Goal: Task Accomplishment & Management: Manage account settings

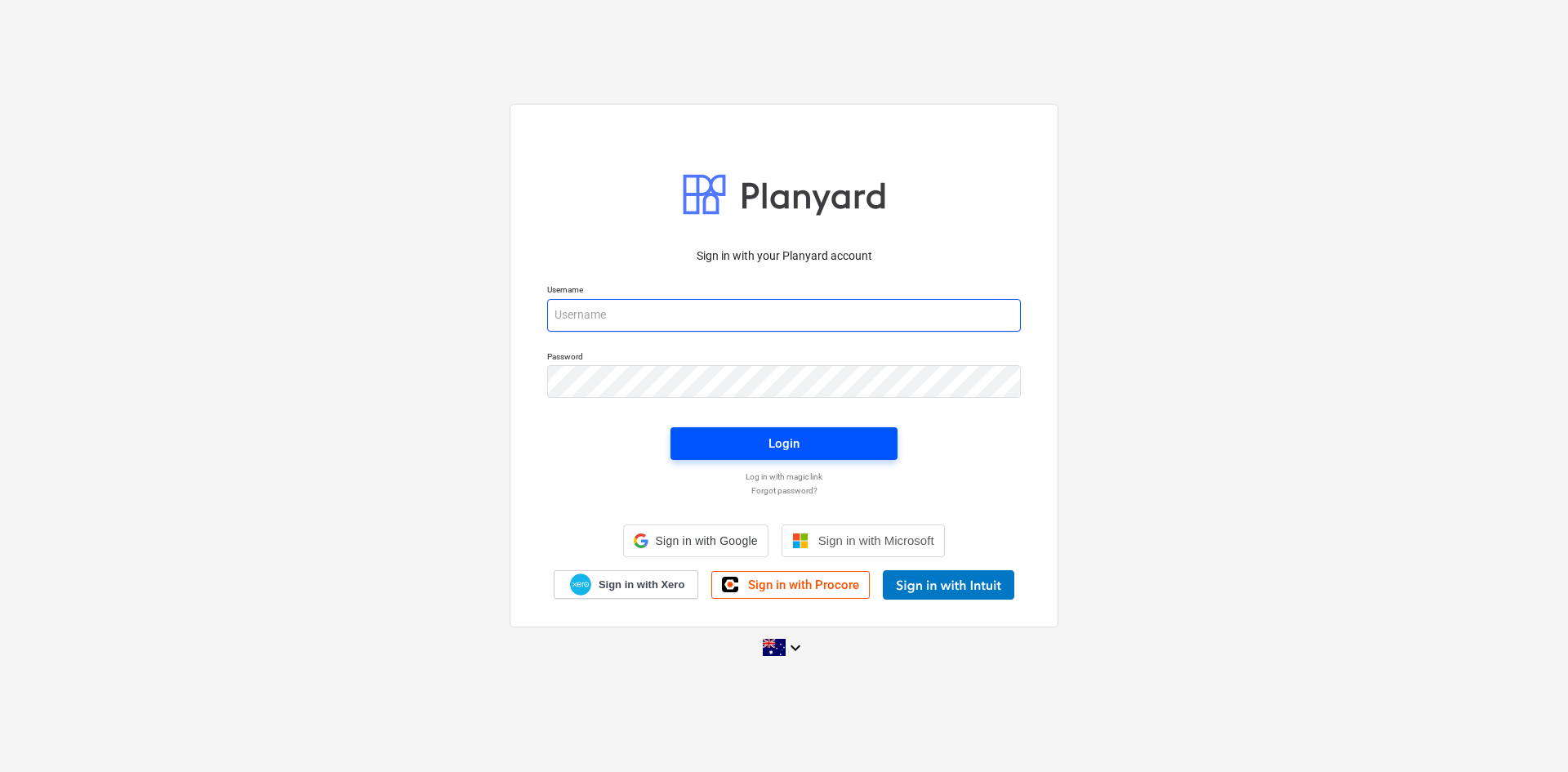
type input "[EMAIL_ADDRESS][DOMAIN_NAME]"
click at [711, 450] on span "Login" at bounding box center [784, 443] width 188 height 21
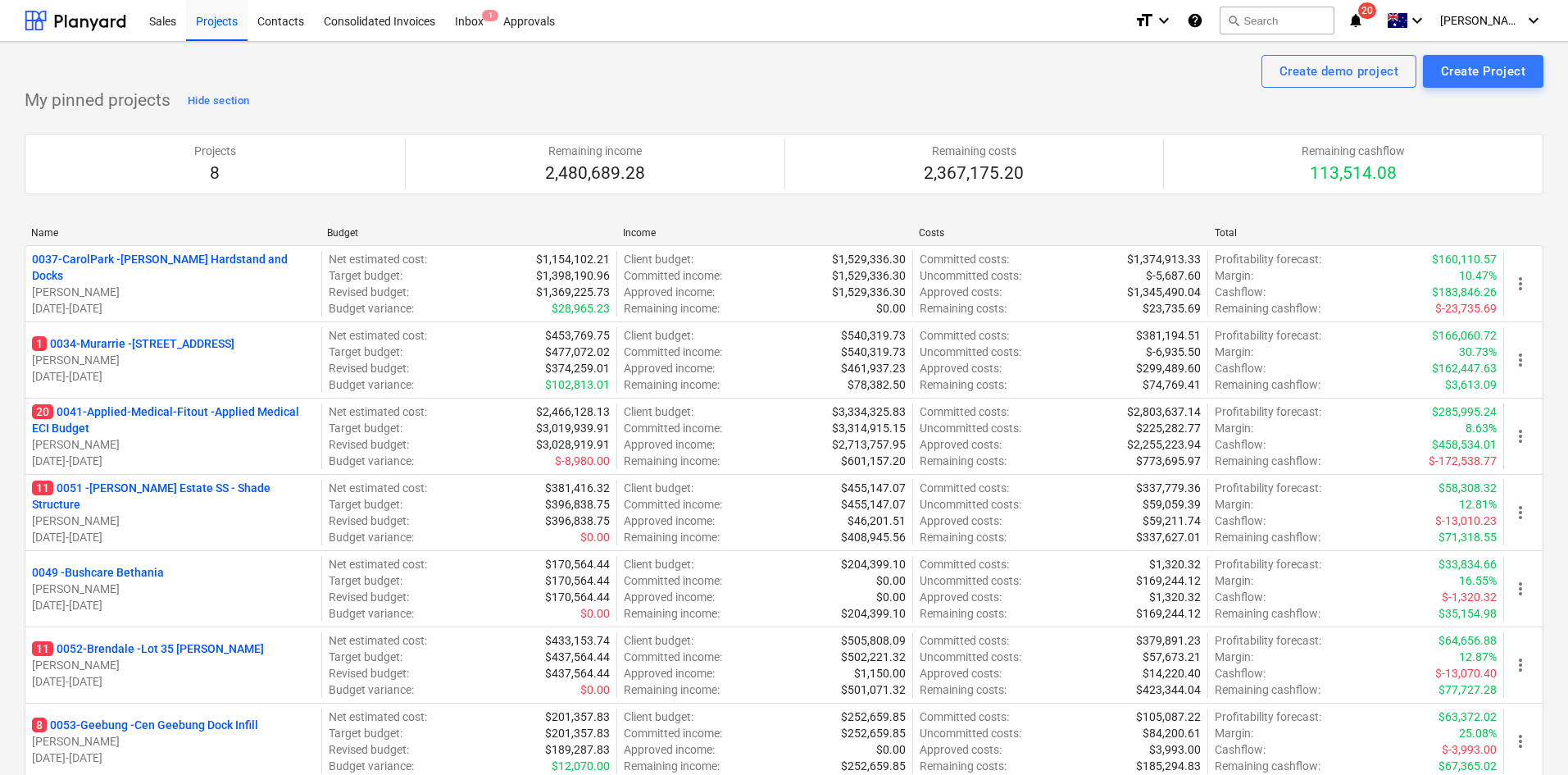
click at [206, 416] on p "20 0041-Applied-Medical-Fitout - Applied Medical ECI Budget" at bounding box center [173, 420] width 283 height 33
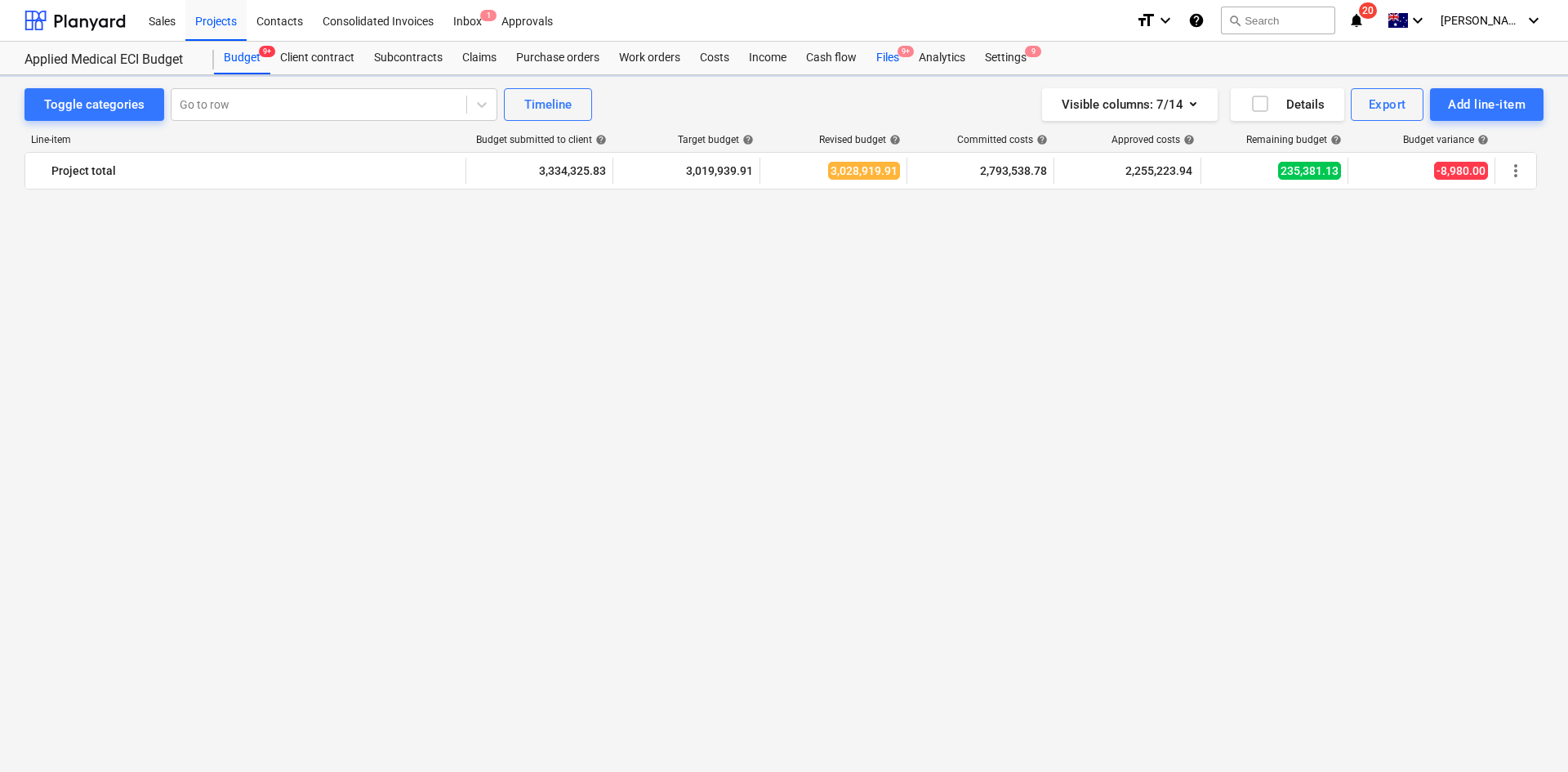
click at [902, 62] on div "Files 9+" at bounding box center [888, 57] width 42 height 33
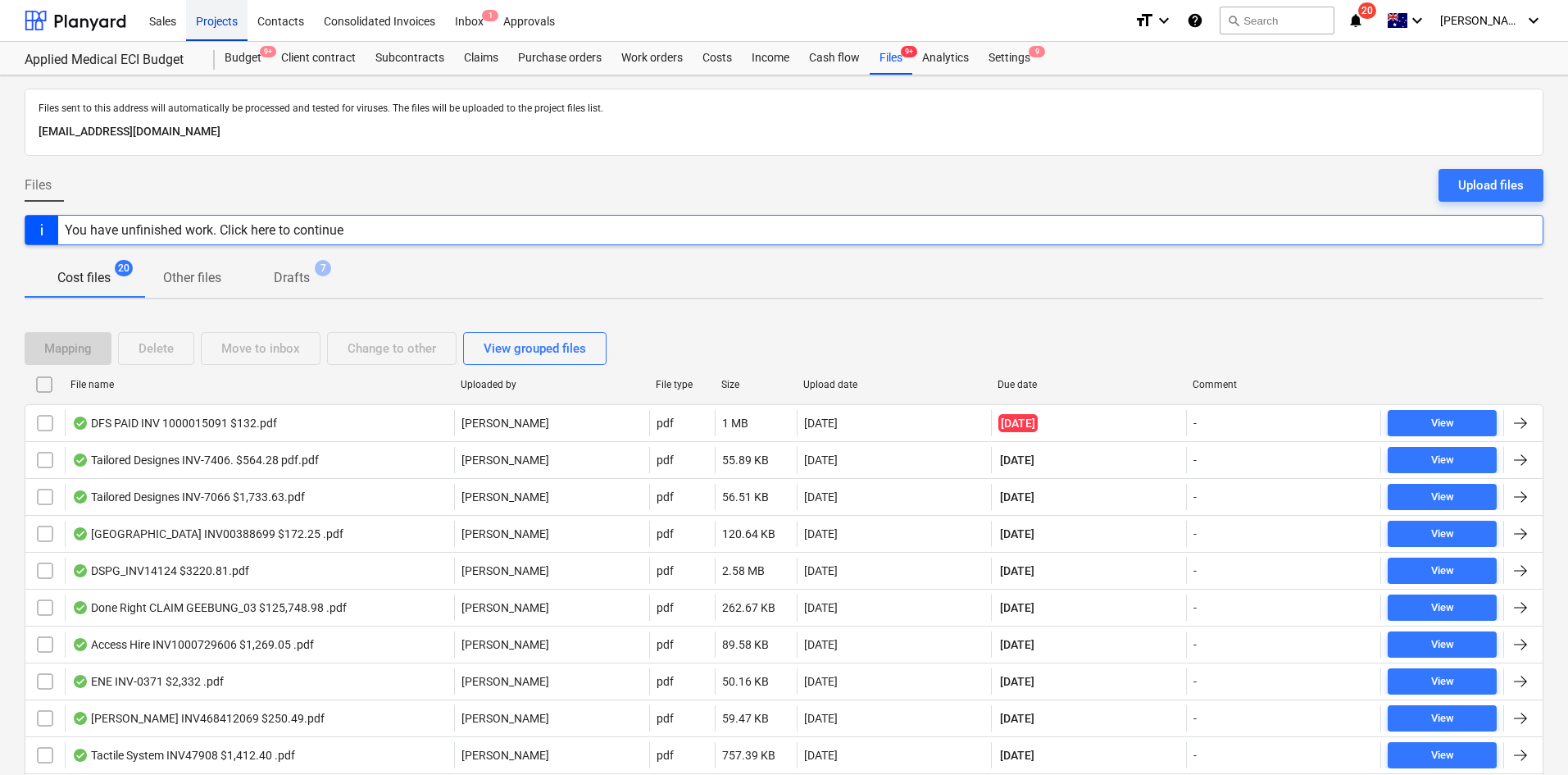
click at [215, 27] on div "Projects" at bounding box center [217, 19] width 62 height 41
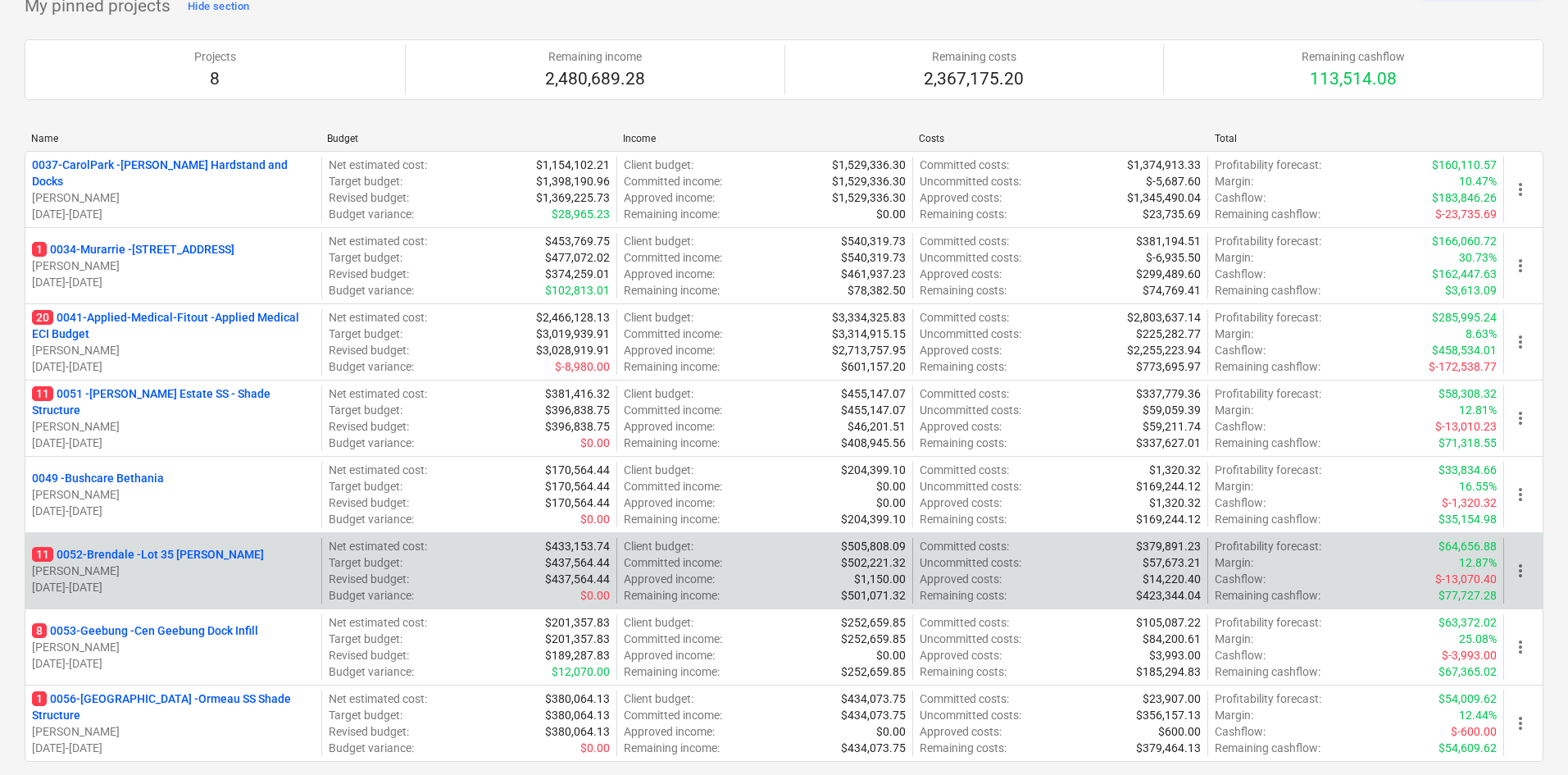
scroll to position [82, 0]
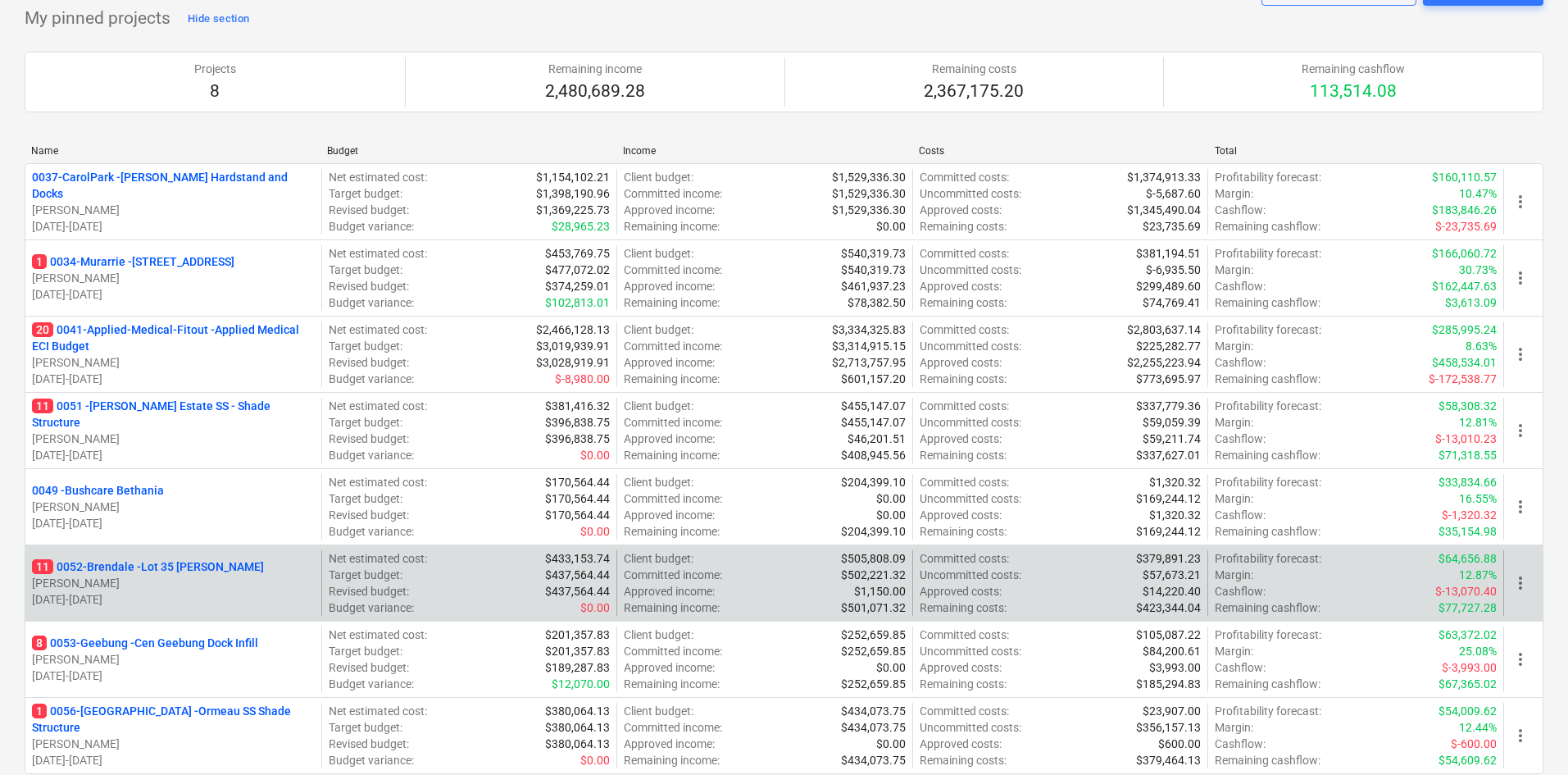
click at [202, 577] on p "[PERSON_NAME]" at bounding box center [173, 583] width 283 height 16
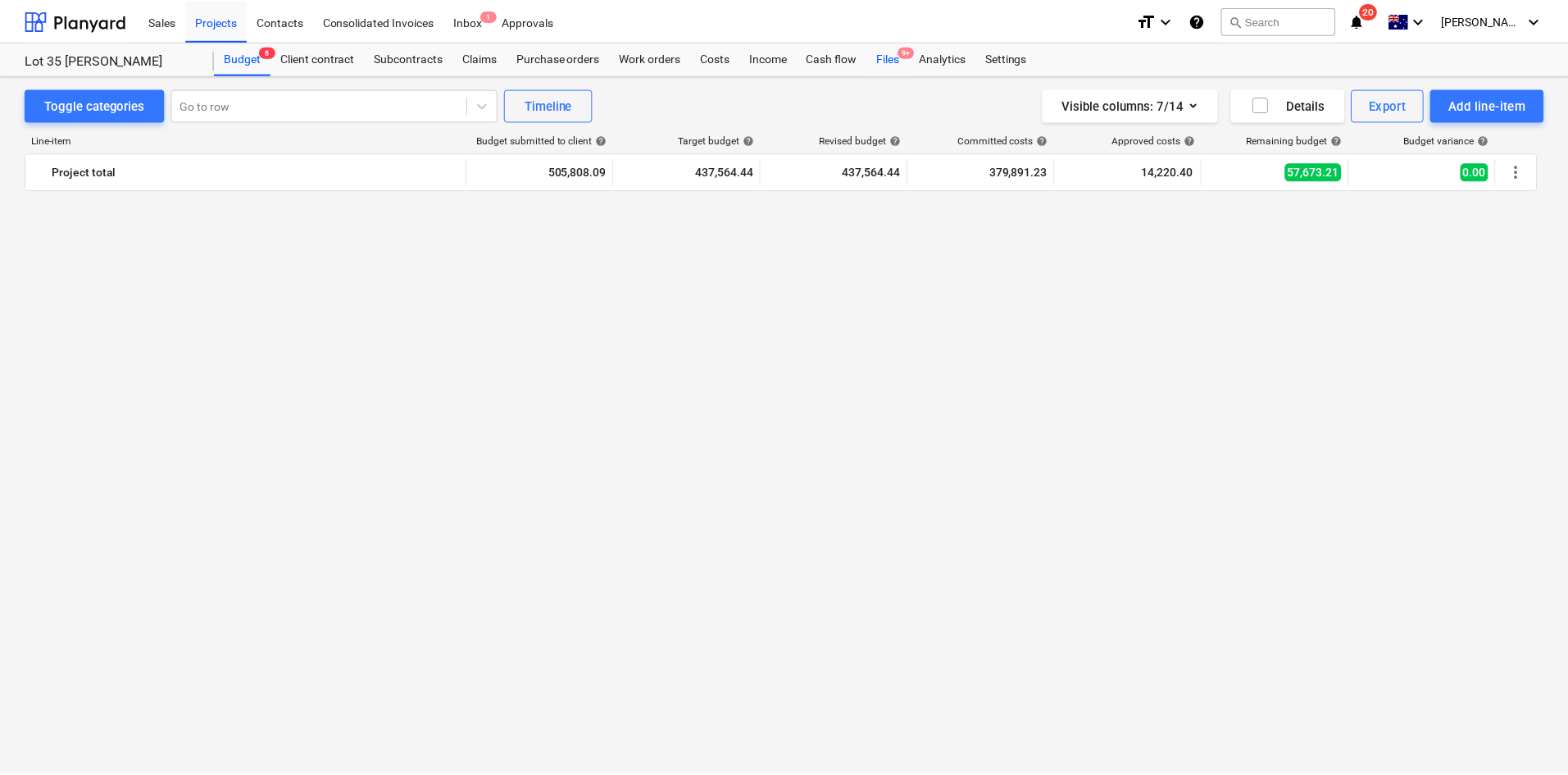
scroll to position [1804, 0]
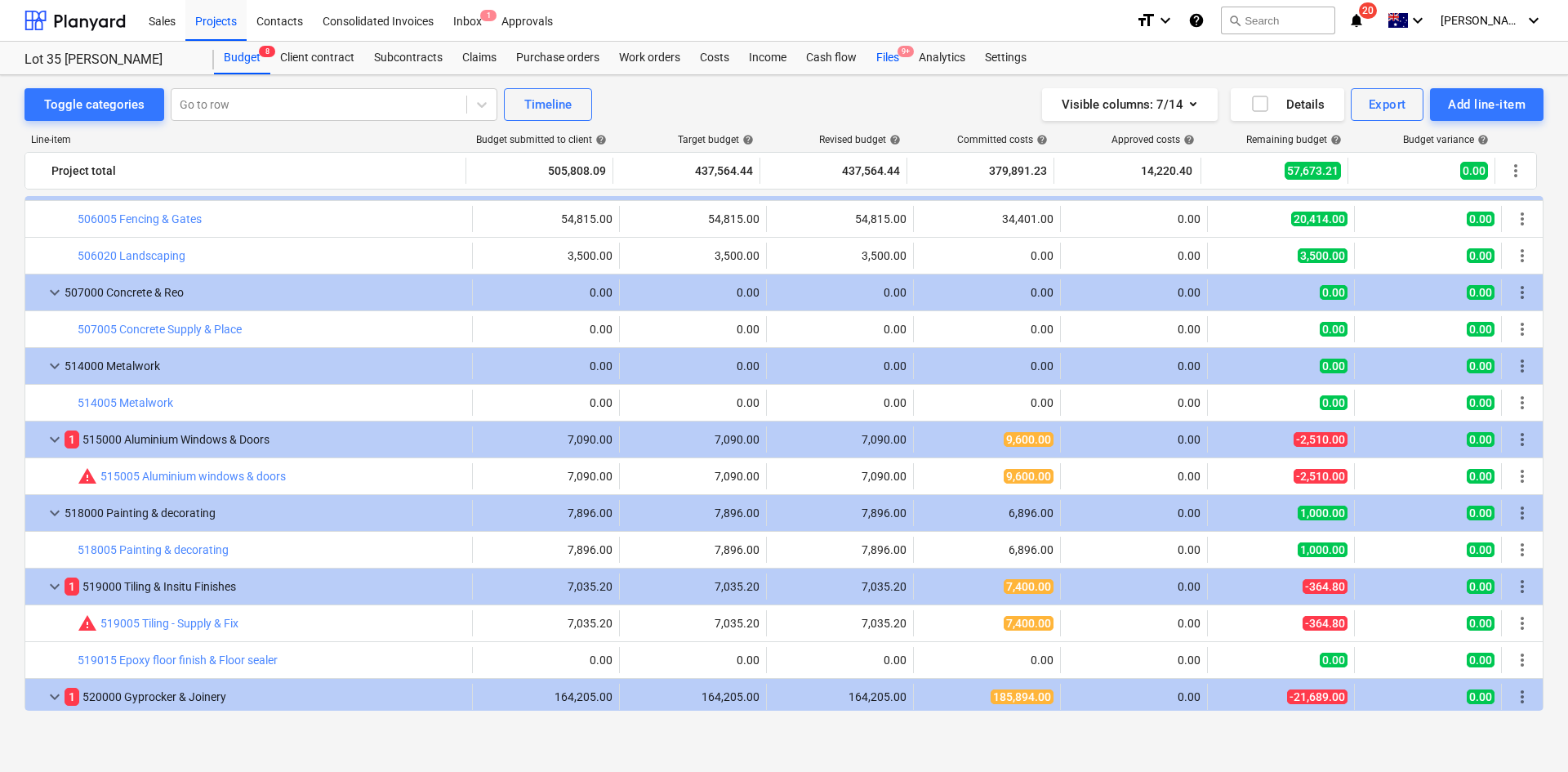
click at [896, 56] on div "Files 9+" at bounding box center [888, 57] width 42 height 33
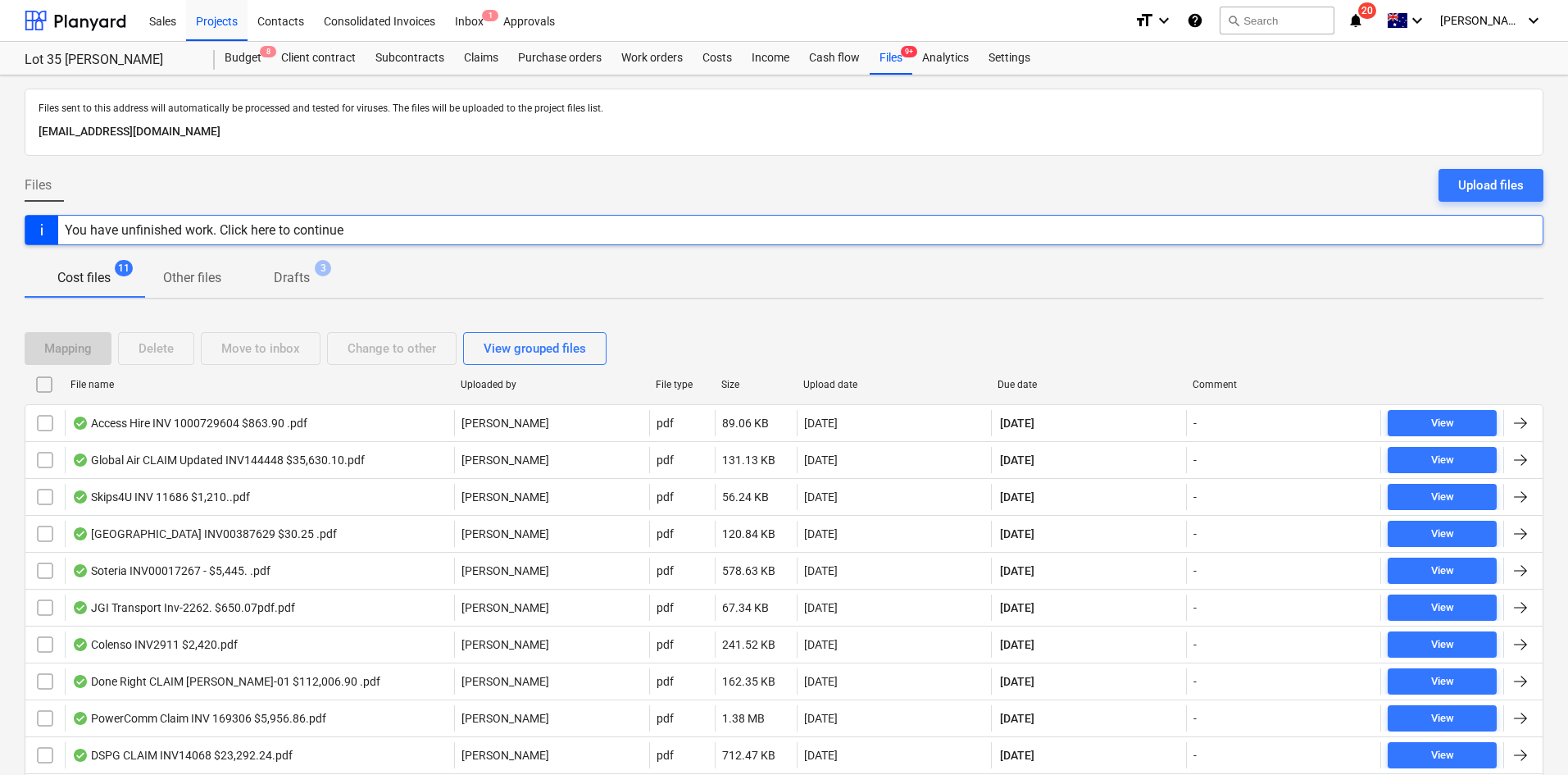
click at [1364, 16] on icon "notifications" at bounding box center [1356, 20] width 16 height 19
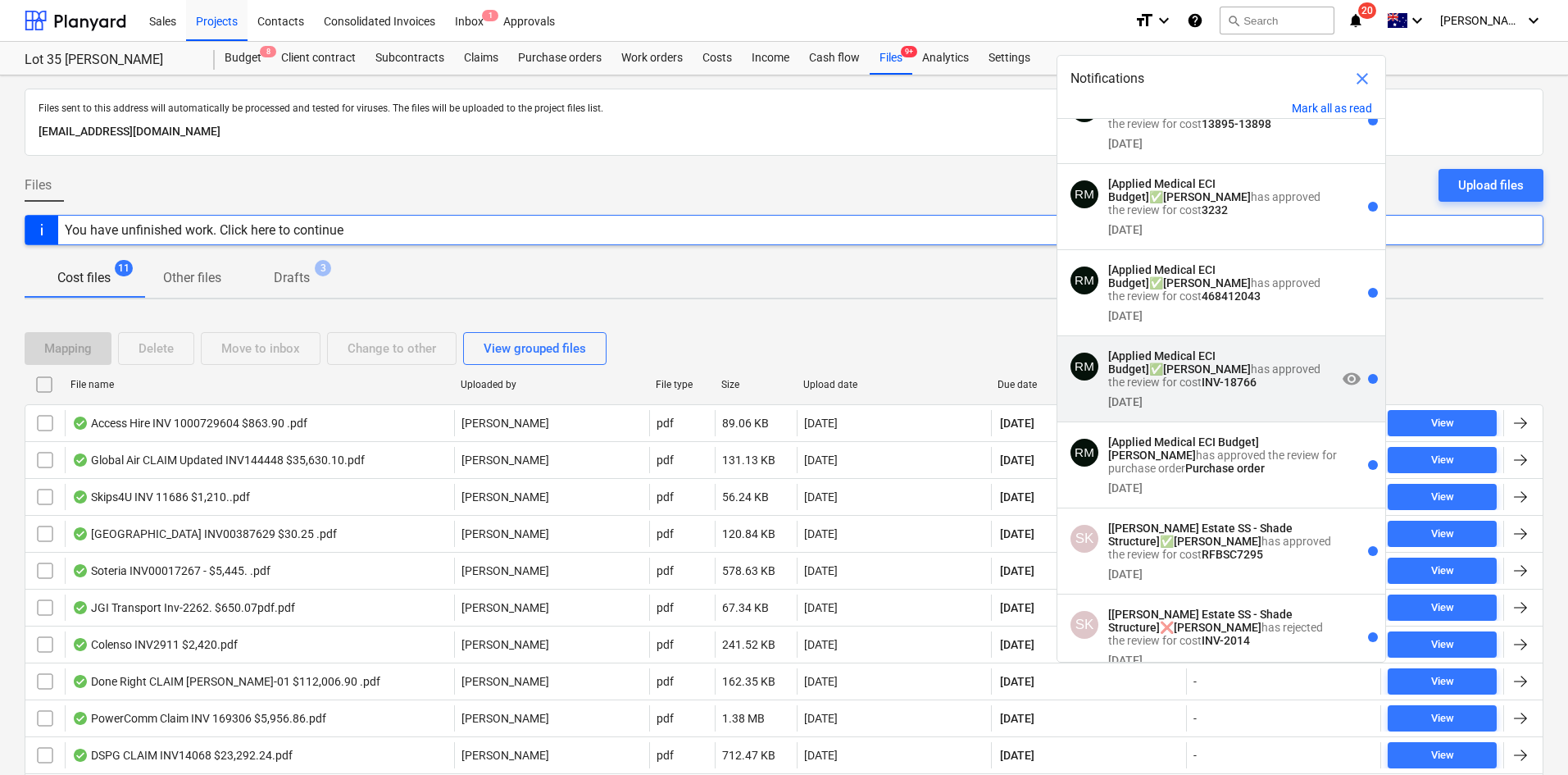
scroll to position [1066, 0]
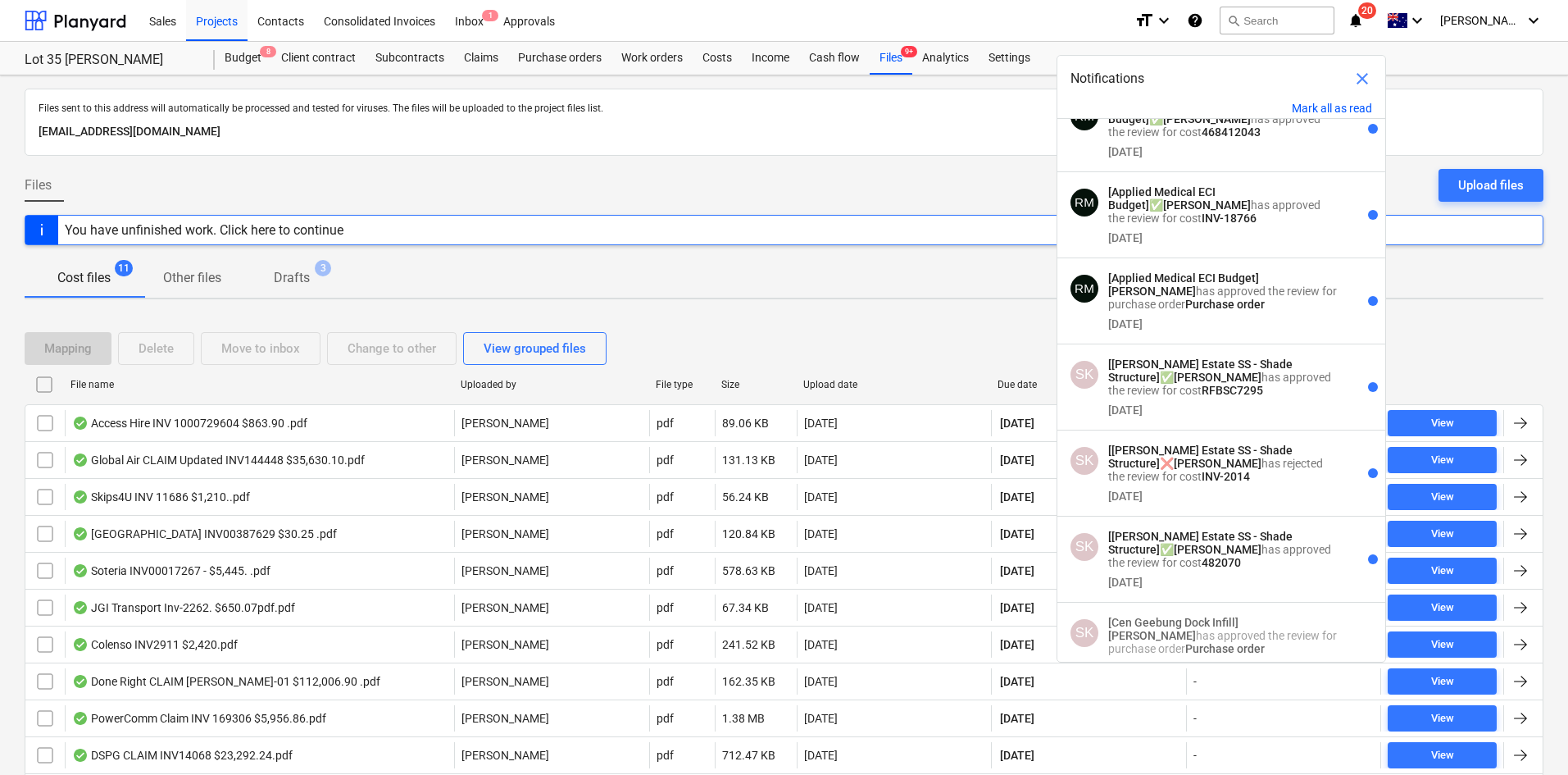
click at [1233, 483] on p "[Patrick Estate SS - Shade Structure] ❌ Sean Keane has rejected the review for …" at bounding box center [1223, 462] width 229 height 39
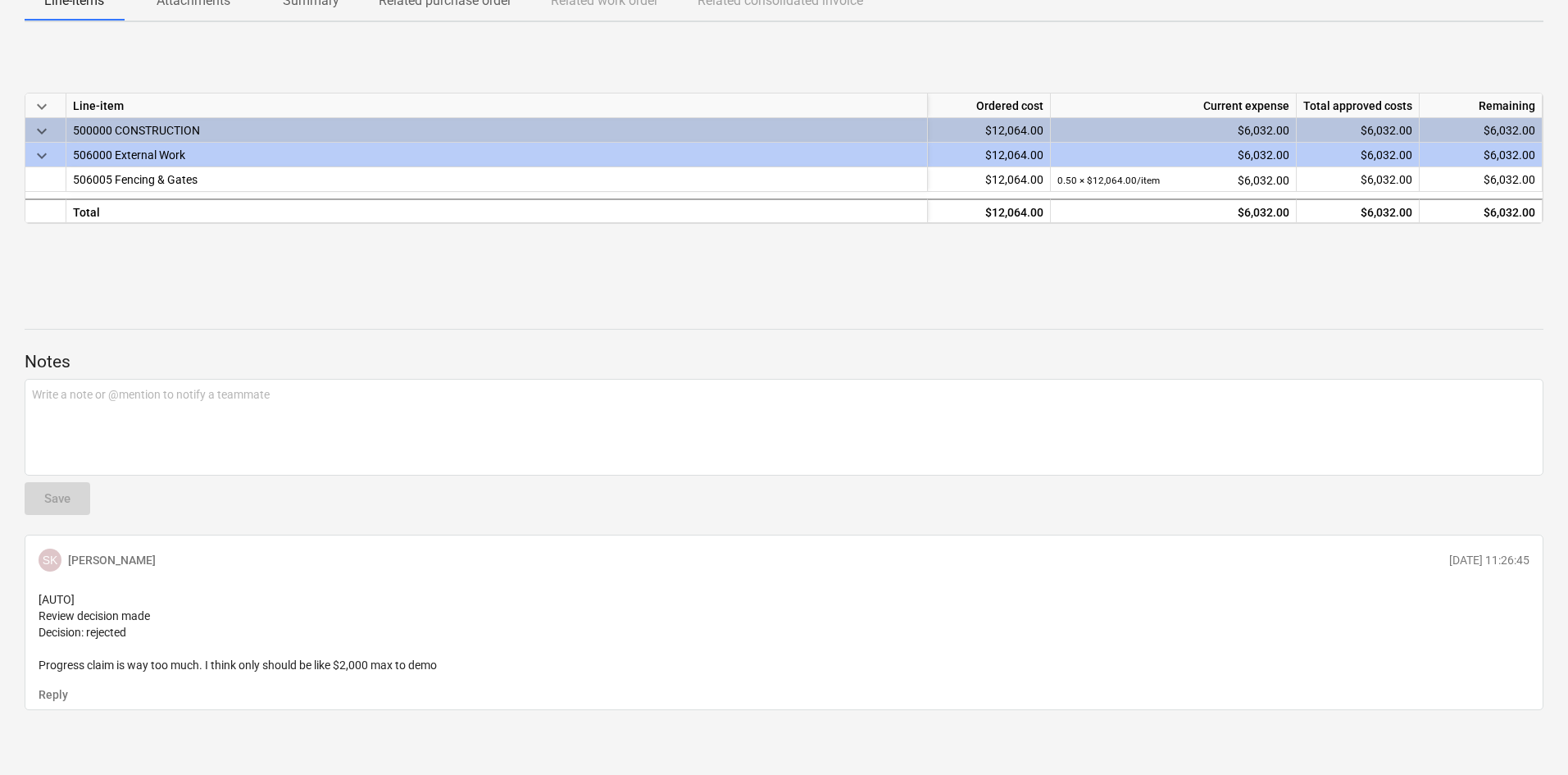
scroll to position [336, 0]
click at [1156, 259] on div "keyboard_arrow_down Line-item Ordered cost Current expense Total approved costs…" at bounding box center [784, 158] width 1519 height 246
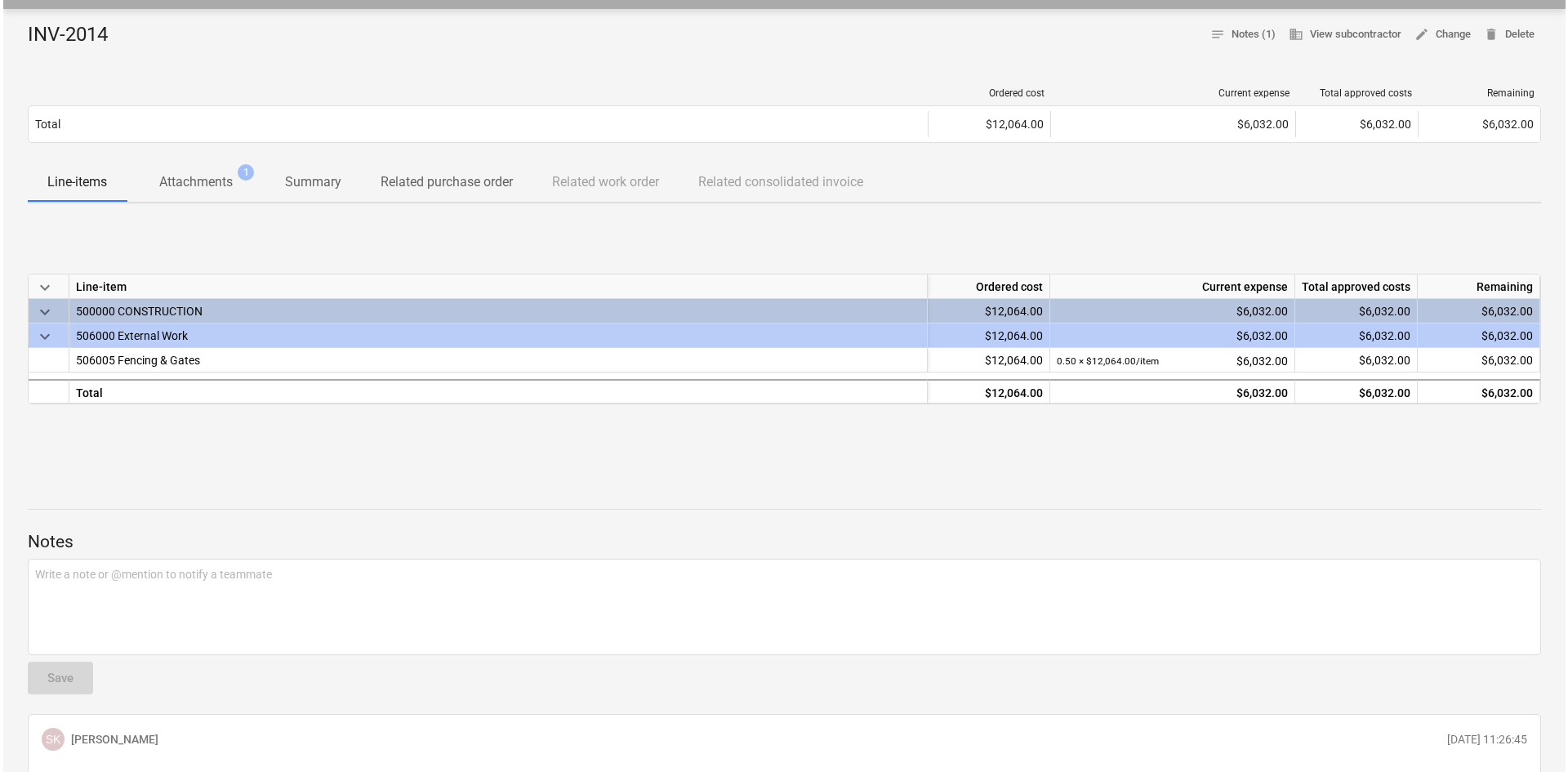
scroll to position [0, 0]
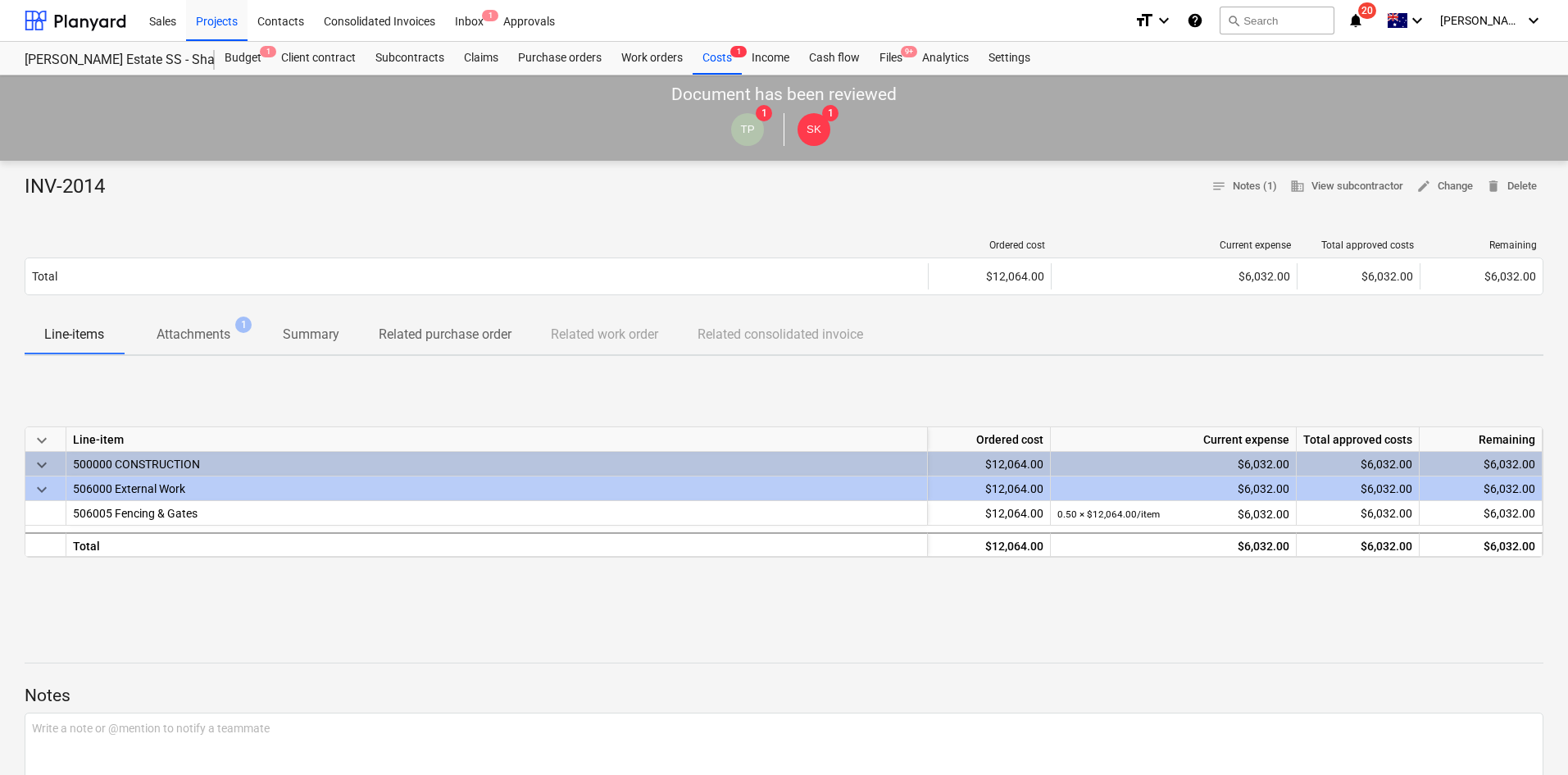
click at [219, 326] on p "Attachments" at bounding box center [193, 335] width 74 height 19
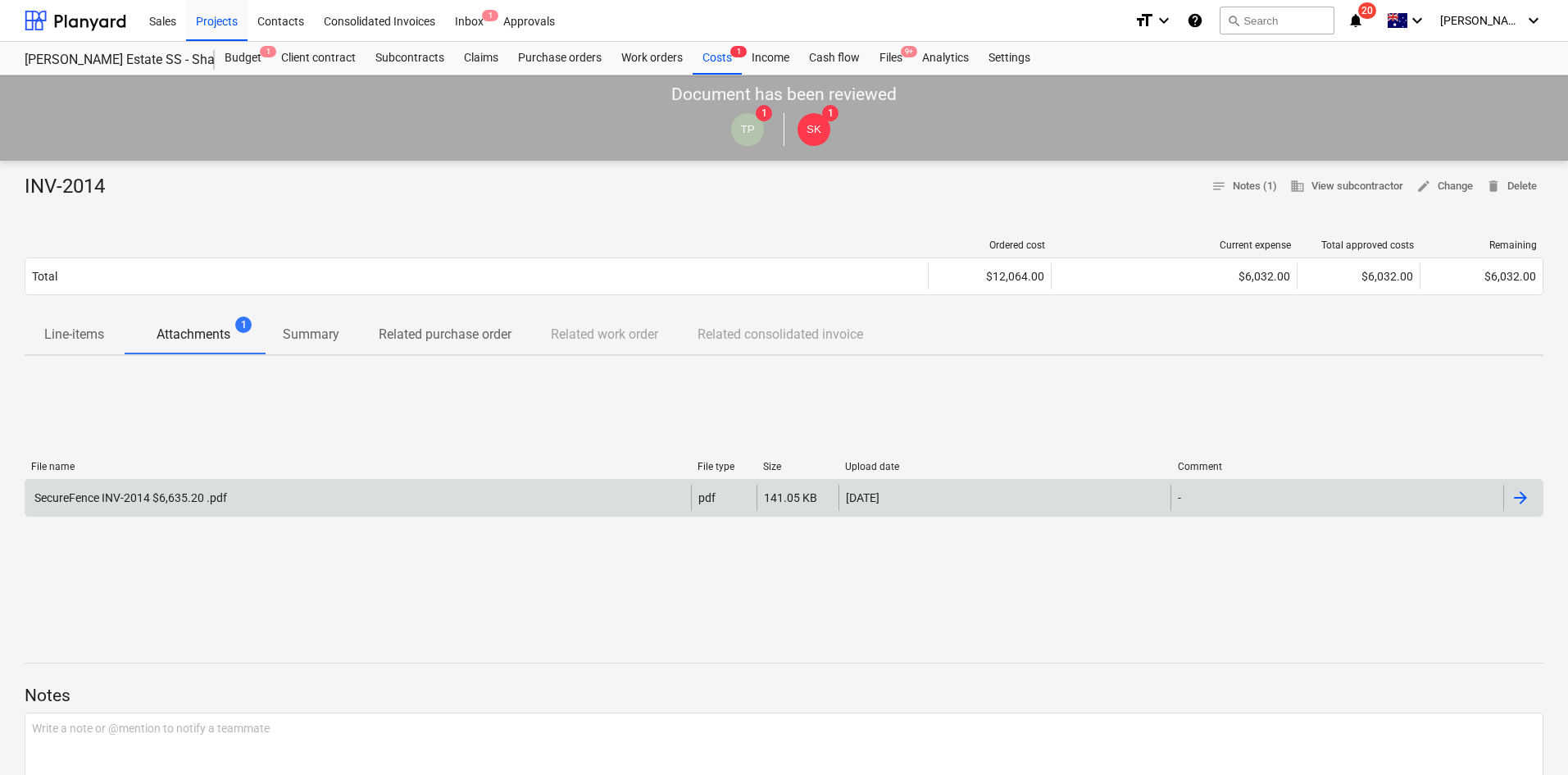
click at [244, 504] on div "SecureFence INV-2014 $6,635.20 .pdf" at bounding box center [358, 497] width 665 height 26
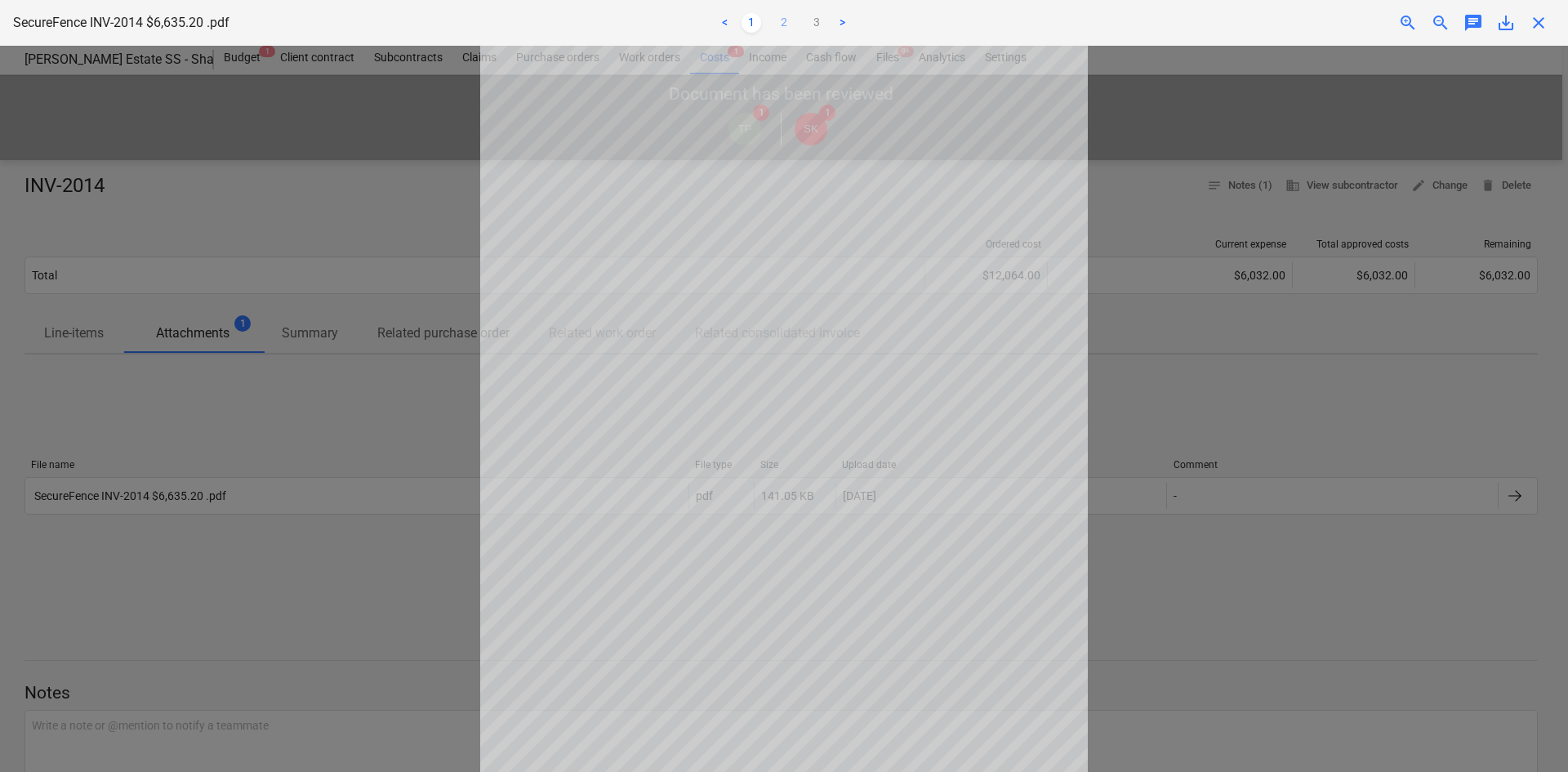
click at [780, 17] on link "2" at bounding box center [784, 23] width 19 height 19
click at [815, 29] on link "3" at bounding box center [817, 23] width 19 height 19
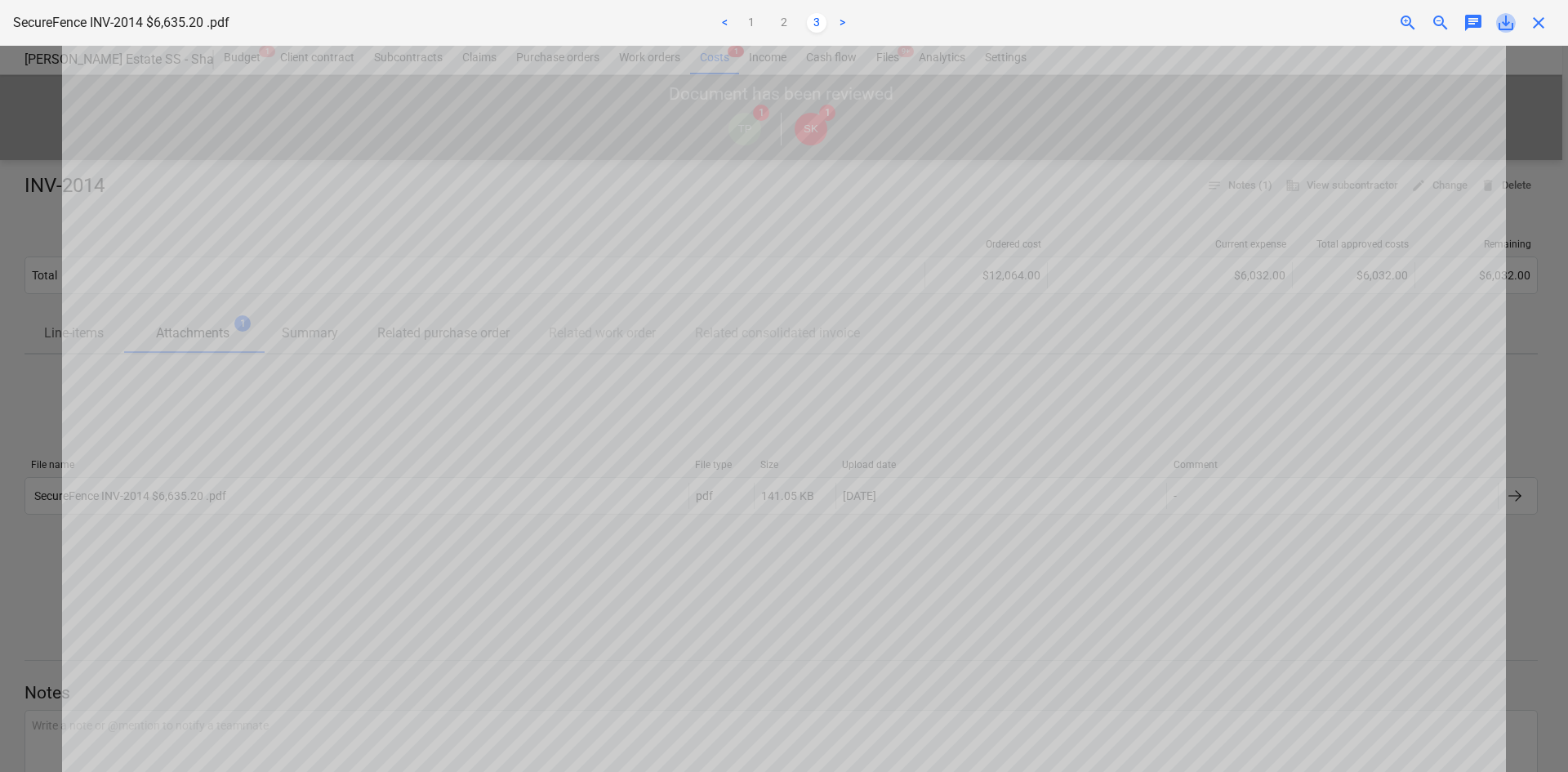
click at [1511, 29] on span "save_alt" at bounding box center [1506, 23] width 19 height 19
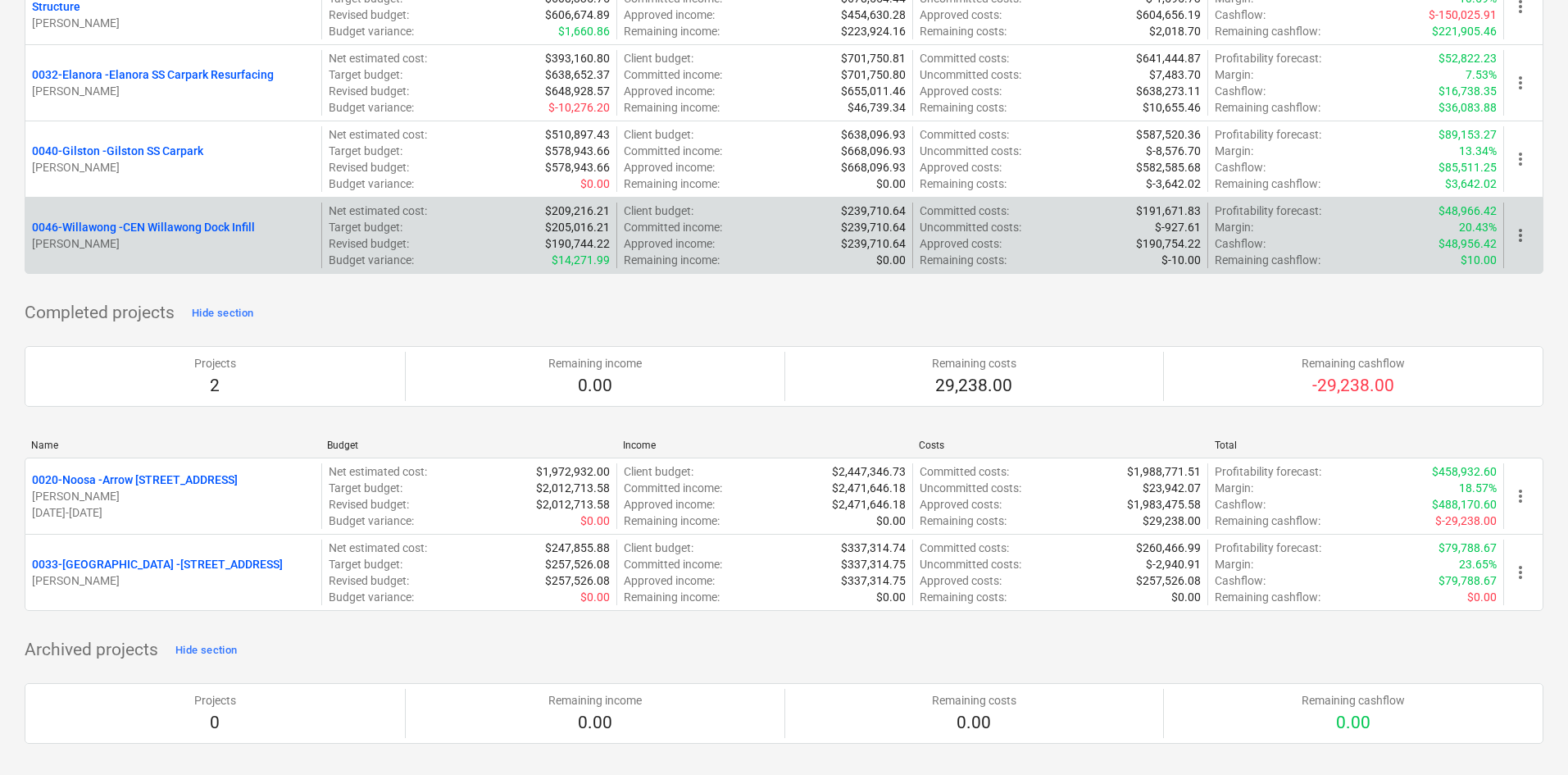
scroll to position [1869, 0]
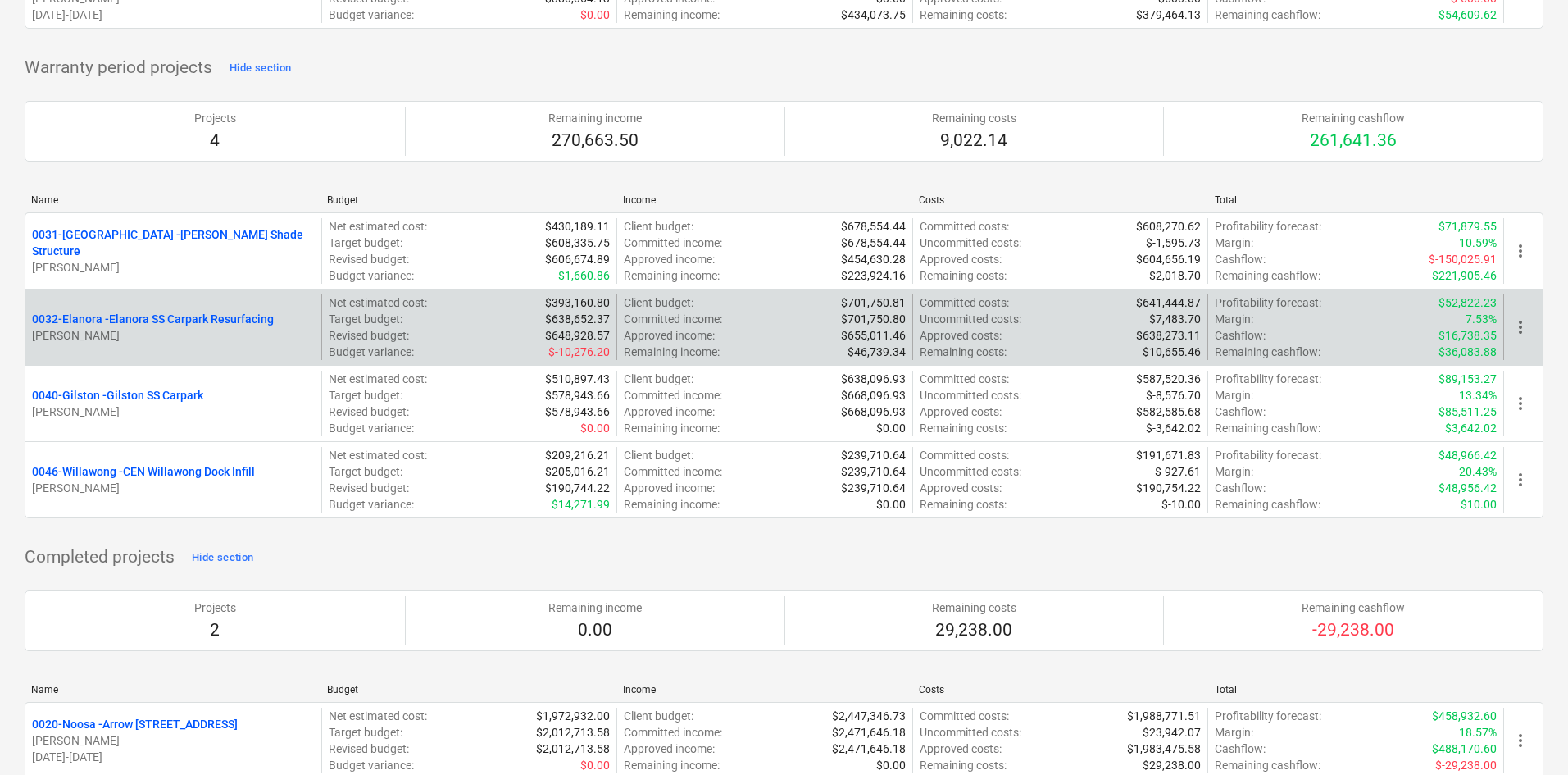
click at [164, 380] on div "0031-[PERSON_NAME] SS Shade Structure [PERSON_NAME] Net estimated cost : $430,1…" at bounding box center [784, 365] width 1519 height 306
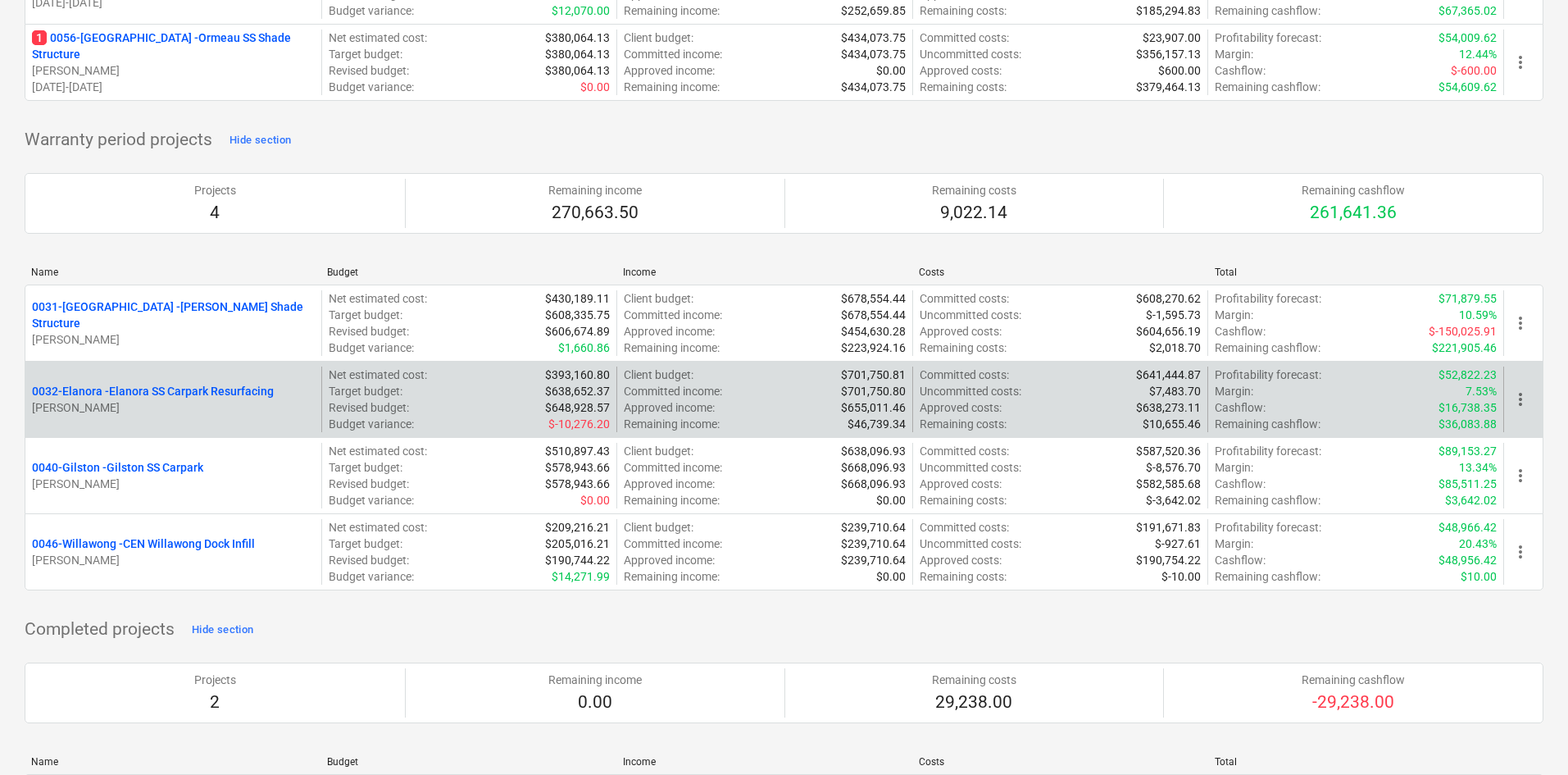
scroll to position [1540, 0]
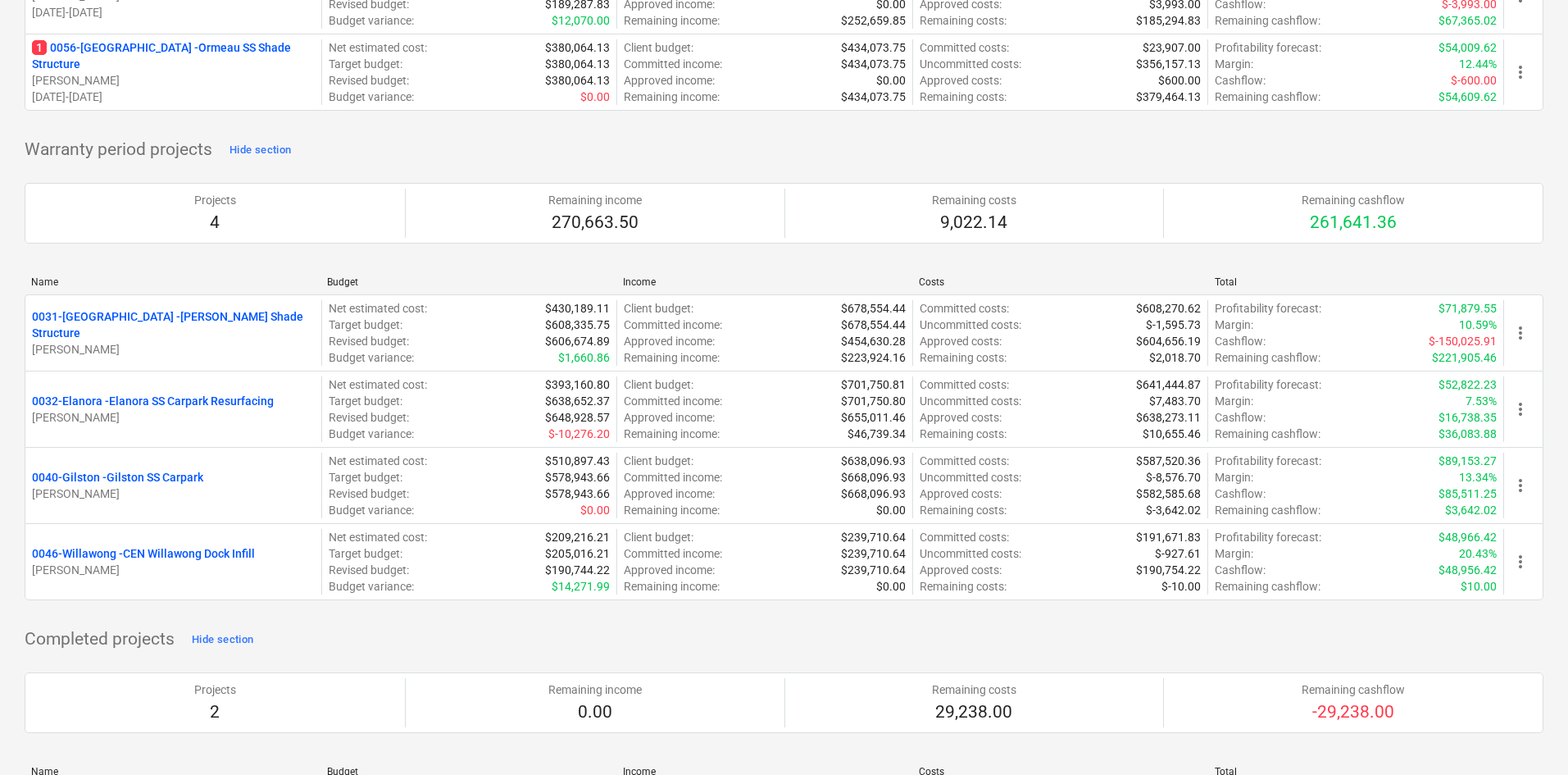
click at [148, 477] on p "0040-[GEOGRAPHIC_DATA][PERSON_NAME][GEOGRAPHIC_DATA]" at bounding box center [117, 477] width 171 height 16
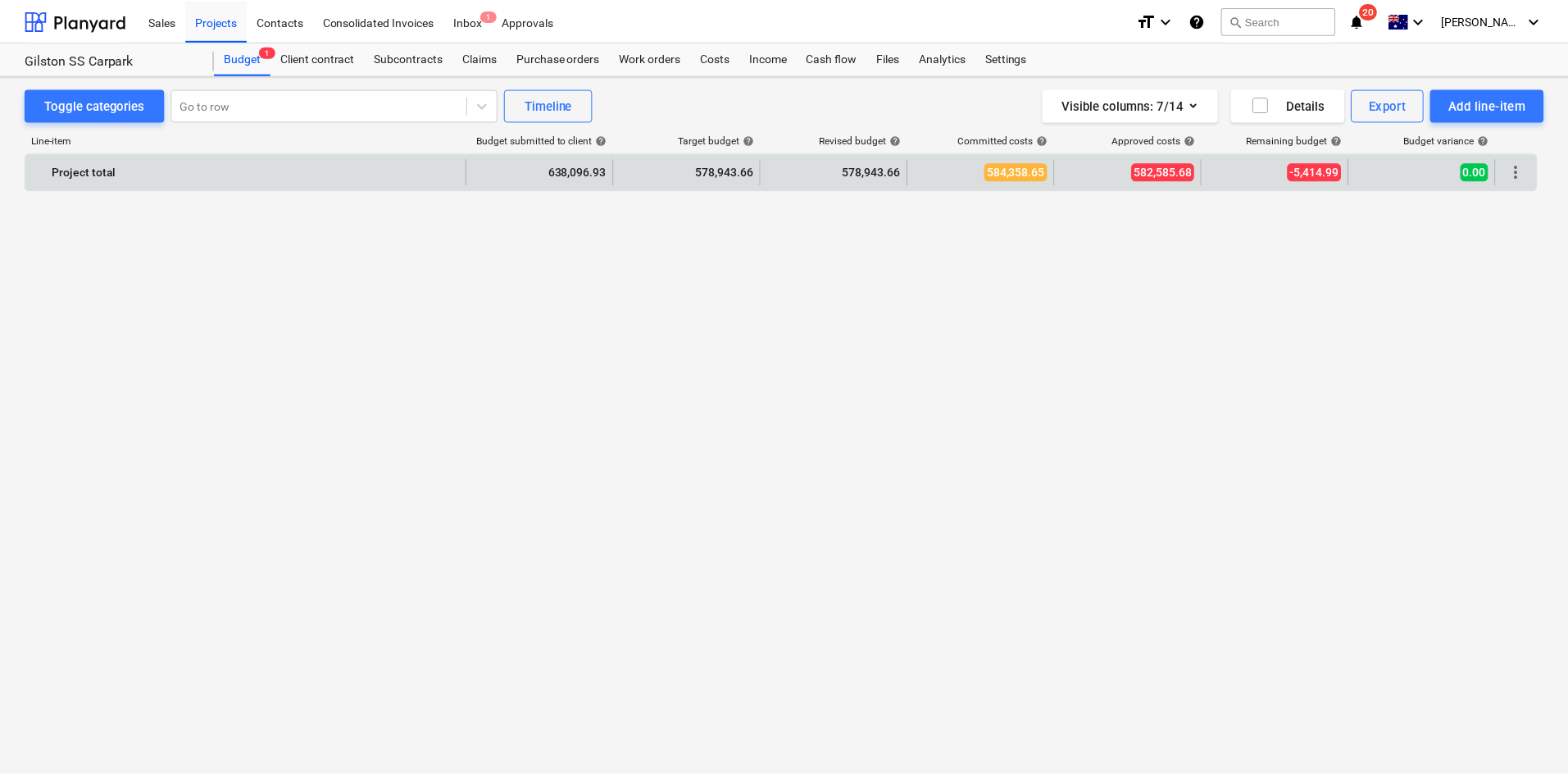
scroll to position [2612, 0]
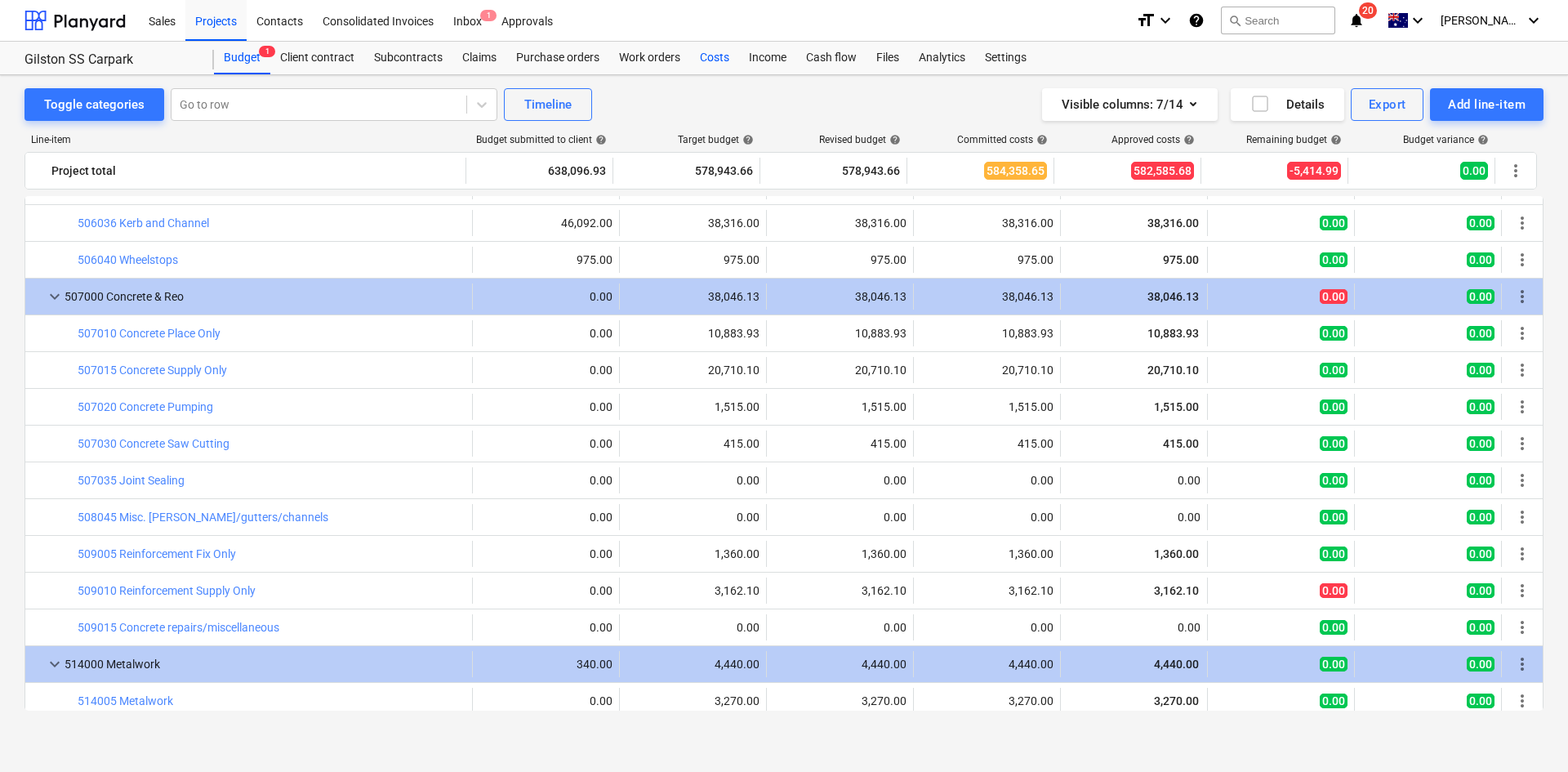
click at [691, 56] on div "Costs" at bounding box center [715, 57] width 49 height 33
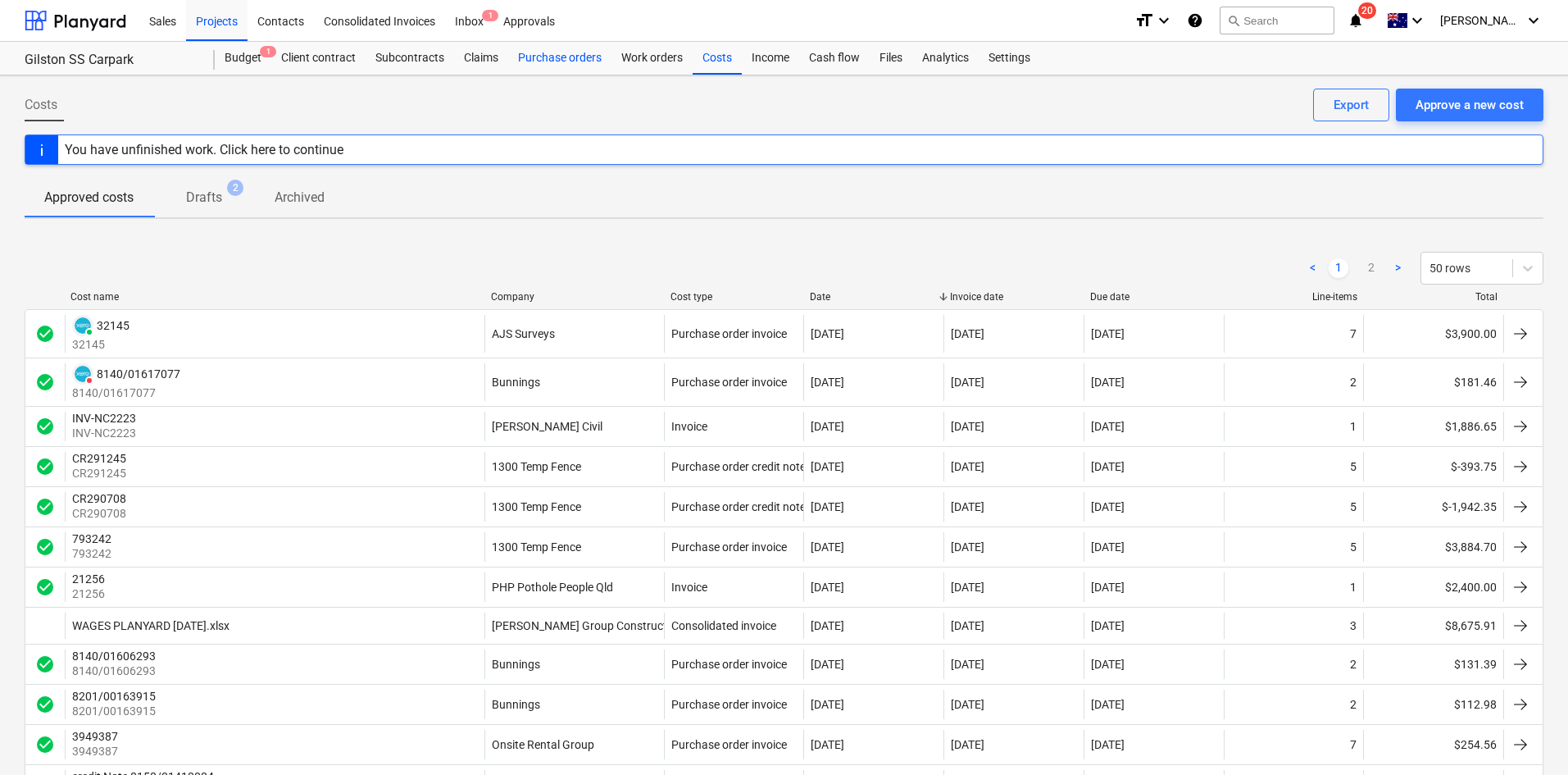
click at [574, 57] on div "Purchase orders" at bounding box center [560, 58] width 103 height 33
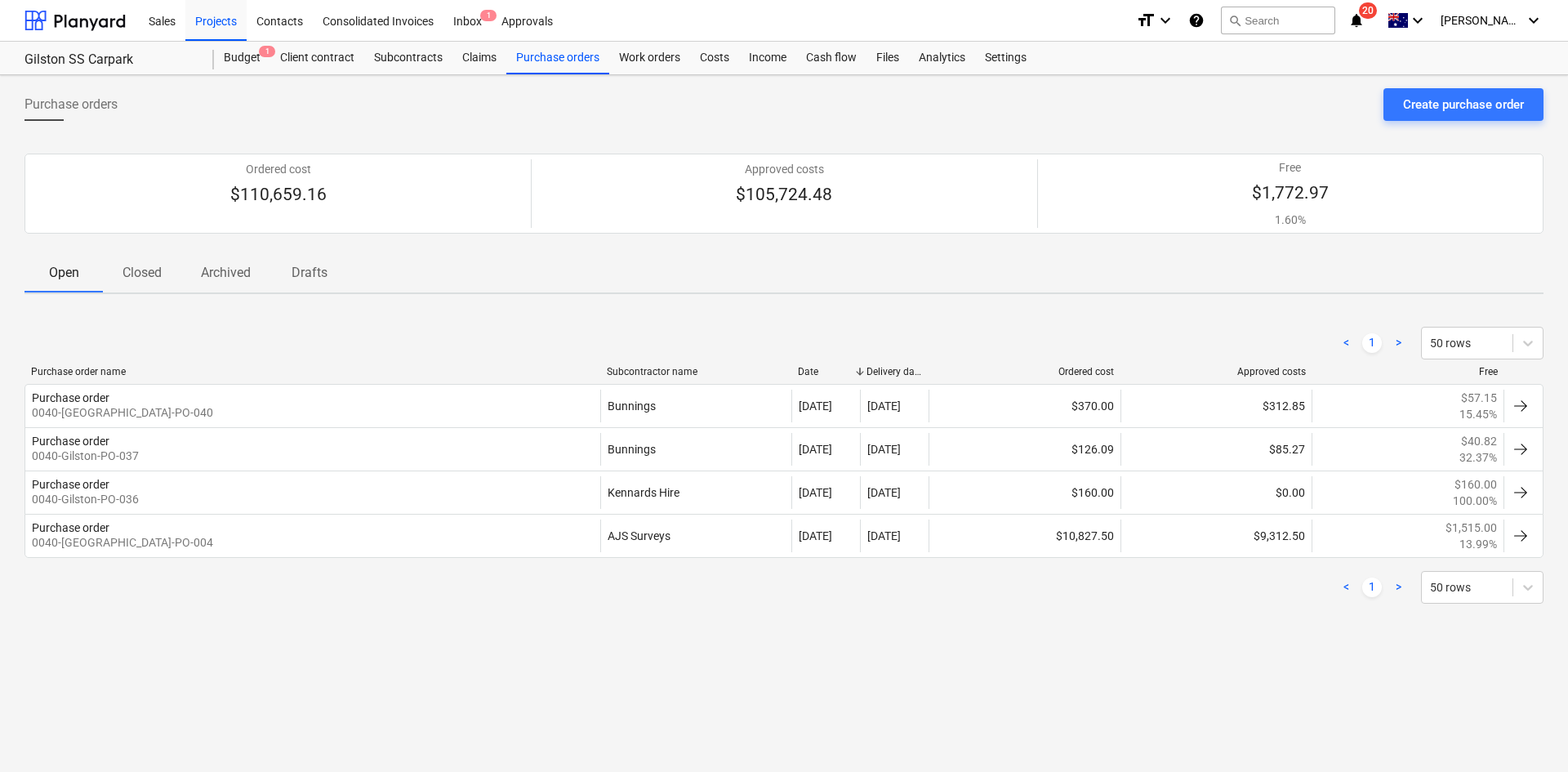
click at [149, 269] on p "Closed" at bounding box center [142, 273] width 39 height 19
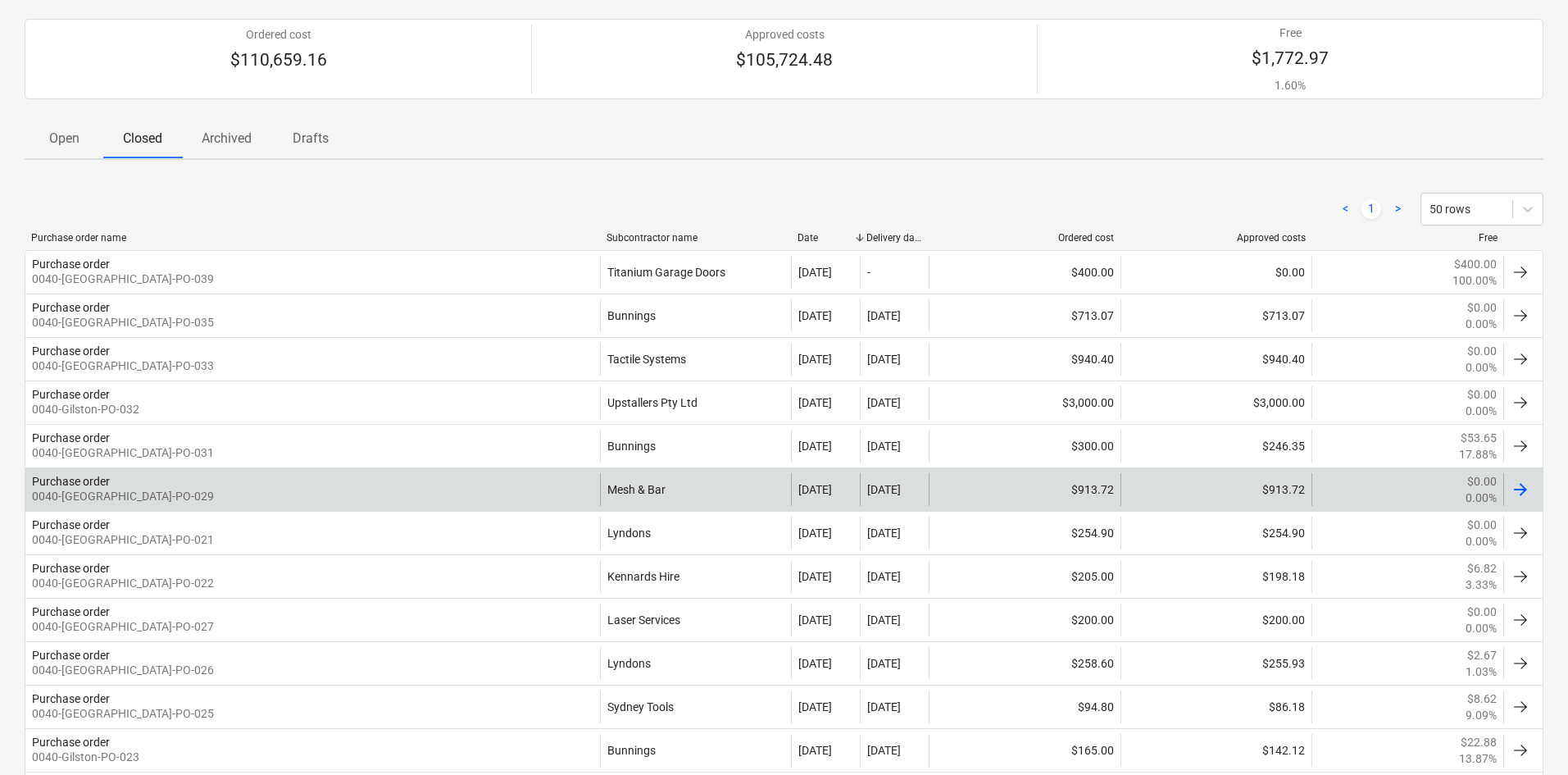
scroll to position [164, 0]
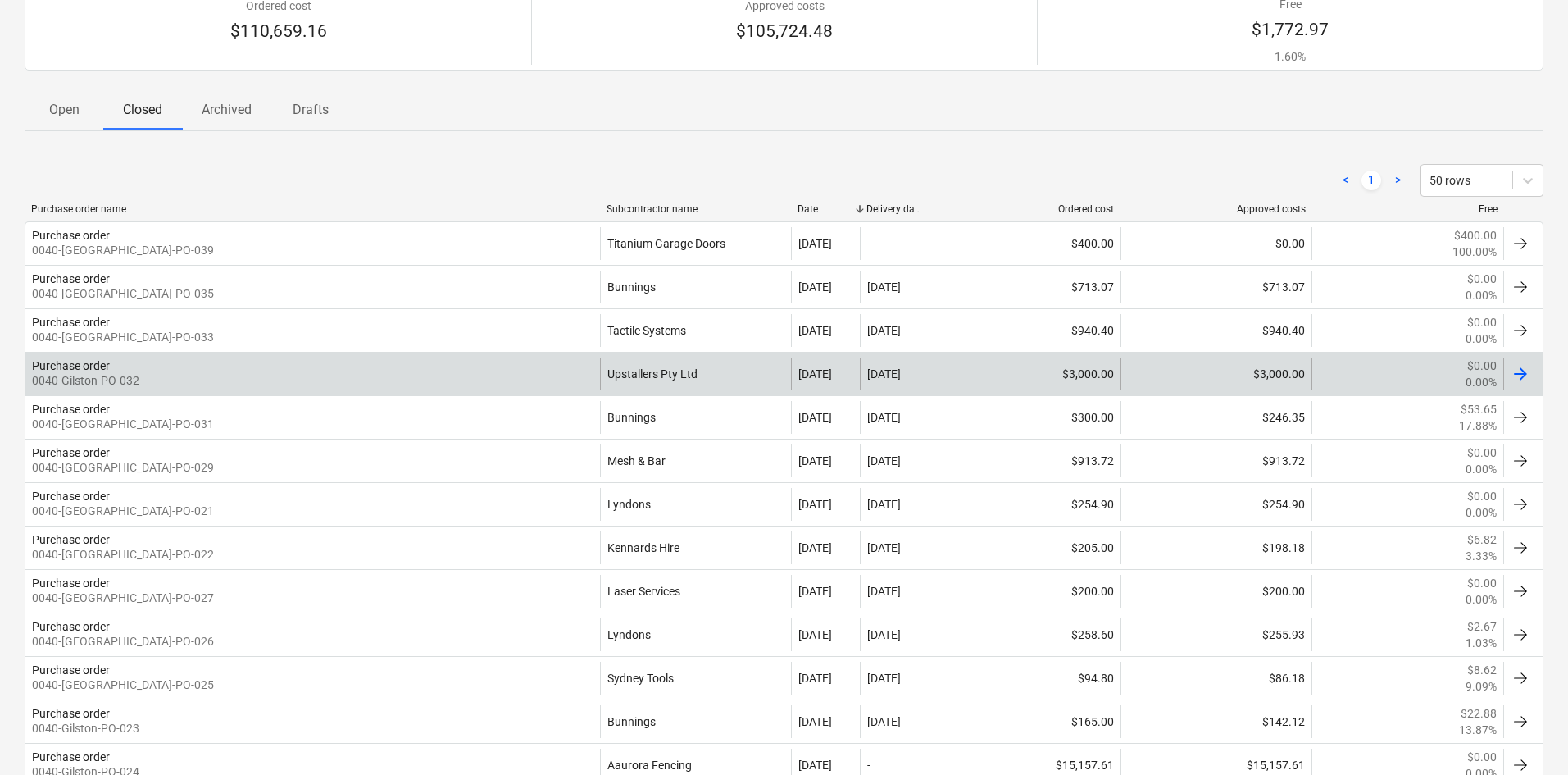
click at [511, 375] on div "Purchase order 0040-[GEOGRAPHIC_DATA]-PO-032" at bounding box center [312, 374] width 575 height 33
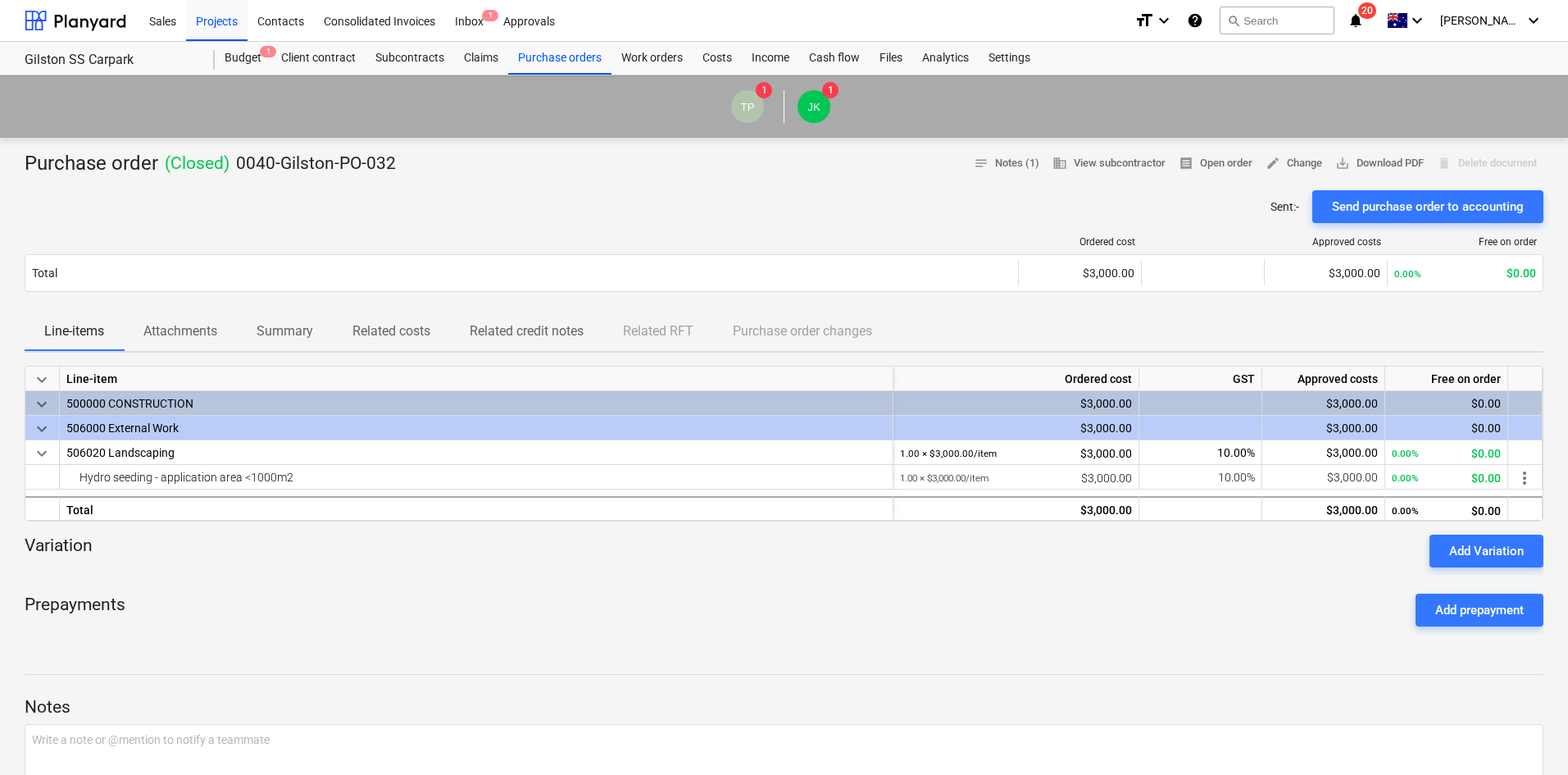
click at [149, 326] on p "Attachments" at bounding box center [180, 331] width 74 height 19
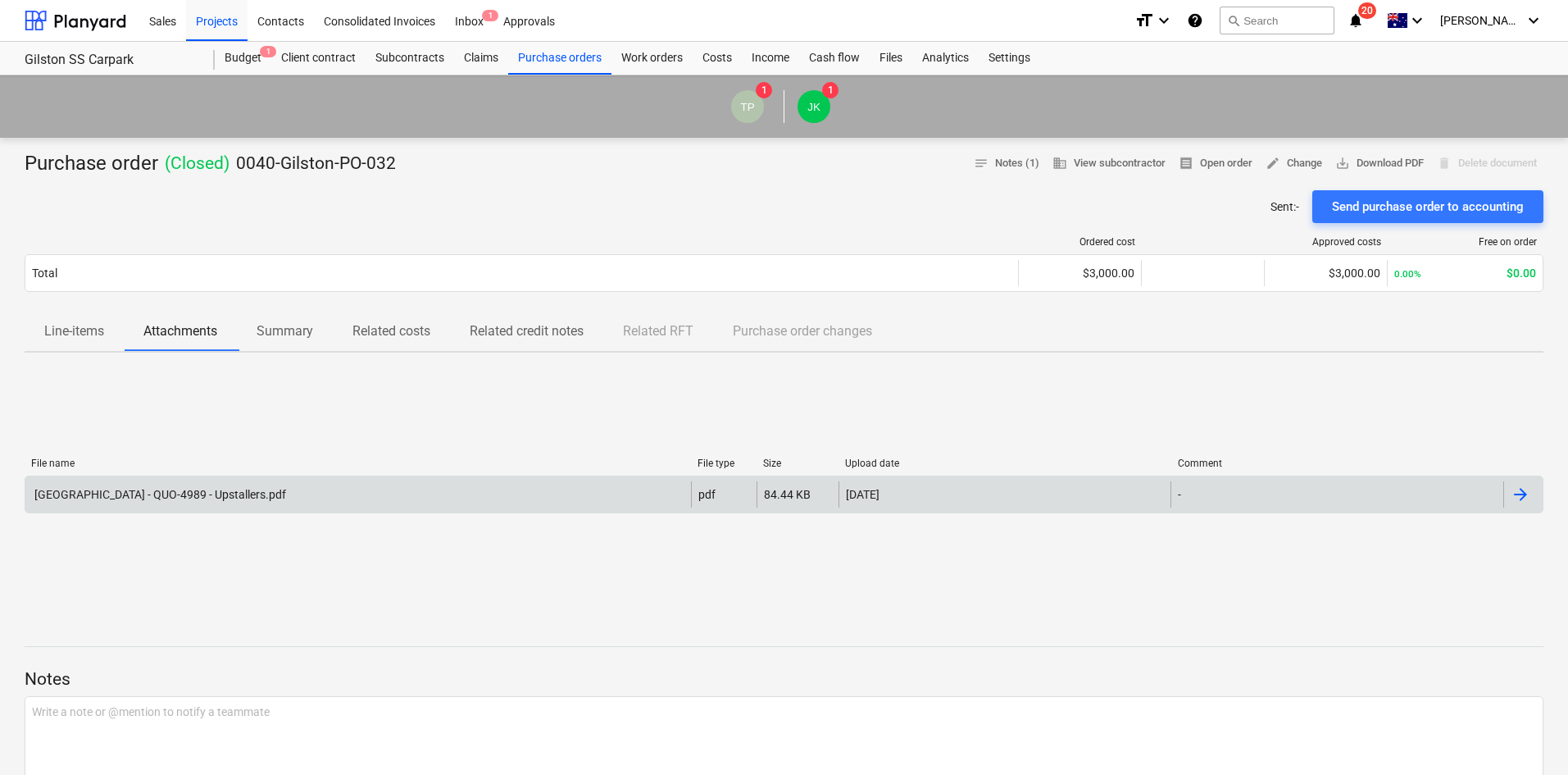
click at [193, 492] on div "[GEOGRAPHIC_DATA] - QUO-4989 - Upstallers.pdf" at bounding box center [159, 494] width 254 height 13
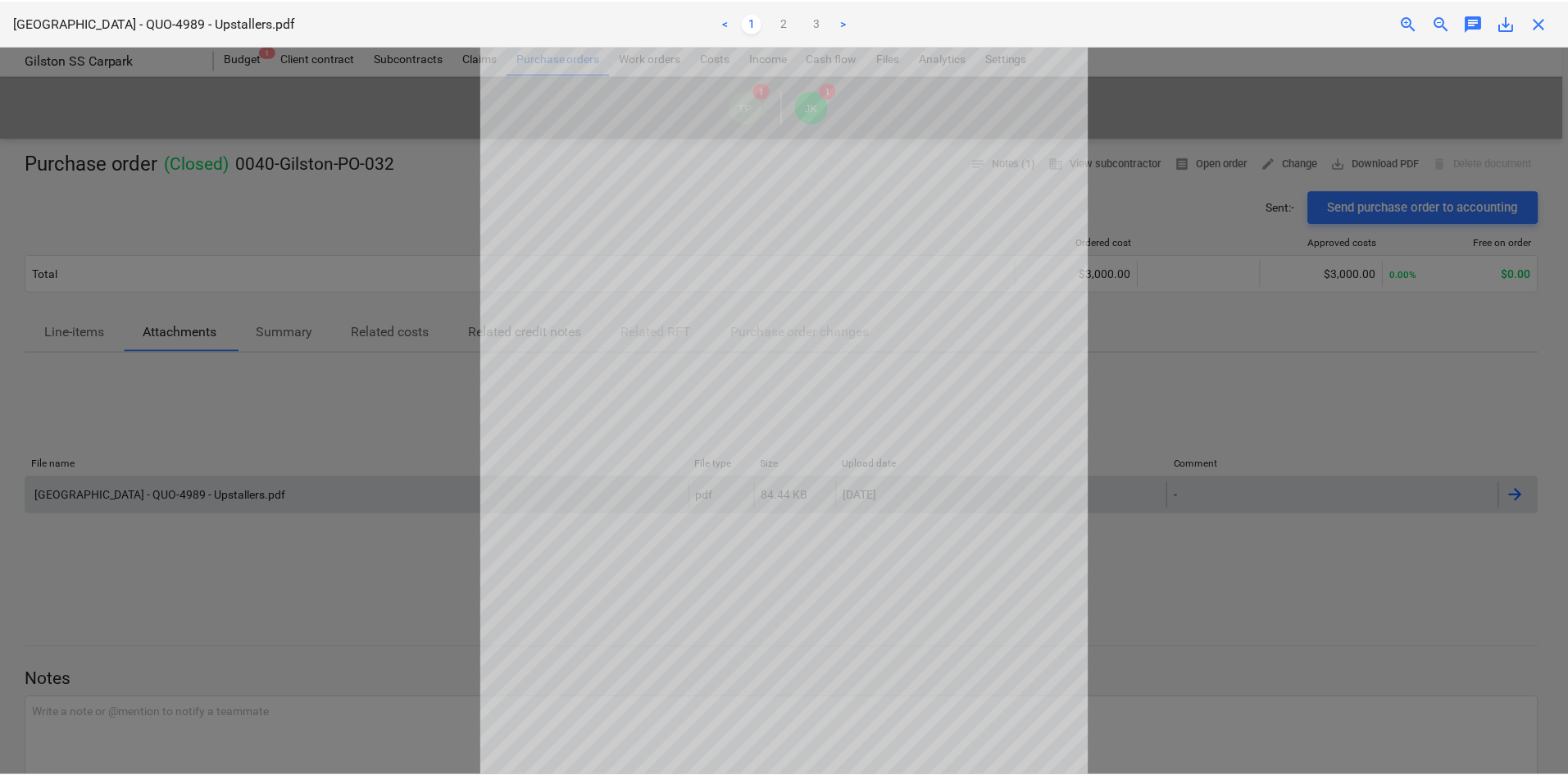
scroll to position [137, 0]
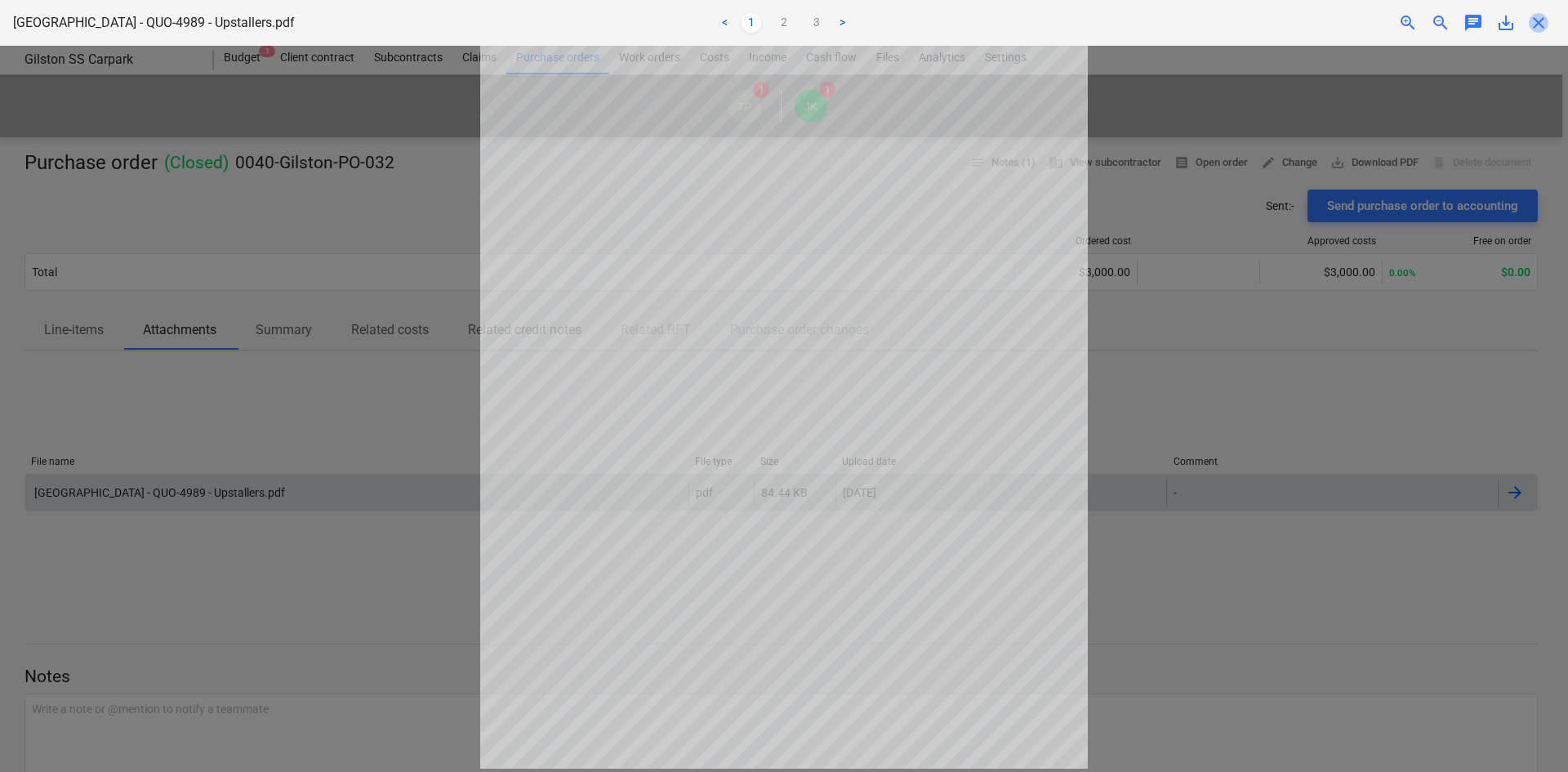
click at [1537, 31] on span "close" at bounding box center [1538, 23] width 19 height 19
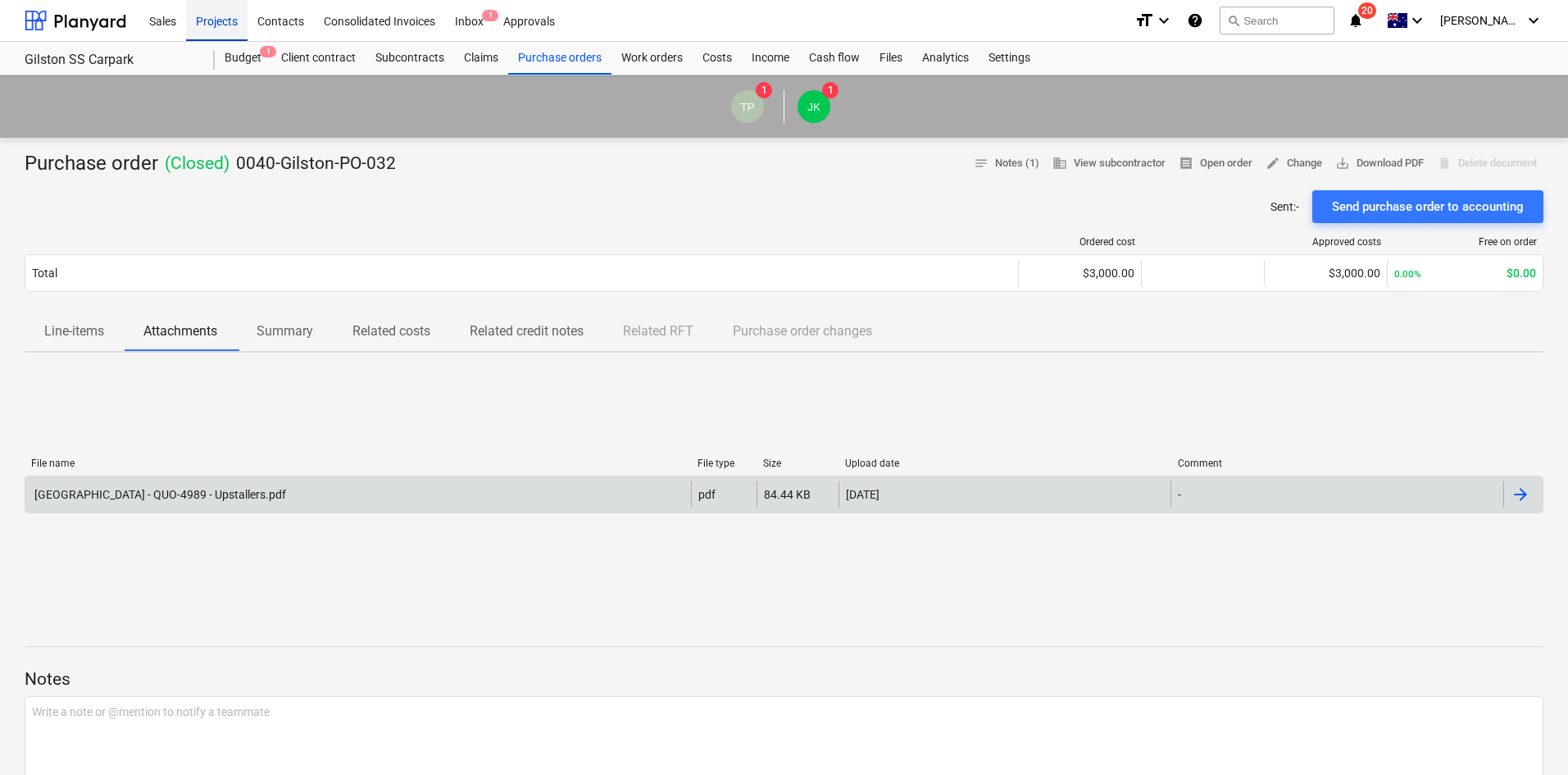
click at [226, 27] on div "Projects" at bounding box center [217, 19] width 62 height 41
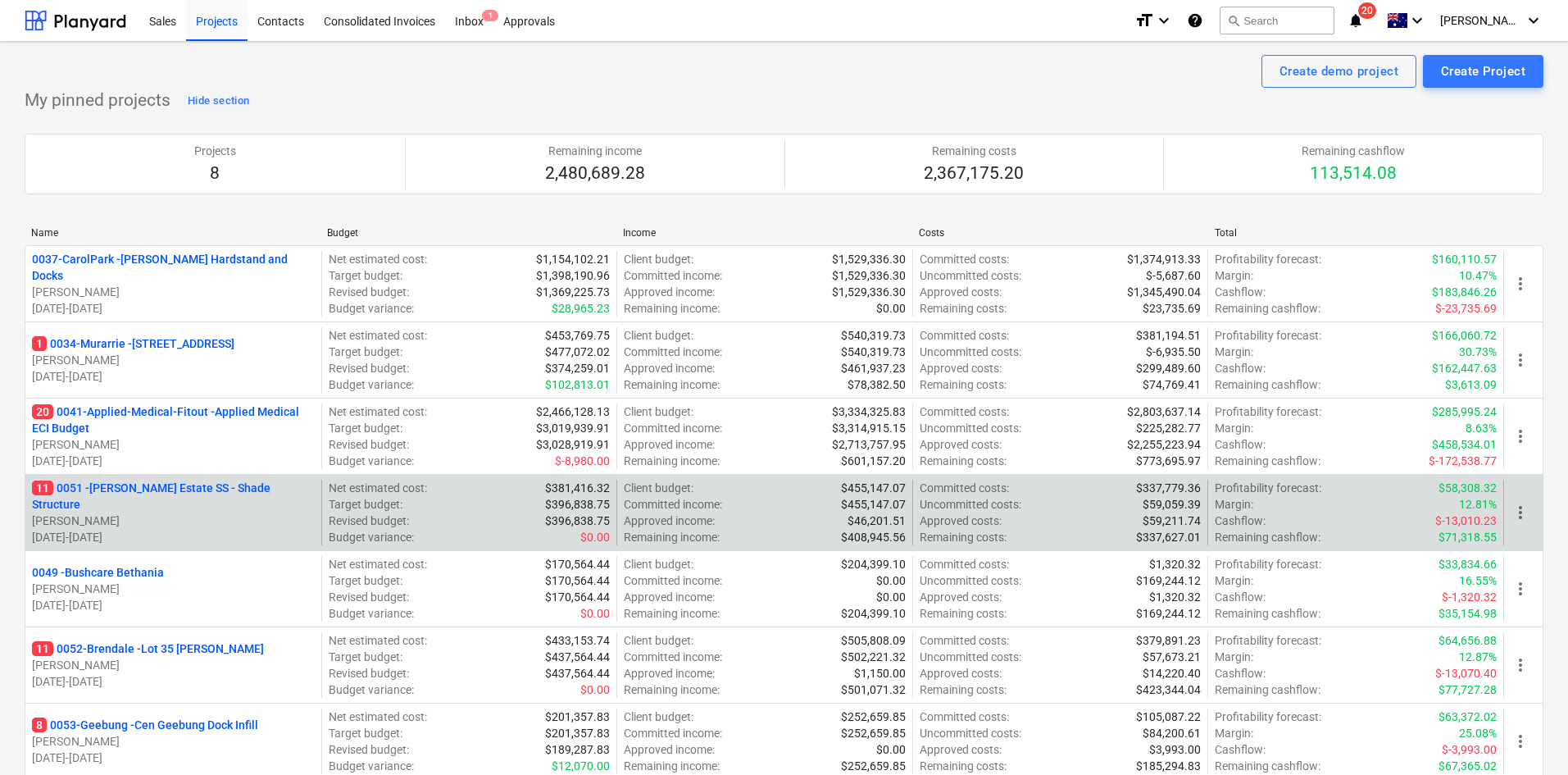
click at [167, 499] on p "11 0051 - [PERSON_NAME] Estate SS - Shade Structure" at bounding box center [173, 496] width 283 height 33
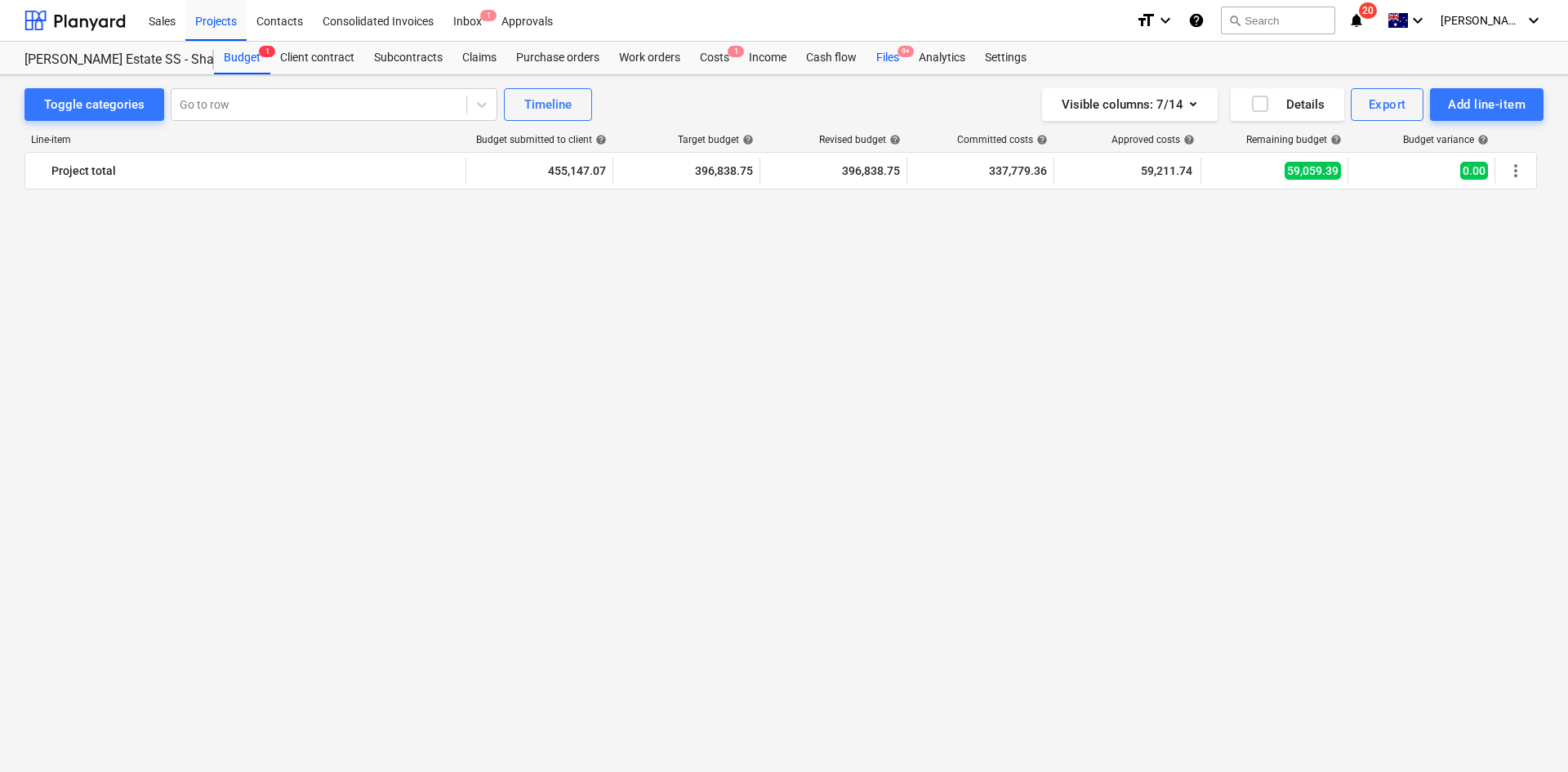
click at [897, 53] on div "Files 9+" at bounding box center [888, 57] width 42 height 33
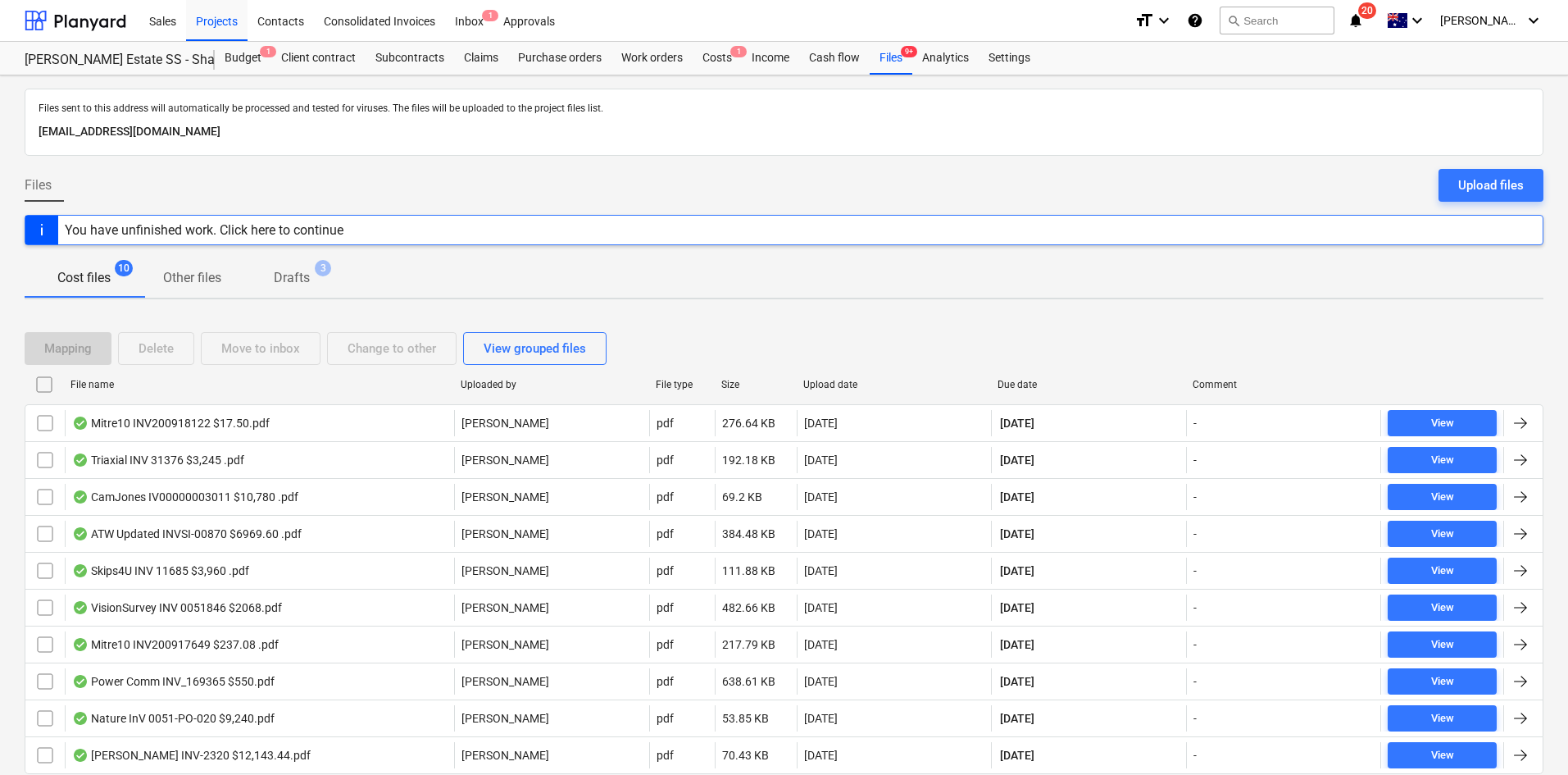
click at [1030, 382] on div "Due date" at bounding box center [1088, 385] width 182 height 12
checkbox input "false"
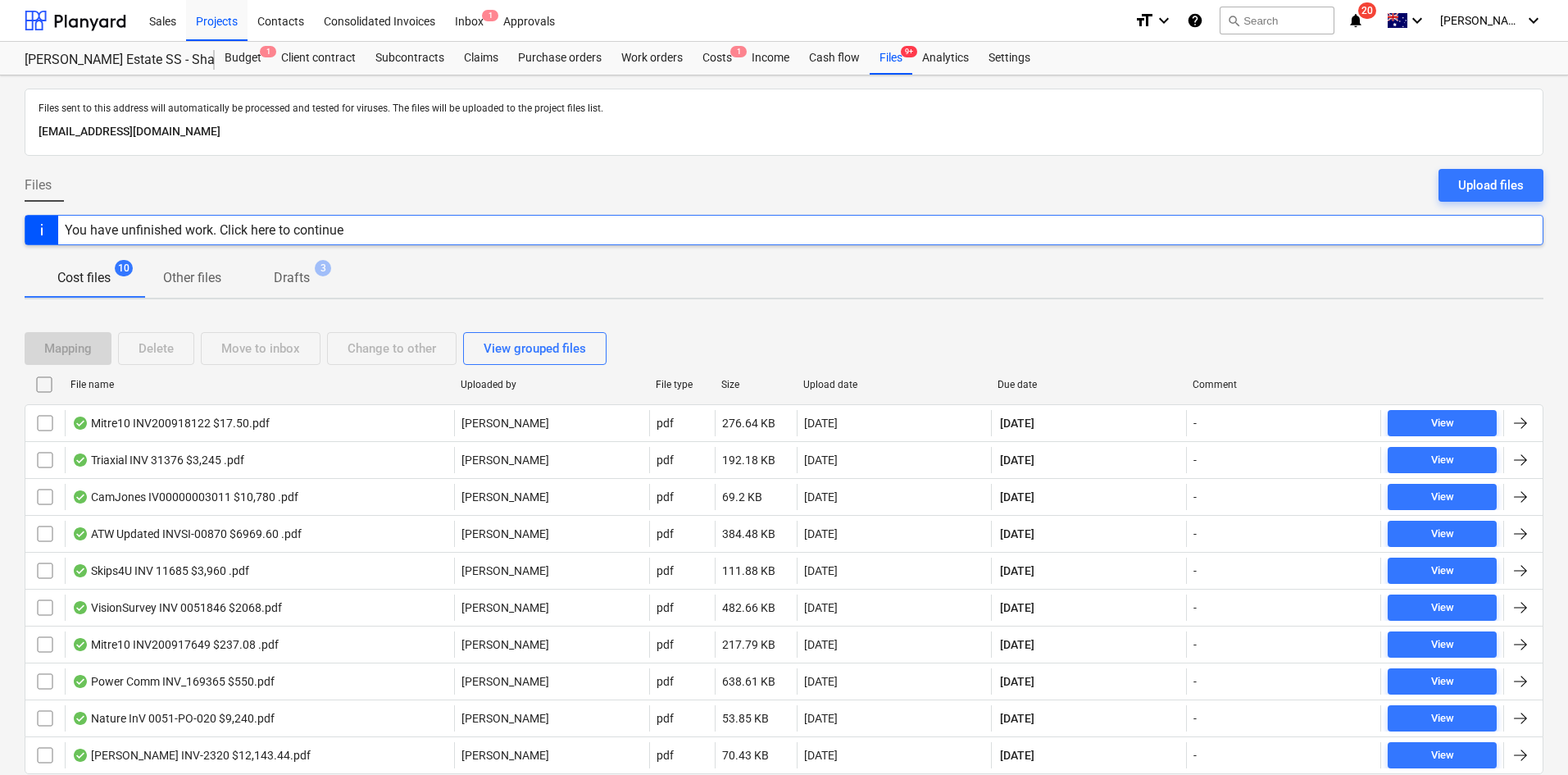
checkbox input "false"
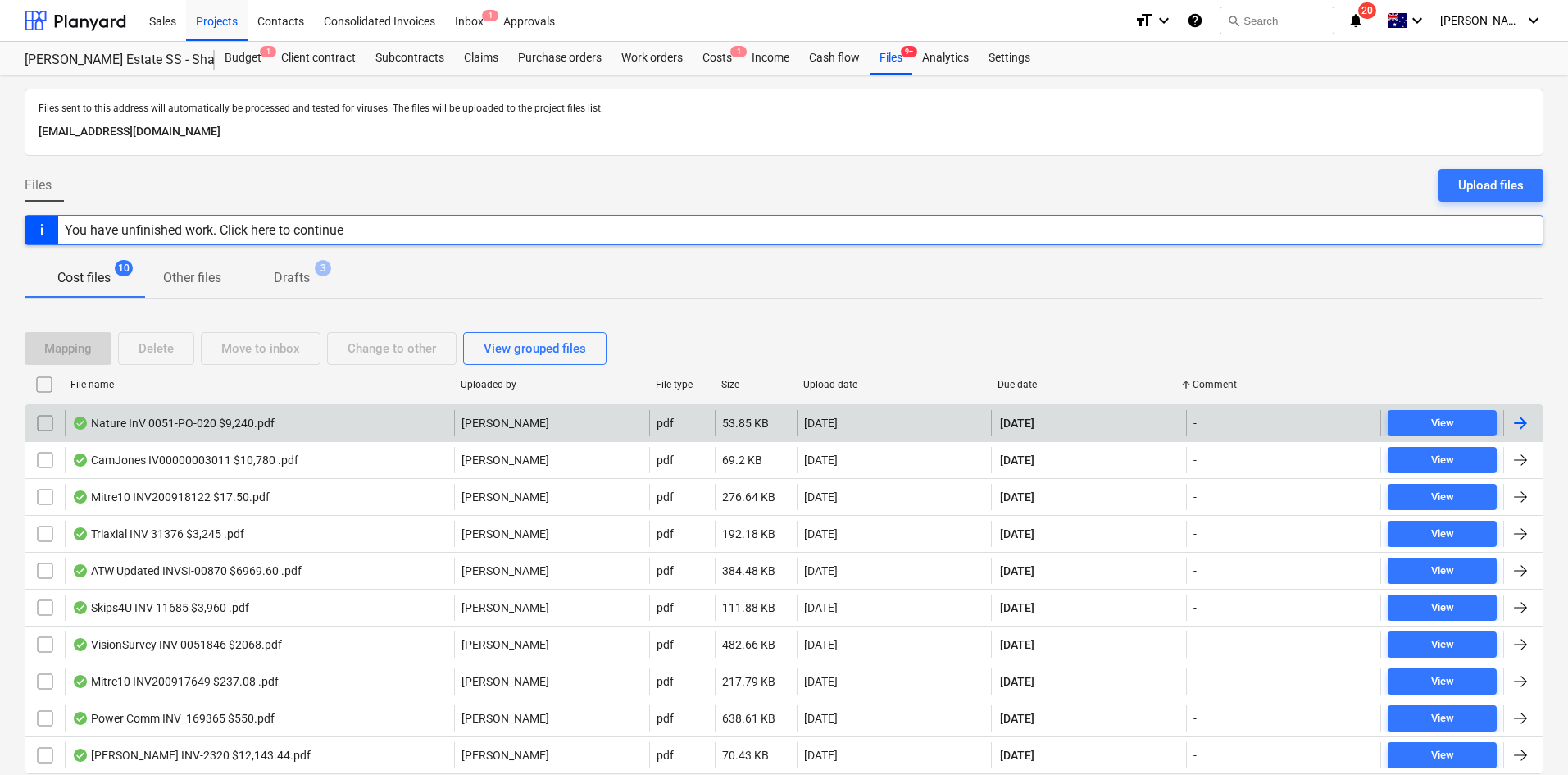
click at [286, 421] on div "Nature InV 0051-PO-020 $9,240.pdf" at bounding box center [259, 422] width 389 height 26
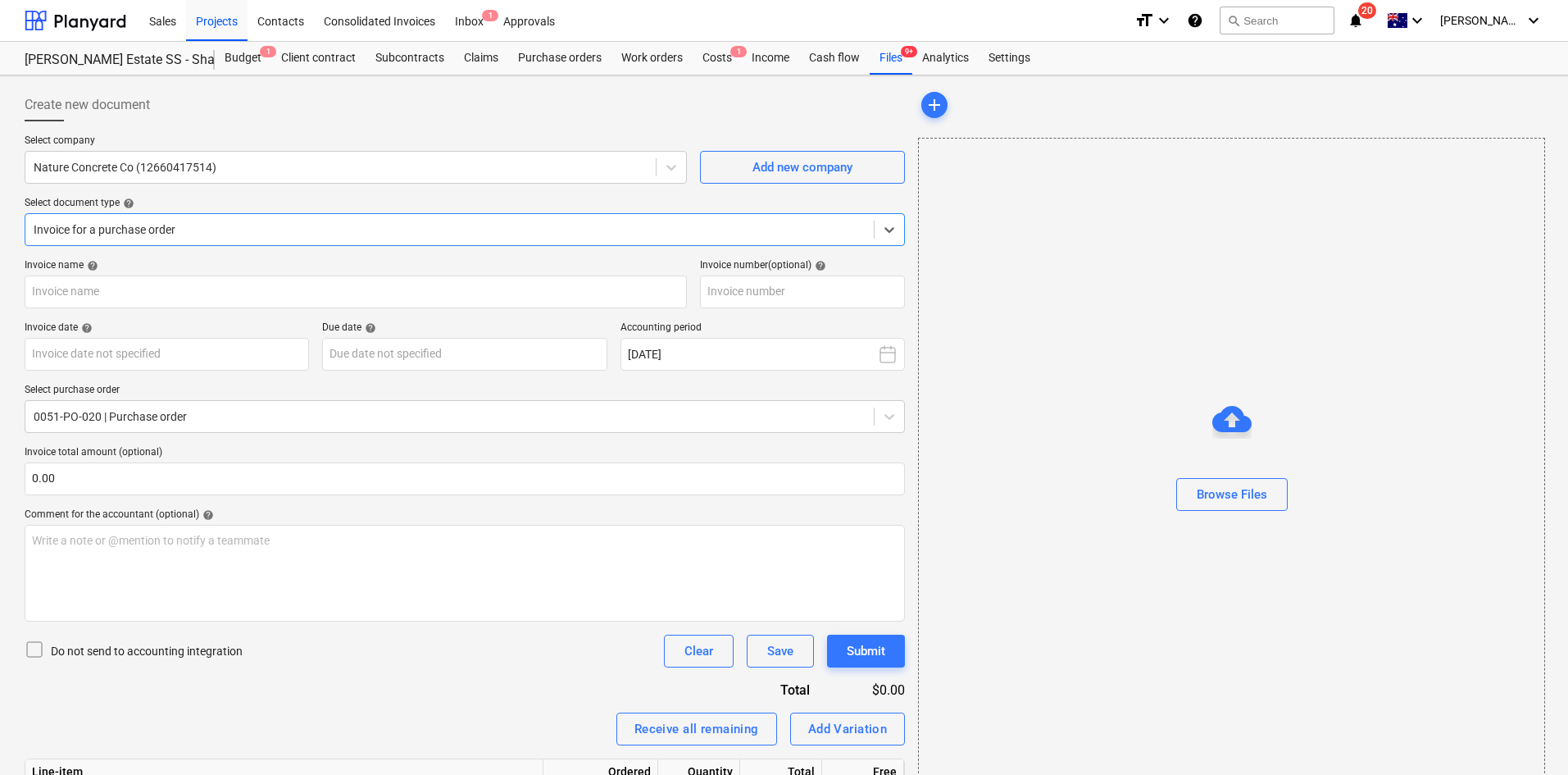
type input "0051-PO-020"
type input "[DATE]"
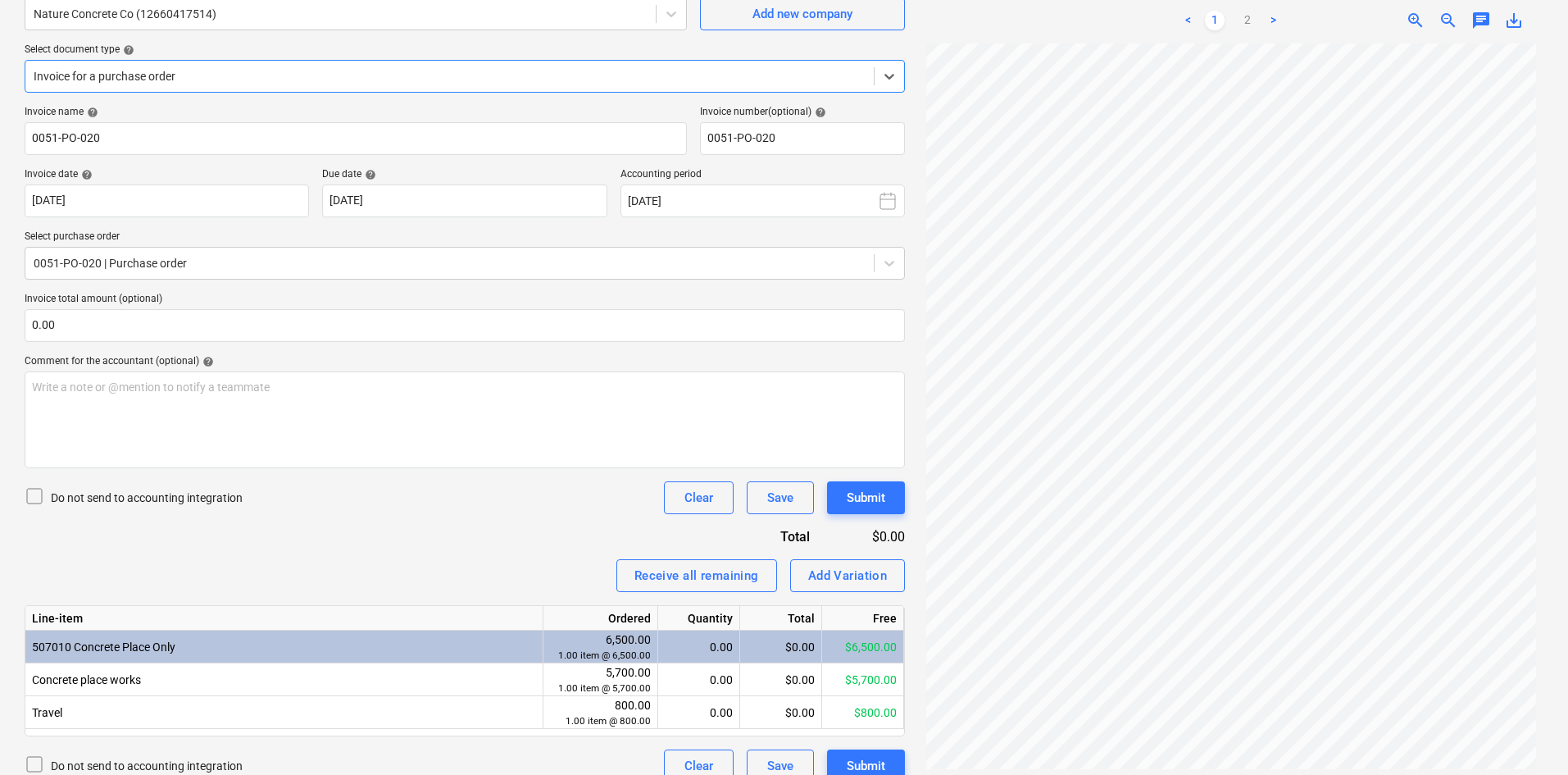
scroll to position [174, 0]
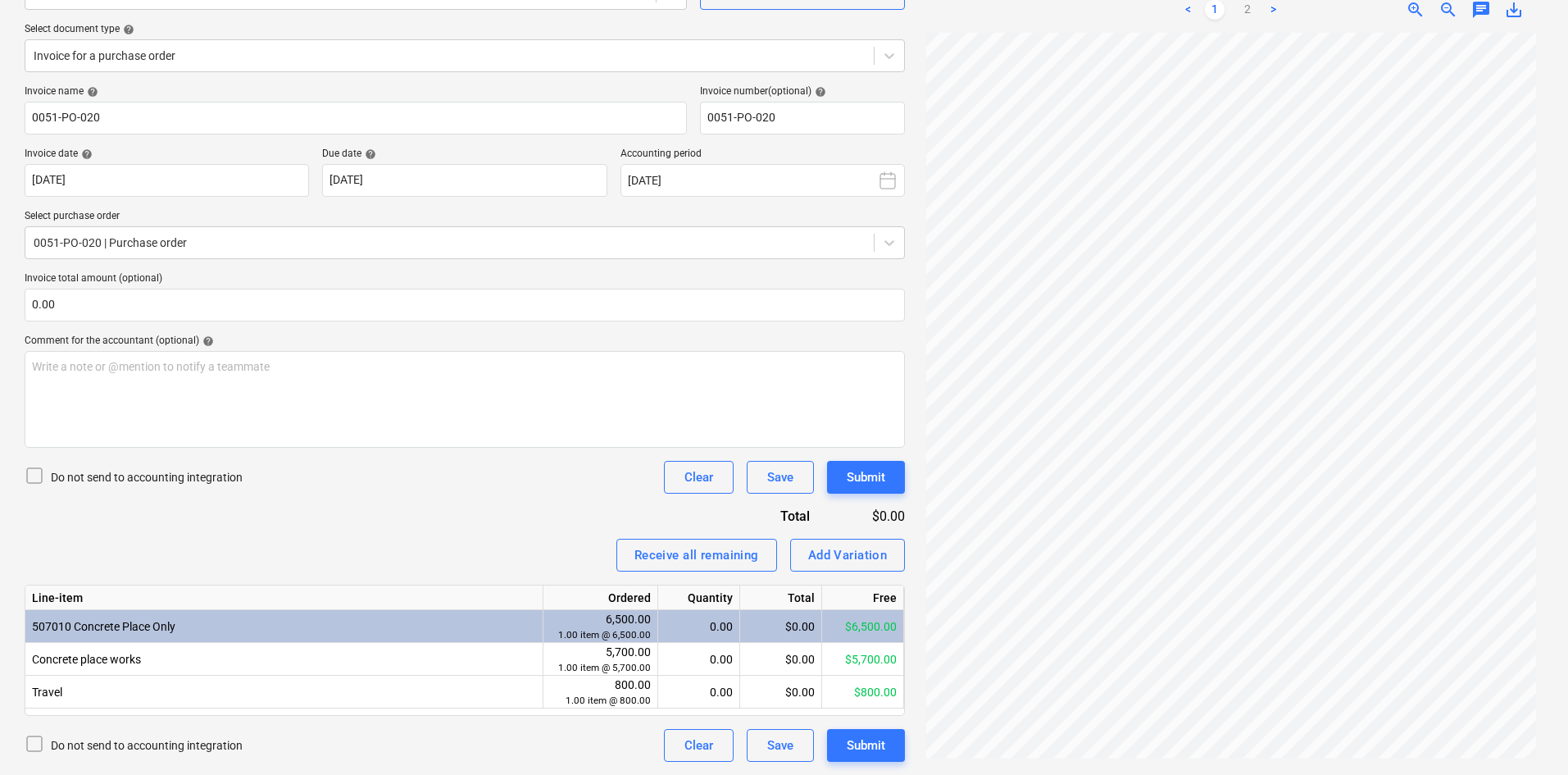
click at [1515, 14] on span "save_alt" at bounding box center [1514, 10] width 19 height 19
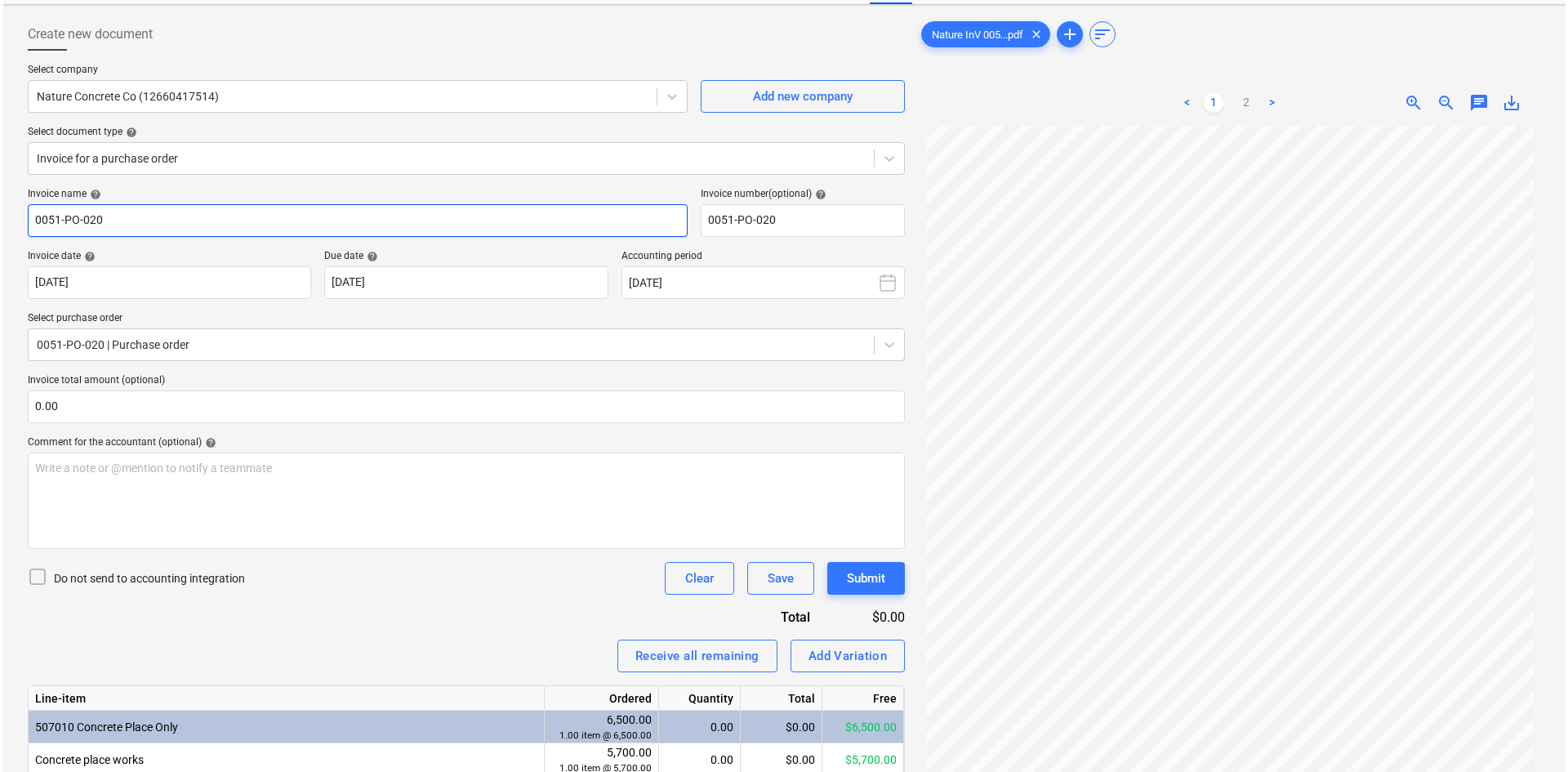
scroll to position [0, 0]
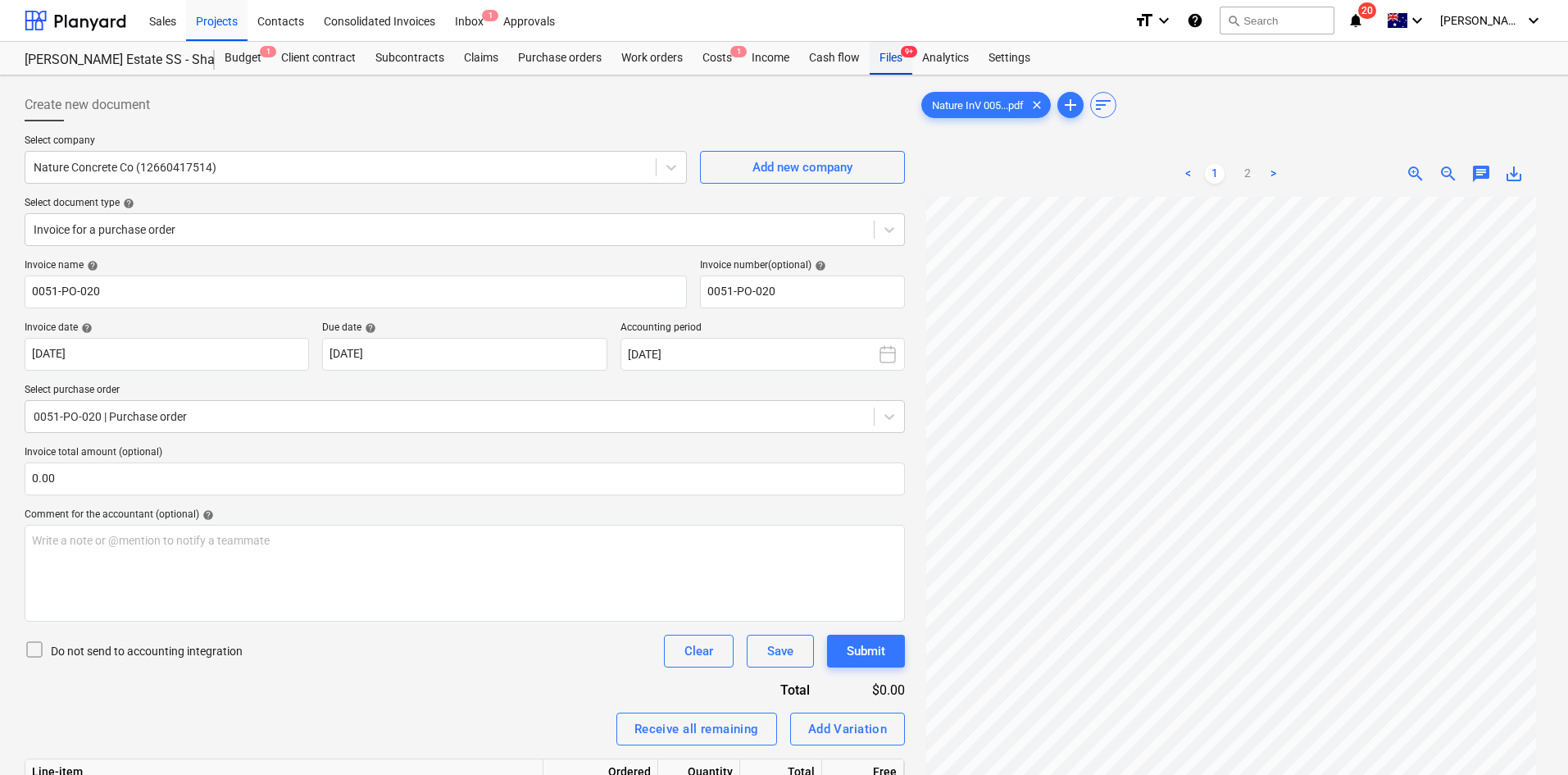
click at [904, 45] on div "Files 9+" at bounding box center [891, 58] width 42 height 33
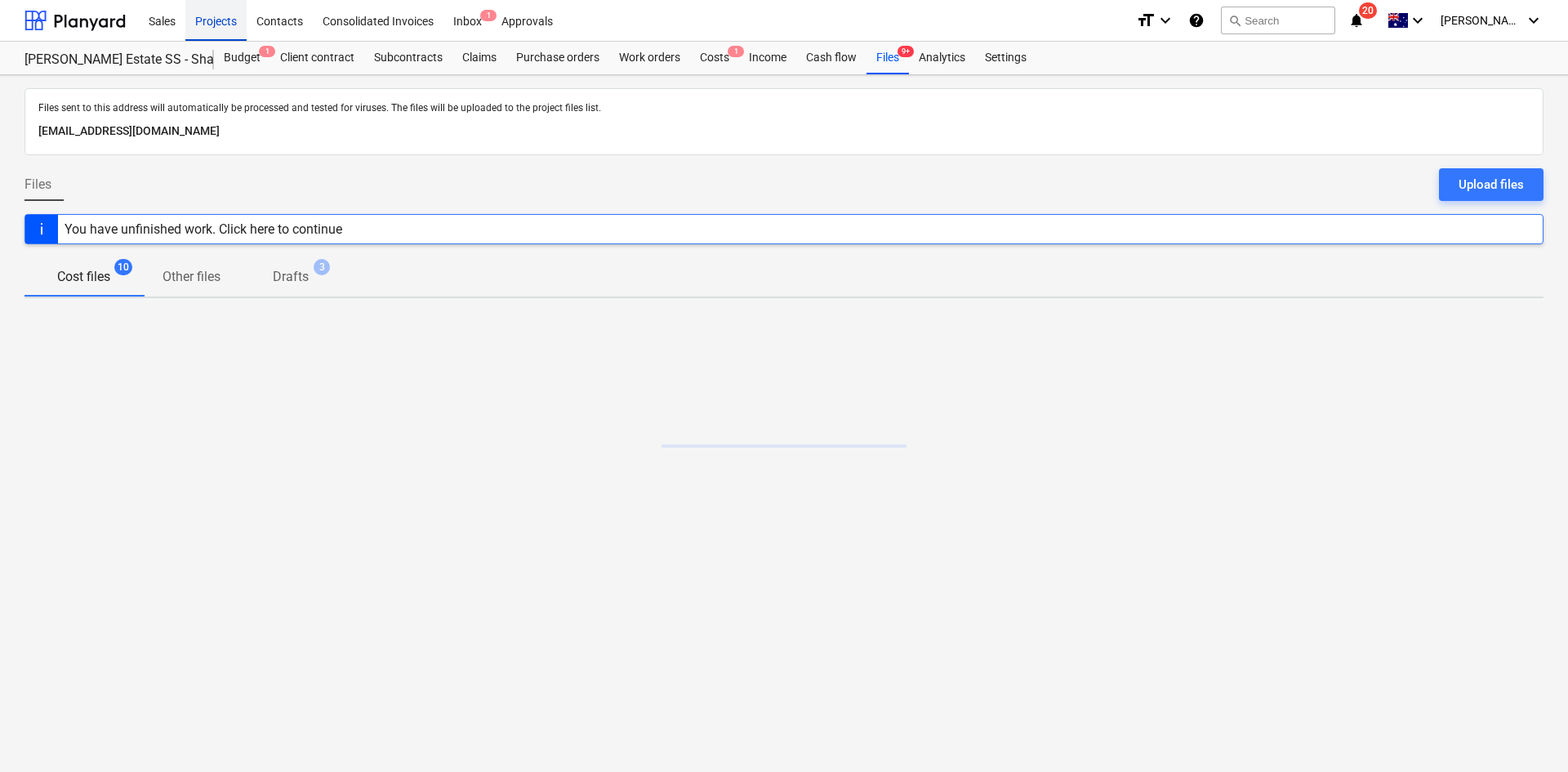
click at [225, 9] on div "Projects" at bounding box center [216, 19] width 61 height 41
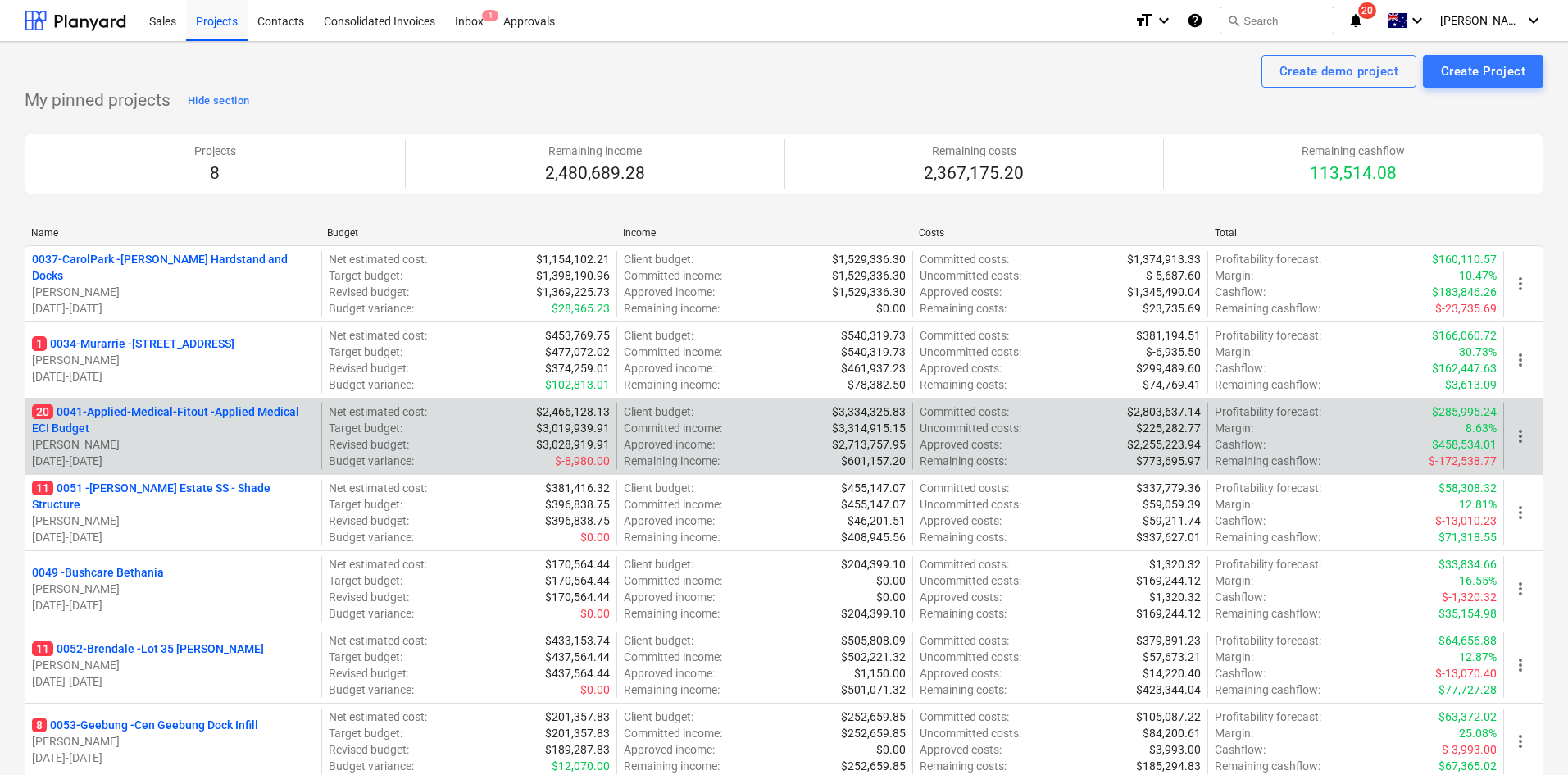
click at [146, 409] on p "20 0041-Applied-Medical-Fitout - Applied Medical ECI Budget" at bounding box center [173, 420] width 283 height 33
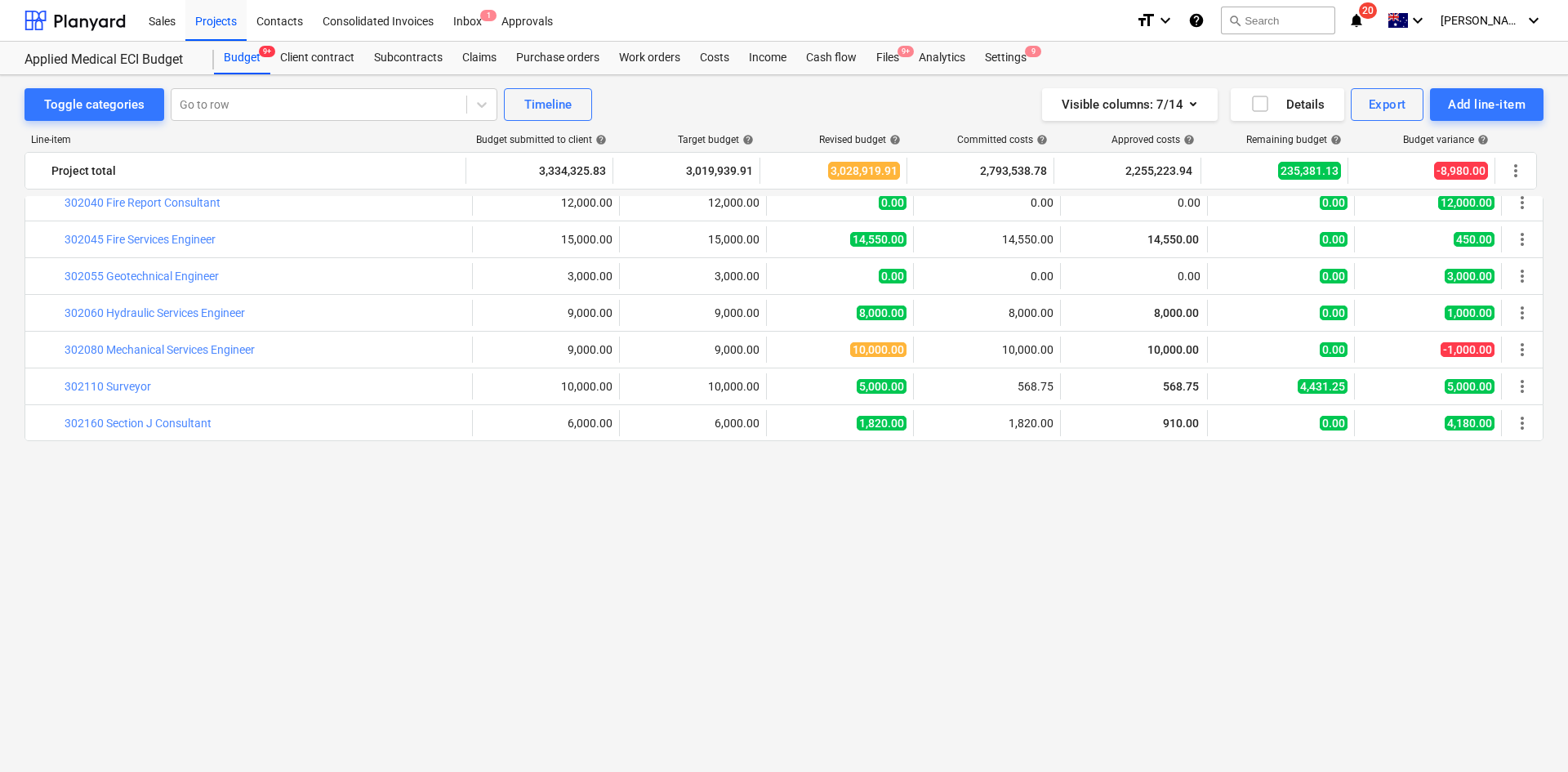
scroll to position [41, 0]
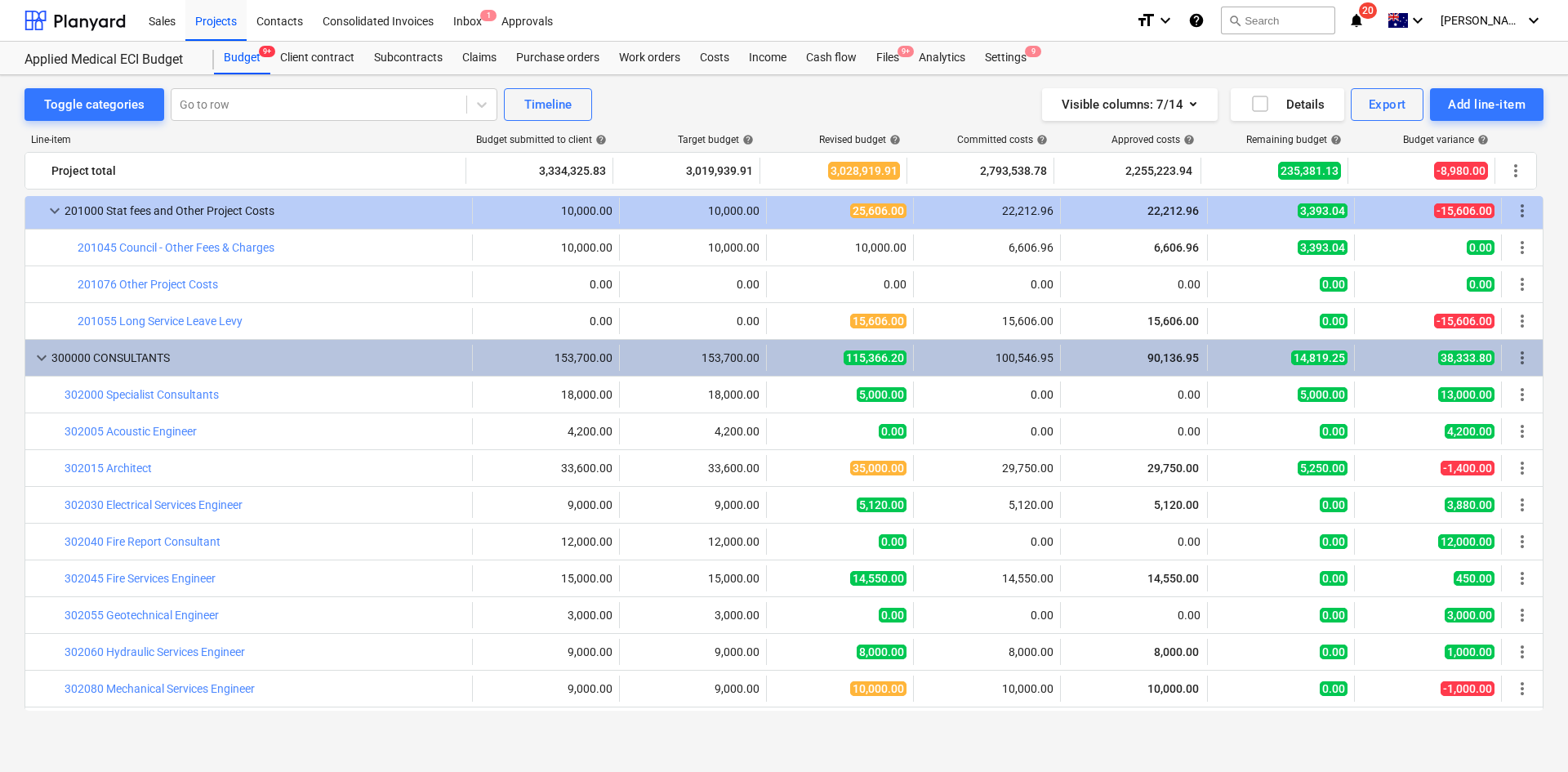
click at [219, 132] on div "Line-item Budget submitted to client help Target budget help Revised budget hel…" at bounding box center [784, 425] width 1519 height 609
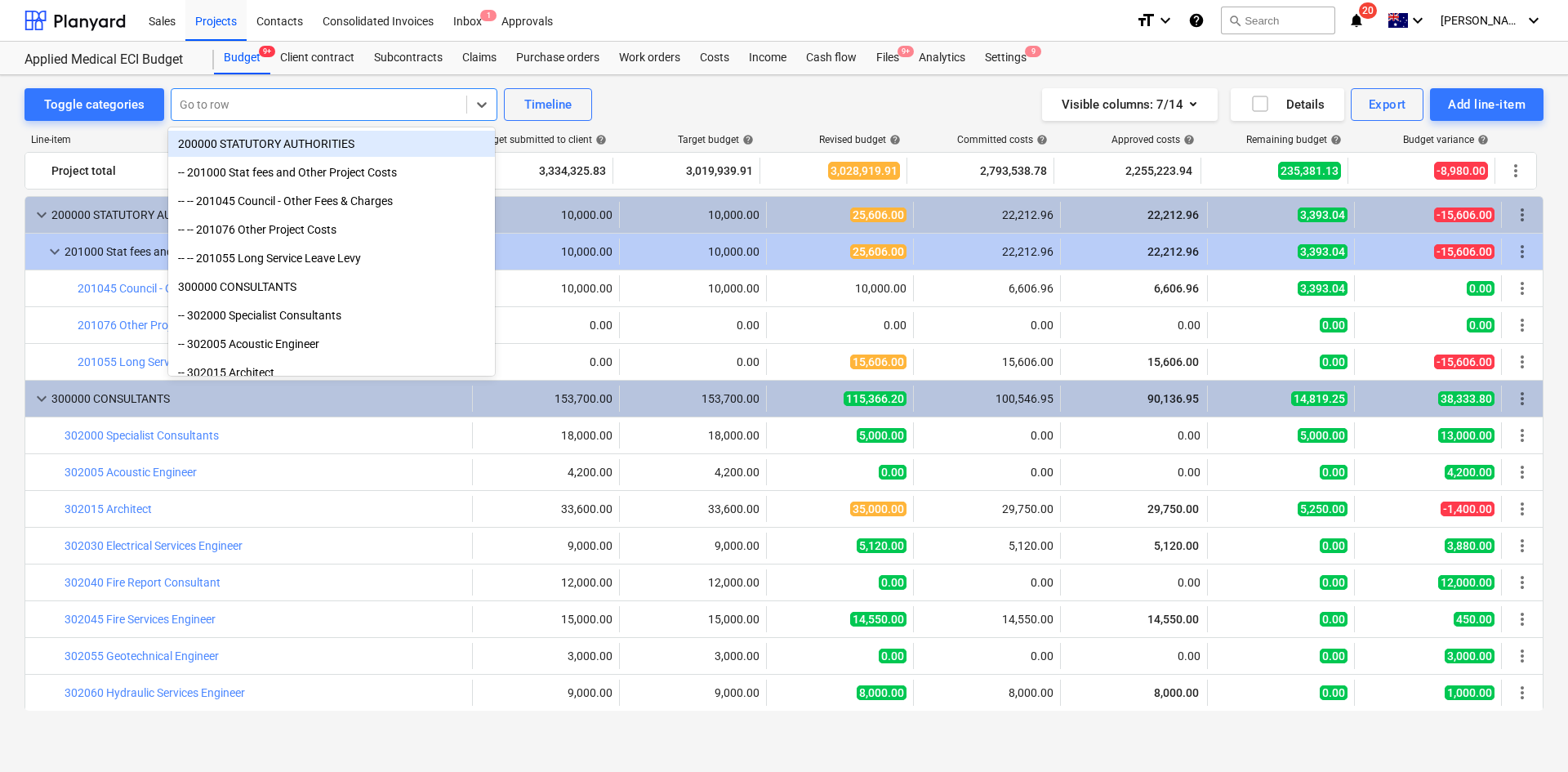
click at [223, 112] on div at bounding box center [319, 104] width 279 height 16
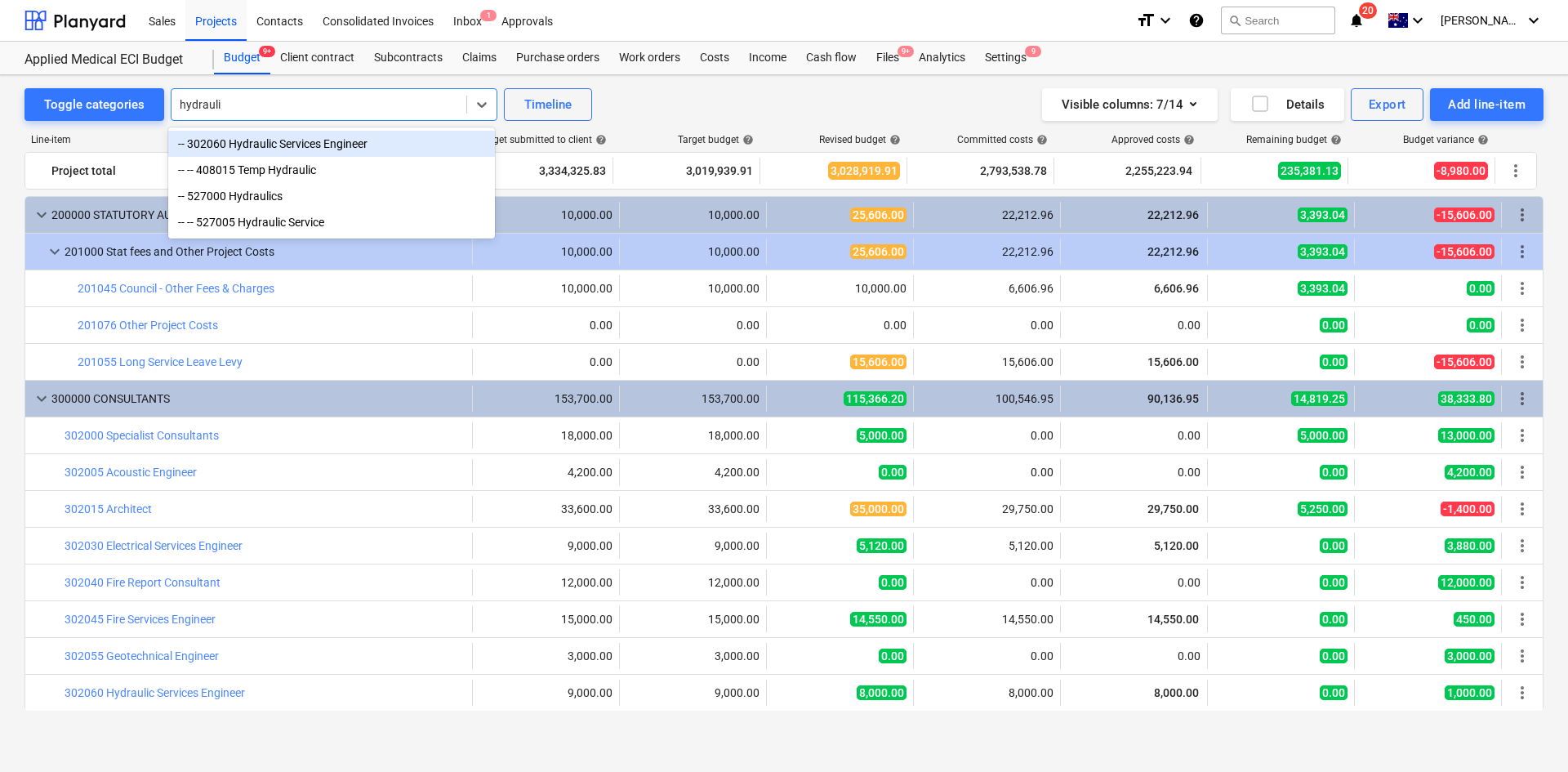
type input "hydraulic"
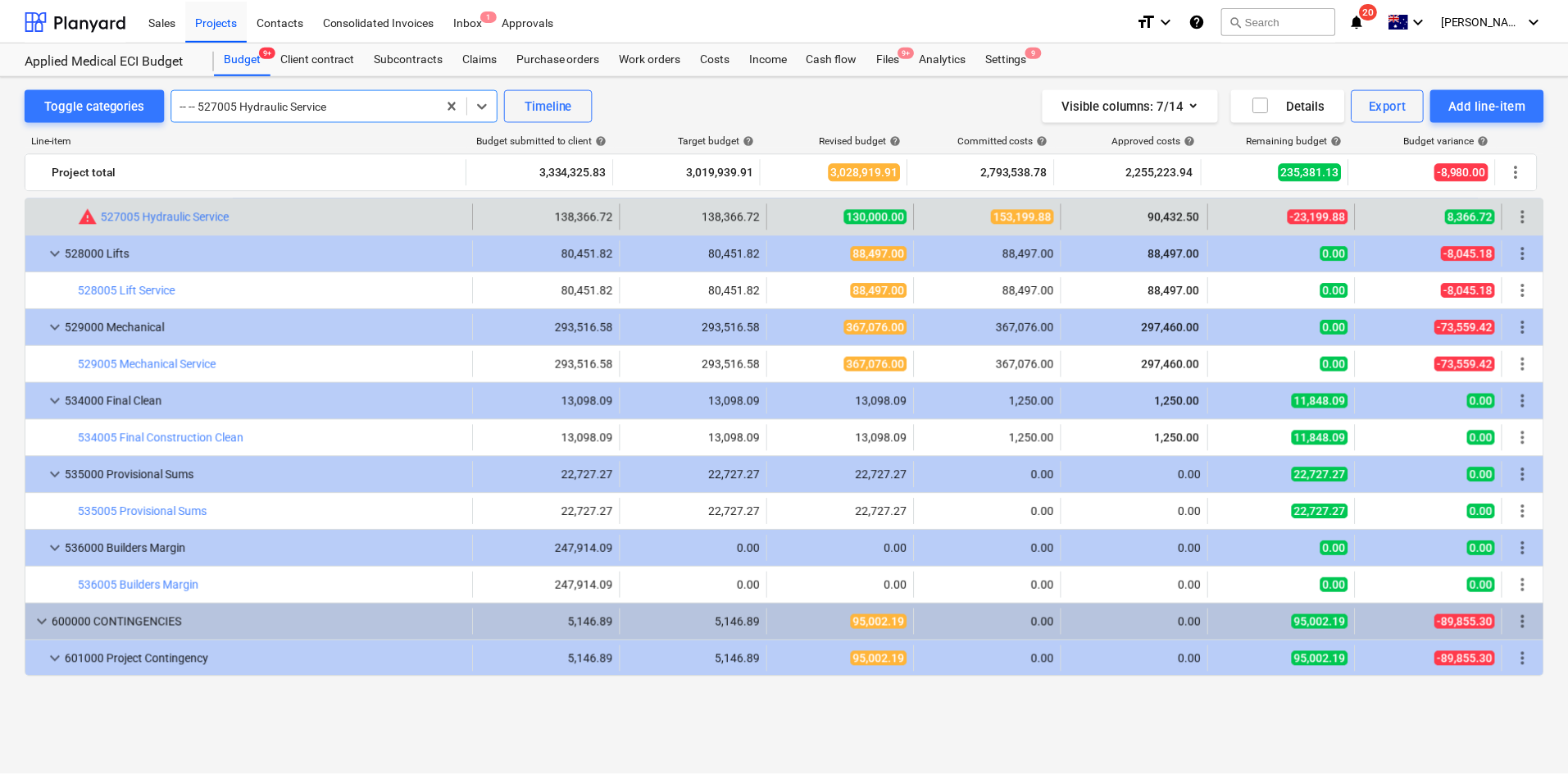
scroll to position [2981, 0]
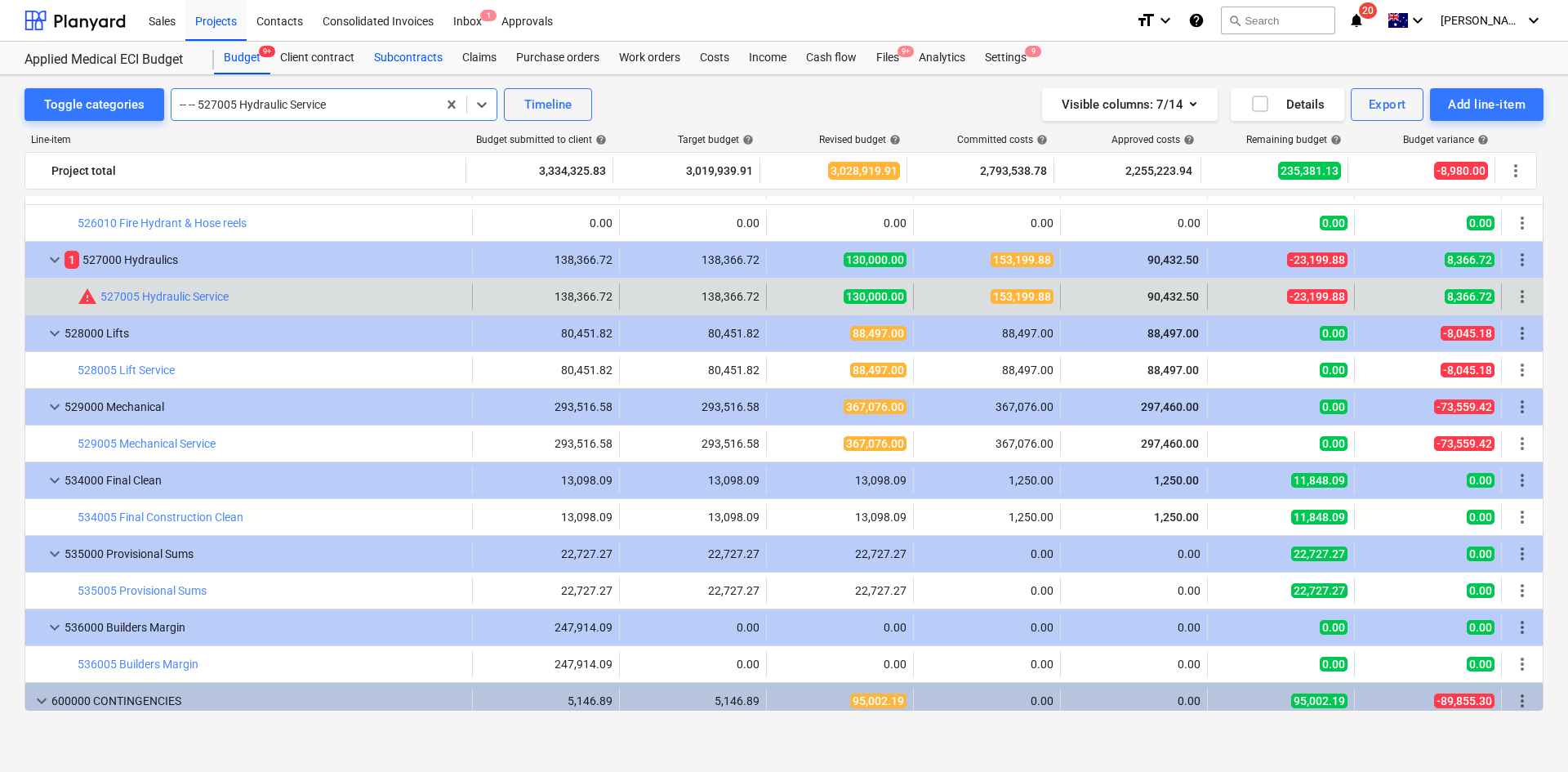
click at [406, 58] on div "Subcontracts" at bounding box center [408, 57] width 88 height 33
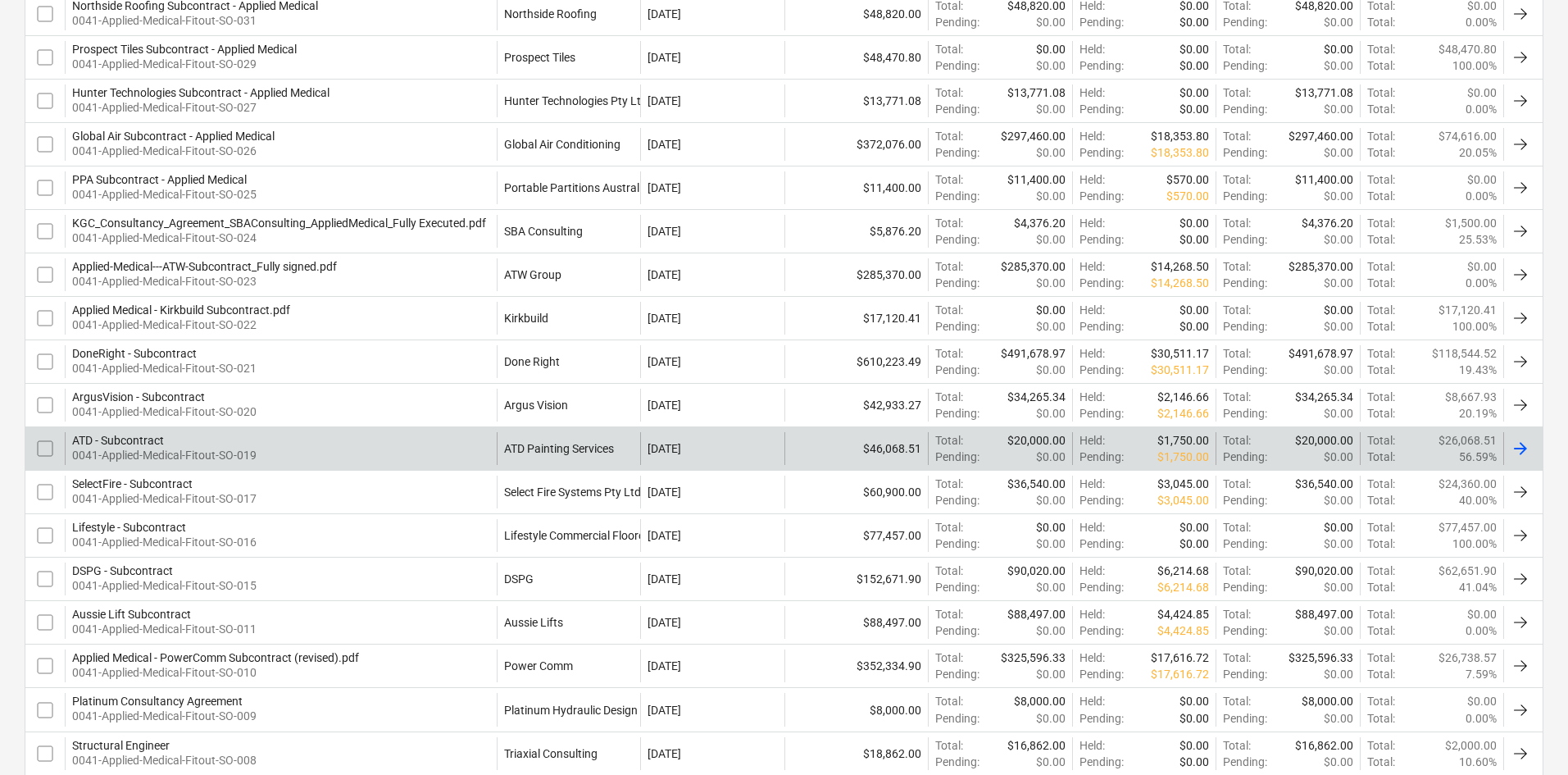
scroll to position [492, 0]
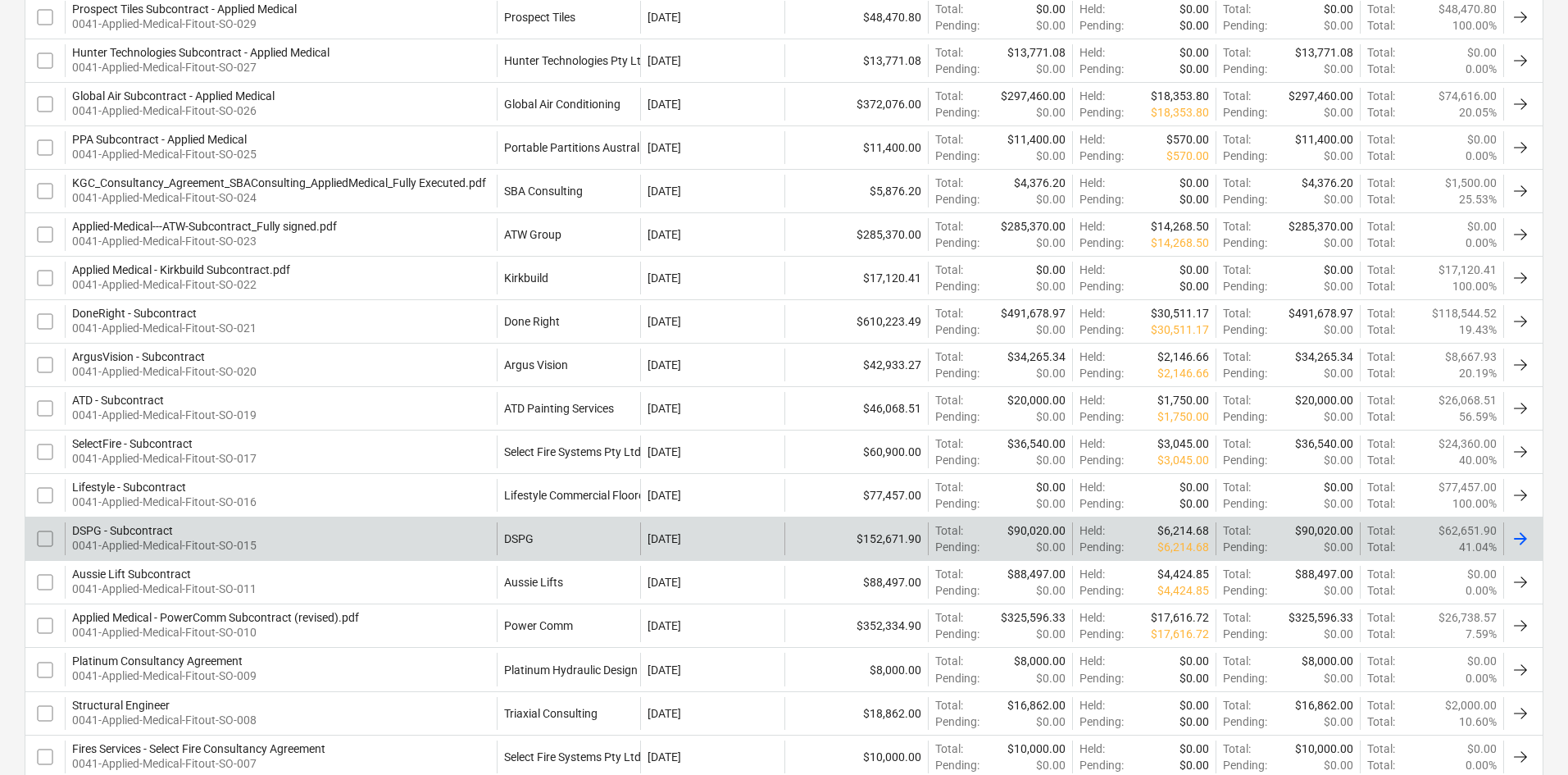
click at [434, 532] on div "DSPG - Subcontract 0041-Applied-Medical-Fitout-SO-015" at bounding box center [280, 538] width 432 height 33
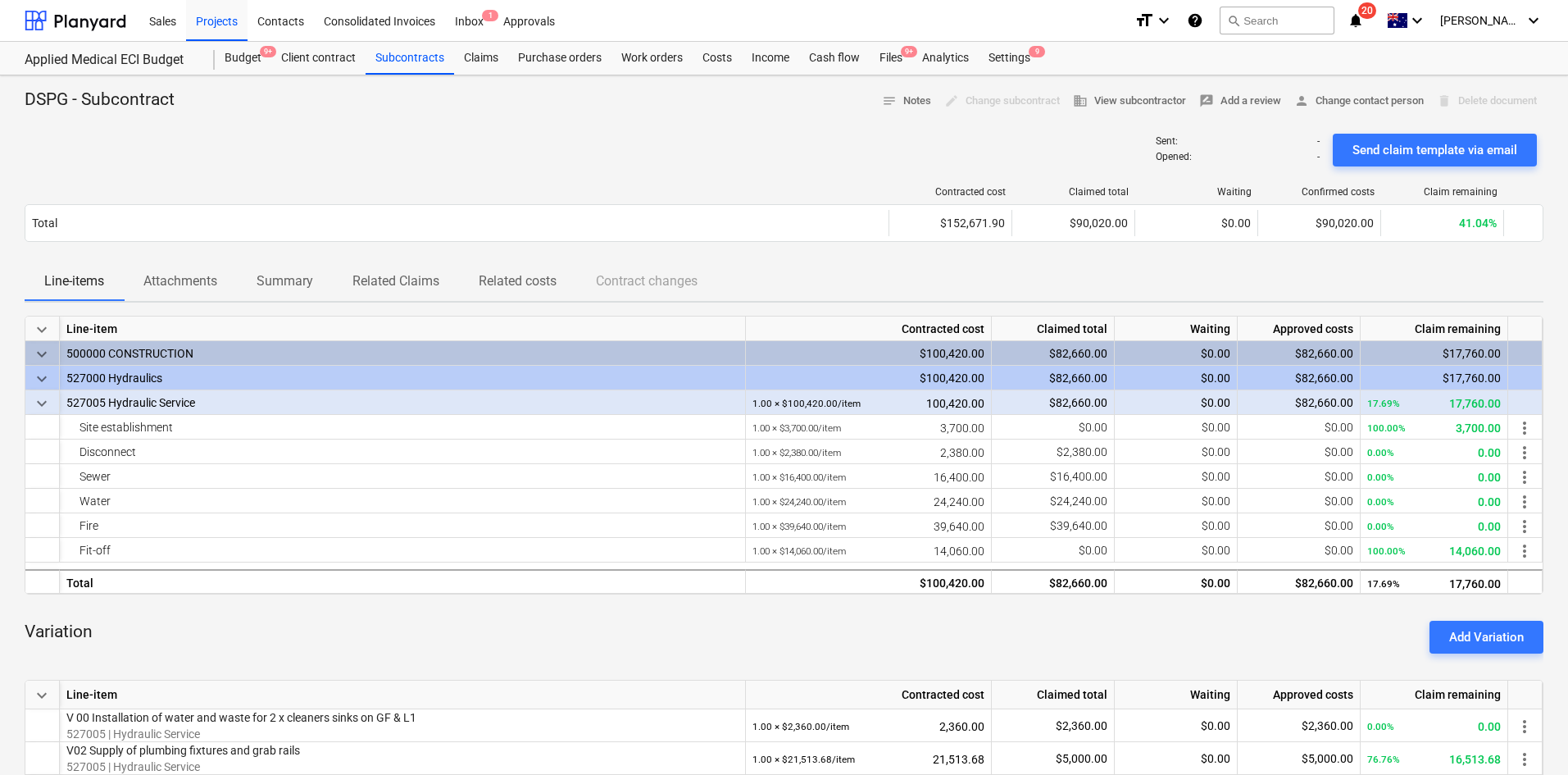
click at [493, 102] on div "DSPG - Subcontract notes Notes edit Change subcontract business View subcontrac…" at bounding box center [784, 101] width 1519 height 25
click at [428, 59] on div "Subcontracts" at bounding box center [410, 58] width 88 height 33
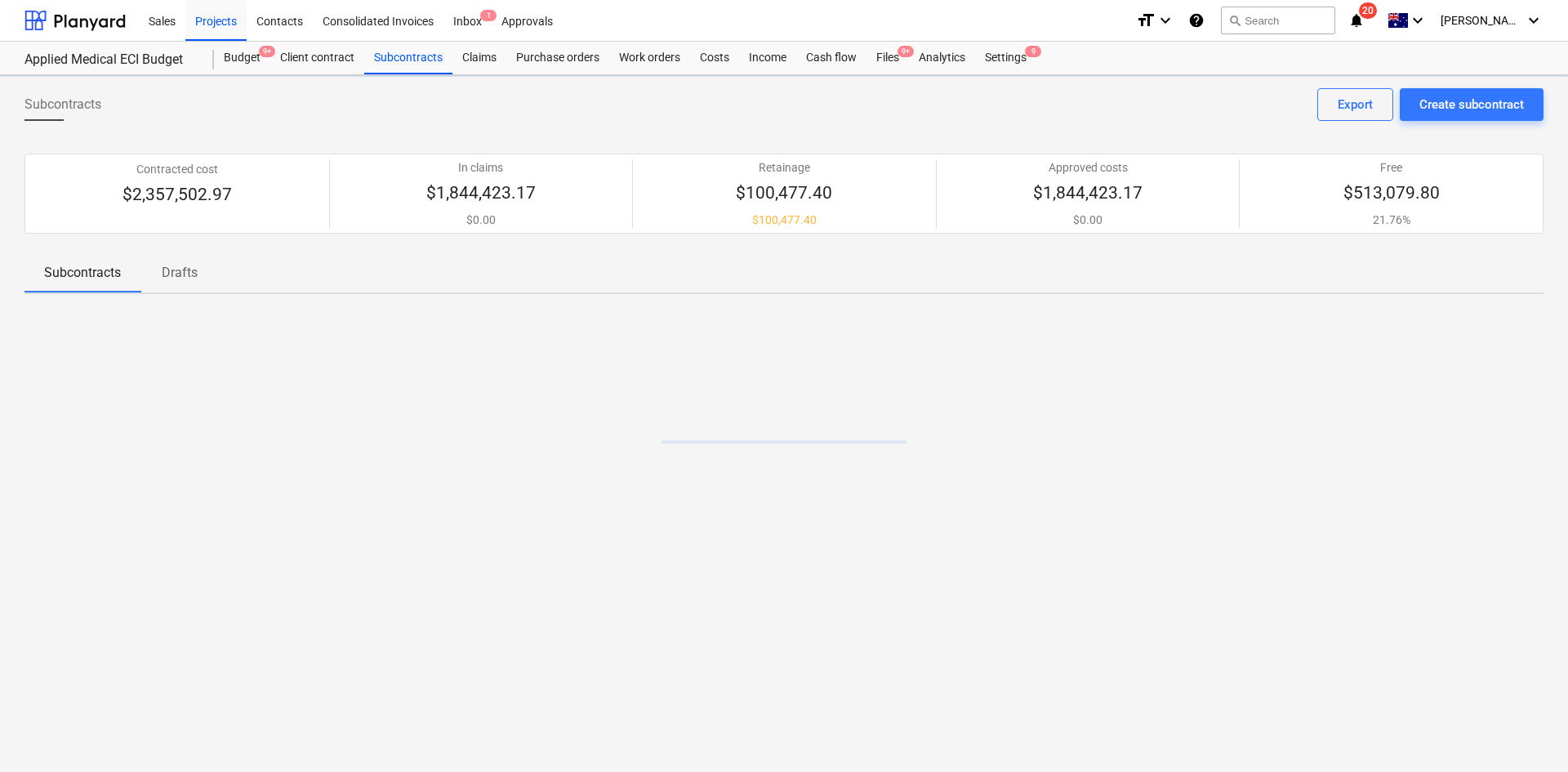
click at [192, 265] on p "Drafts" at bounding box center [179, 273] width 39 height 19
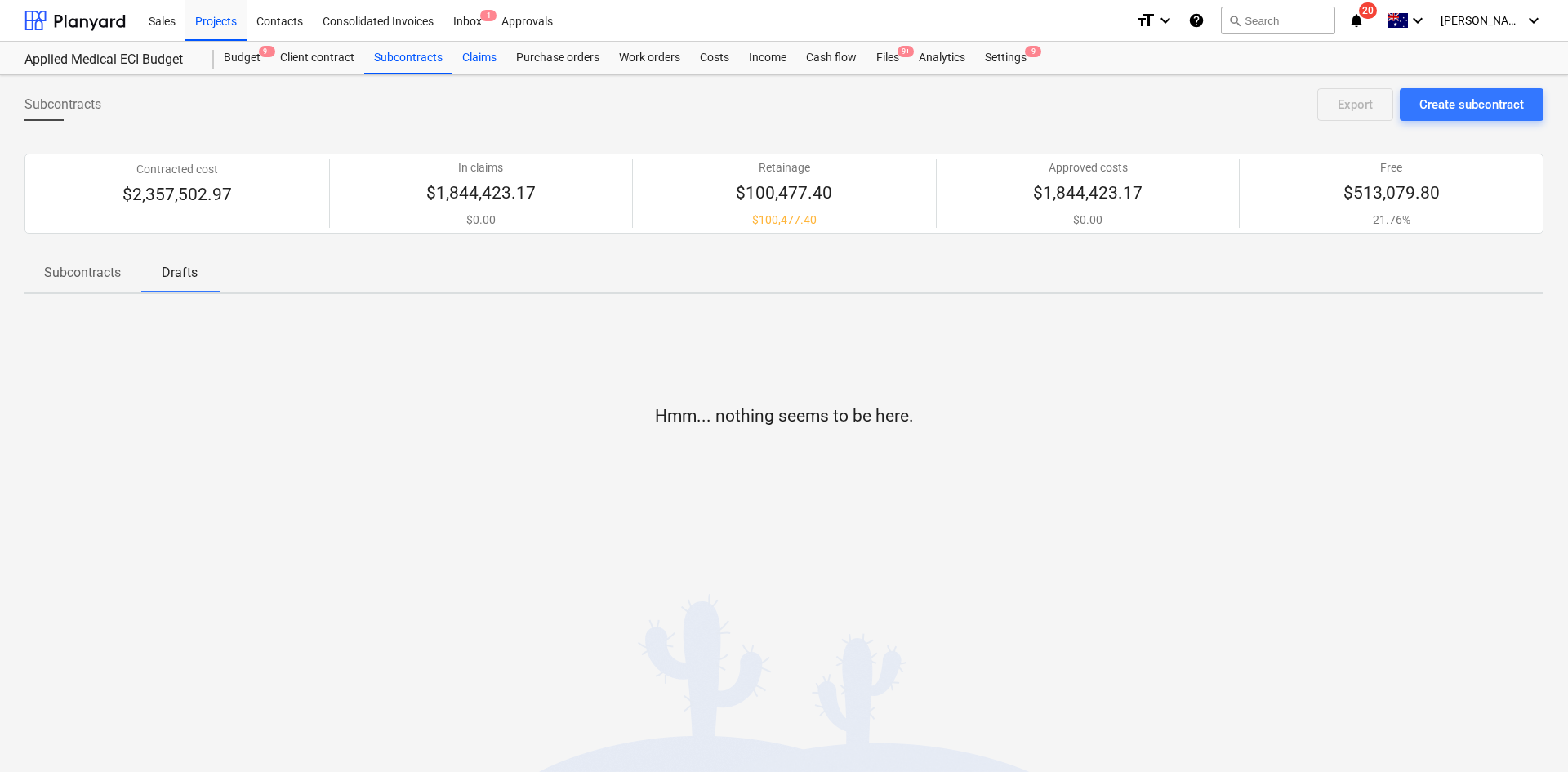
click at [503, 57] on div "Claims" at bounding box center [479, 57] width 54 height 33
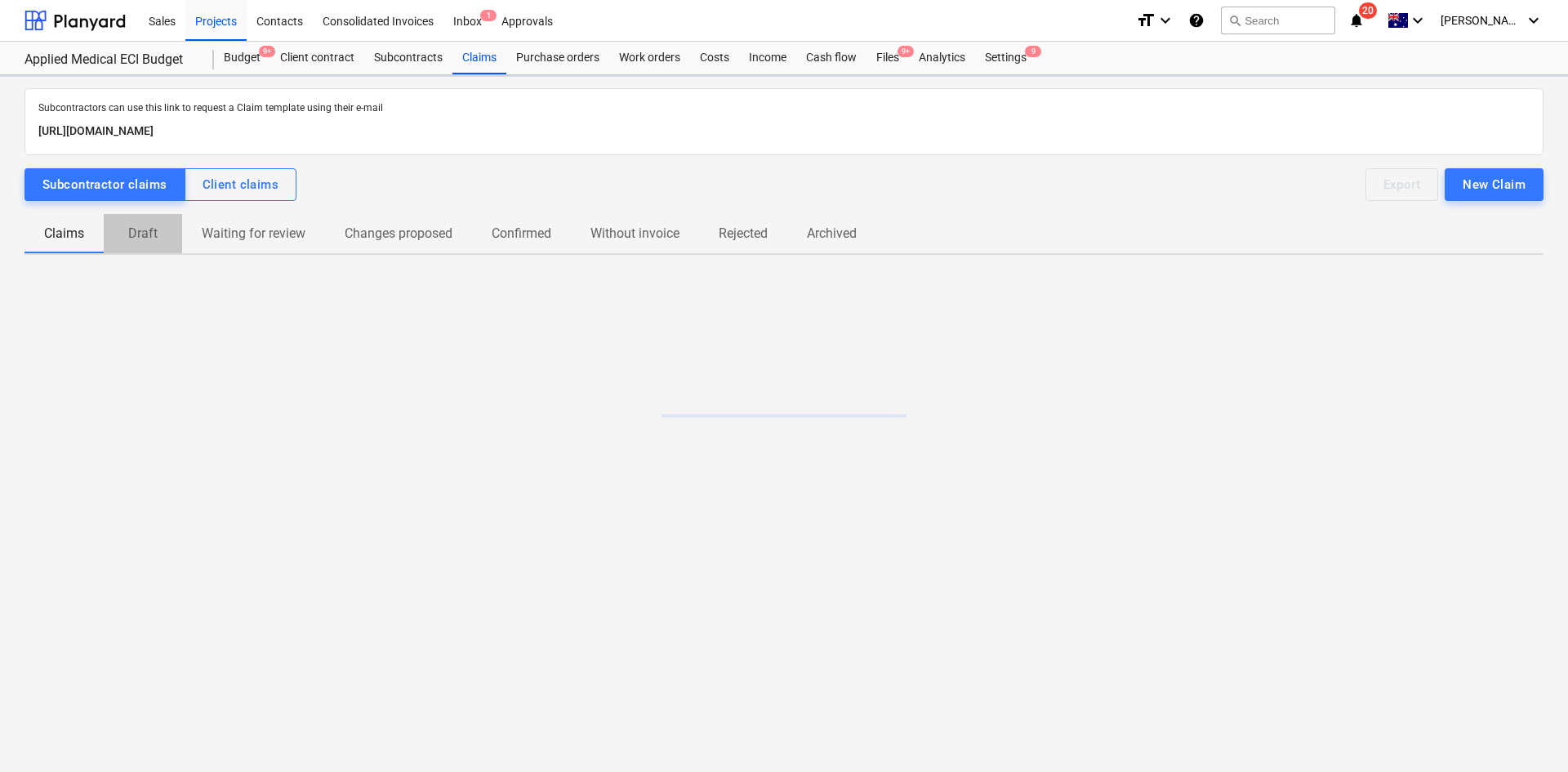
click at [142, 236] on p "Draft" at bounding box center [143, 234] width 39 height 19
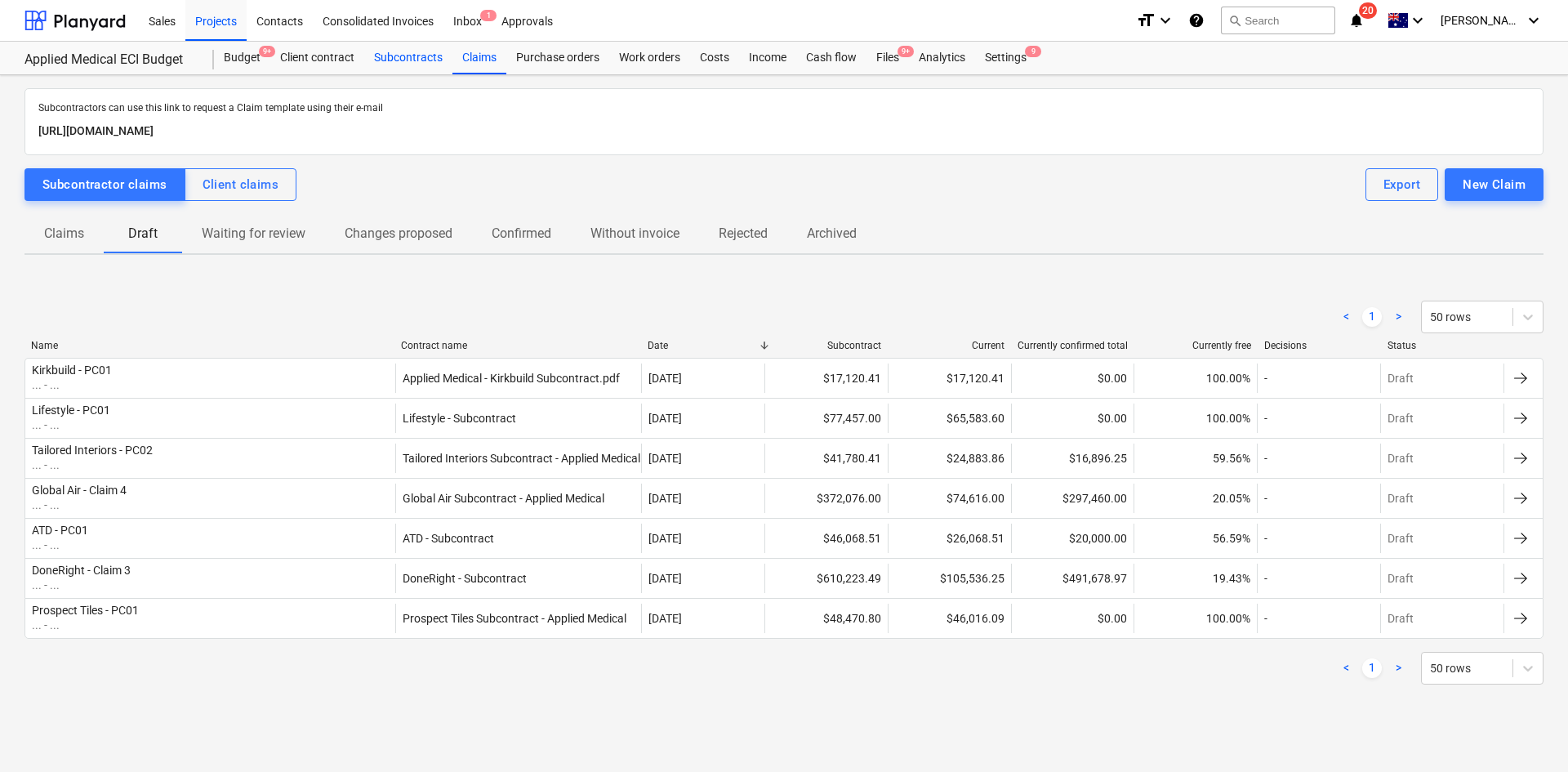
click at [398, 56] on div "Subcontracts" at bounding box center [408, 57] width 88 height 33
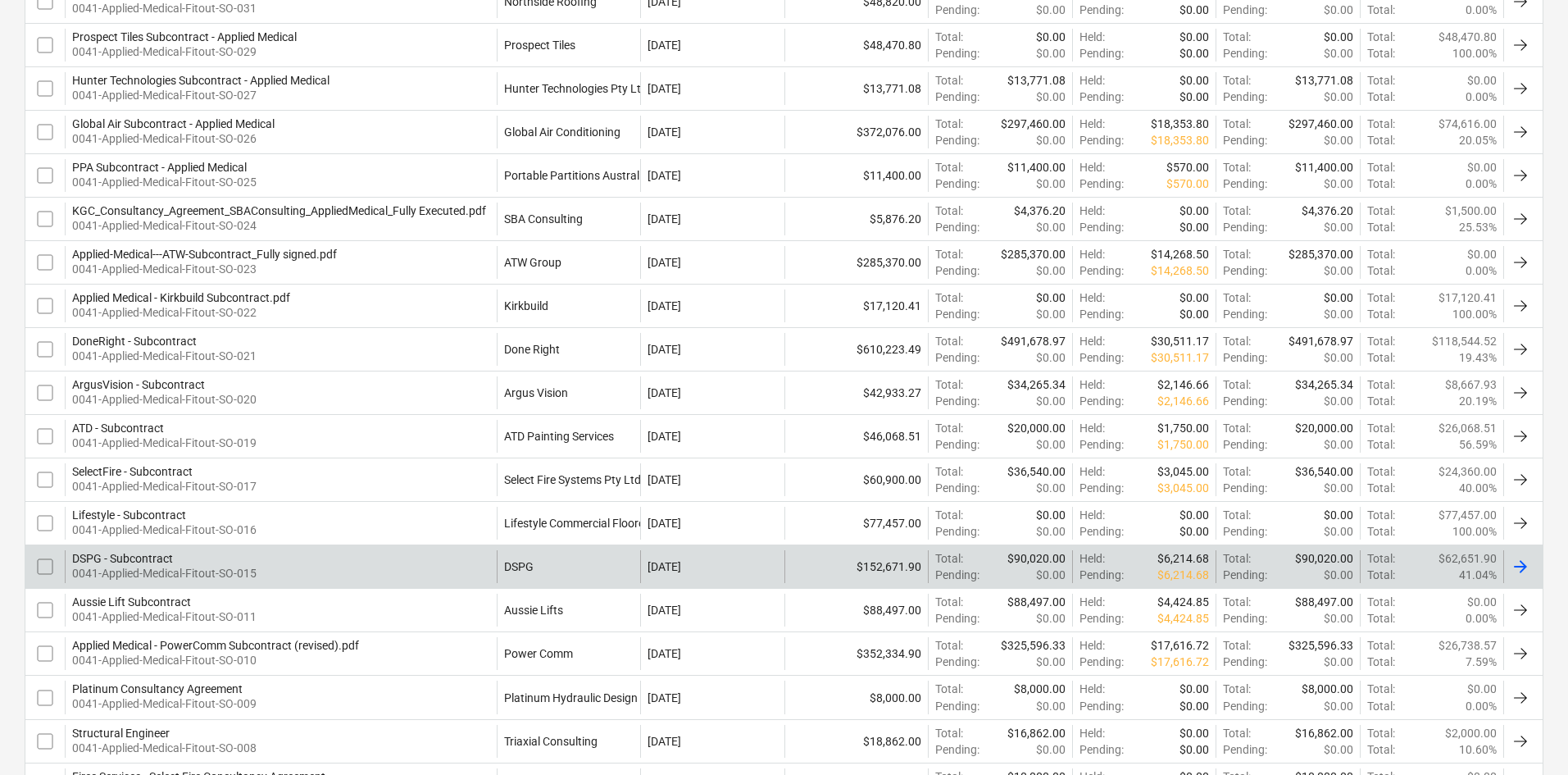
scroll to position [492, 0]
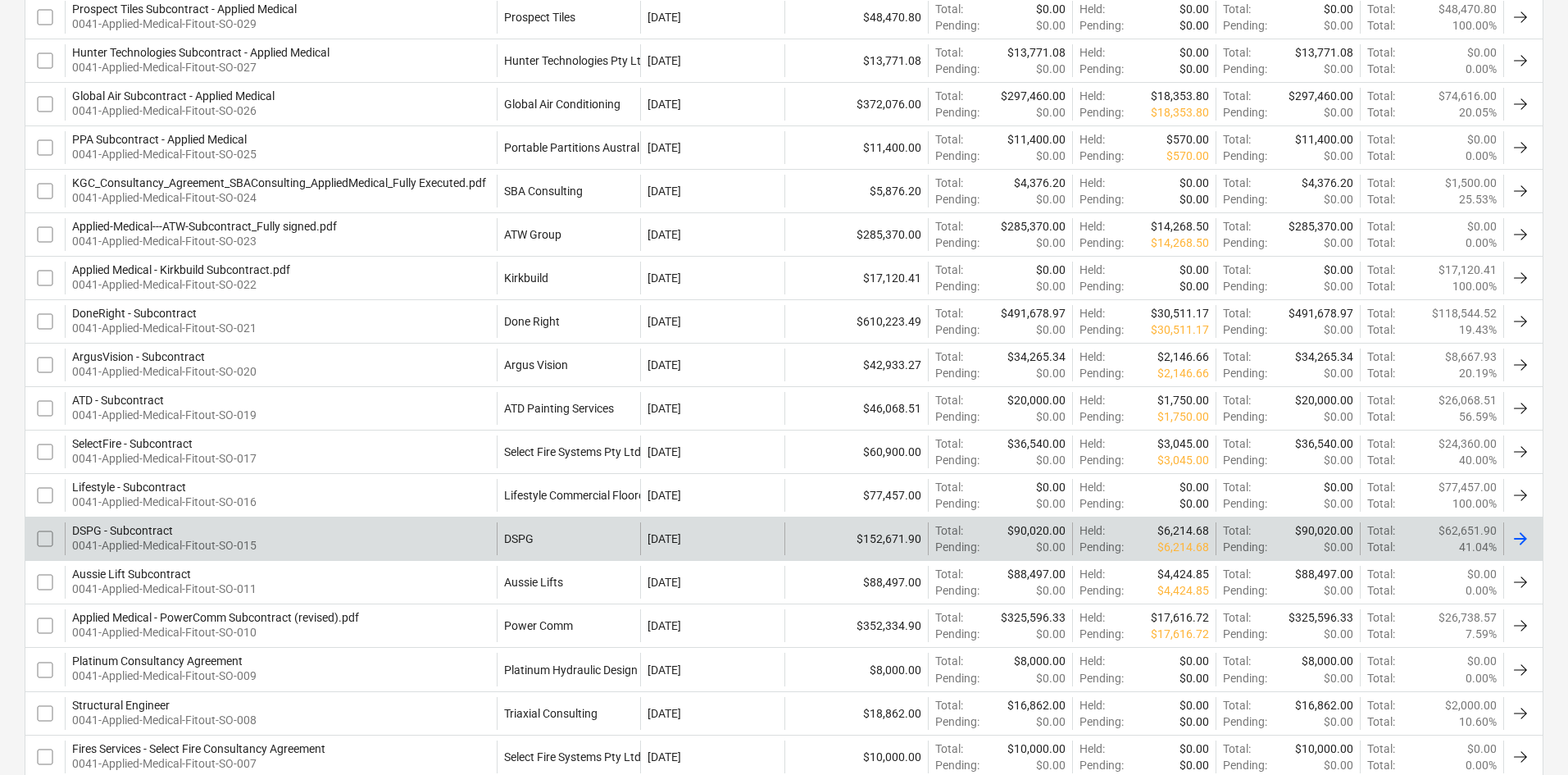
click at [371, 523] on div "DSPG - Subcontract 0041-Applied-Medical-Fitout-SO-015" at bounding box center [280, 538] width 432 height 33
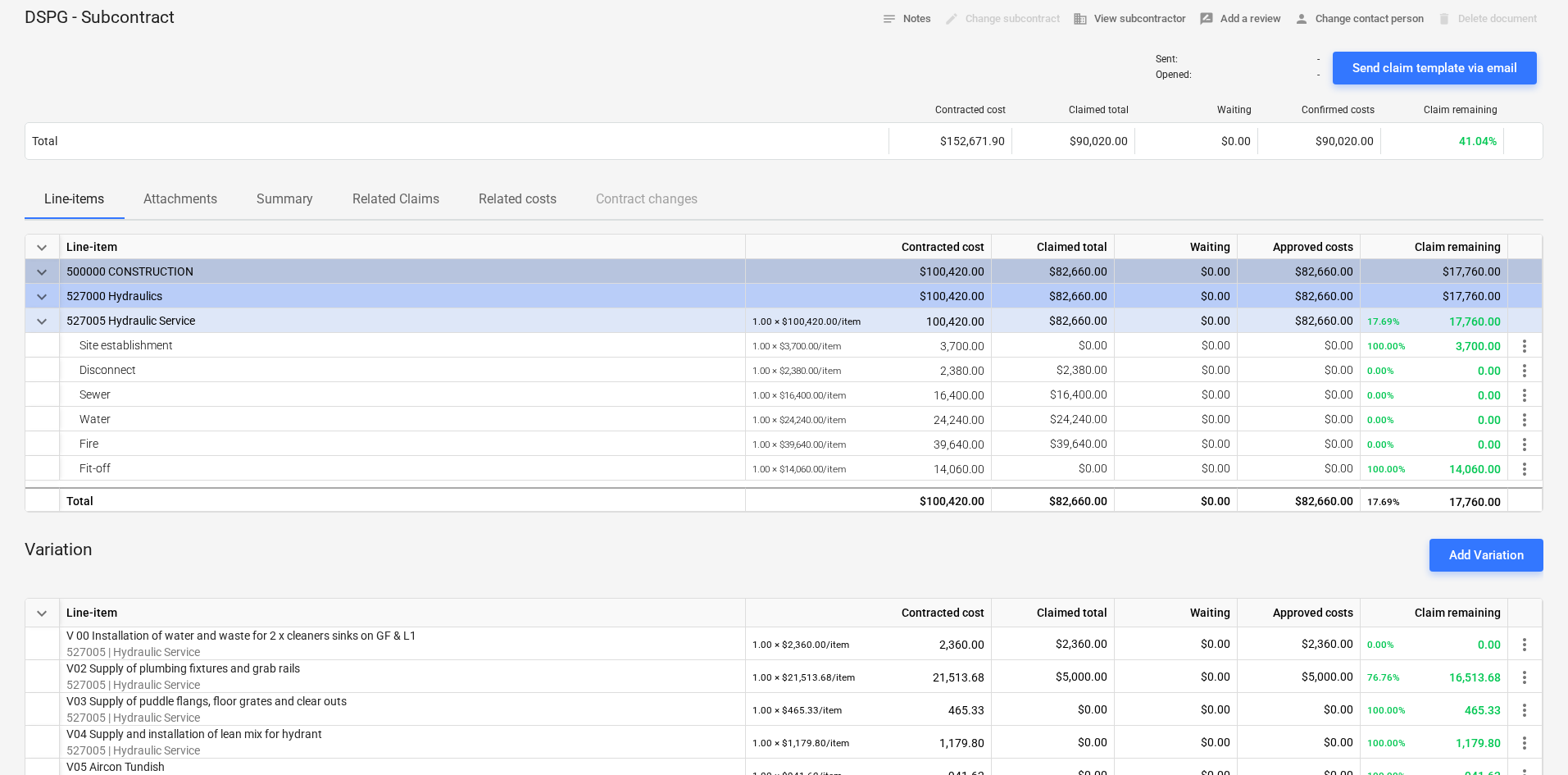
scroll to position [328, 0]
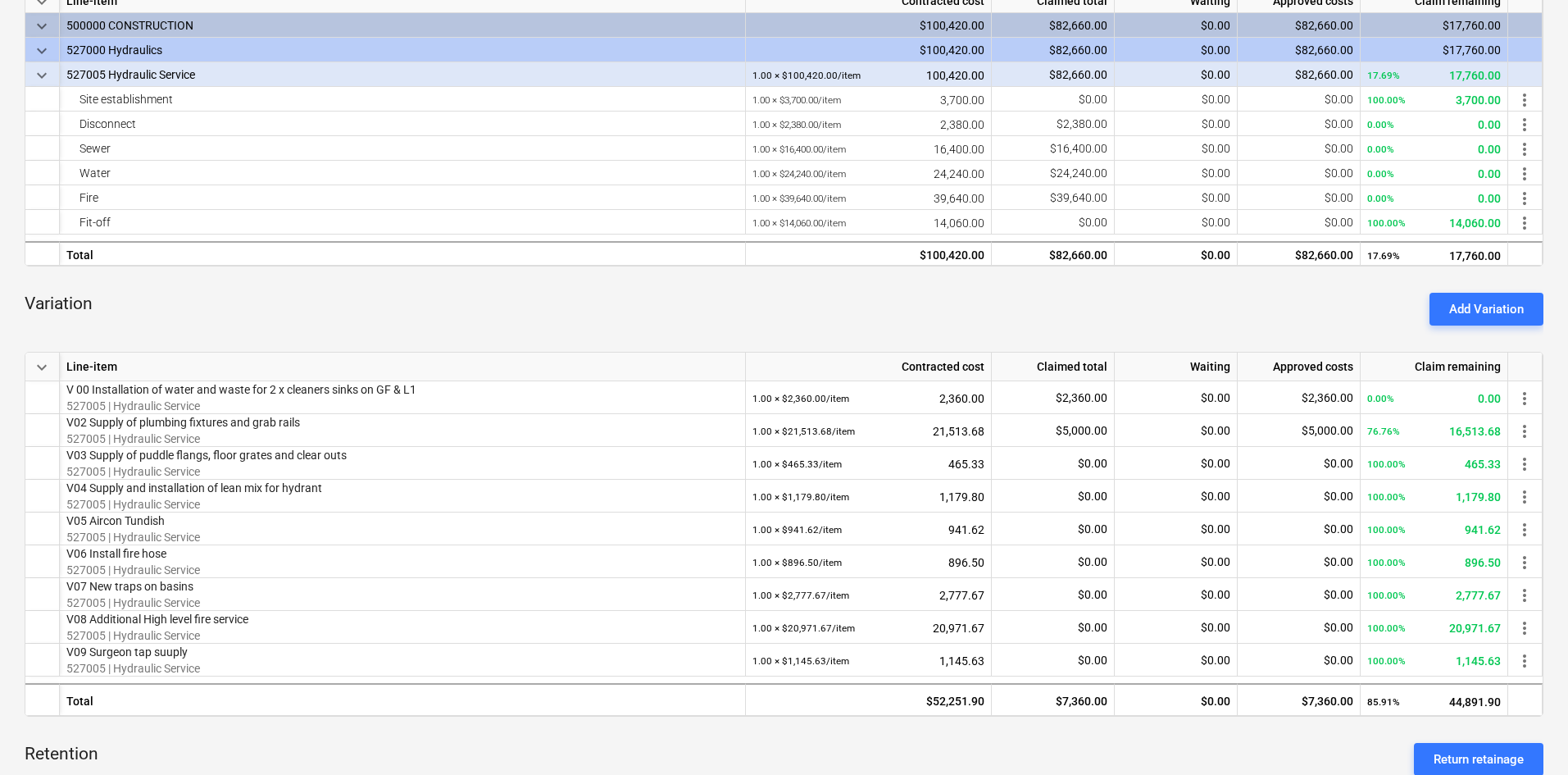
click at [500, 320] on div "Variation Add Variation" at bounding box center [784, 309] width 1519 height 59
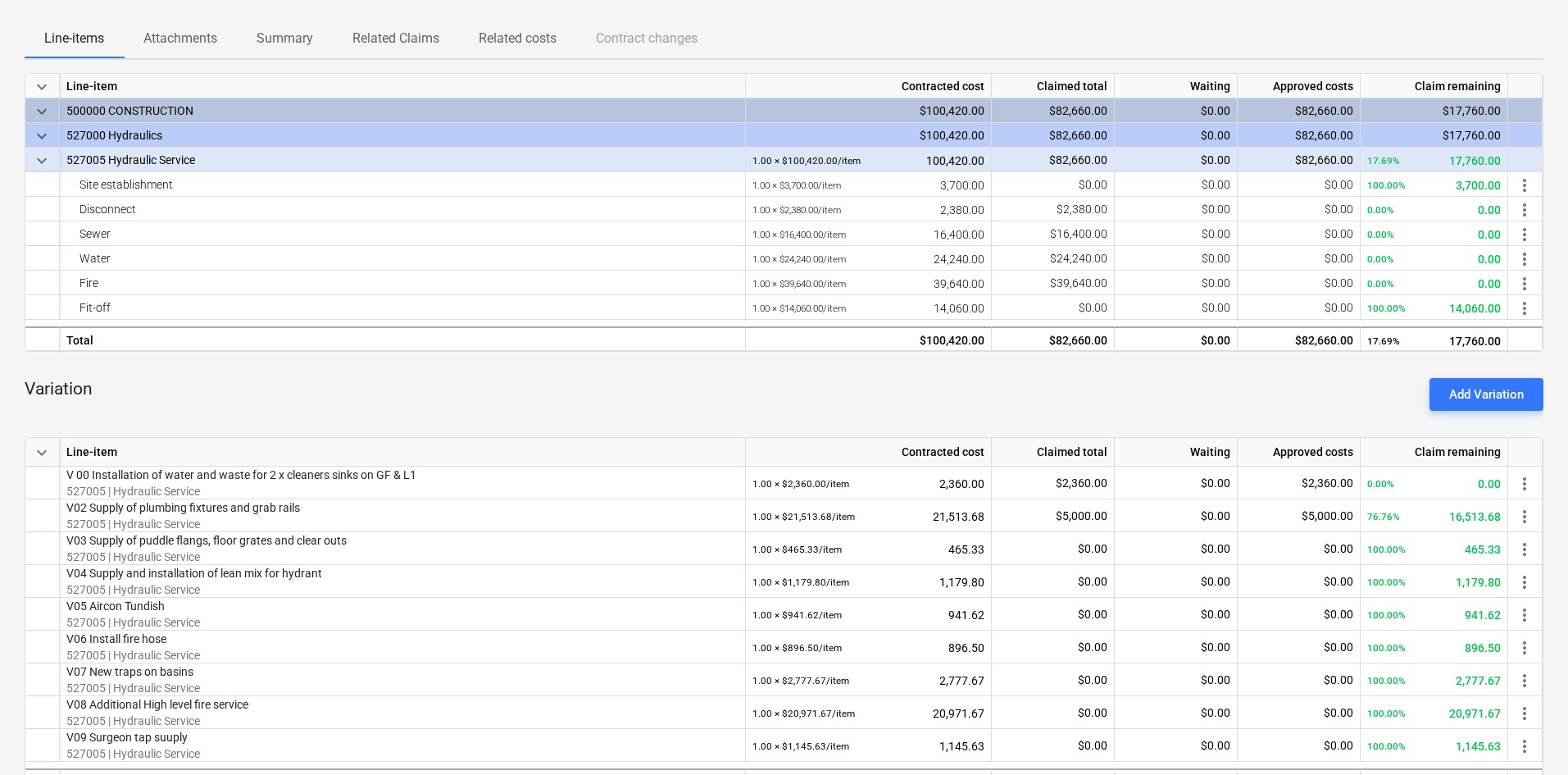
scroll to position [246, 0]
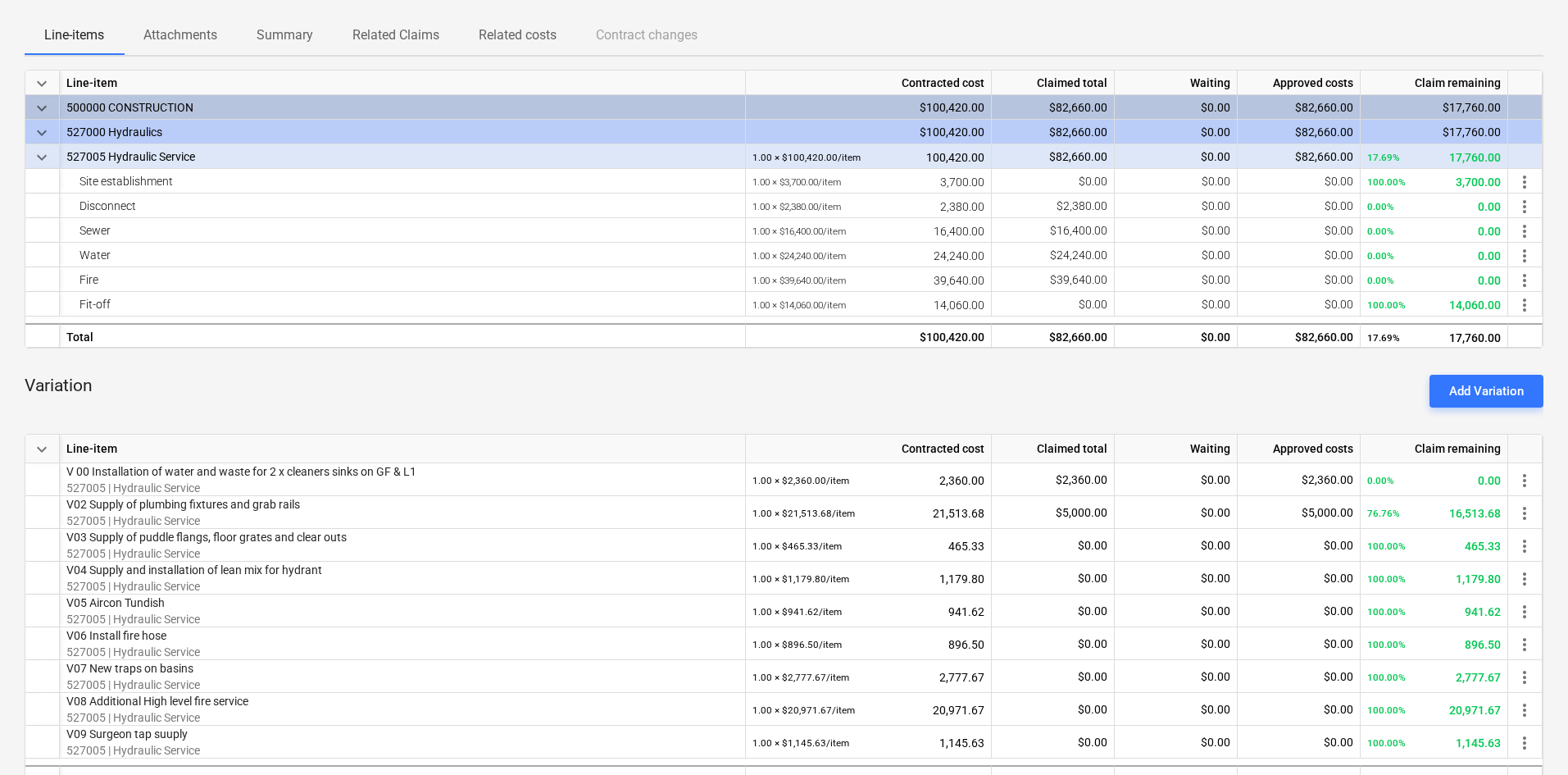
click at [550, 411] on div "Variation Add Variation" at bounding box center [784, 390] width 1519 height 59
click at [570, 392] on div "Variation Add Variation" at bounding box center [784, 390] width 1519 height 59
click at [1091, 398] on div "Variation Add Variation" at bounding box center [784, 390] width 1519 height 59
click at [665, 389] on div "Variation Add Variation" at bounding box center [784, 390] width 1519 height 59
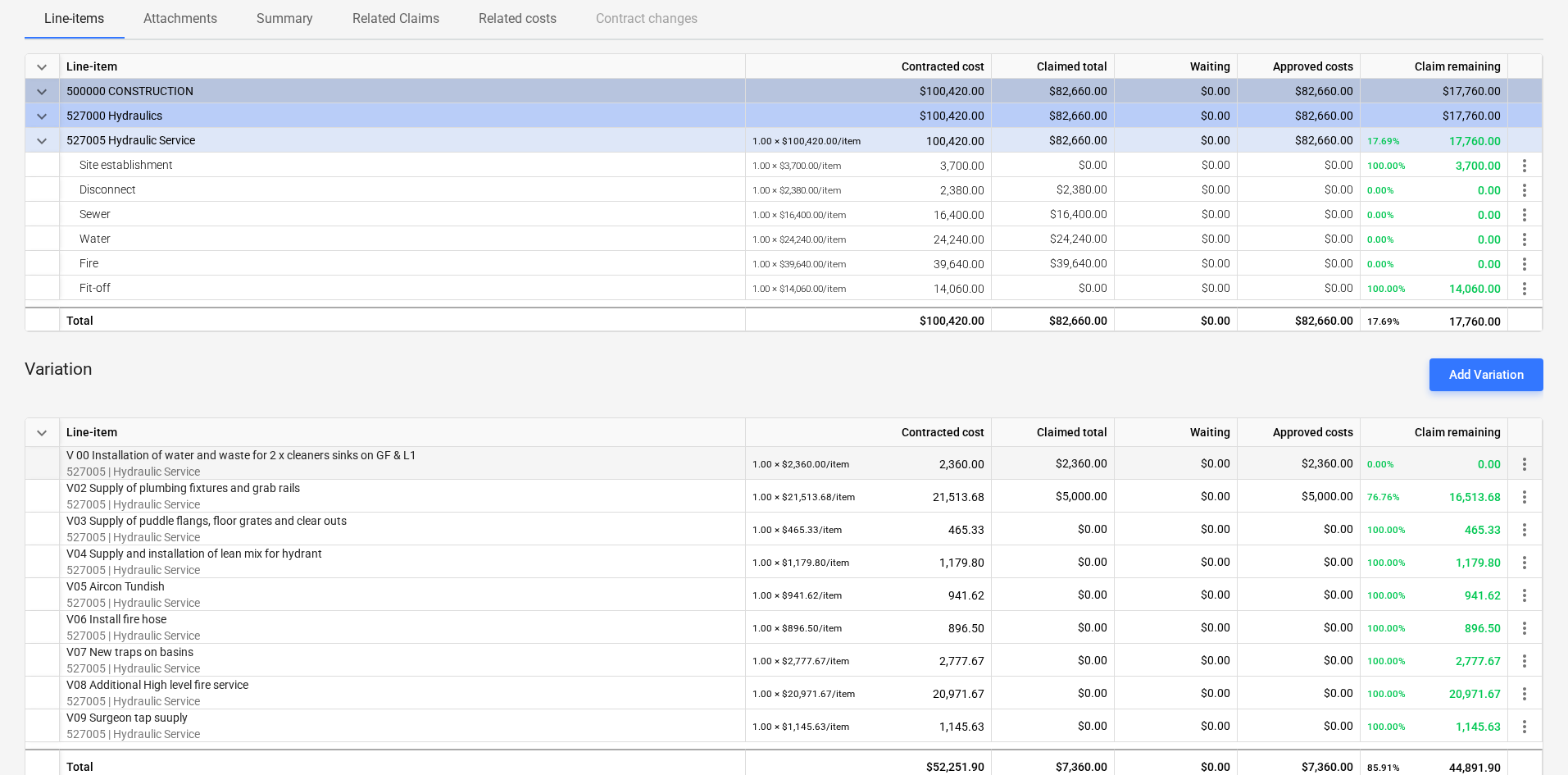
scroll to position [434, 0]
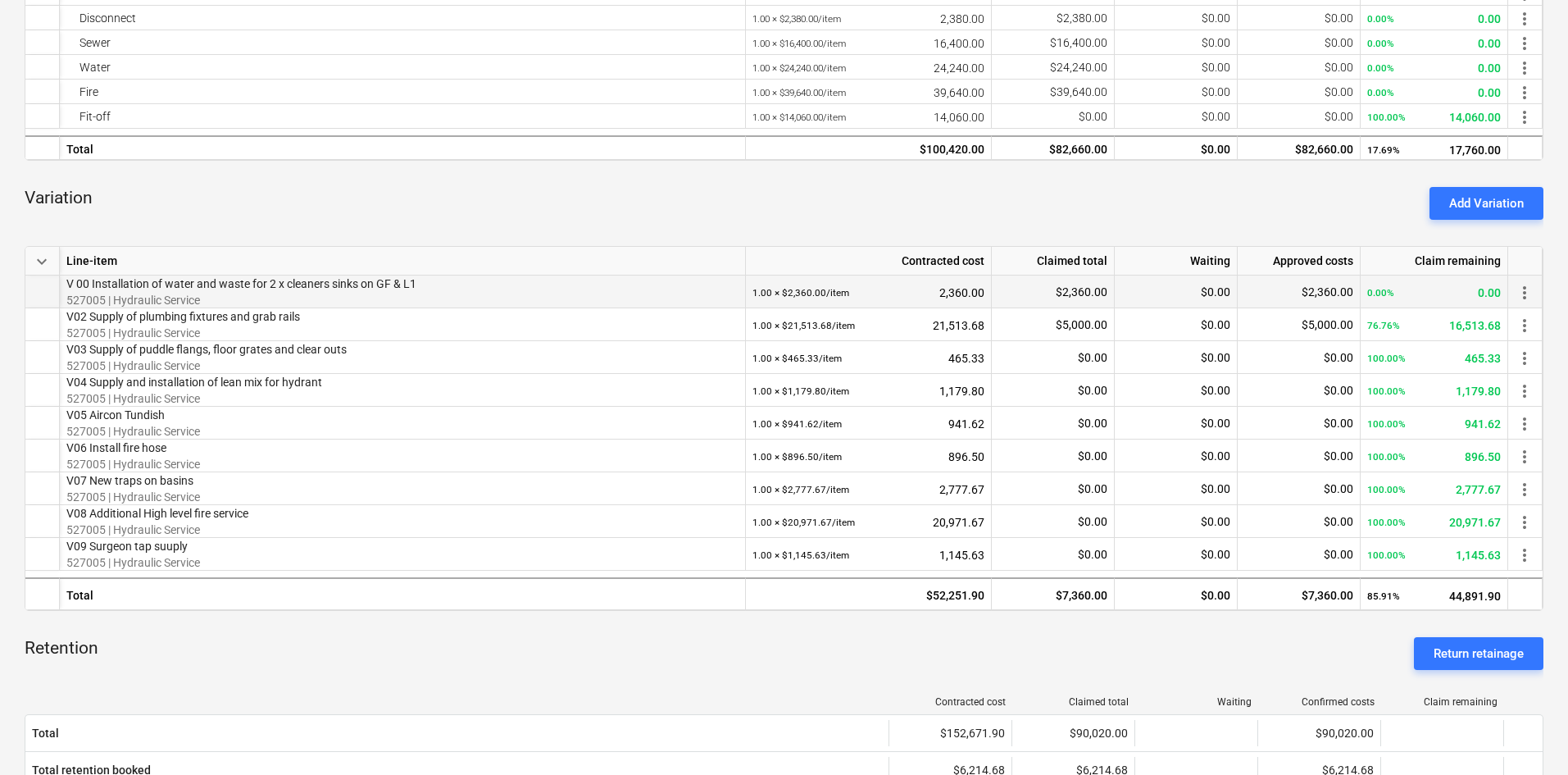
click at [1533, 291] on span "more_vert" at bounding box center [1525, 292] width 19 height 19
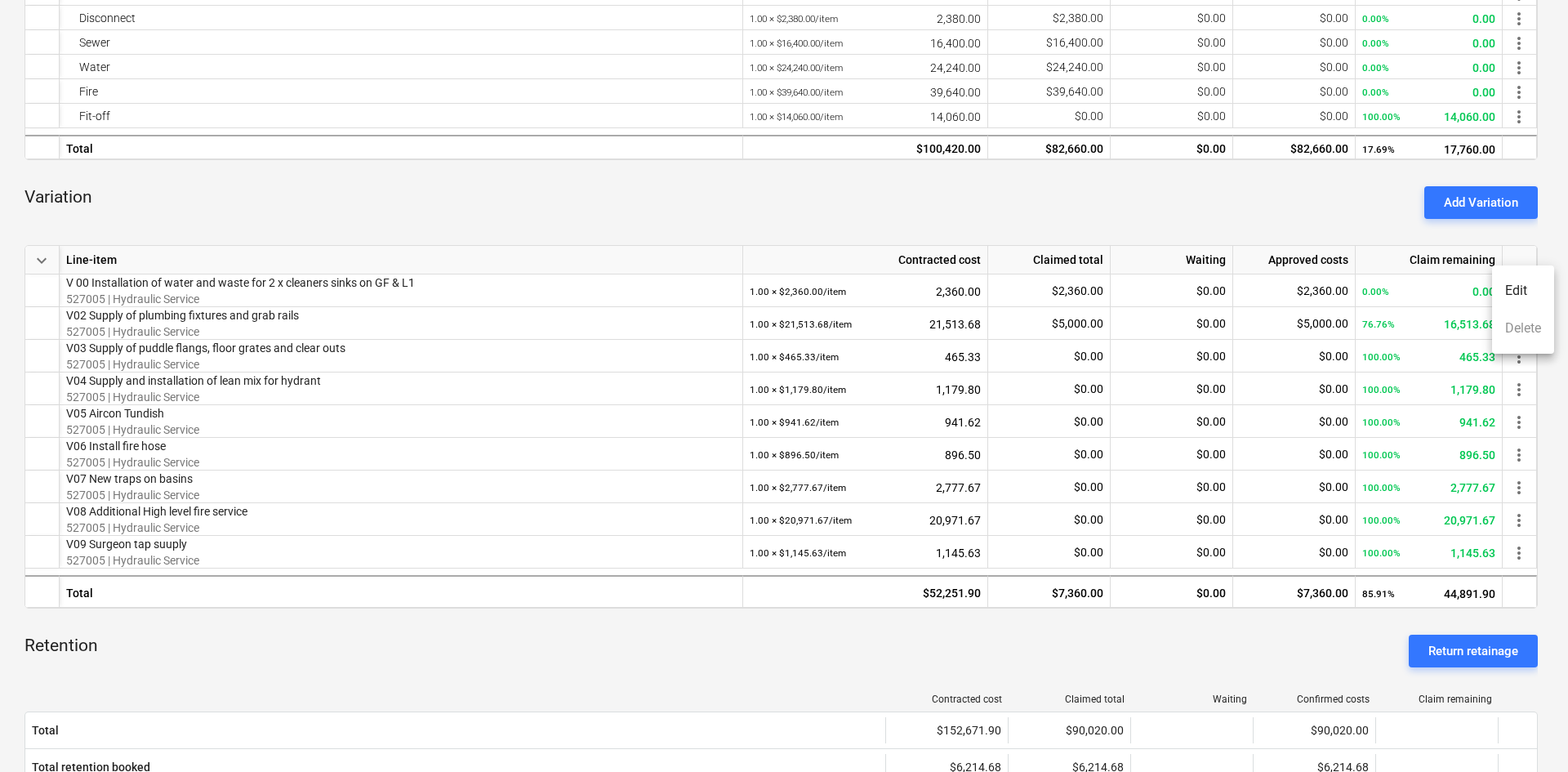
click at [1334, 230] on div at bounding box center [784, 386] width 1568 height 772
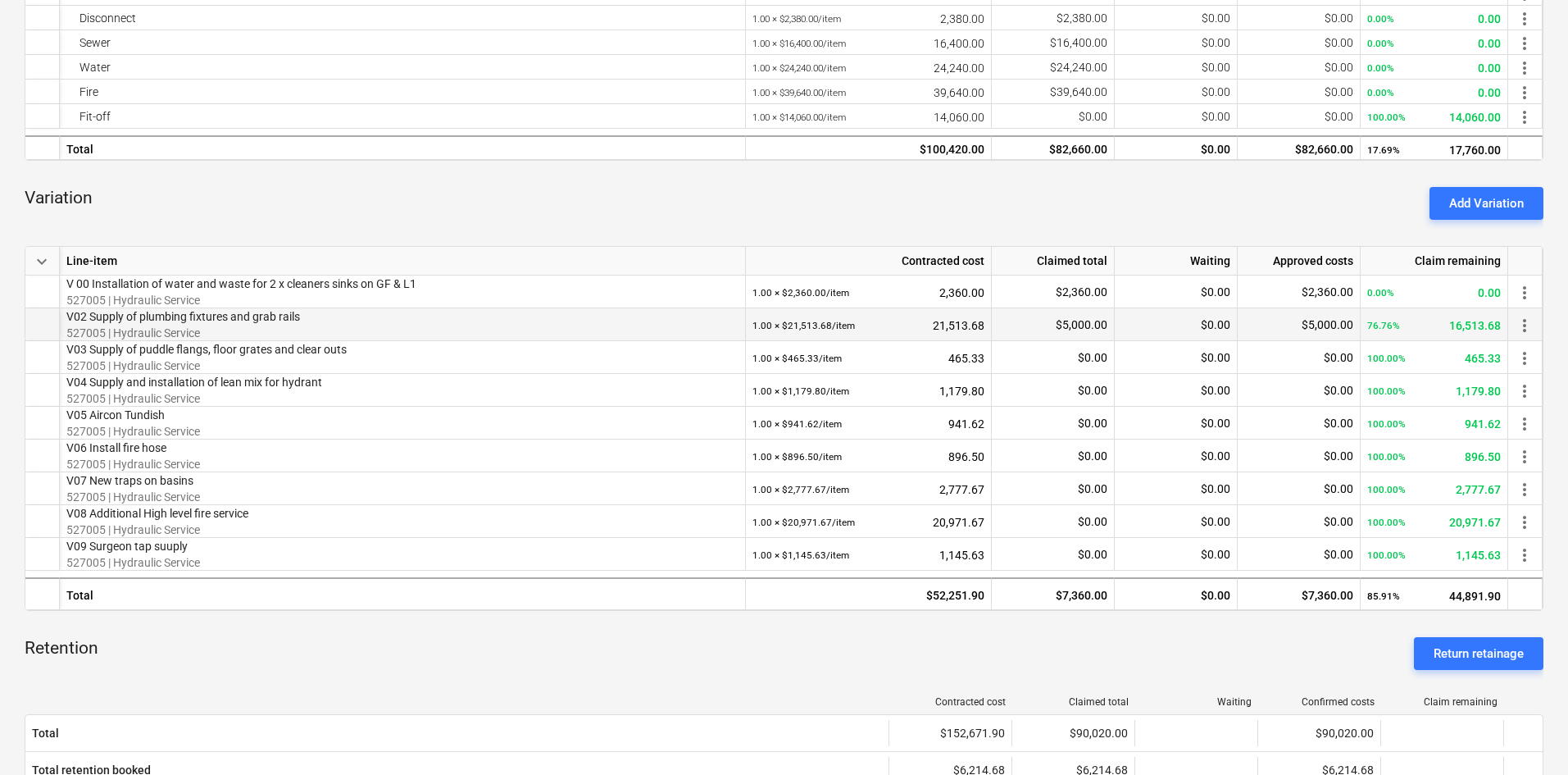
click at [1523, 322] on span "more_vert" at bounding box center [1525, 325] width 19 height 19
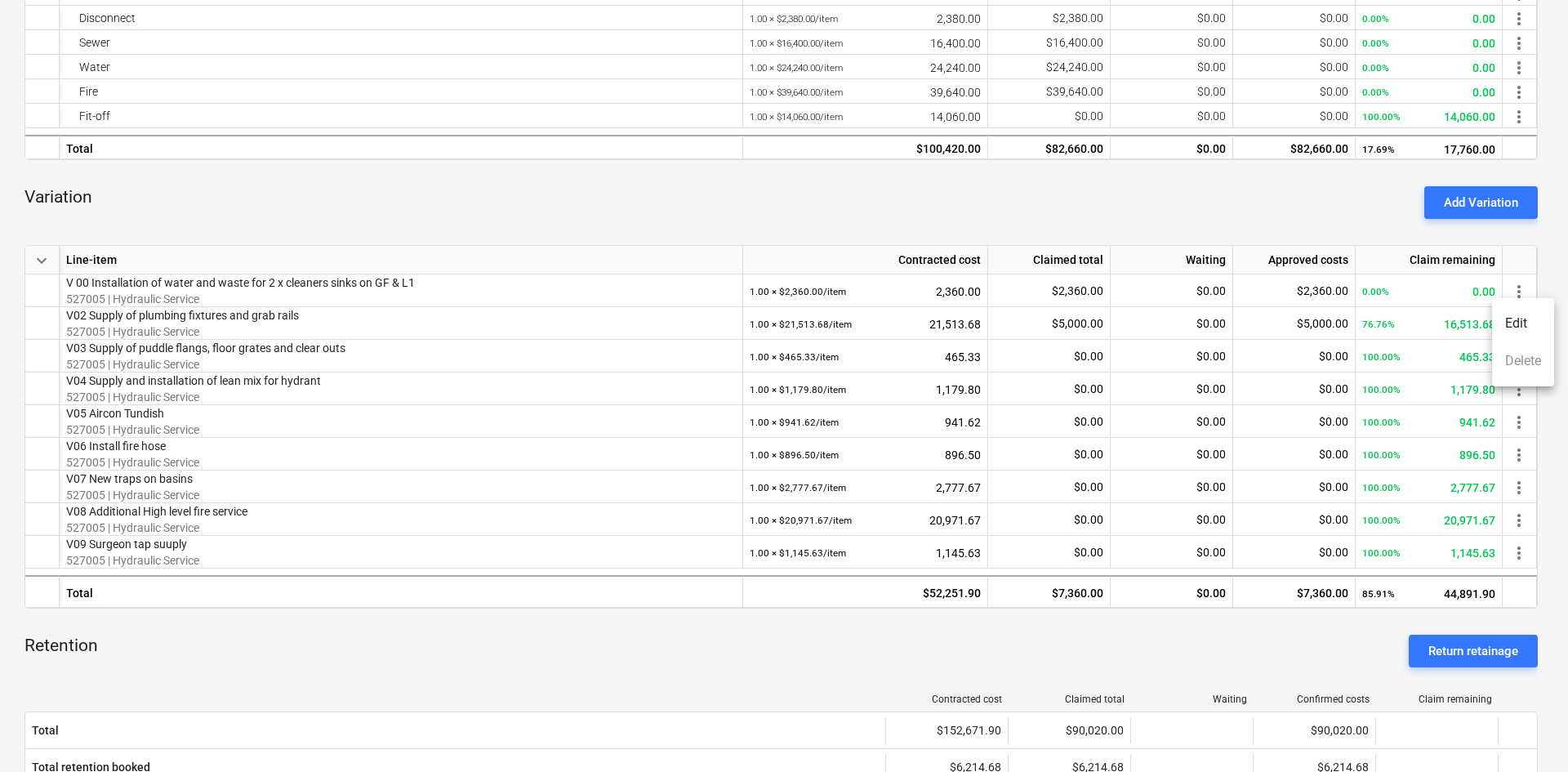
click at [1136, 161] on div at bounding box center [784, 386] width 1568 height 772
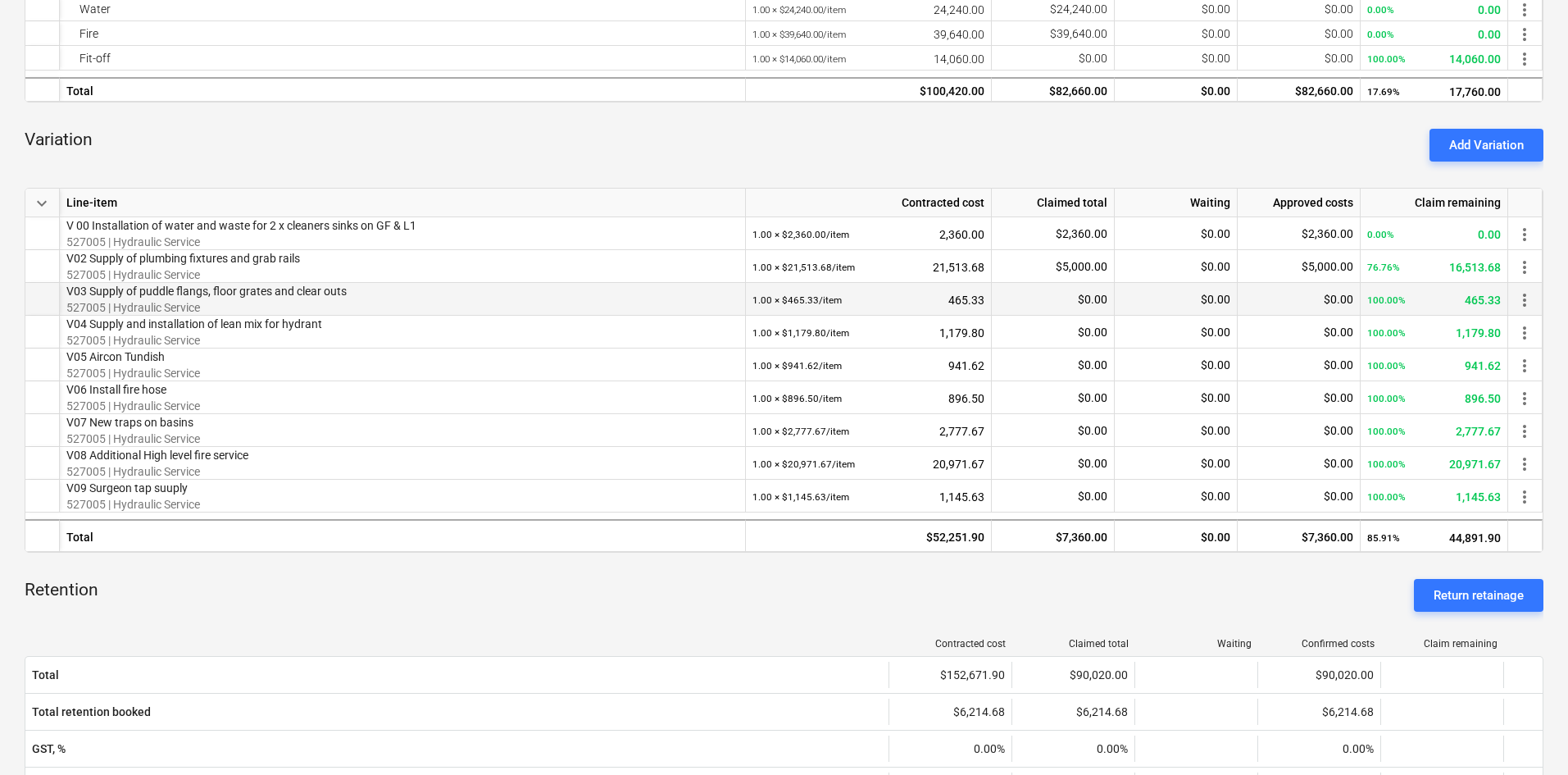
scroll to position [515, 0]
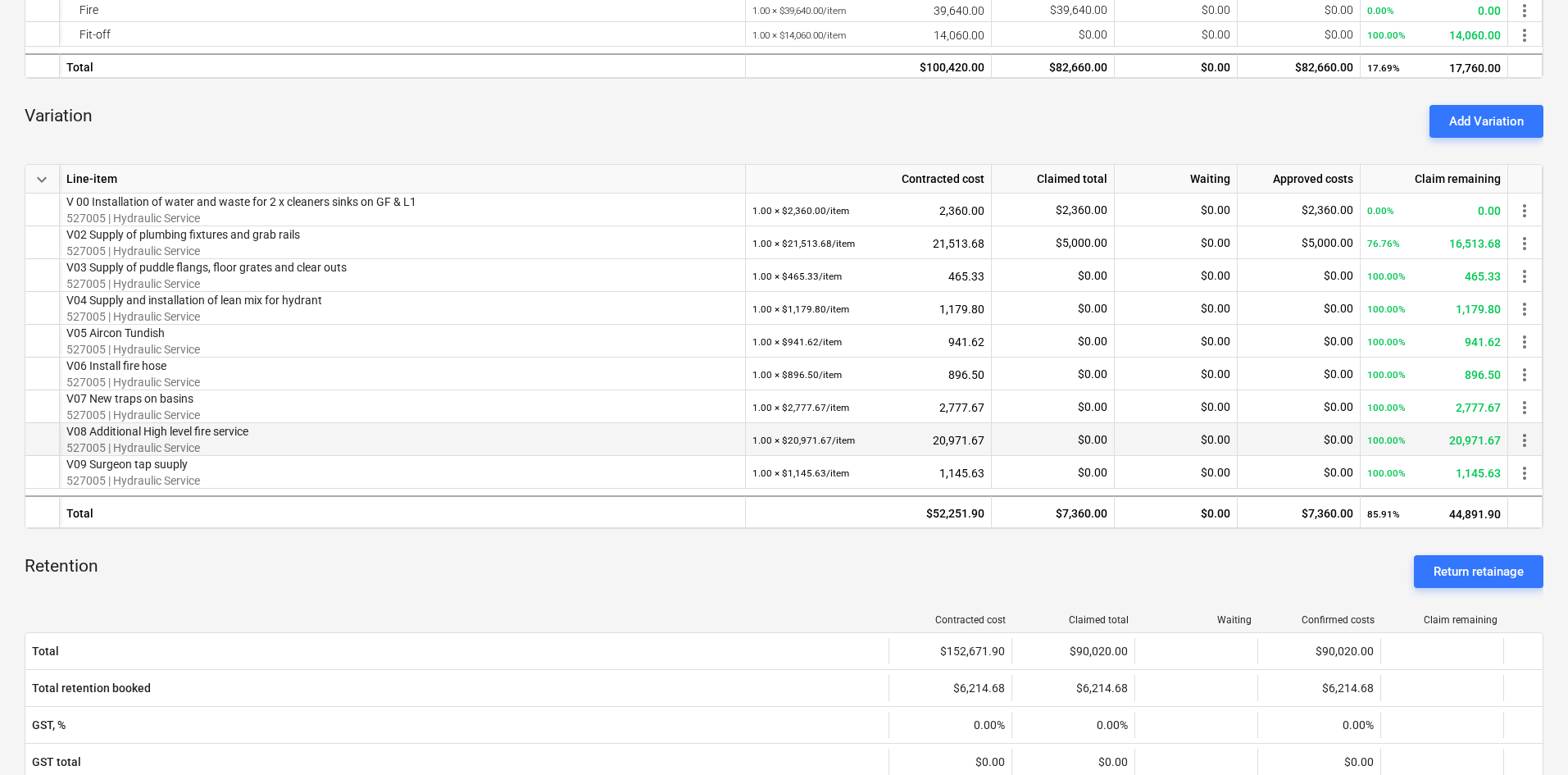
click at [1532, 440] on span "more_vert" at bounding box center [1525, 440] width 19 height 19
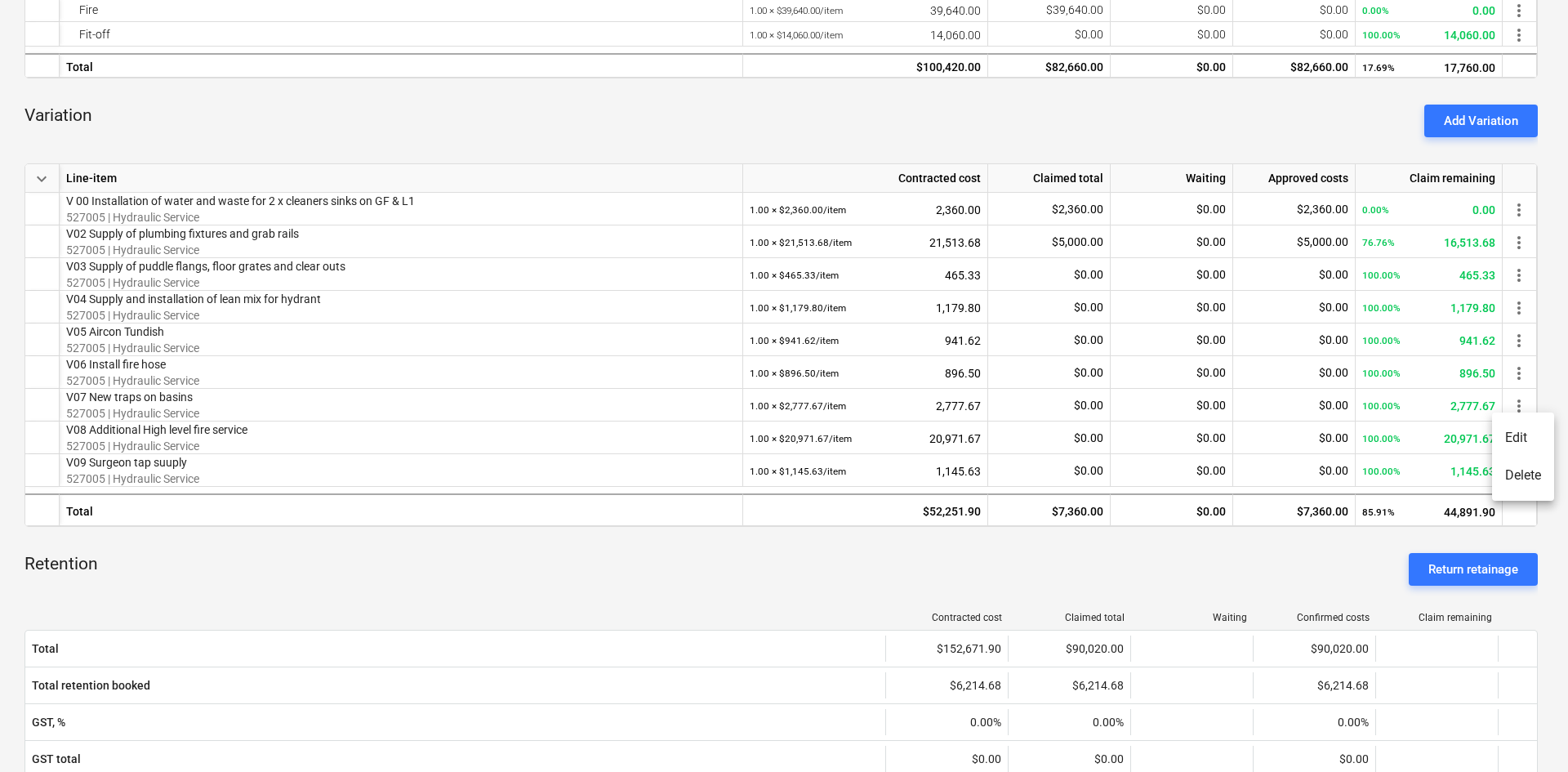
click at [1551, 330] on div at bounding box center [784, 386] width 1568 height 772
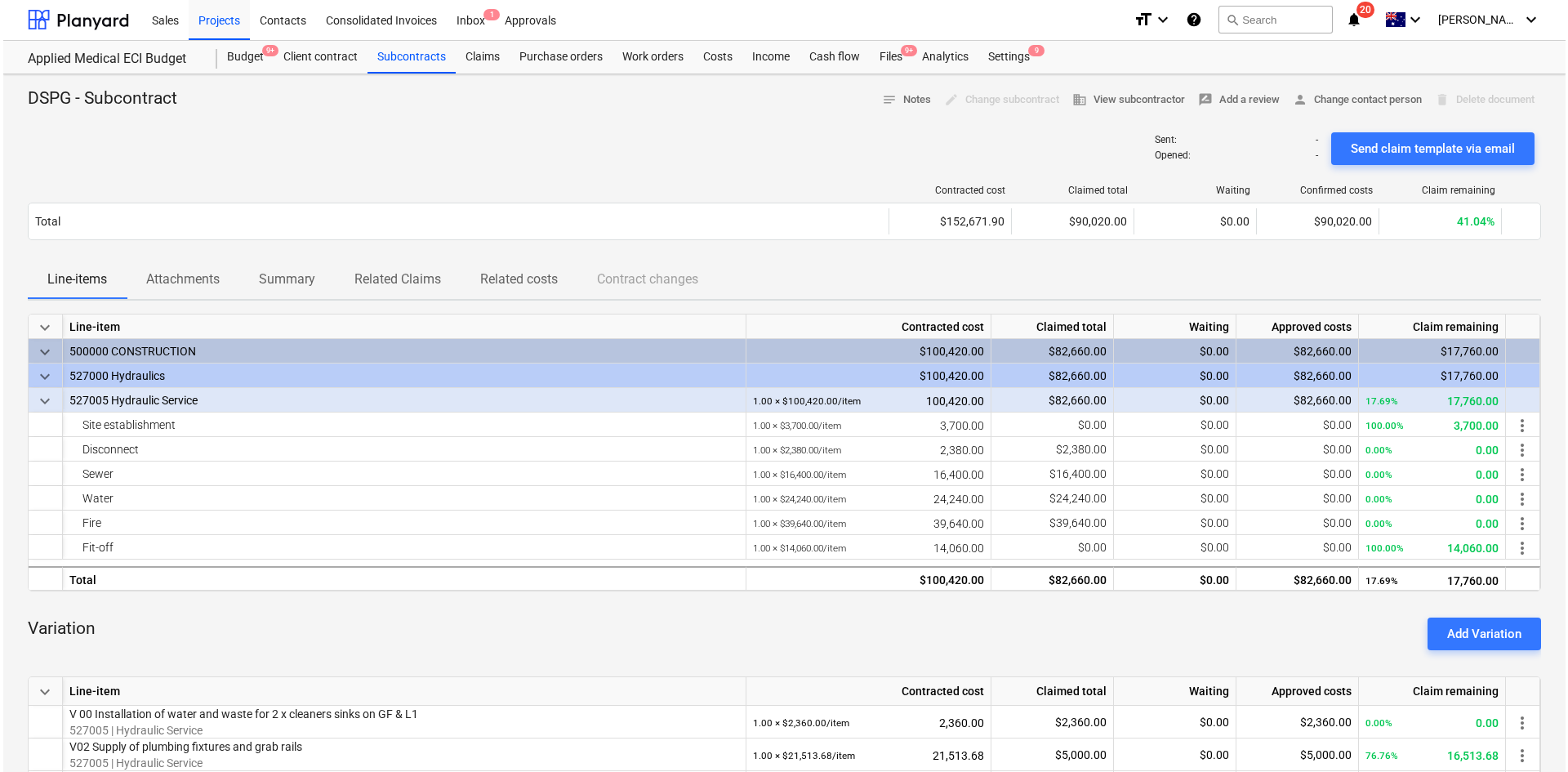
scroll to position [0, 0]
click at [455, 114] on div at bounding box center [782, 121] width 1513 height 13
click at [543, 116] on div at bounding box center [782, 121] width 1513 height 13
click at [408, 70] on div "Subcontracts" at bounding box center [408, 57] width 88 height 33
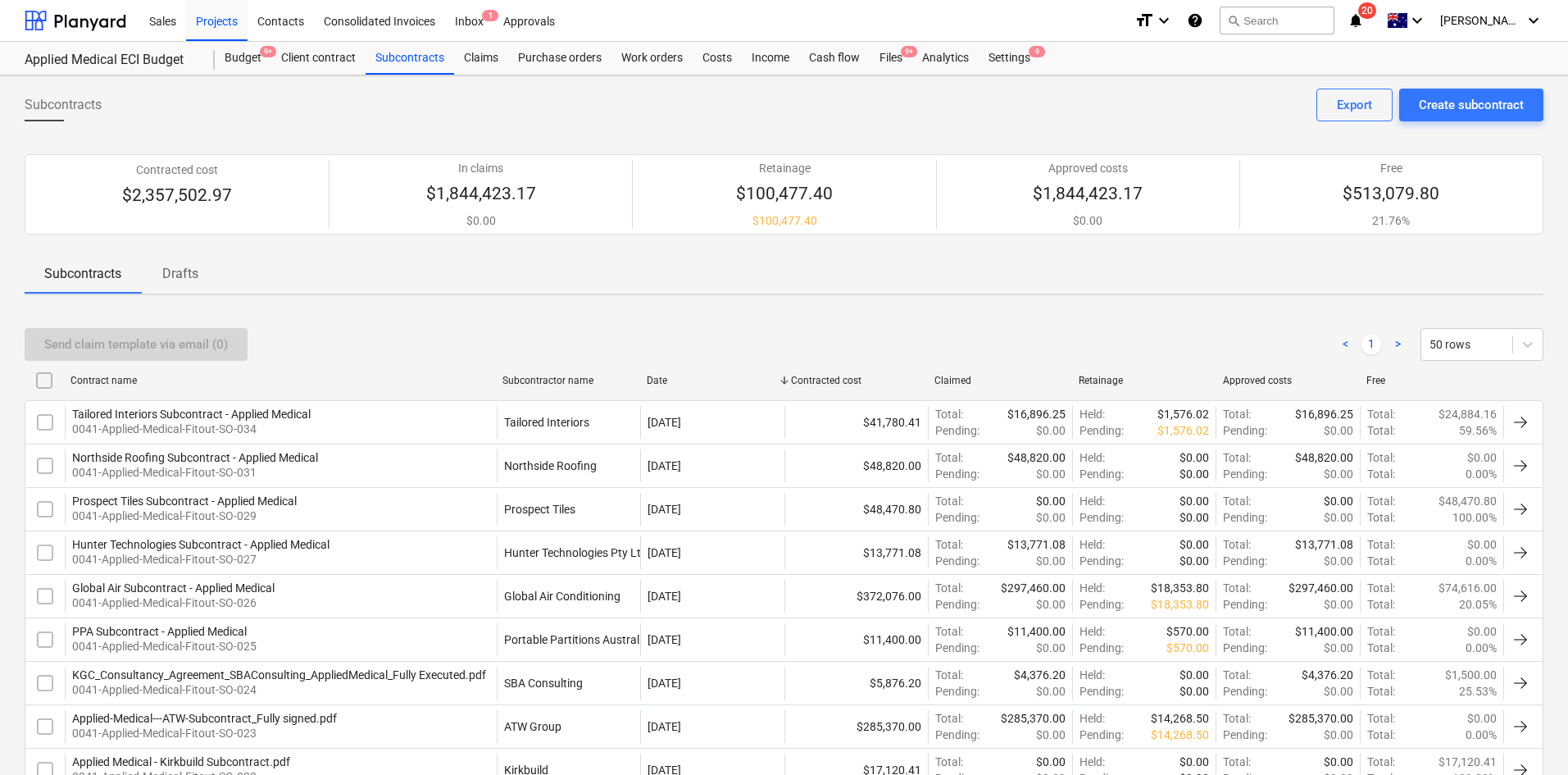
click at [563, 270] on div "Subcontracts Drafts" at bounding box center [784, 273] width 1519 height 39
drag, startPoint x: 536, startPoint y: 310, endPoint x: 481, endPoint y: 281, distance: 62.2
click at [331, 114] on div "Subcontracts Create subcontract Export" at bounding box center [784, 112] width 1519 height 46
click at [222, 27] on div "Projects" at bounding box center [217, 19] width 62 height 41
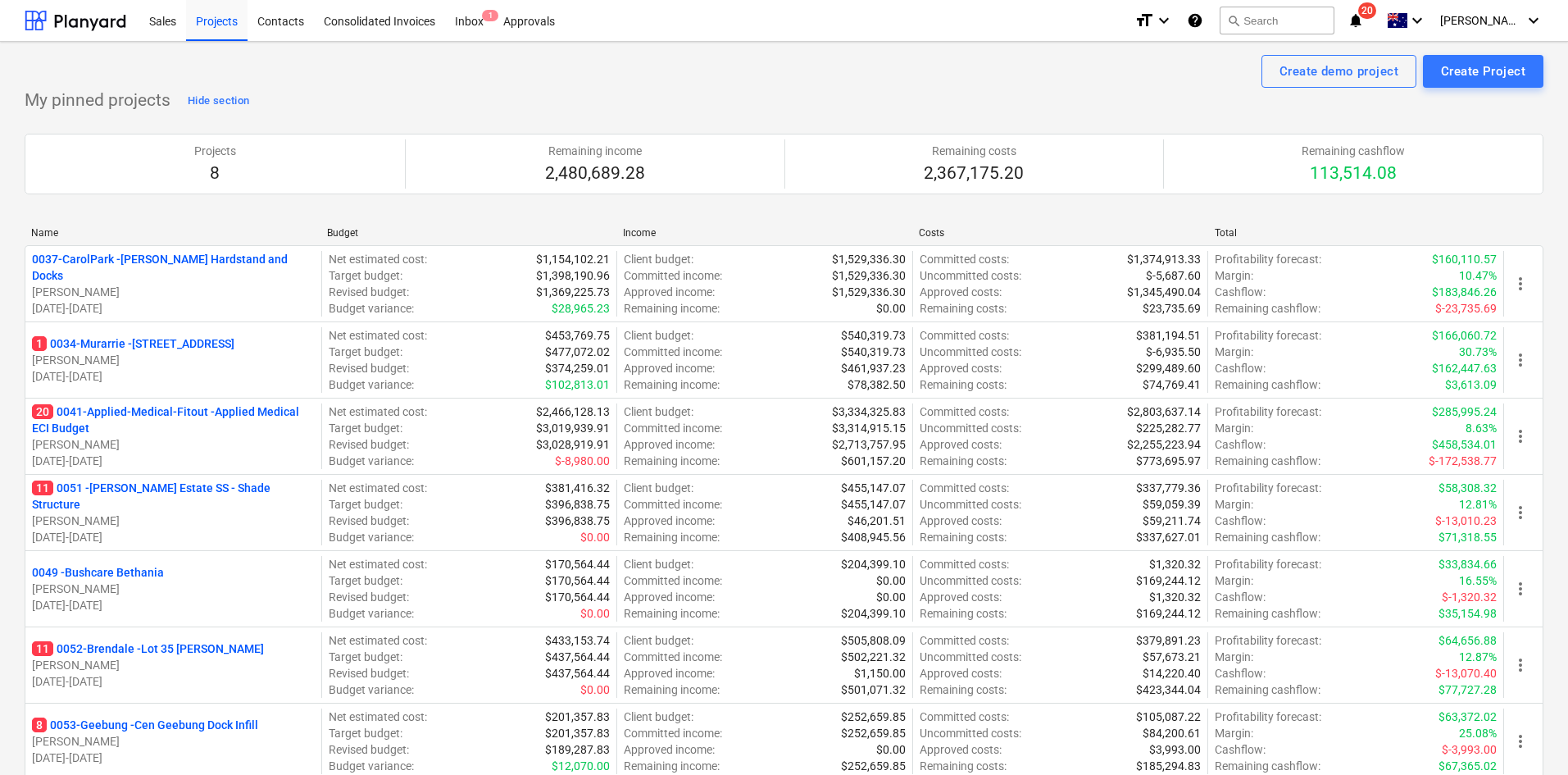
click at [408, 95] on div "My pinned projects Hide section Projects 8 Remaining income 2,480,689.28 Remain…" at bounding box center [784, 482] width 1519 height 788
click at [399, 114] on div "Projects 8 Remaining income 2,480,689.28 Remaining costs 2,367,175.20 Remaining…" at bounding box center [784, 164] width 1519 height 100
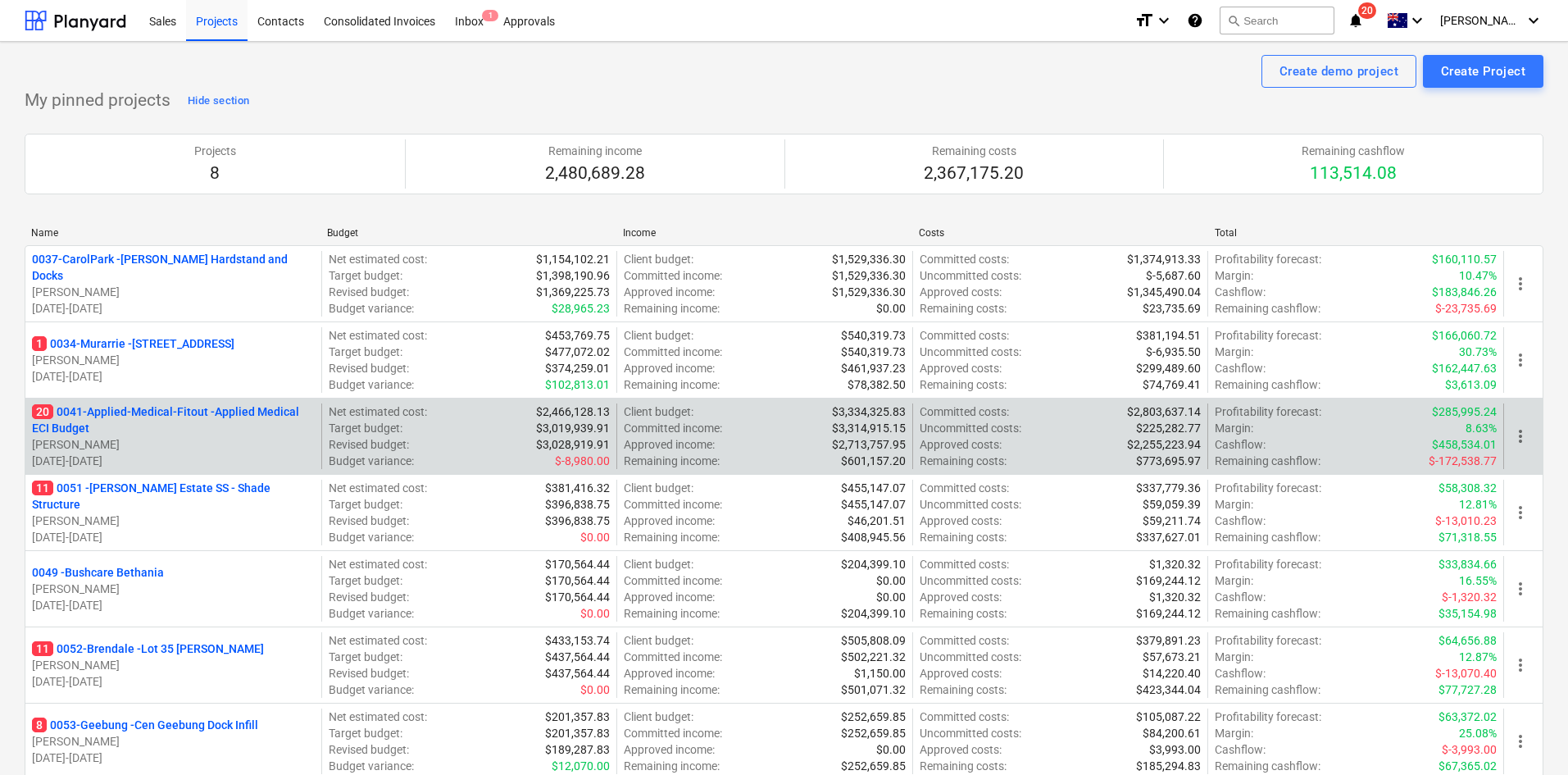
click at [135, 402] on div "20 0041-Applied-Medical-Fitout - Applied Medical ECI Budget [PERSON_NAME] [DATE…" at bounding box center [784, 436] width 1519 height 76
click at [131, 412] on p "20 0041-Applied-Medical-Fitout - Applied Medical ECI Budget" at bounding box center [173, 420] width 283 height 33
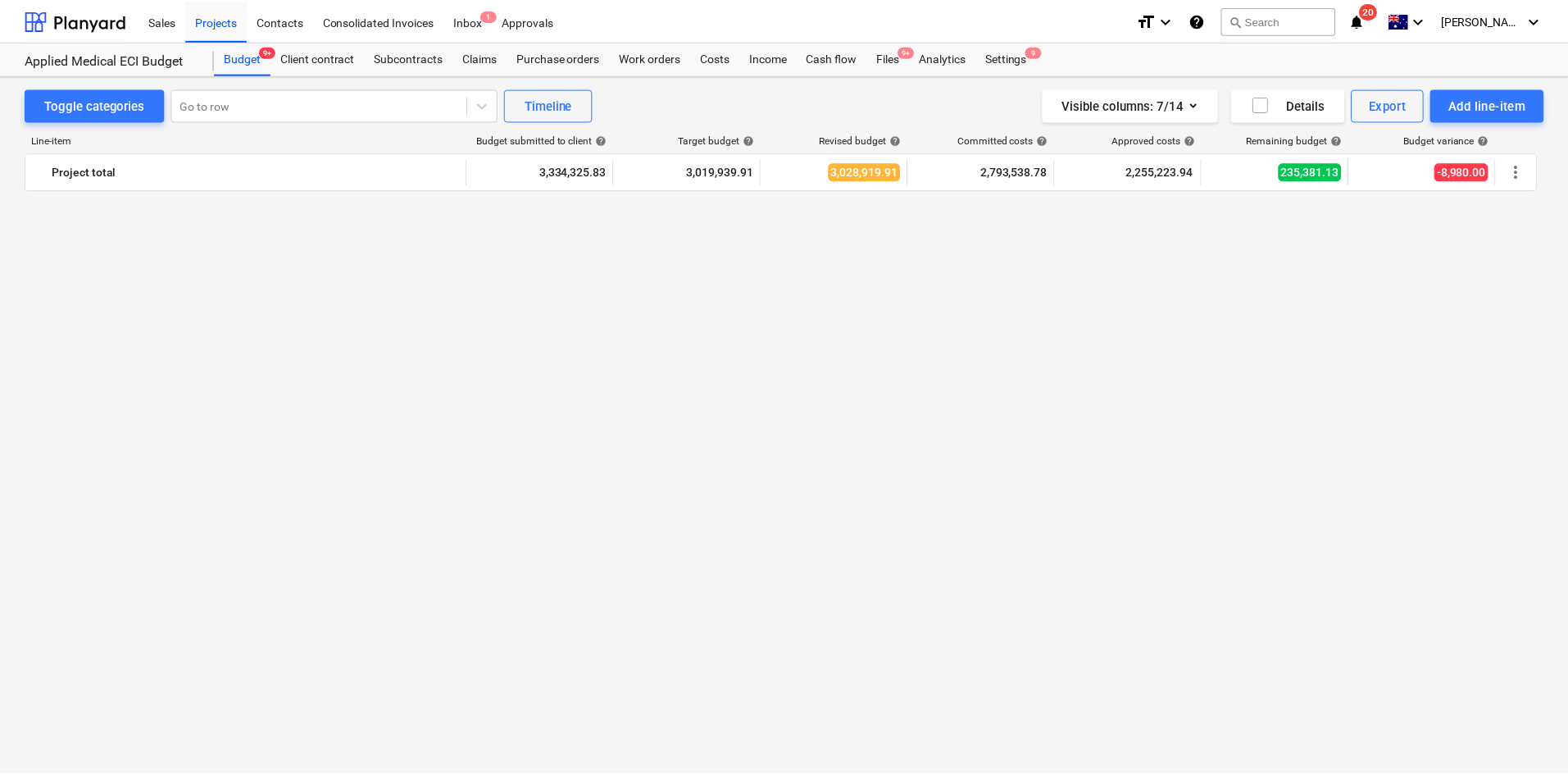
scroll to position [2981, 0]
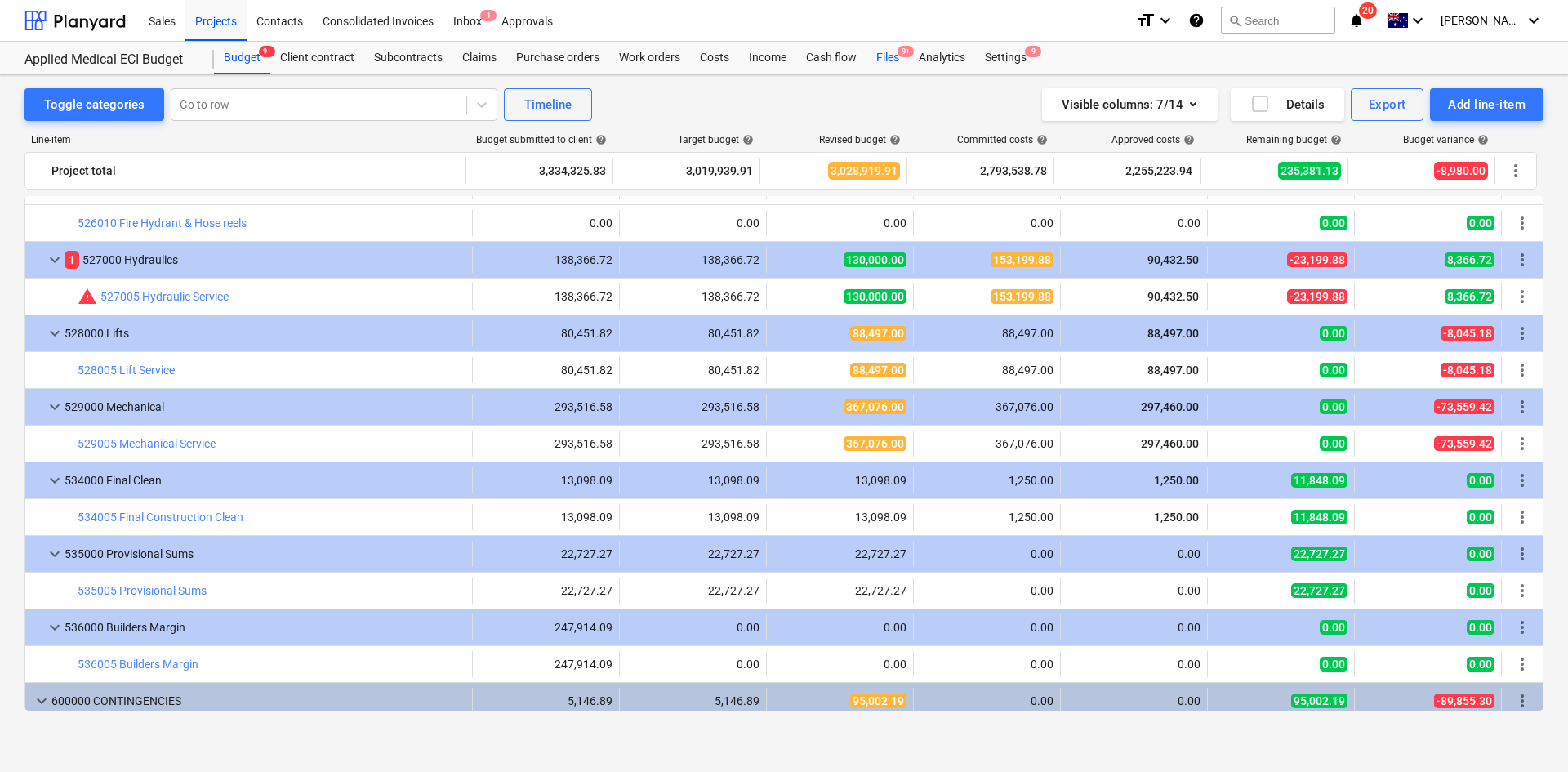
click at [888, 61] on div "Files 9+" at bounding box center [888, 57] width 42 height 33
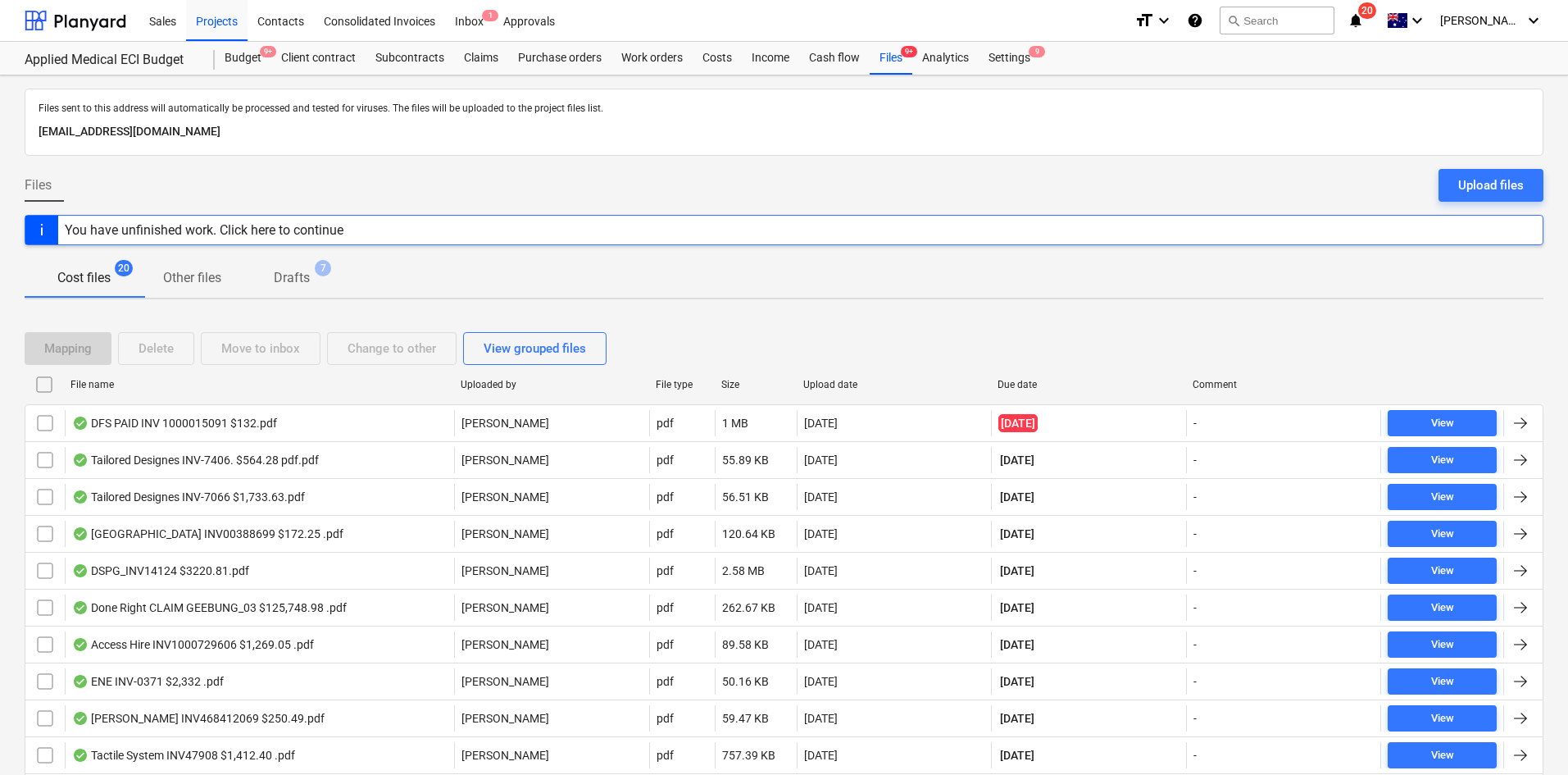
click at [650, 262] on div "Cost files 20 Other files Drafts 7" at bounding box center [784, 278] width 1519 height 39
click at [470, 166] on div at bounding box center [784, 162] width 1519 height 13
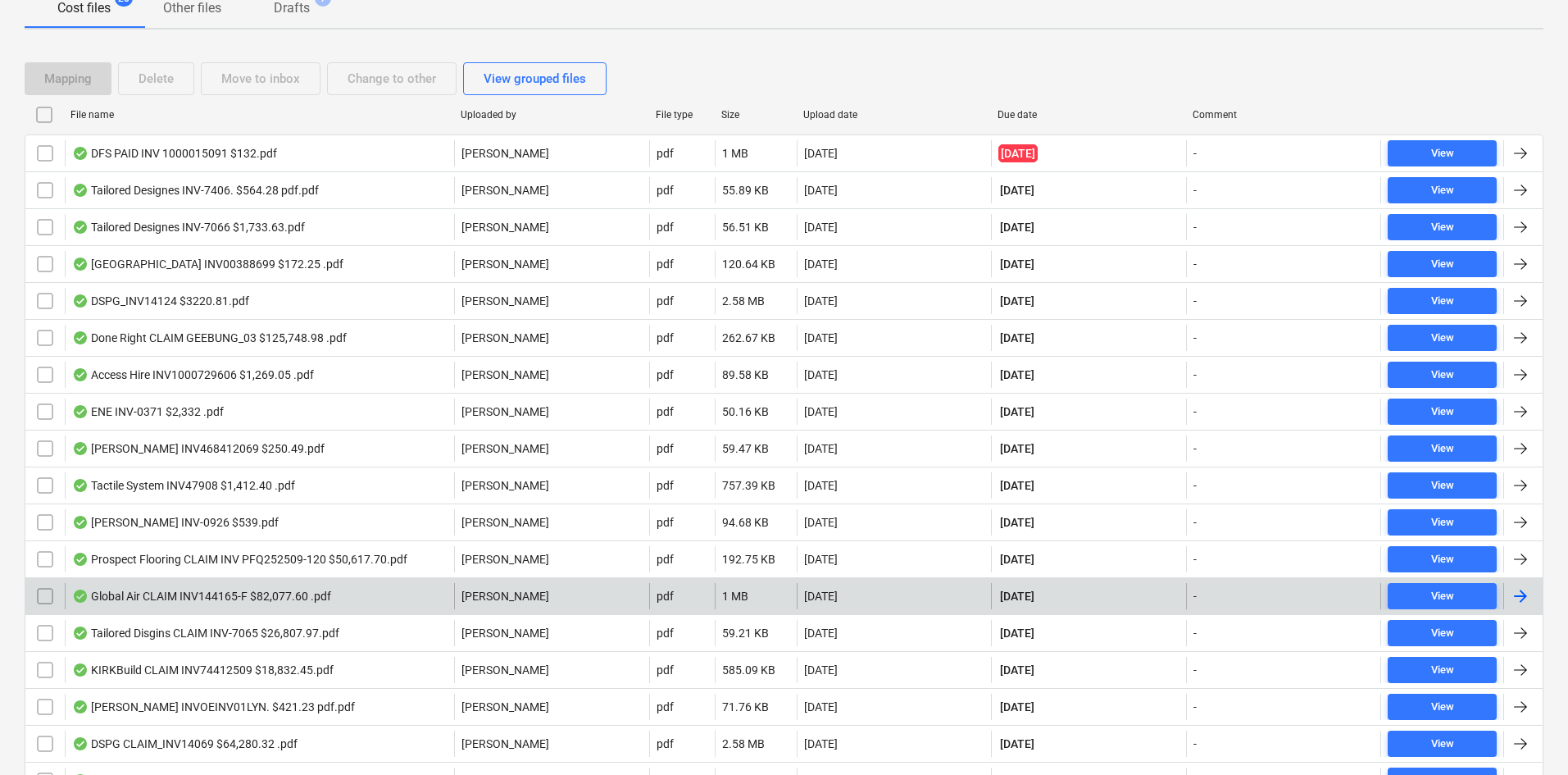
scroll to position [427, 0]
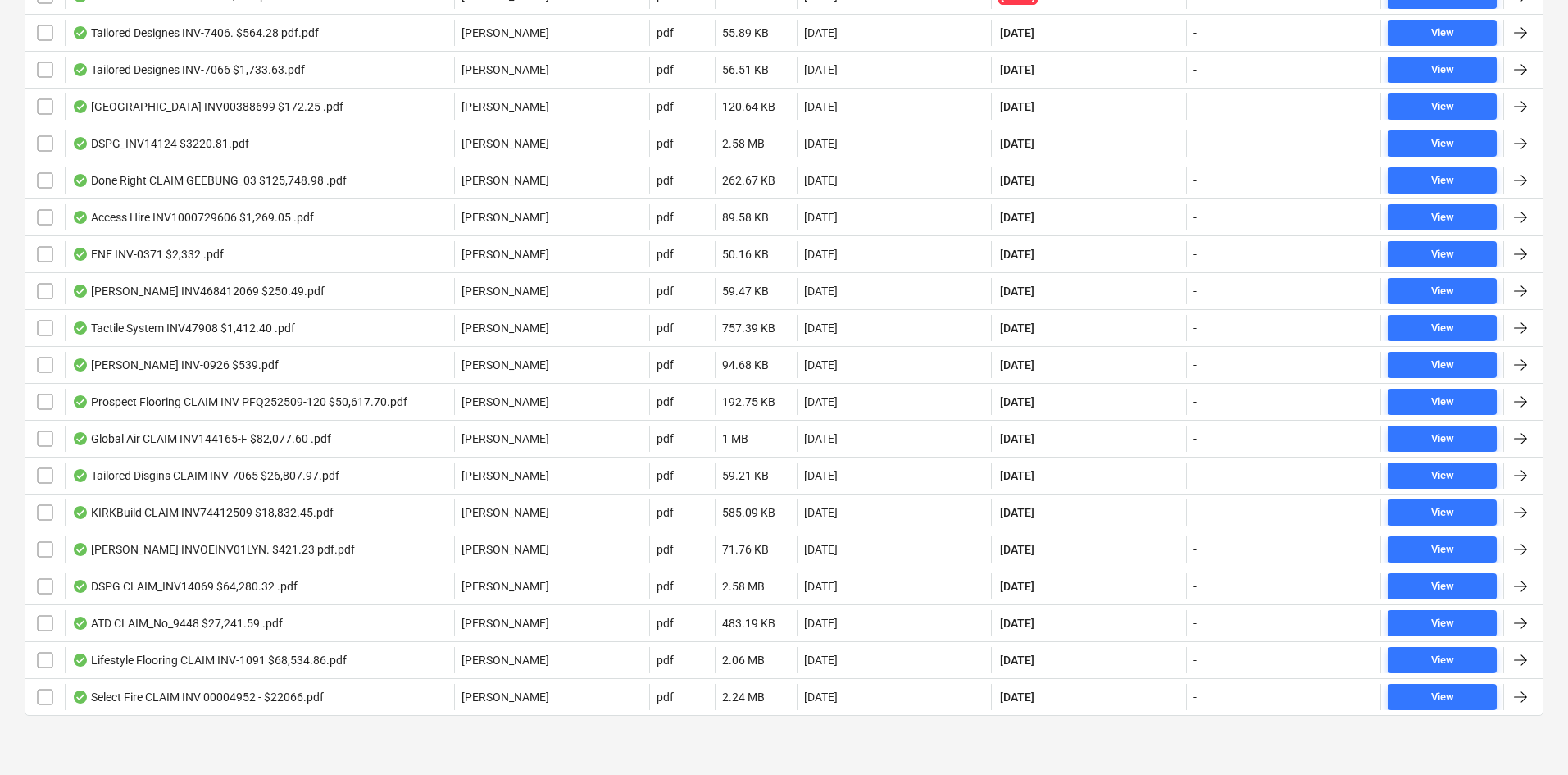
click at [490, 747] on div "Mapping Delete Move to inbox Change to other View grouped files File name Uploa…" at bounding box center [784, 317] width 1519 height 863
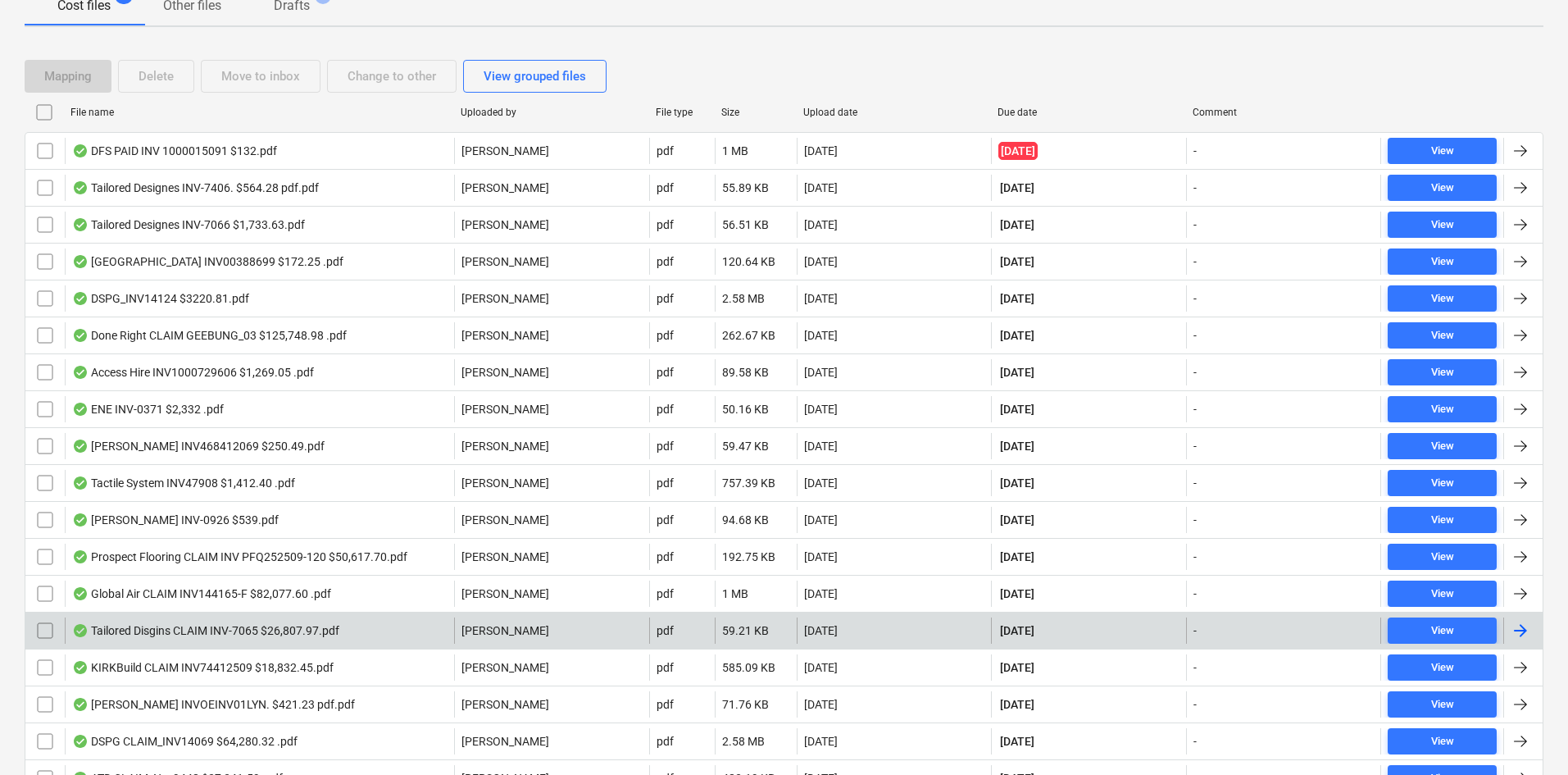
scroll to position [427, 0]
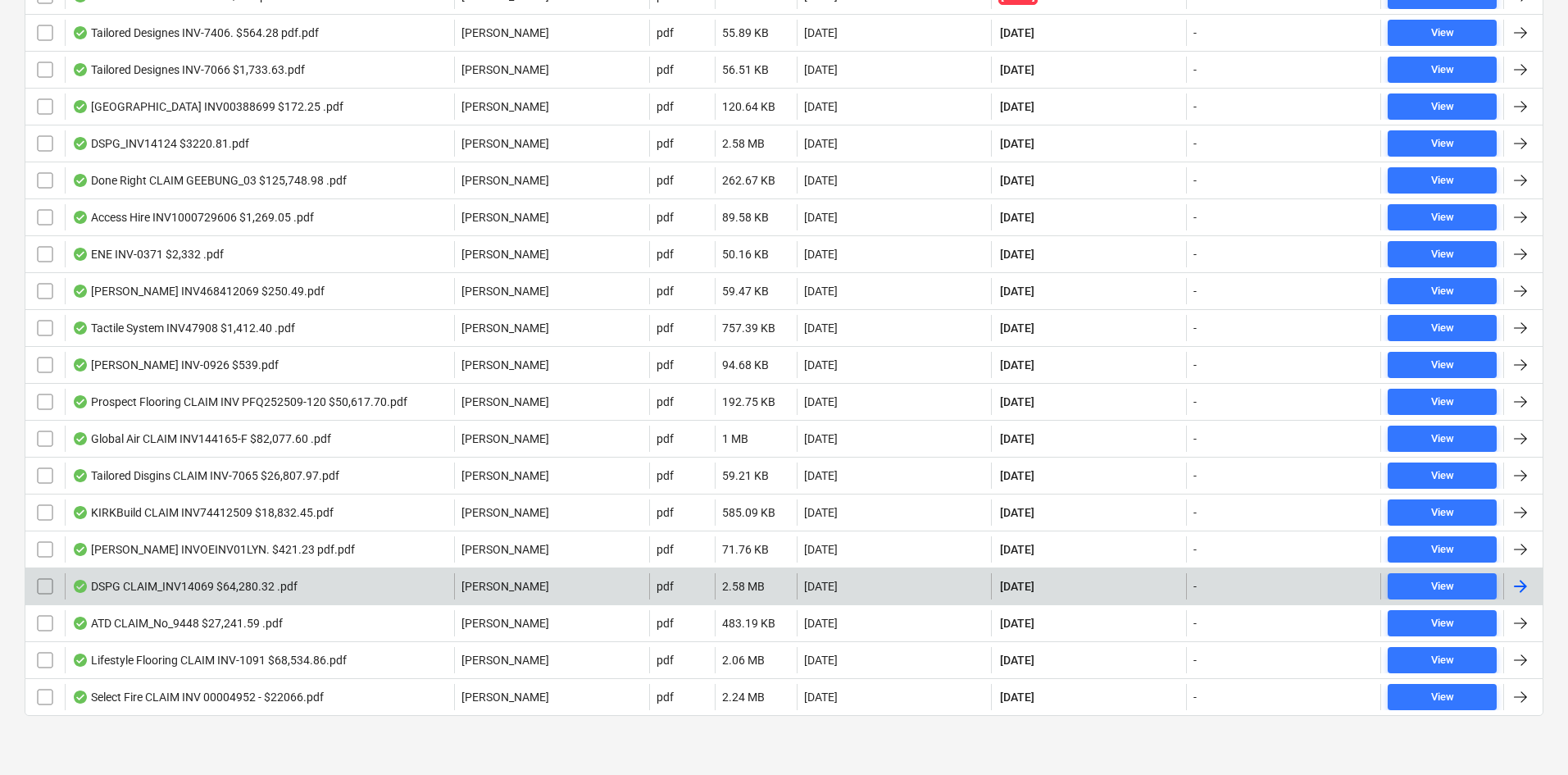
click at [307, 585] on div "DSPG CLAIM_INV14069 $64,280.32 .pdf" at bounding box center [259, 586] width 389 height 26
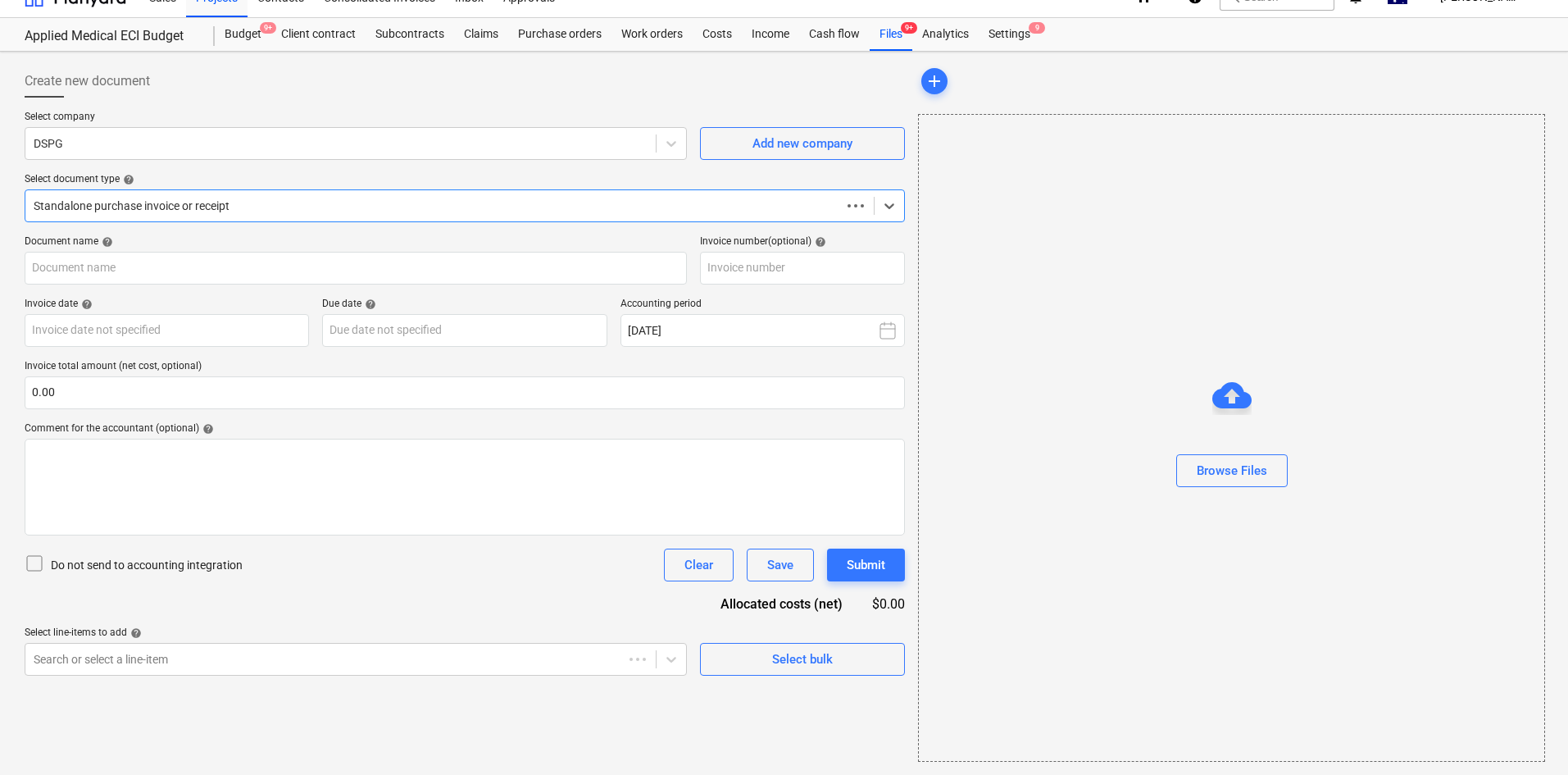
scroll to position [24, 0]
type input "14069"
type input "25 Sep 2025"
type input "10 Oct 2025"
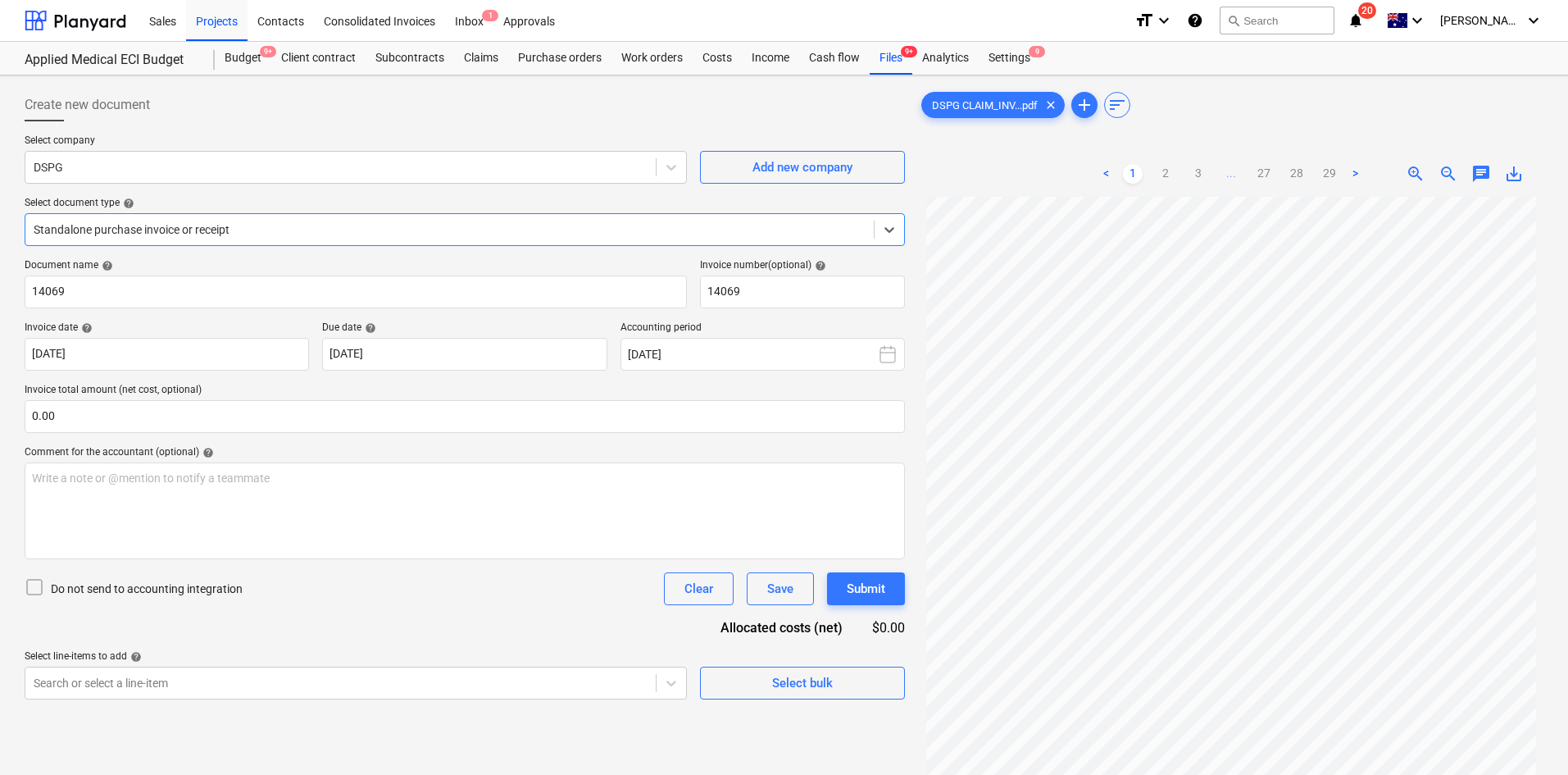
scroll to position [82, 0]
click at [1455, 170] on span "zoom_out" at bounding box center [1449, 174] width 19 height 19
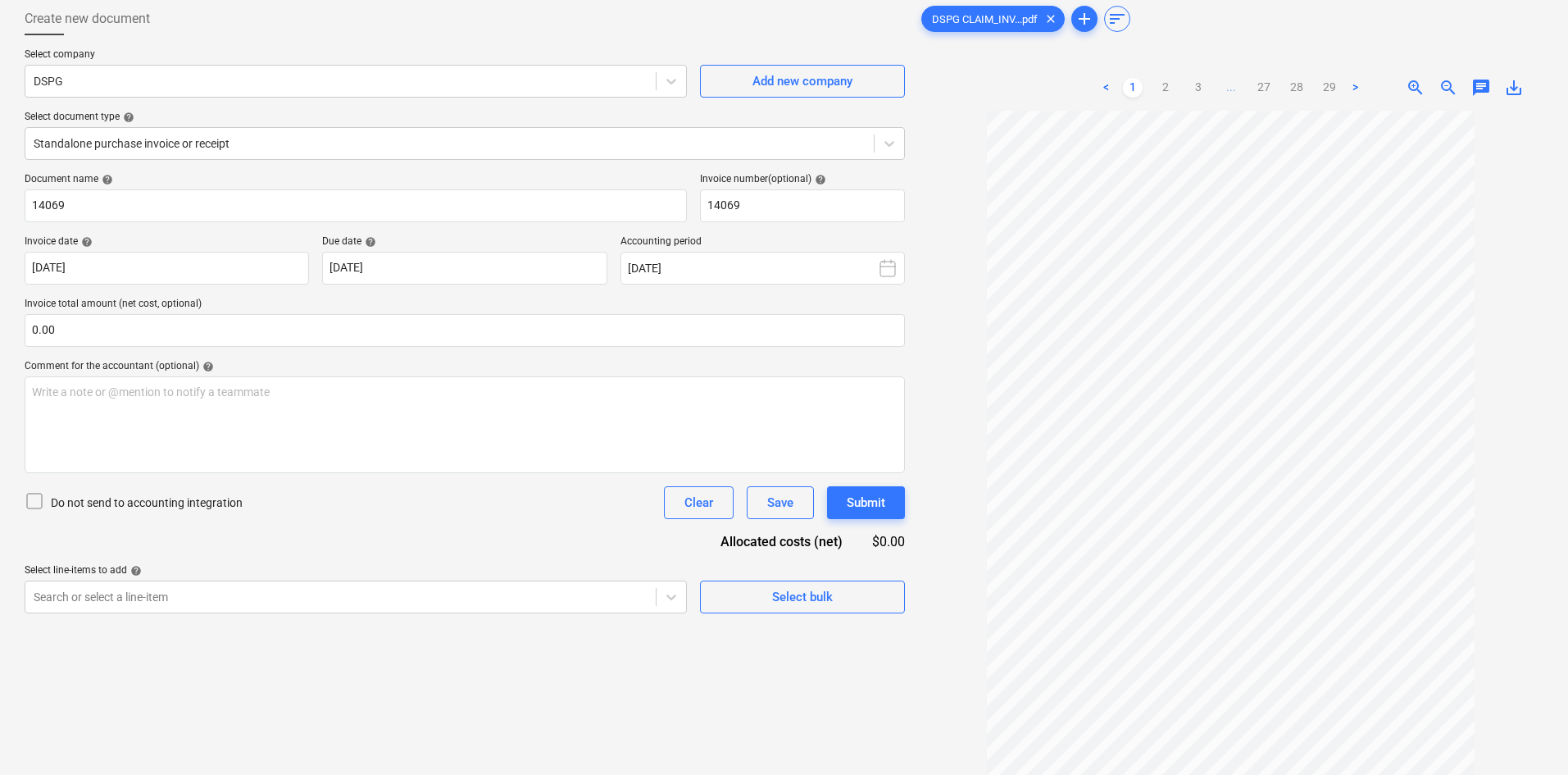
scroll to position [0, 0]
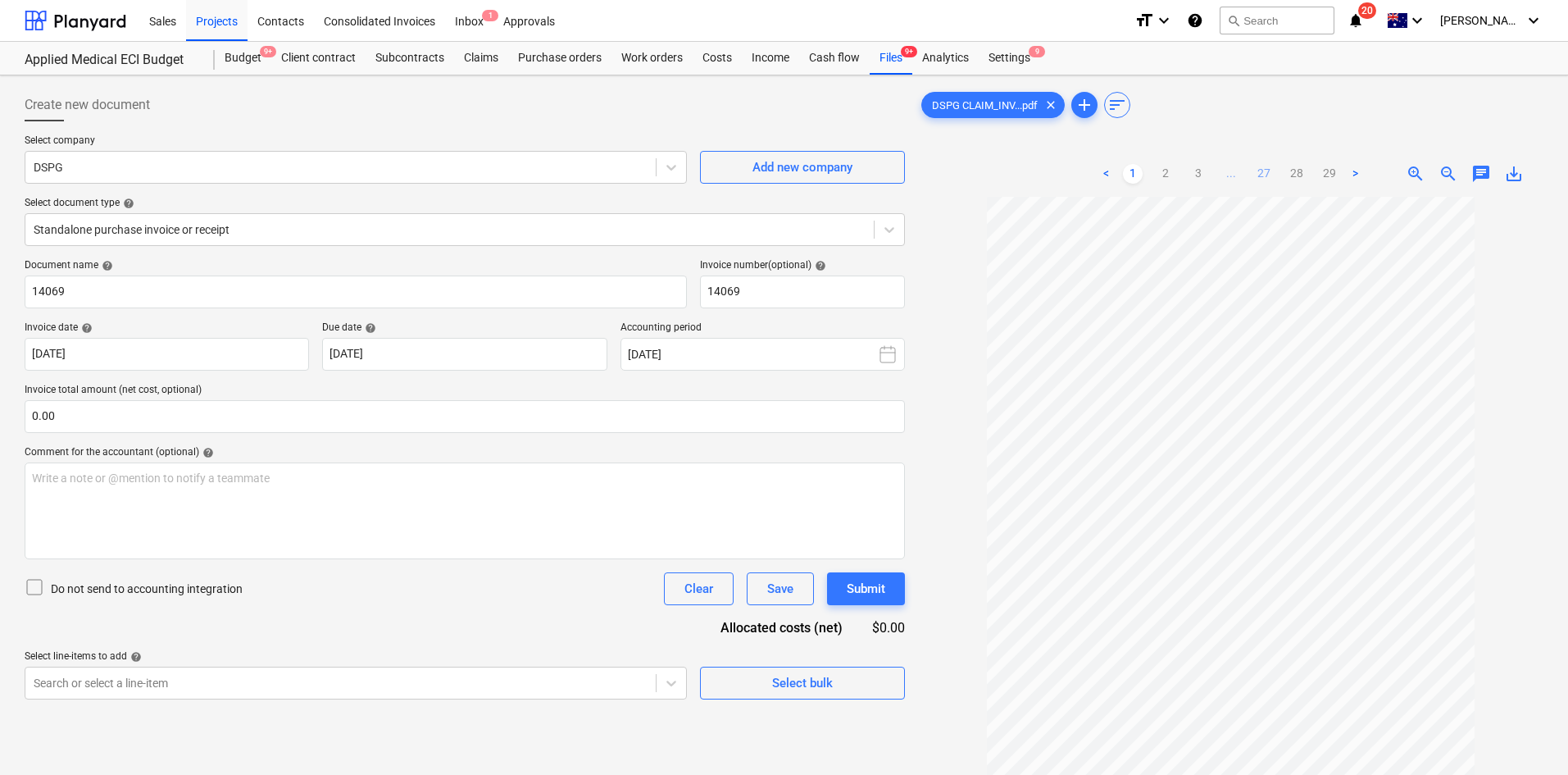
click at [1272, 168] on link "27" at bounding box center [1264, 174] width 19 height 19
click at [1175, 172] on link "3" at bounding box center [1182, 174] width 19 height 19
click at [1211, 173] on link "4" at bounding box center [1215, 174] width 19 height 19
click at [1234, 175] on link "5" at bounding box center [1232, 174] width 19 height 19
click at [1257, 172] on ul "< 1 2 3 4 5 6 ... 27 28 29 >" at bounding box center [1232, 174] width 367 height 19
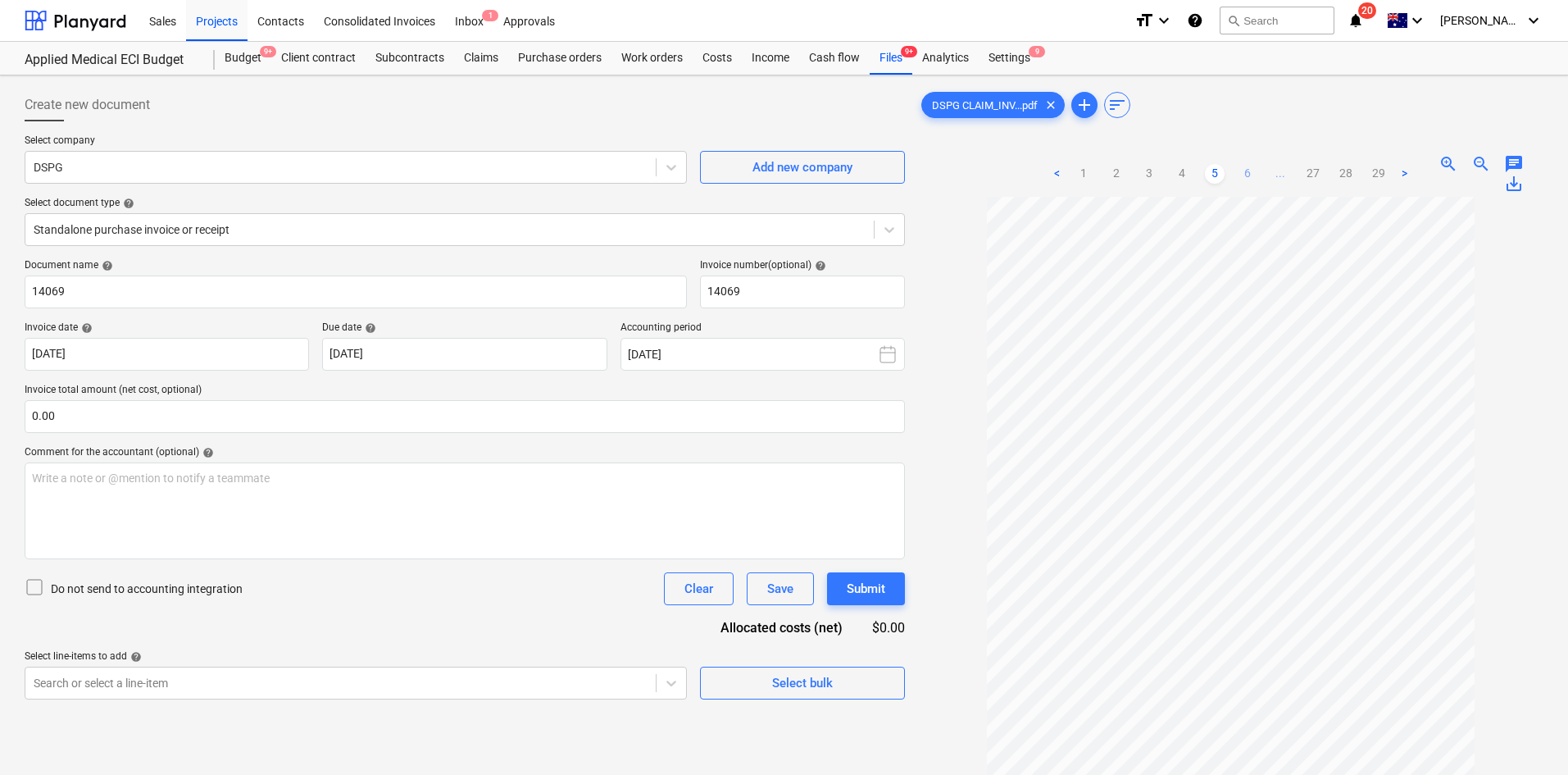
click at [1243, 177] on link "6" at bounding box center [1248, 174] width 19 height 19
click at [1263, 169] on link "7" at bounding box center [1264, 174] width 19 height 19
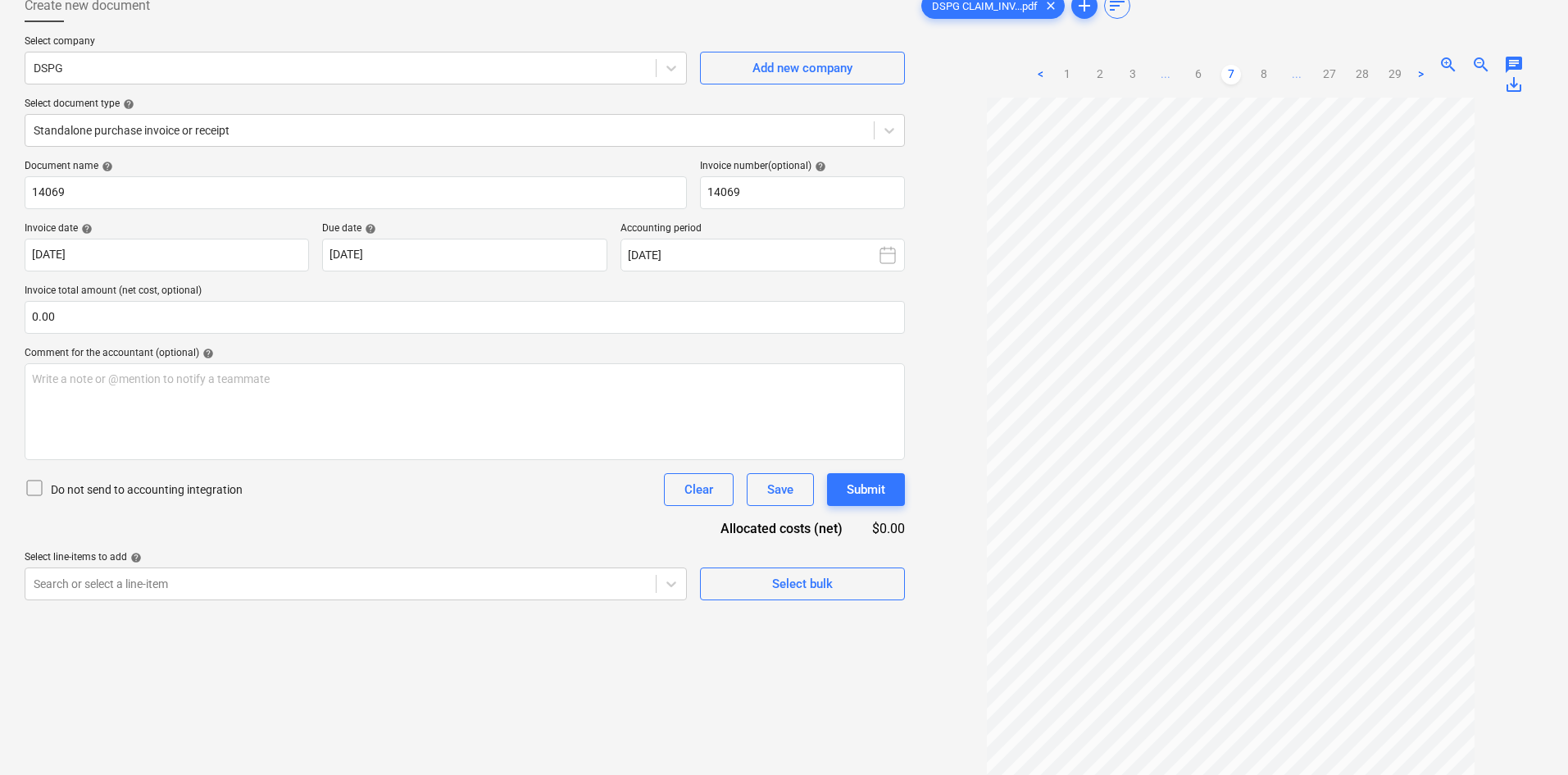
scroll to position [164, 0]
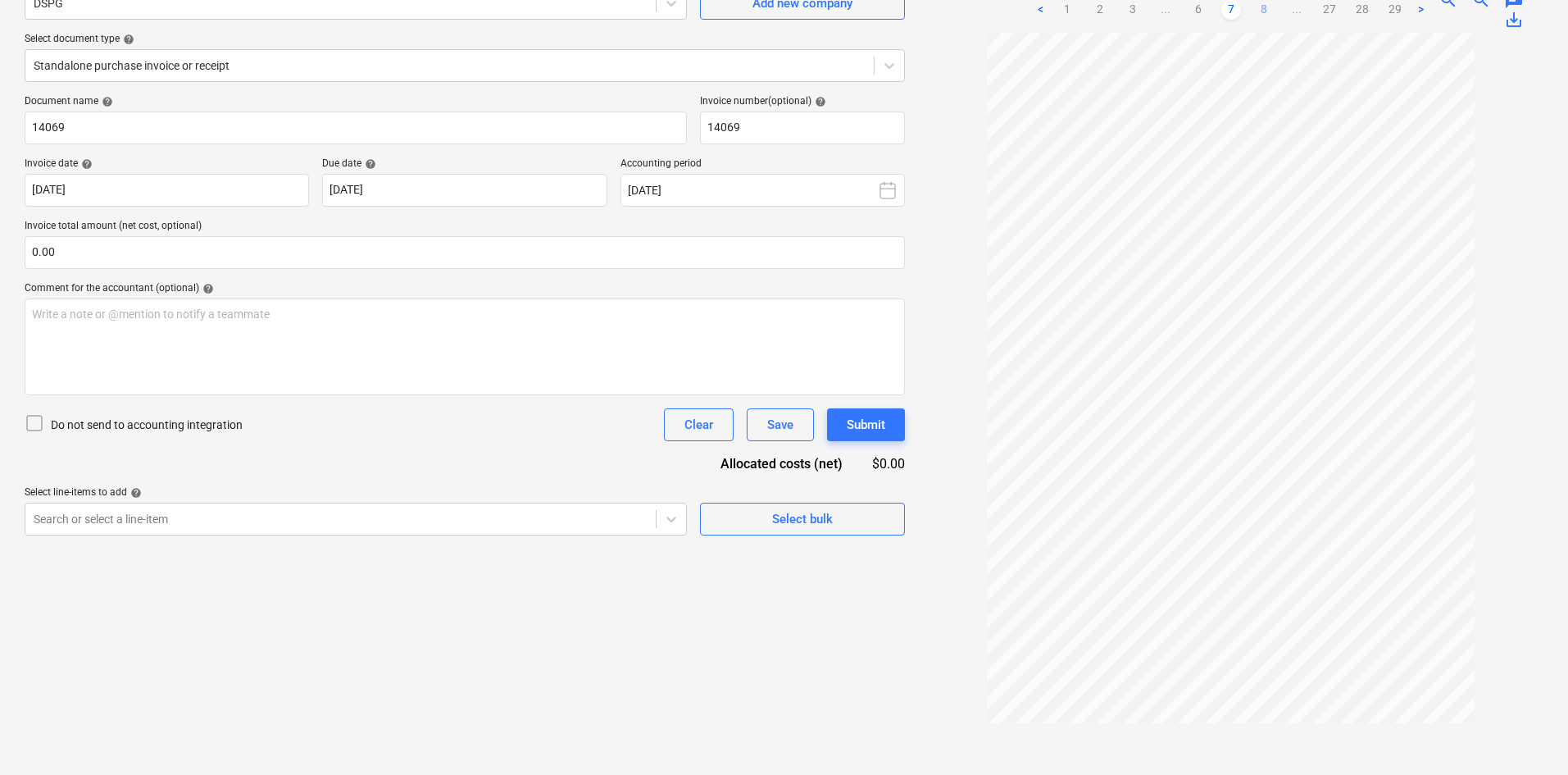
click at [1259, 15] on link "8" at bounding box center [1264, 10] width 19 height 19
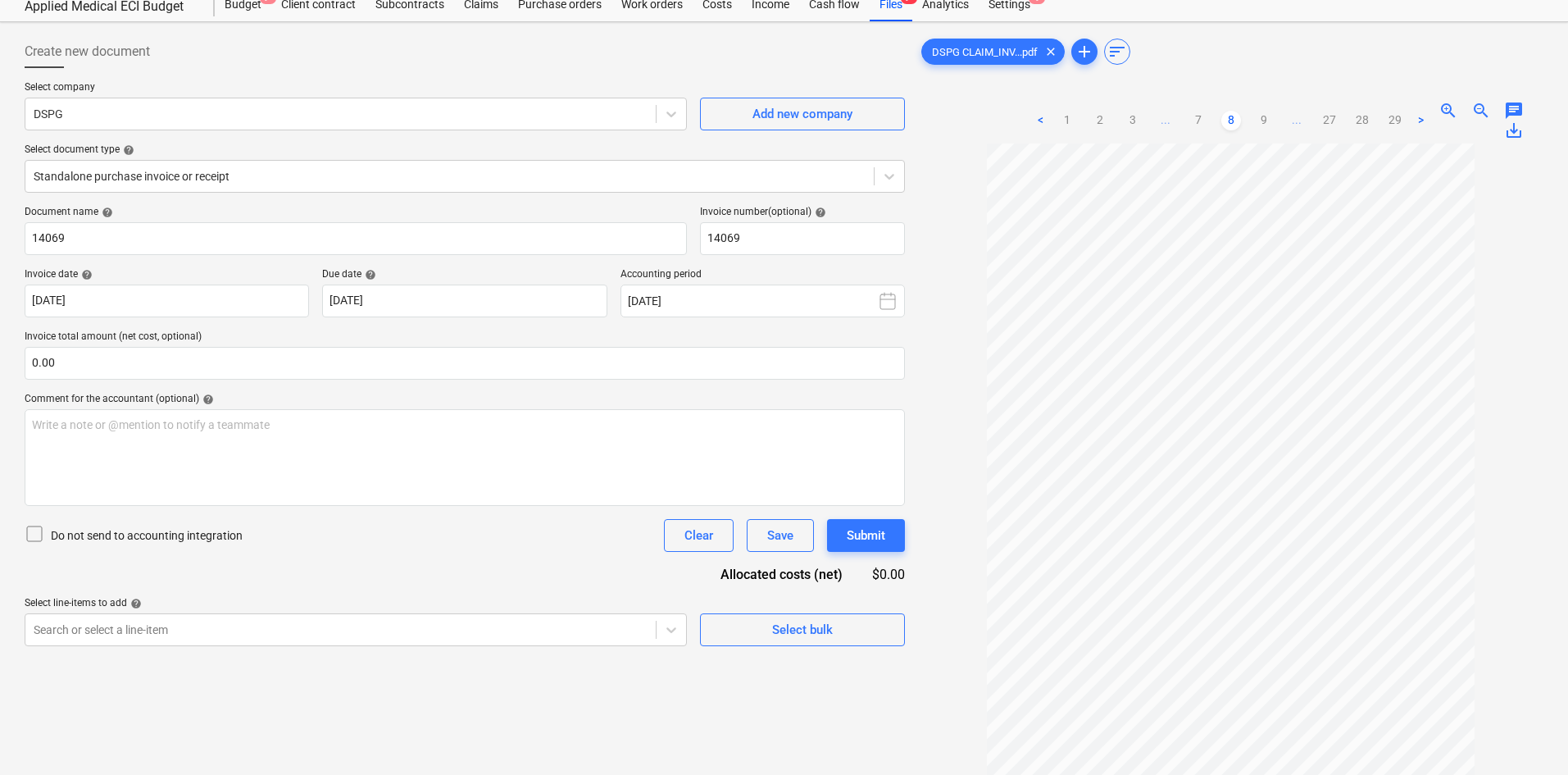
scroll to position [82, 0]
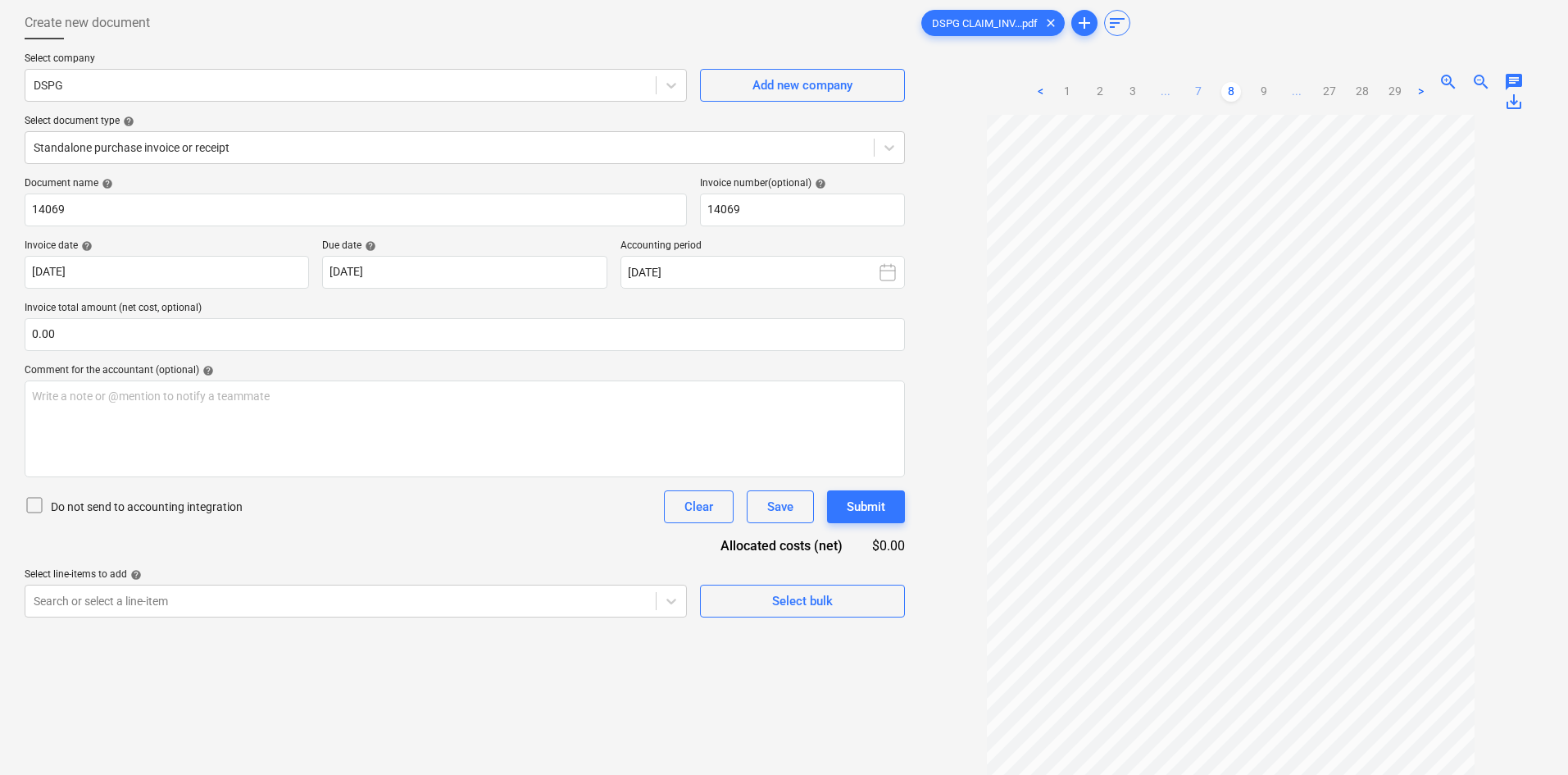
click at [1199, 90] on link "7" at bounding box center [1199, 91] width 19 height 19
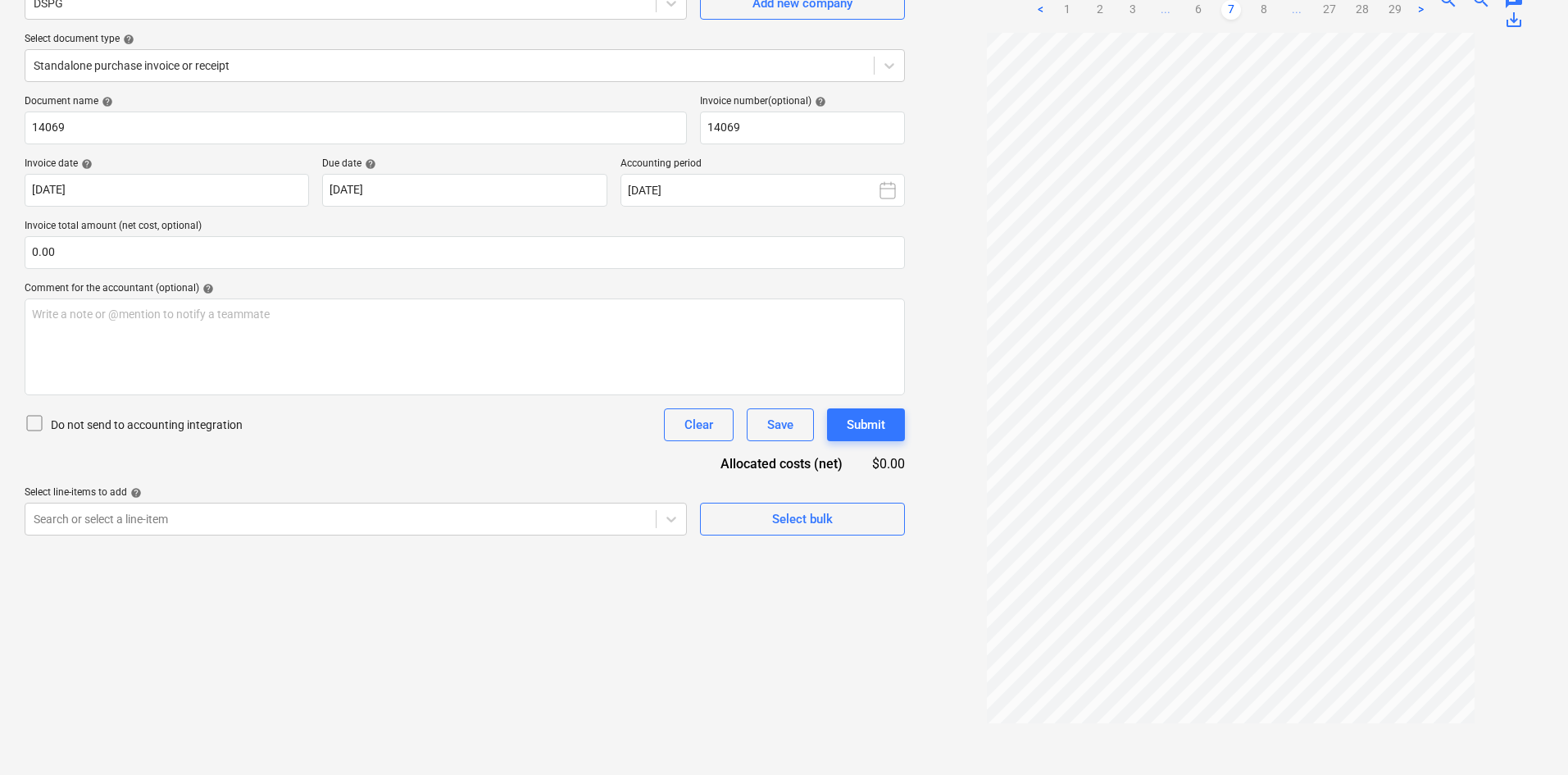
scroll to position [0, 0]
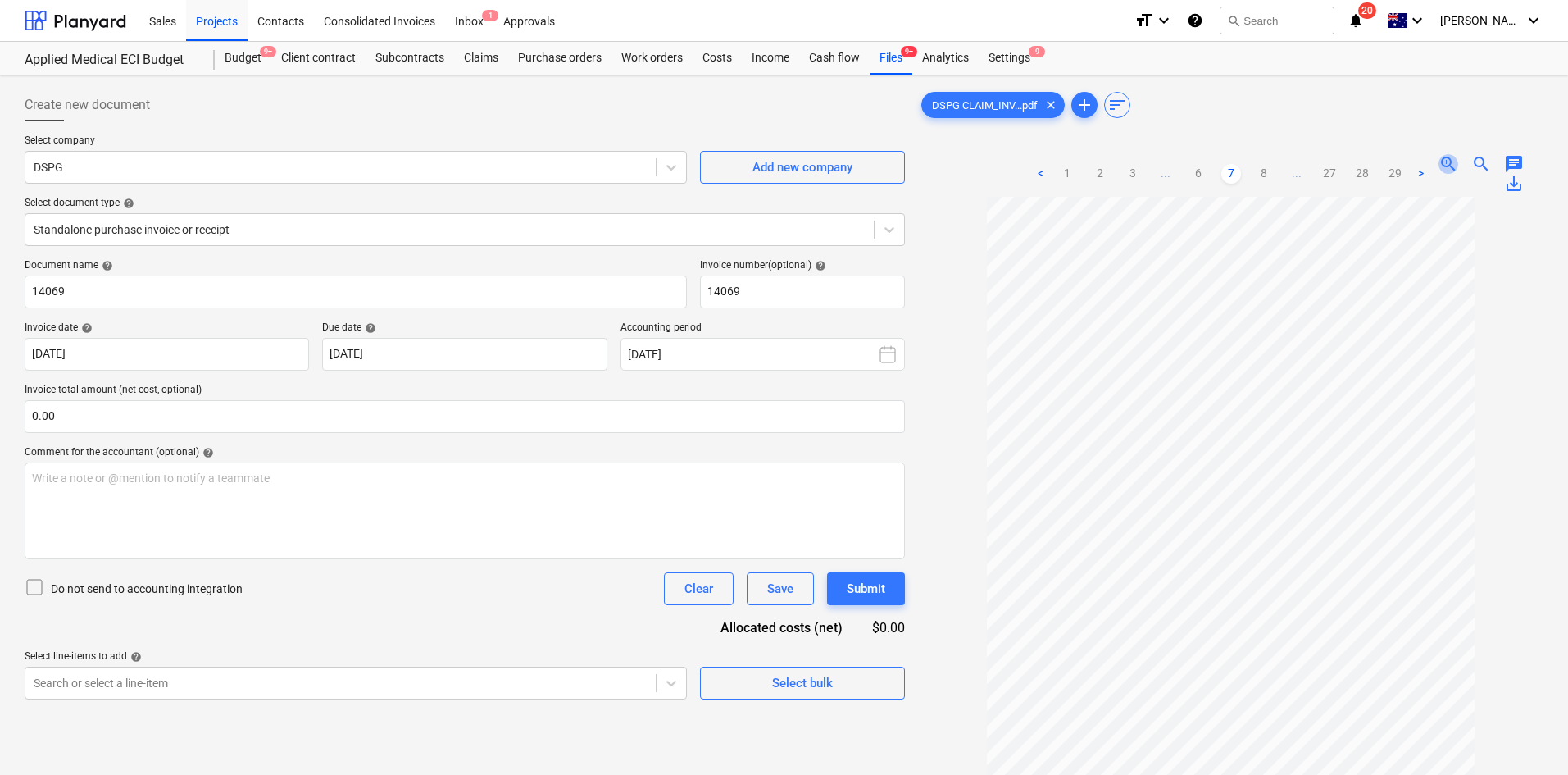
click at [1451, 157] on span "zoom_in" at bounding box center [1449, 163] width 19 height 19
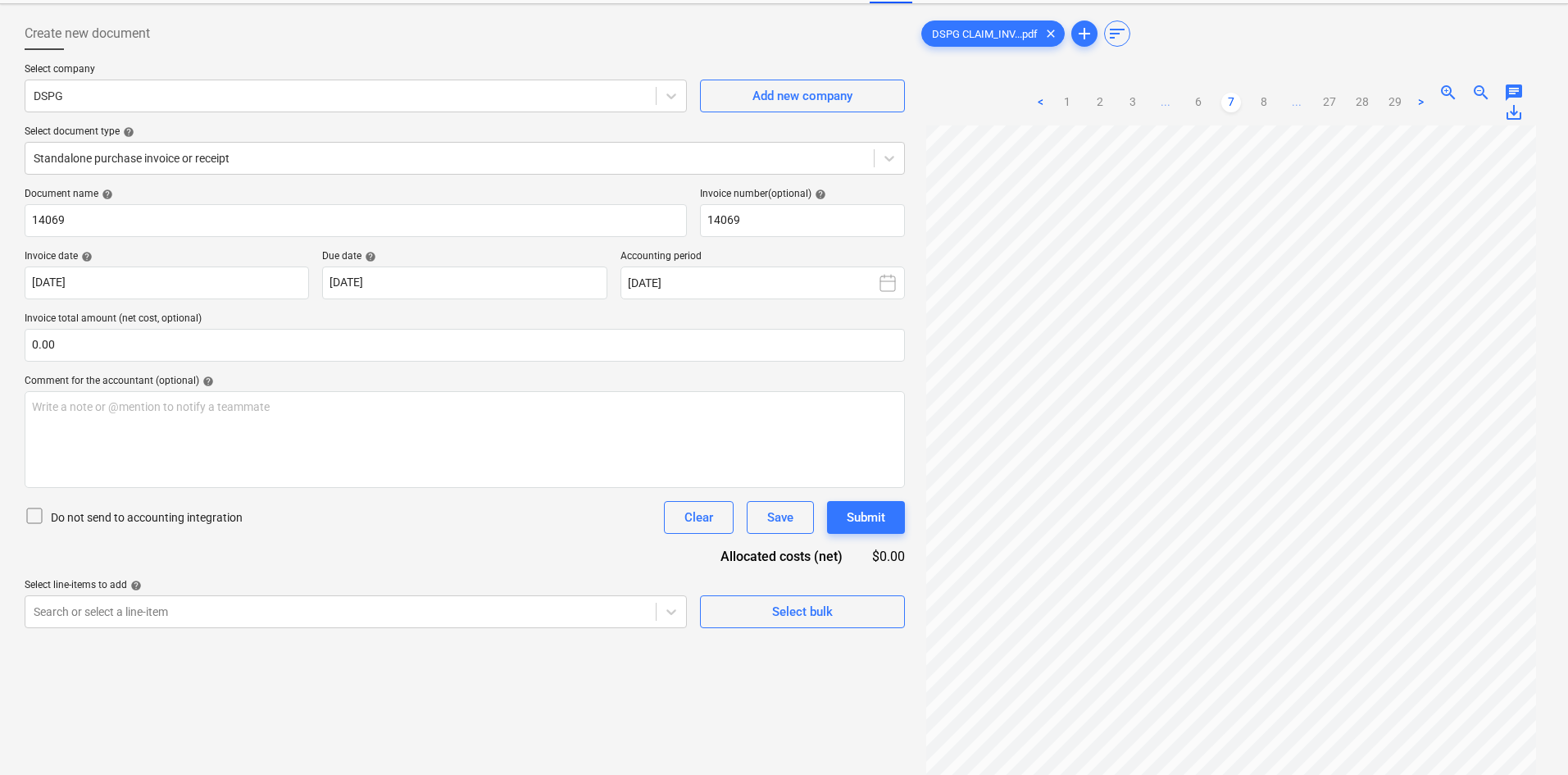
scroll to position [164, 0]
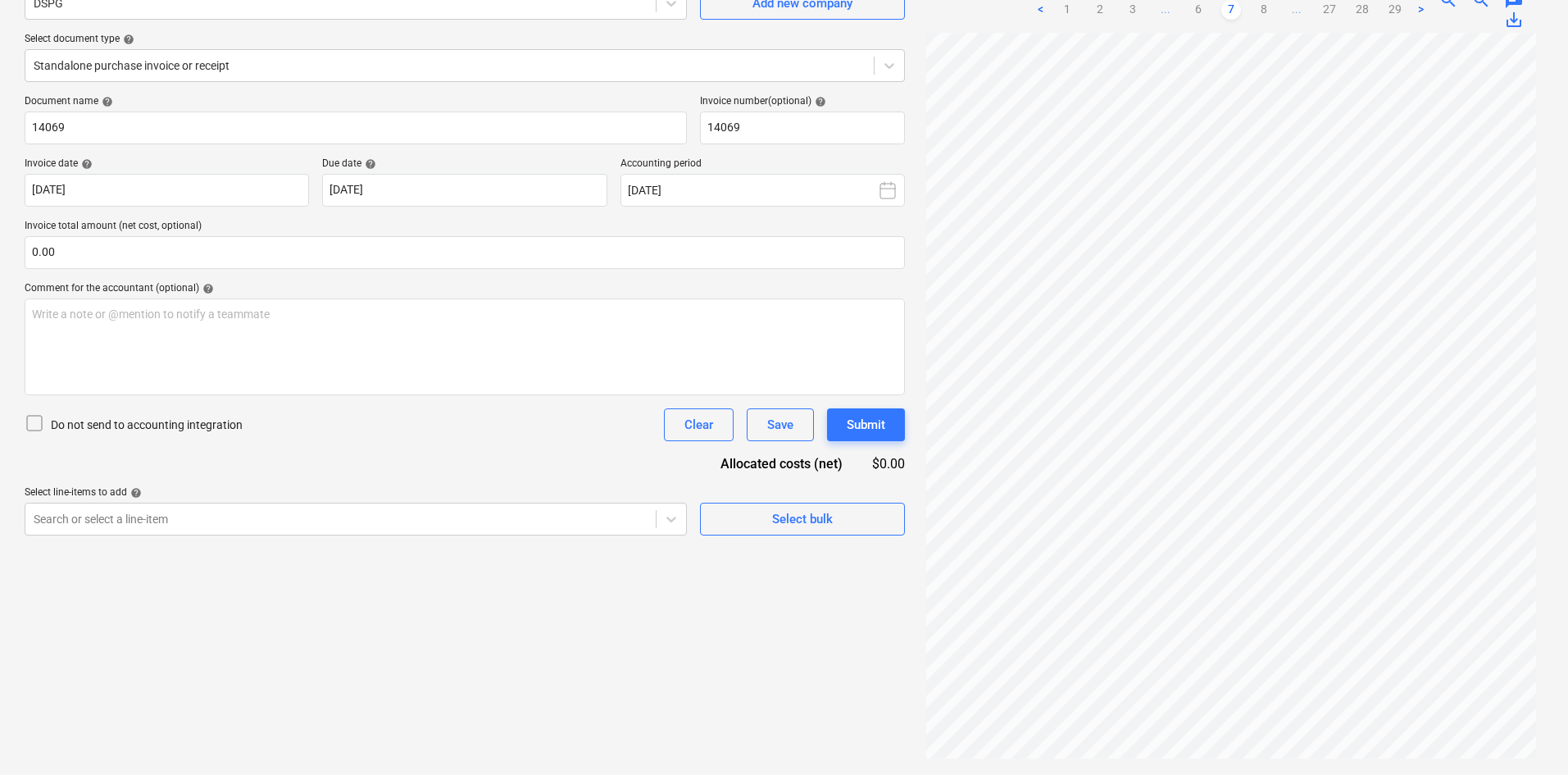
click at [1267, 23] on div "< 1 2 3 ... 6 7 8 ... 27 28 29 >" at bounding box center [1232, 10] width 400 height 46
click at [1265, 10] on link "8" at bounding box center [1264, 10] width 19 height 19
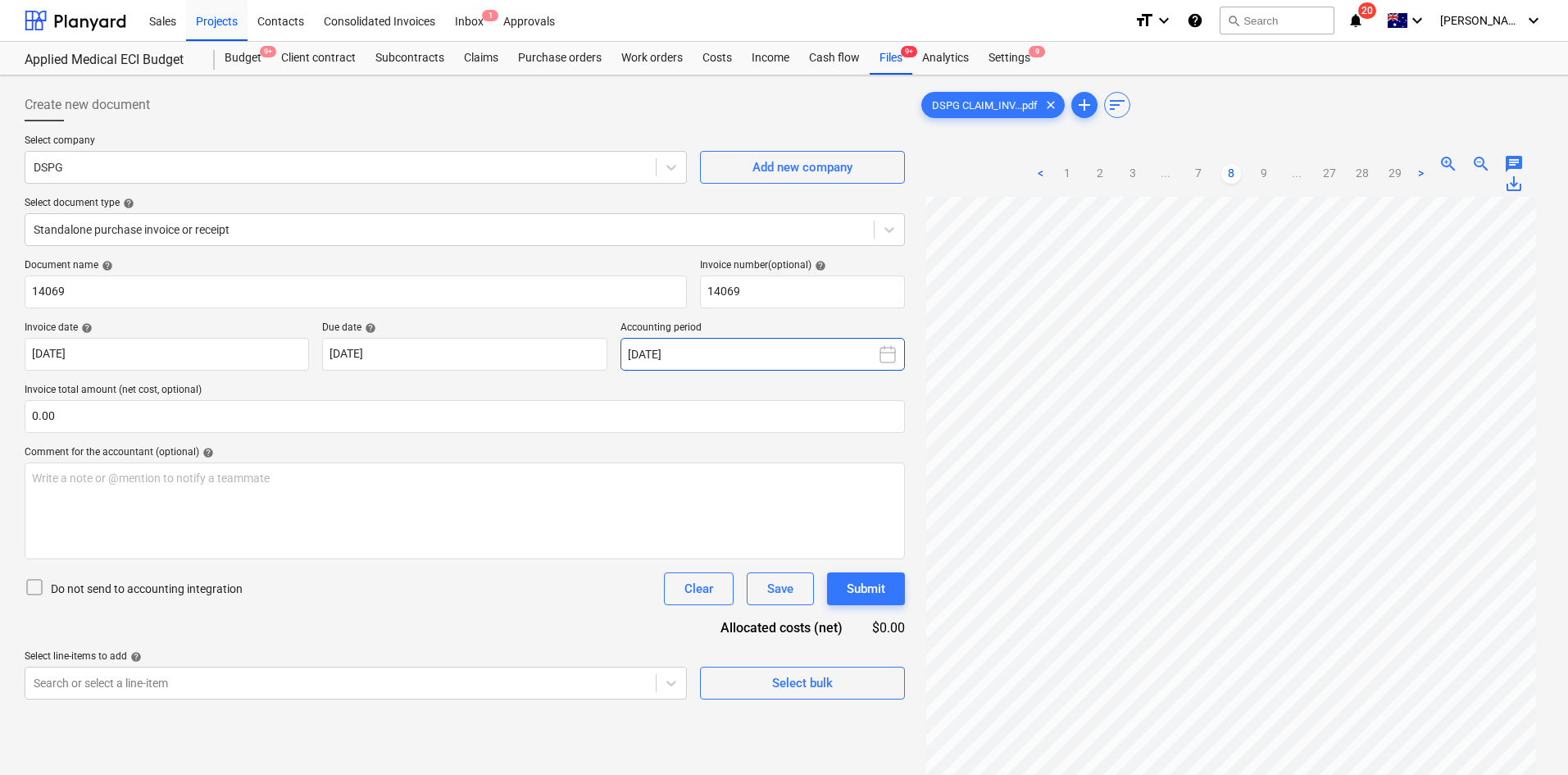
scroll to position [137, 0]
click at [1263, 185] on div "< 1 2 3 ... 7 8 9 ... 27 28 29 >" at bounding box center [1232, 174] width 400 height 46
click at [1261, 170] on link "9" at bounding box center [1264, 174] width 19 height 19
click at [1228, 179] on link "9" at bounding box center [1232, 174] width 19 height 19
click at [1209, 171] on ul "< 1 2 3 ... 8 9 10 ... 27 28 29 >" at bounding box center [1232, 174] width 400 height 19
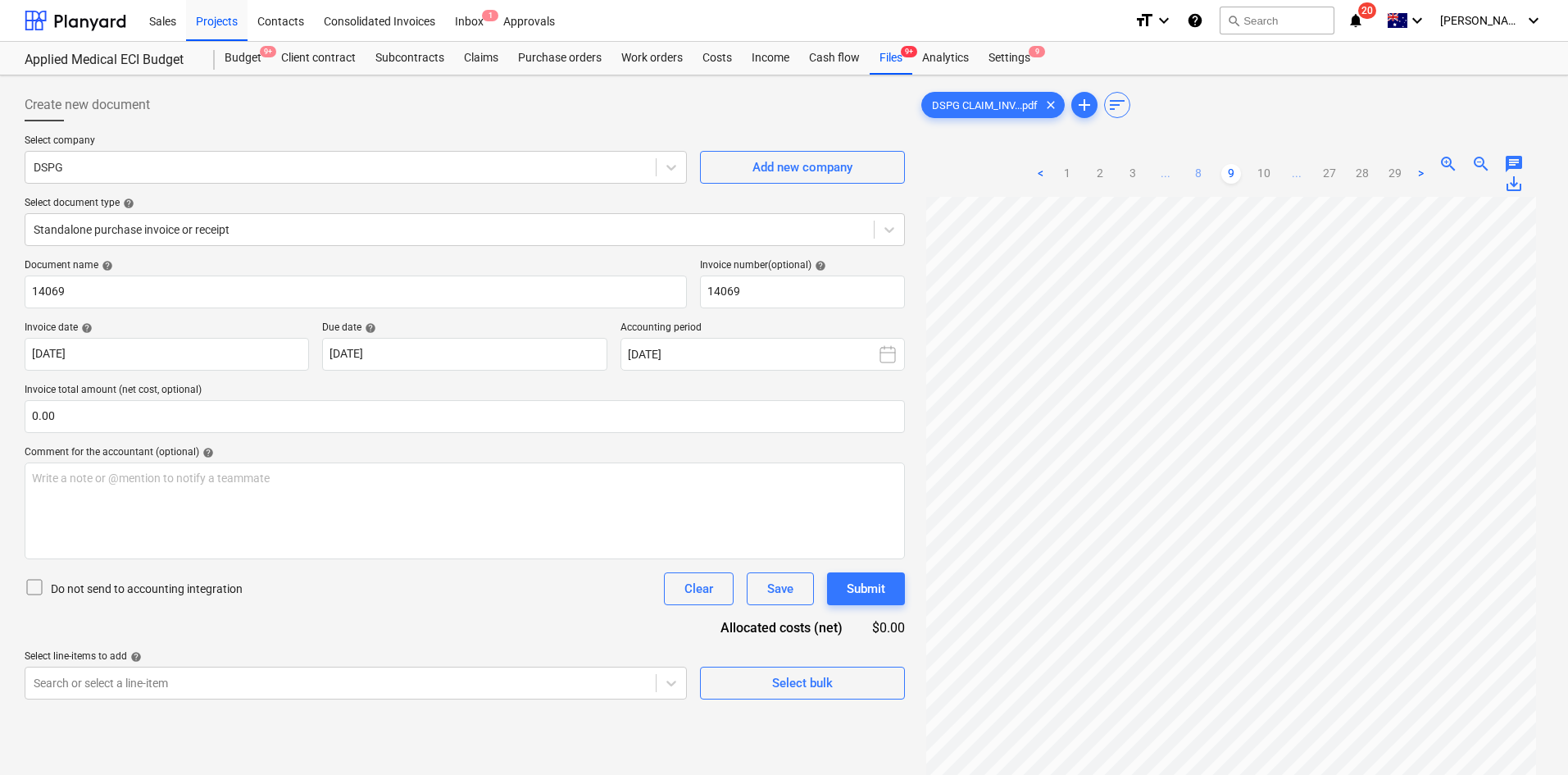
click at [1207, 173] on link "8" at bounding box center [1199, 174] width 19 height 19
click at [1194, 170] on link "7" at bounding box center [1199, 174] width 19 height 19
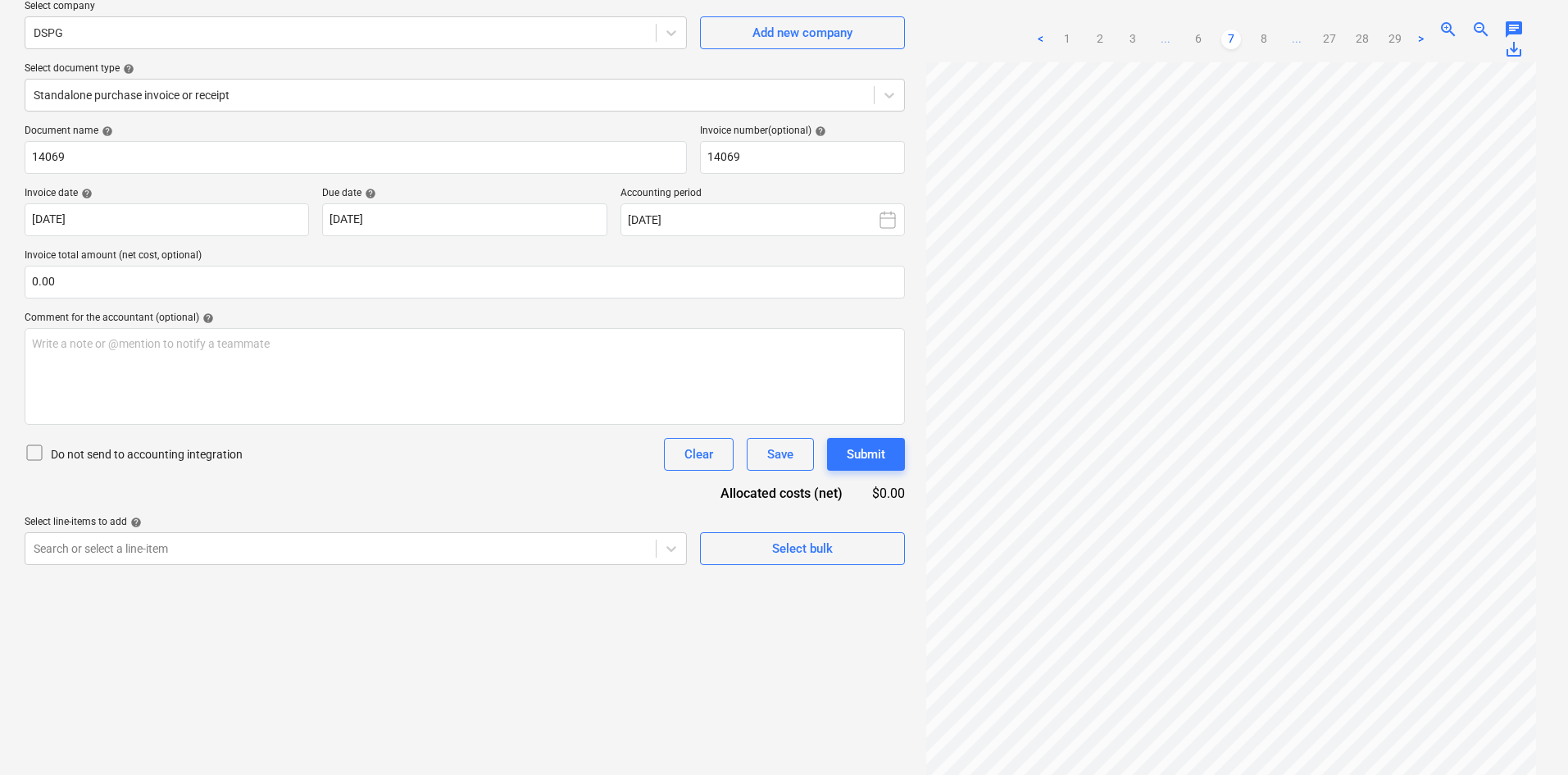
scroll to position [164, 0]
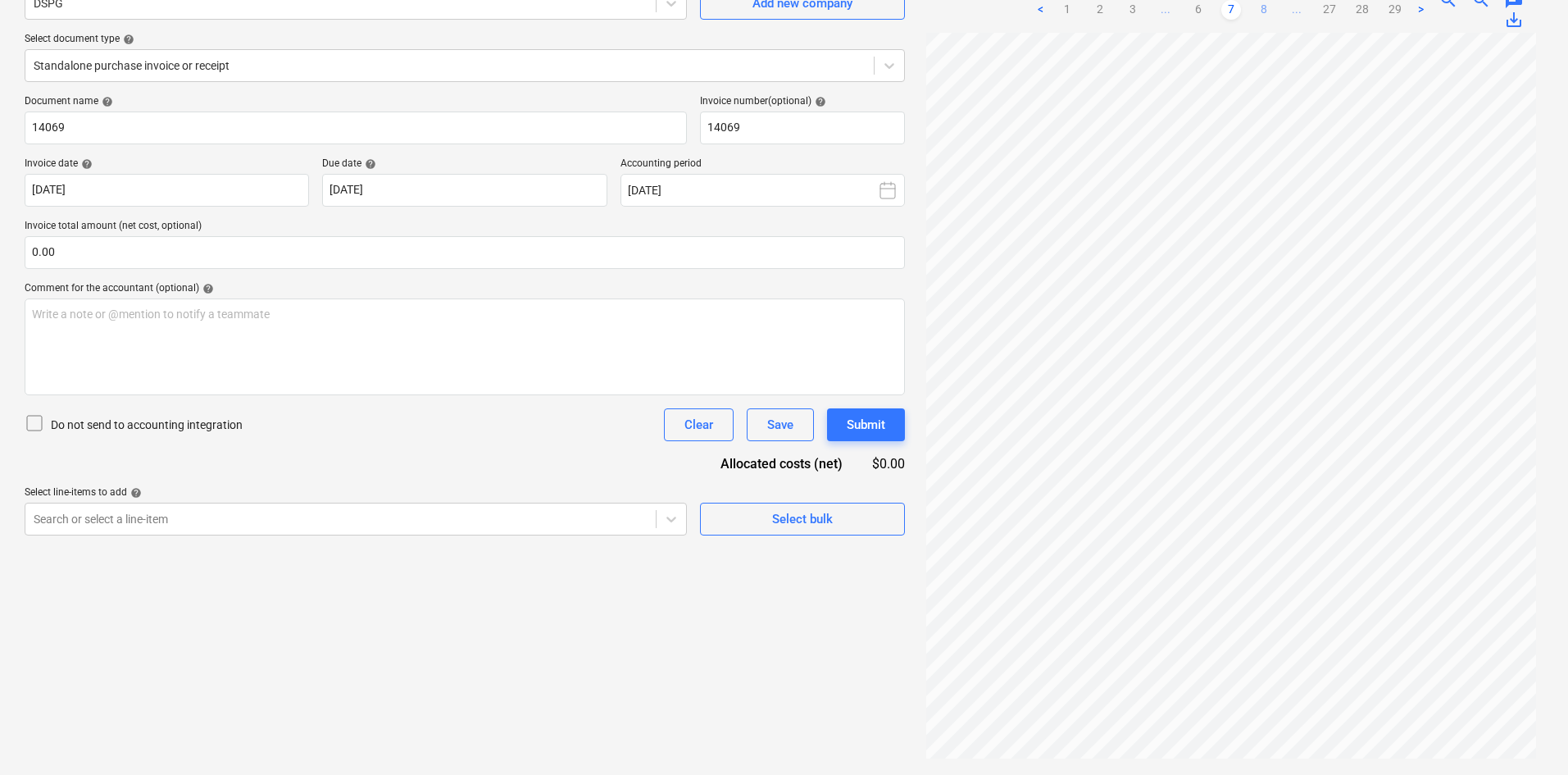
click at [1261, 12] on link "8" at bounding box center [1264, 10] width 19 height 19
click at [576, 729] on div "Create new document Select company DSPG Add new company Select document type he…" at bounding box center [465, 343] width 894 height 850
click at [682, 698] on div "Create new document Select company DSPG Add new company Select document type he…" at bounding box center [465, 343] width 894 height 850
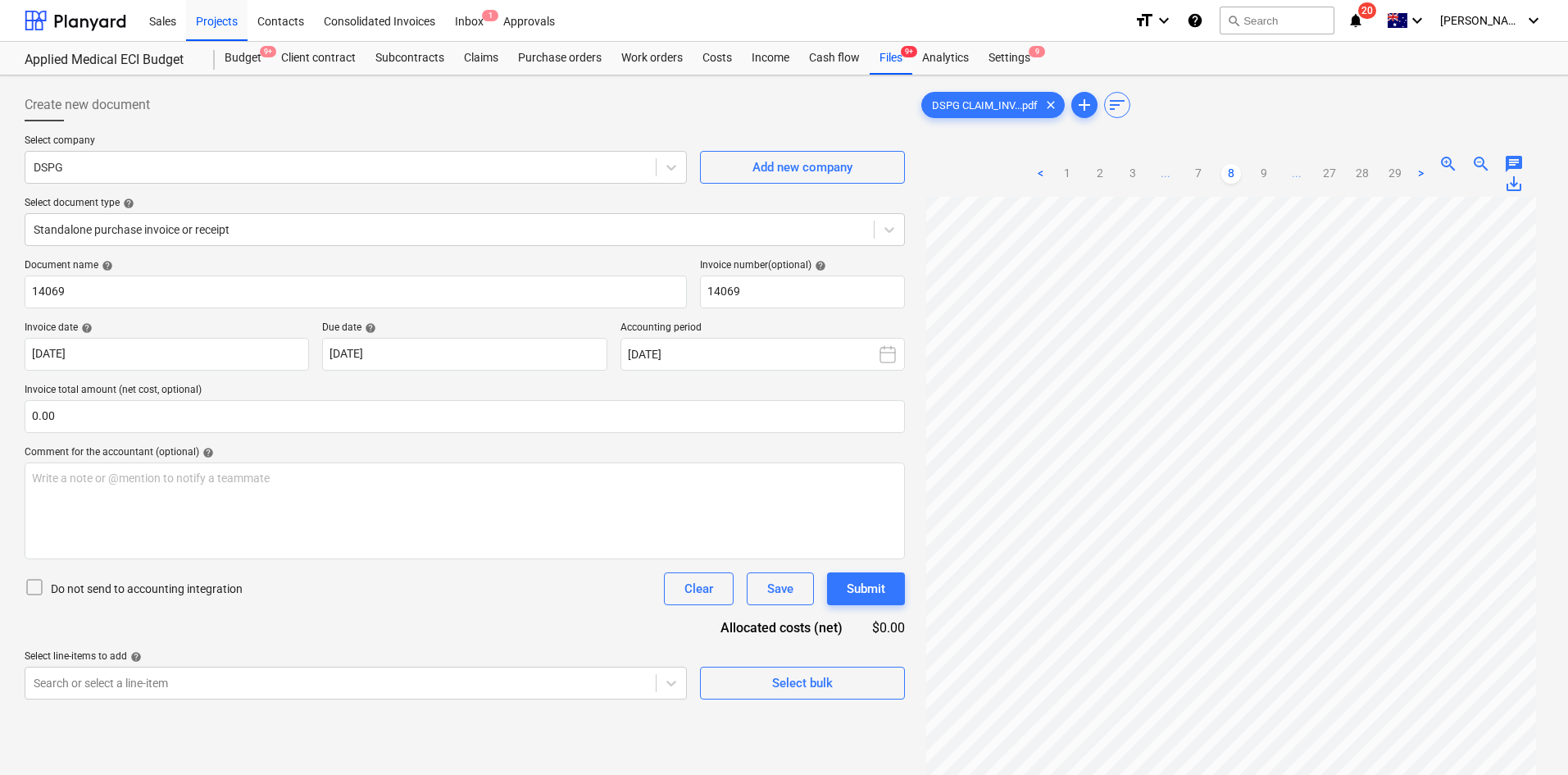
scroll to position [0, 0]
drag, startPoint x: 1160, startPoint y: 137, endPoint x: 1029, endPoint y: 114, distance: 133.0
click at [1160, 137] on div "DSPG CLAIM_INV...pdf clear add sort < 1 2 3 ... 7 8 9 ... 27 28 29 > zoom_in zo…" at bounding box center [1231, 507] width 626 height 838
click at [892, 59] on div "Files 9+" at bounding box center [891, 58] width 42 height 33
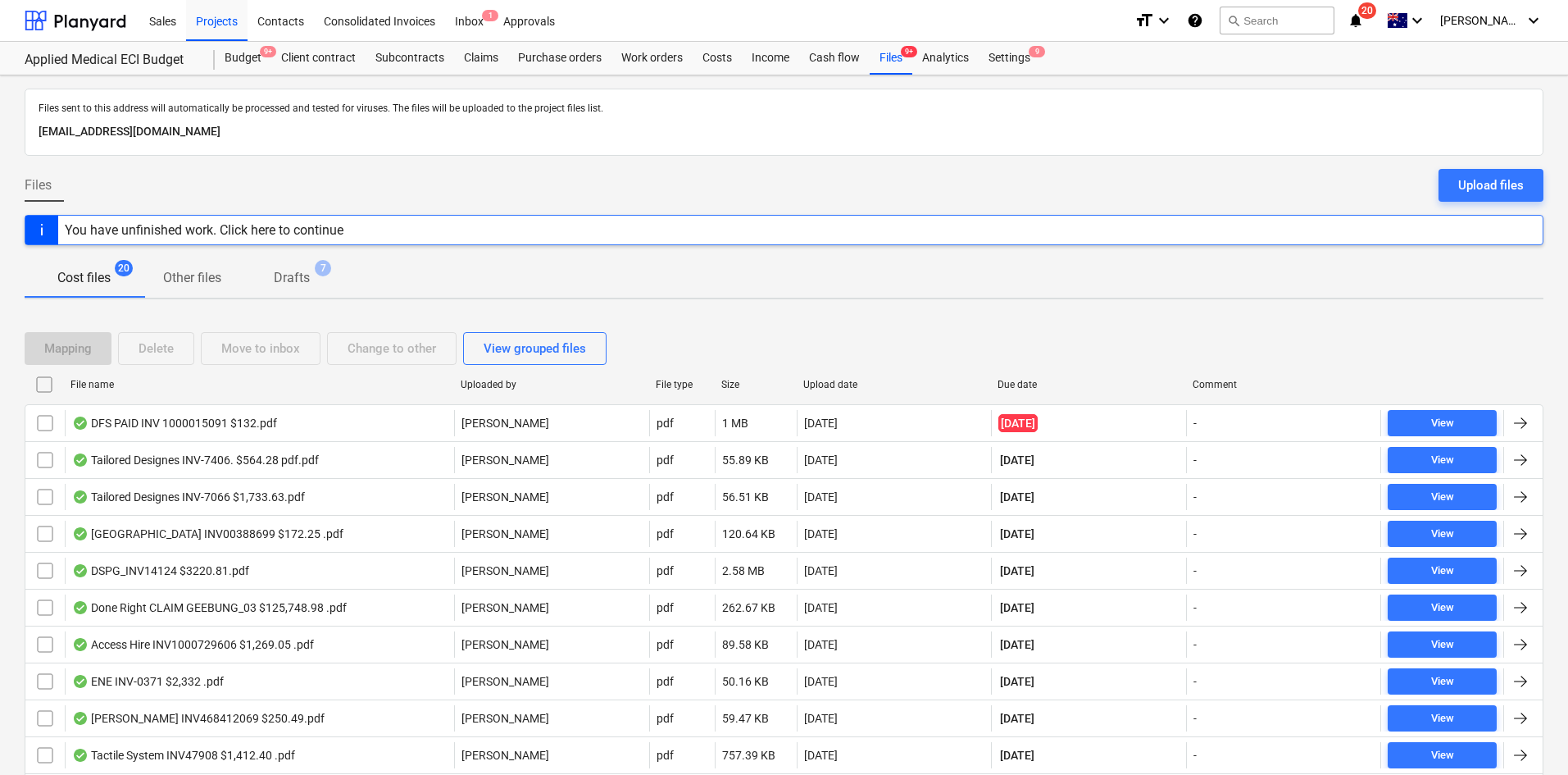
drag, startPoint x: 663, startPoint y: 259, endPoint x: 649, endPoint y: 187, distance: 73.3
click at [663, 259] on div "Cost files 20 Other files Drafts 7" at bounding box center [784, 278] width 1519 height 39
click at [647, 186] on div "Files Upload files" at bounding box center [784, 192] width 1519 height 46
drag, startPoint x: 903, startPoint y: 55, endPoint x: 985, endPoint y: 53, distance: 82.0
click at [903, 55] on span "9+" at bounding box center [908, 52] width 16 height 12
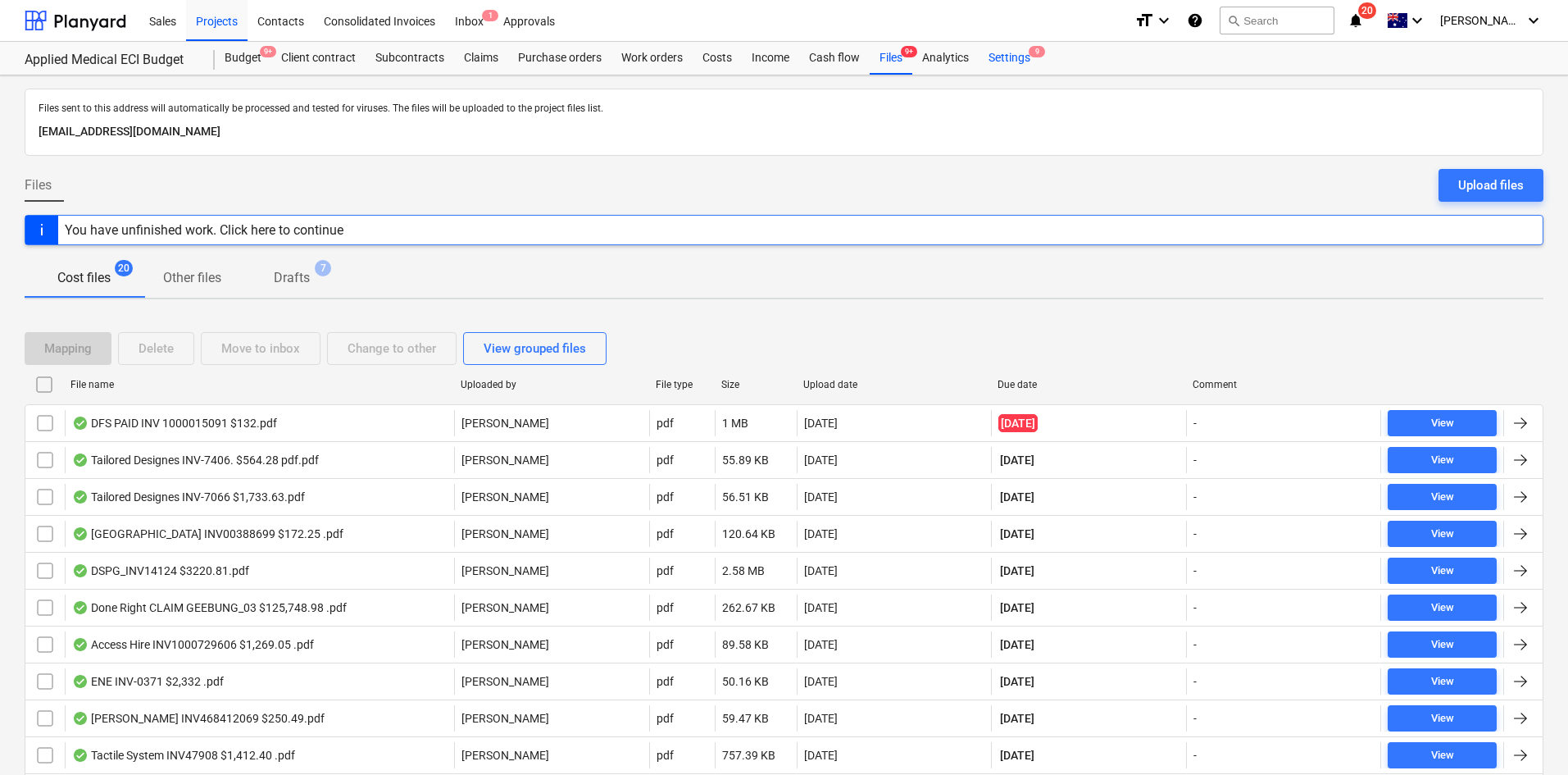
click at [1016, 51] on div "Settings 9" at bounding box center [1009, 58] width 62 height 33
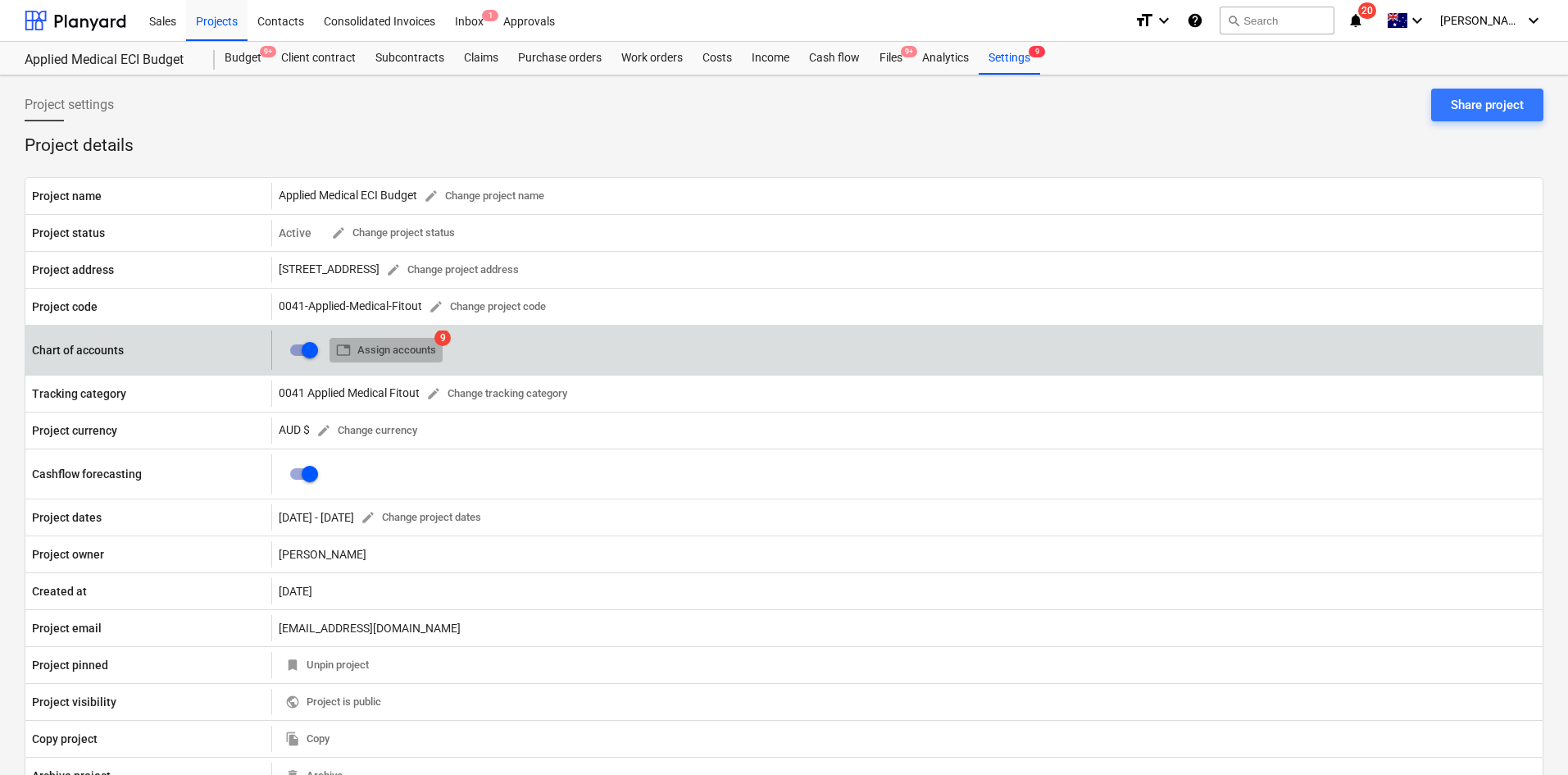
click at [395, 342] on span "table Assign accounts" at bounding box center [386, 351] width 100 height 19
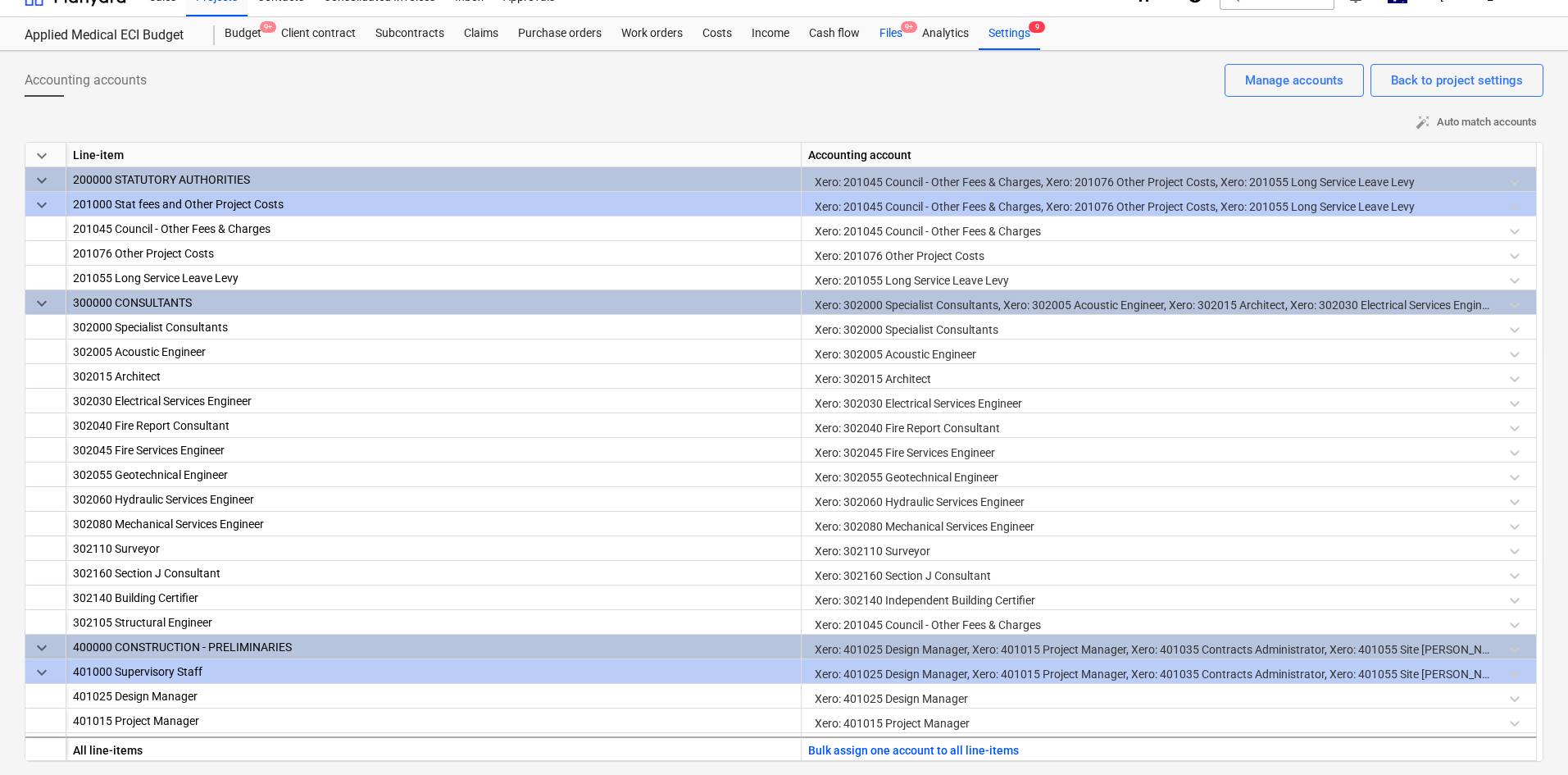
click at [900, 28] on div "Files 9+" at bounding box center [891, 34] width 42 height 33
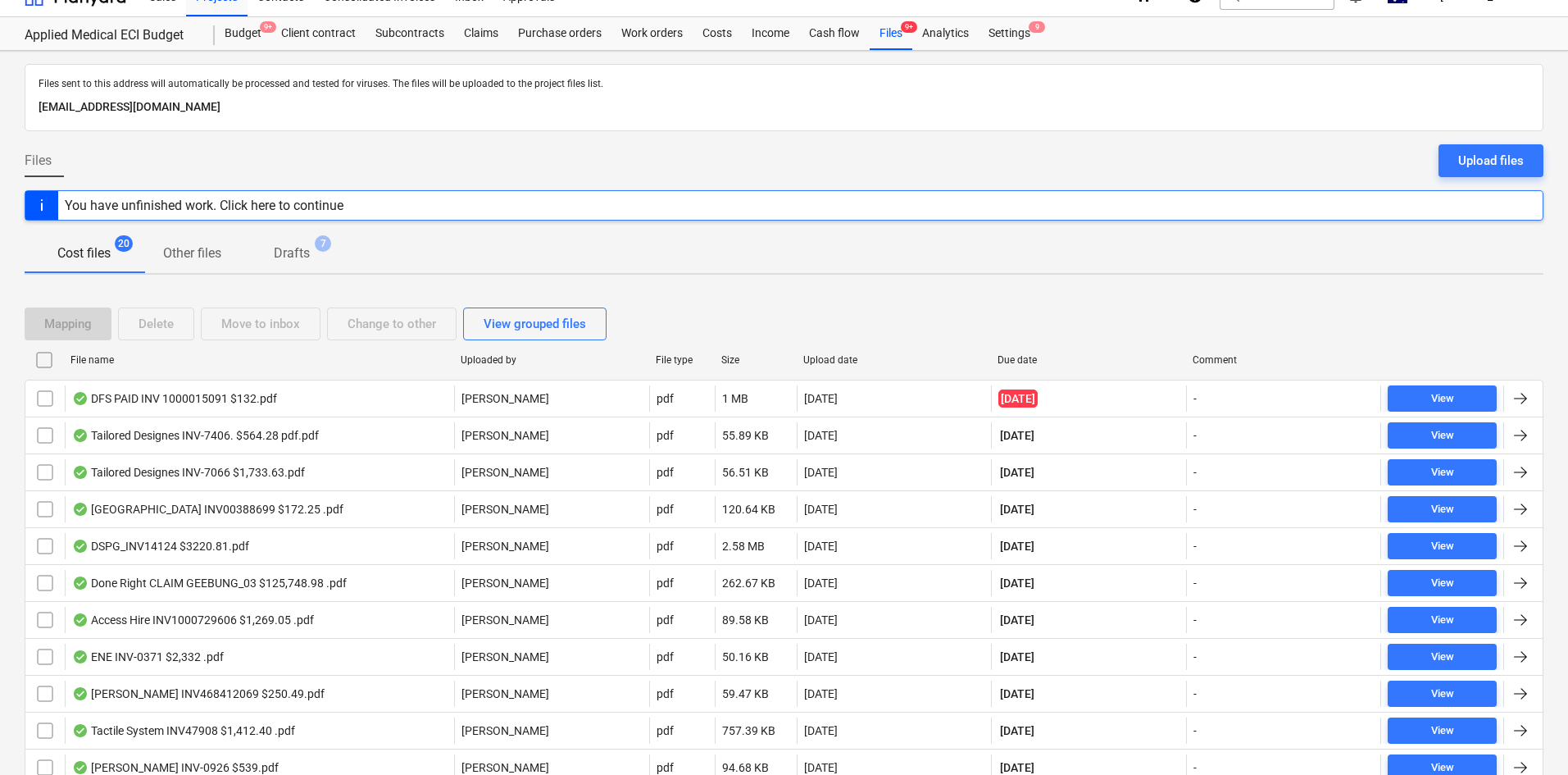
click at [876, 353] on div "Upload date" at bounding box center [894, 360] width 195 height 26
checkbox input "false"
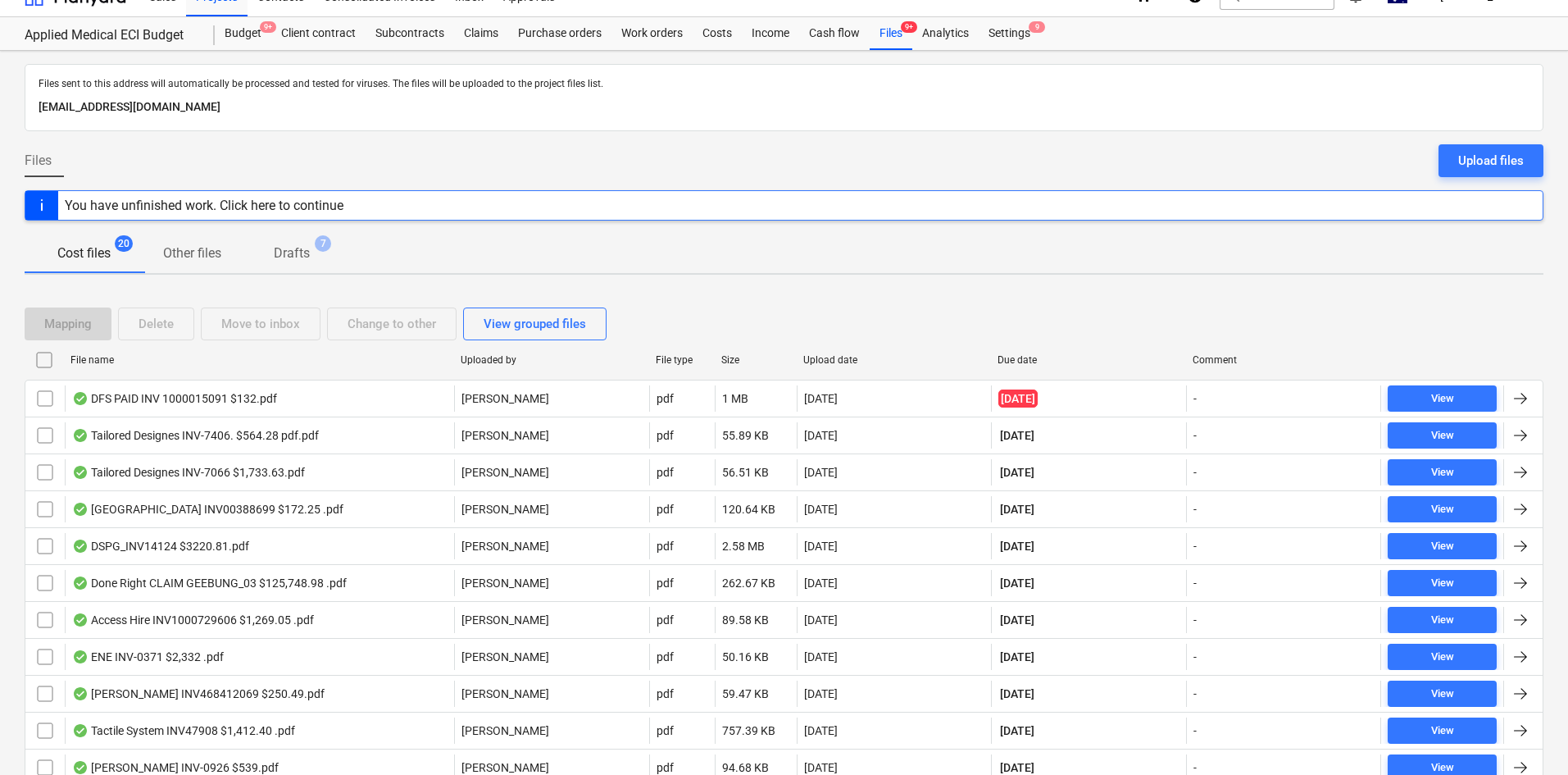
checkbox input "false"
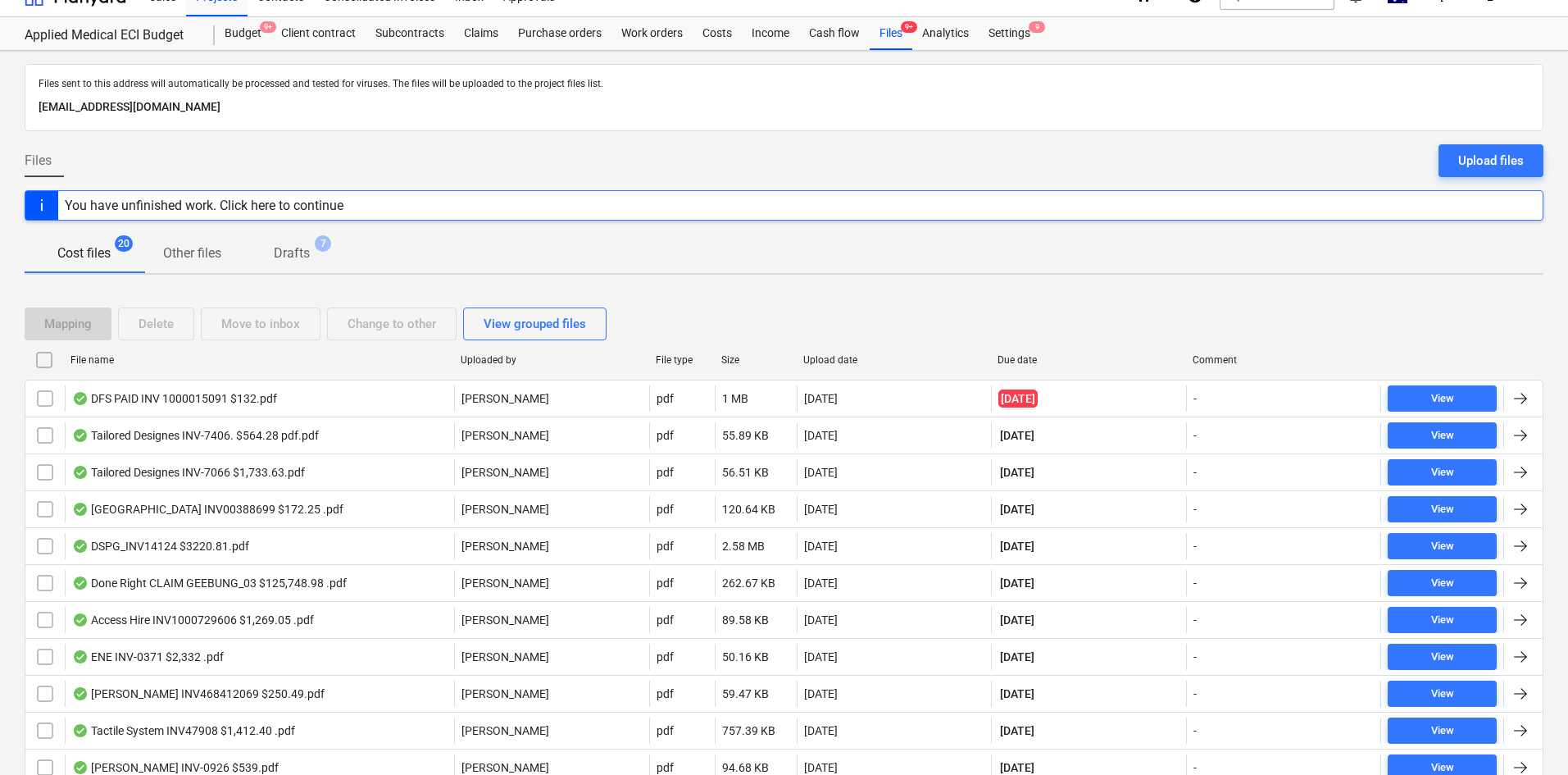
checkbox input "false"
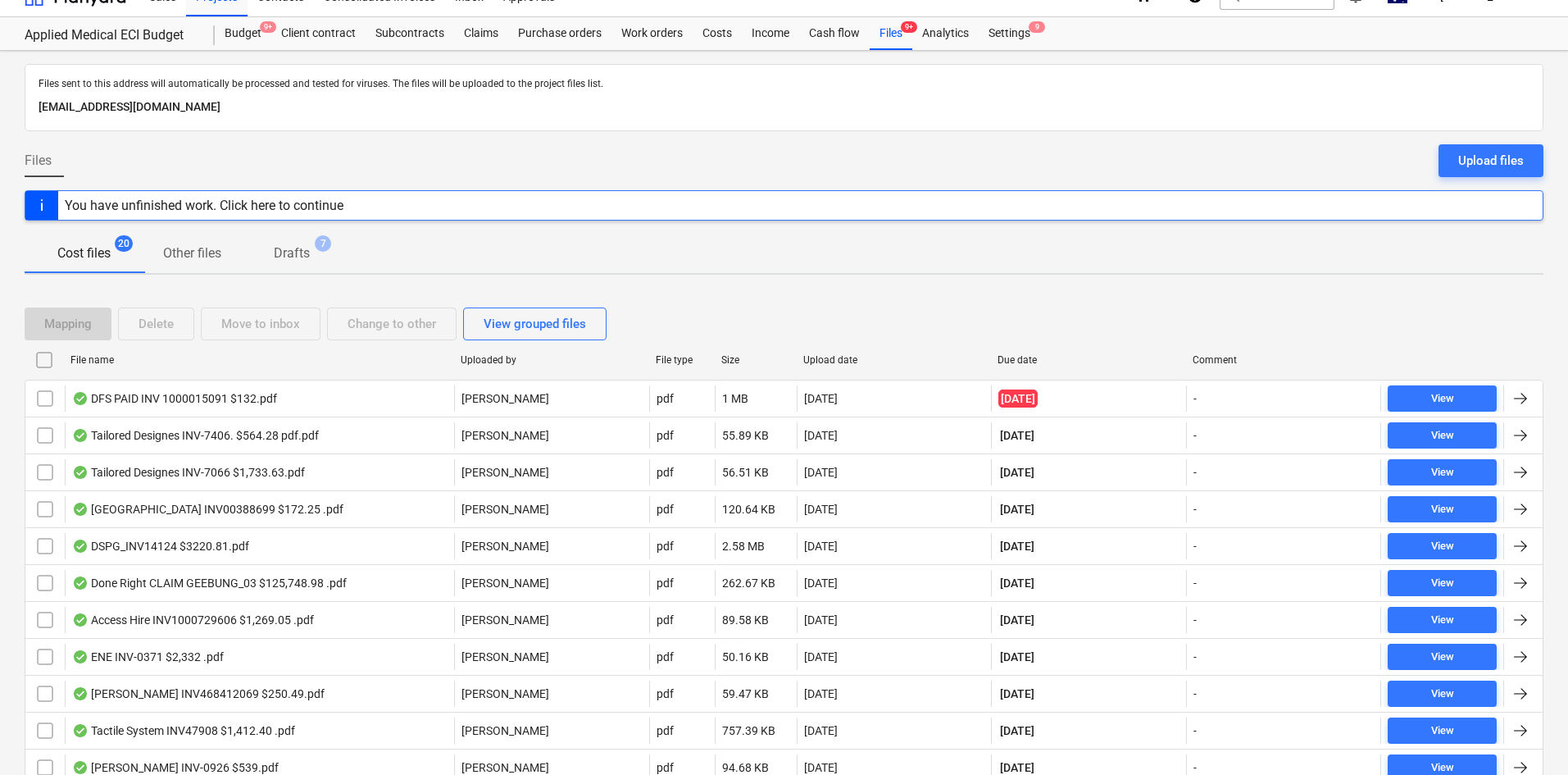
checkbox input "false"
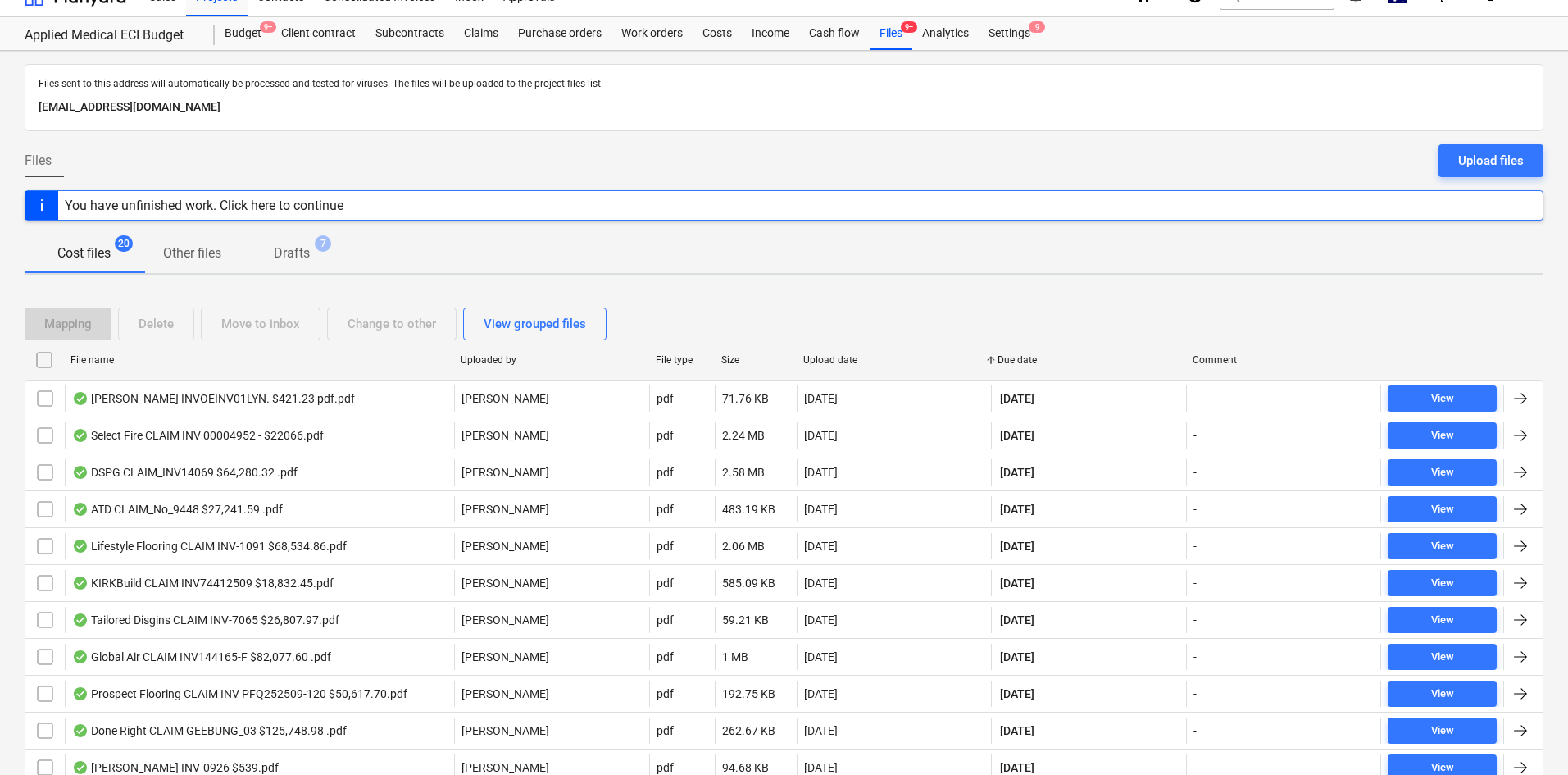
click at [844, 360] on div "Upload date" at bounding box center [894, 360] width 182 height 12
checkbox input "false"
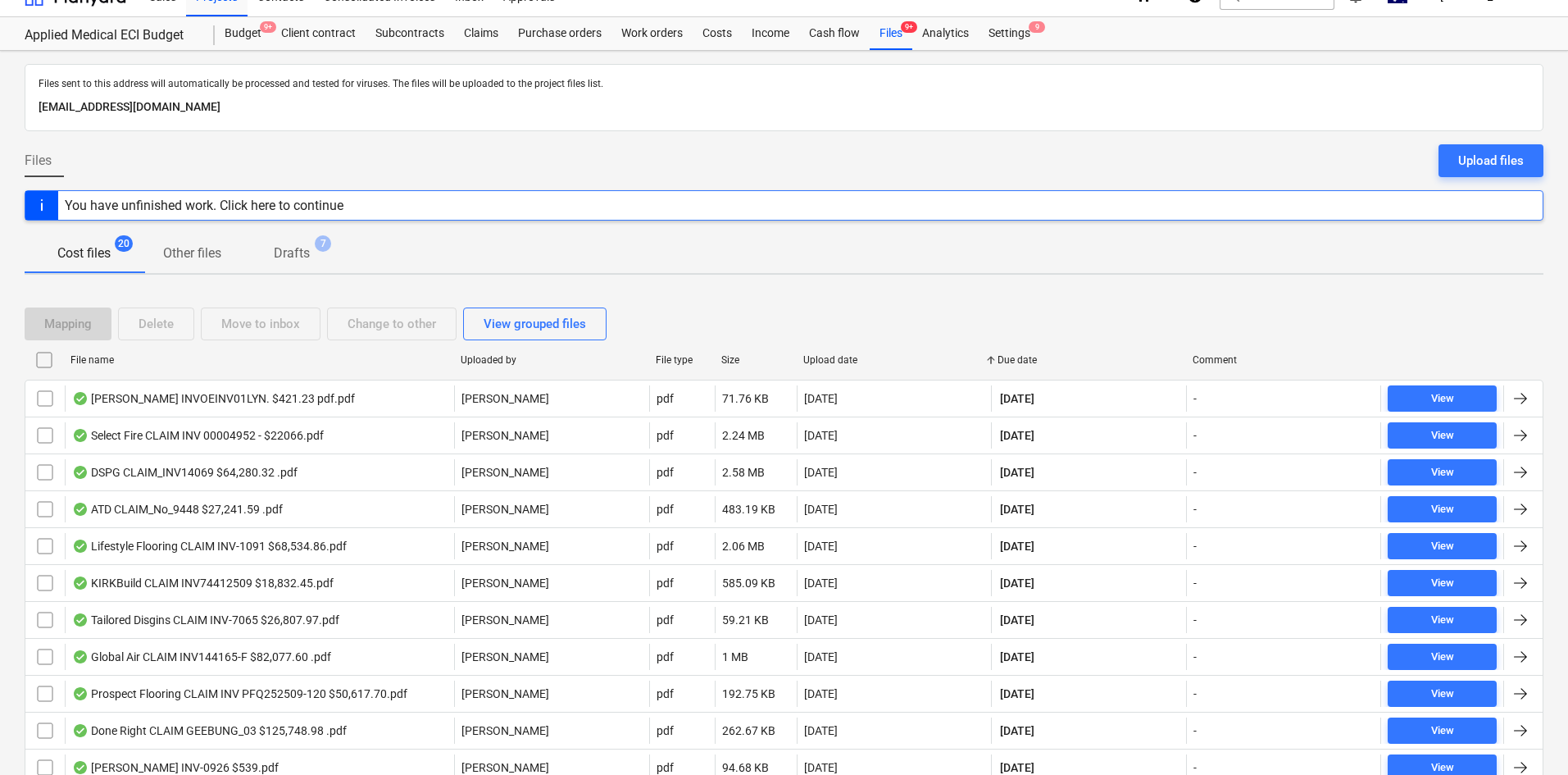
checkbox input "false"
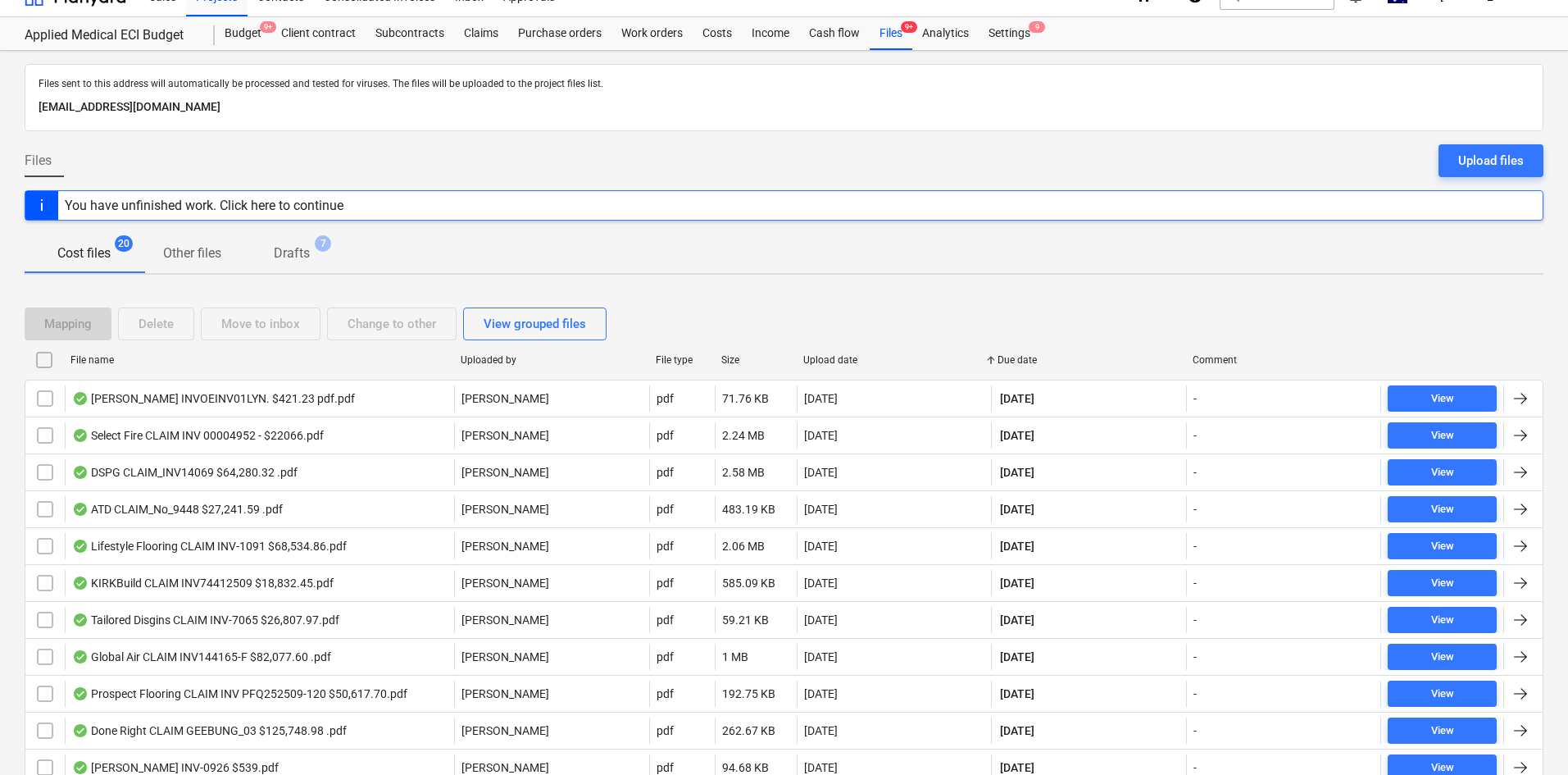
checkbox input "false"
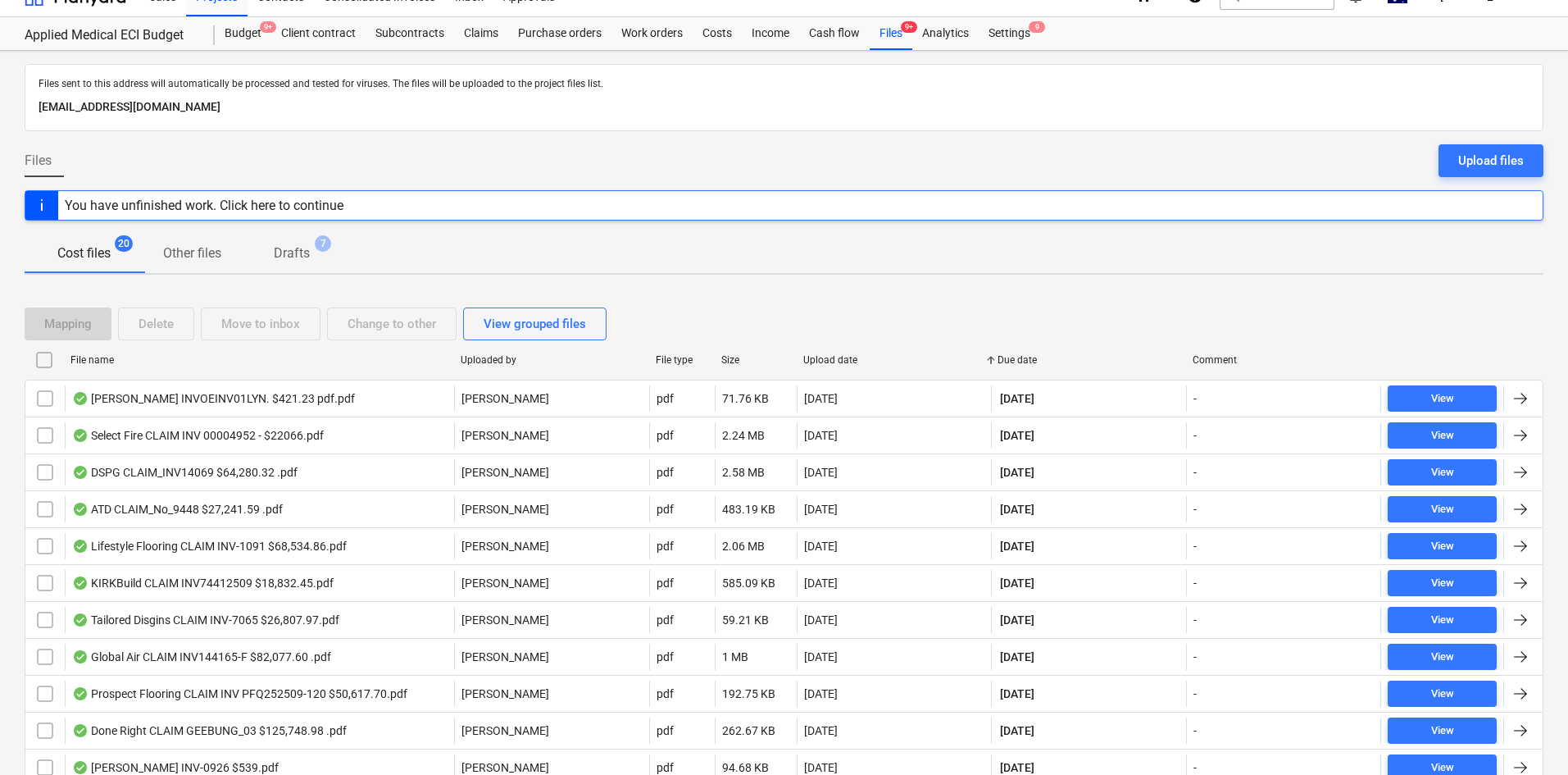
checkbox input "false"
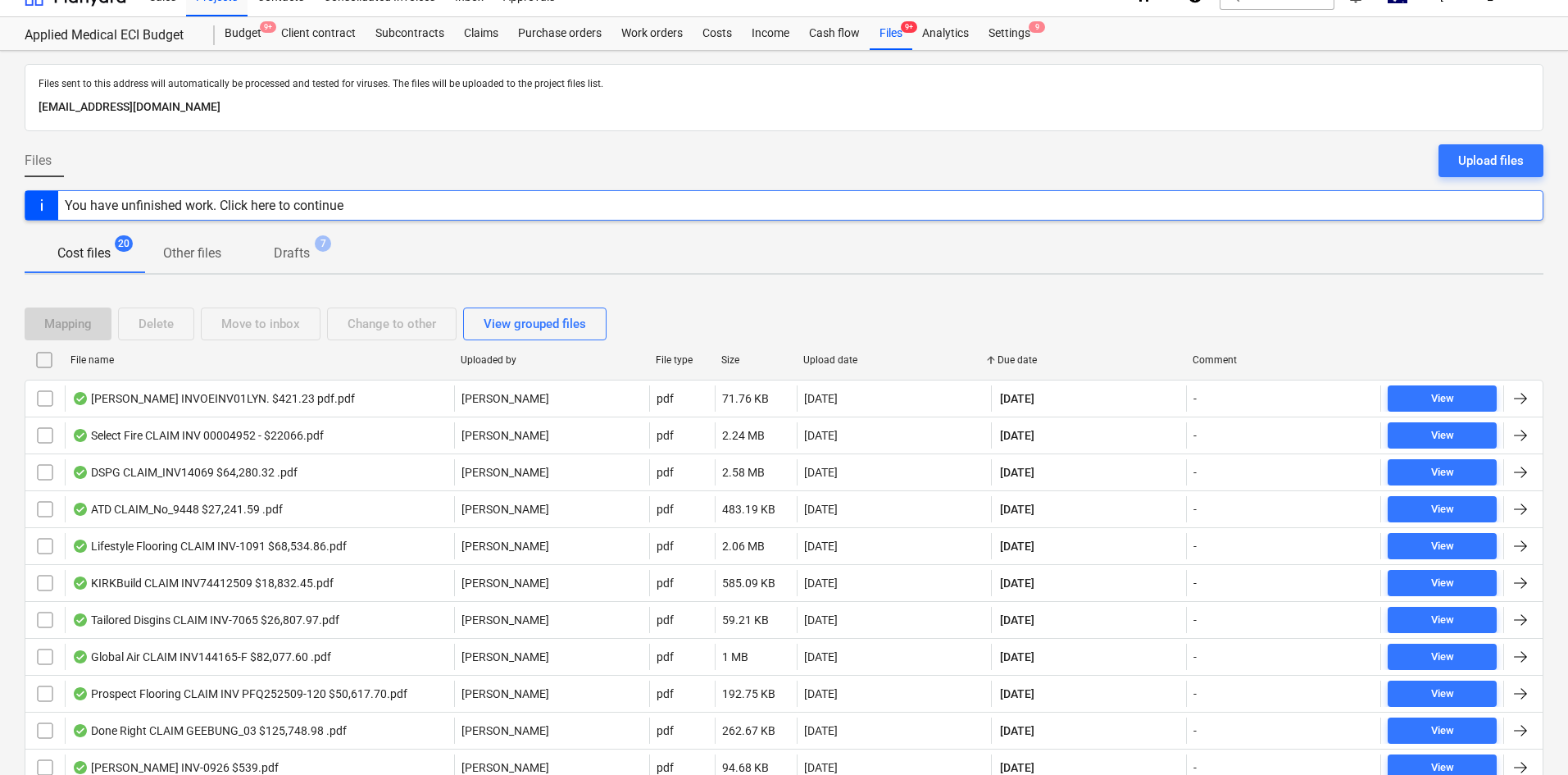
checkbox input "false"
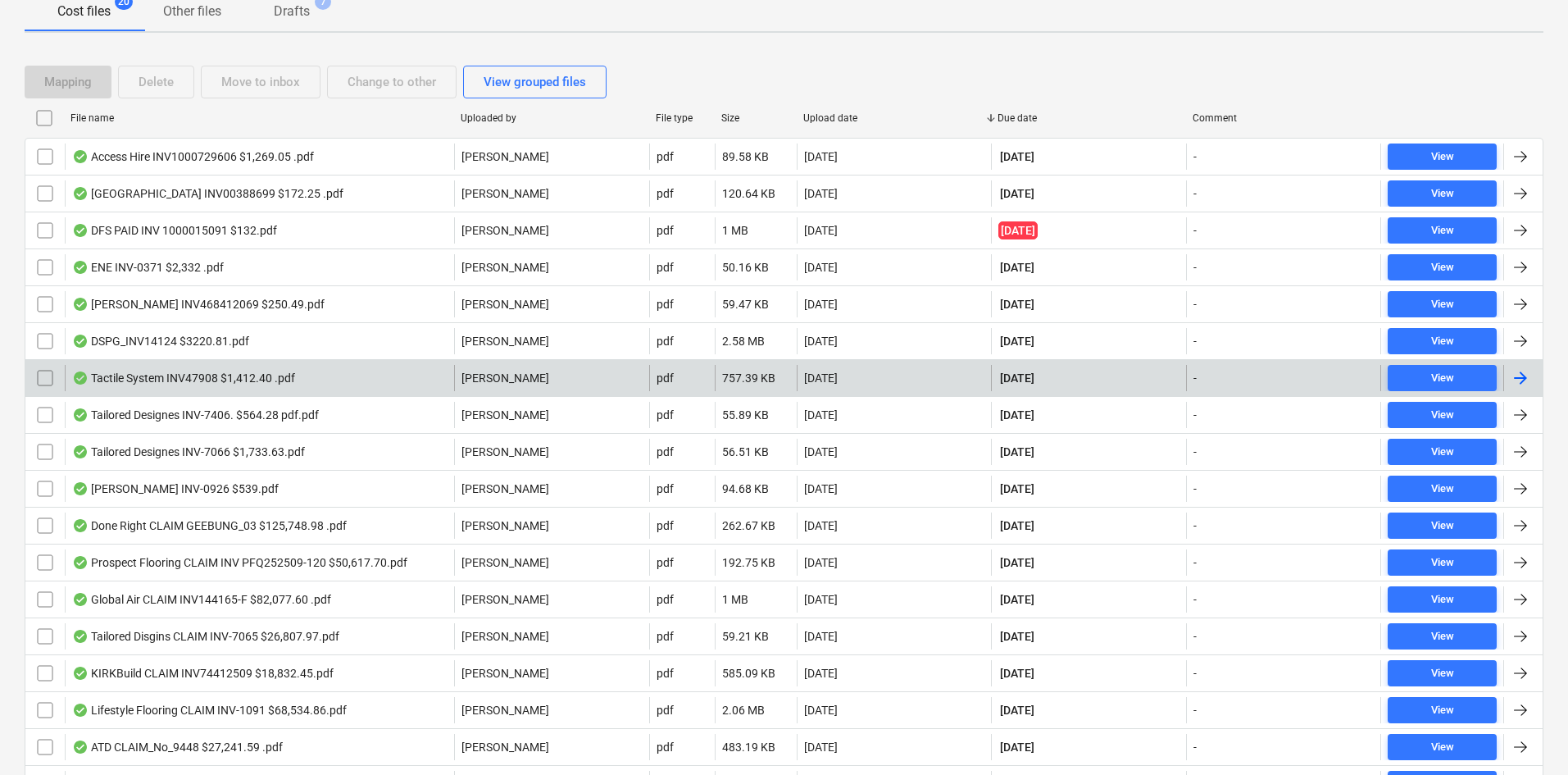
scroll to position [270, 0]
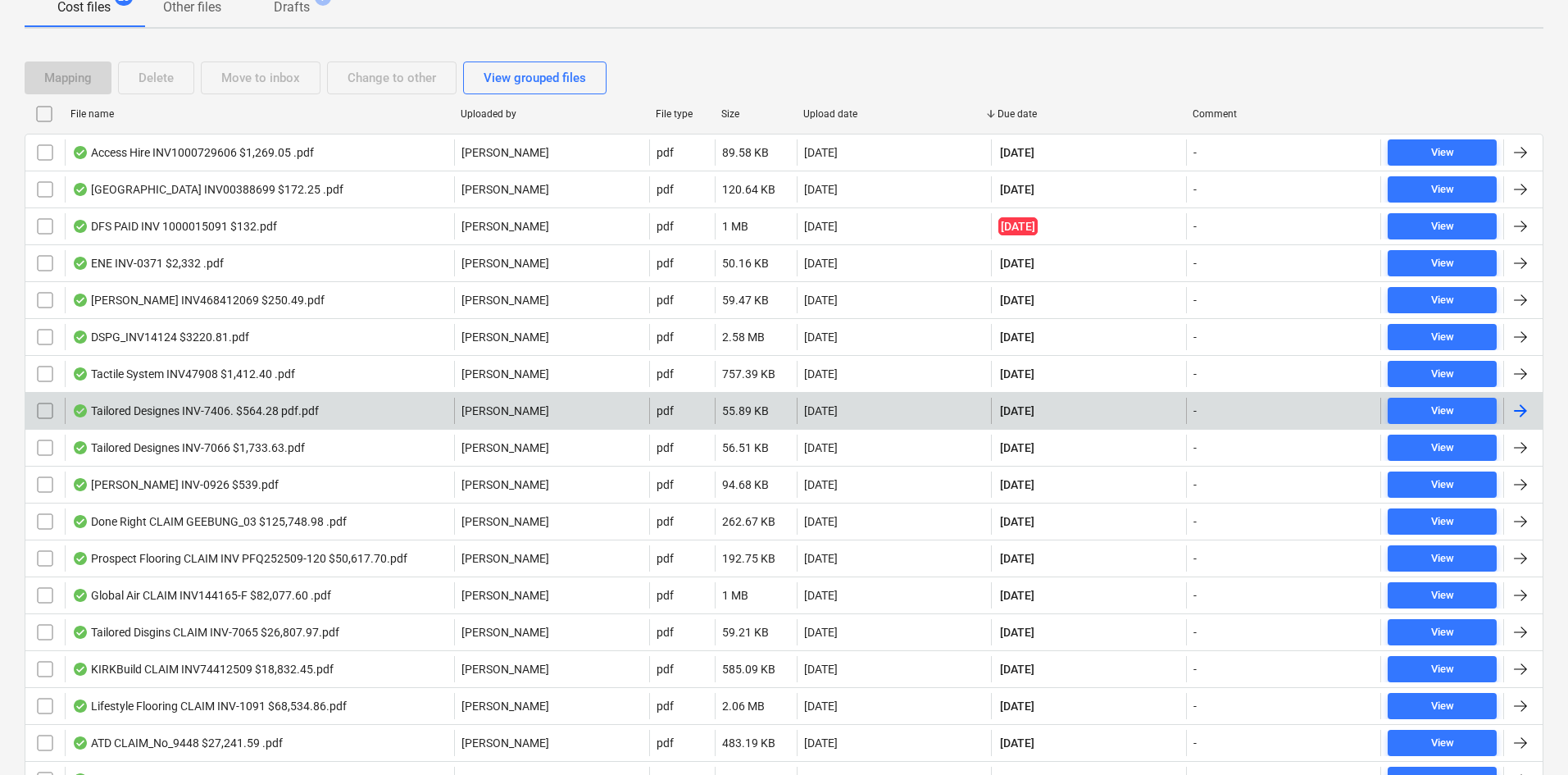
click at [1357, 412] on div "-" at bounding box center [1283, 411] width 195 height 26
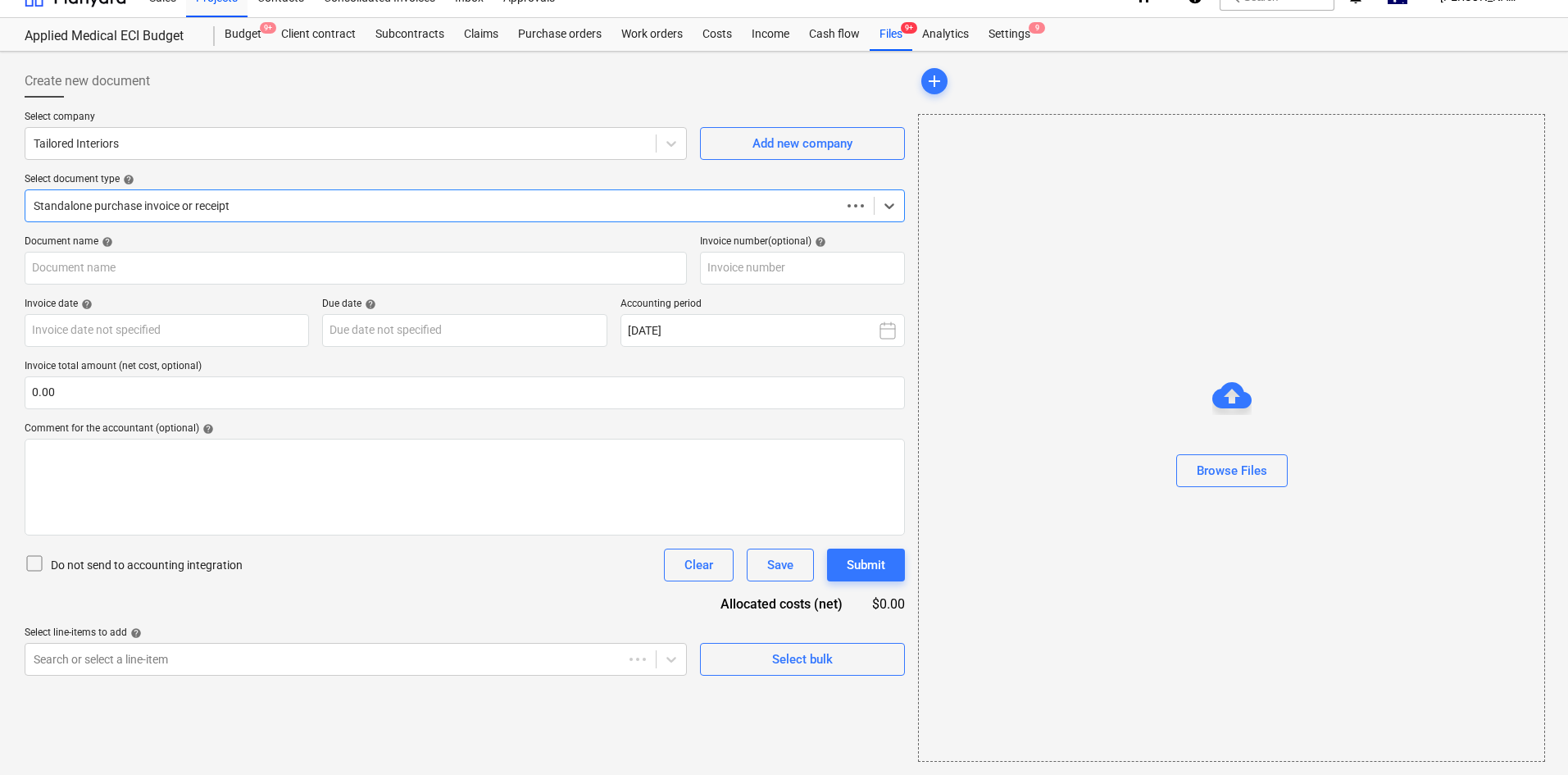
scroll to position [24, 0]
type input "INV-7406"
type input "25 Sep 2025"
type input "30 Oct 2025"
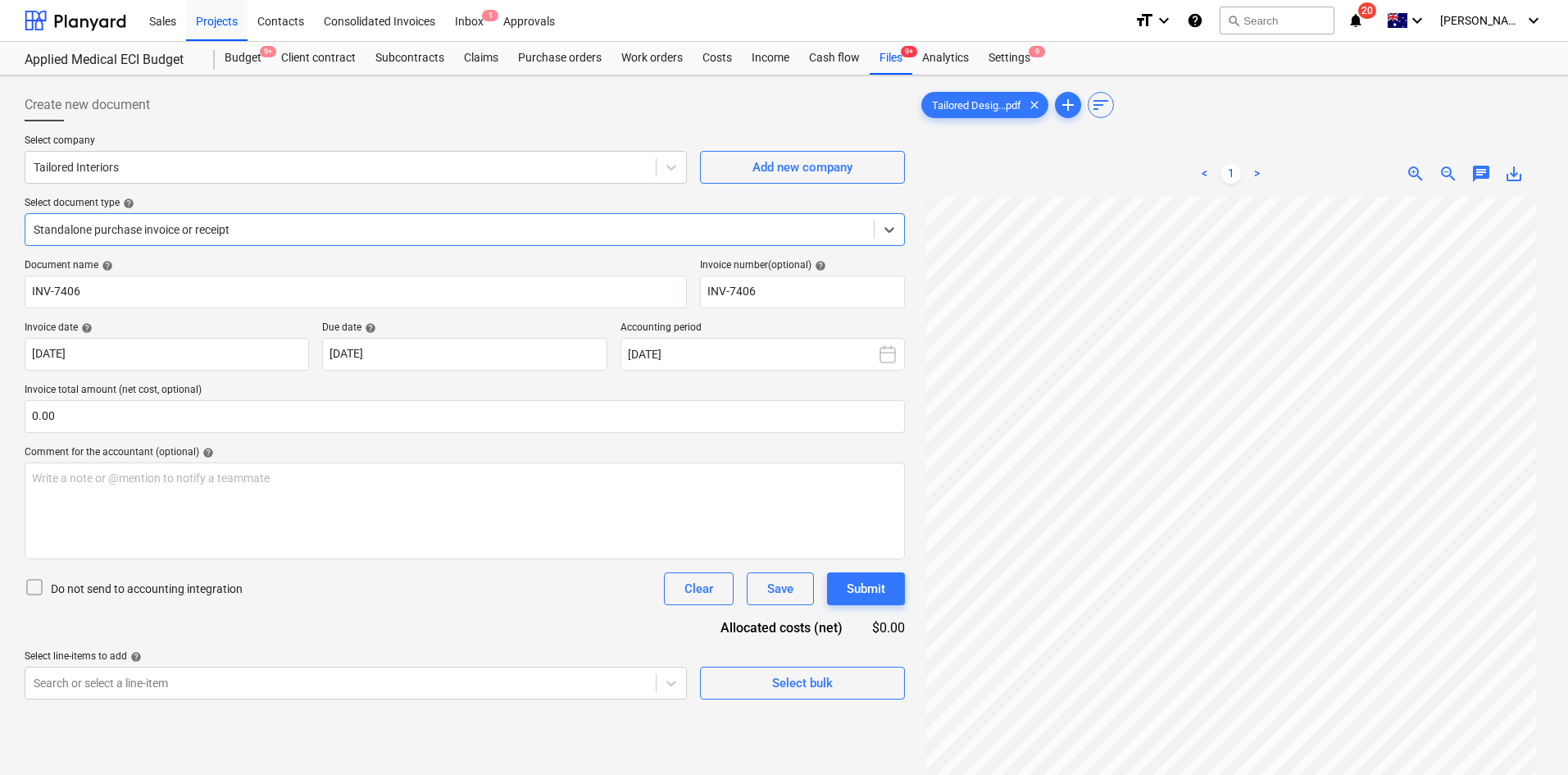
scroll to position [0, 0]
click at [1377, 13] on span "20" at bounding box center [1367, 11] width 18 height 16
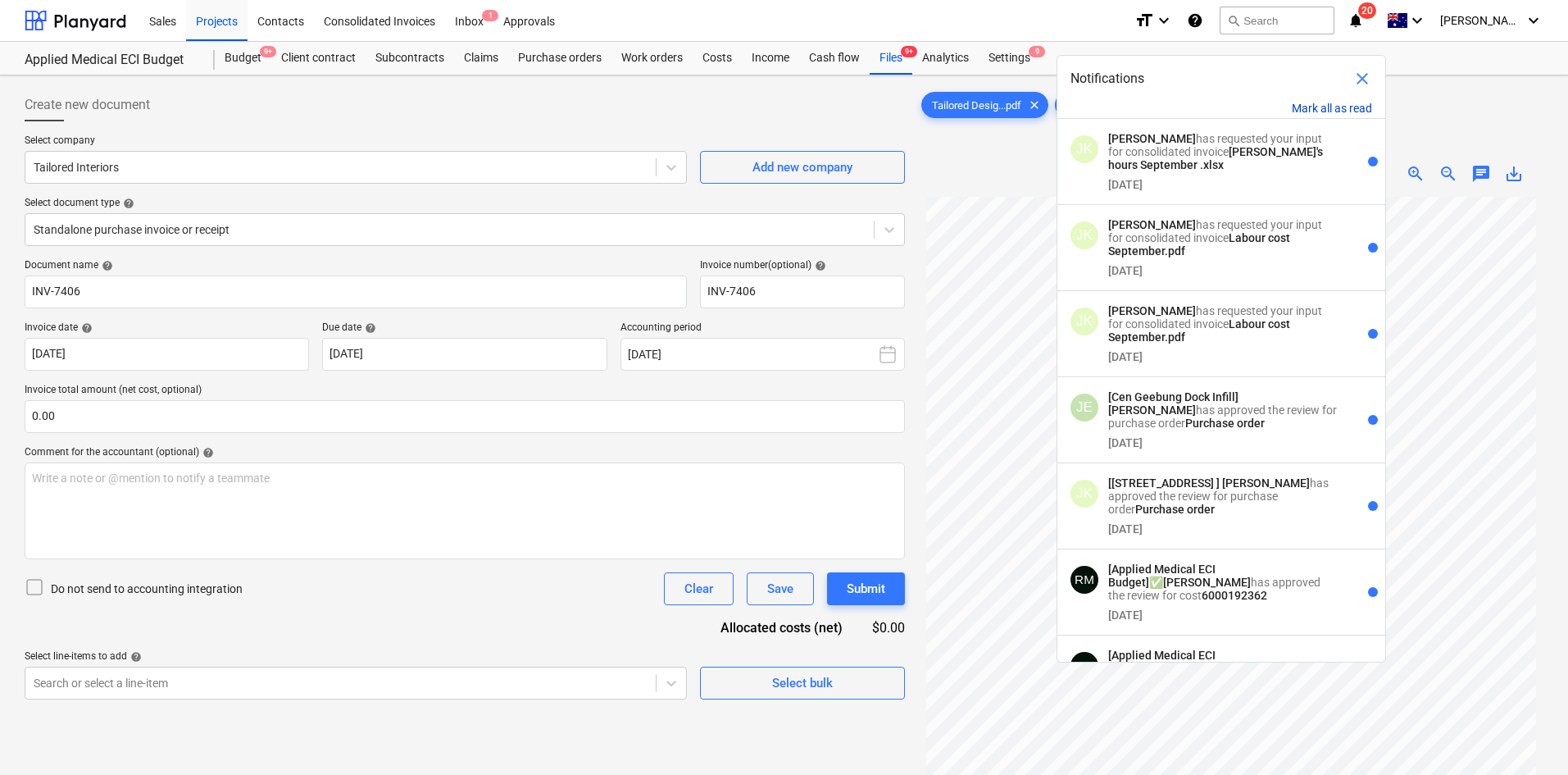
click at [1320, 107] on button "Mark all as read" at bounding box center [1332, 109] width 81 height 13
click at [1320, 108] on button "Mark all as read" at bounding box center [1332, 109] width 81 height 13
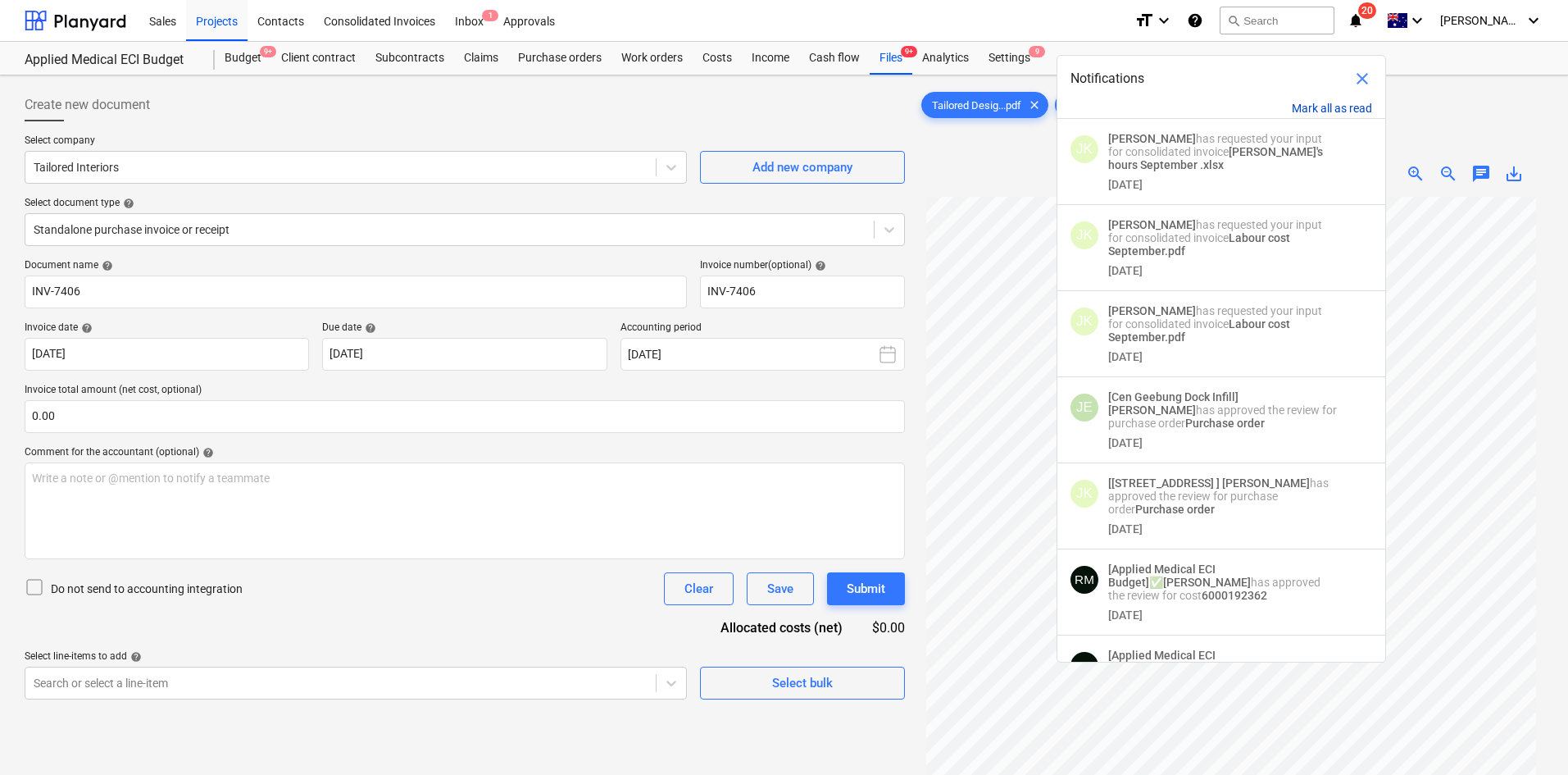
click at [1320, 104] on button "Mark all as read" at bounding box center [1332, 109] width 81 height 13
click at [992, 139] on div at bounding box center [1231, 140] width 626 height 7
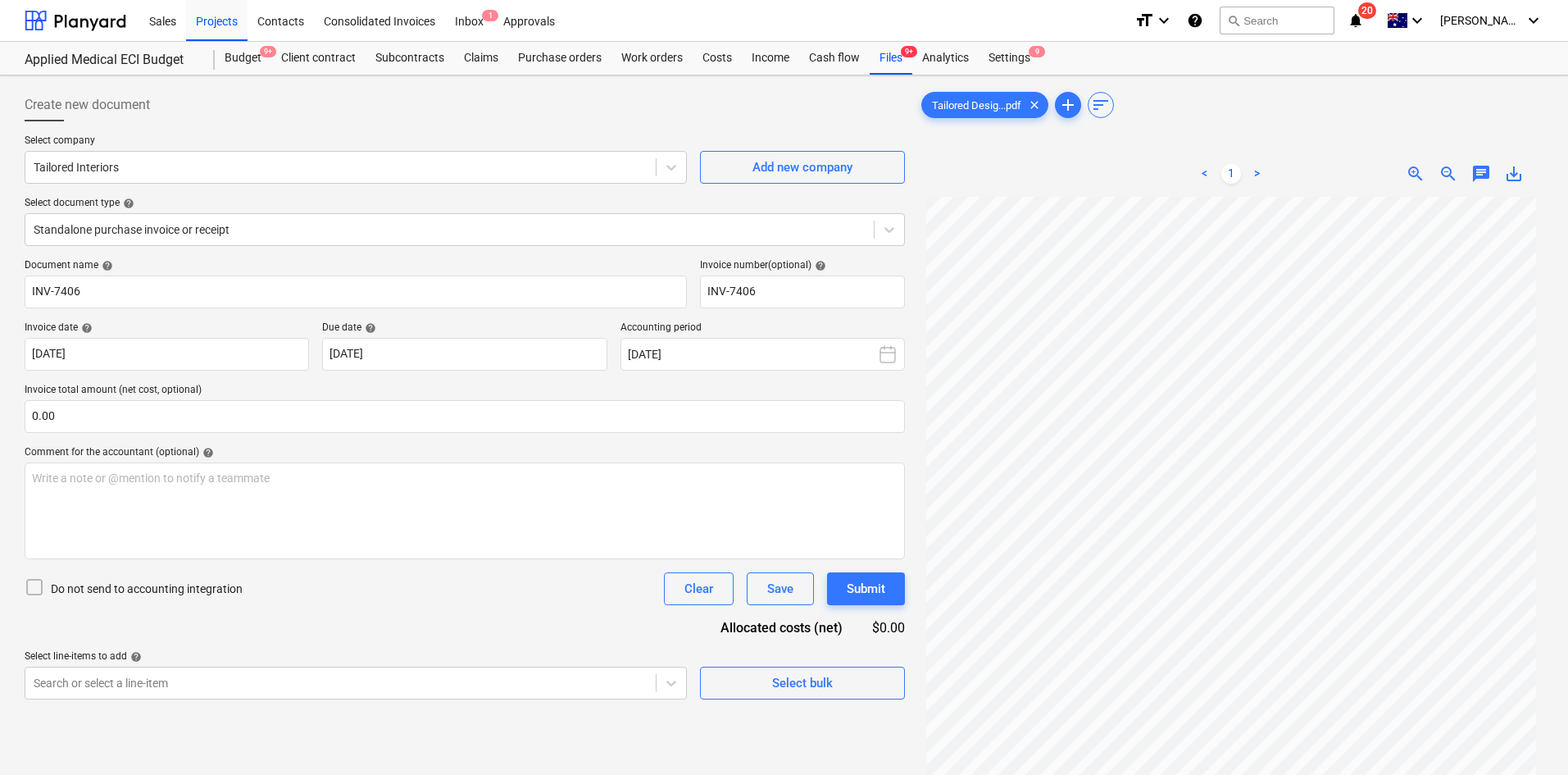
click at [1083, 158] on div "< 1 > zoom_in zoom_out chat 0 save_alt" at bounding box center [1231, 174] width 626 height 46
click at [715, 107] on div "Create new document" at bounding box center [465, 105] width 881 height 33
click at [276, 93] on div "Create new document" at bounding box center [465, 105] width 881 height 33
click at [884, 55] on div "Files 9+" at bounding box center [891, 58] width 42 height 33
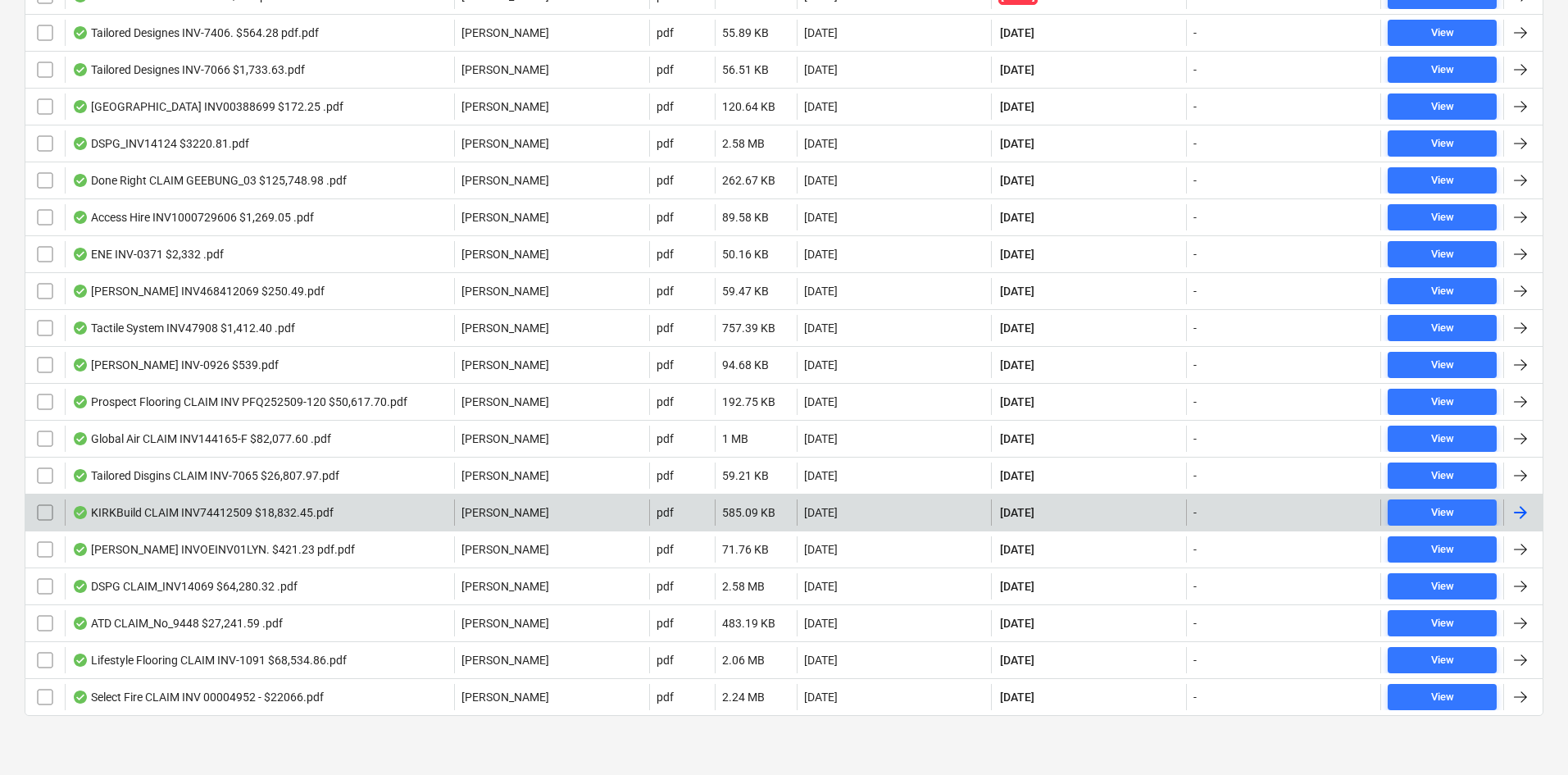
click at [321, 509] on div "KIRKBuild CLAIM INV74412509 $18,832.45.pdf" at bounding box center [203, 512] width 261 height 13
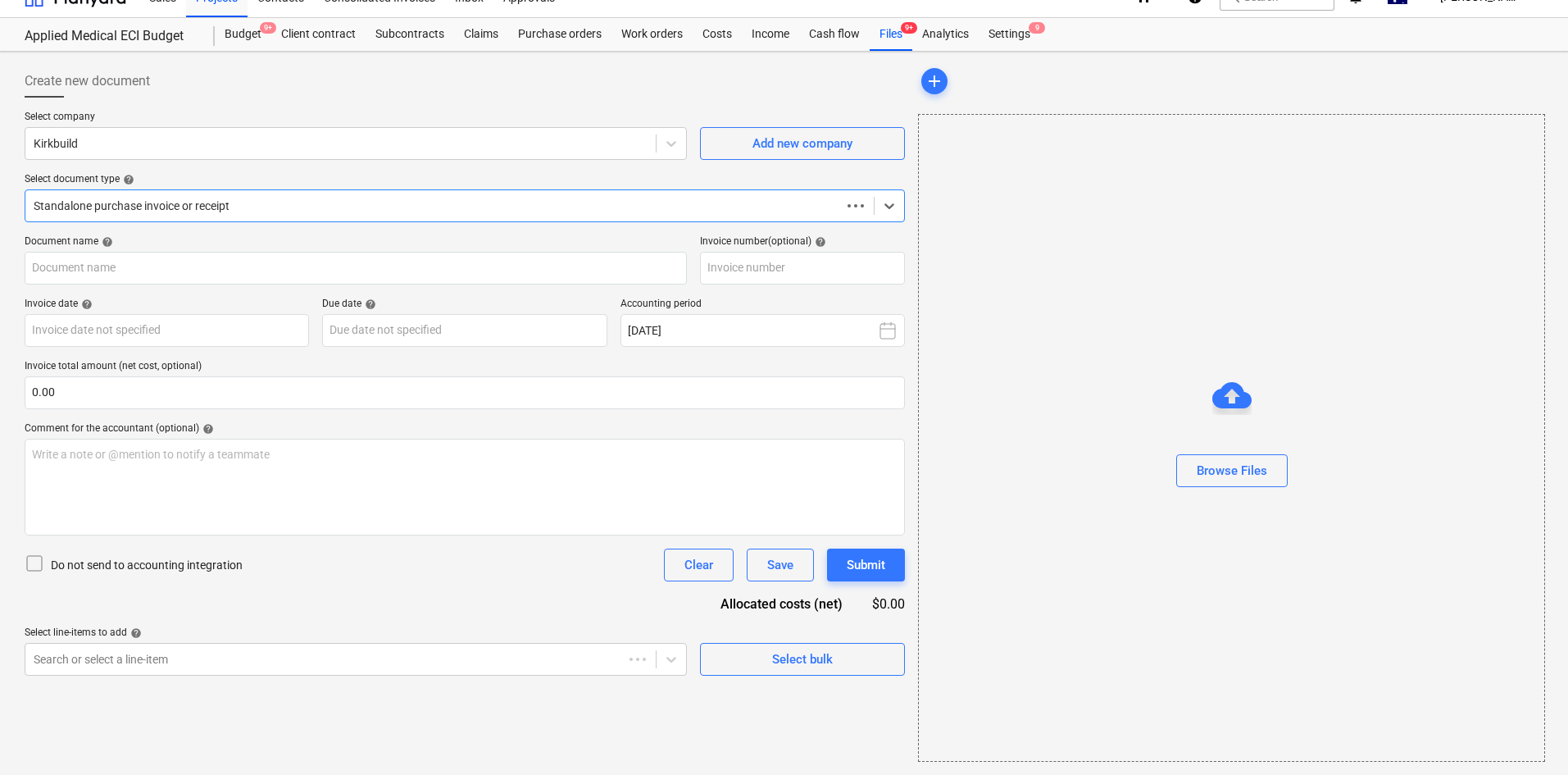
scroll to position [24, 0]
type input "74412509"
type input "25 Sep 2025"
type input "10 Oct 2025"
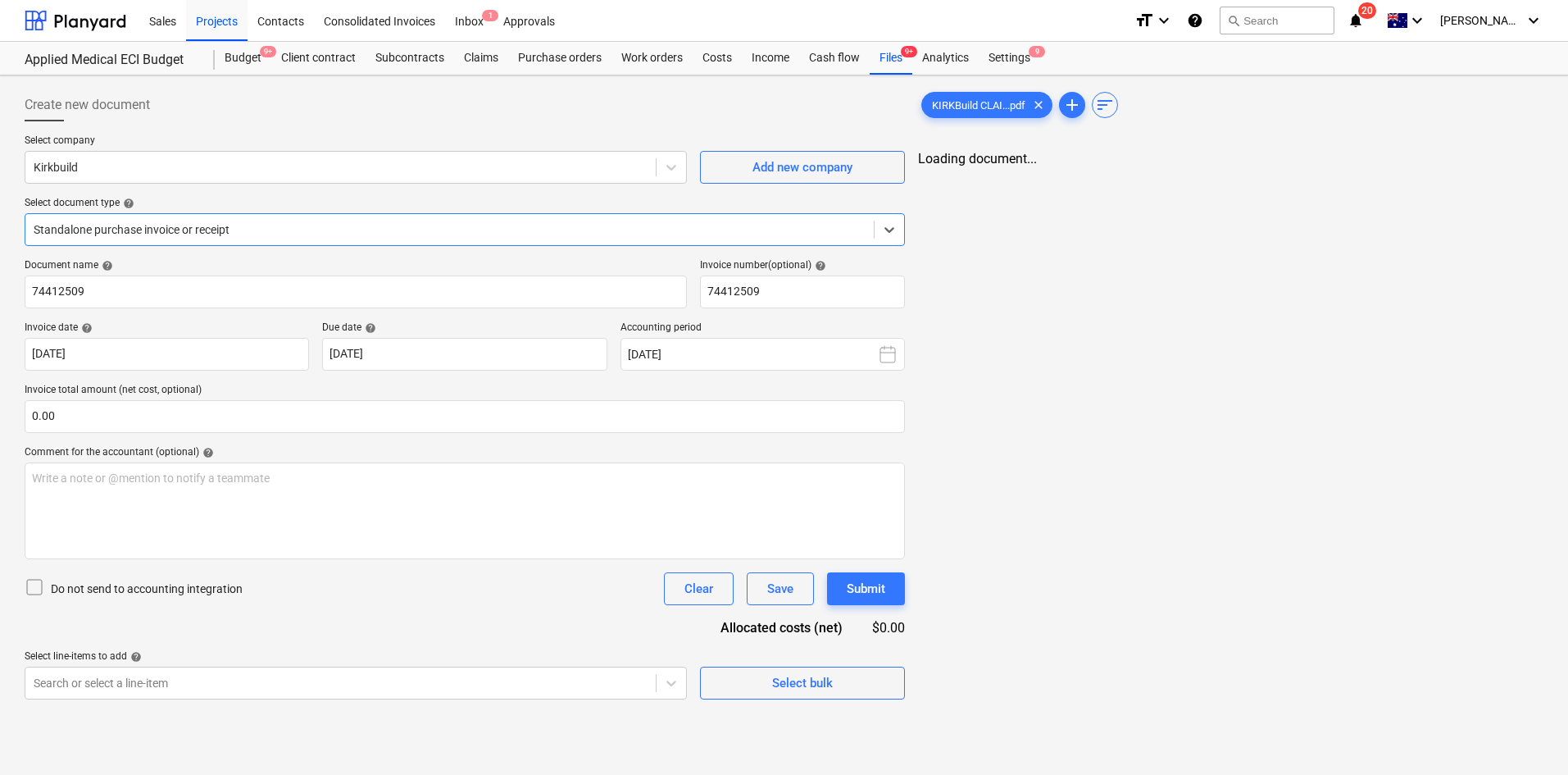
scroll to position [0, 0]
click at [908, 55] on span "9+" at bounding box center [908, 52] width 16 height 12
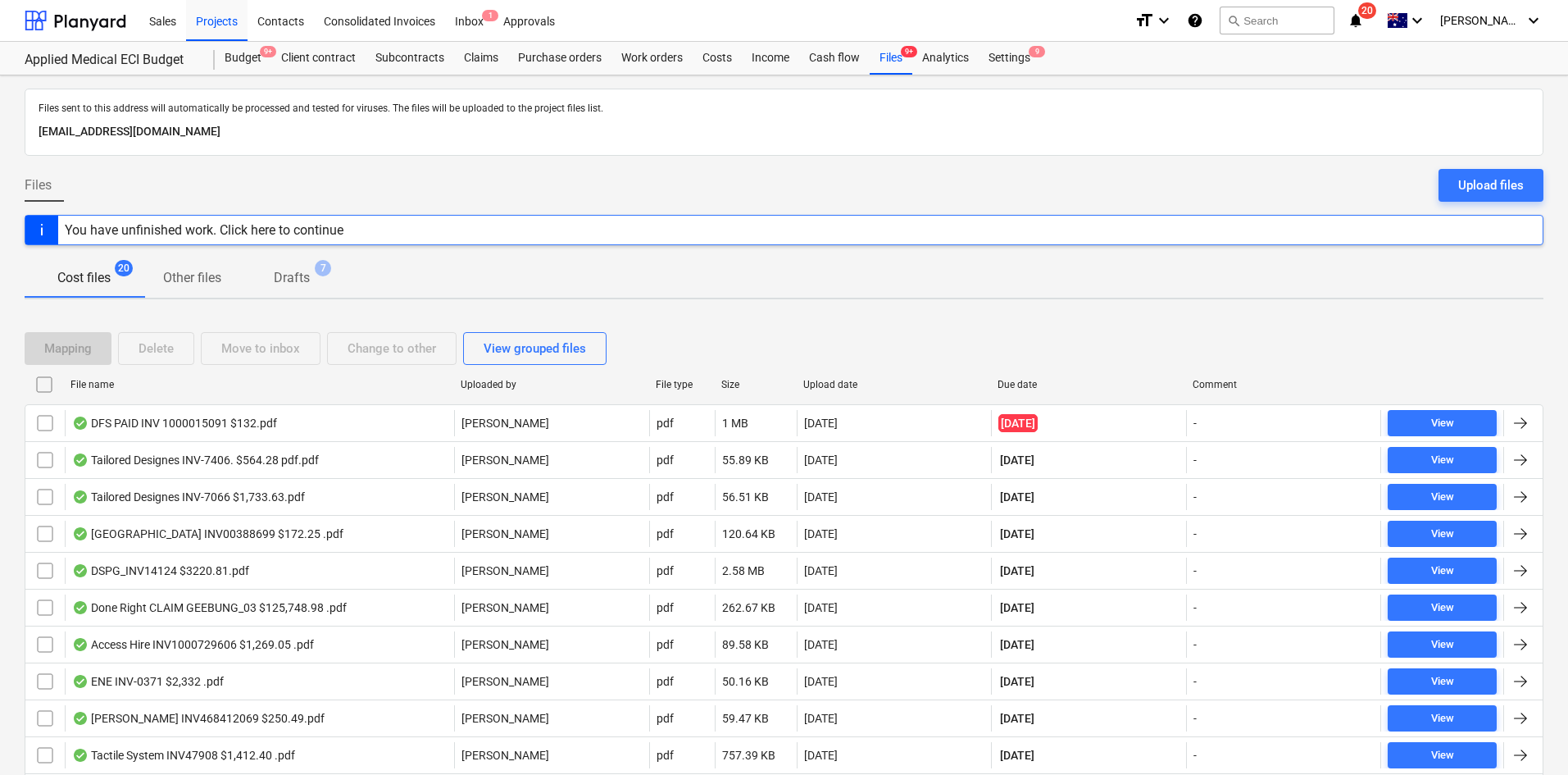
click at [840, 377] on div "Upload date" at bounding box center [894, 384] width 195 height 26
checkbox input "false"
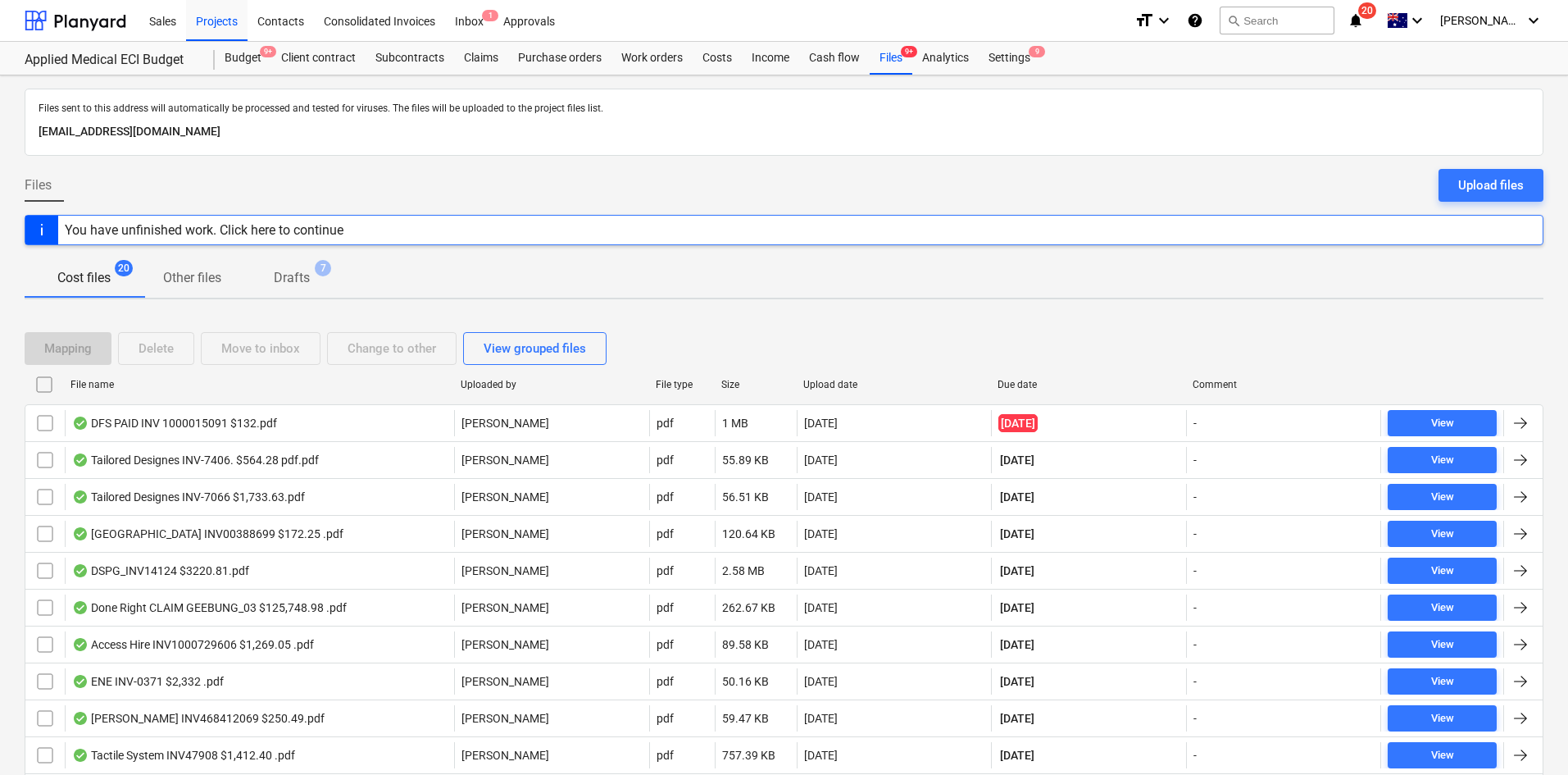
checkbox input "false"
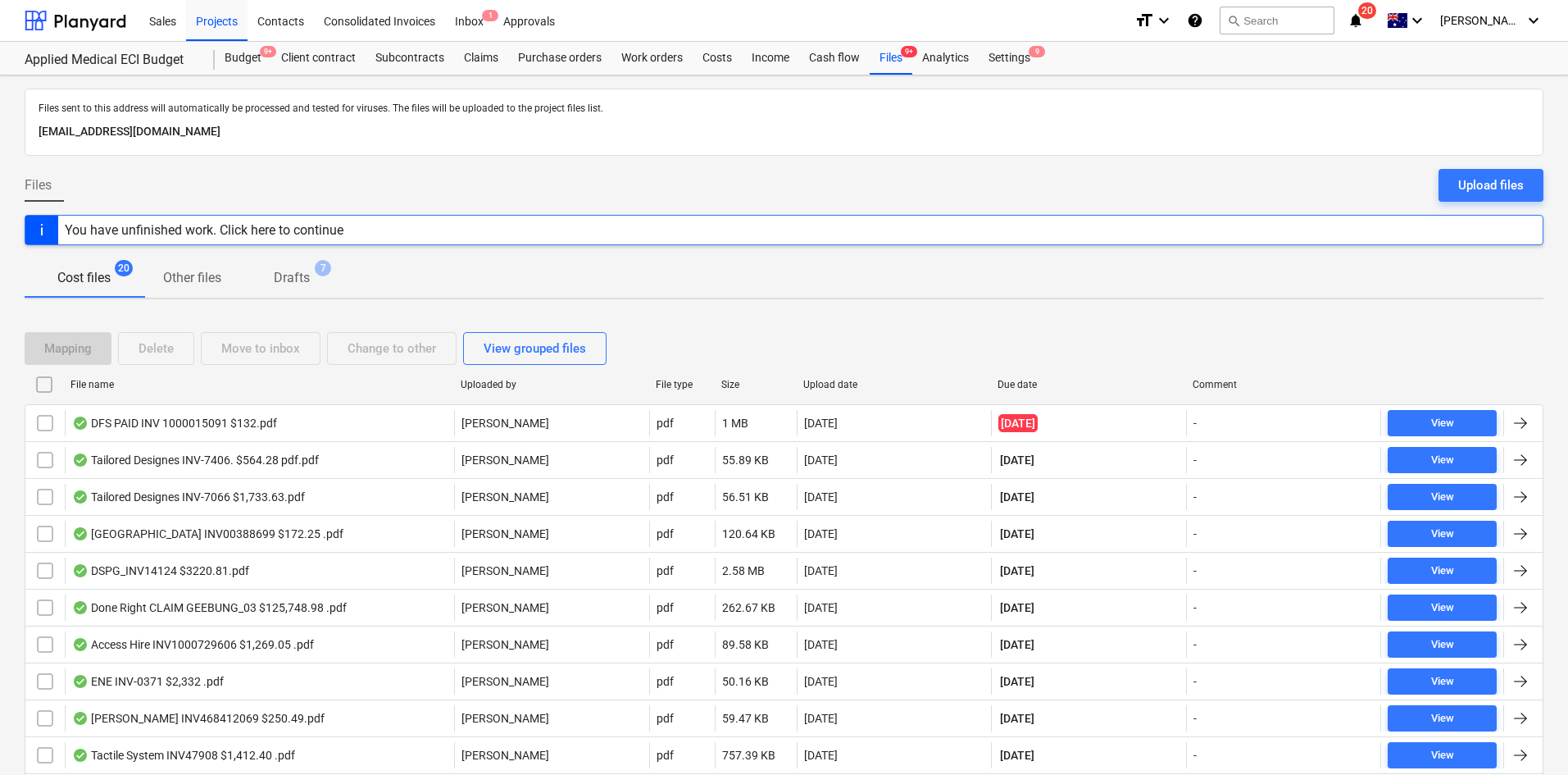
checkbox input "false"
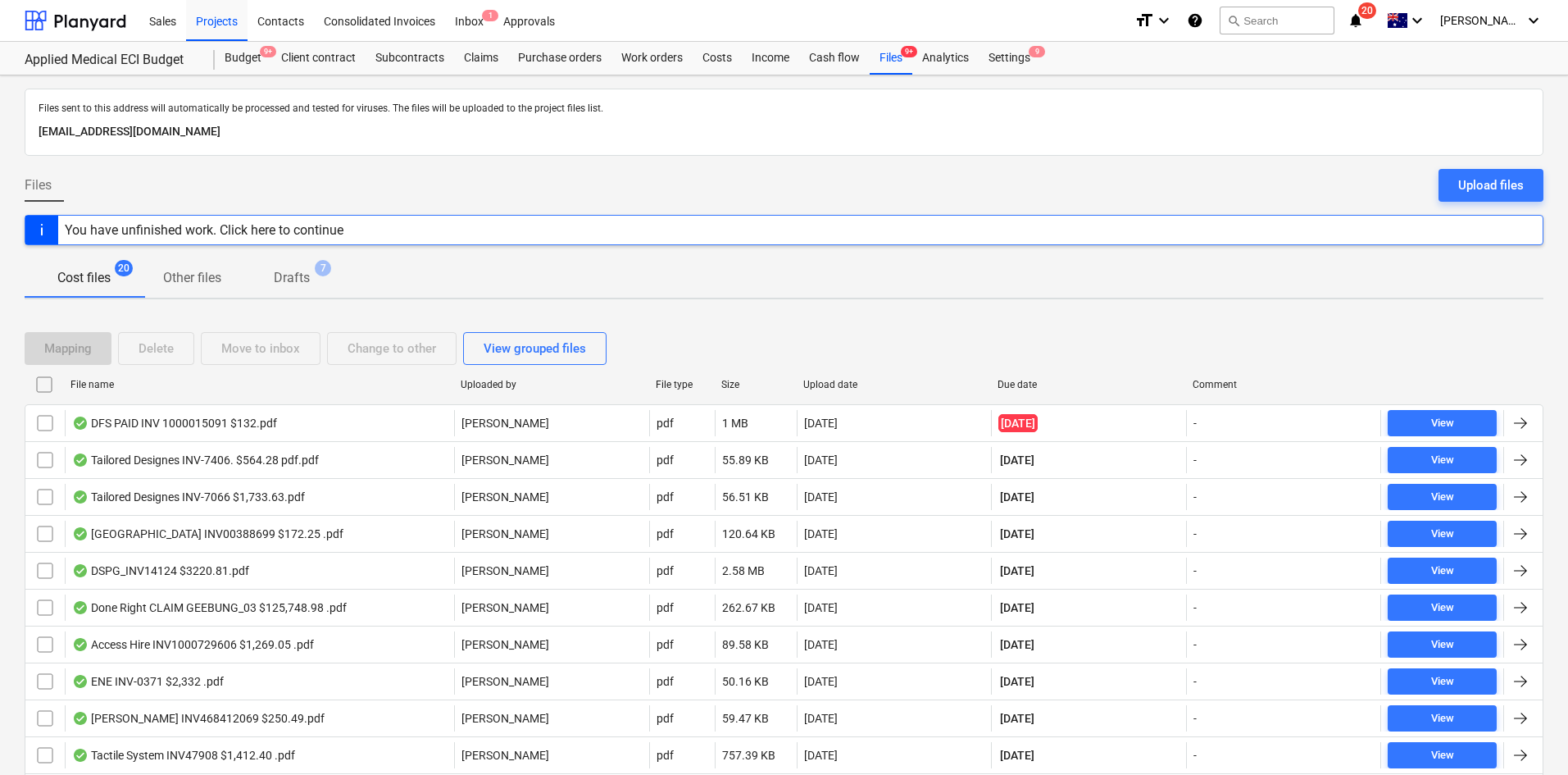
checkbox input "false"
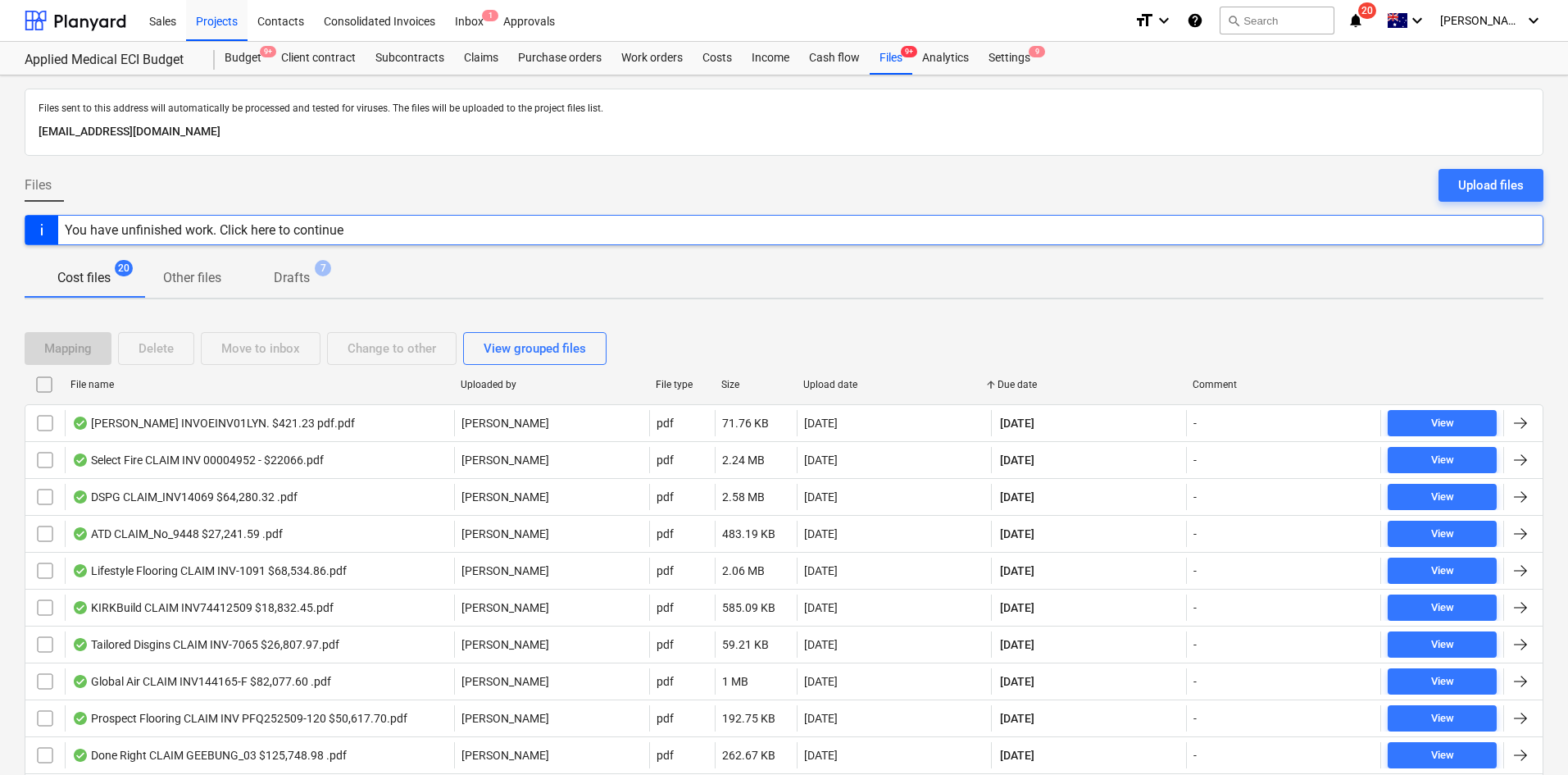
click at [848, 384] on div "Upload date" at bounding box center [894, 385] width 182 height 12
checkbox input "false"
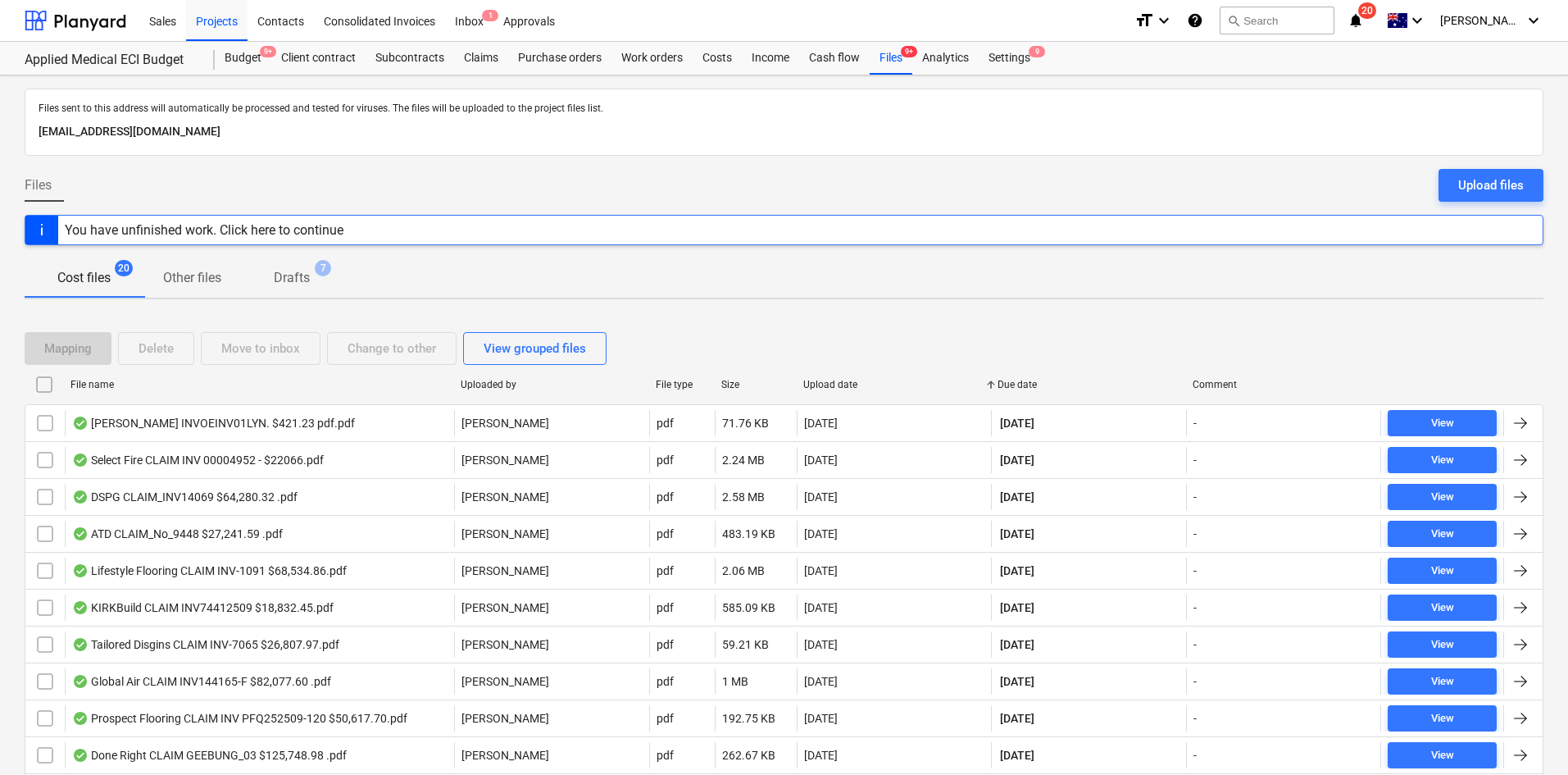
checkbox input "false"
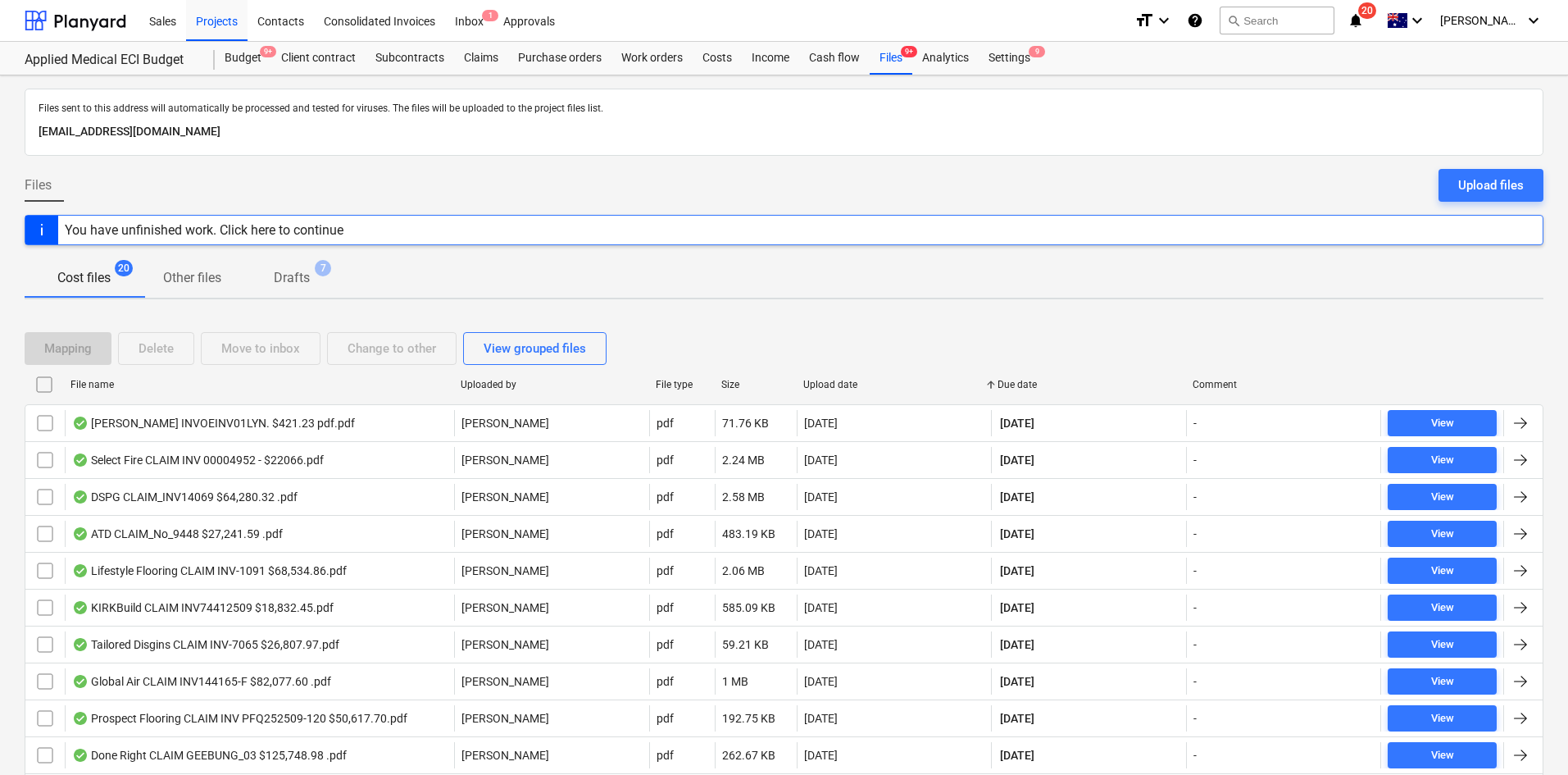
checkbox input "false"
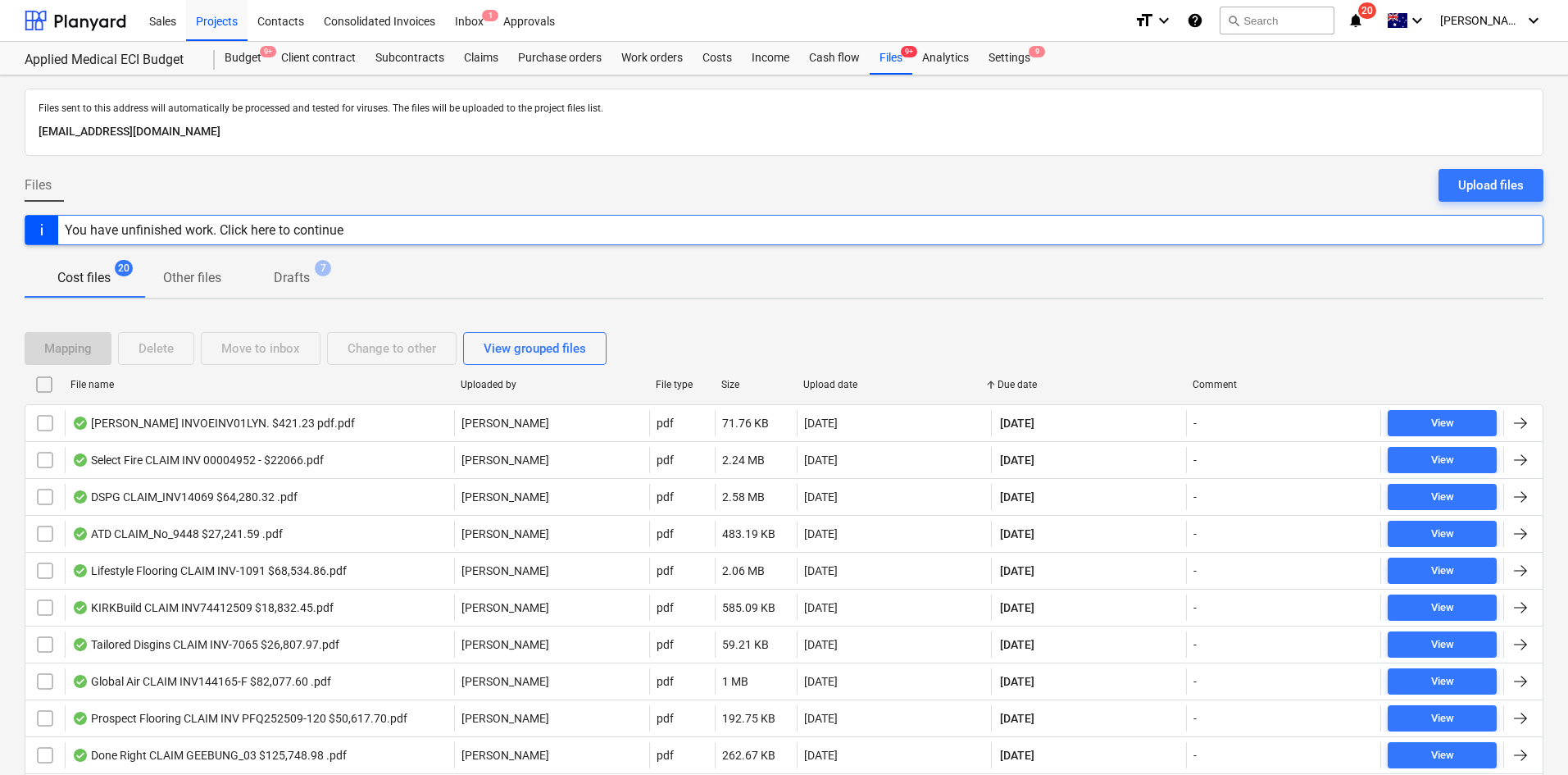
checkbox input "false"
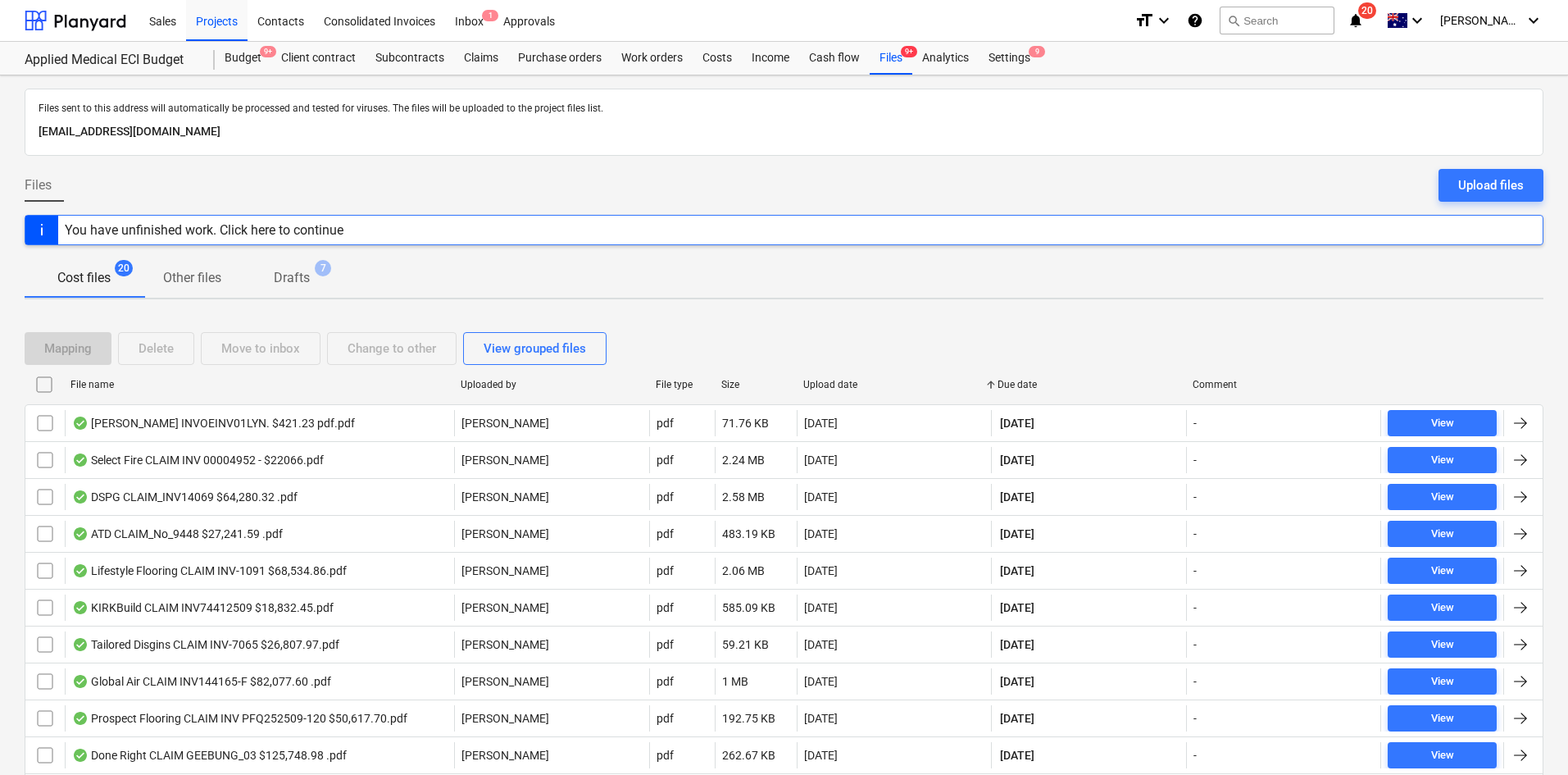
checkbox input "false"
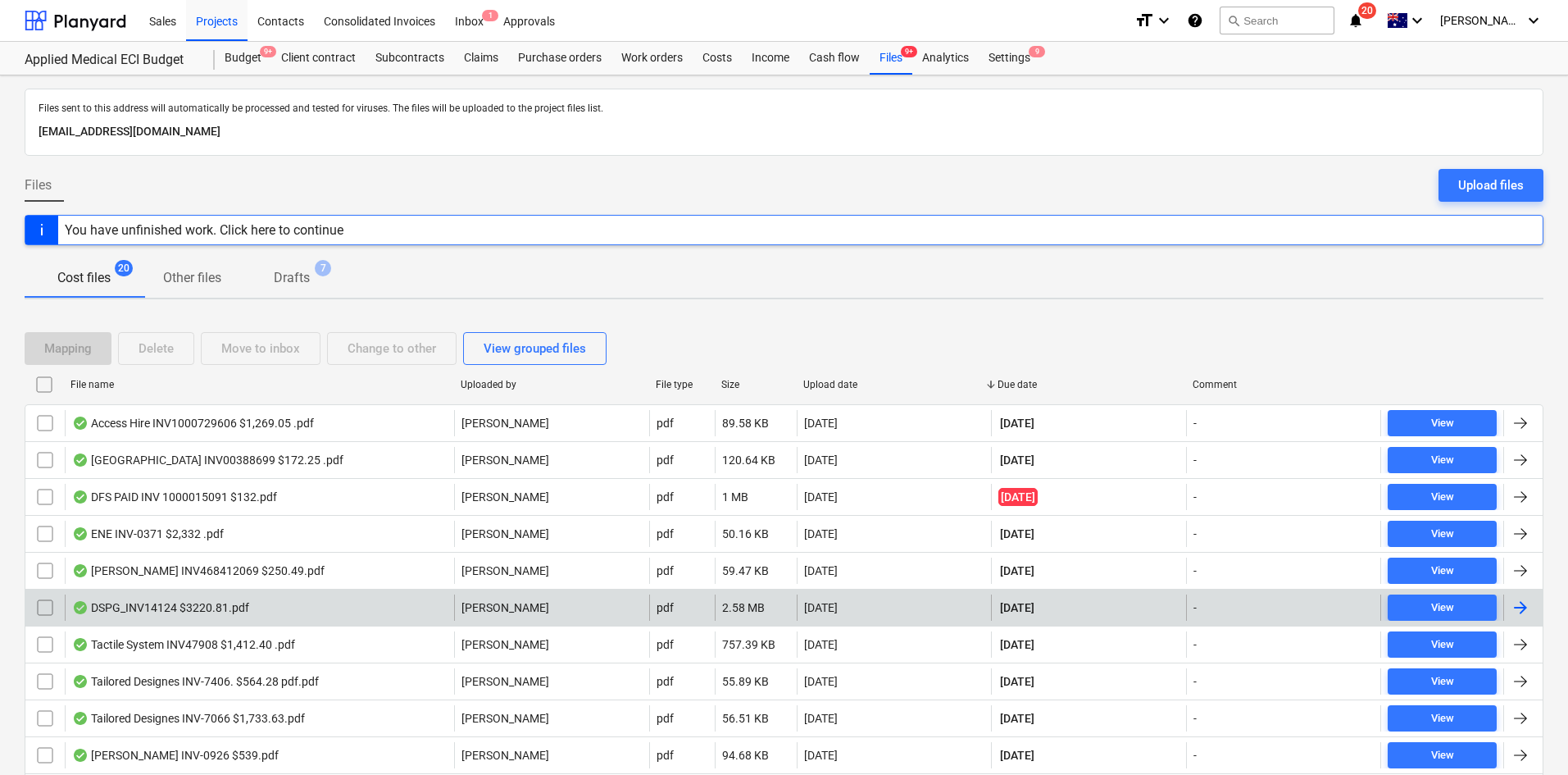
click at [316, 607] on div "DSPG_INV14124 $3220.81.pdf" at bounding box center [259, 607] width 389 height 26
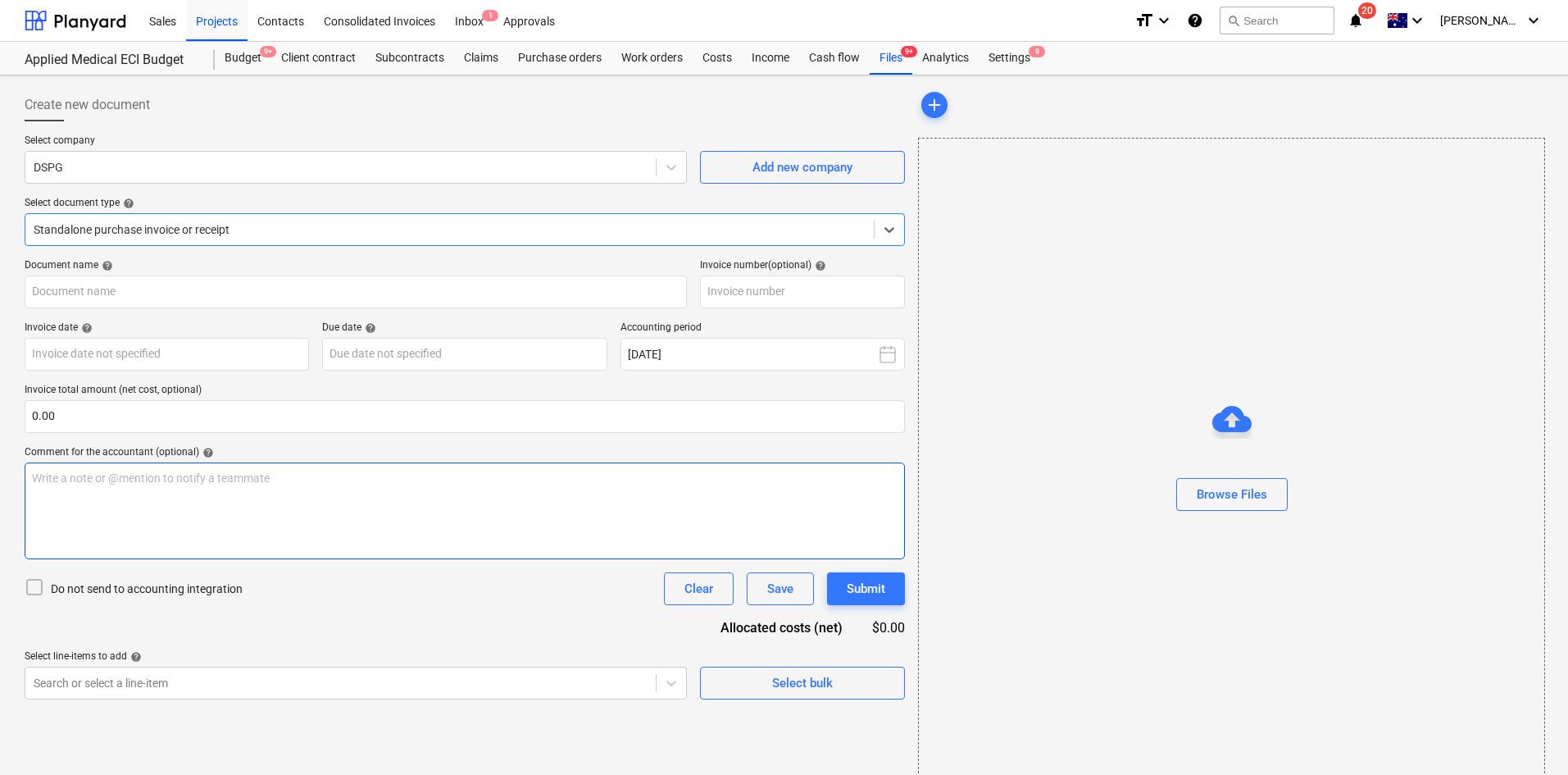
type input "14124"
type input "30 Sep 2025"
type input "30 Oct 2025"
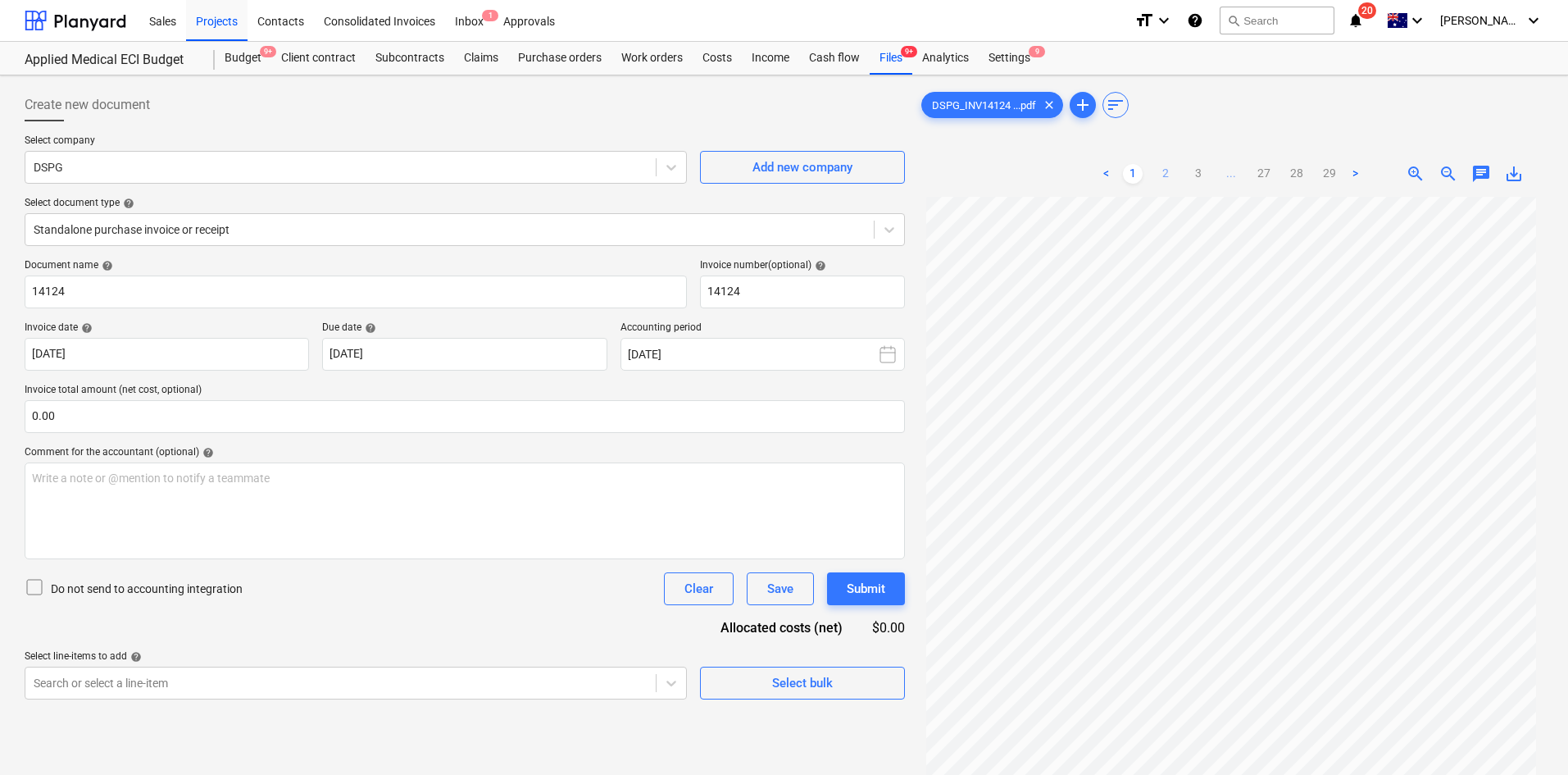
click at [1161, 178] on link "2" at bounding box center [1165, 174] width 19 height 19
click at [1199, 173] on link "3" at bounding box center [1199, 174] width 19 height 19
click at [1317, 173] on link "28" at bounding box center [1313, 174] width 19 height 19
click at [1245, 176] on ul "< 1 2 3 ... 27 28 29 >" at bounding box center [1232, 174] width 269 height 19
click at [1232, 174] on span "..." at bounding box center [1232, 174] width 19 height 19
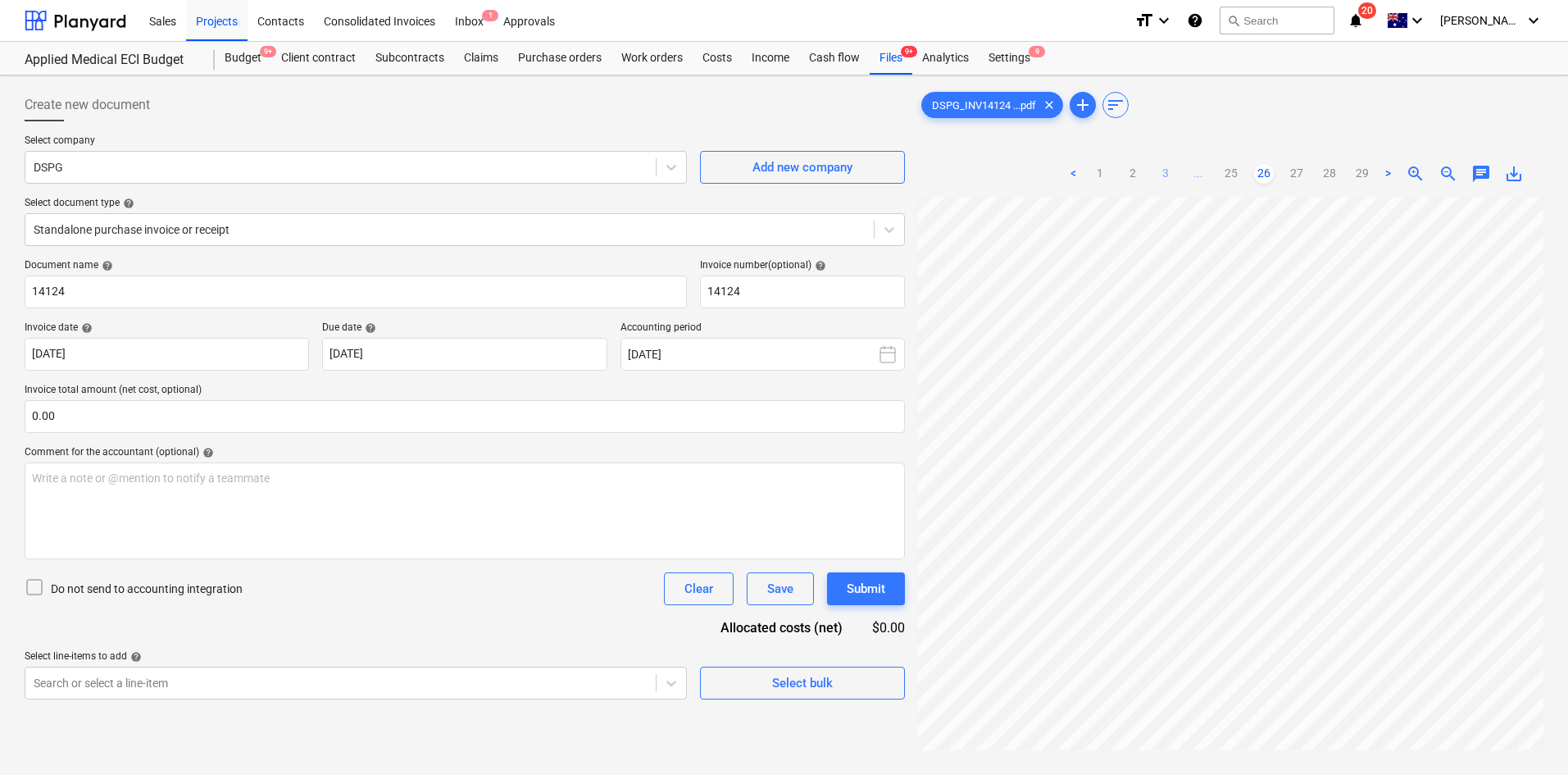
click at [1167, 174] on link "3" at bounding box center [1165, 174] width 19 height 19
click at [1212, 175] on link "4" at bounding box center [1215, 174] width 19 height 19
click at [1236, 174] on link "5" at bounding box center [1232, 174] width 19 height 19
click at [1243, 174] on link "6" at bounding box center [1248, 174] width 19 height 19
click at [1259, 170] on link "7" at bounding box center [1264, 174] width 19 height 19
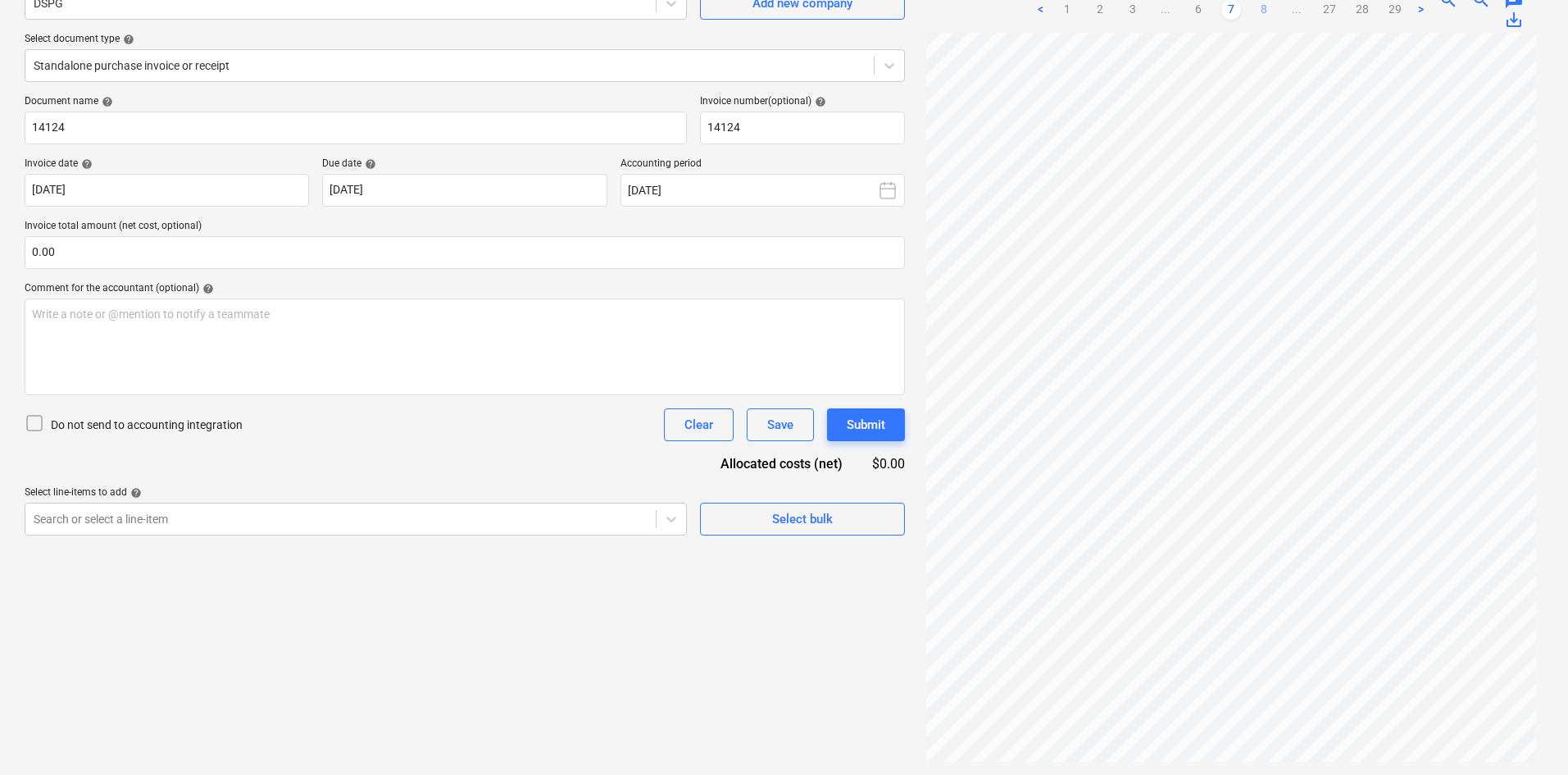
click at [1263, 10] on link "8" at bounding box center [1264, 10] width 19 height 19
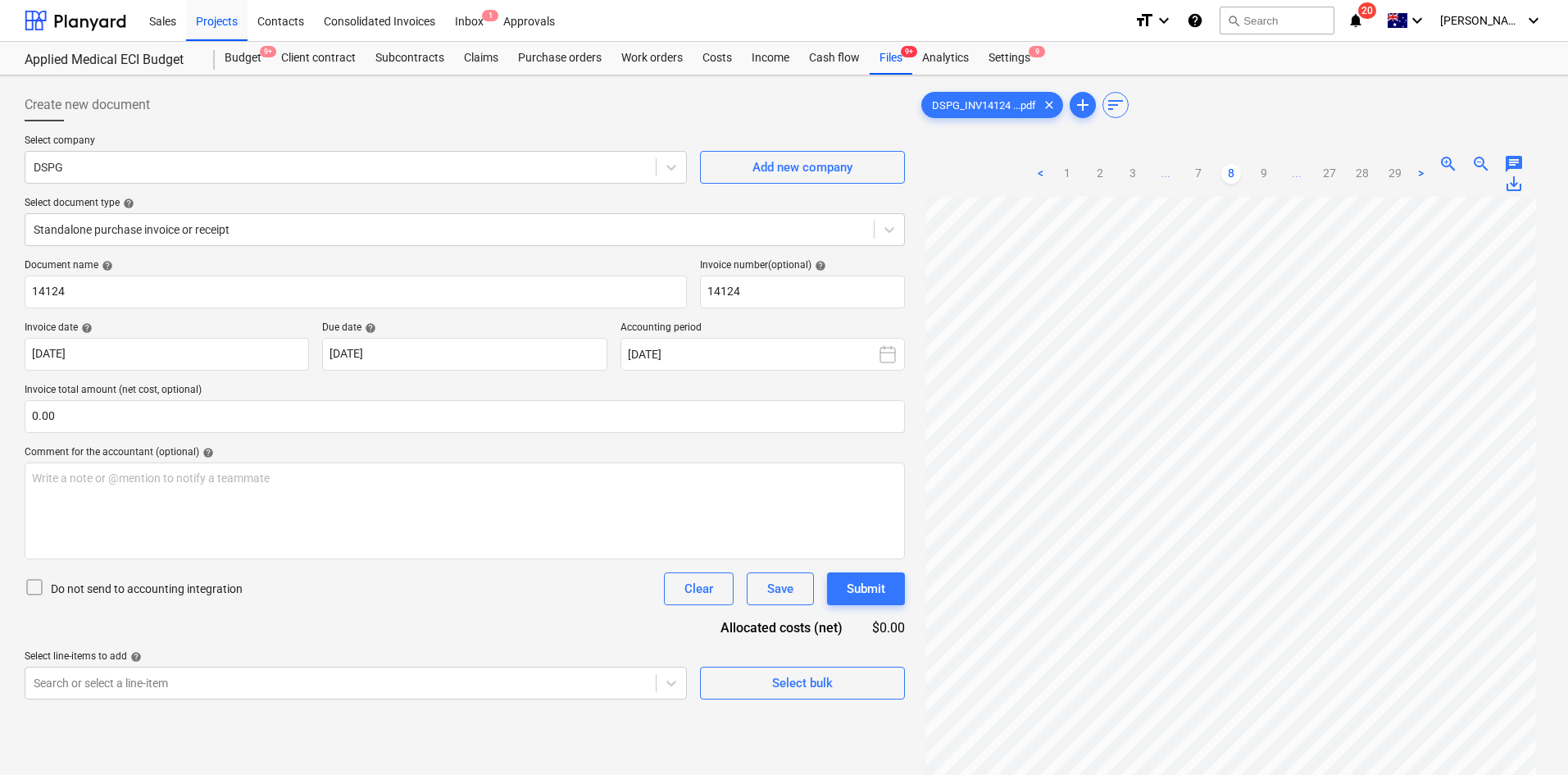
click at [853, 108] on div "Create new document" at bounding box center [465, 105] width 881 height 33
click at [906, 52] on span "9+" at bounding box center [908, 52] width 16 height 12
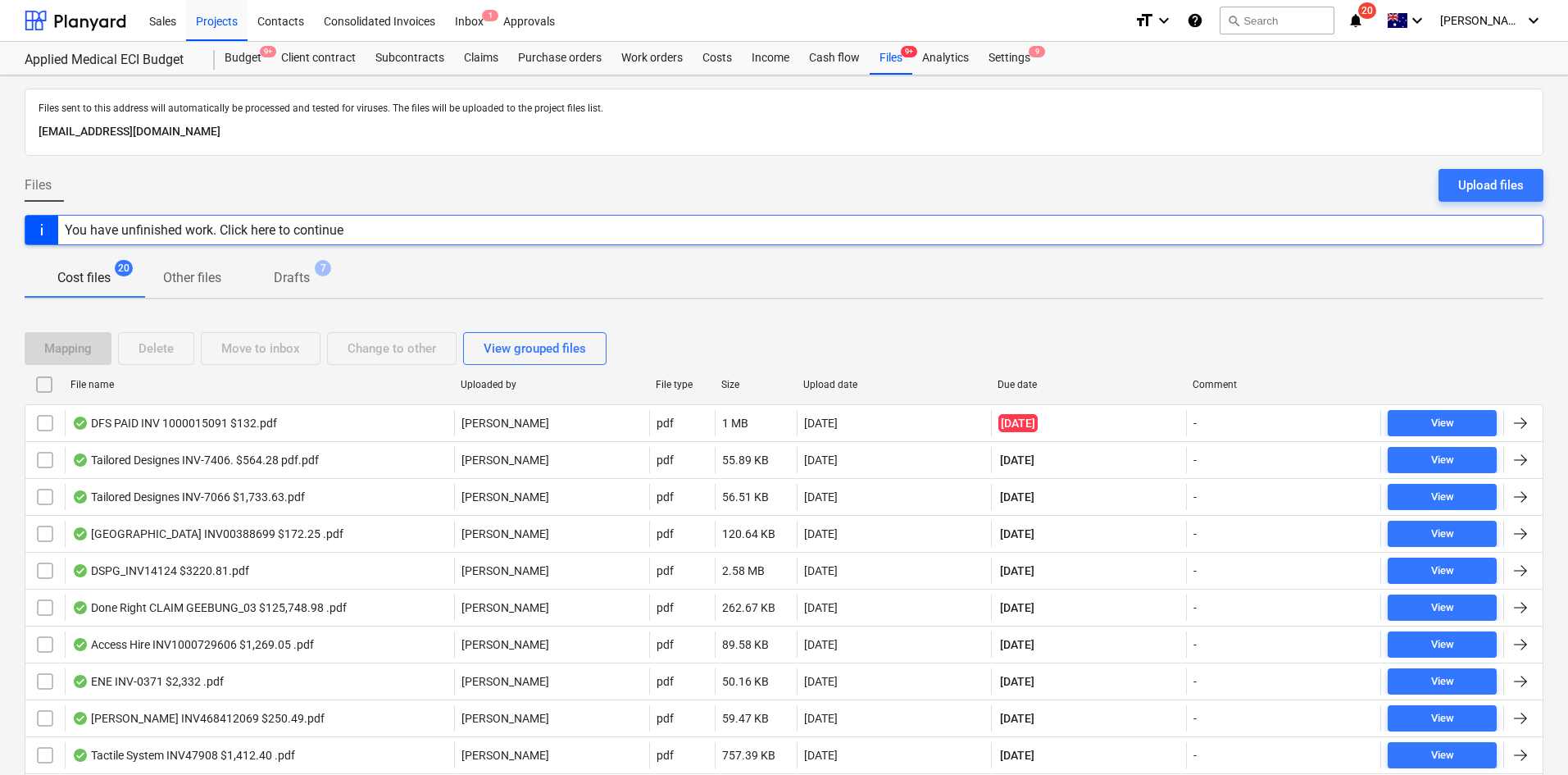
click at [1176, 291] on div "Cost files 20 Other files Drafts 7" at bounding box center [784, 278] width 1519 height 39
click at [833, 288] on div "Cost files 20 Other files Drafts 7" at bounding box center [784, 278] width 1519 height 39
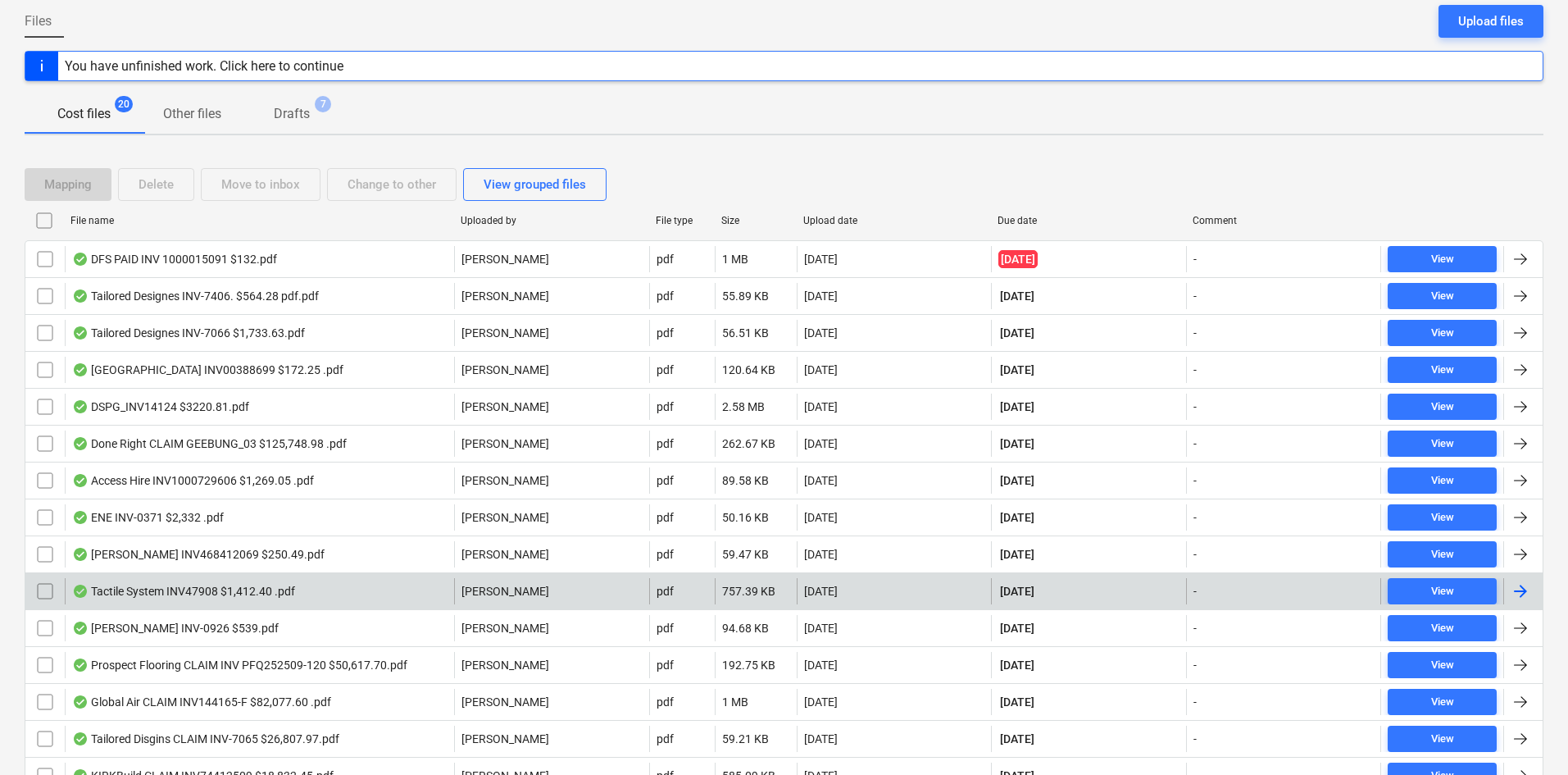
click at [270, 582] on div "Tactile System INV47908 $1,412.40 .pdf" at bounding box center [259, 590] width 389 height 26
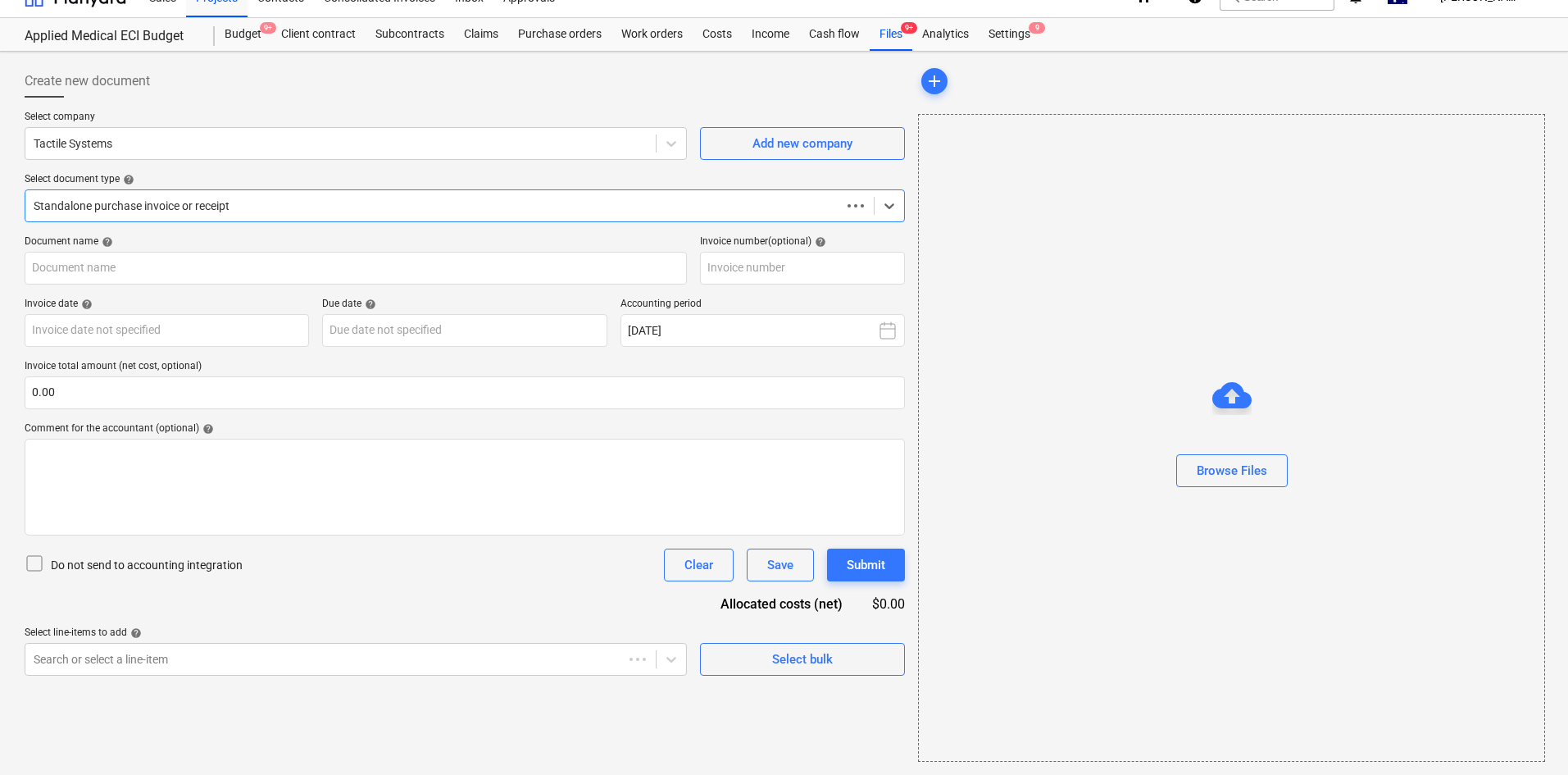
scroll to position [24, 0]
type input "47908"
type input "30 Sep 2025"
type input "30 Oct 2025"
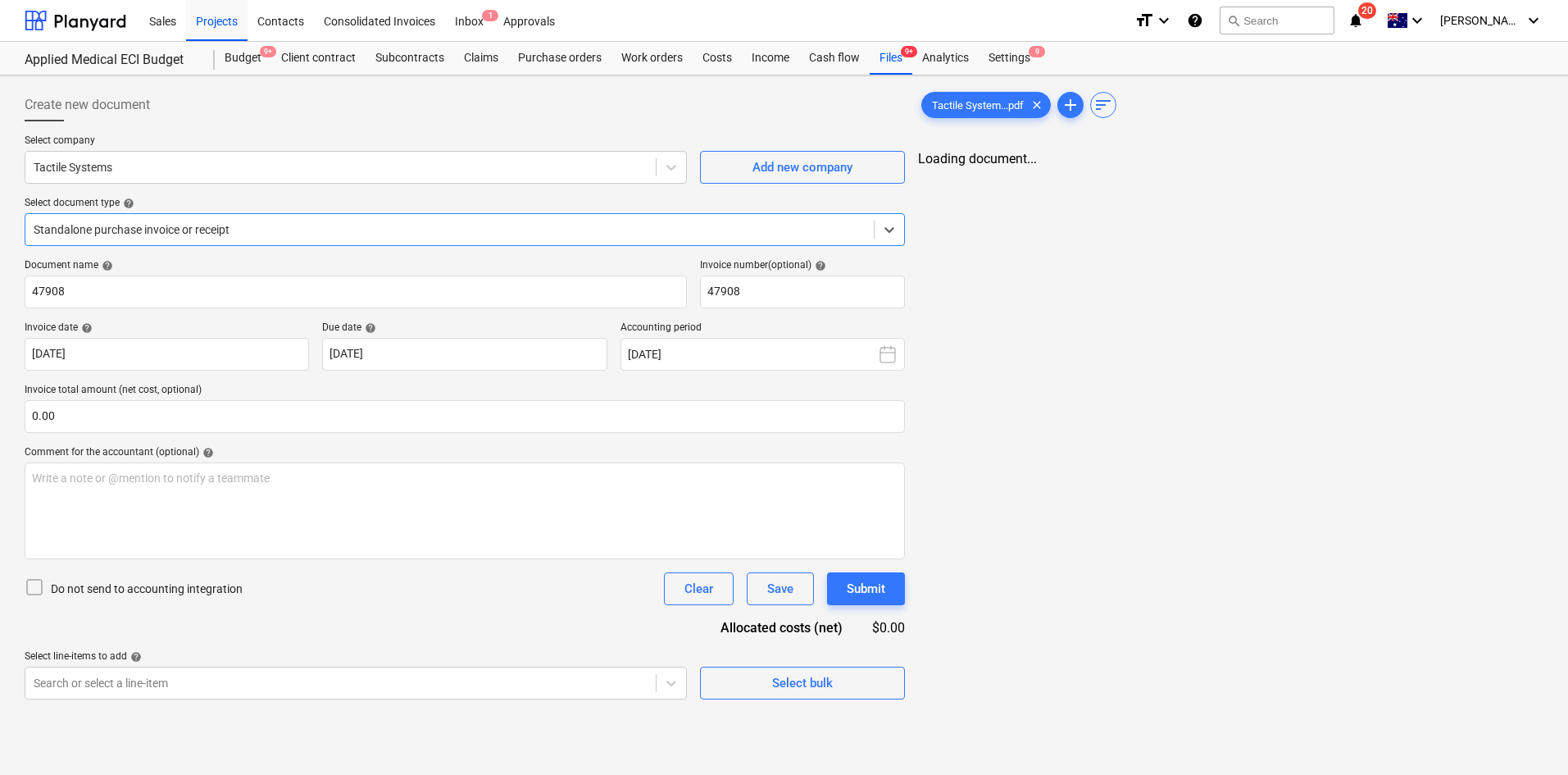
scroll to position [0, 0]
click at [355, 223] on div at bounding box center [451, 229] width 835 height 16
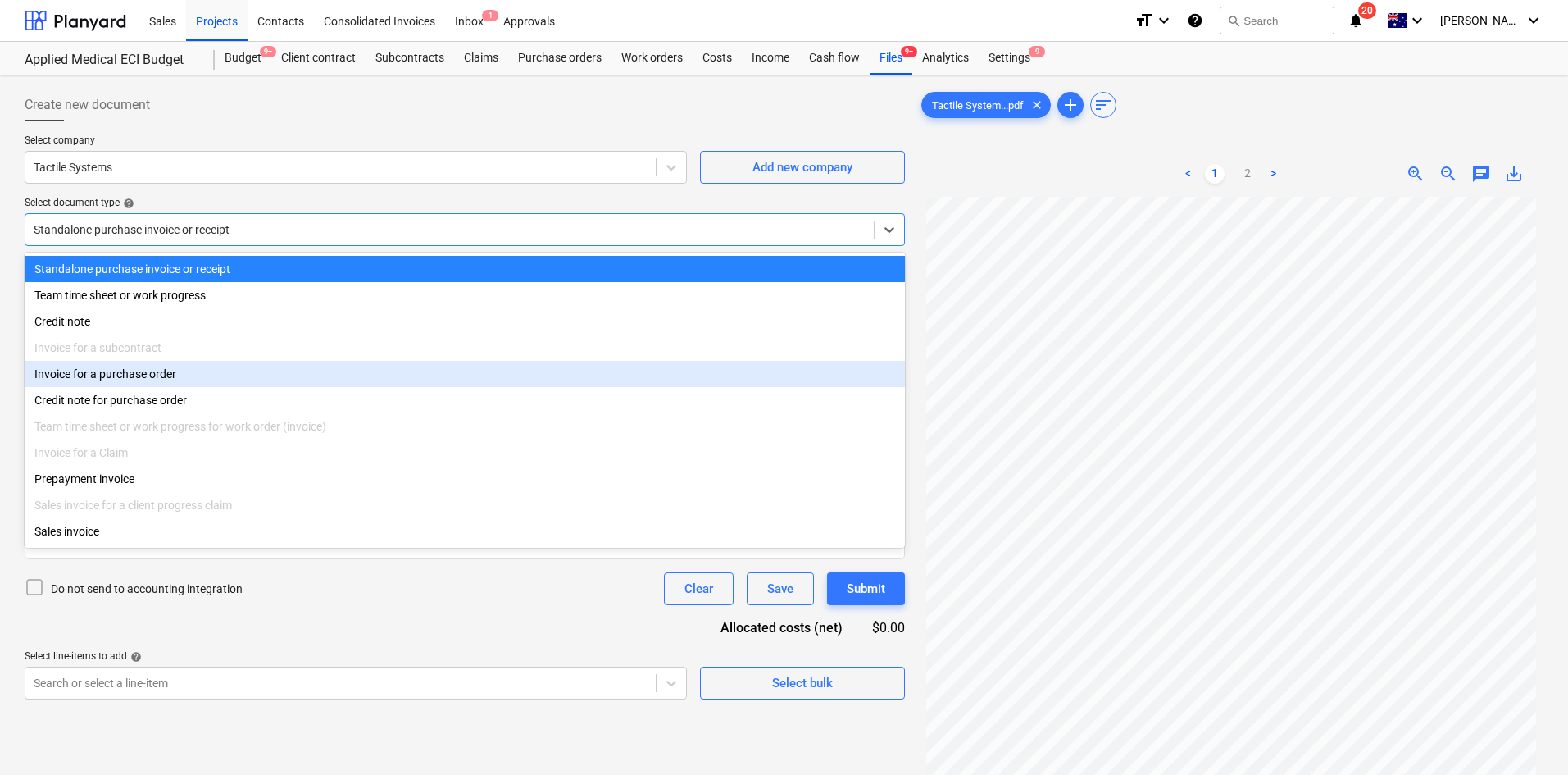
click at [151, 385] on div "Invoice for a purchase order" at bounding box center [465, 373] width 881 height 26
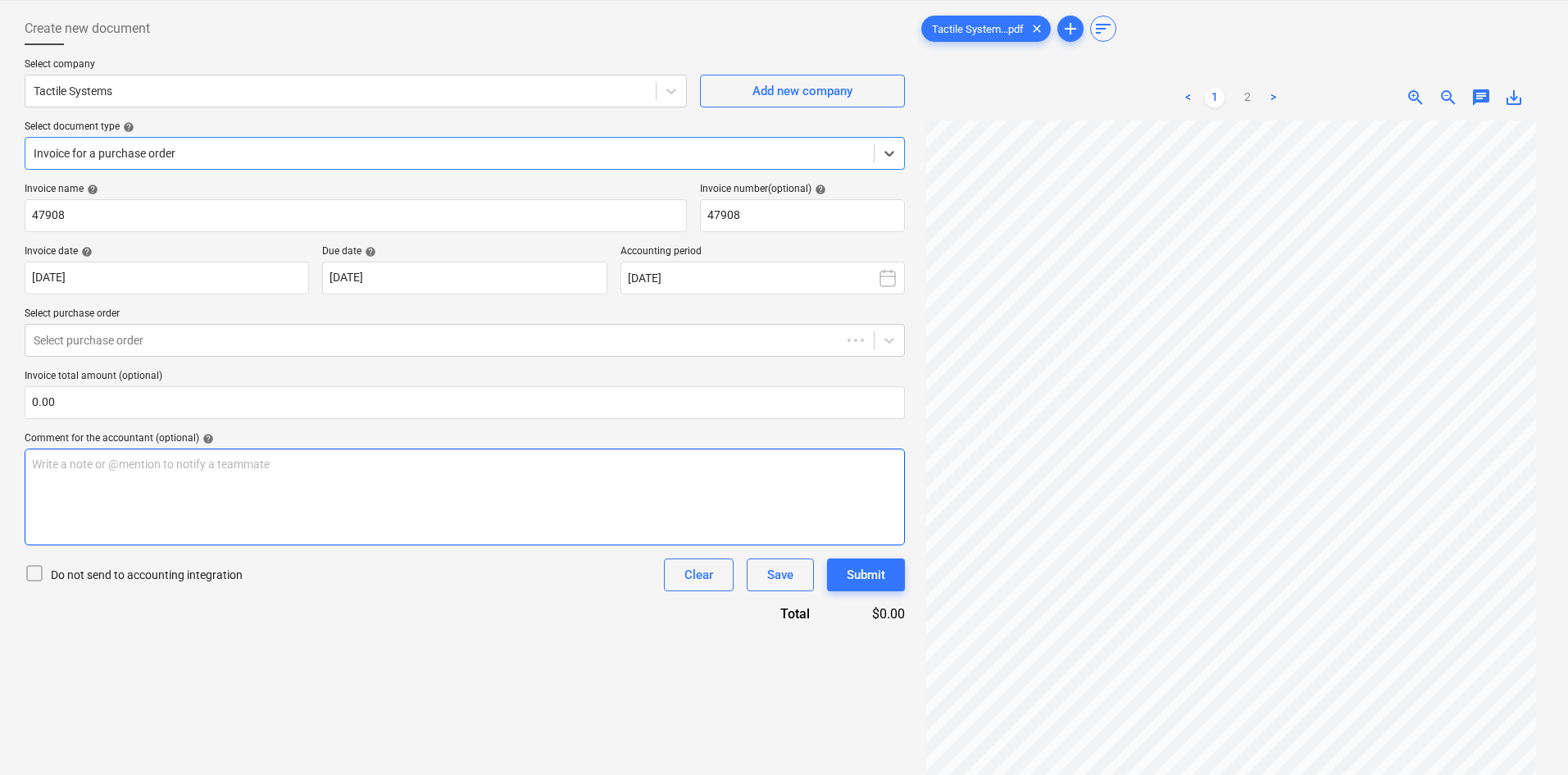
scroll to position [164, 0]
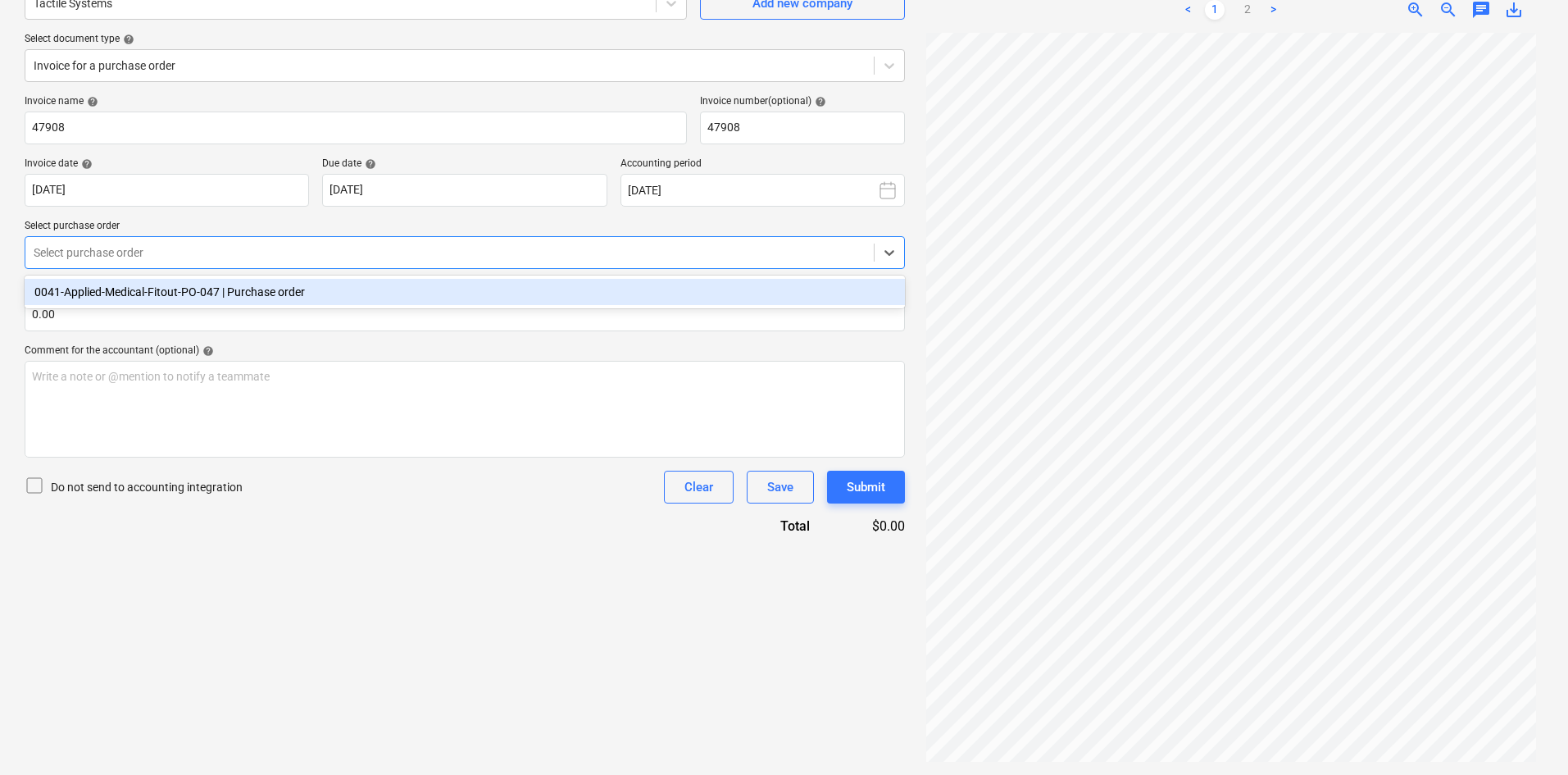
click at [253, 255] on div at bounding box center [450, 252] width 833 height 16
click at [165, 298] on div "0041-Applied-Medical-Fitout-PO-047 | Purchase order" at bounding box center [465, 291] width 881 height 26
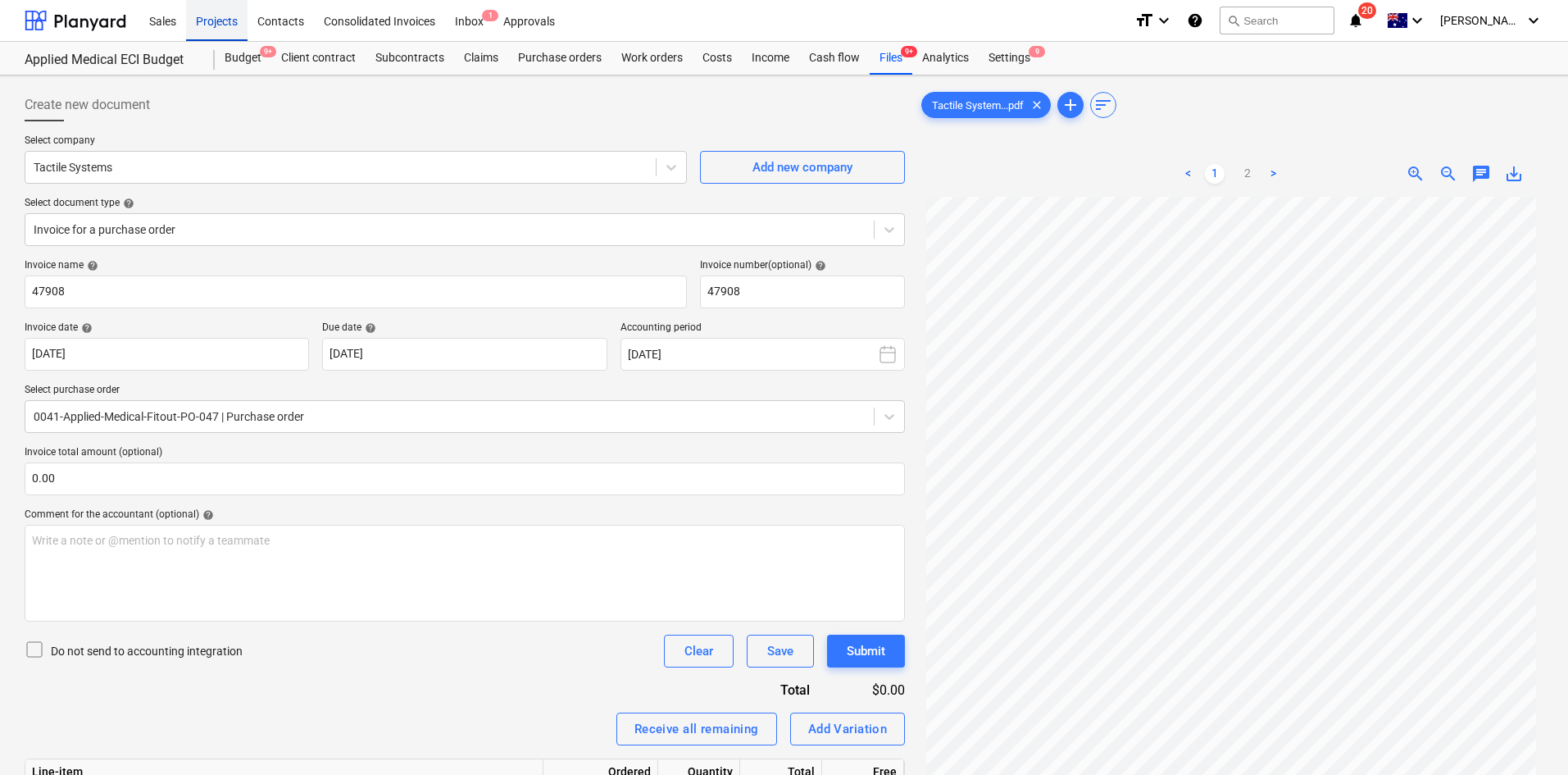
click at [227, 18] on div "Projects" at bounding box center [217, 19] width 62 height 41
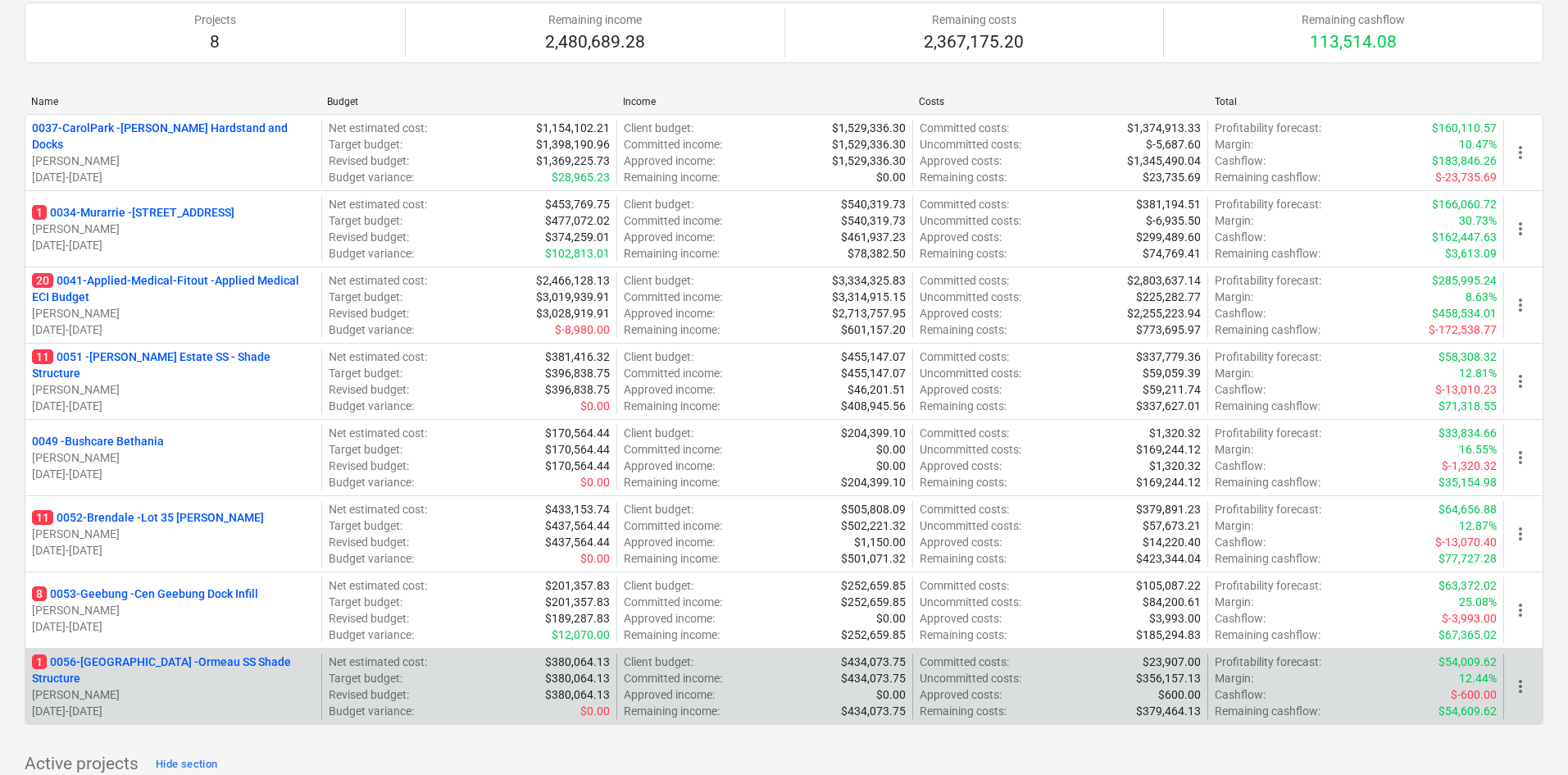
scroll to position [246, 0]
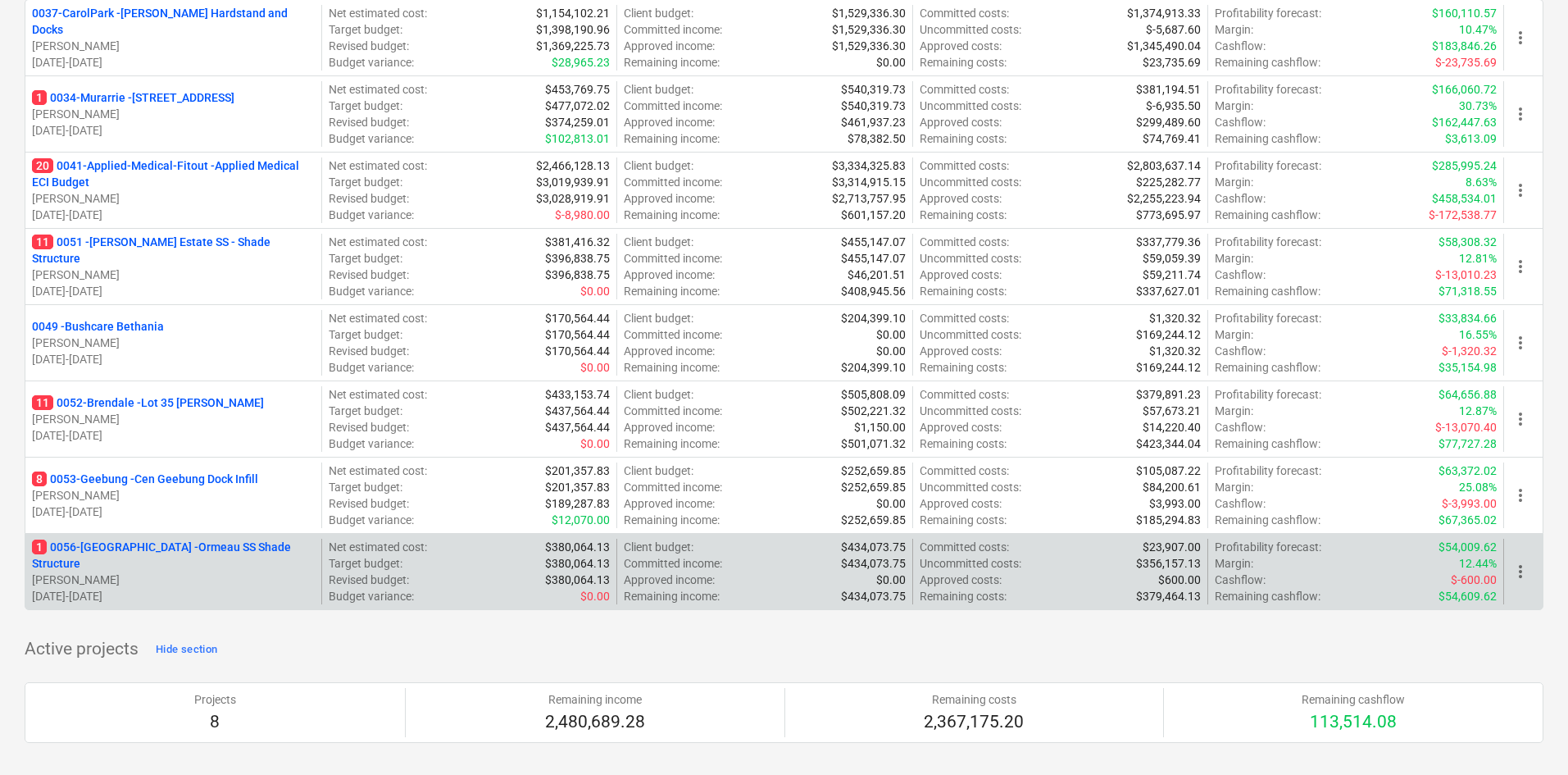
click at [228, 557] on p "1 0056-Ormeau - Ormeau SS Shade Structure" at bounding box center [173, 555] width 283 height 33
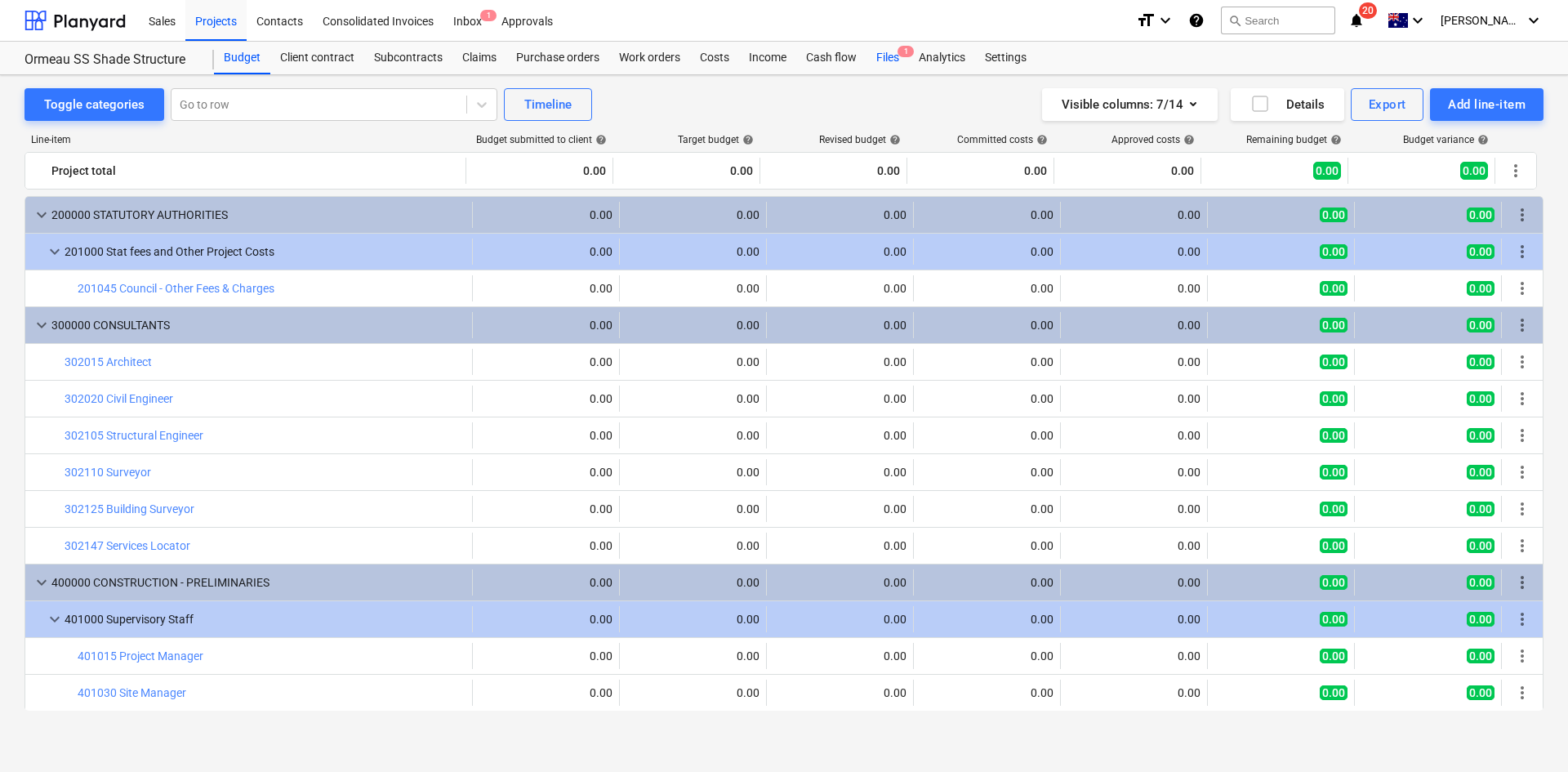
click at [904, 57] on span "1" at bounding box center [905, 52] width 16 height 11
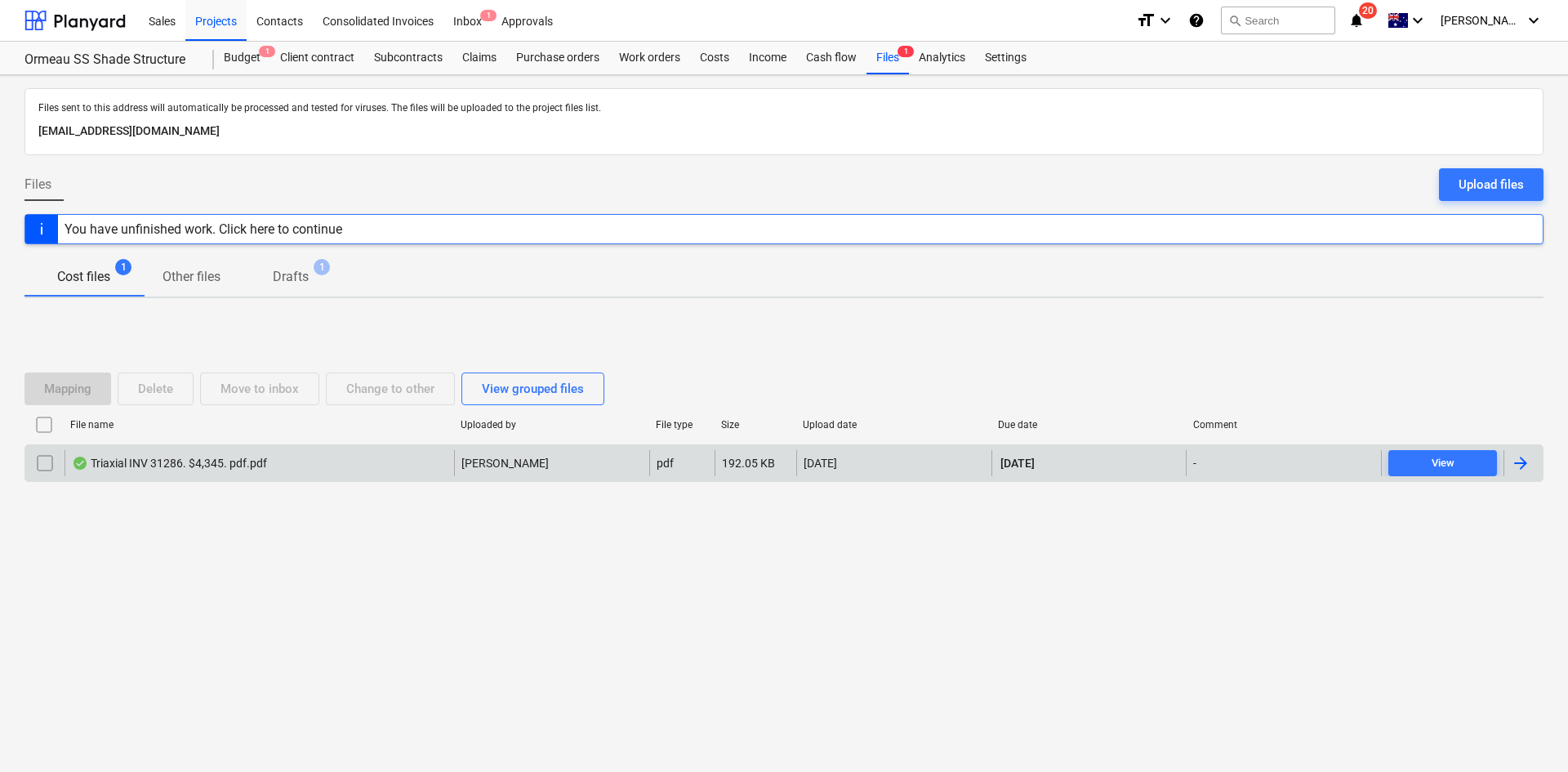
click at [352, 479] on div "Triaxial INV 31286. $4,345. pdf.pdf J. Keane pdf 192.05 KB 03.10.2025 30.10.202…" at bounding box center [784, 463] width 1519 height 37
click at [301, 460] on div "Triaxial INV 31286. $4,345. pdf.pdf" at bounding box center [259, 463] width 390 height 26
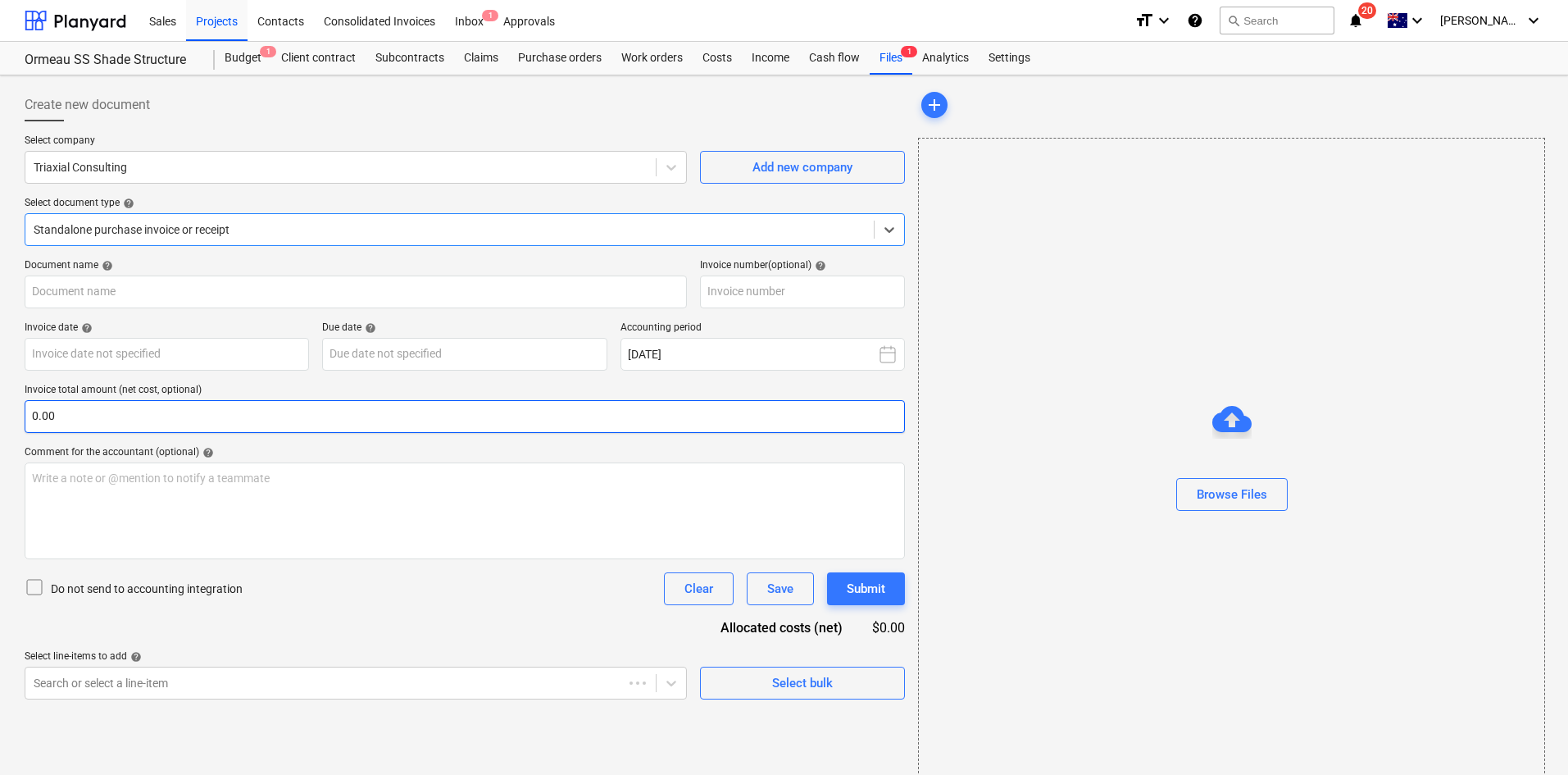
type input "31286"
type input "30 Sep 2025"
type input "30 Oct 2025"
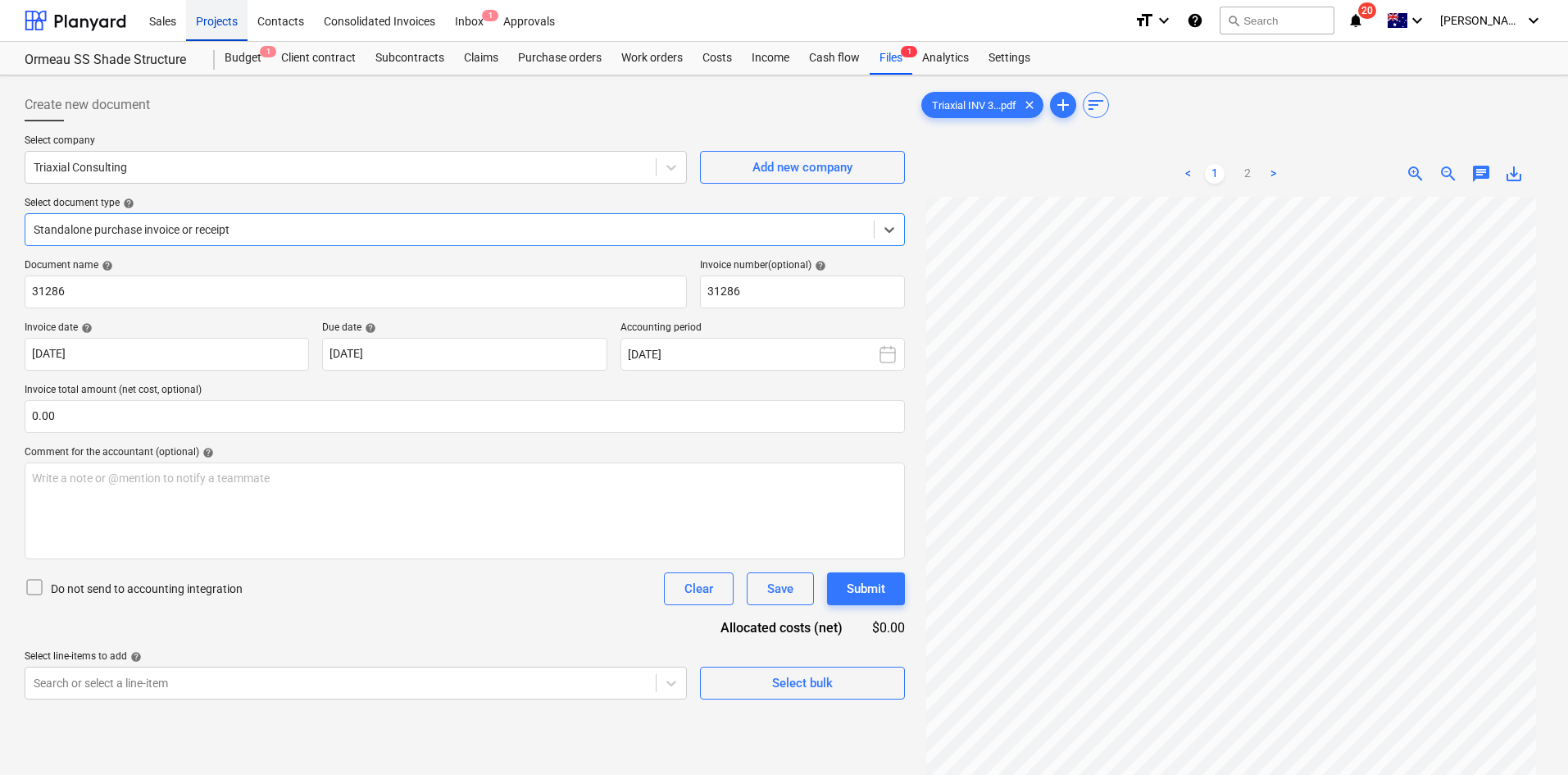
click at [212, 30] on div "Projects" at bounding box center [217, 19] width 62 height 41
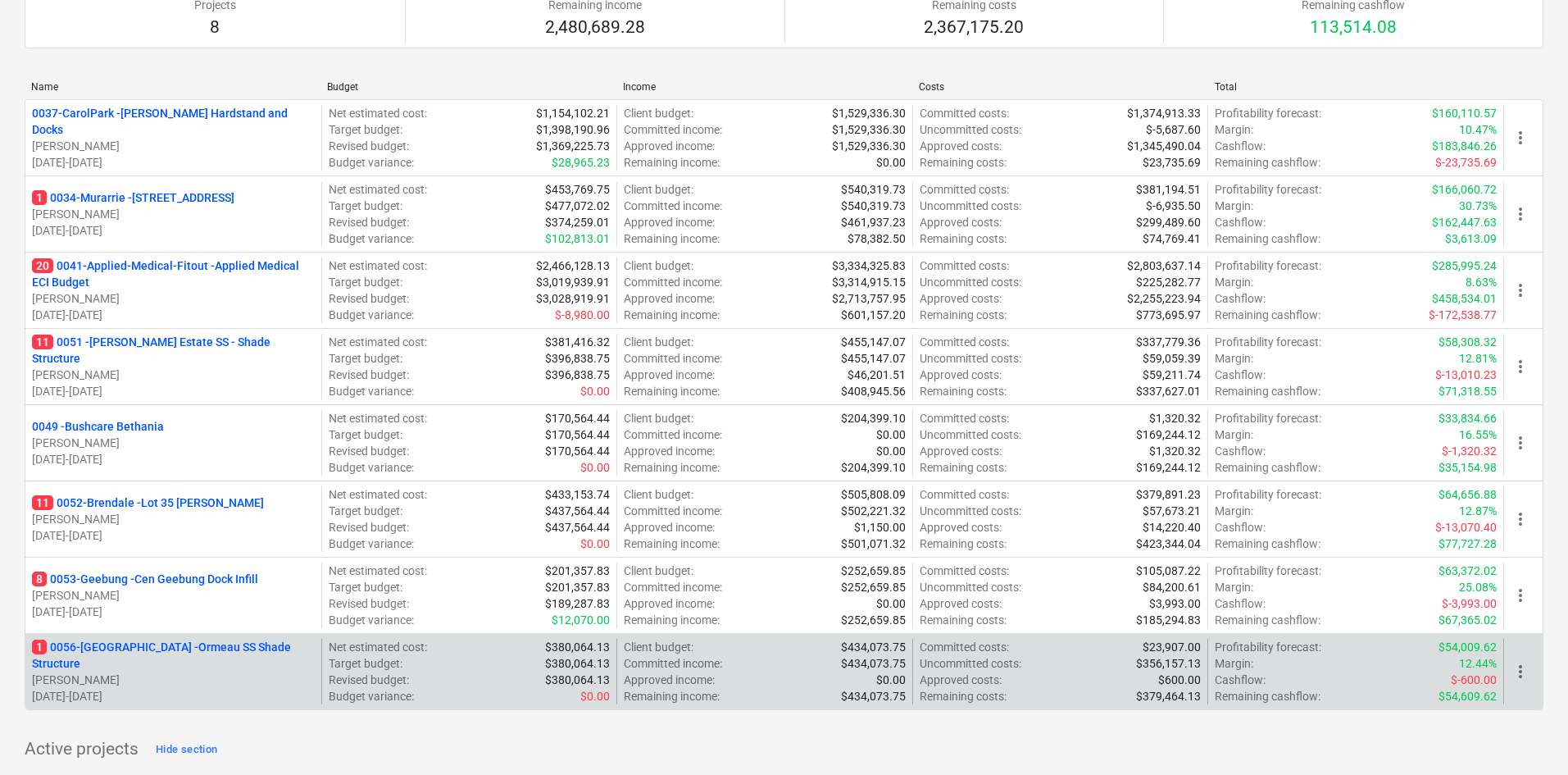
scroll to position [328, 0]
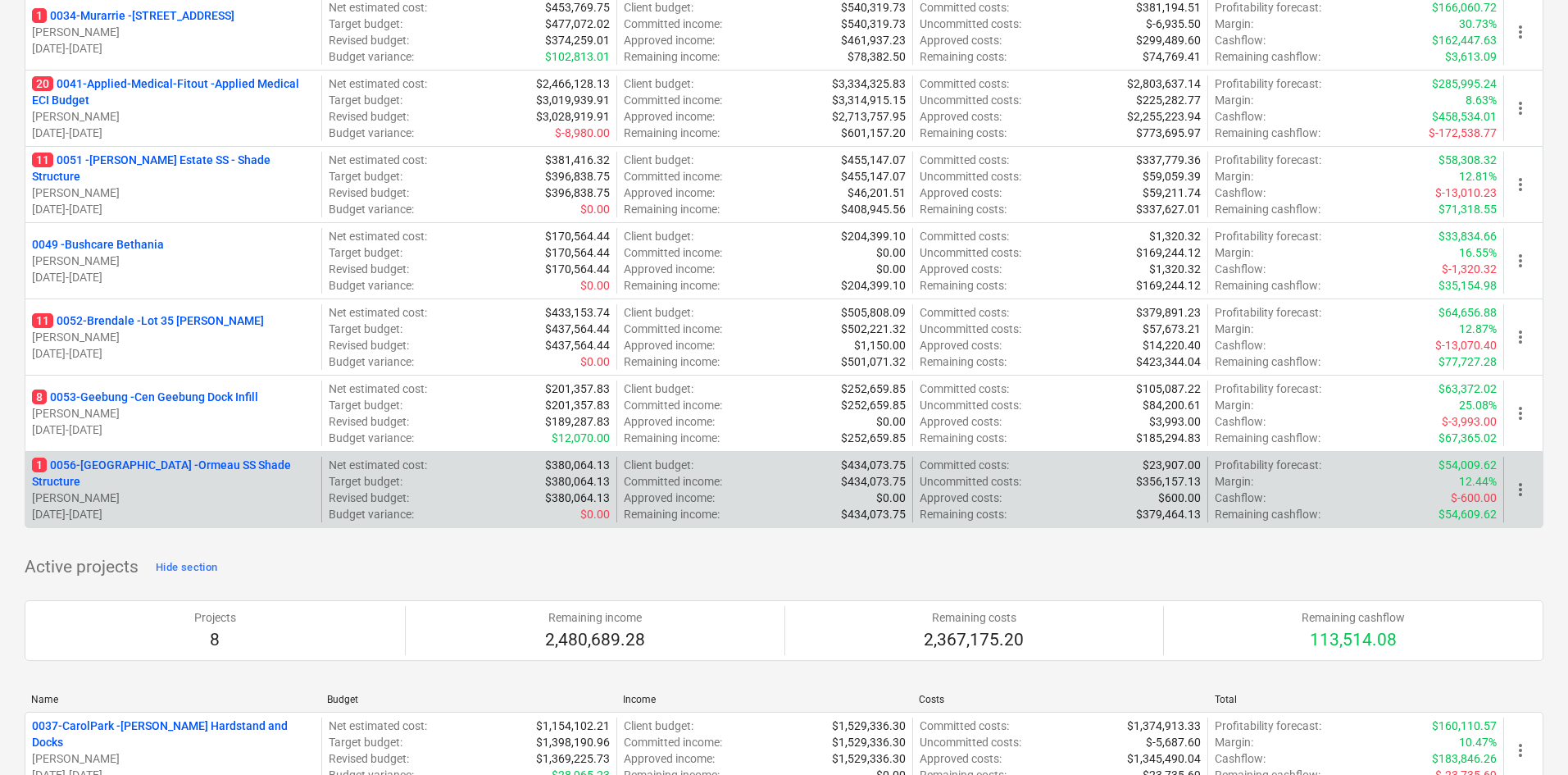
click at [128, 471] on p "1 0056-Ormeau - Ormeau SS Shade Structure" at bounding box center [173, 473] width 283 height 33
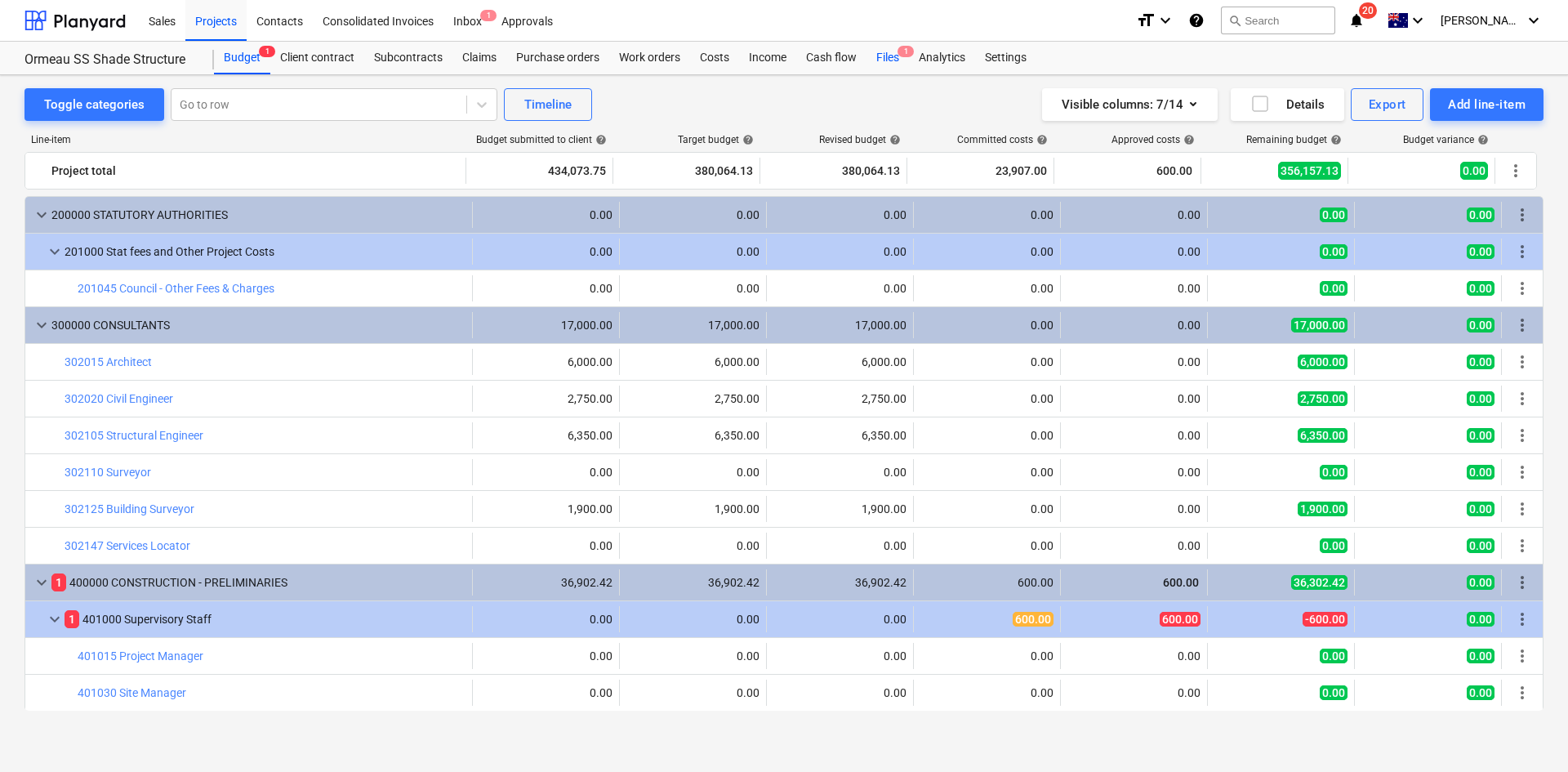
click at [901, 62] on div "Files 1" at bounding box center [888, 57] width 42 height 33
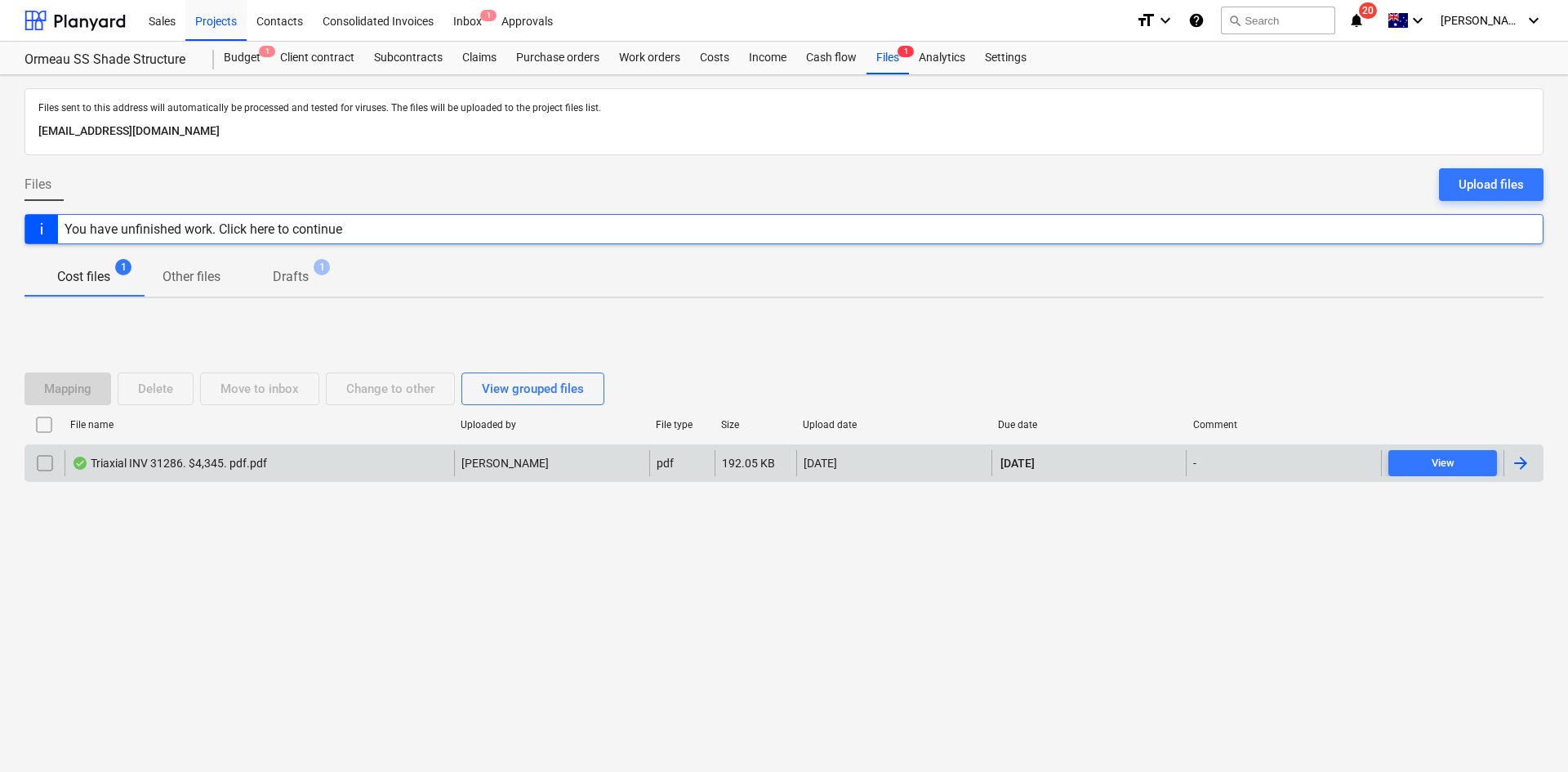
click at [714, 465] on div "pdf" at bounding box center [682, 463] width 65 height 26
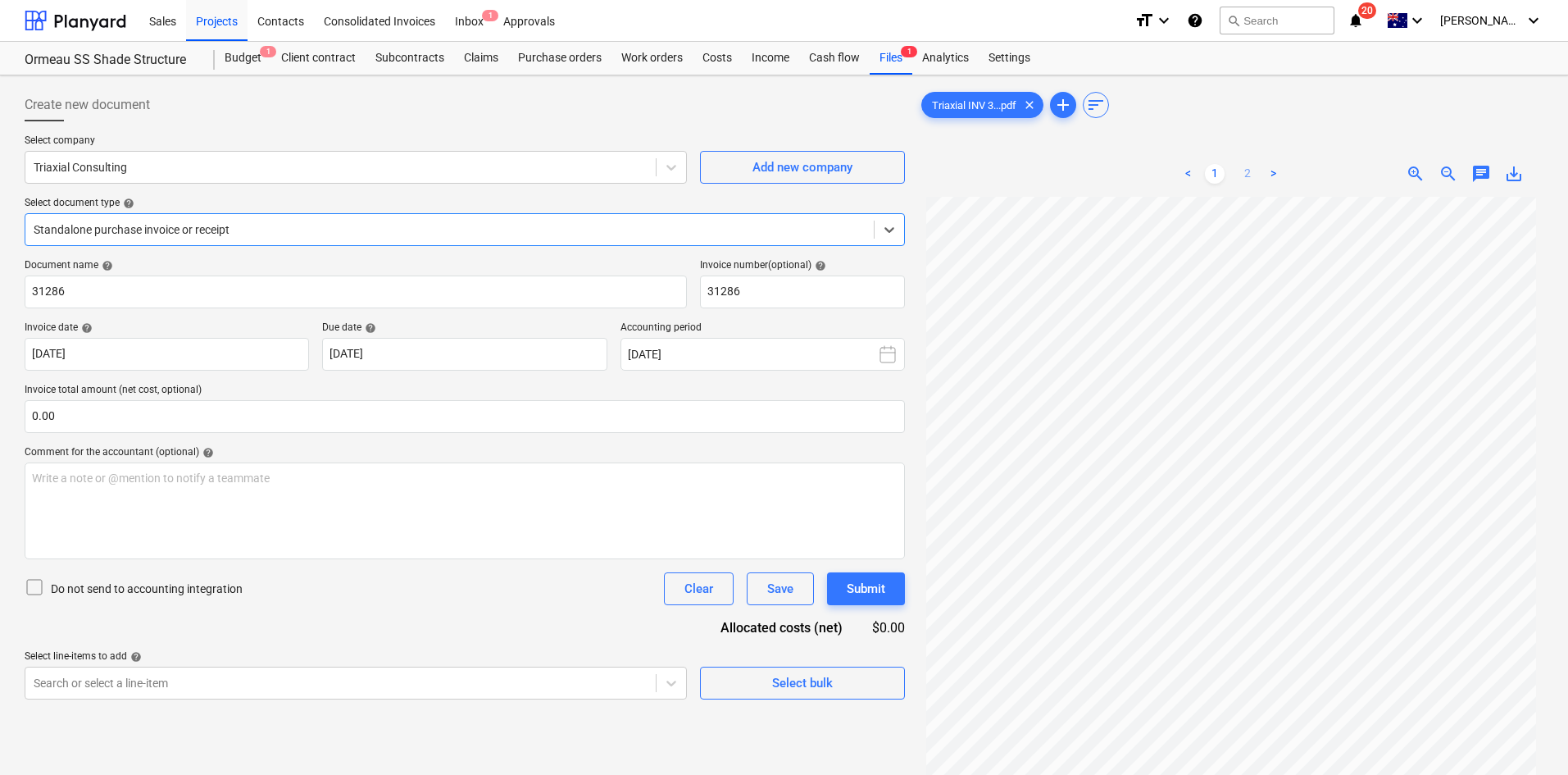
click at [1245, 174] on link "2" at bounding box center [1248, 174] width 19 height 19
click at [1221, 175] on link "1" at bounding box center [1215, 174] width 19 height 19
click at [212, 20] on div "Projects" at bounding box center [217, 19] width 62 height 41
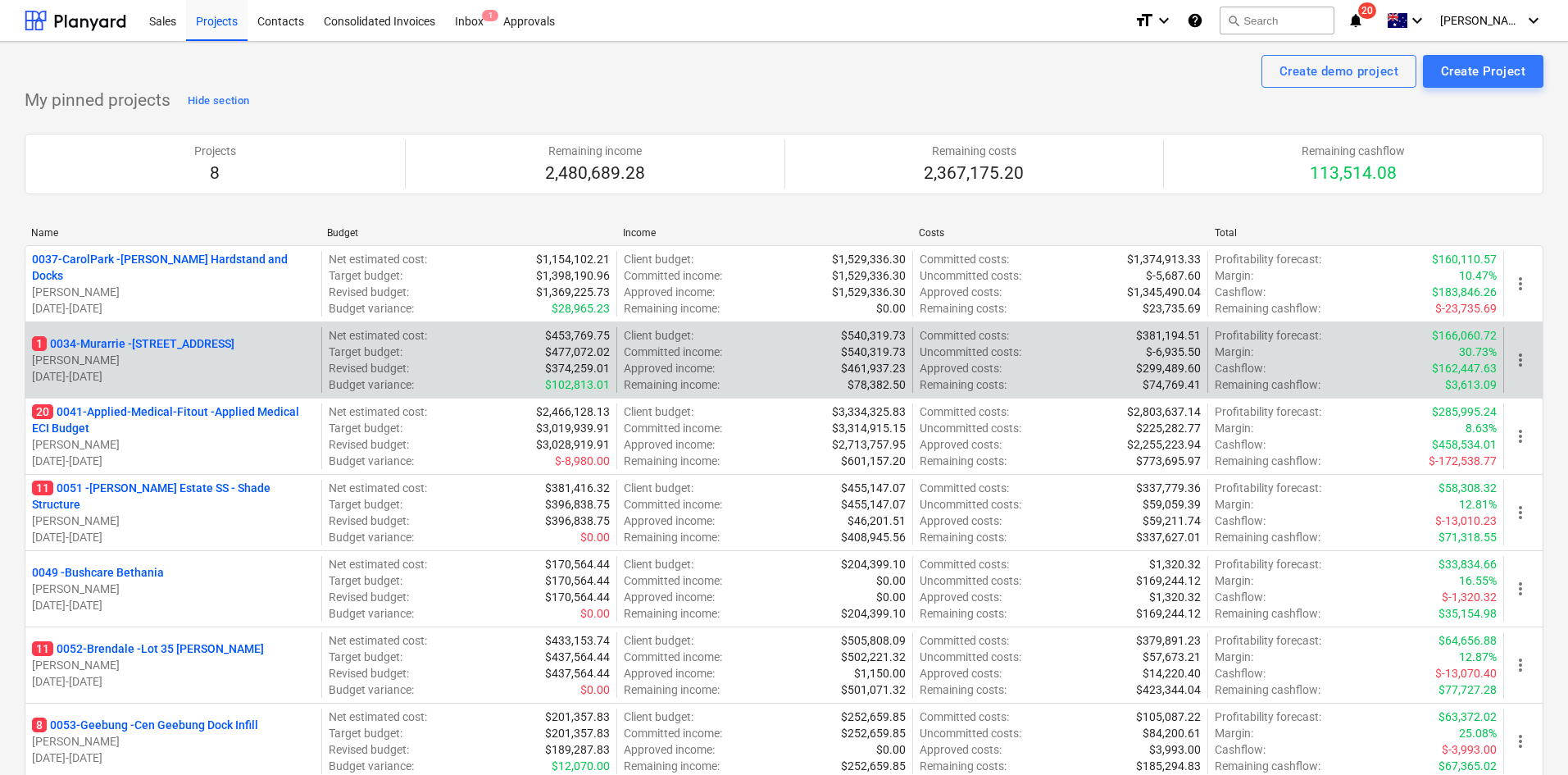
click at [197, 341] on p "1 0034-Murarrie - 286 Queensport rd Murrarie" at bounding box center [133, 343] width 203 height 16
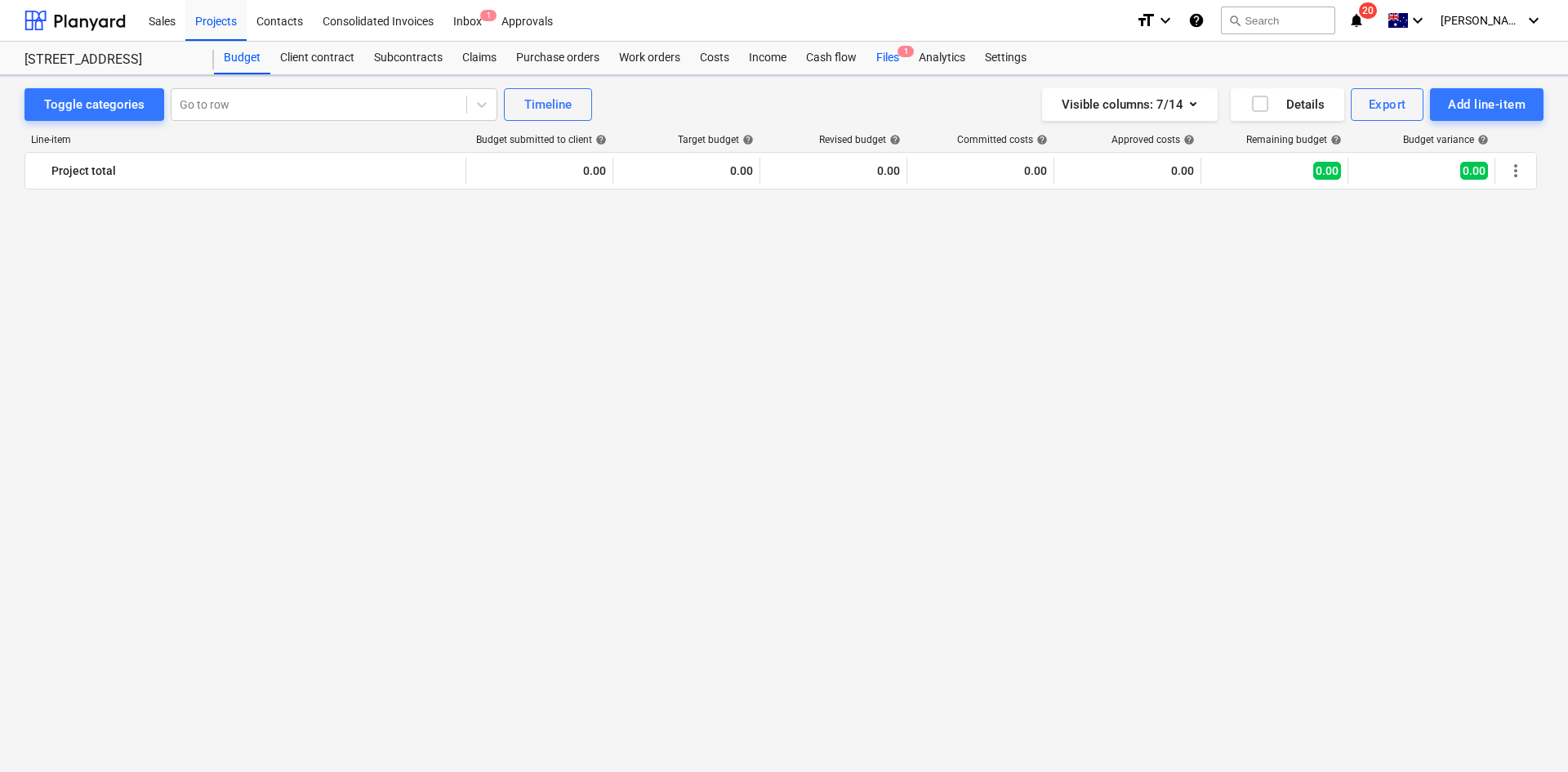
click at [829, 58] on div "Cash flow" at bounding box center [830, 57] width 70 height 33
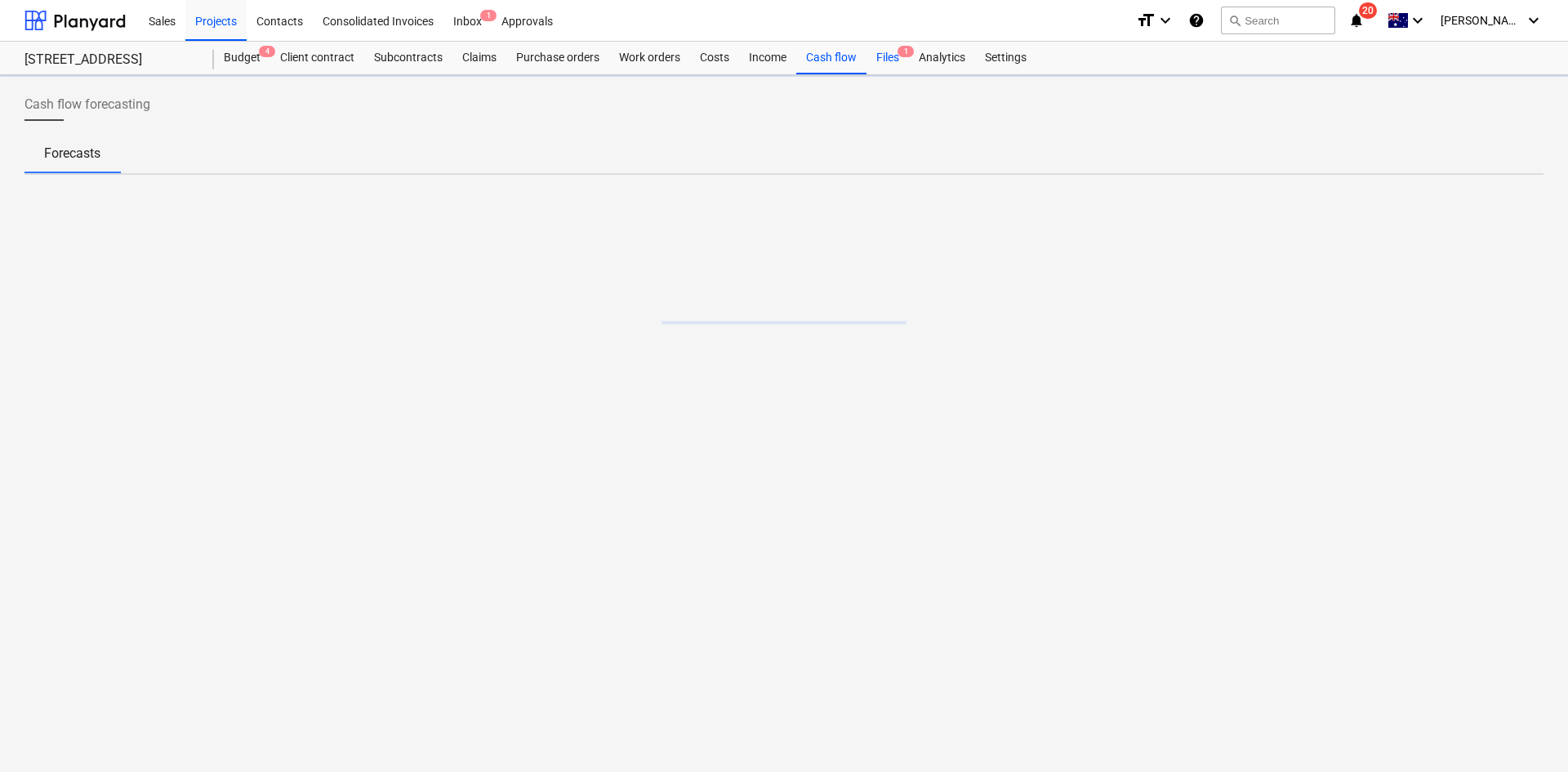
click at [876, 50] on div "Files 1" at bounding box center [888, 57] width 42 height 33
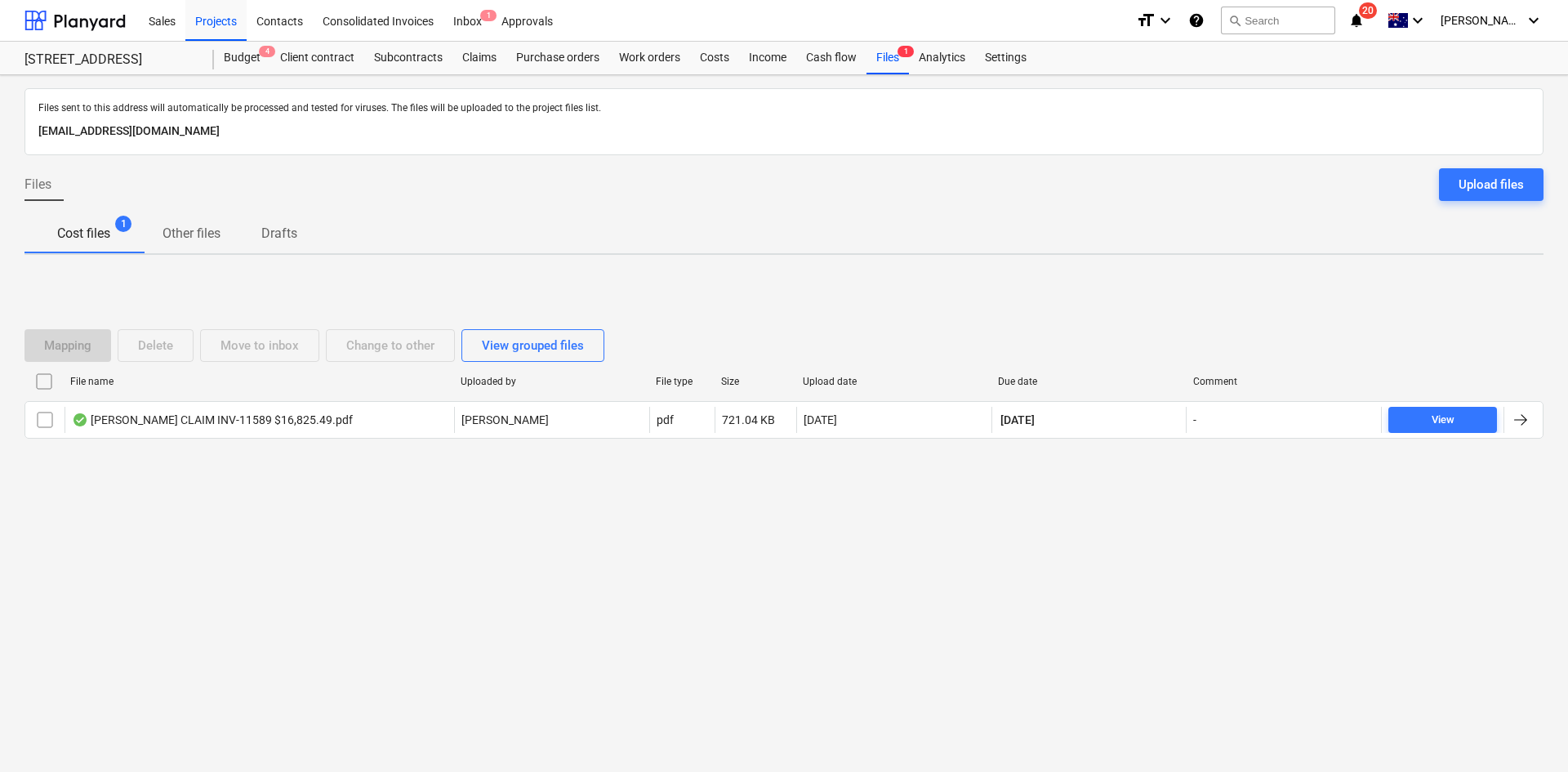
click at [262, 391] on div "File name" at bounding box center [260, 381] width 391 height 26
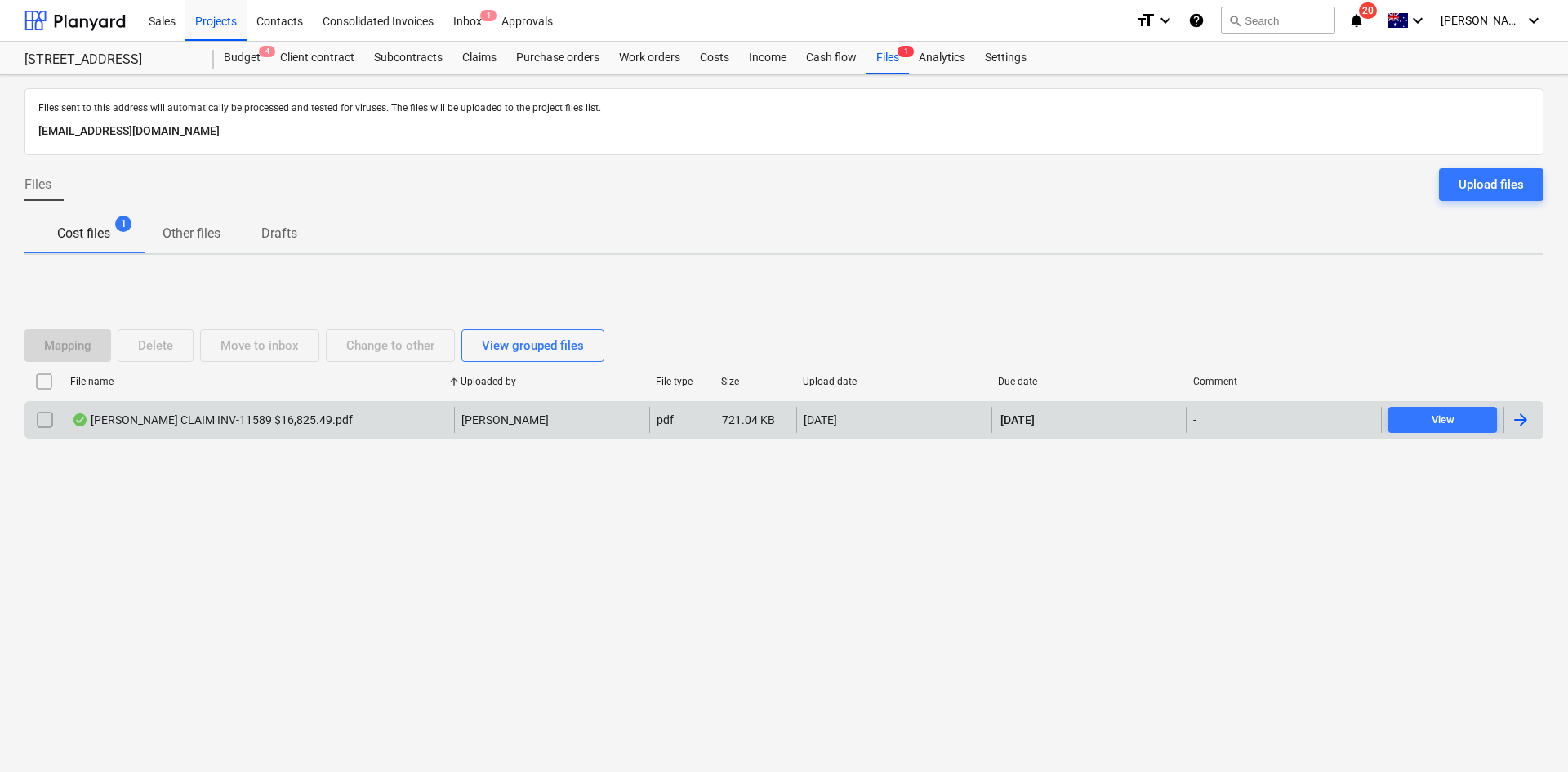
click at [230, 431] on div "Martin Brothers CLAIM INV-11589 $16,825.49.pdf" at bounding box center [259, 420] width 390 height 26
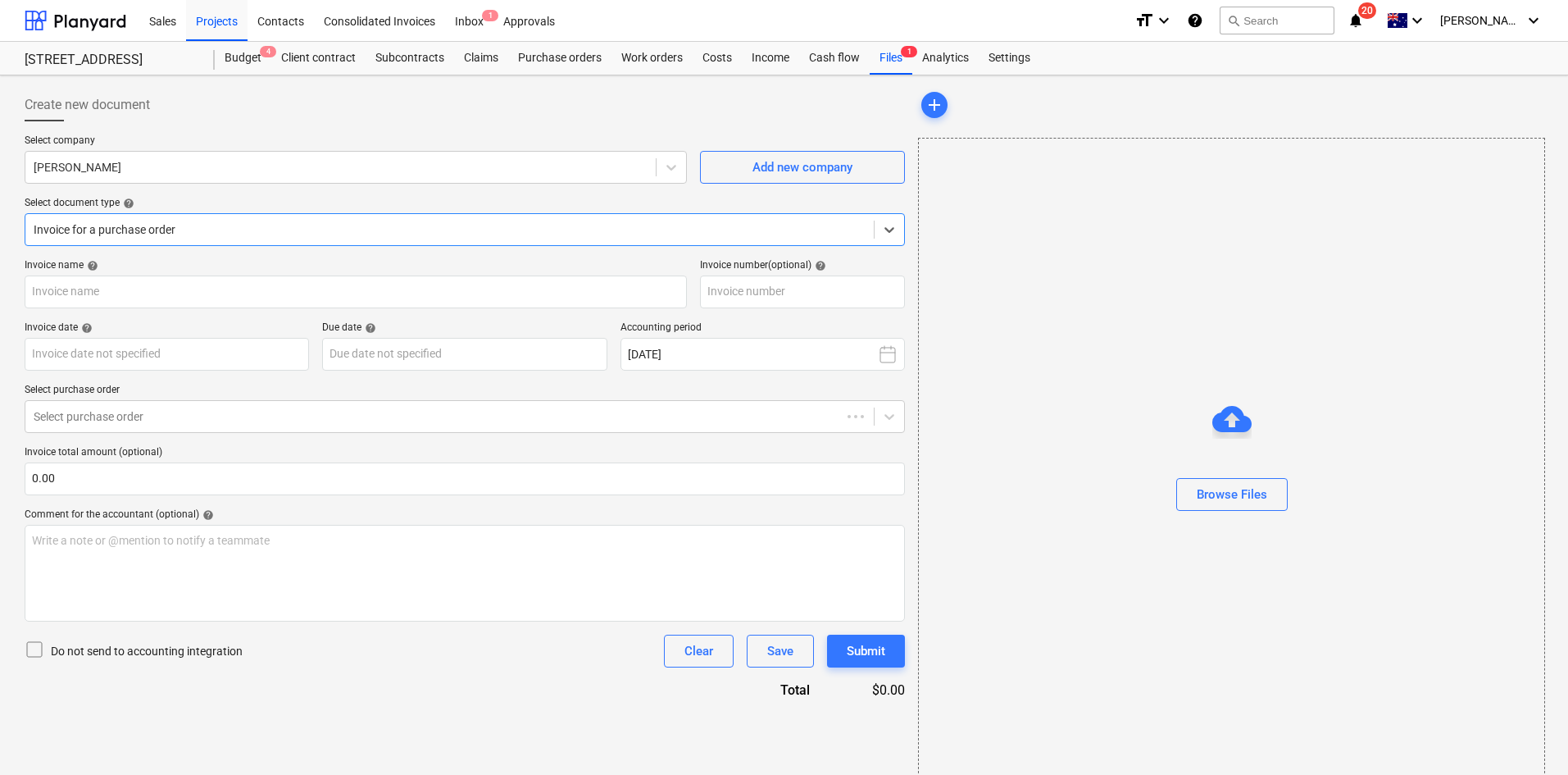
type input "INV-11589"
type input "25 Sep 2025"
type input "10 Oct 2025"
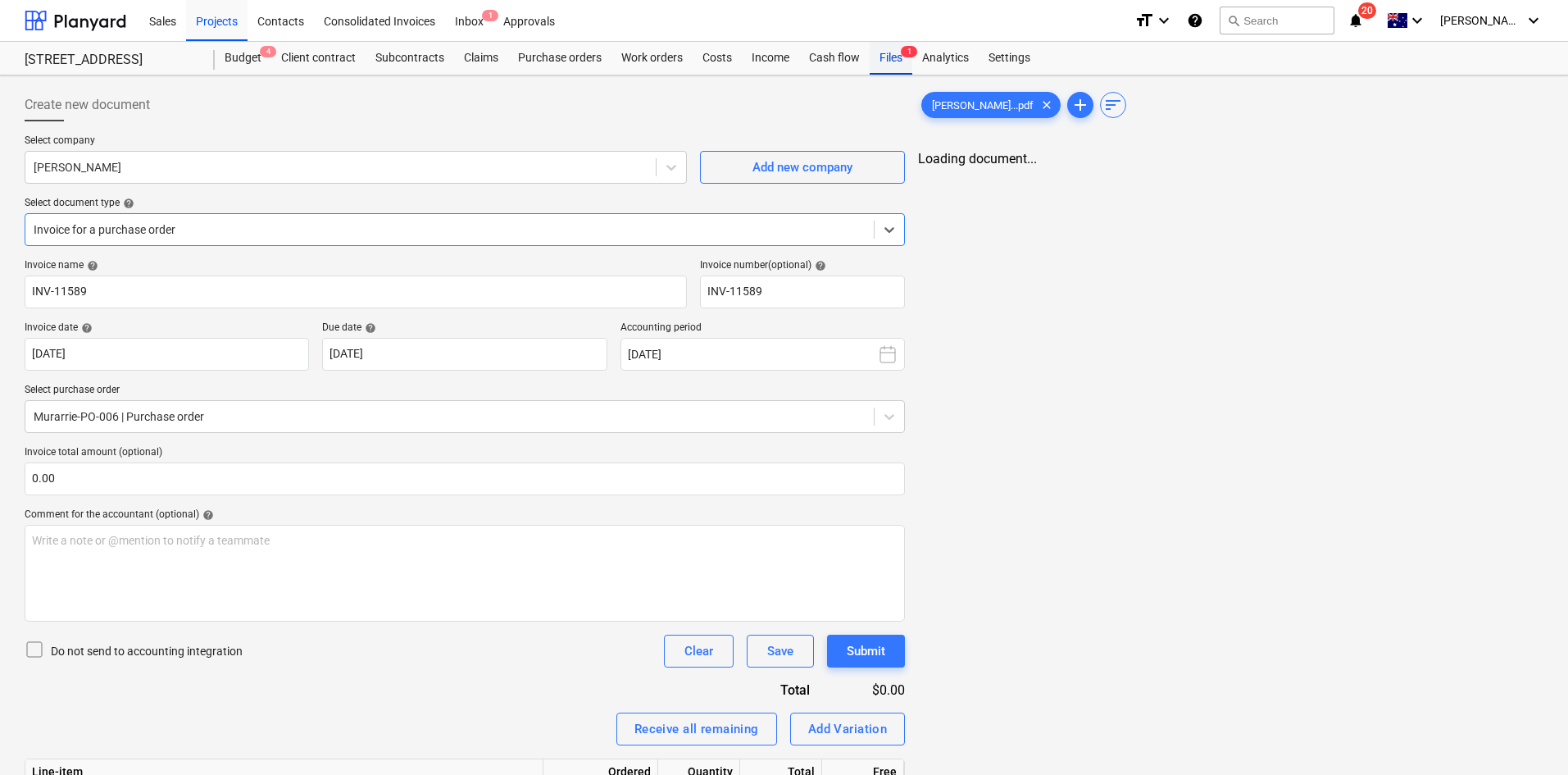
click at [892, 51] on div "Files 1" at bounding box center [891, 58] width 42 height 33
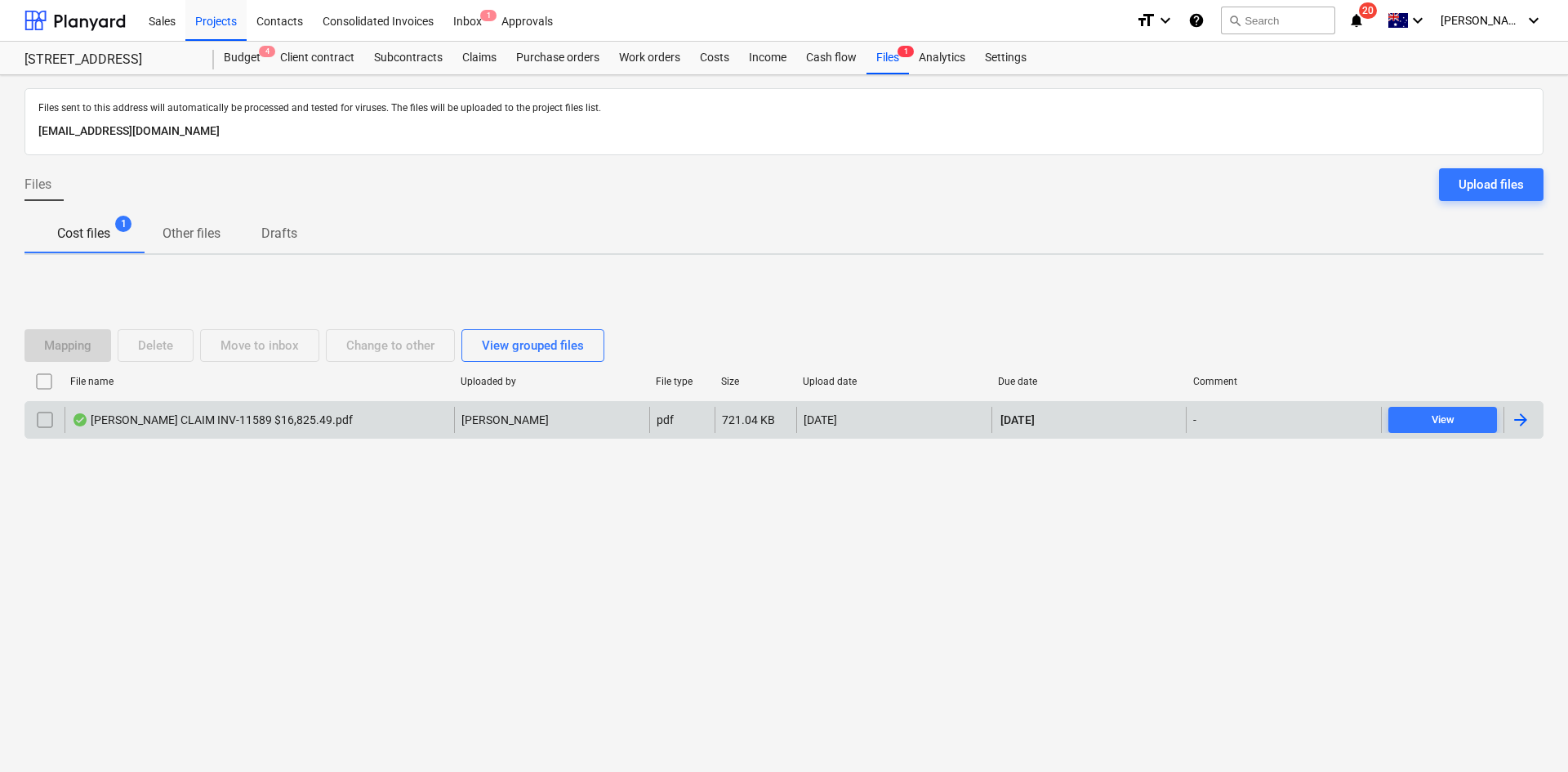
click at [705, 430] on div "pdf" at bounding box center [682, 420] width 65 height 26
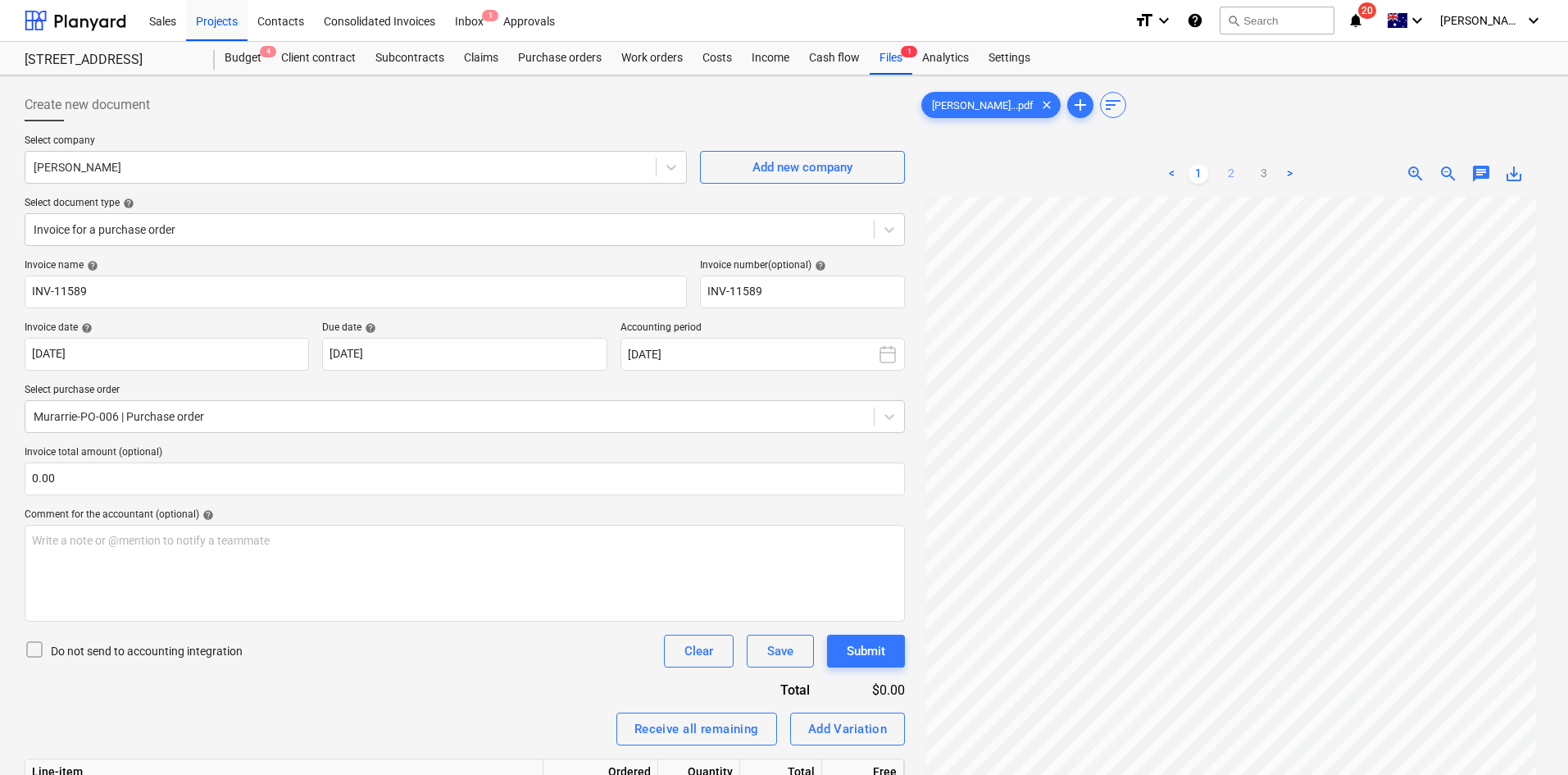
click at [1233, 171] on link "2" at bounding box center [1232, 174] width 19 height 19
click at [1273, 172] on link "3" at bounding box center [1264, 174] width 19 height 19
click at [1201, 173] on link "1" at bounding box center [1199, 174] width 19 height 19
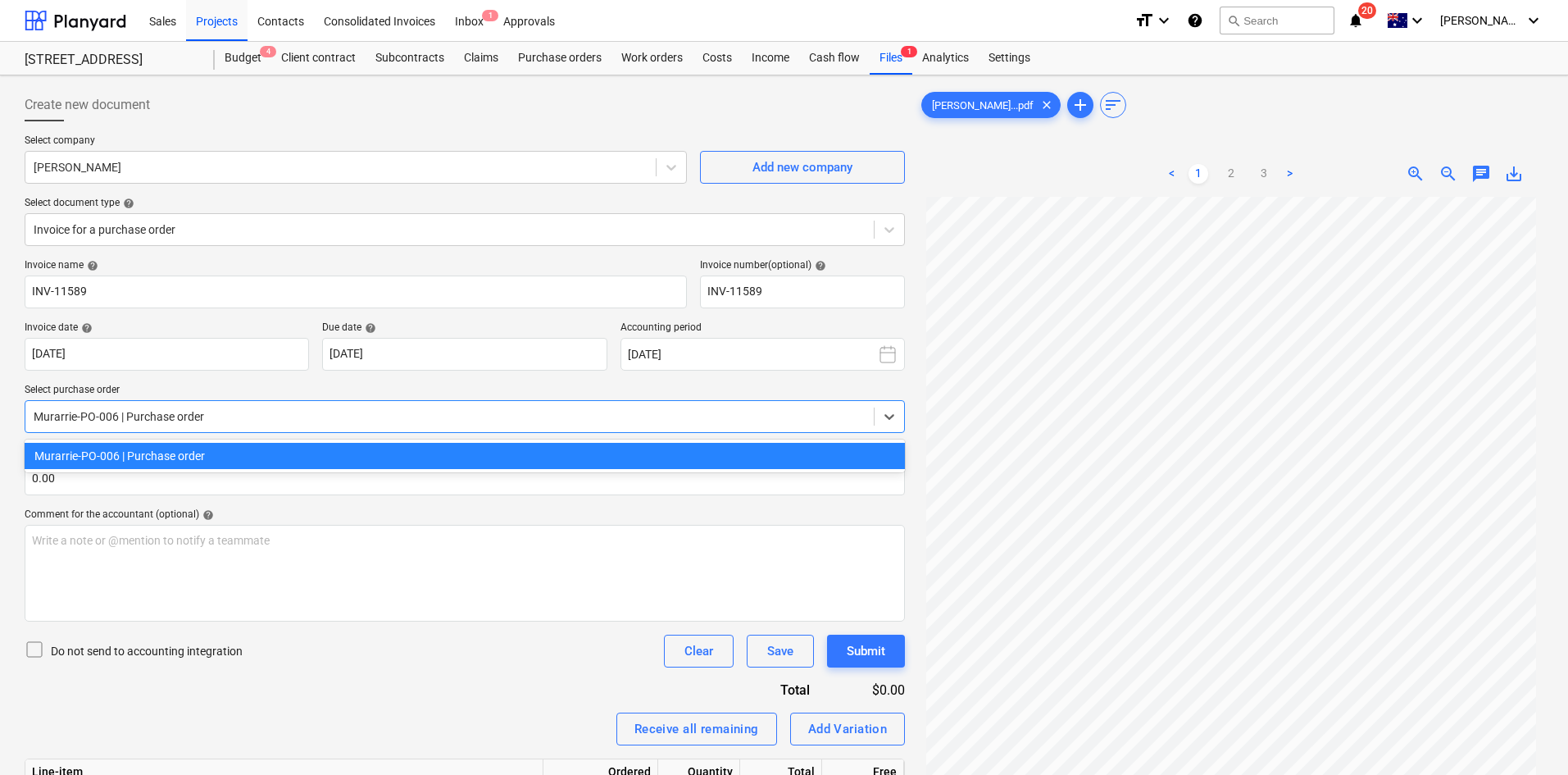
click at [155, 432] on div "Murarrie-PO-006 | Purchase order" at bounding box center [465, 416] width 881 height 33
click at [242, 417] on div at bounding box center [450, 416] width 833 height 16
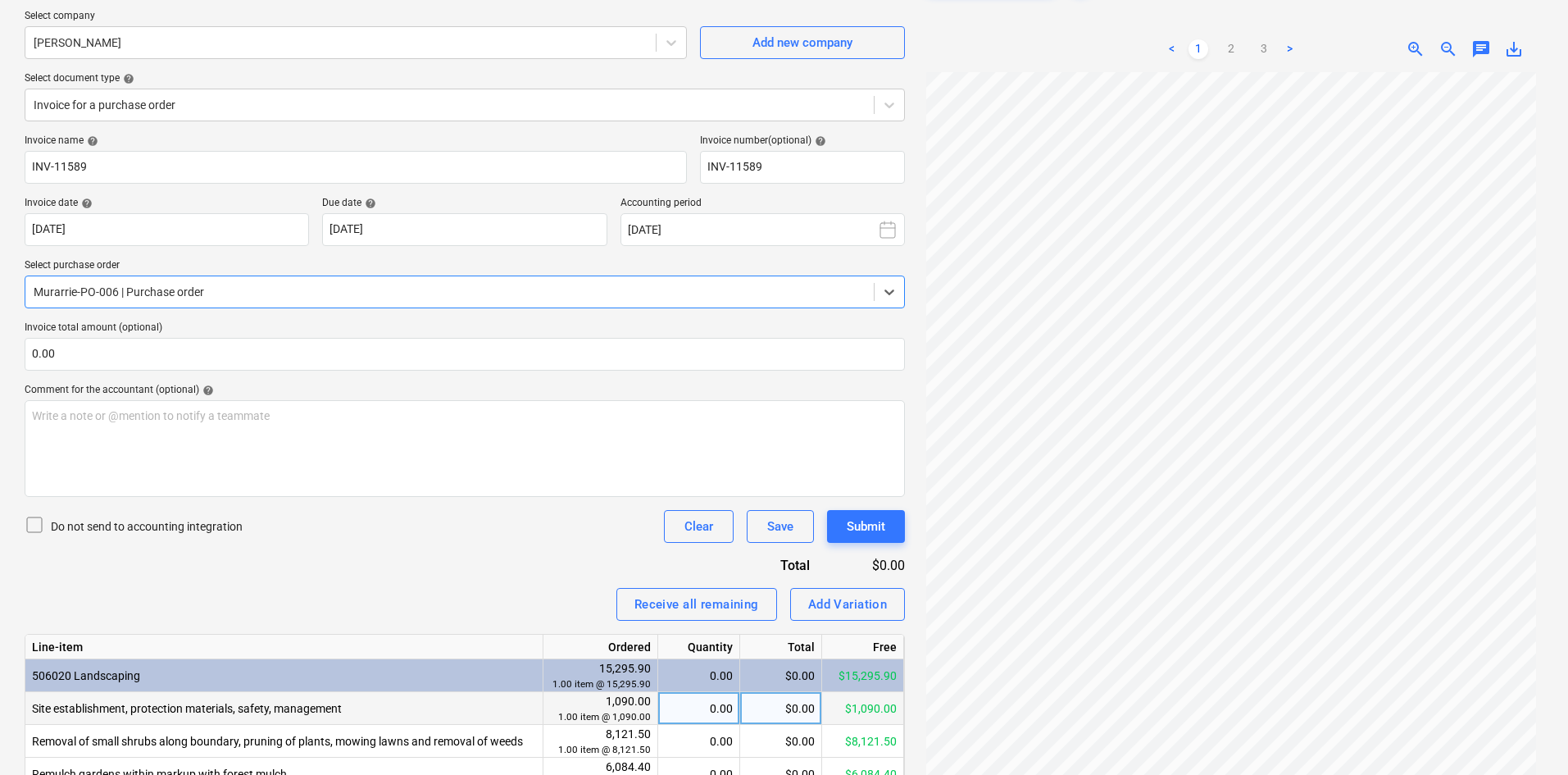
scroll to position [207, 0]
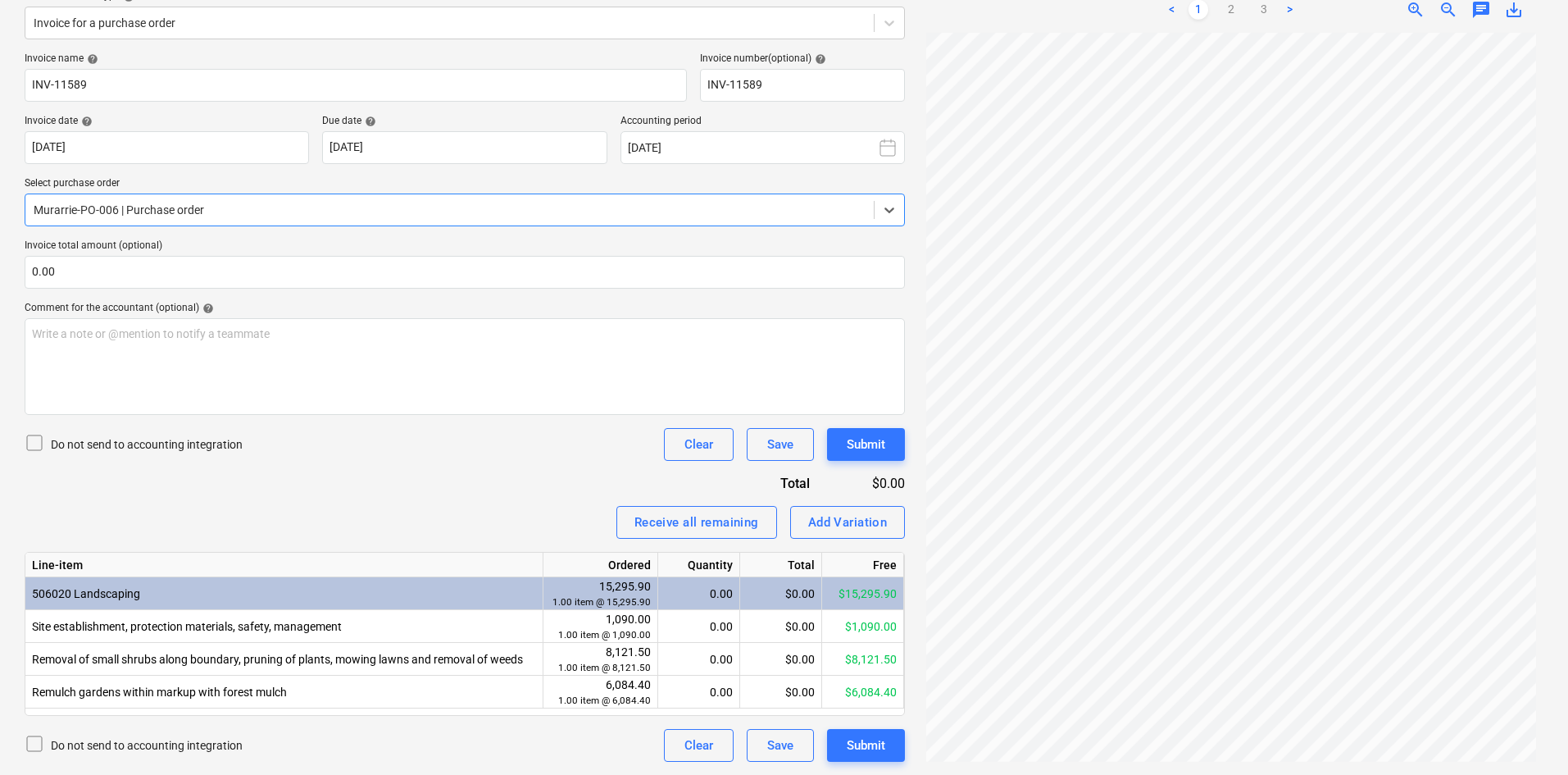
click at [442, 456] on div "Do not send to accounting integration Clear Save Submit" at bounding box center [465, 444] width 881 height 33
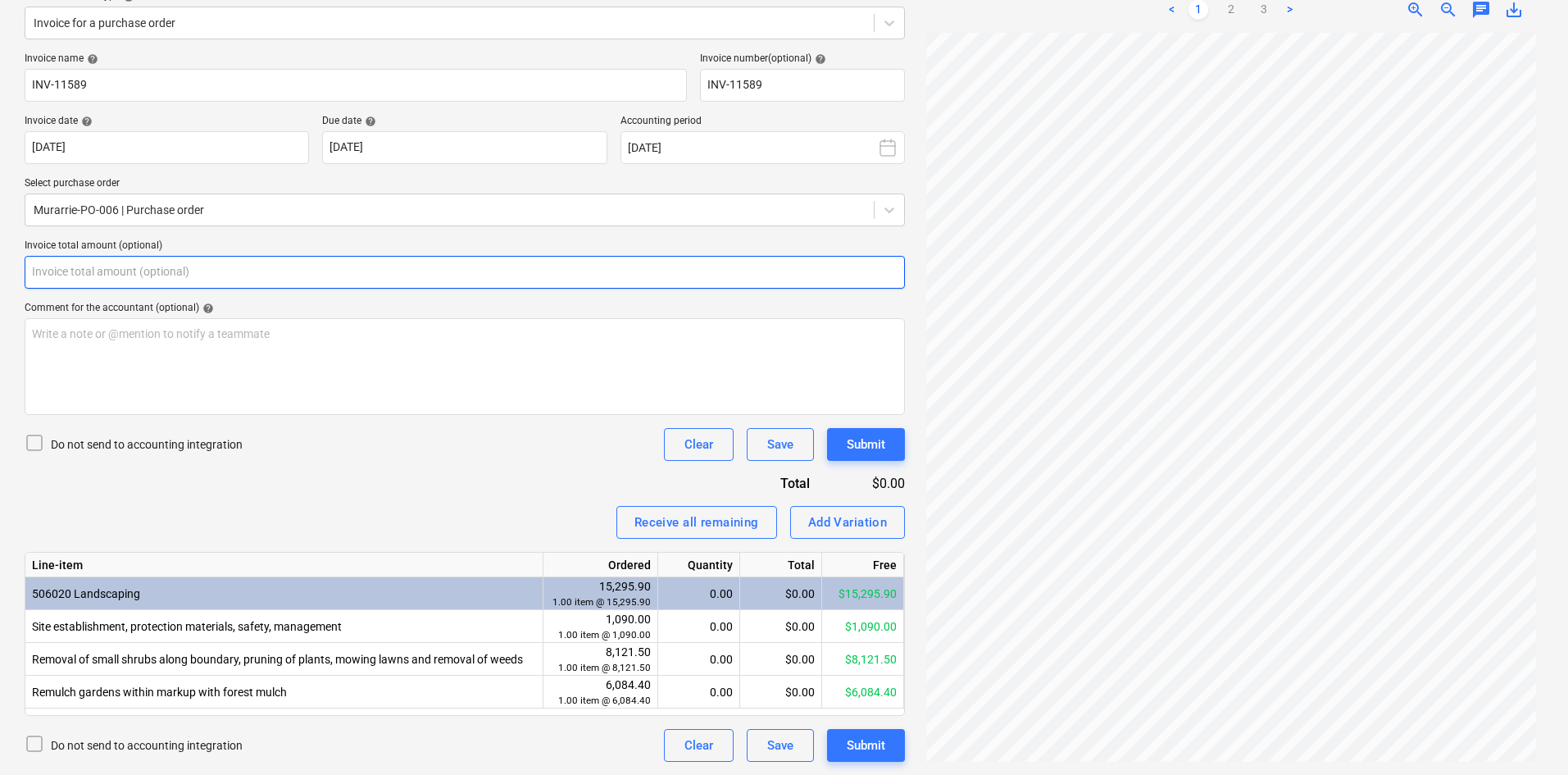
click at [188, 264] on input "text" at bounding box center [465, 272] width 881 height 33
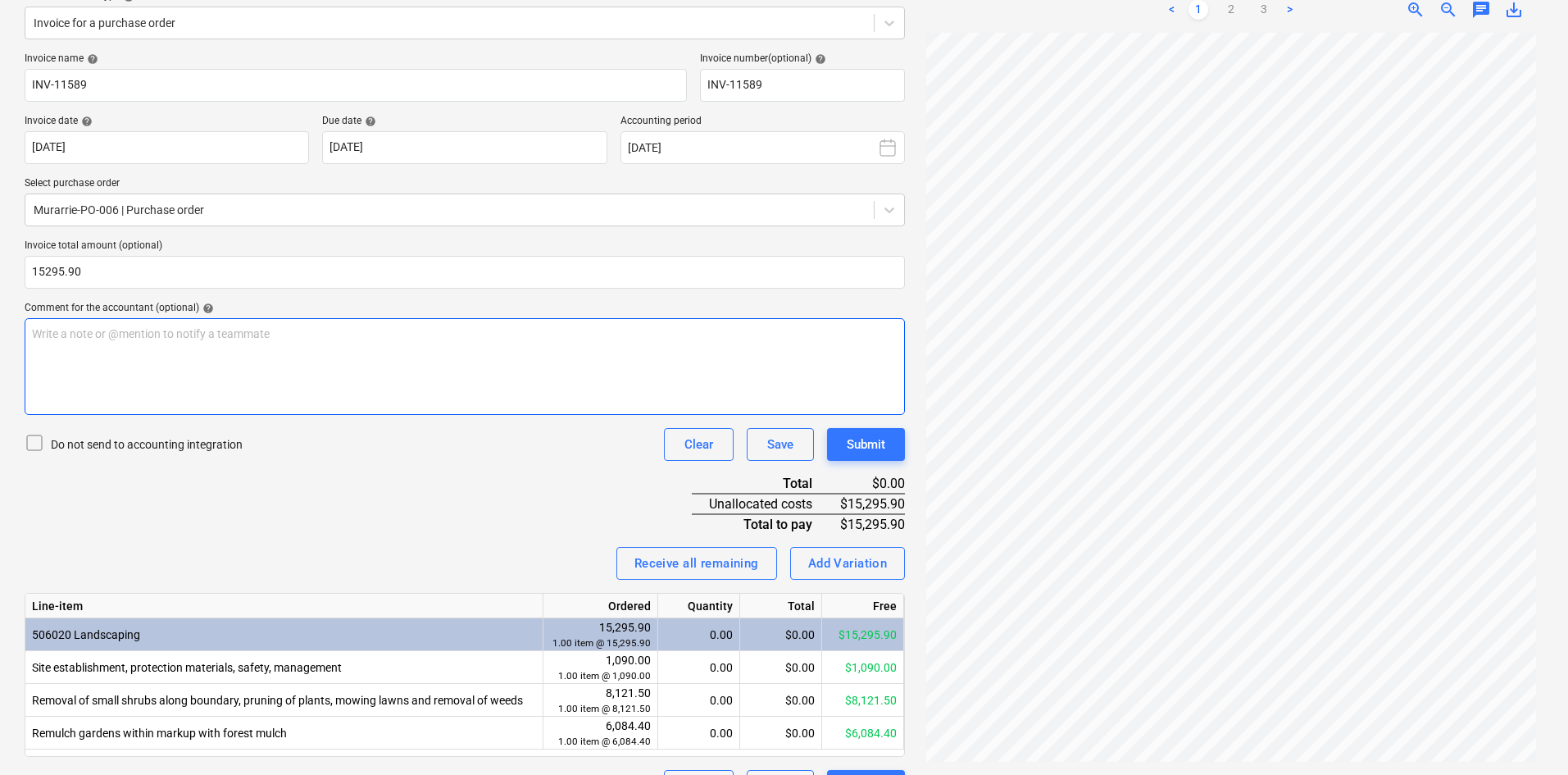
type input "15,295.90"
click at [310, 371] on div "Write a note or @mention to notify a teammate ﻿" at bounding box center [465, 366] width 881 height 97
click at [307, 477] on div "Invoice name help INV-11589 Invoice number (optional) help INV-11589 Invoice da…" at bounding box center [465, 428] width 881 height 750
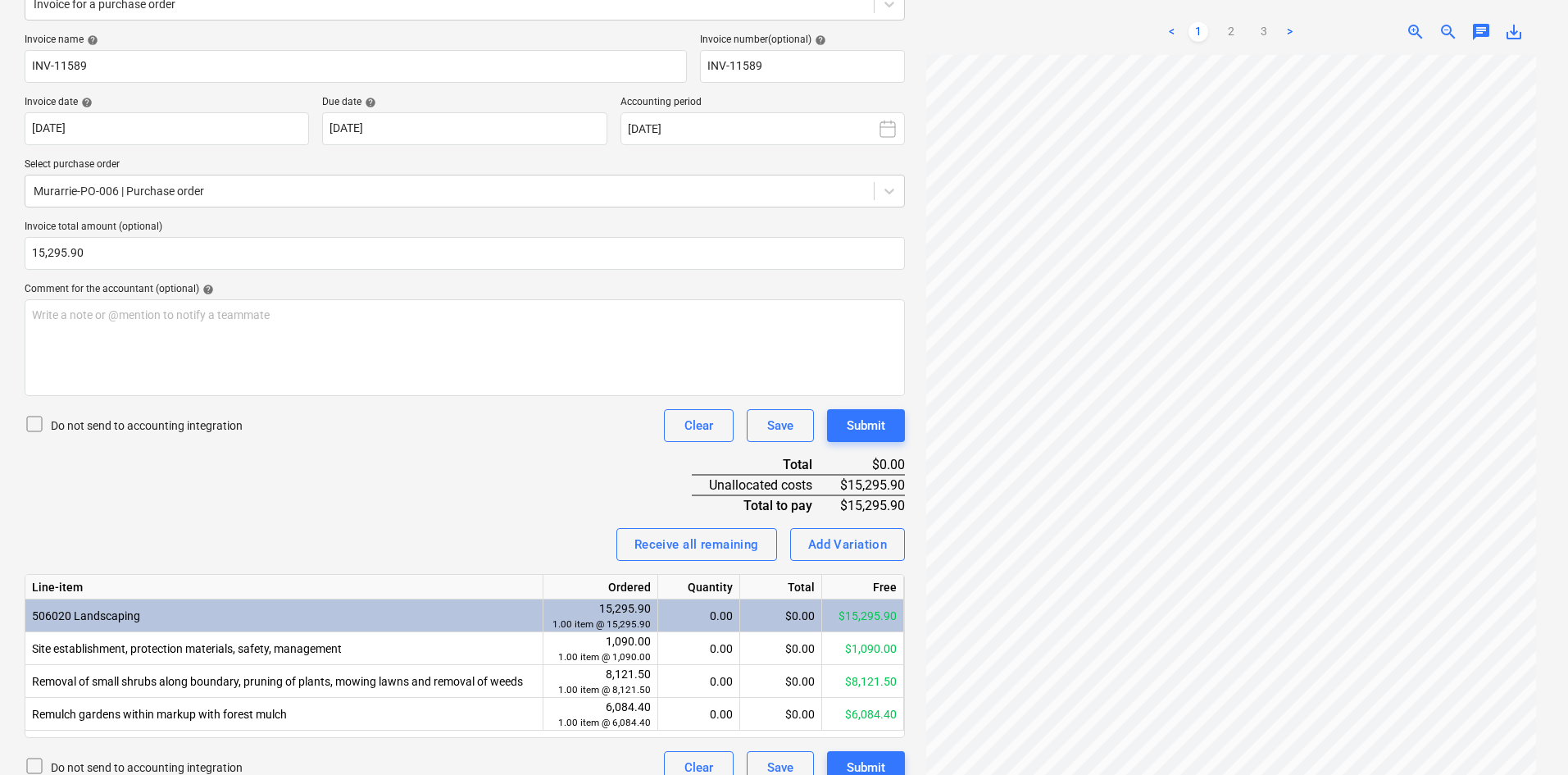
scroll to position [248, 0]
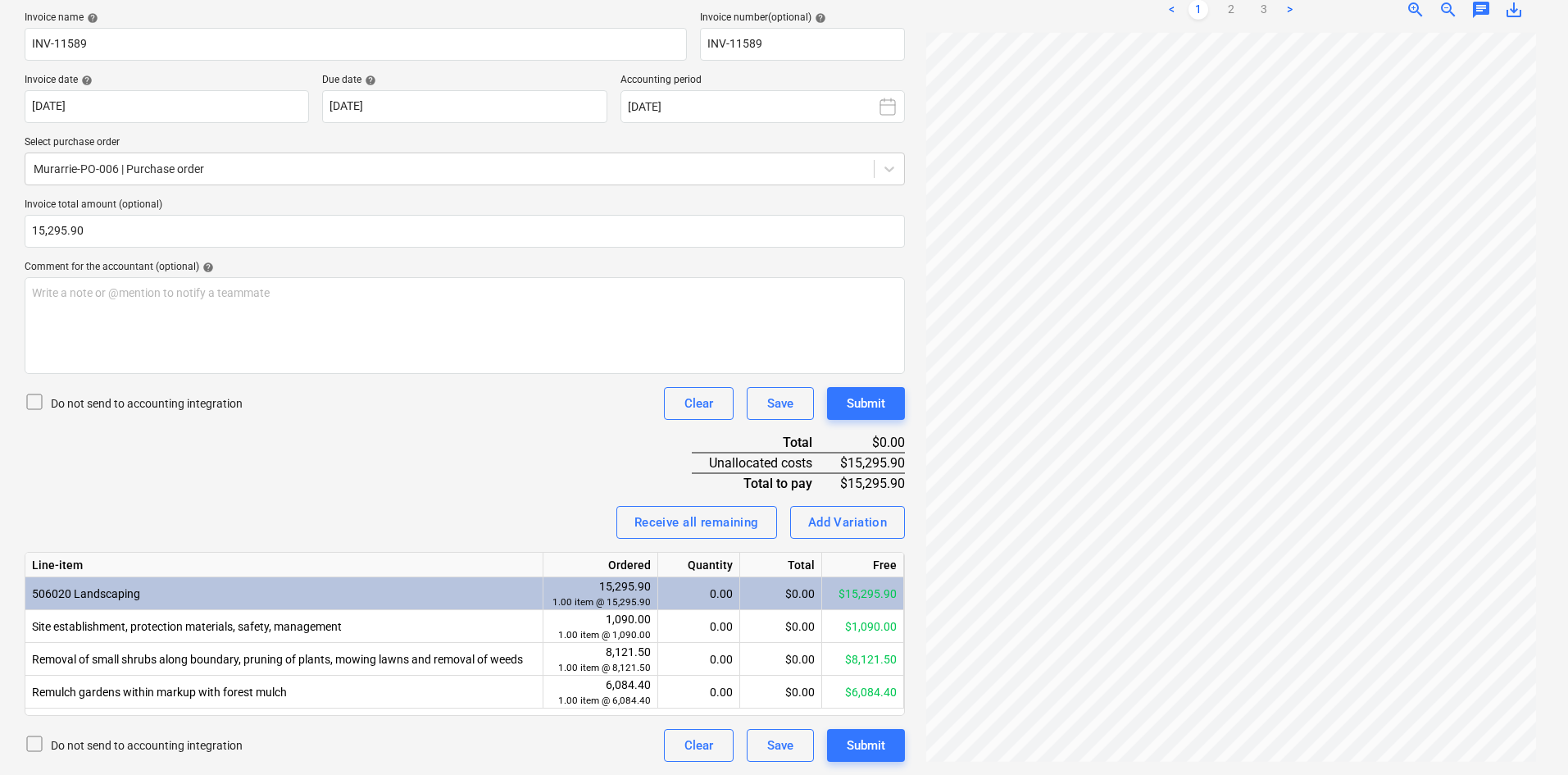
click at [495, 488] on div "Invoice name help INV-11589 Invoice number (optional) help INV-11589 Invoice da…" at bounding box center [465, 387] width 881 height 750
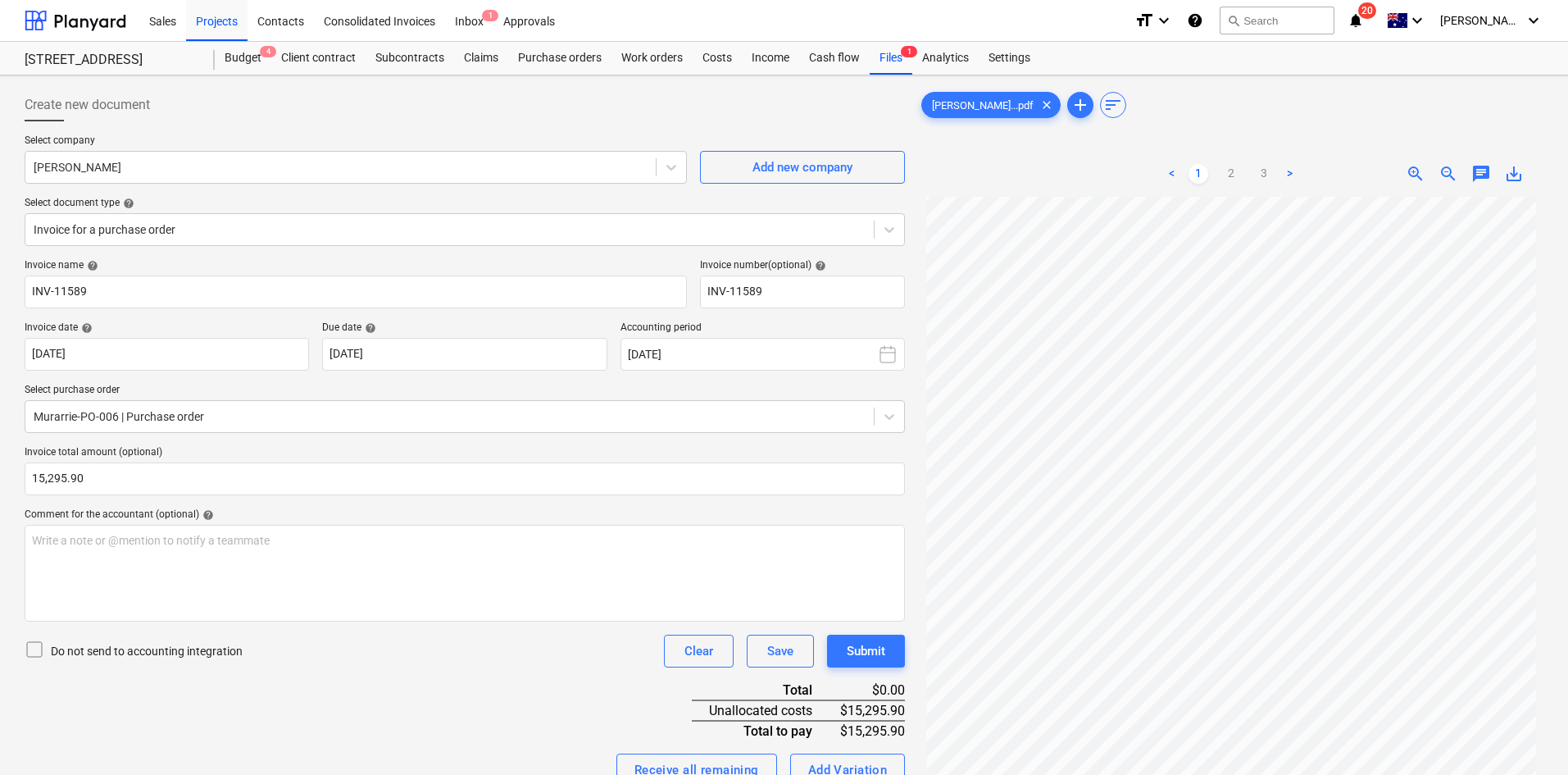
scroll to position [137, 0]
click at [1440, 171] on span "zoom_out" at bounding box center [1449, 174] width 19 height 19
click at [1406, 177] on span "zoom_in" at bounding box center [1416, 174] width 19 height 19
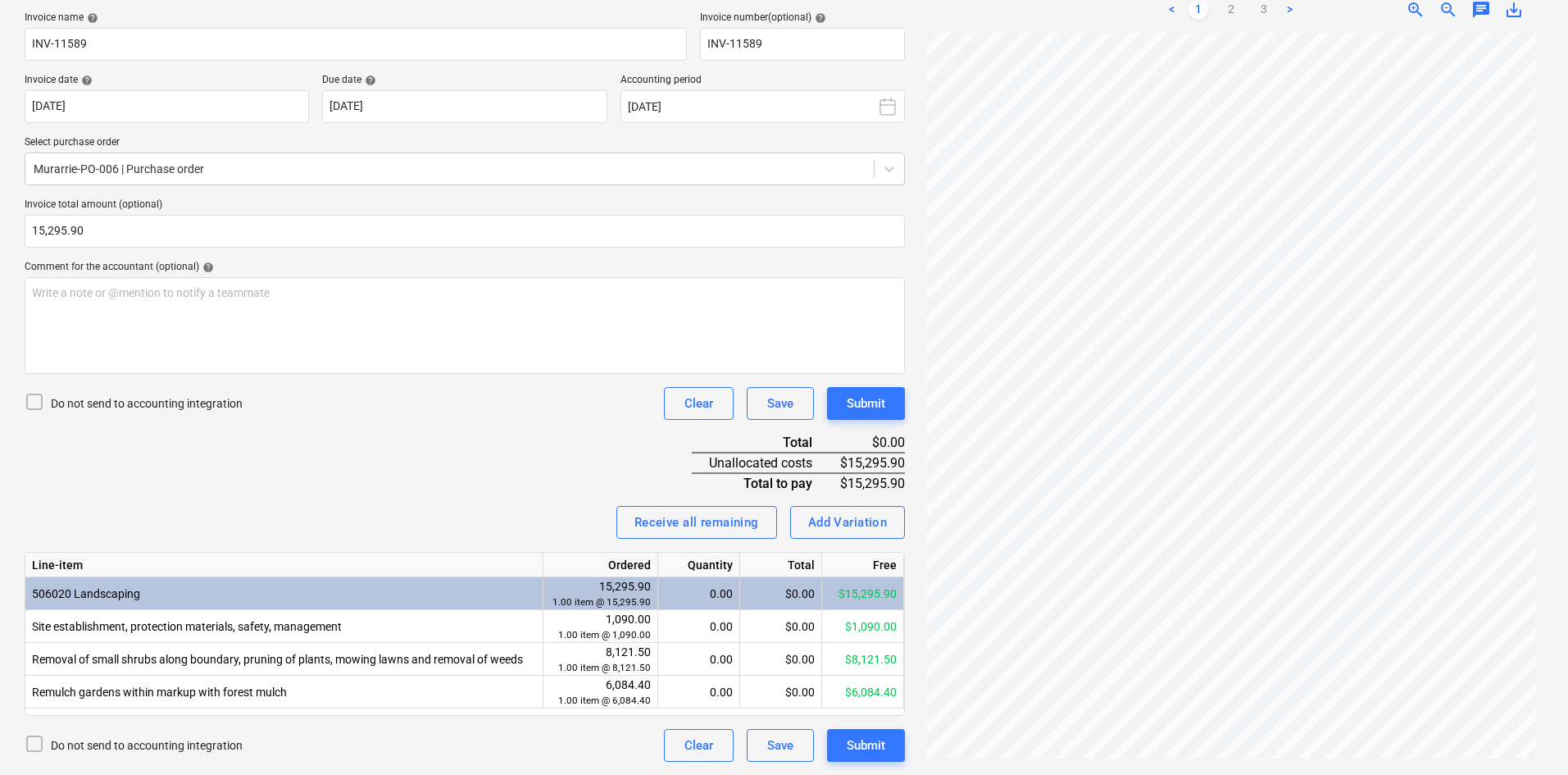
click at [479, 449] on div "Invoice name help INV-11589 Invoice number (optional) help INV-11589 Invoice da…" at bounding box center [465, 387] width 881 height 750
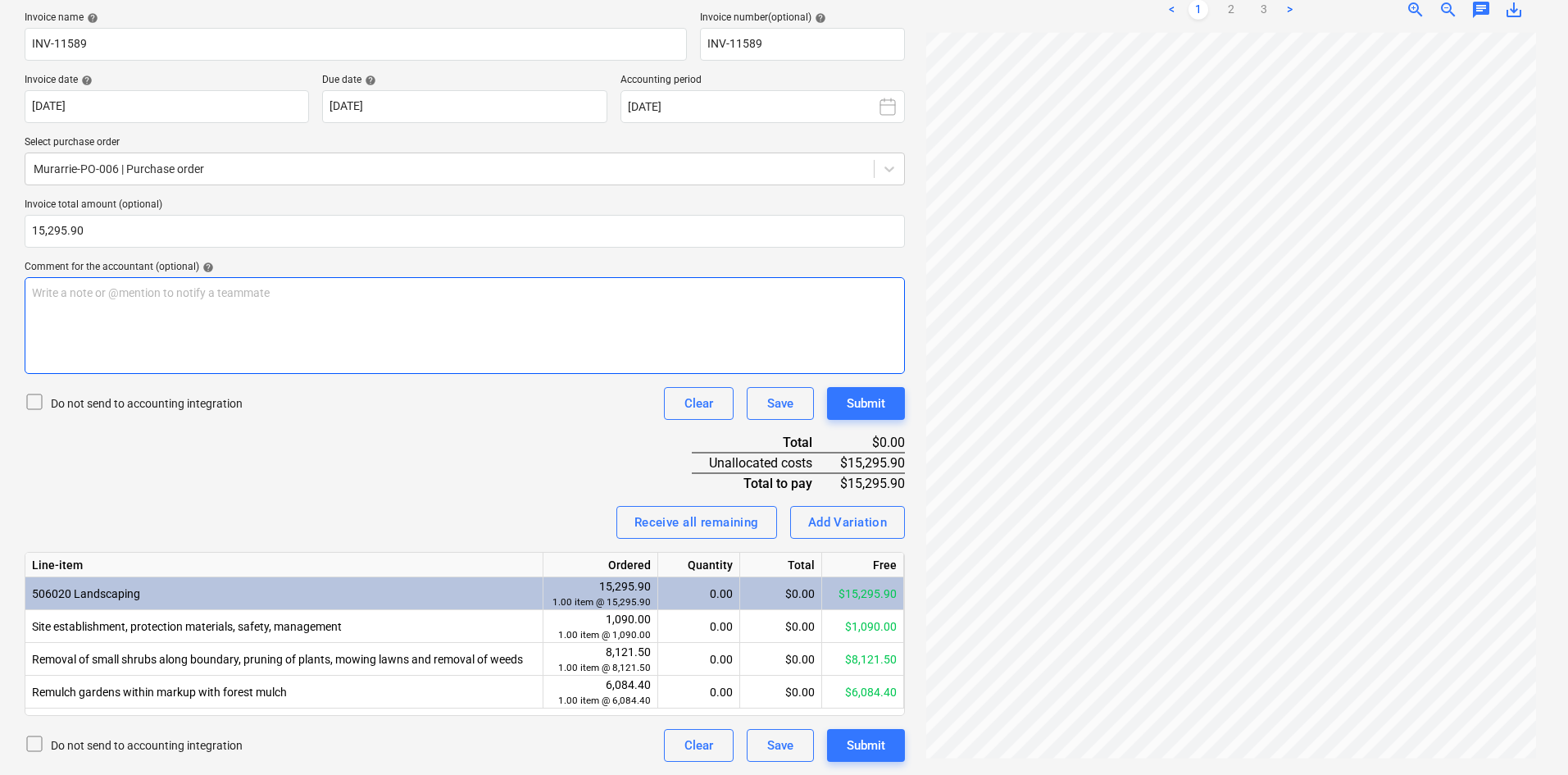
click at [354, 326] on div "Write a note or @mention to notify a teammate ﻿" at bounding box center [465, 325] width 881 height 97
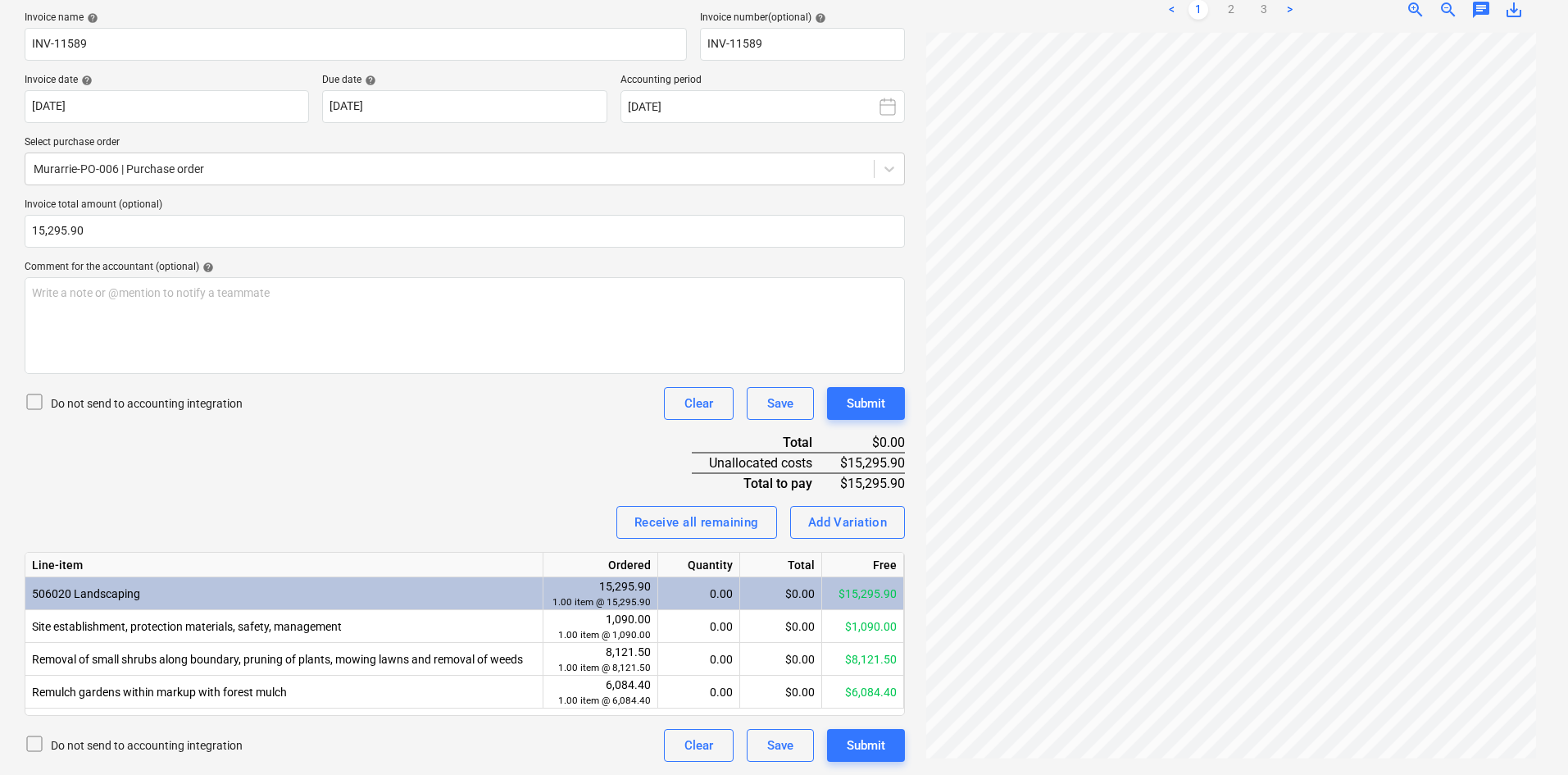
click at [448, 463] on div "Invoice name help INV-11589 Invoice number (optional) help INV-11589 Invoice da…" at bounding box center [465, 387] width 881 height 750
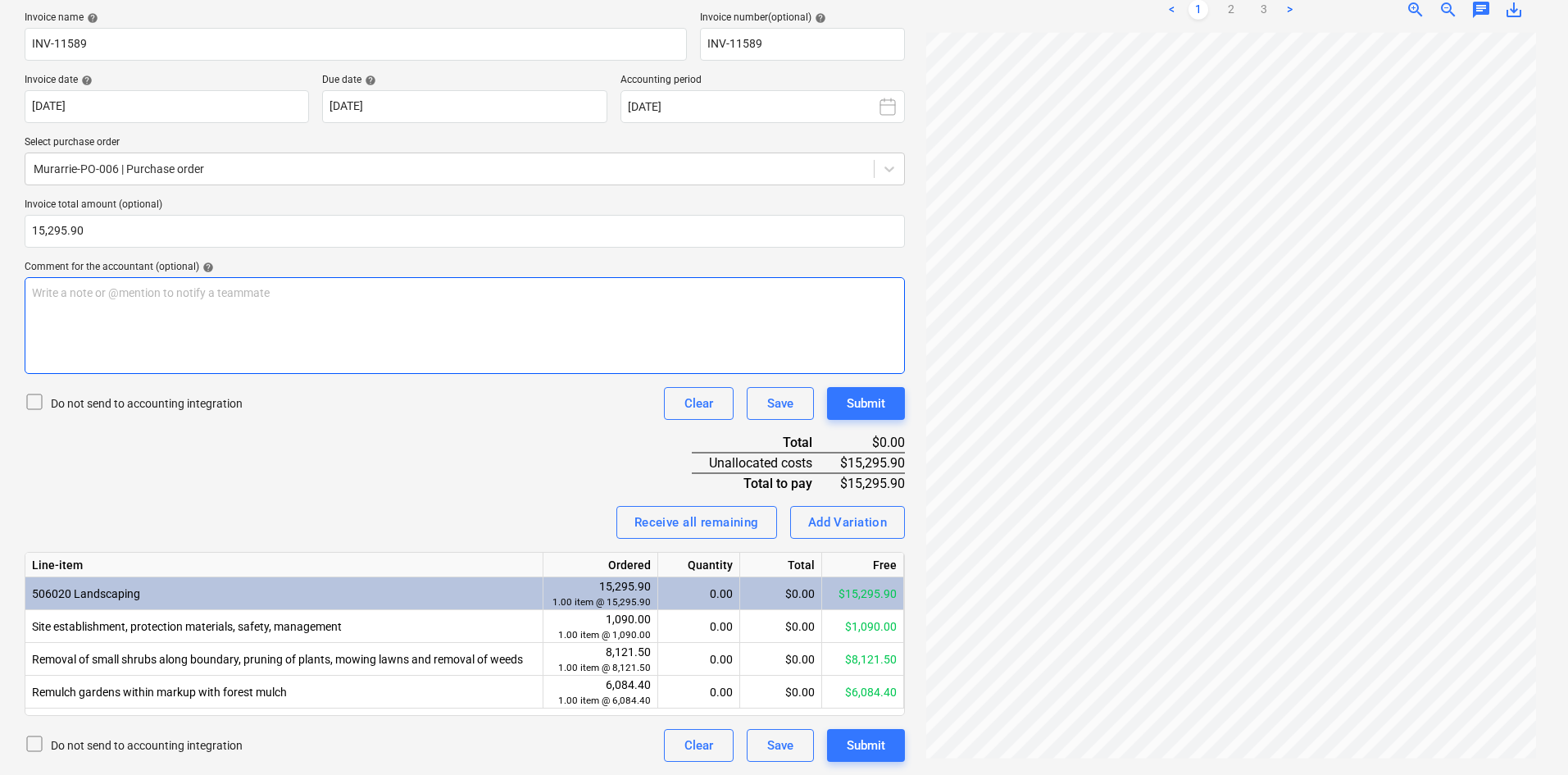
click at [432, 326] on div "Write a note or @mention to notify a teammate ﻿" at bounding box center [465, 325] width 881 height 97
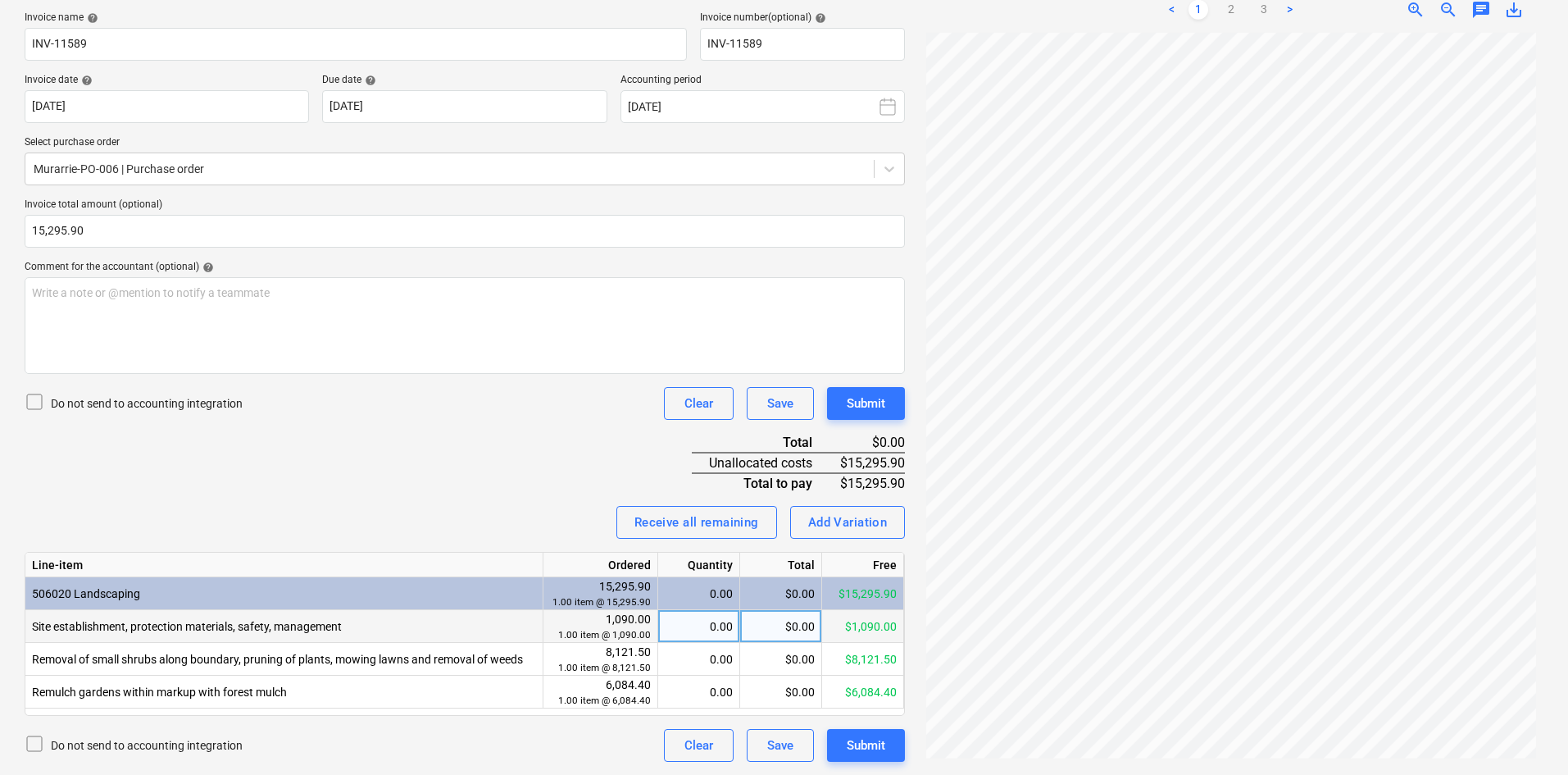
click at [717, 623] on div "0.00" at bounding box center [699, 626] width 68 height 33
type input "1"
click at [703, 652] on div "0.00" at bounding box center [699, 660] width 68 height 33
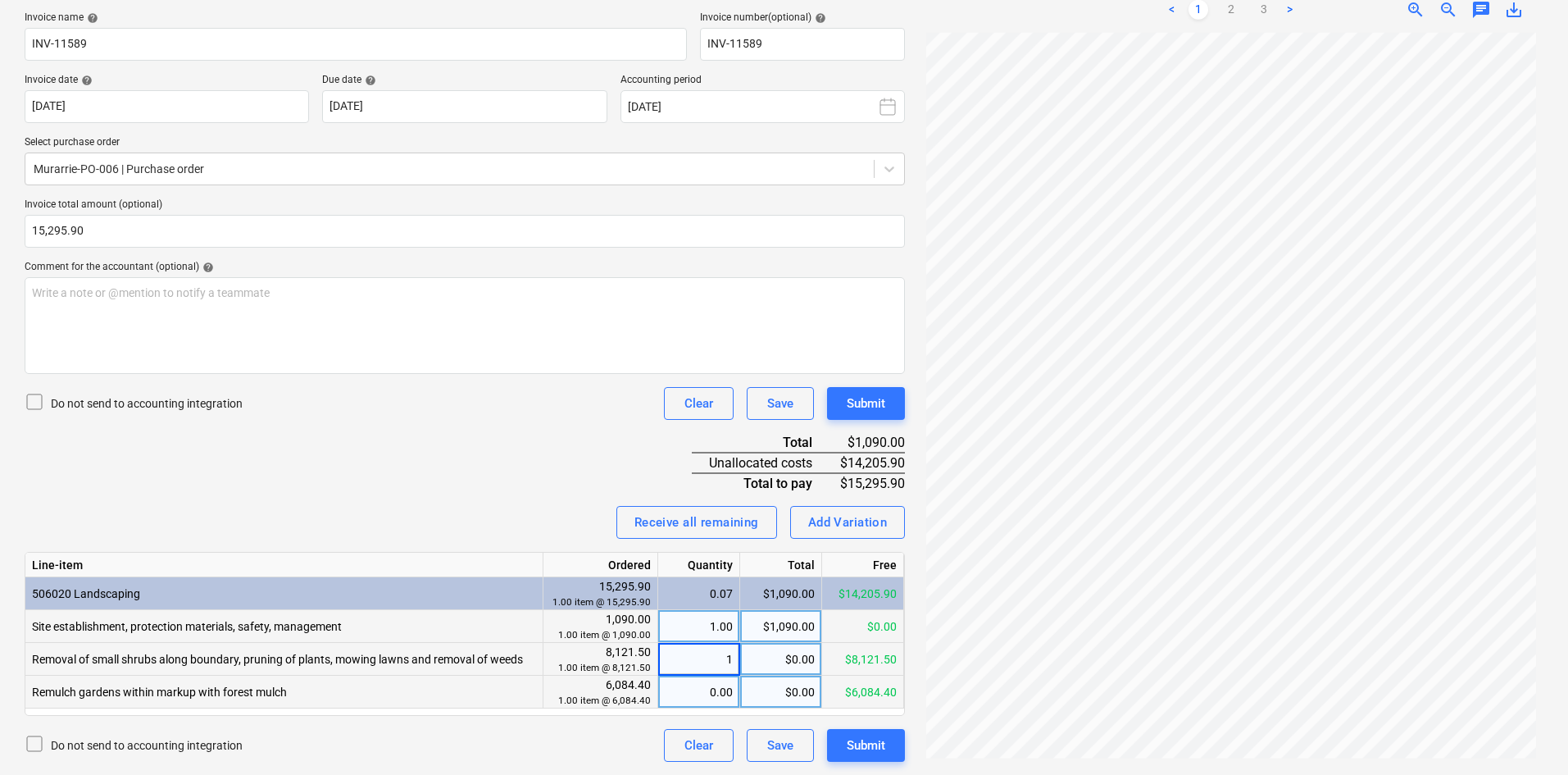
click at [709, 694] on div "0.00" at bounding box center [699, 692] width 68 height 33
click at [510, 547] on div "Invoice name help INV-11589 Invoice number (optional) help INV-11589 Invoice da…" at bounding box center [465, 387] width 881 height 750
click at [906, 749] on div "Create new document Select company Martin Brothers Add new company Select docum…" at bounding box center [465, 301] width 894 height 934
click at [887, 752] on button "Submit" at bounding box center [865, 745] width 78 height 33
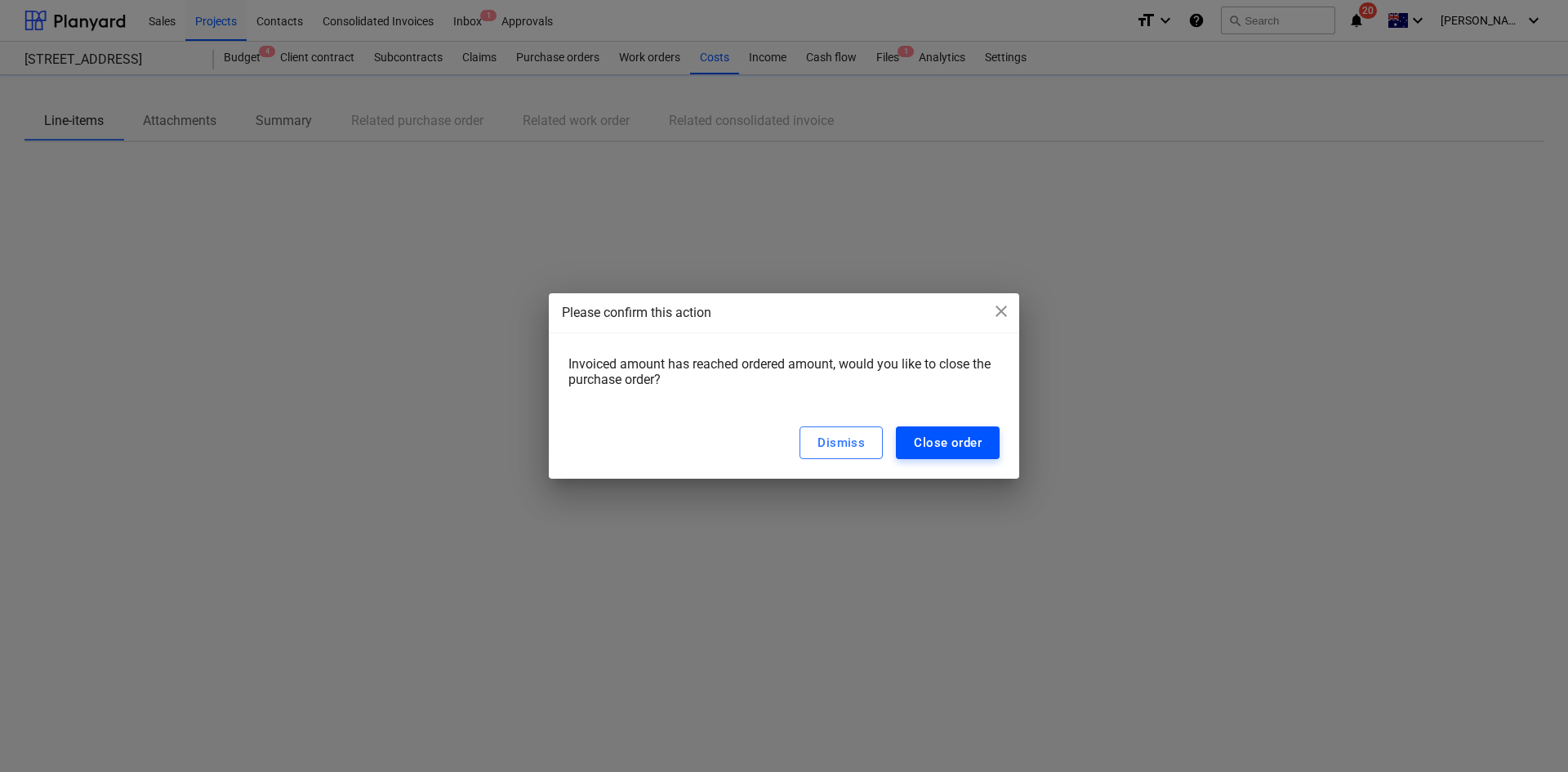
click at [941, 441] on div "Close order" at bounding box center [947, 443] width 68 height 21
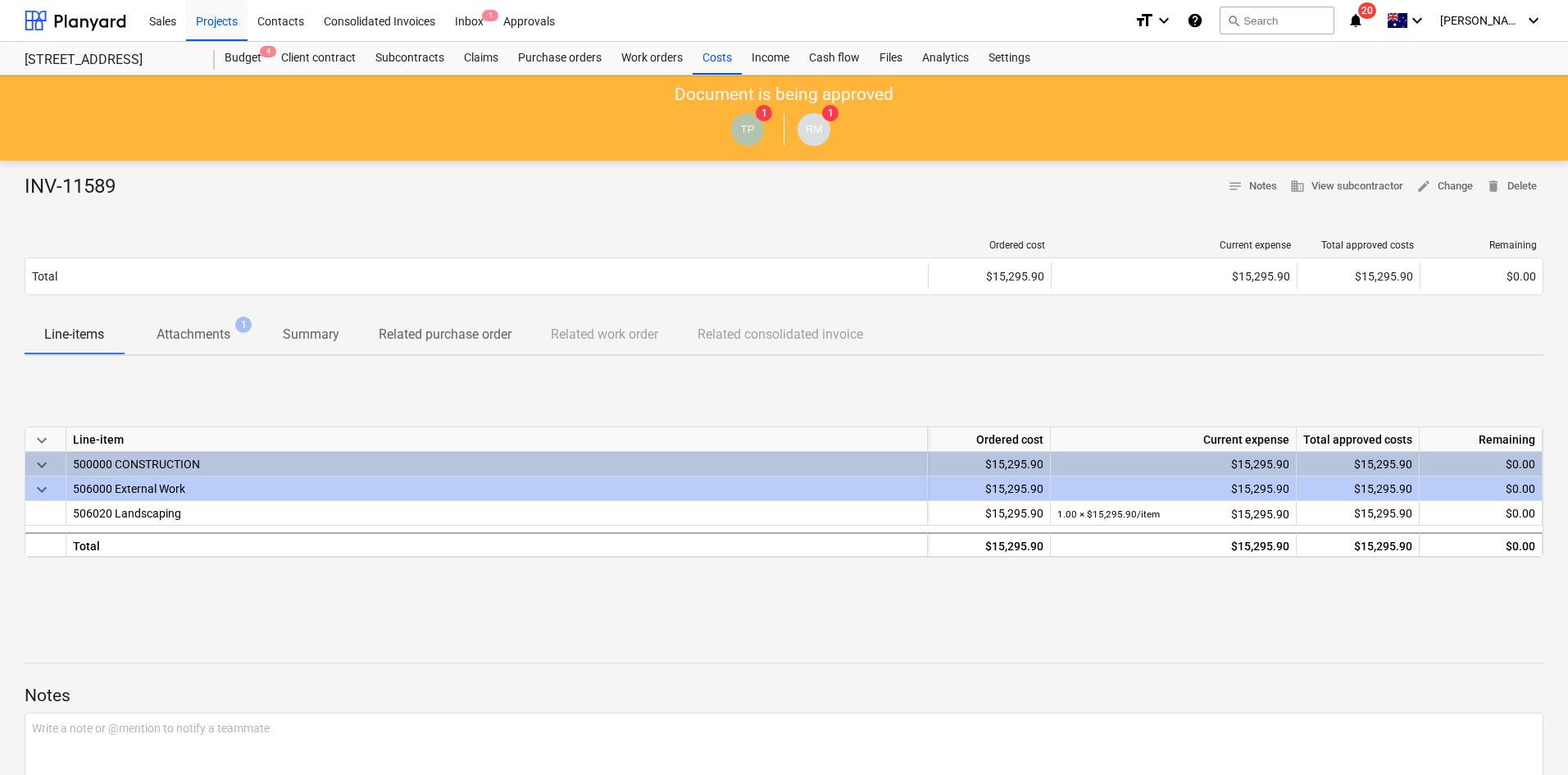
click at [937, 212] on div at bounding box center [784, 207] width 1519 height 13
click at [706, 61] on div "Costs" at bounding box center [717, 58] width 49 height 33
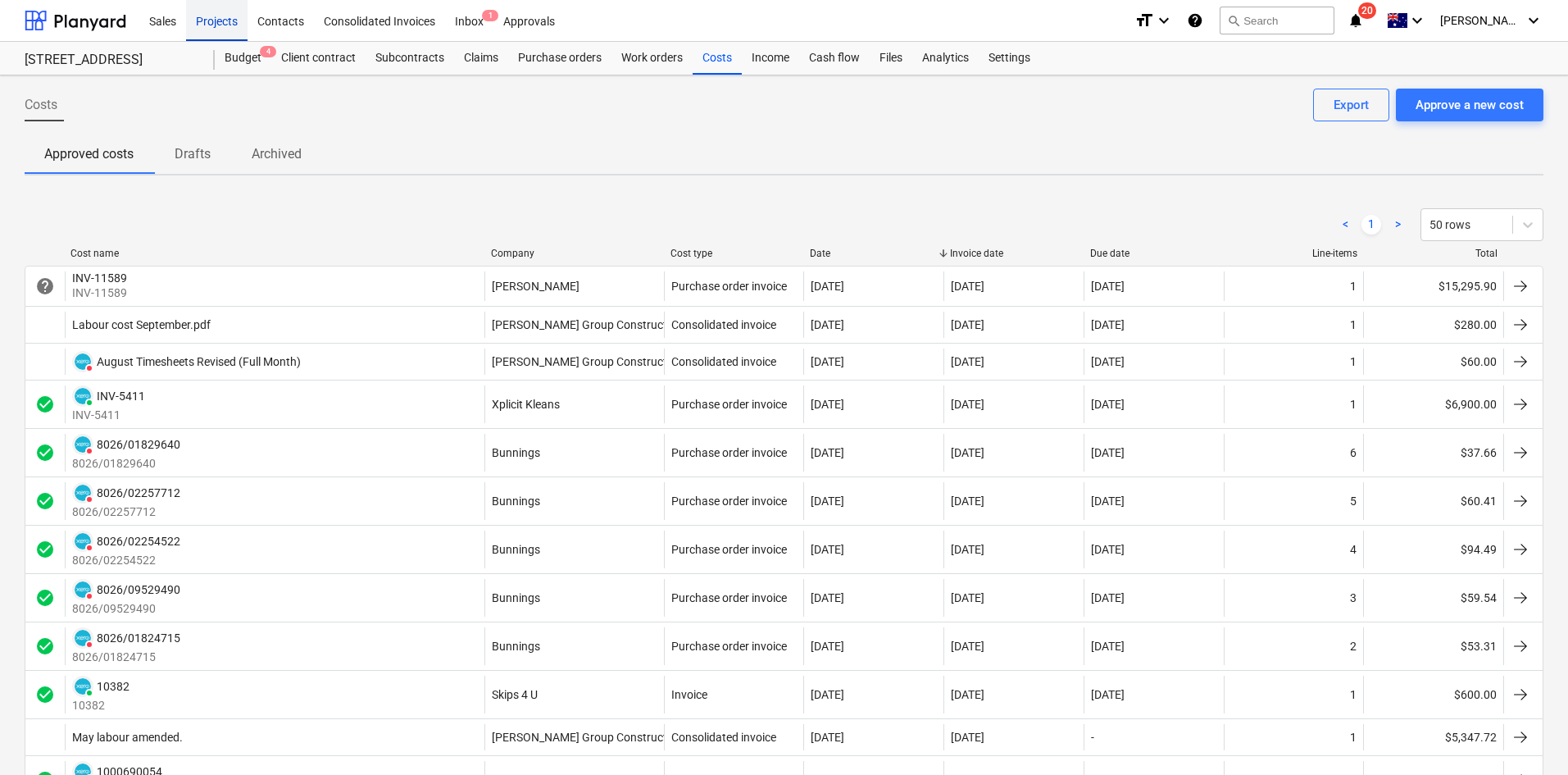
click at [226, 30] on div "Projects" at bounding box center [217, 19] width 62 height 41
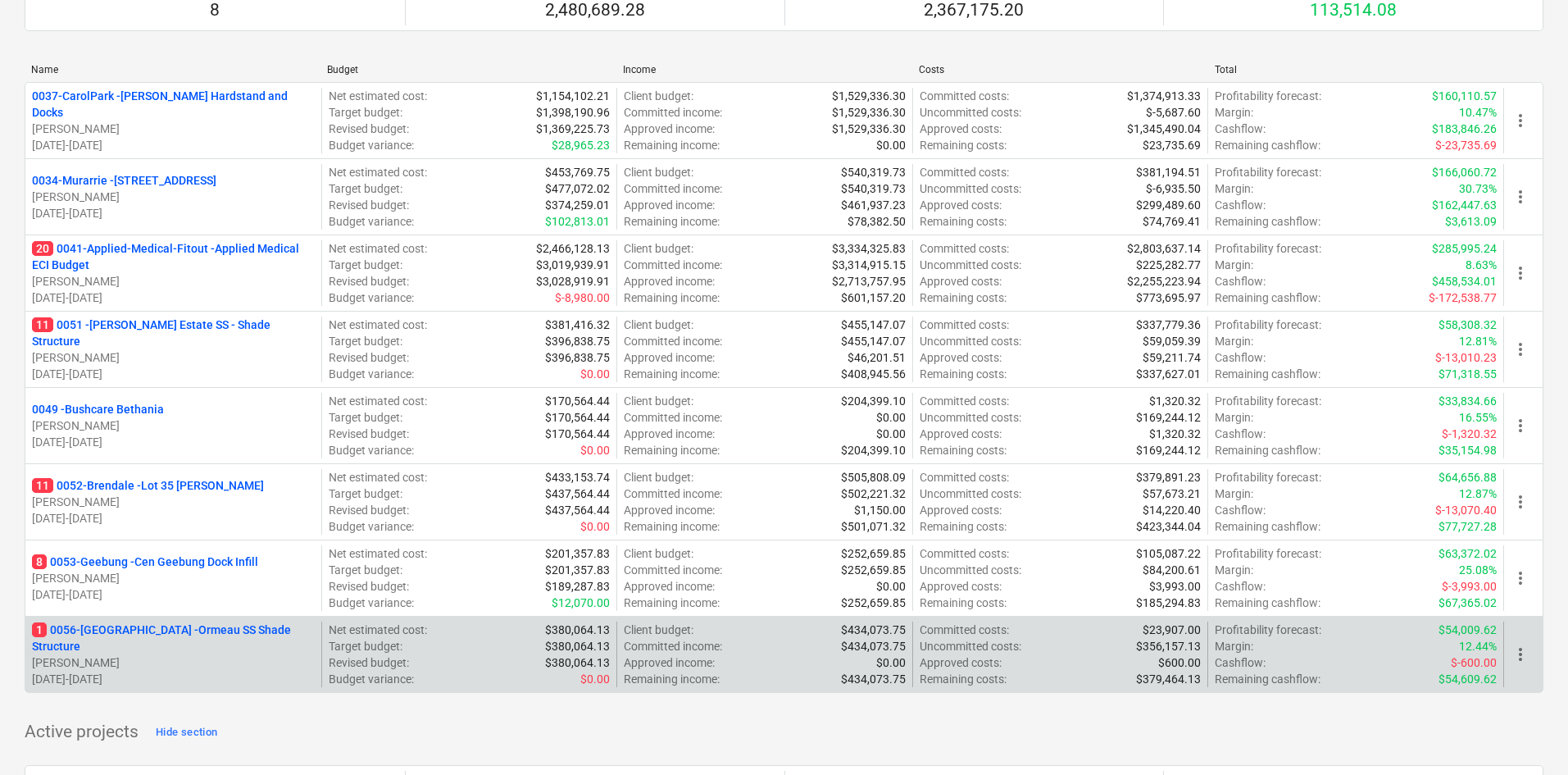
scroll to position [164, 0]
click at [164, 639] on p "1 0056-Ormeau - Ormeau SS Shade Structure" at bounding box center [173, 638] width 283 height 33
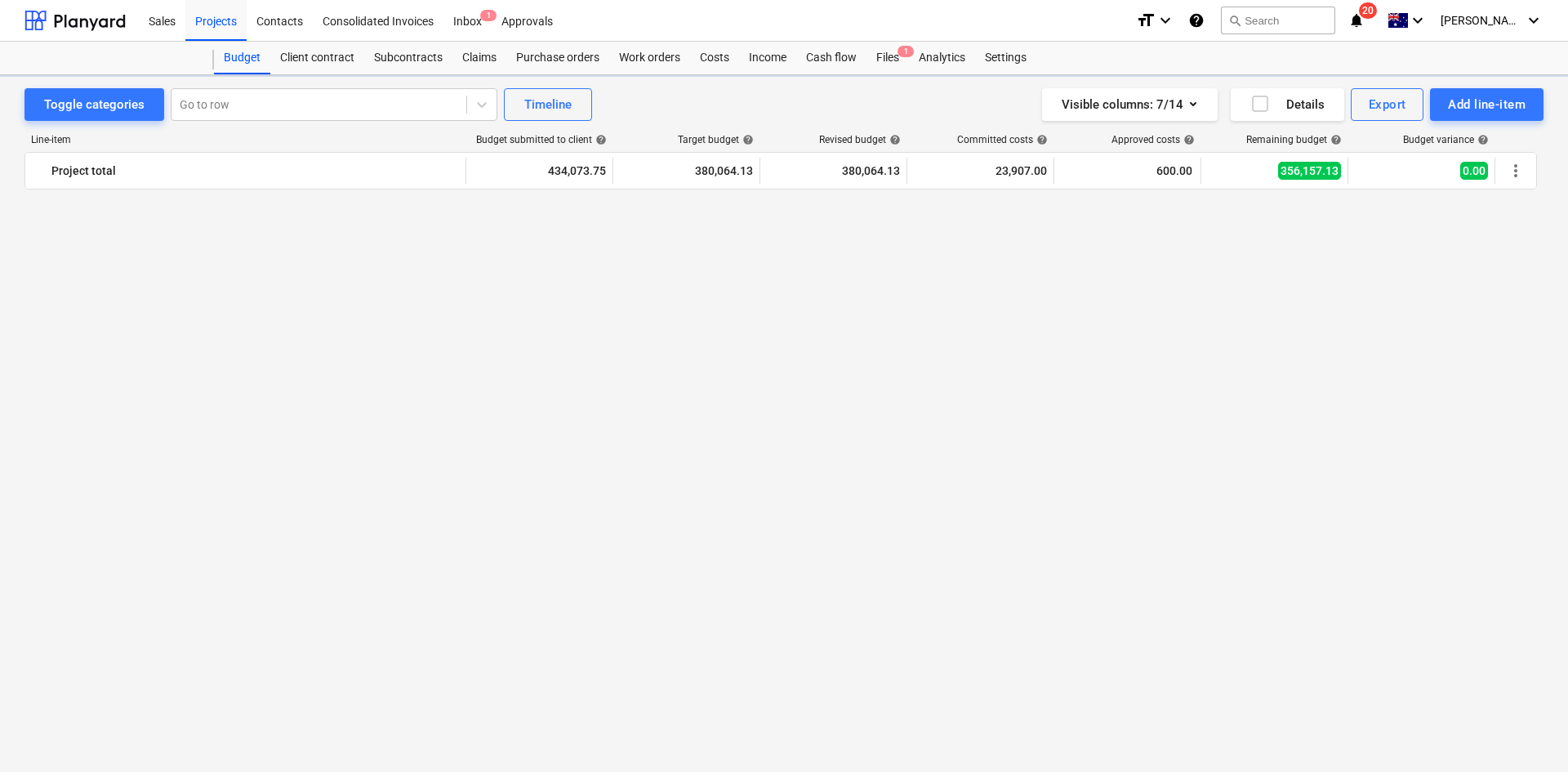
scroll to position [1874, 0]
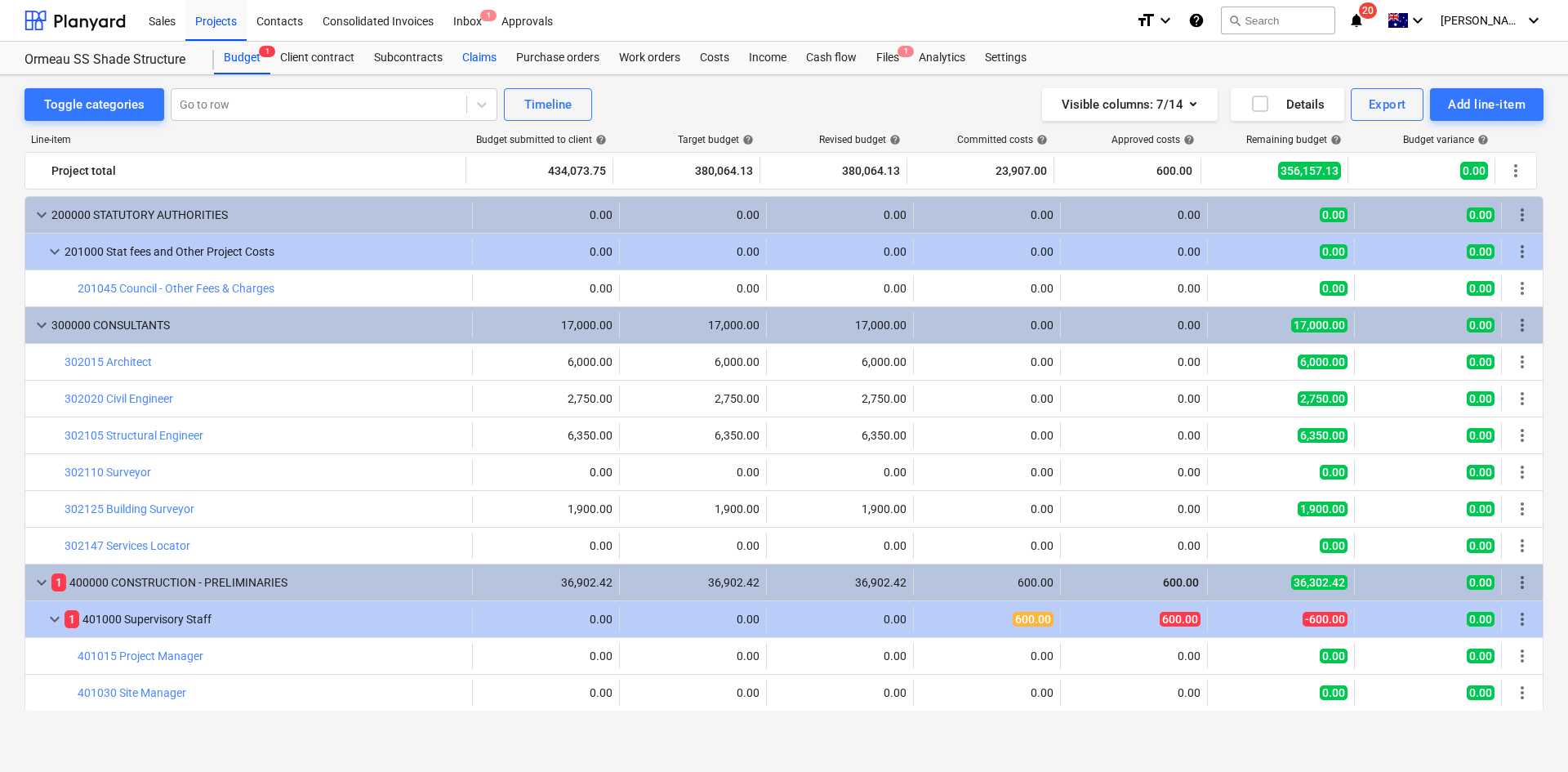
click at [475, 55] on div "Claims" at bounding box center [479, 57] width 54 height 33
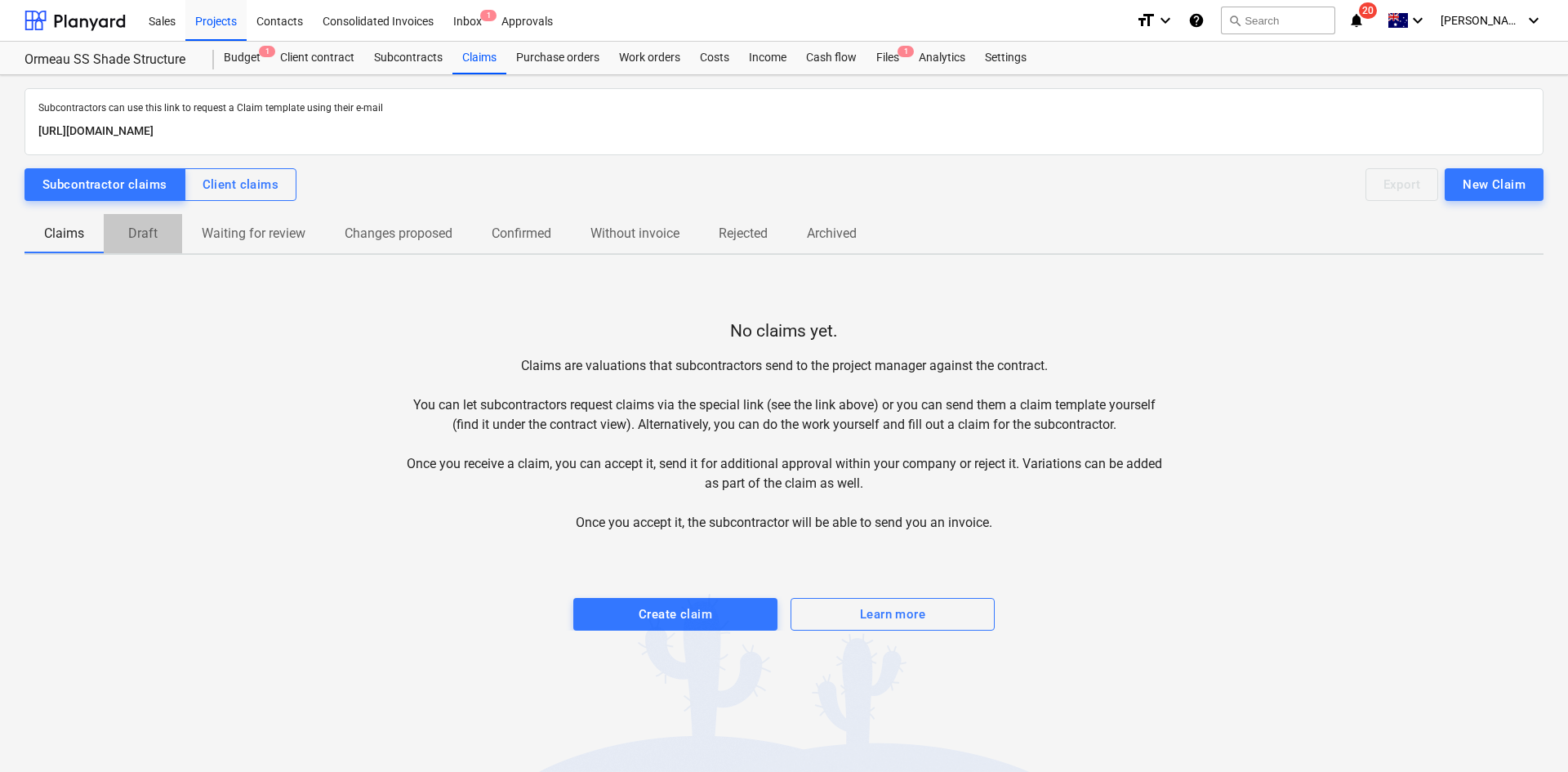
click at [156, 238] on p "Draft" at bounding box center [143, 234] width 39 height 19
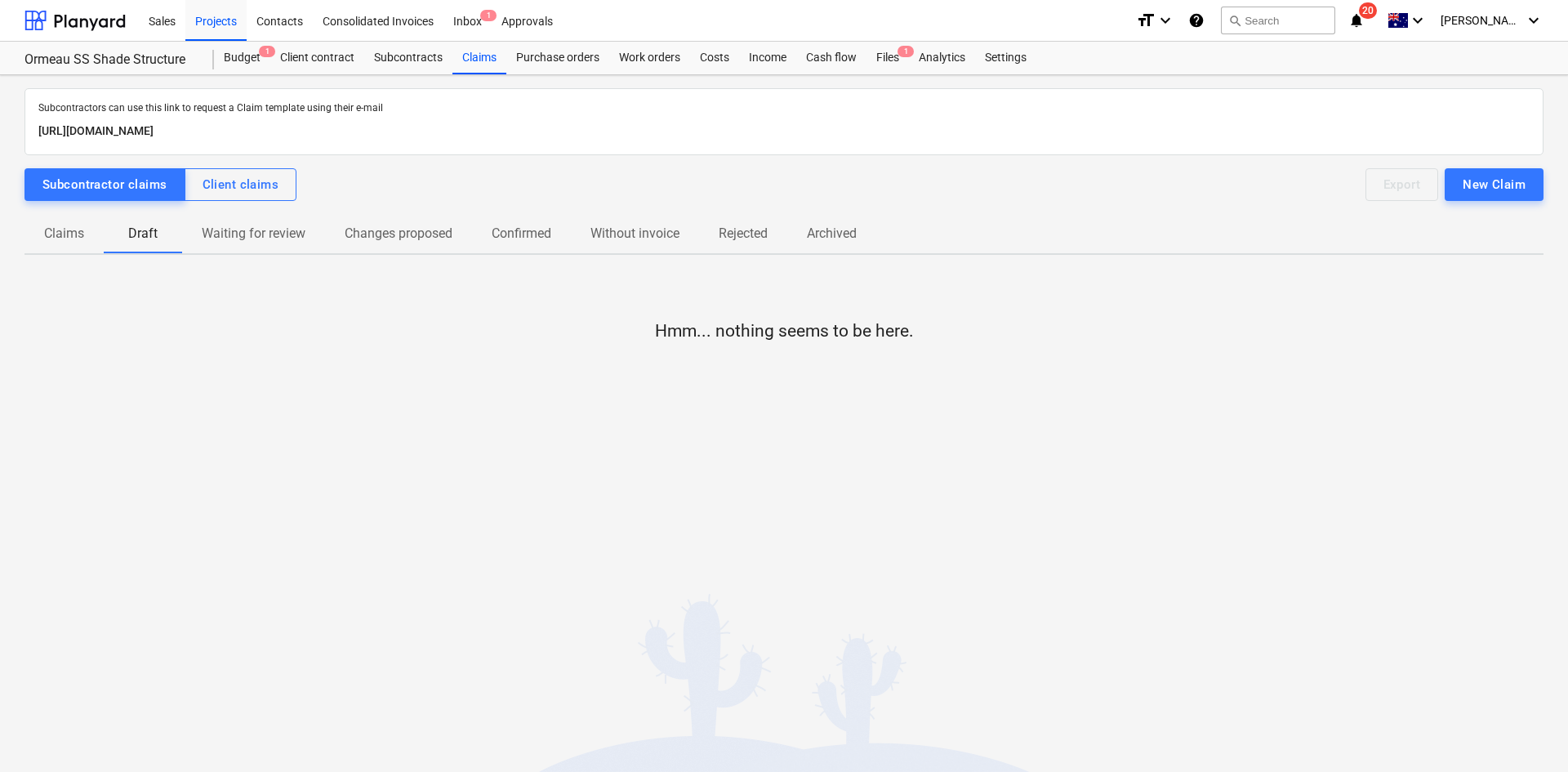
click at [53, 238] on p "Claims" at bounding box center [64, 234] width 40 height 19
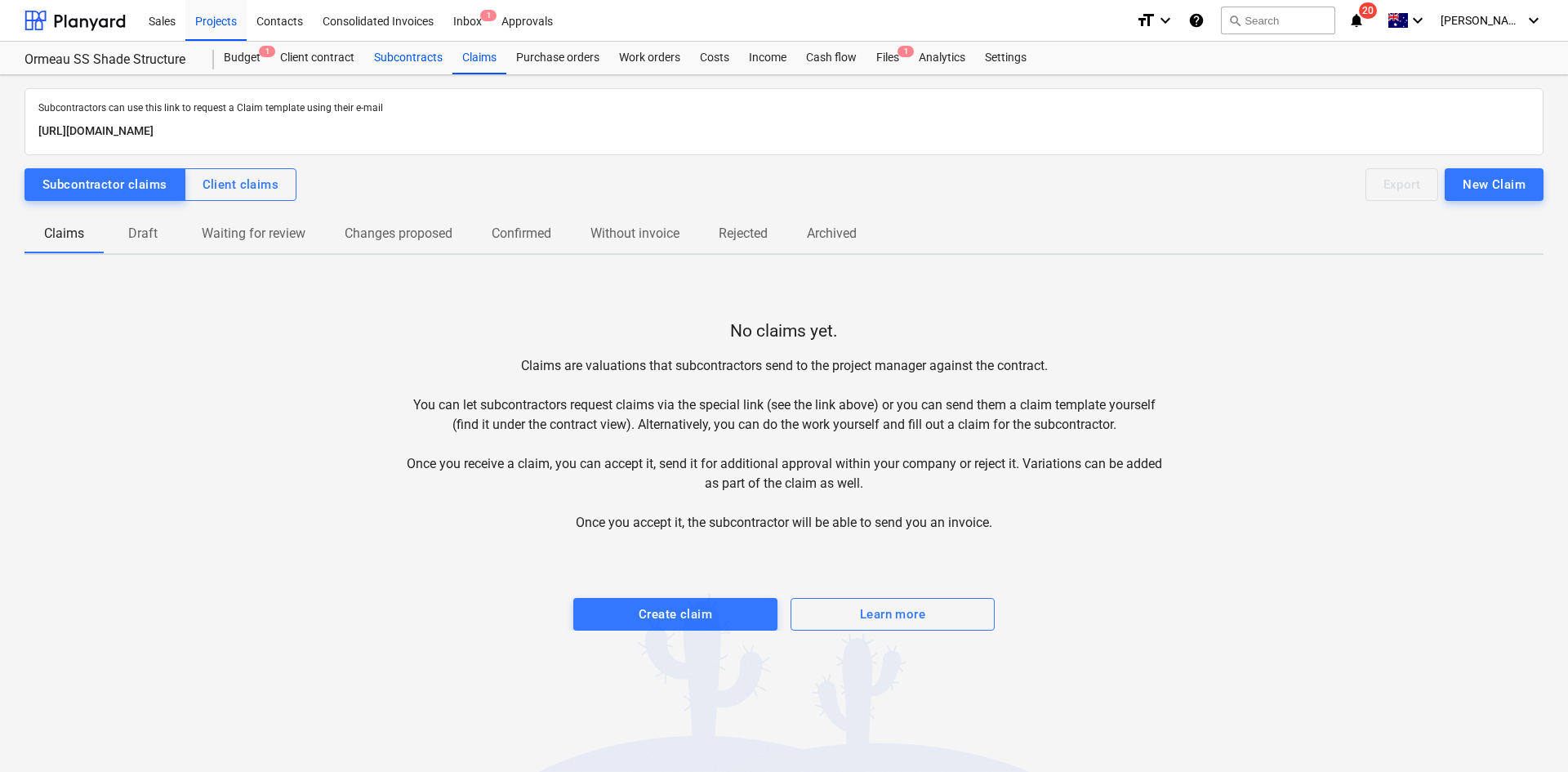
click at [408, 53] on div "Subcontracts" at bounding box center [408, 57] width 88 height 33
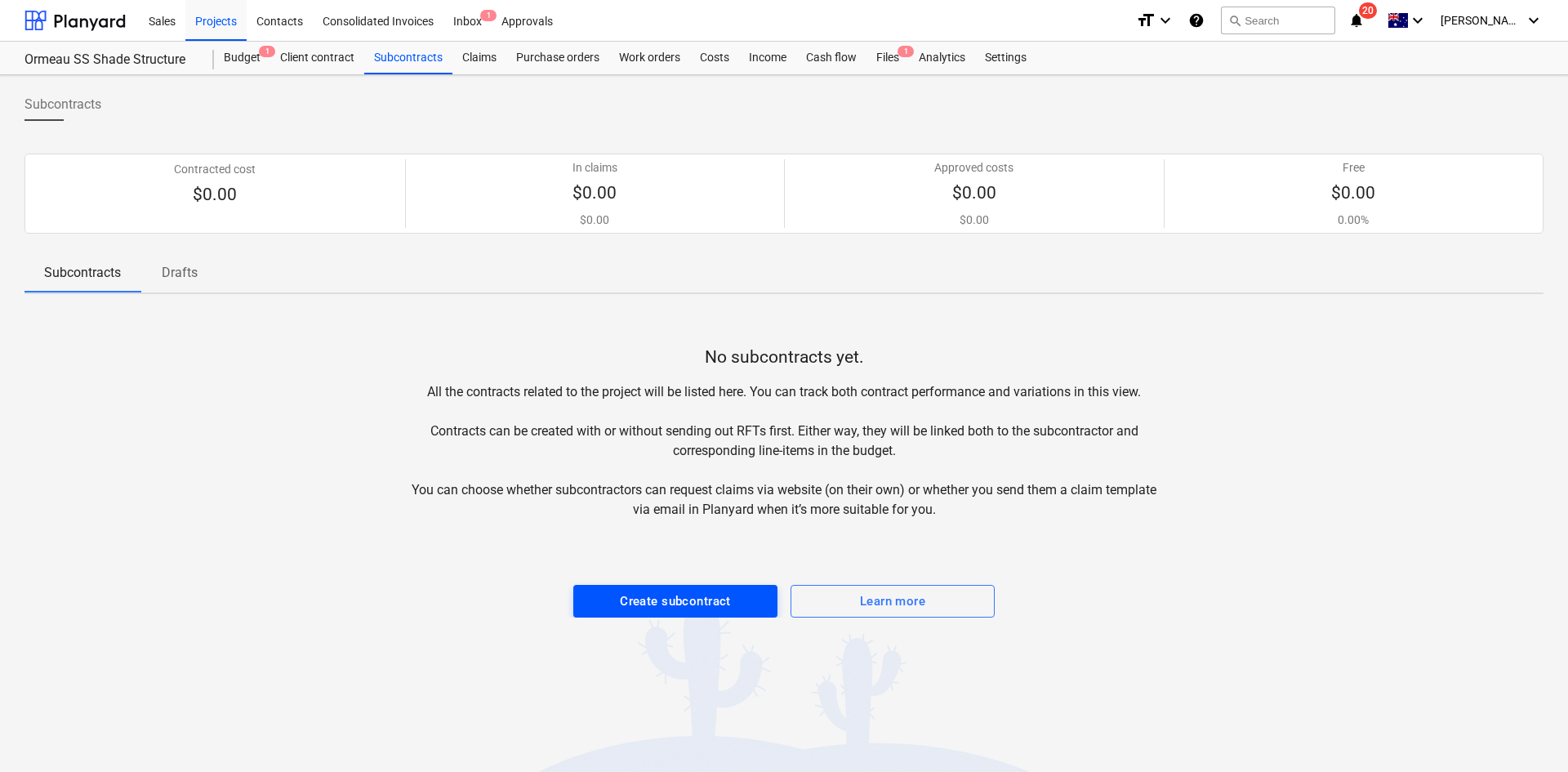
click at [657, 611] on div "Create subcontract" at bounding box center [675, 602] width 111 height 21
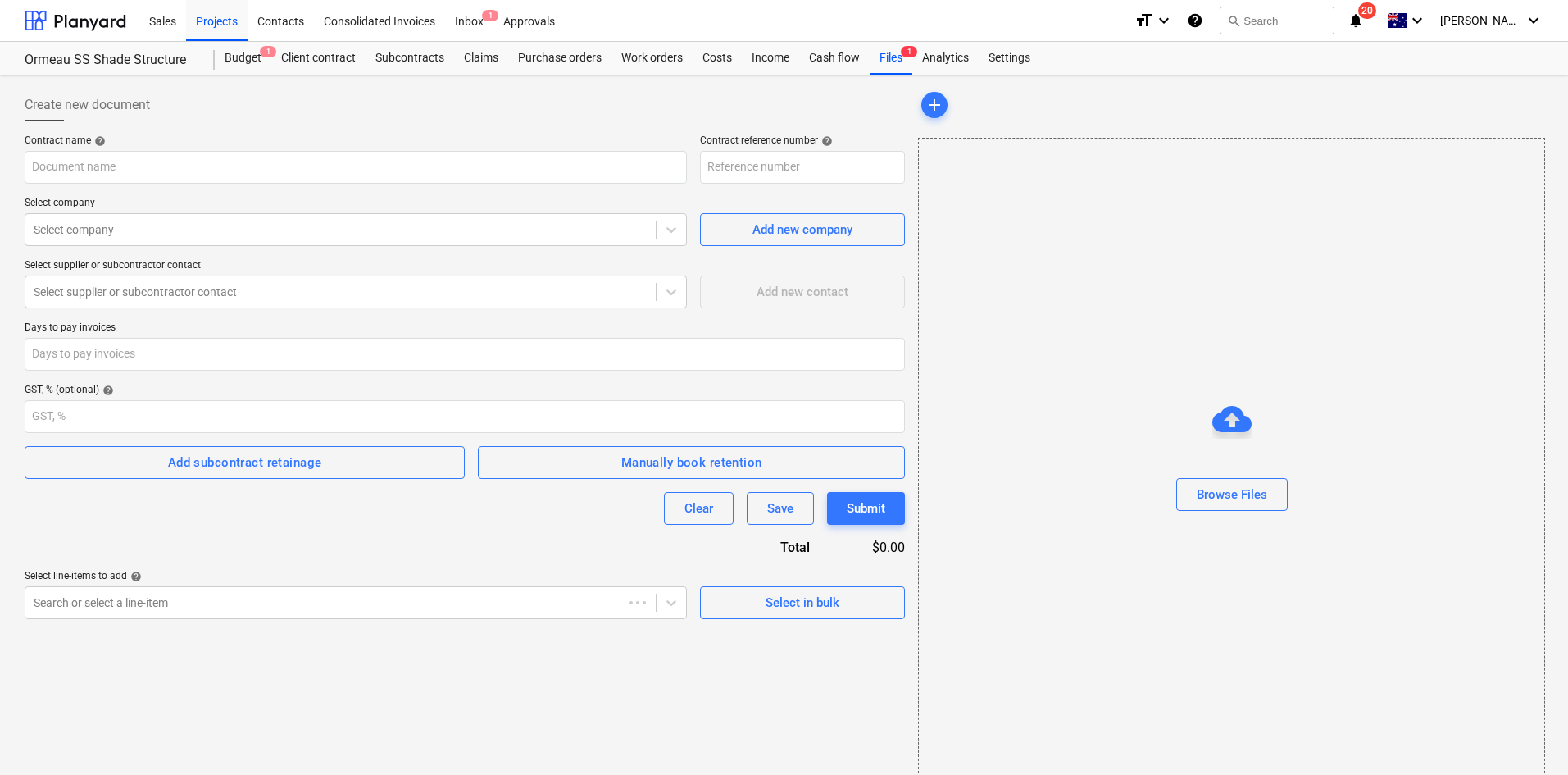
type input "0056-Ormeau-SO-001"
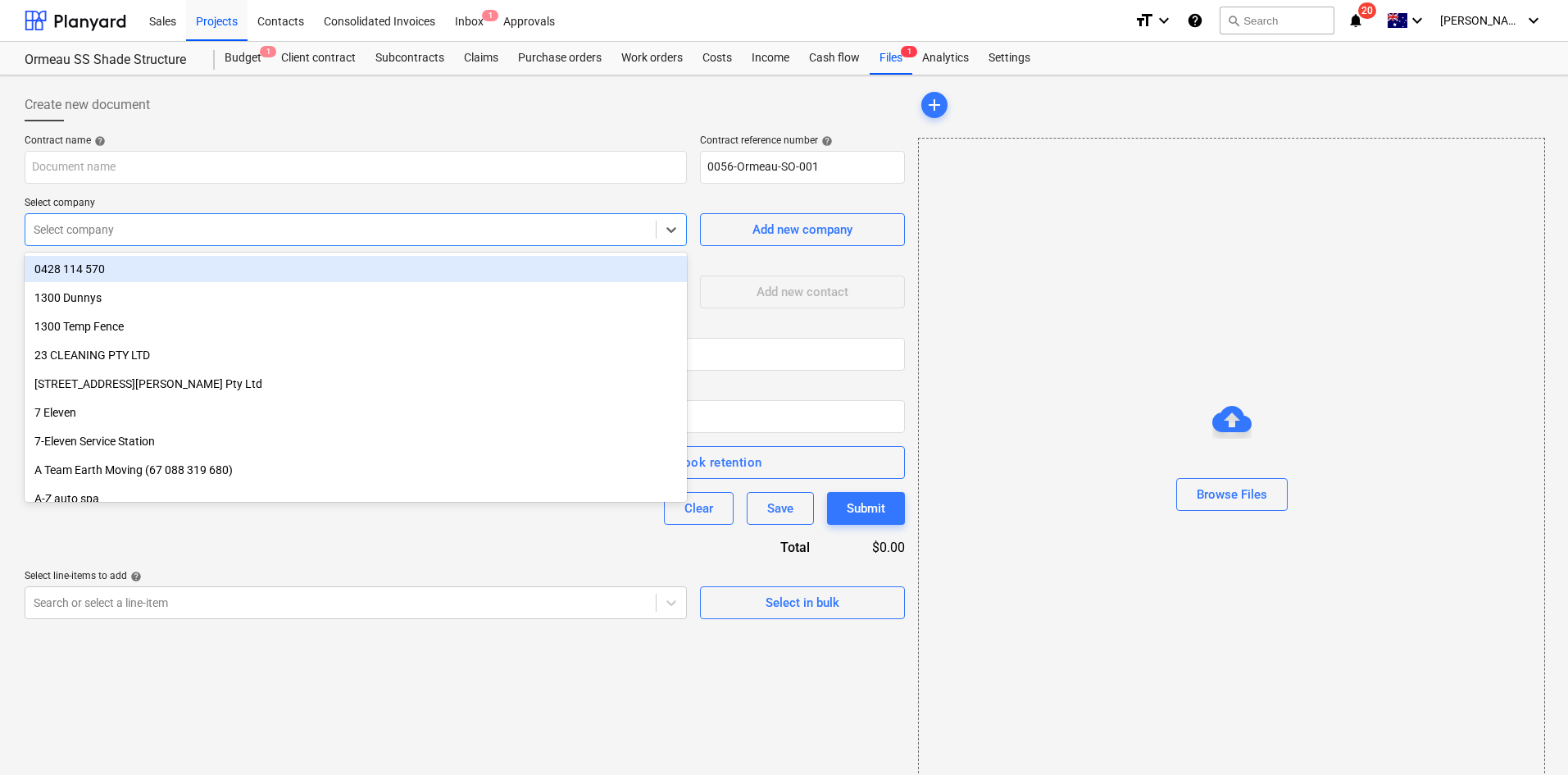
click at [324, 226] on div at bounding box center [340, 229] width 614 height 16
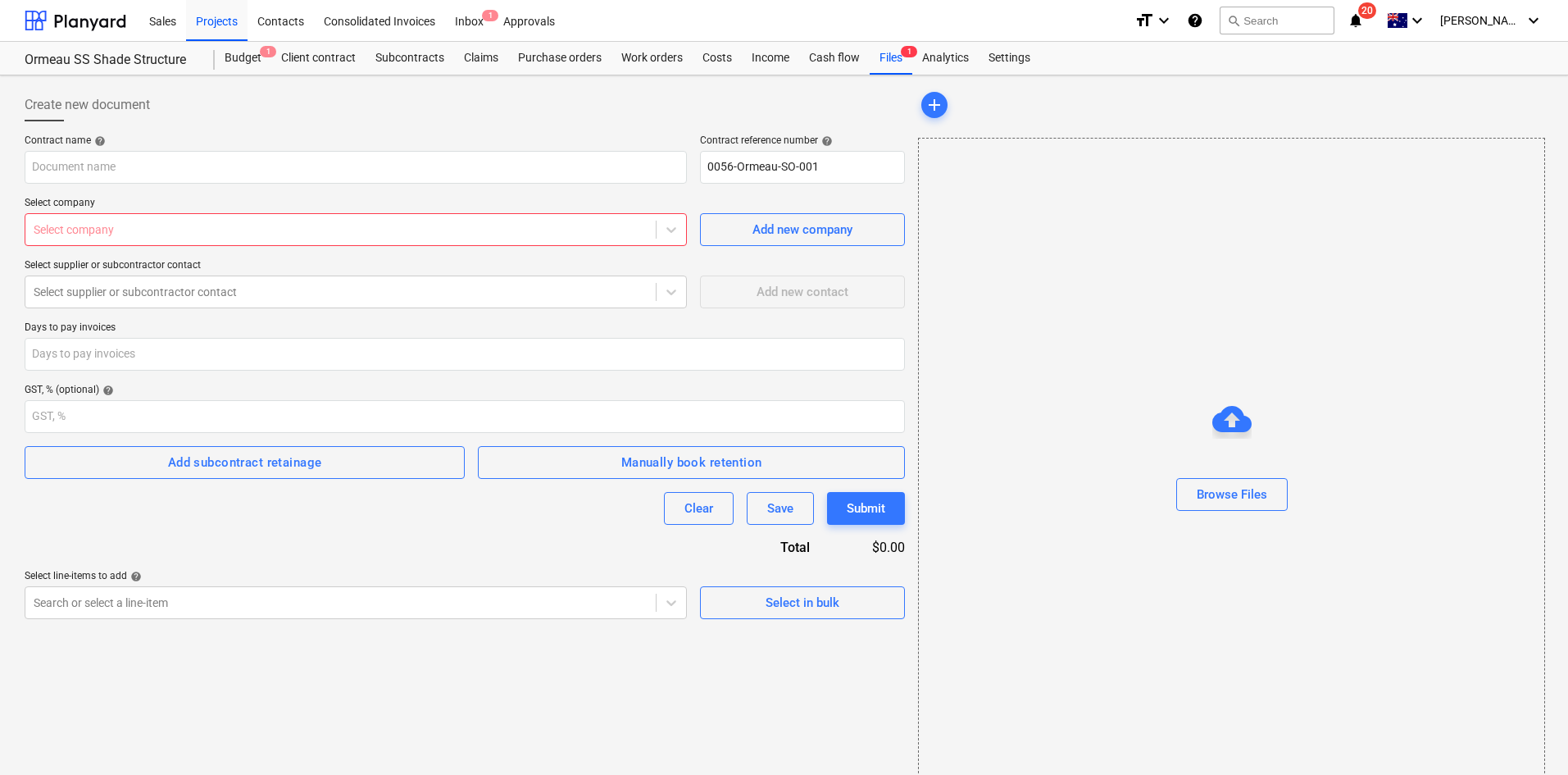
click at [274, 673] on div "Create new document Contract name help Contract reference number help 0056-Orme…" at bounding box center [465, 437] width 894 height 711
click at [910, 69] on div "Files 1" at bounding box center [891, 58] width 42 height 33
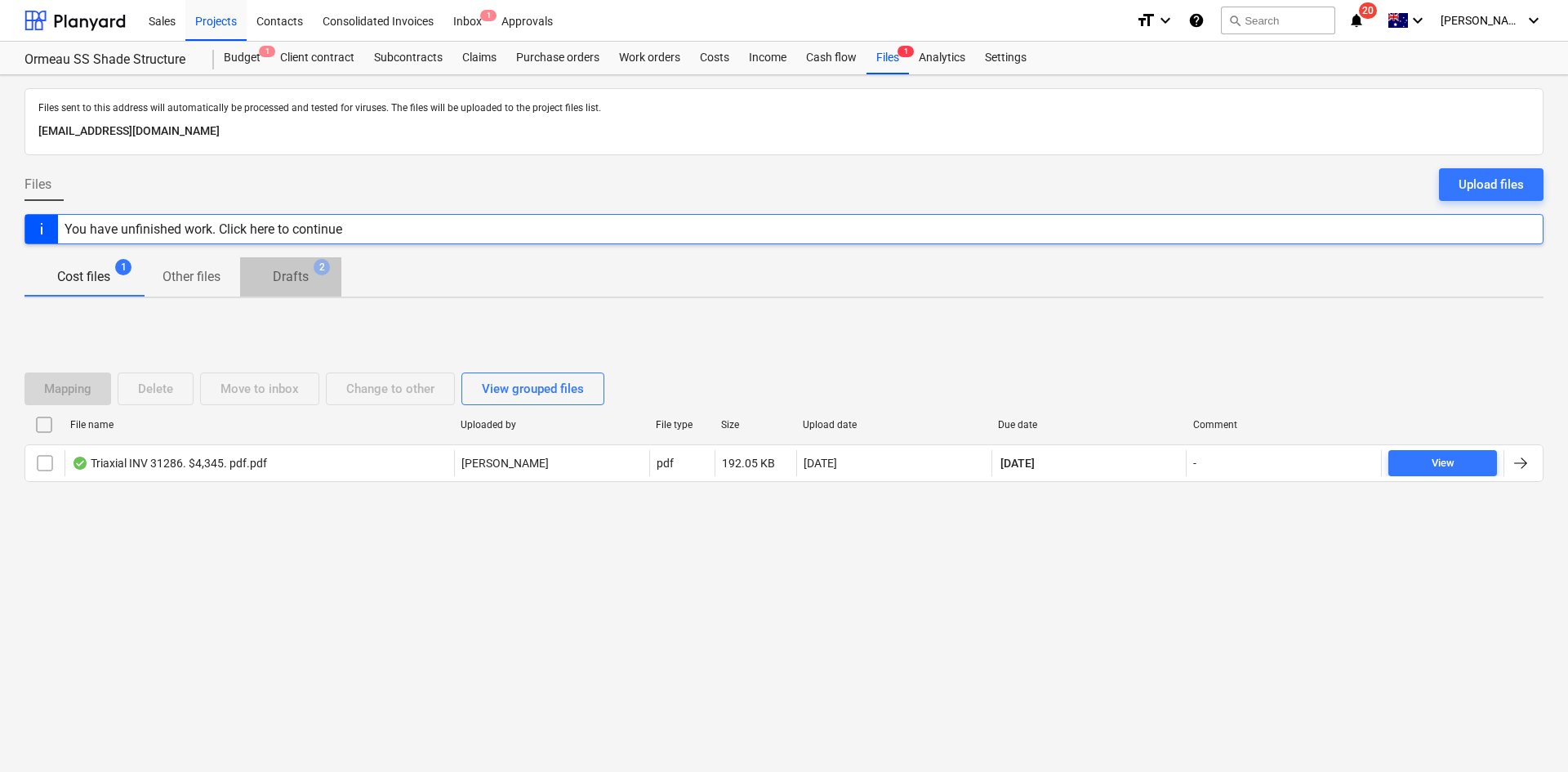
click at [288, 281] on p "Drafts" at bounding box center [291, 277] width 36 height 19
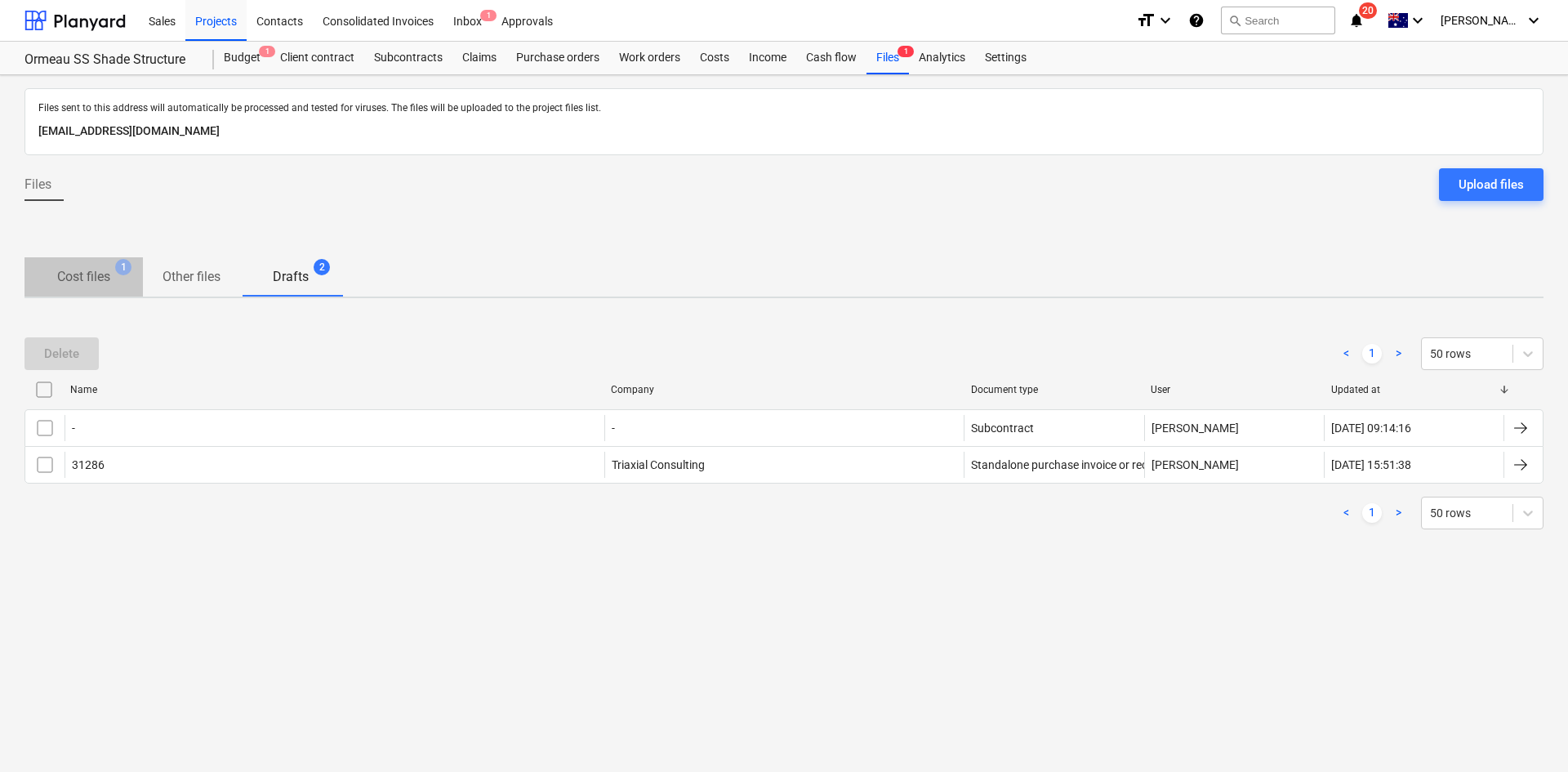
click at [108, 274] on p "Cost files" at bounding box center [83, 277] width 53 height 19
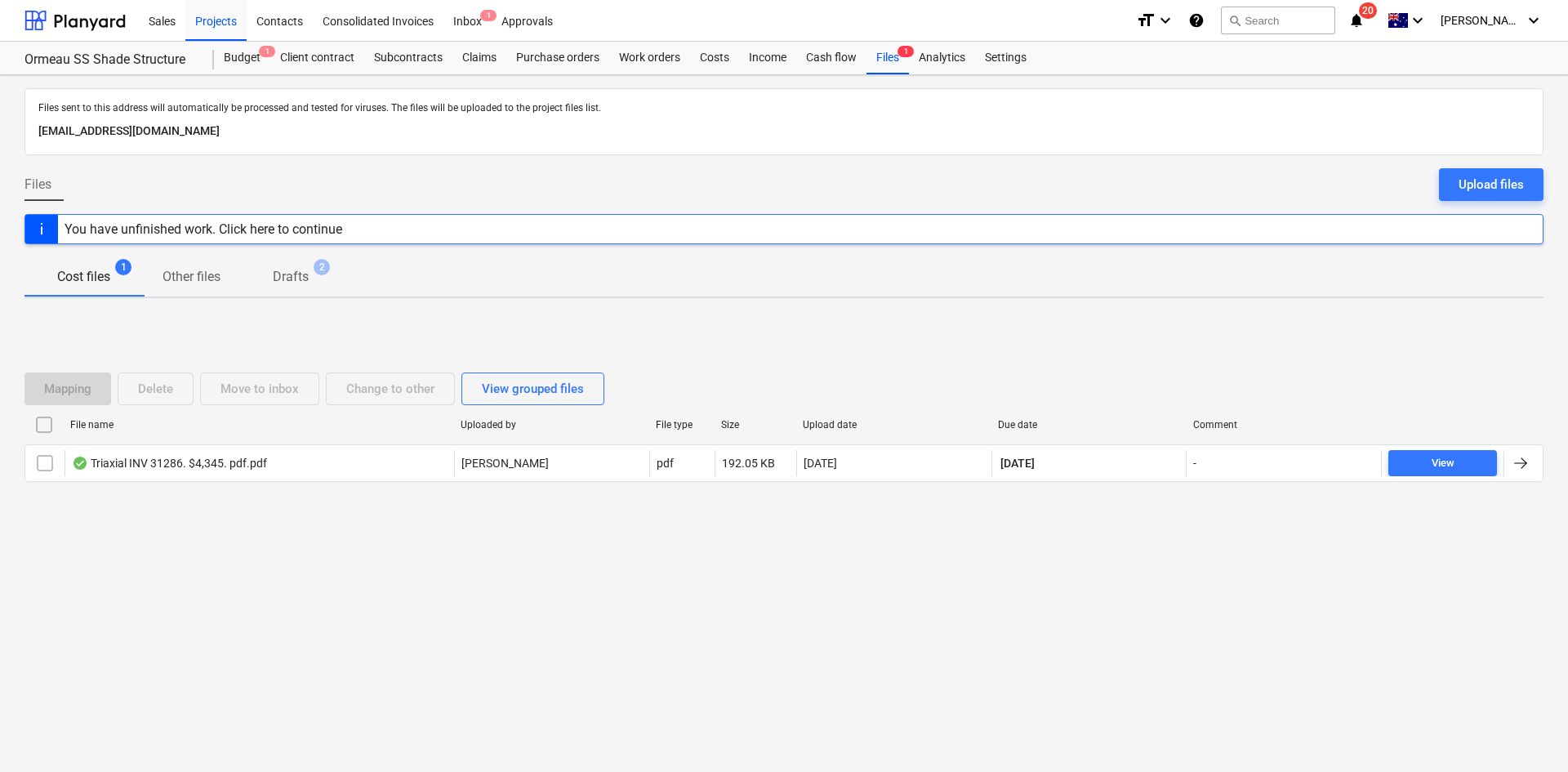
click at [312, 268] on span "Drafts 2" at bounding box center [290, 277] width 62 height 19
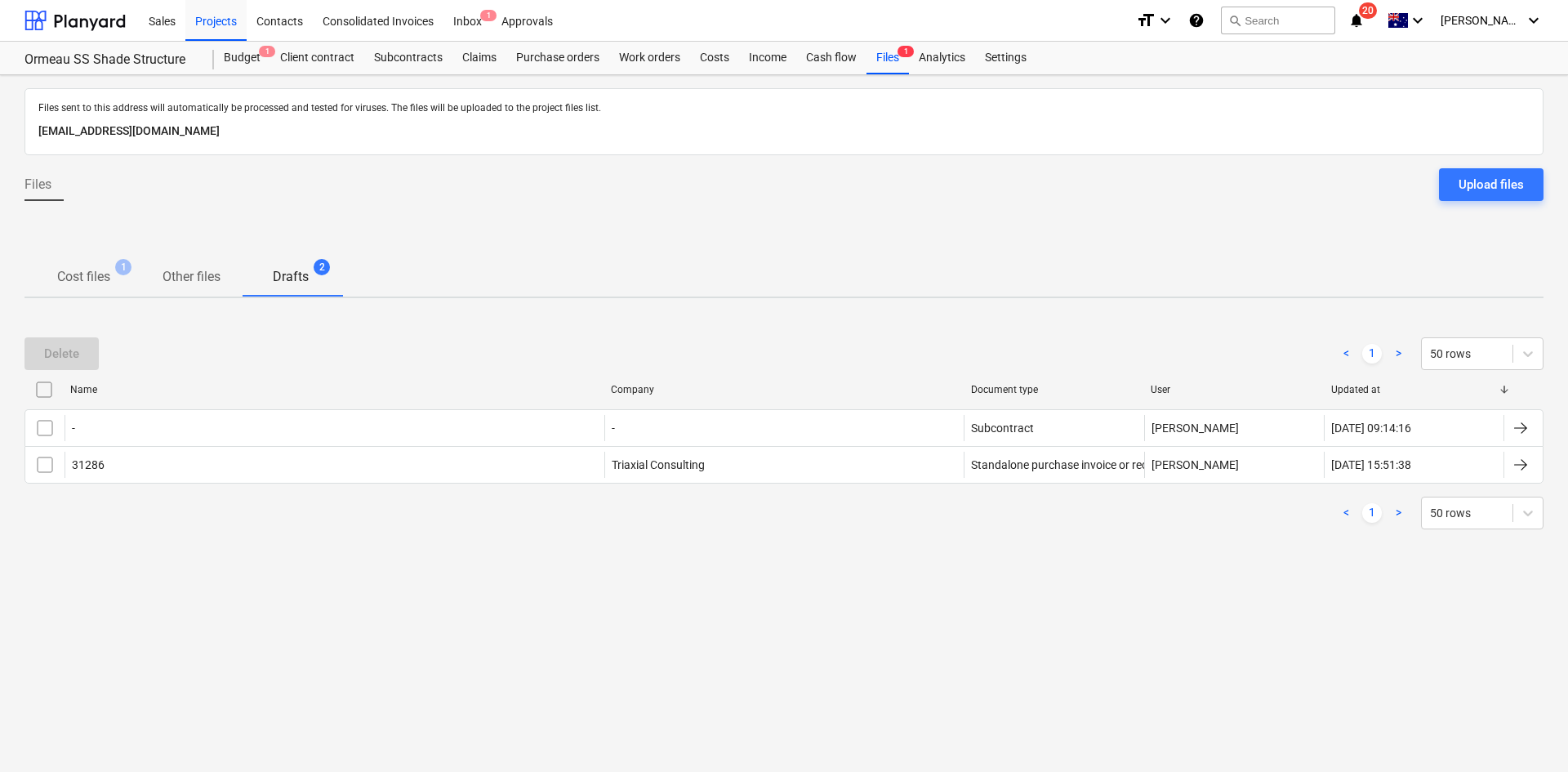
click at [680, 663] on div "Files sent to this address will automatically be processed and tested for virus…" at bounding box center [784, 422] width 1568 height 696
click at [92, 263] on span "Cost files 1" at bounding box center [84, 278] width 119 height 31
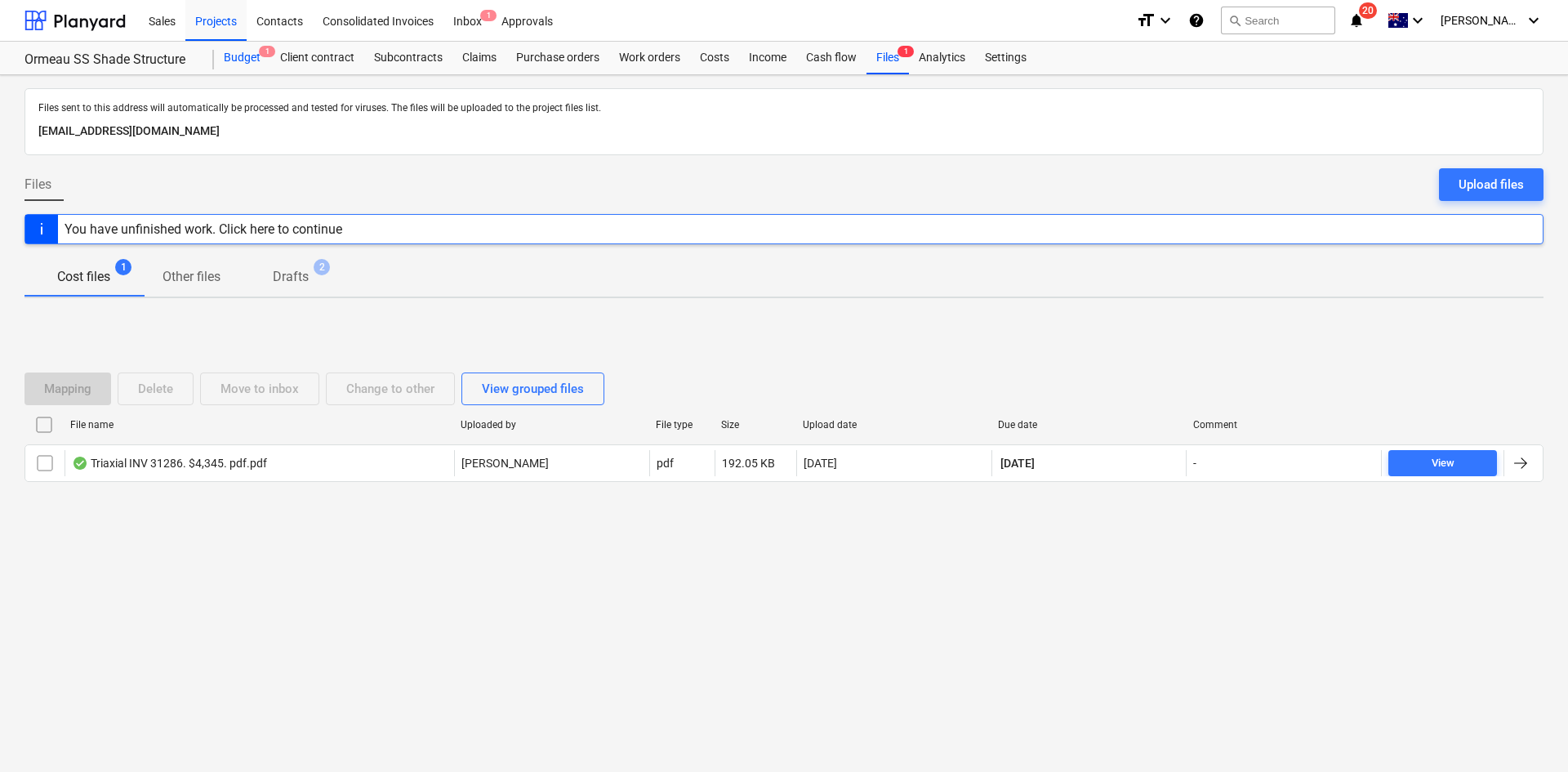
click at [244, 60] on div "Budget 1" at bounding box center [241, 57] width 57 height 33
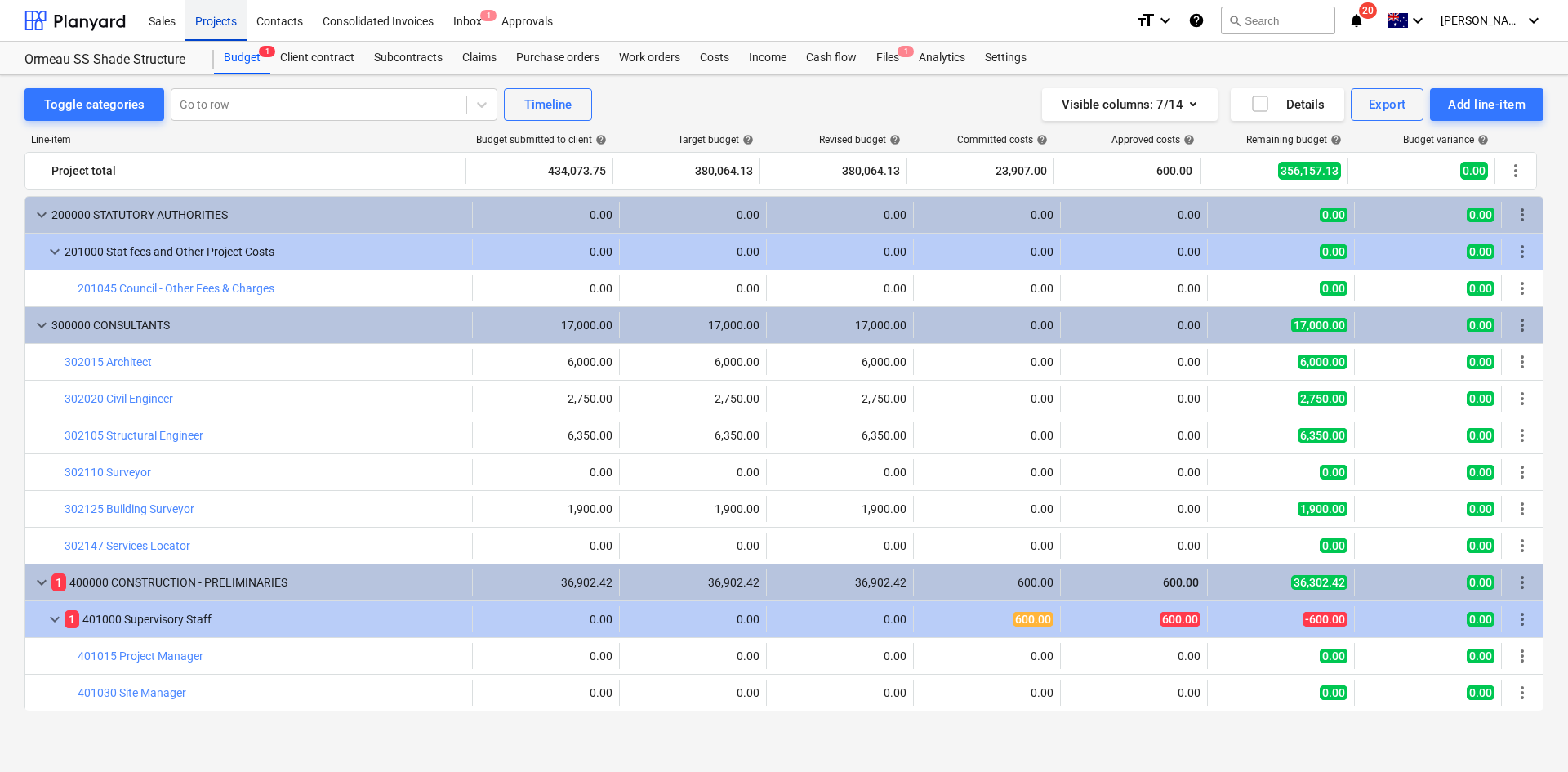
click at [229, 22] on div "Projects" at bounding box center [216, 19] width 61 height 41
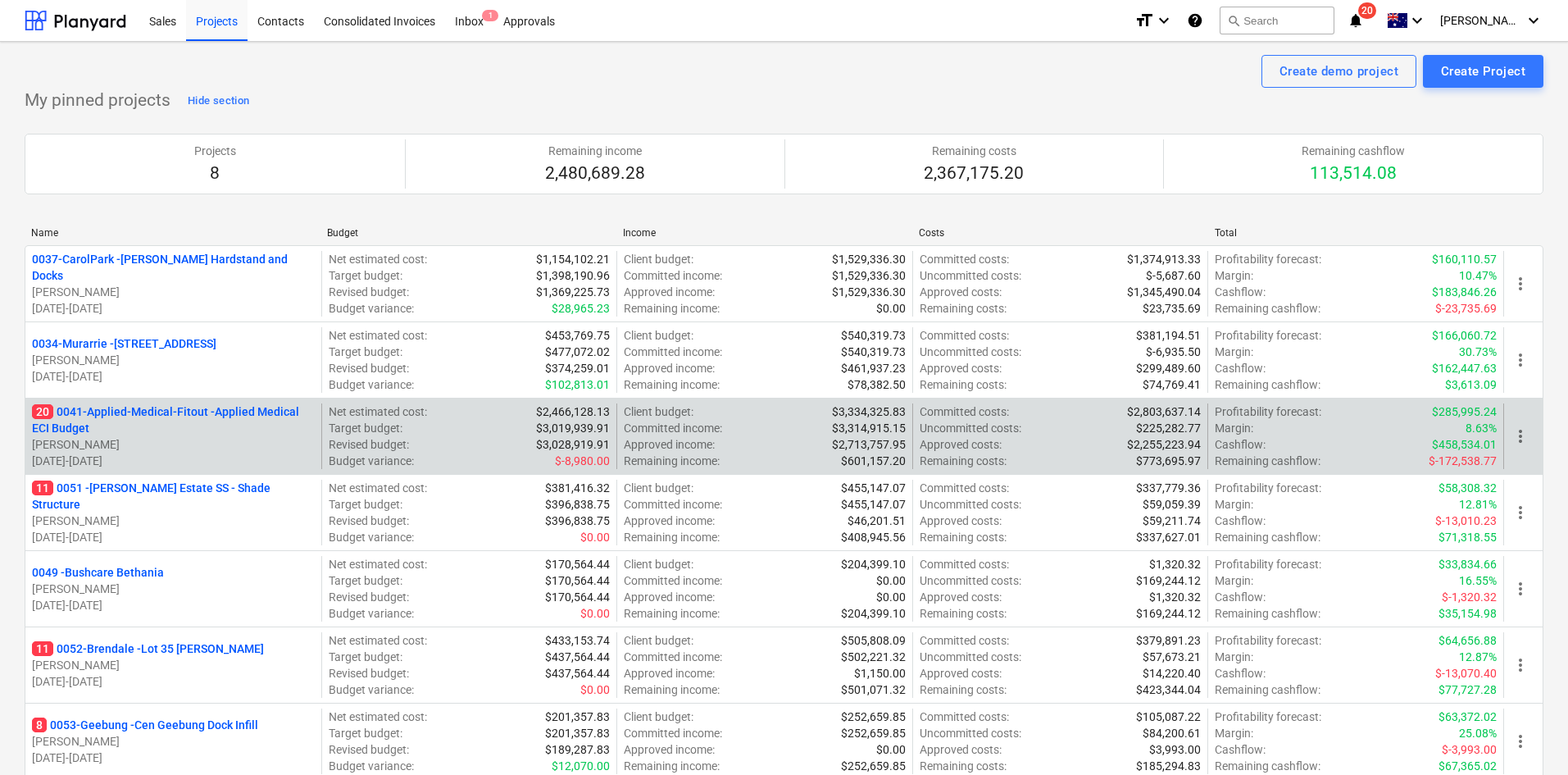
click at [144, 413] on p "20 0041-Applied-Medical-Fitout - Applied Medical ECI Budget" at bounding box center [173, 420] width 283 height 33
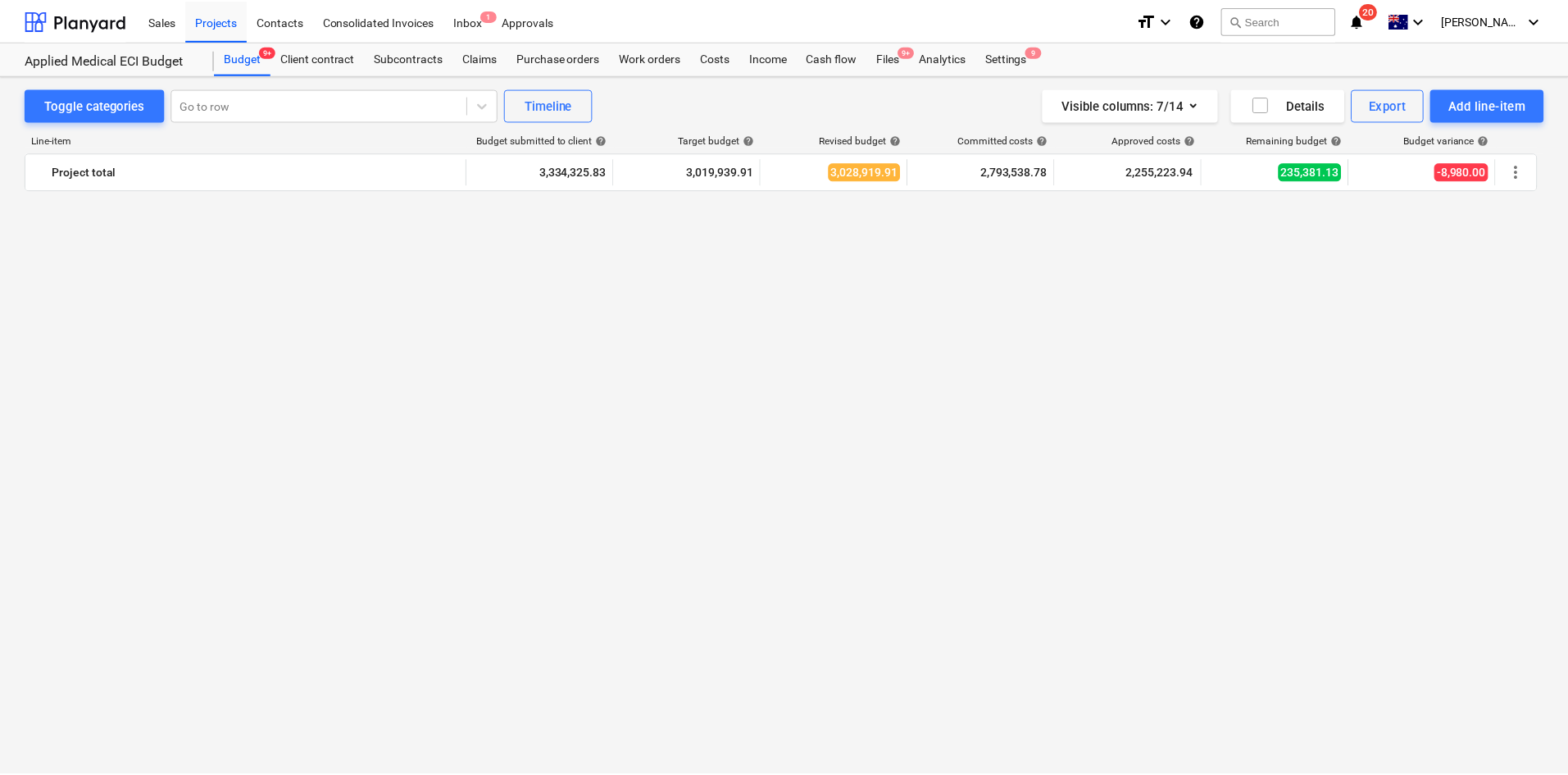
scroll to position [2438, 0]
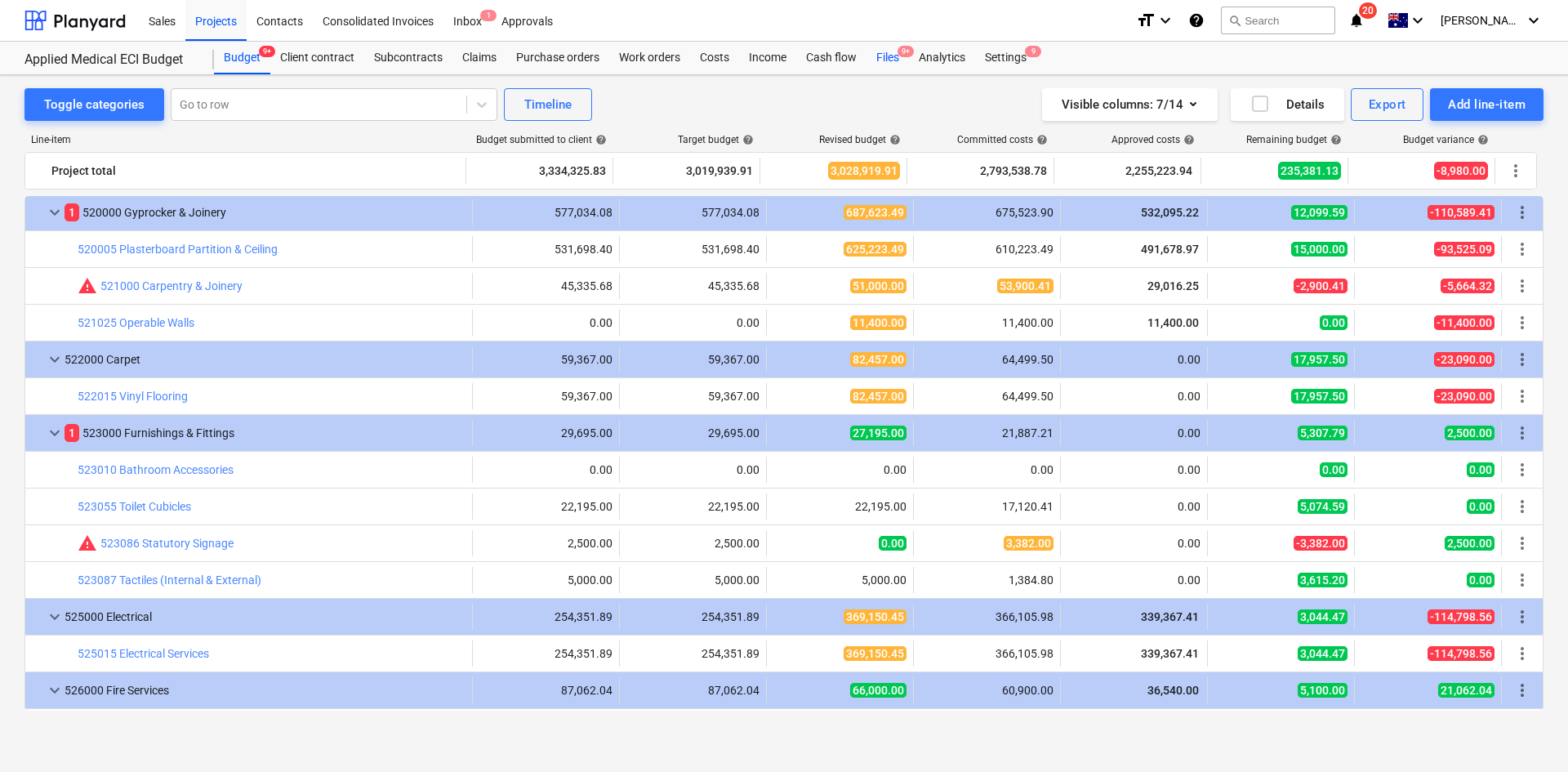
click at [898, 58] on div "Files 9+" at bounding box center [888, 57] width 42 height 33
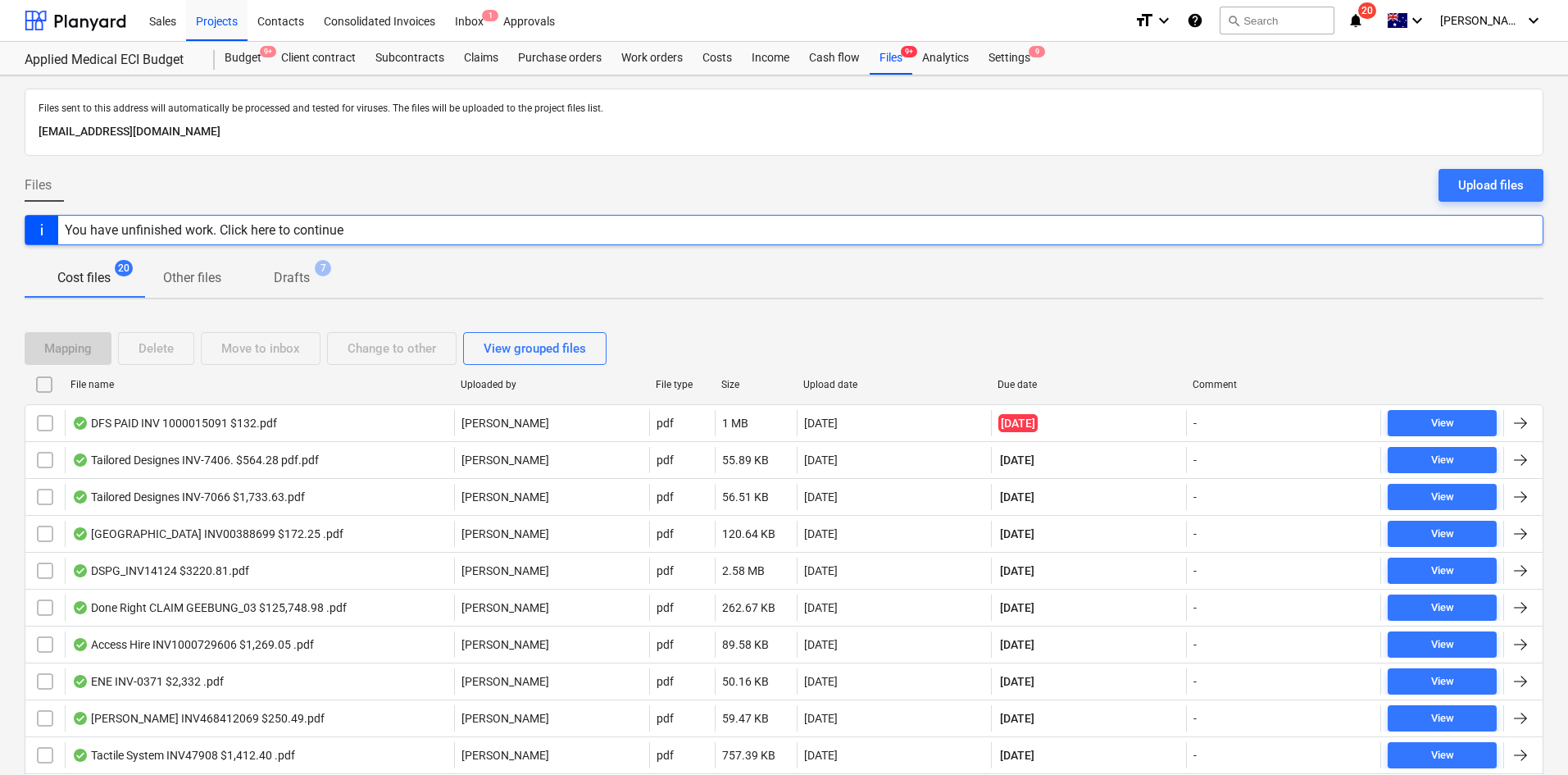
click at [1393, 360] on div "Mapping Delete Move to inbox Change to other View grouped files" at bounding box center [784, 348] width 1519 height 33
click at [208, 20] on div "Projects" at bounding box center [217, 19] width 62 height 41
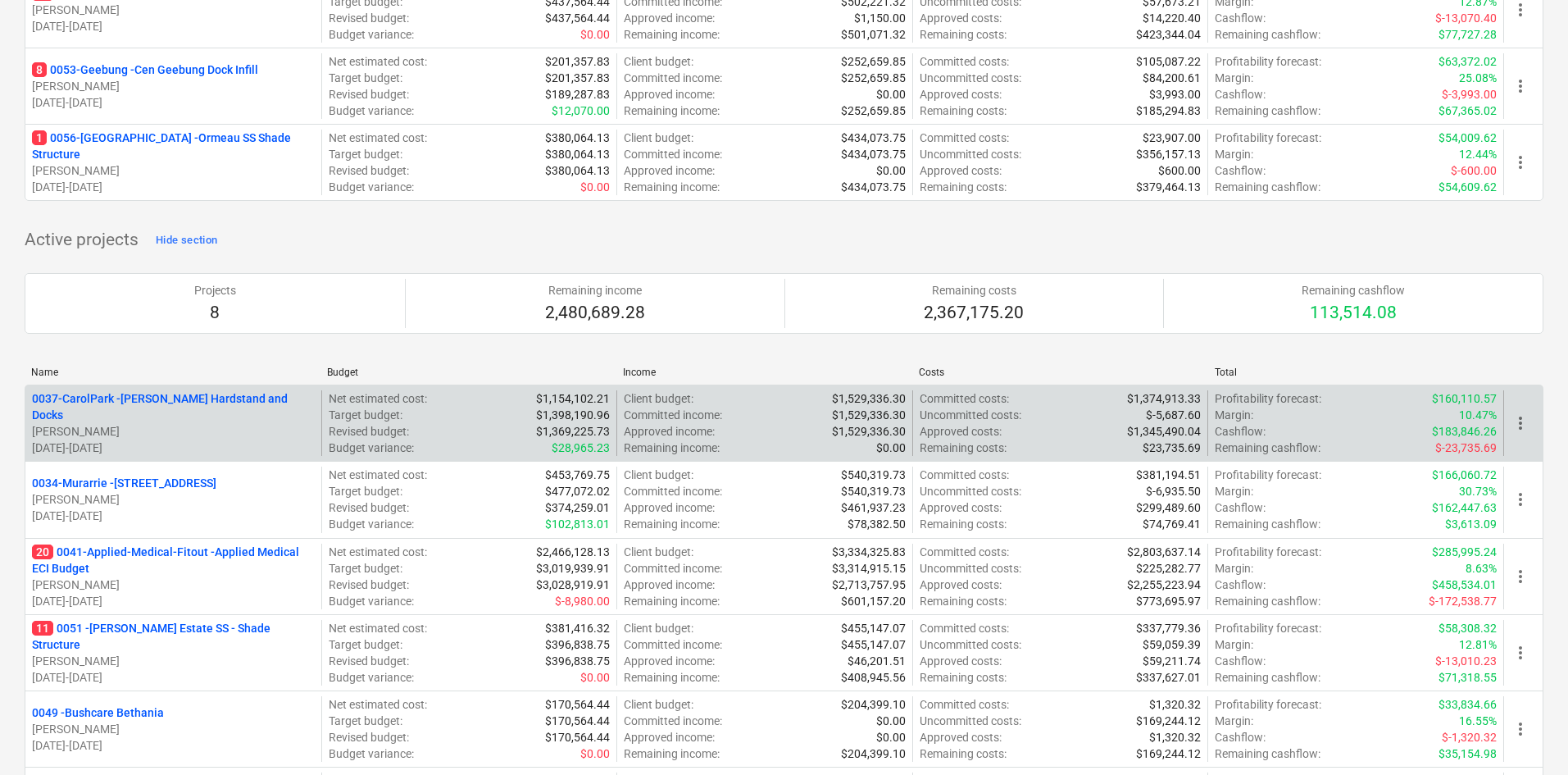
scroll to position [638, 0]
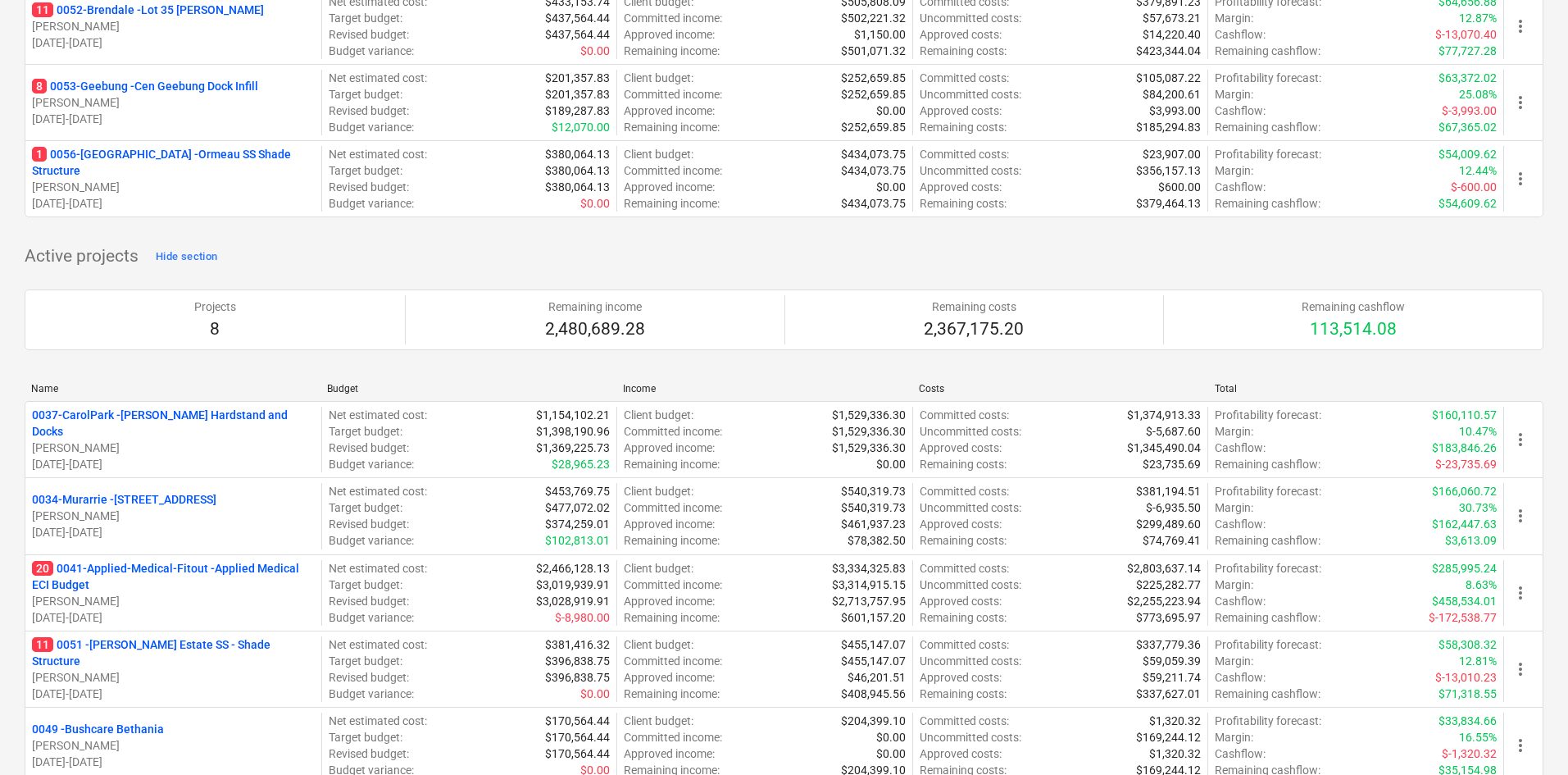
click at [315, 260] on div "Active projects Hide section Projects 8 Remaining income 2,480,689.28 Remaining…" at bounding box center [784, 638] width 1519 height 788
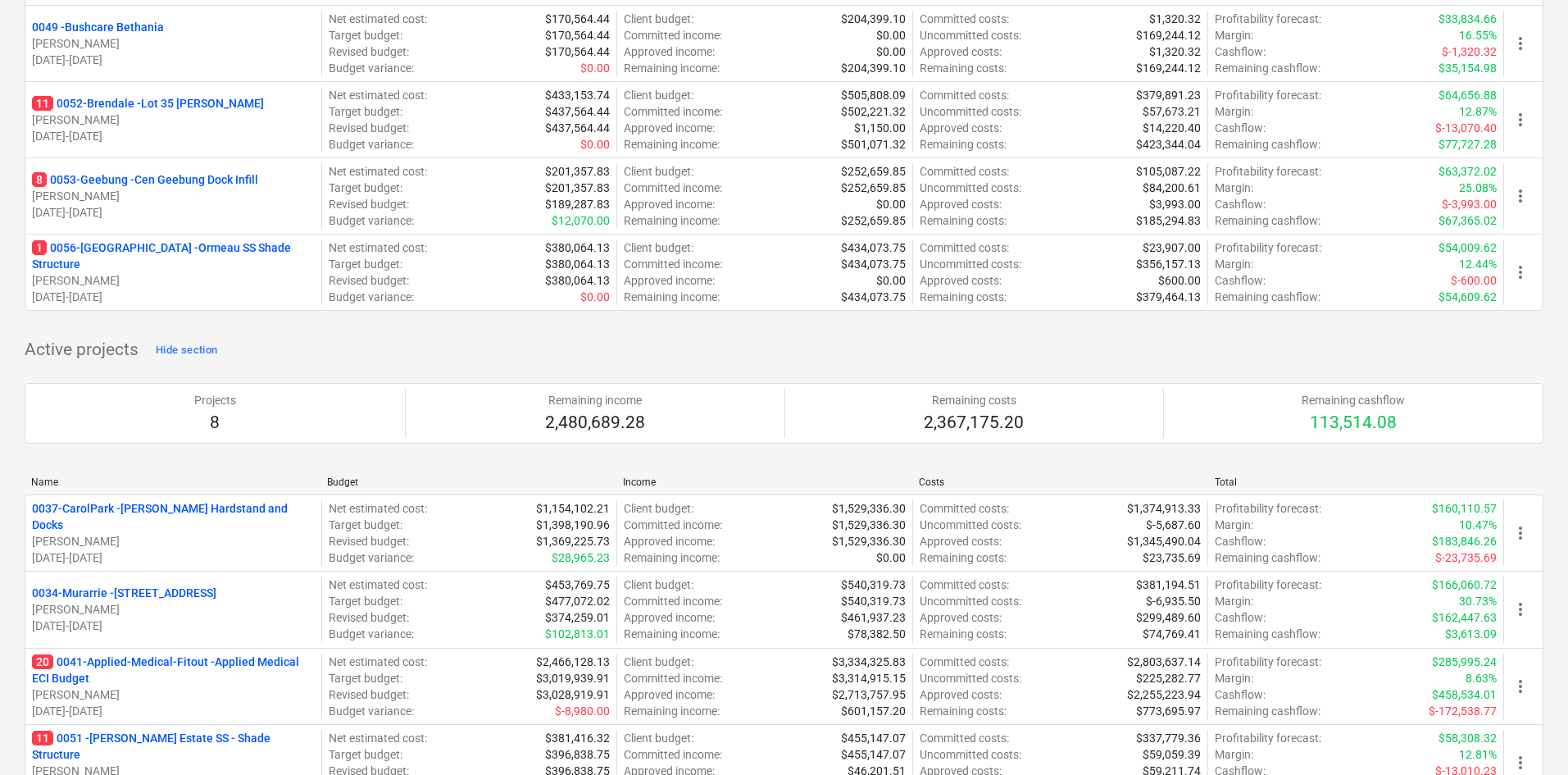
scroll to position [475, 0]
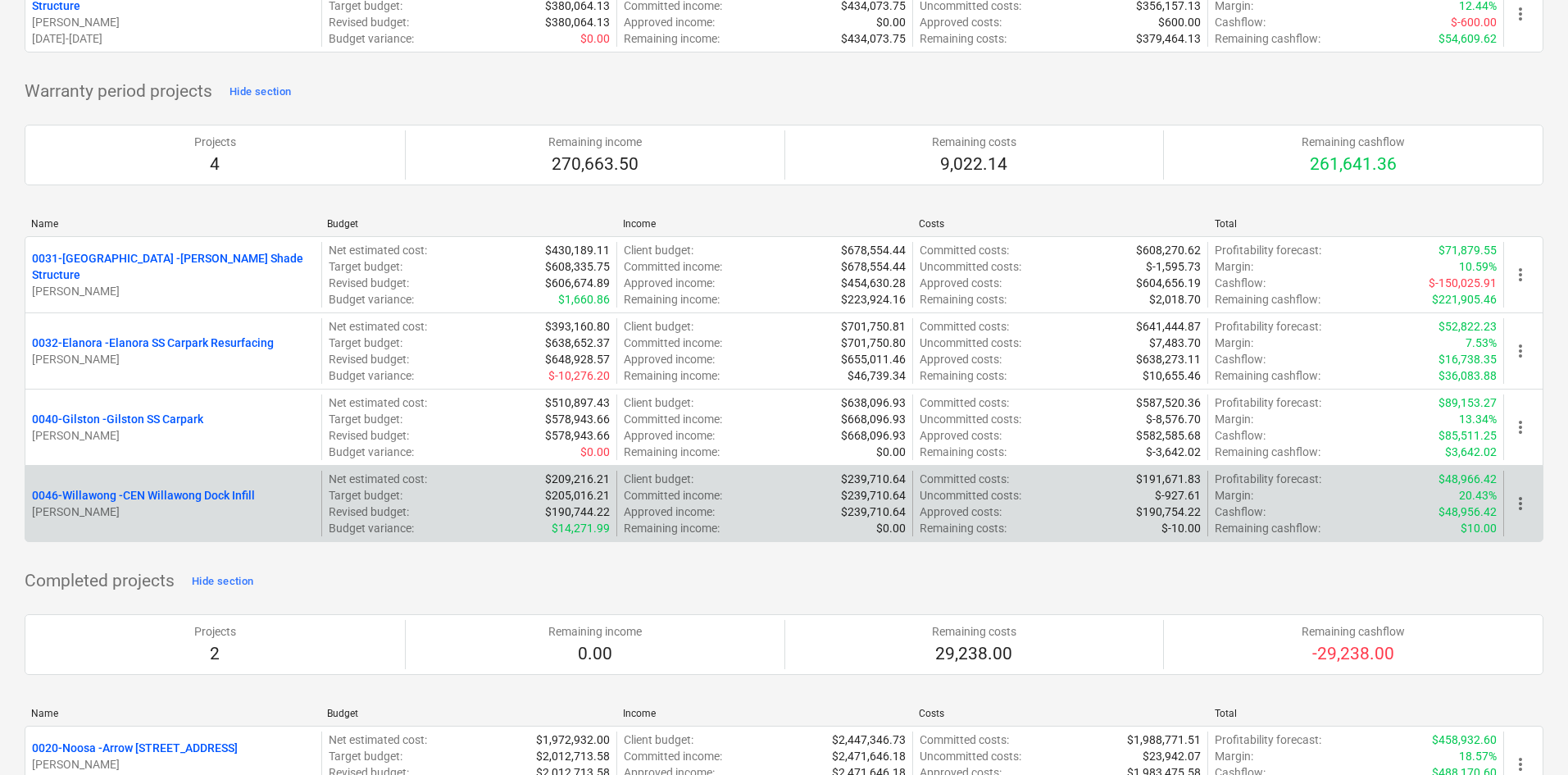
scroll to position [1623, 0]
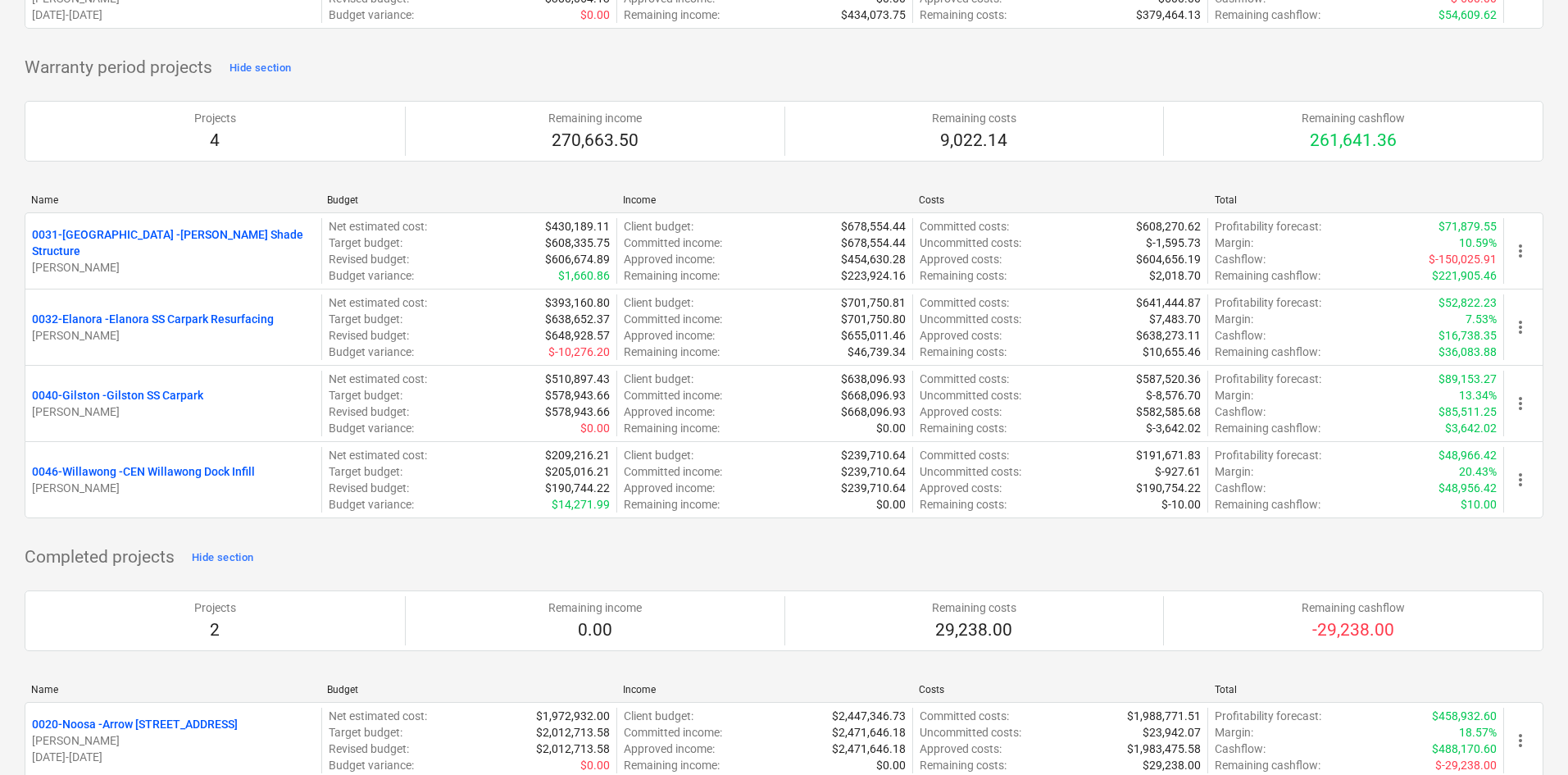
click at [697, 557] on div "Completed projects Hide section Projects 2 Remaining income 0.00 Remaining cost…" at bounding box center [784, 710] width 1519 height 331
click at [203, 320] on p "0032-Elanora - Elanora SS Carpark Resurfacing" at bounding box center [153, 318] width 242 height 16
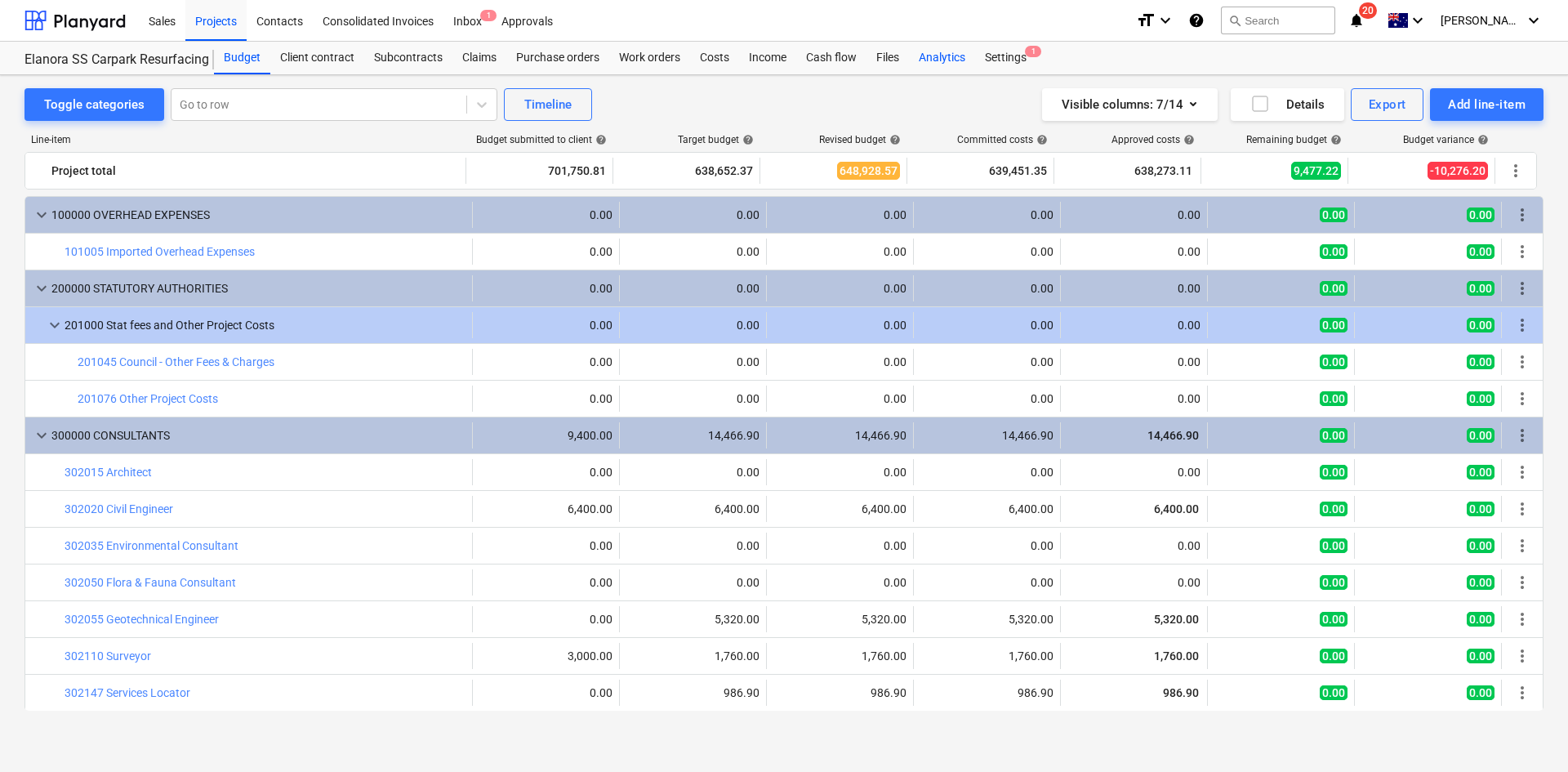
click at [928, 55] on div "Analytics" at bounding box center [942, 57] width 66 height 33
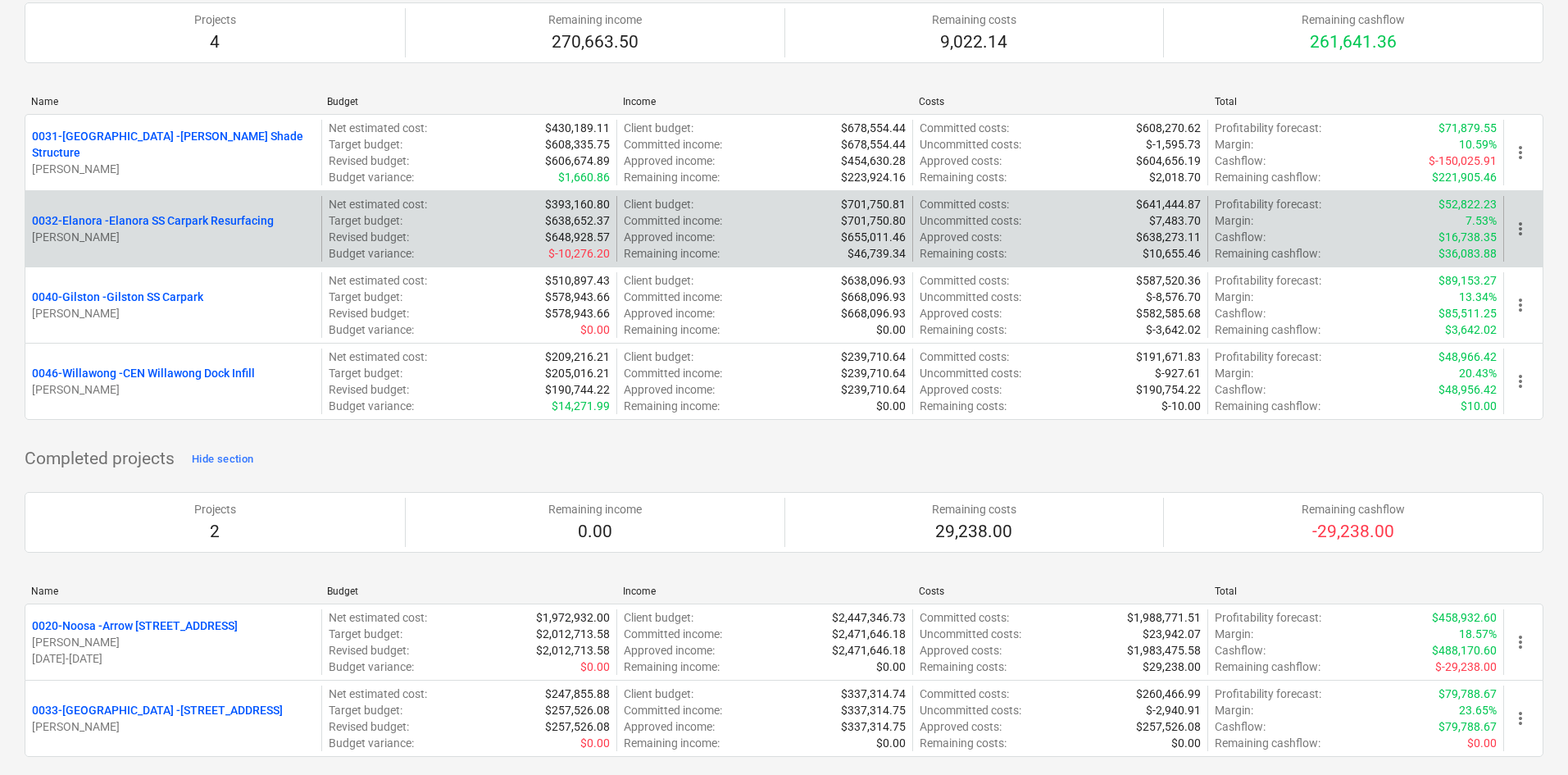
scroll to position [1869, 0]
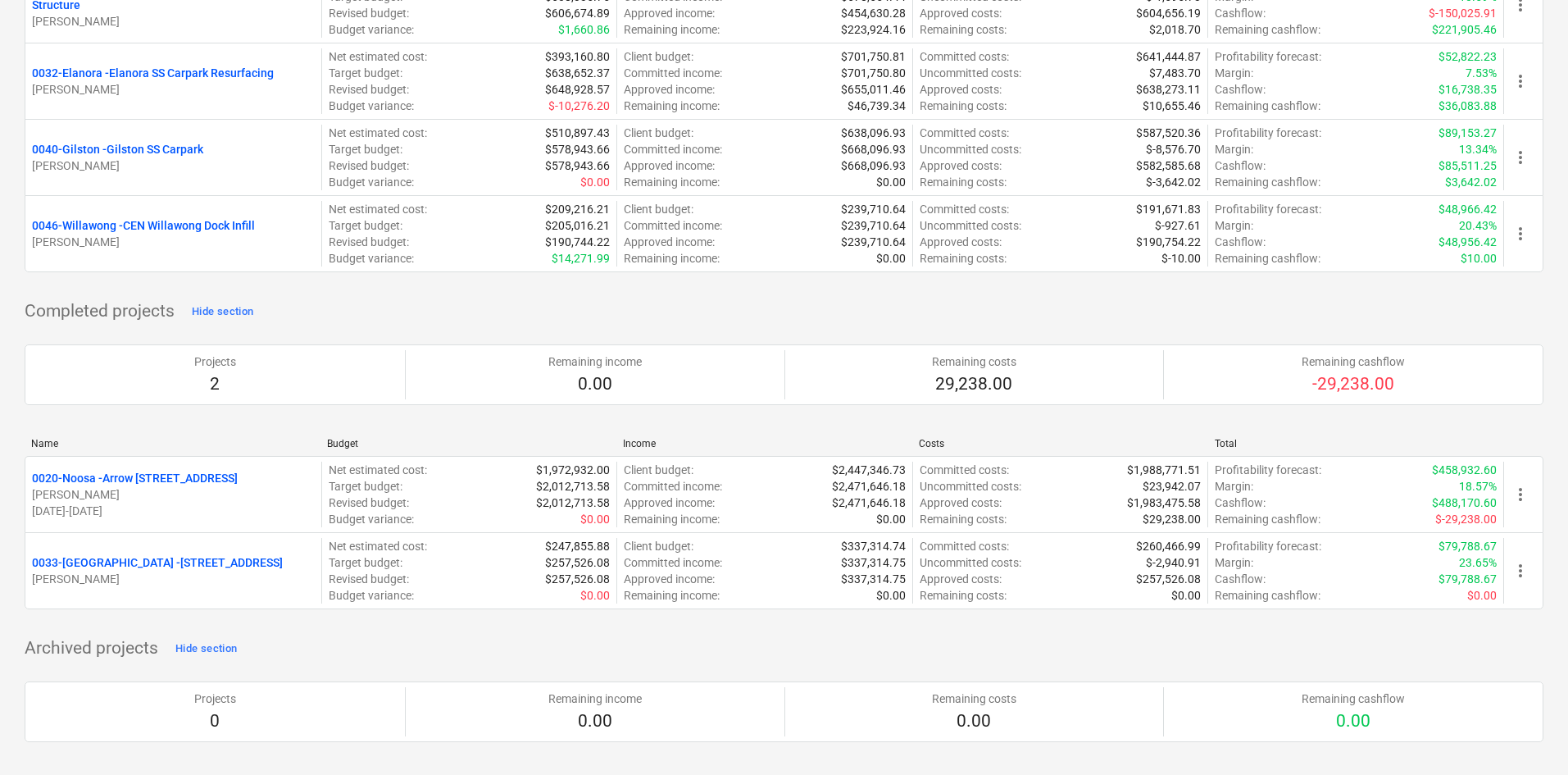
click at [546, 621] on div "Name Budget Income Costs Total 0020-Noosa - Arrow 82 Noosa St T. Pawar 09.02.20…" at bounding box center [784, 527] width 1519 height 204
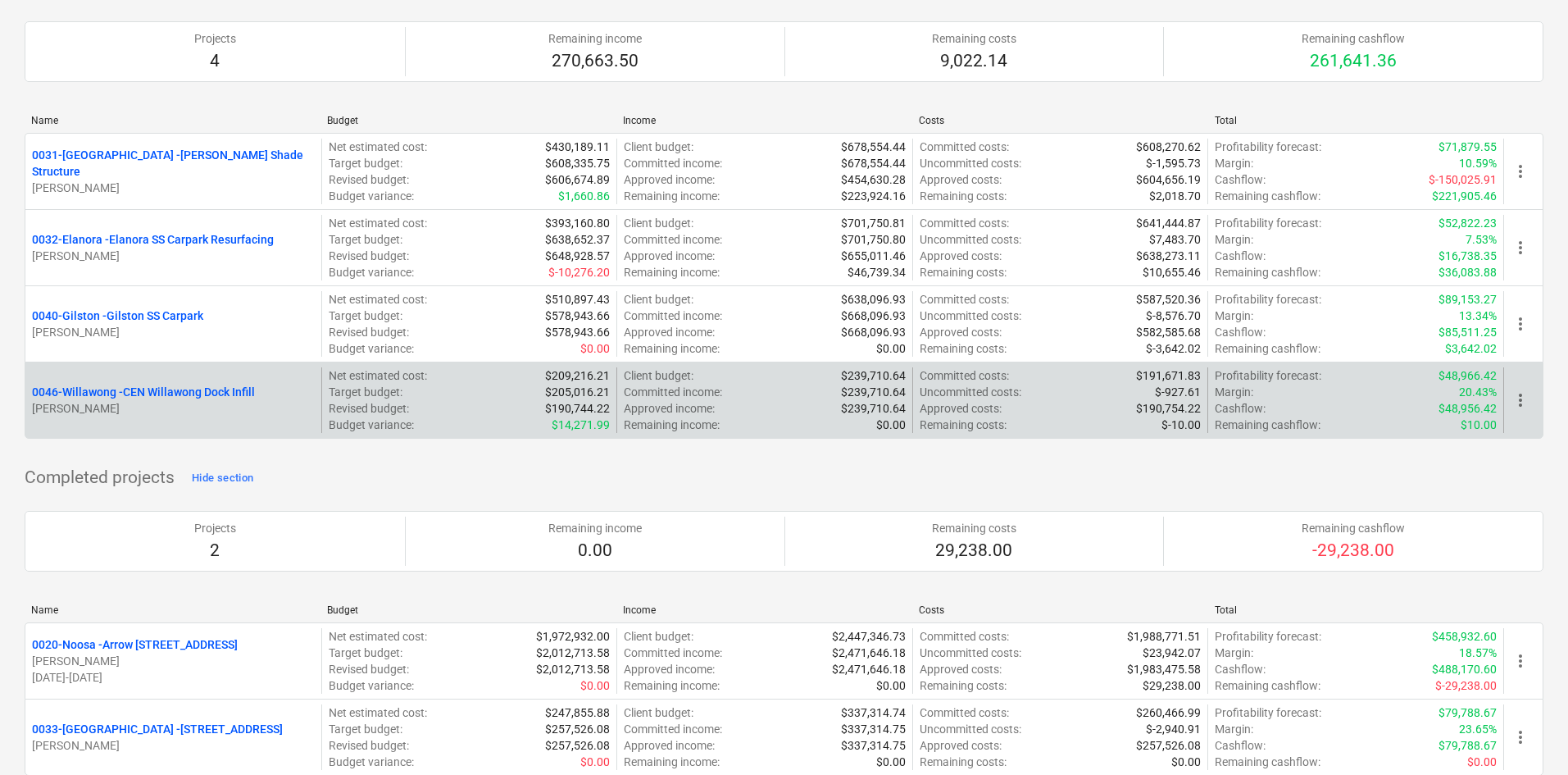
scroll to position [1623, 0]
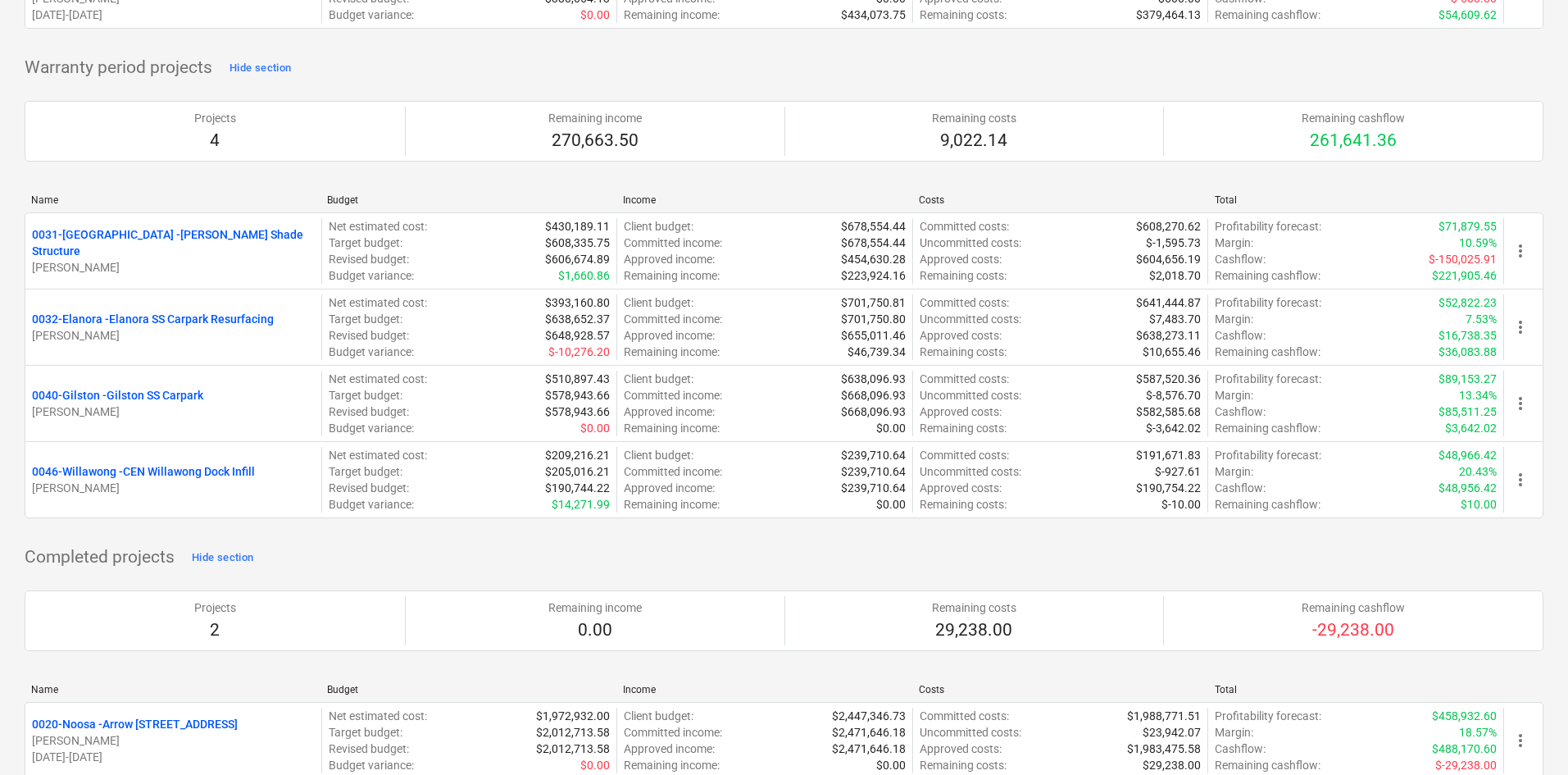
click at [610, 555] on div "Completed projects Hide section Projects 2 Remaining income 0.00 Remaining cost…" at bounding box center [784, 710] width 1519 height 331
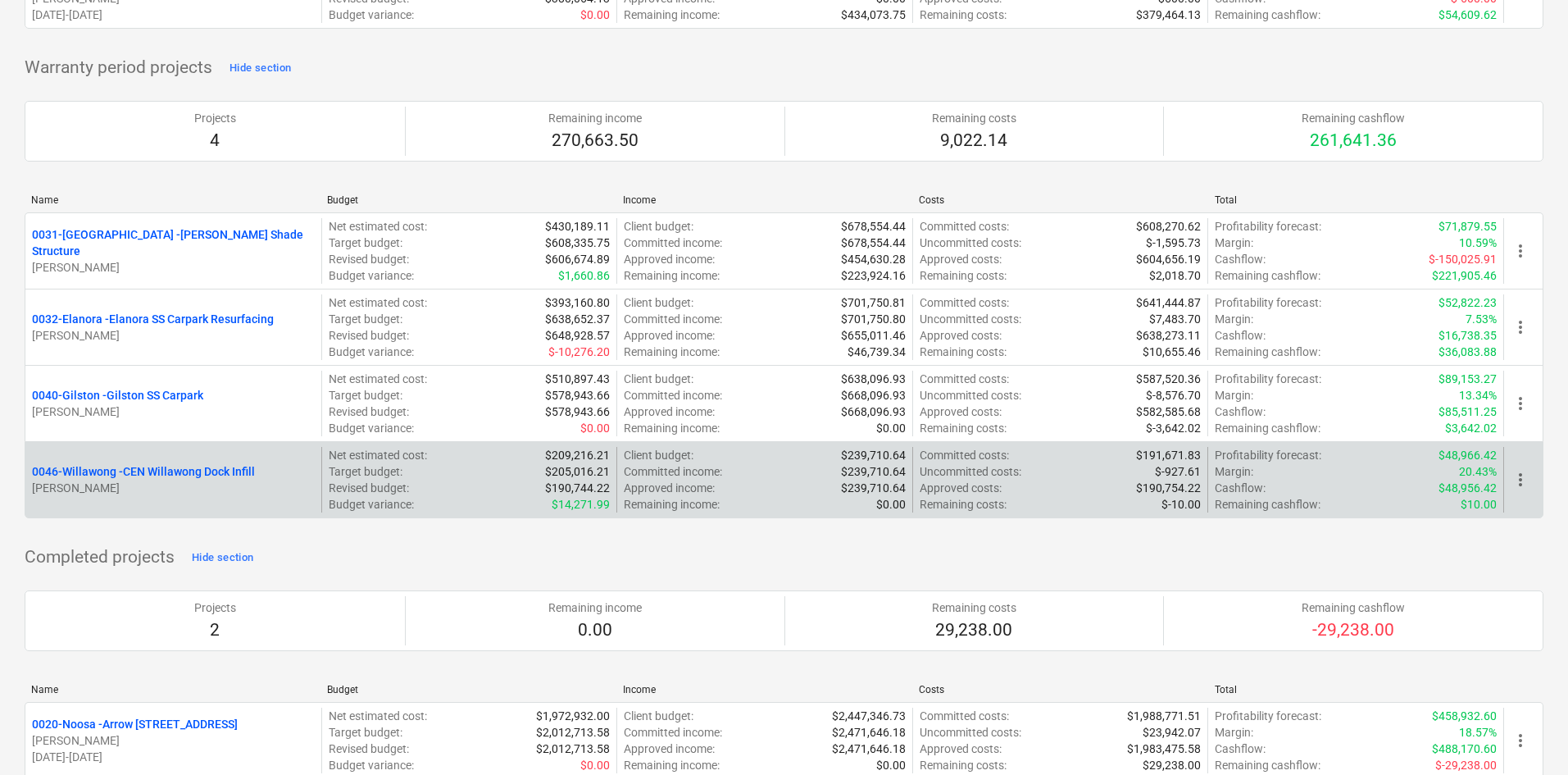
scroll to position [1540, 0]
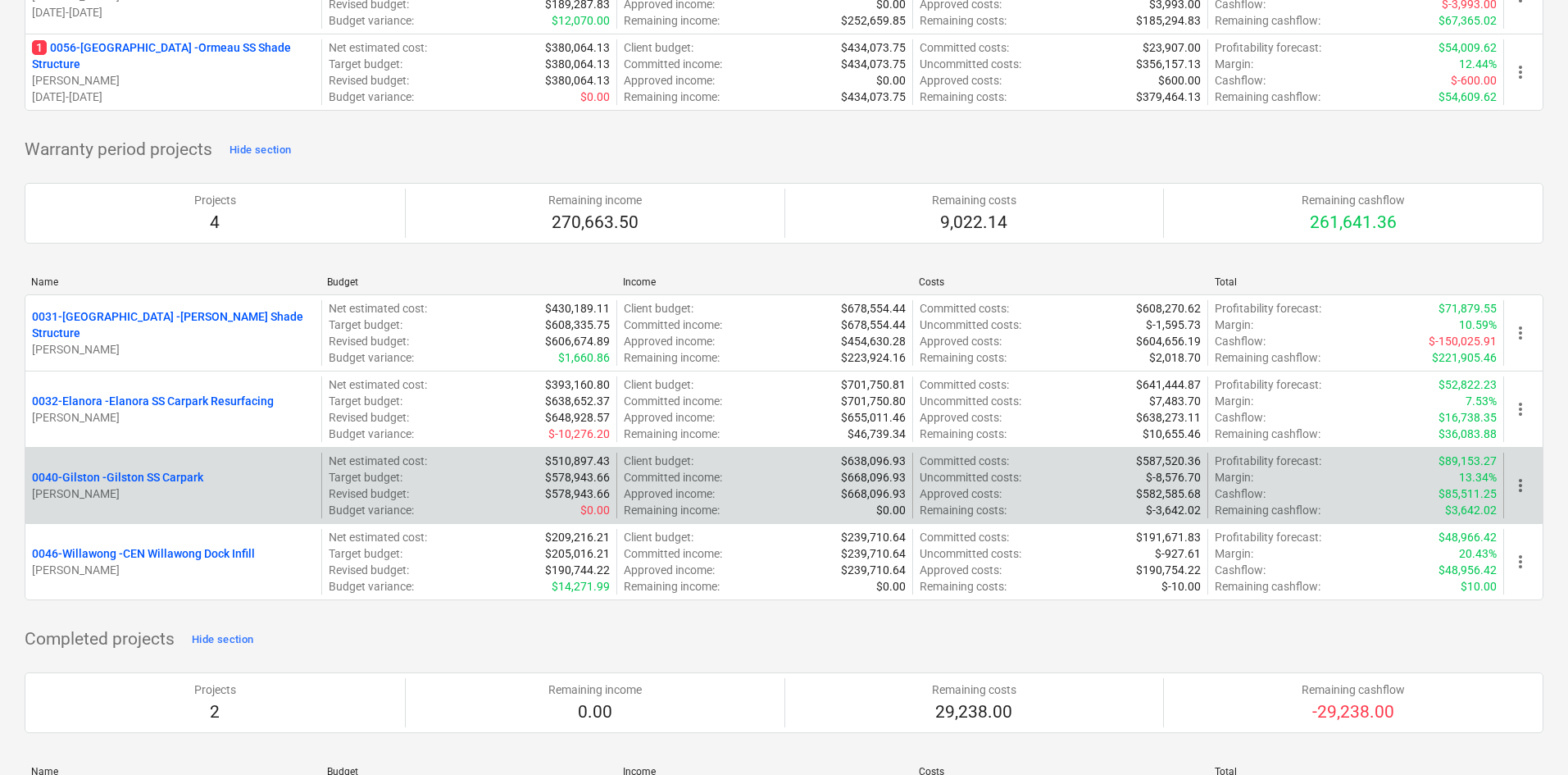
click at [157, 478] on p "0040-[GEOGRAPHIC_DATA][PERSON_NAME][GEOGRAPHIC_DATA]" at bounding box center [117, 477] width 171 height 16
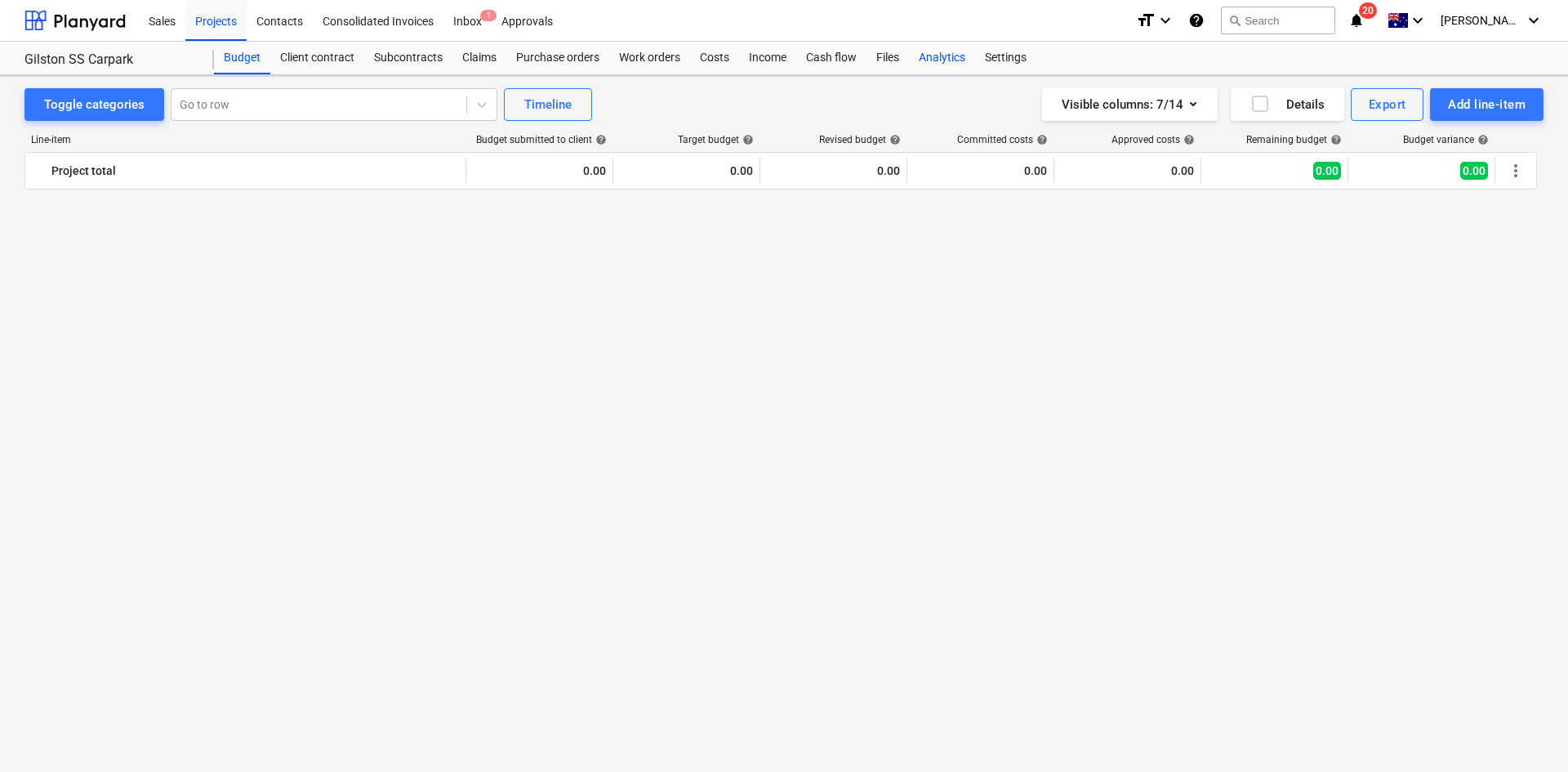
drag, startPoint x: 919, startPoint y: 62, endPoint x: 909, endPoint y: 65, distance: 10.4
click at [918, 62] on div "Analytics" at bounding box center [942, 57] width 66 height 33
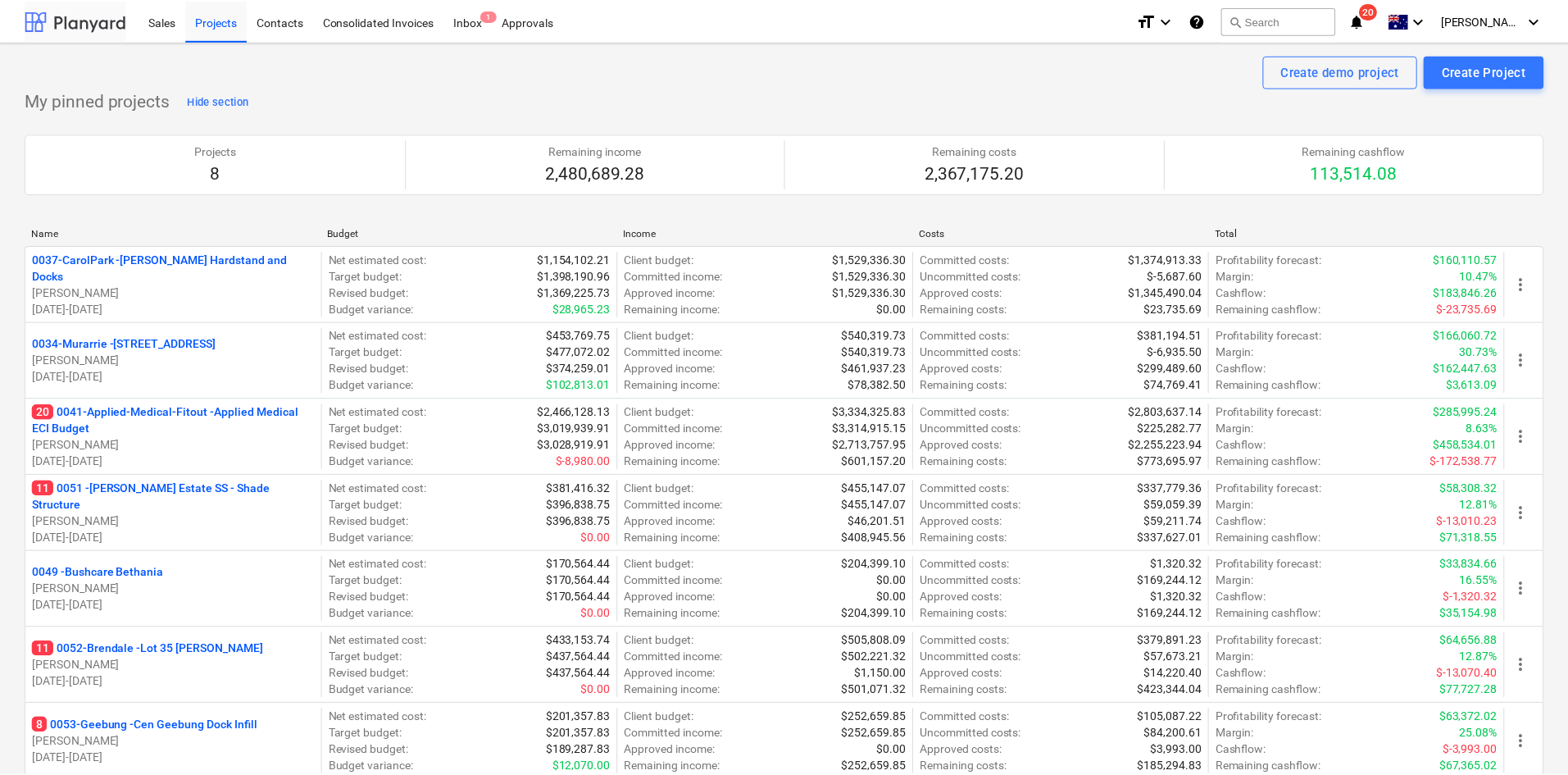
scroll to position [1540, 0]
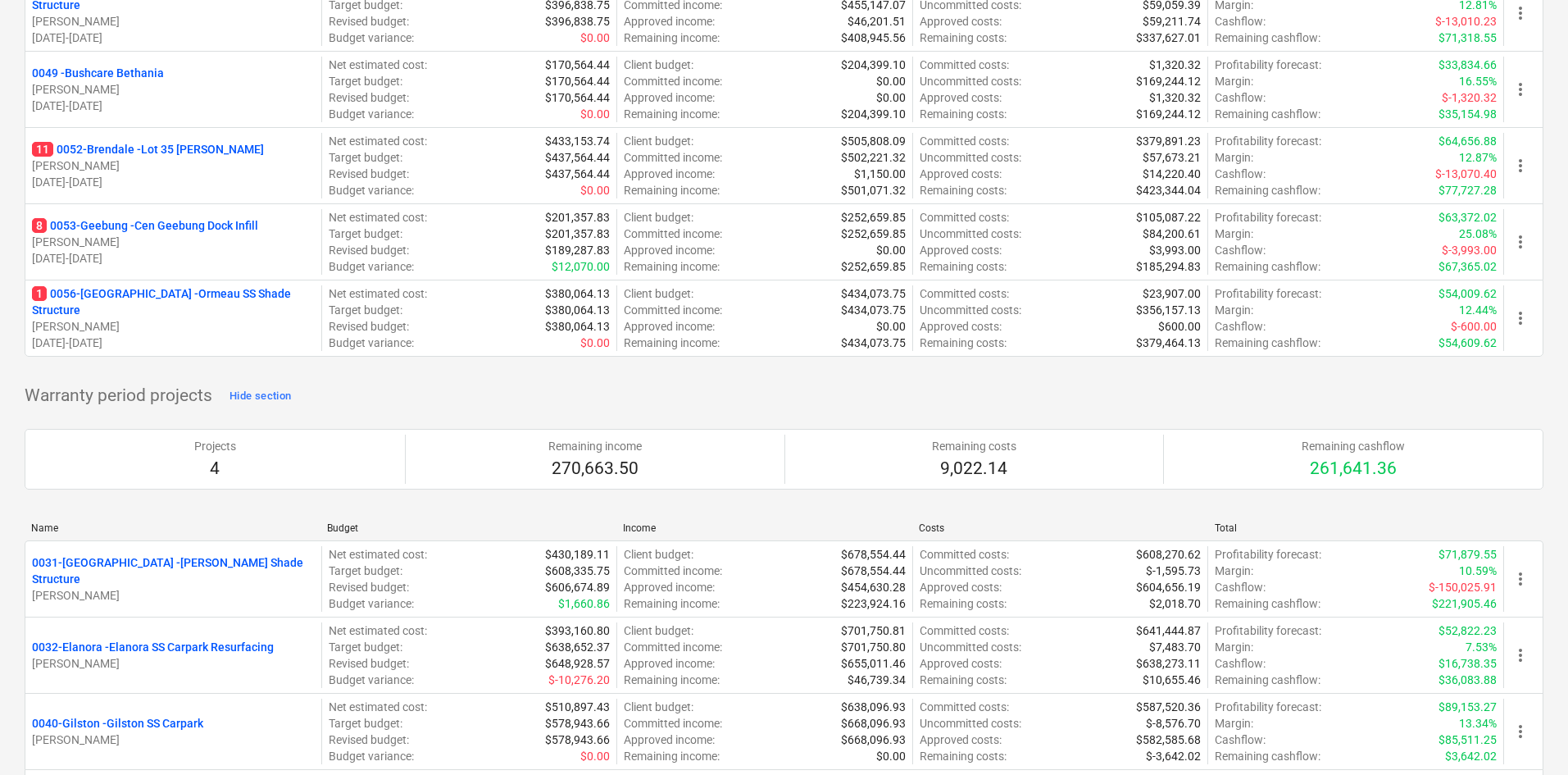
click at [411, 370] on div "Name Budget Income Costs Total 0037-CarolPark - Carole Park Hardstand and Docks…" at bounding box center [784, 44] width 1519 height 662
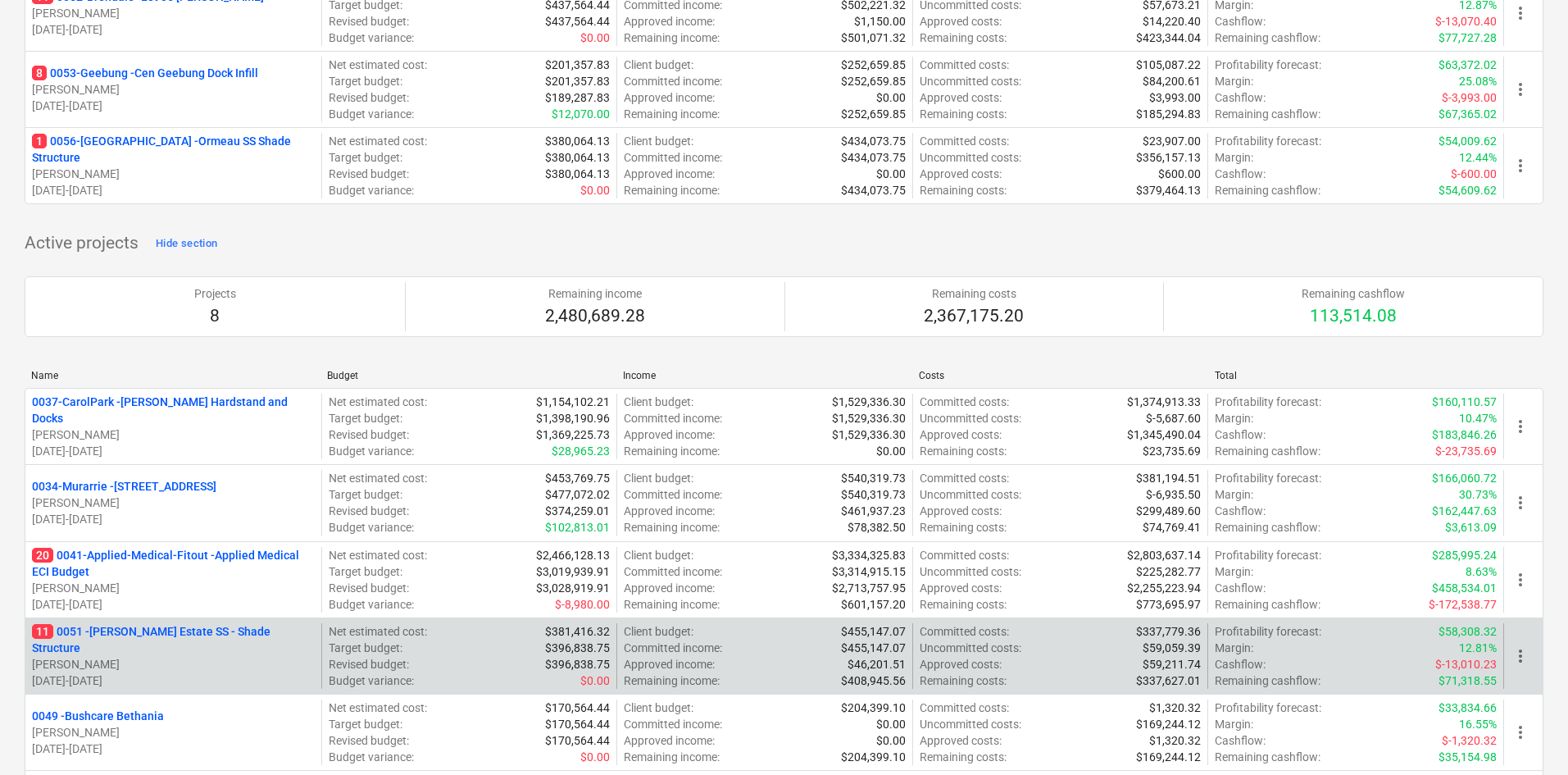
scroll to position [557, 0]
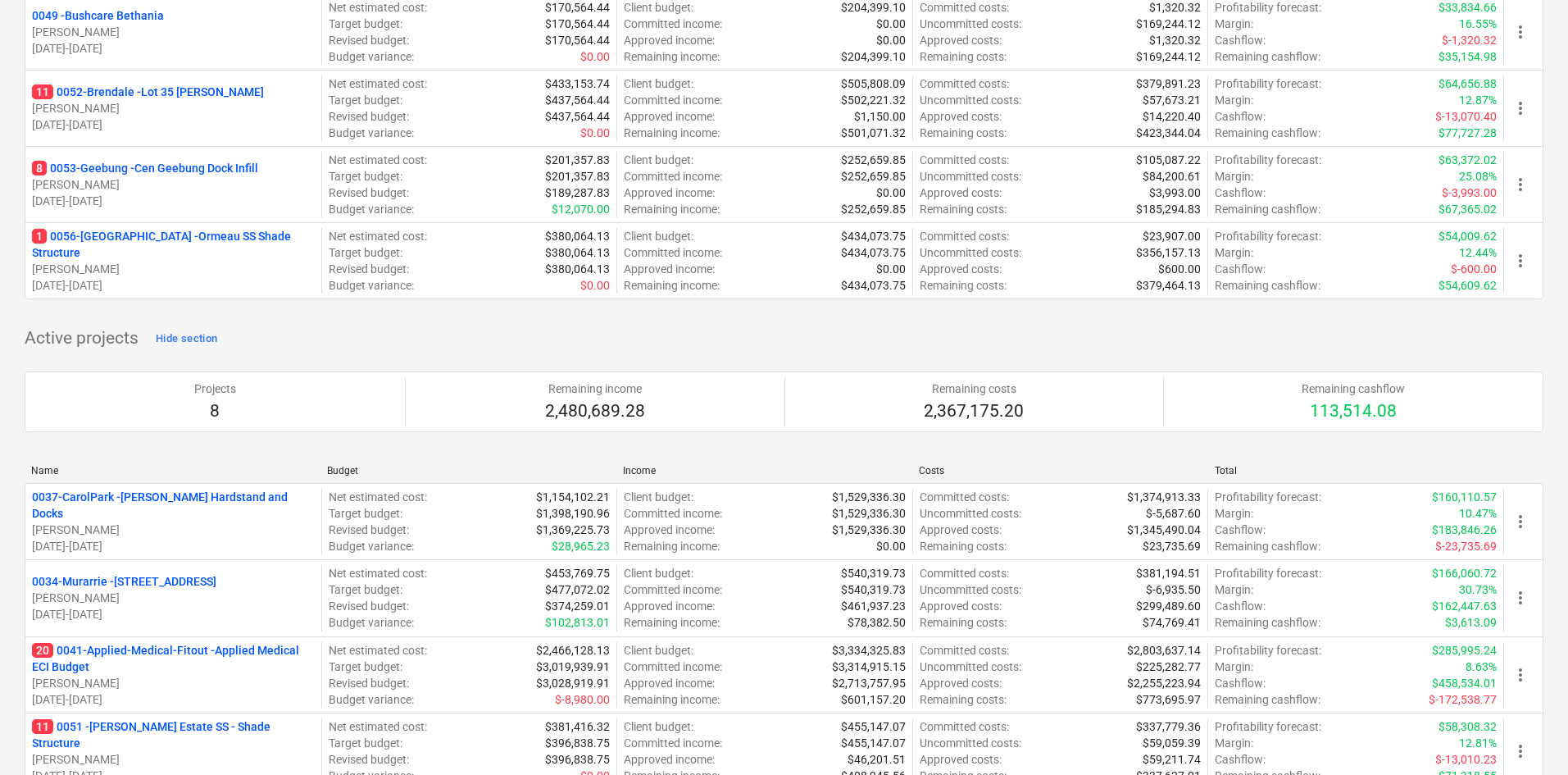
click at [439, 339] on div "Active projects Hide section Projects 8 Remaining income 2,480,689.28 Remaining…" at bounding box center [784, 720] width 1519 height 788
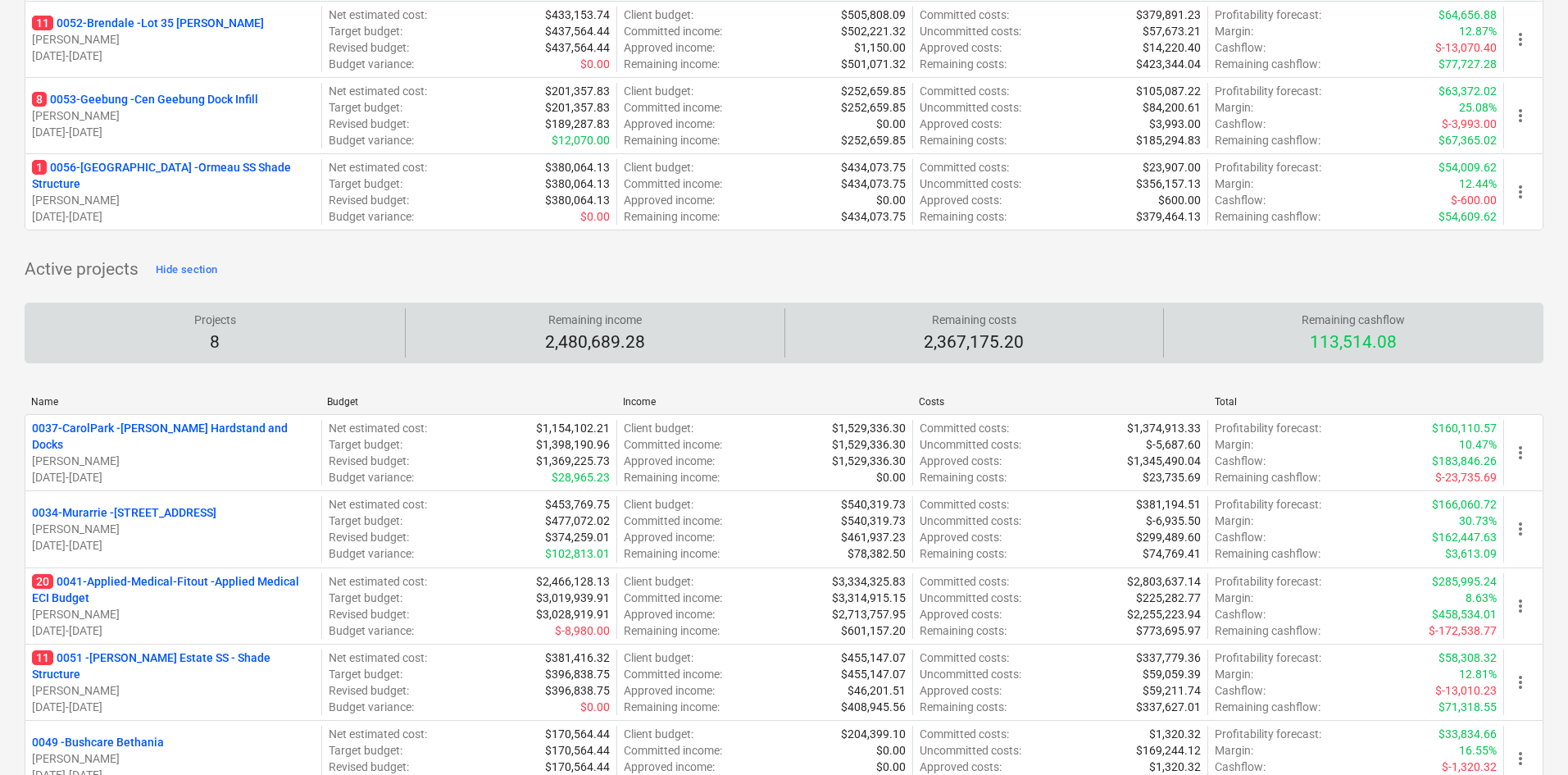
scroll to position [638, 0]
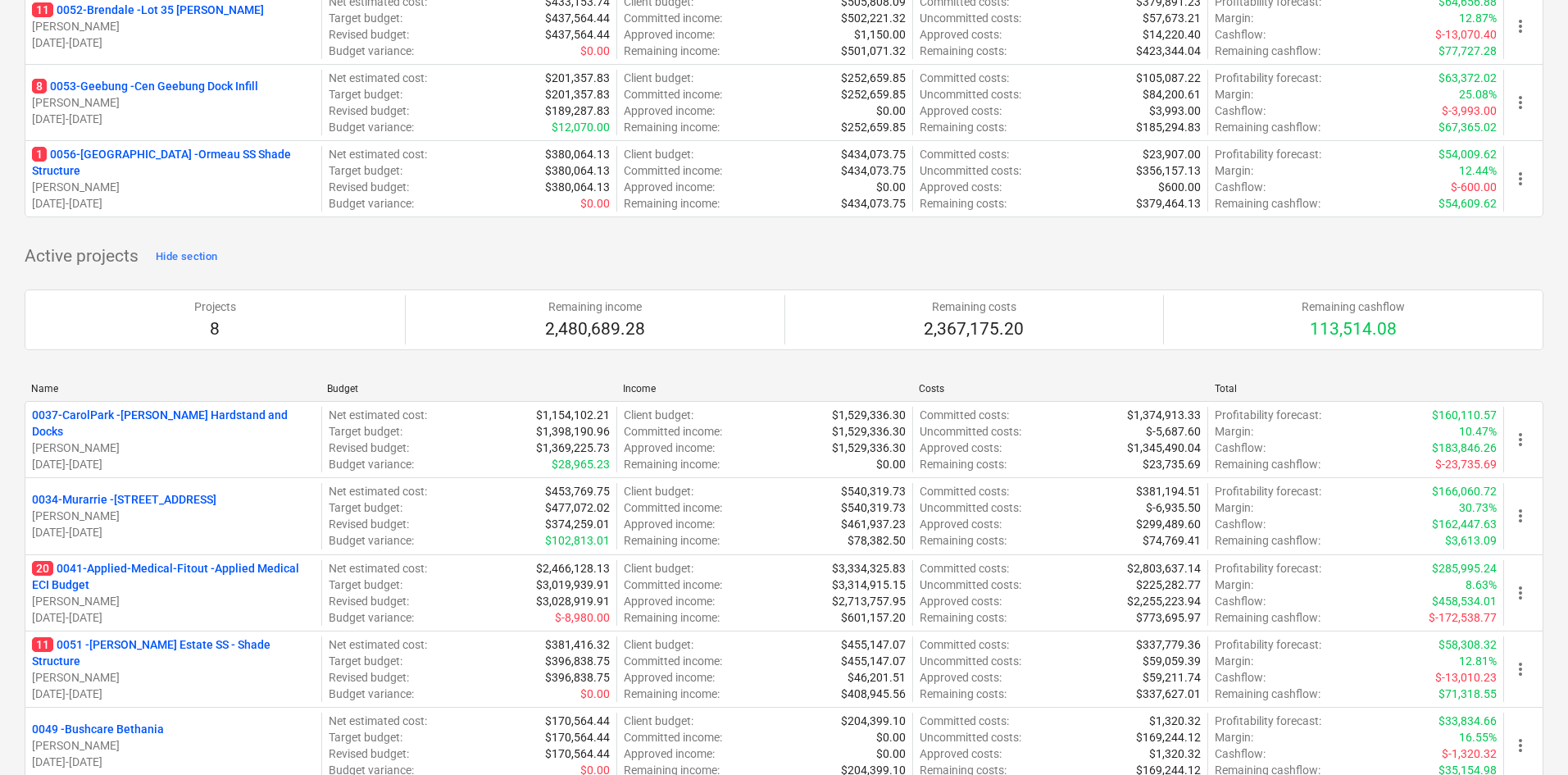
click at [443, 278] on div "Projects 8 Remaining income 2,480,689.28 Remaining costs 2,367,175.20 Remaining…" at bounding box center [784, 320] width 1519 height 100
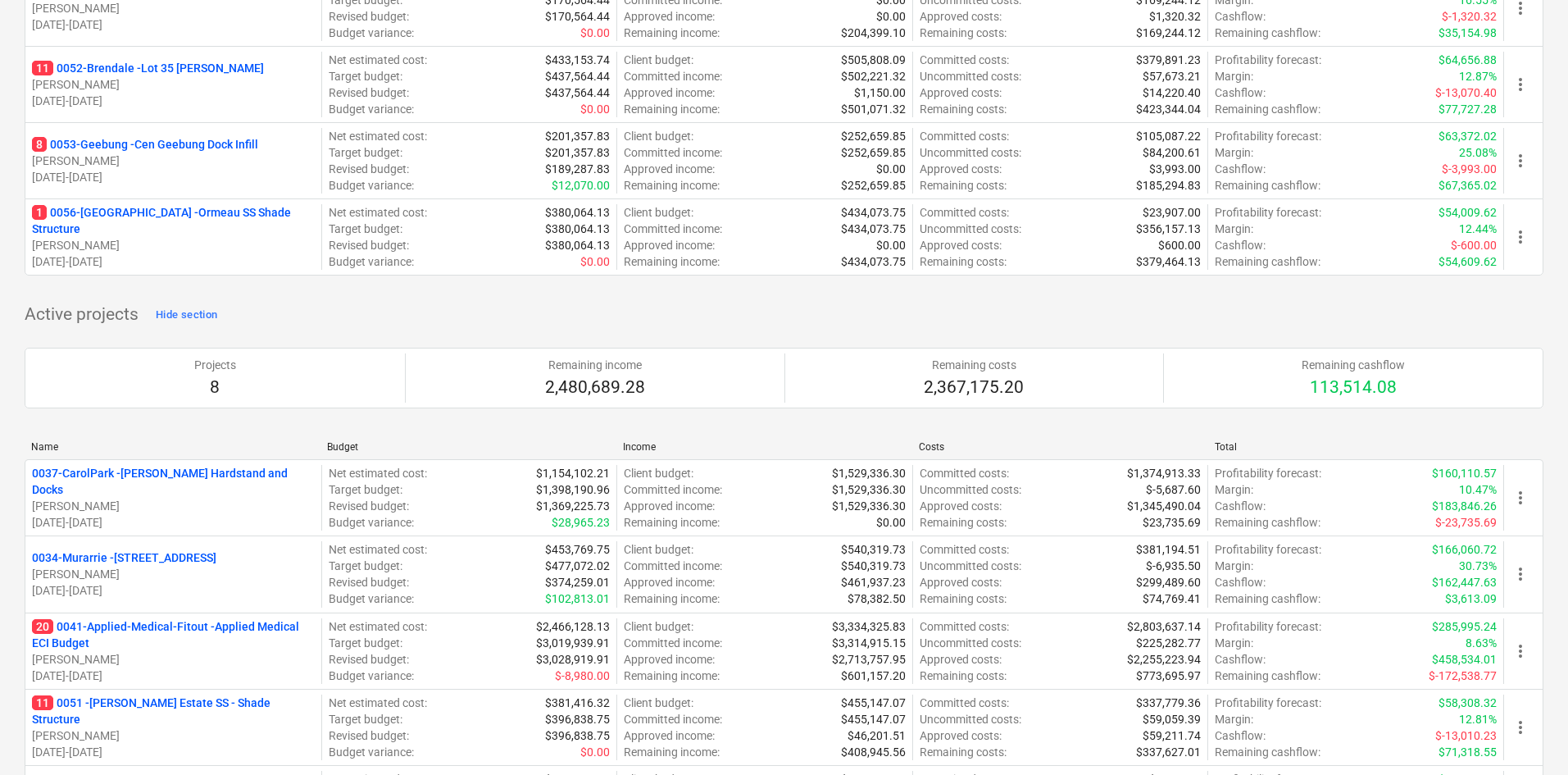
scroll to position [574, 0]
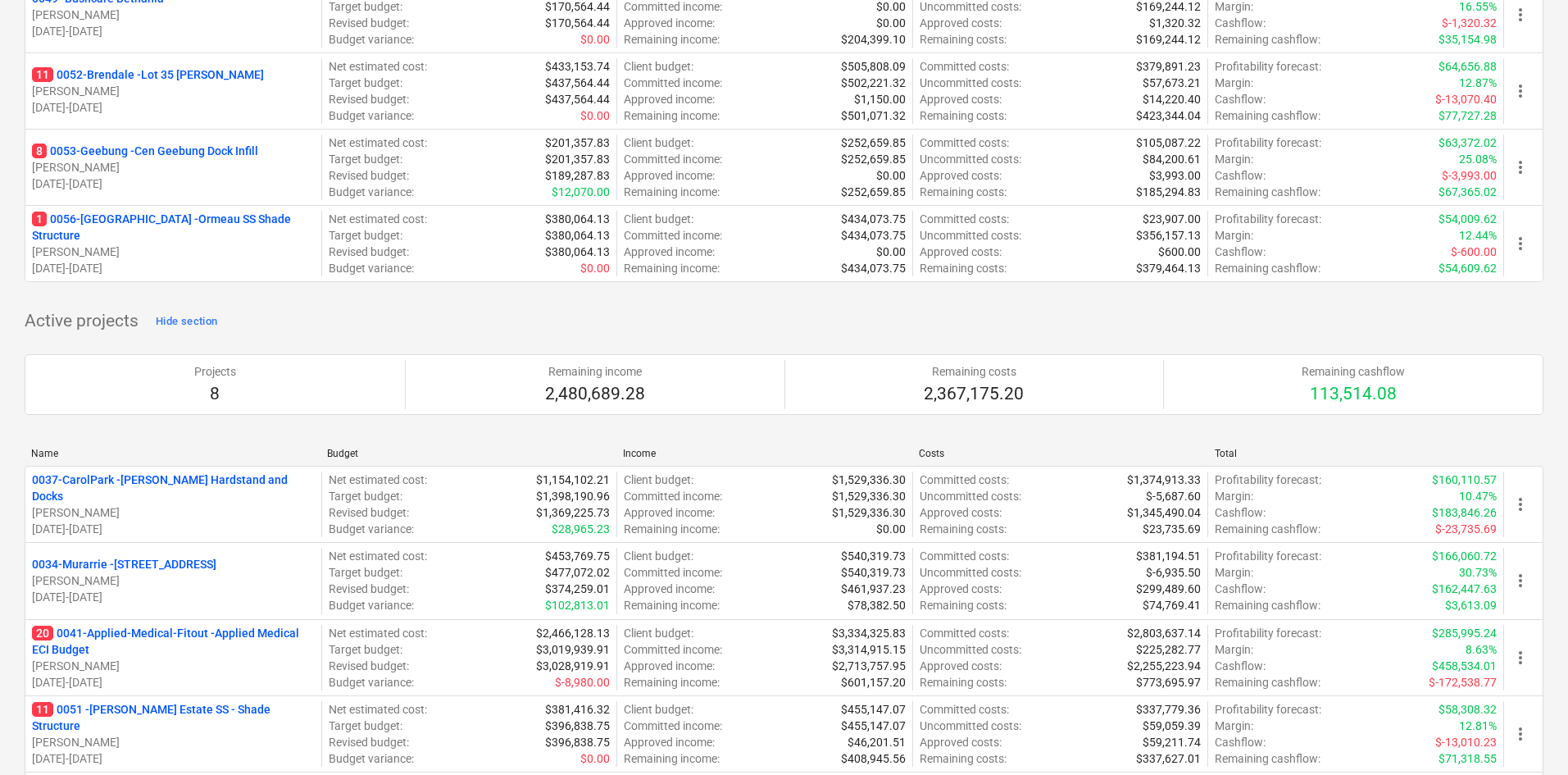
click at [276, 310] on div "Active projects Hide section Projects 8 Remaining income 2,480,689.28 Remaining…" at bounding box center [784, 703] width 1519 height 788
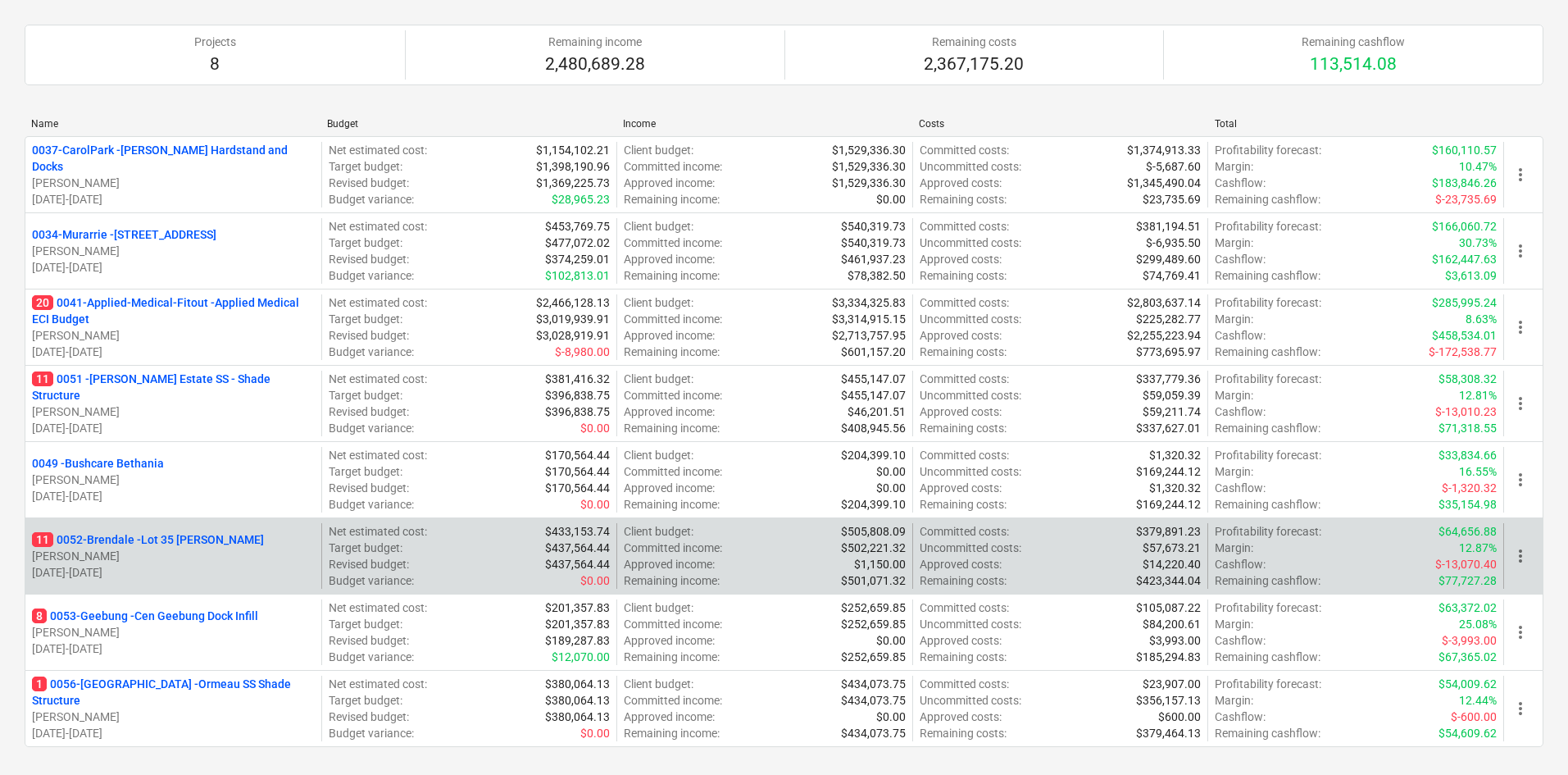
scroll to position [246, 0]
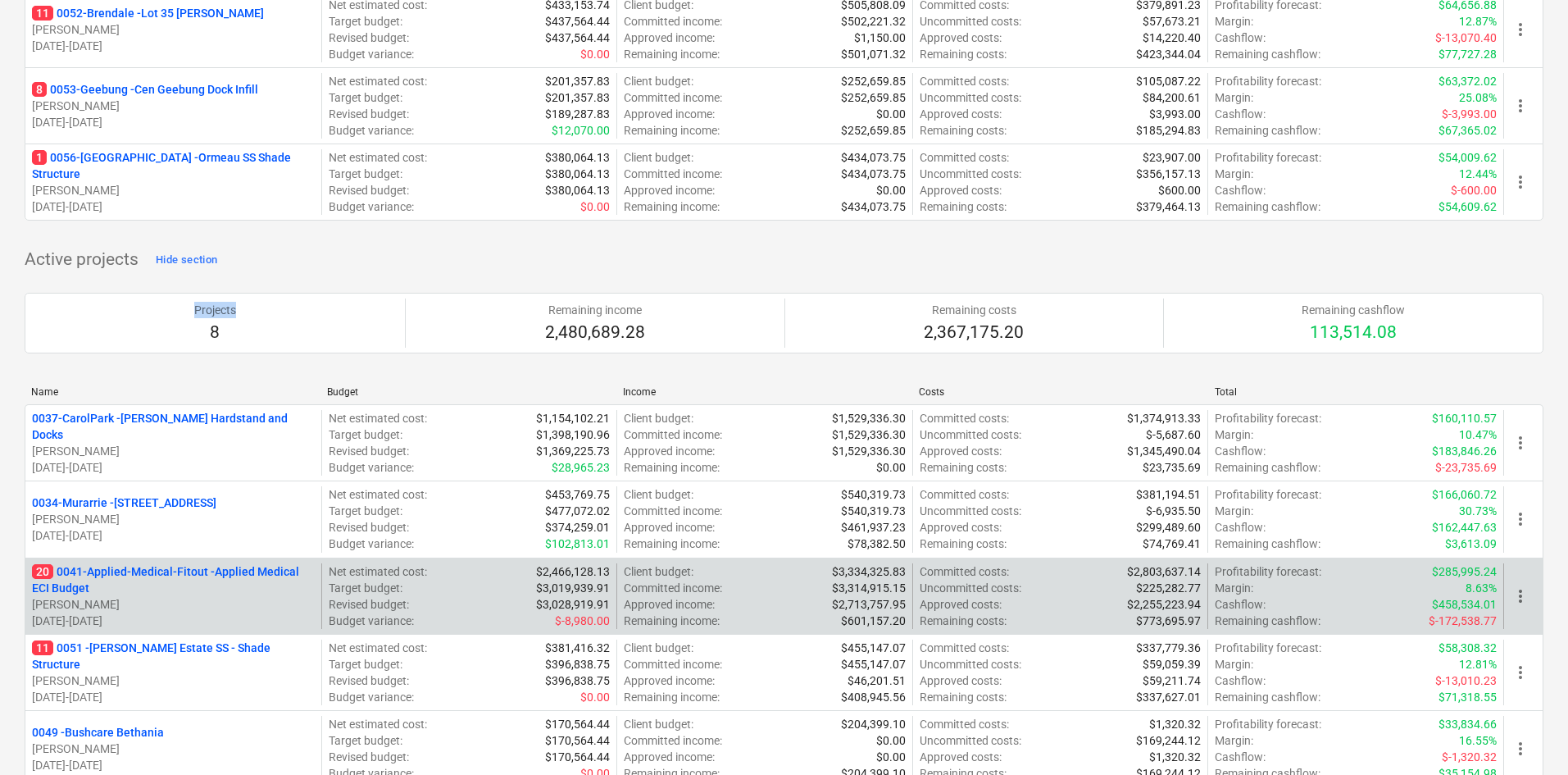
scroll to position [656, 0]
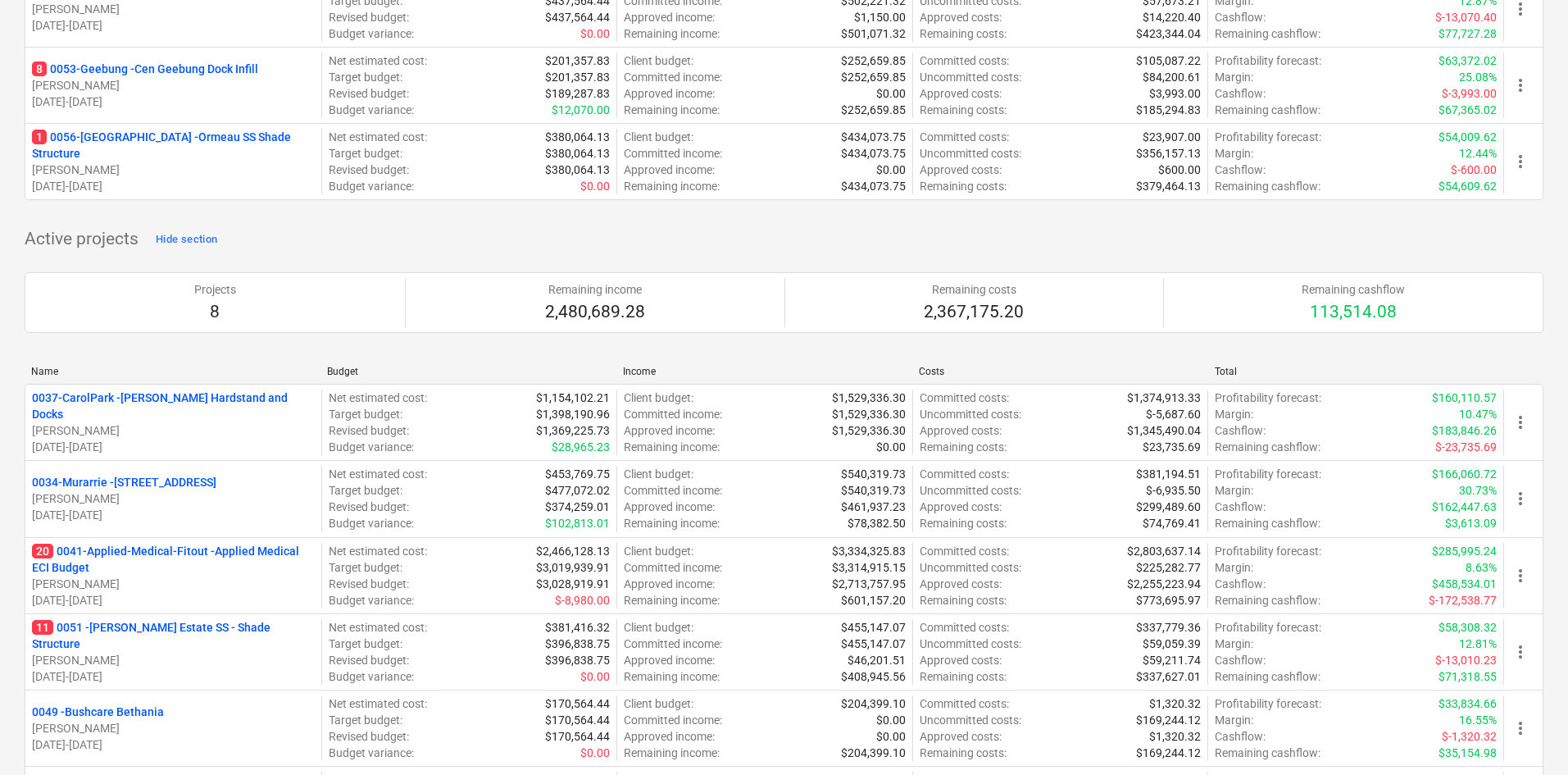
click at [368, 235] on div "Active projects Hide section Projects 8 Remaining income 2,480,689.28 Remaining…" at bounding box center [784, 620] width 1519 height 788
drag, startPoint x: 1077, startPoint y: 236, endPoint x: 727, endPoint y: 285, distance: 353.4
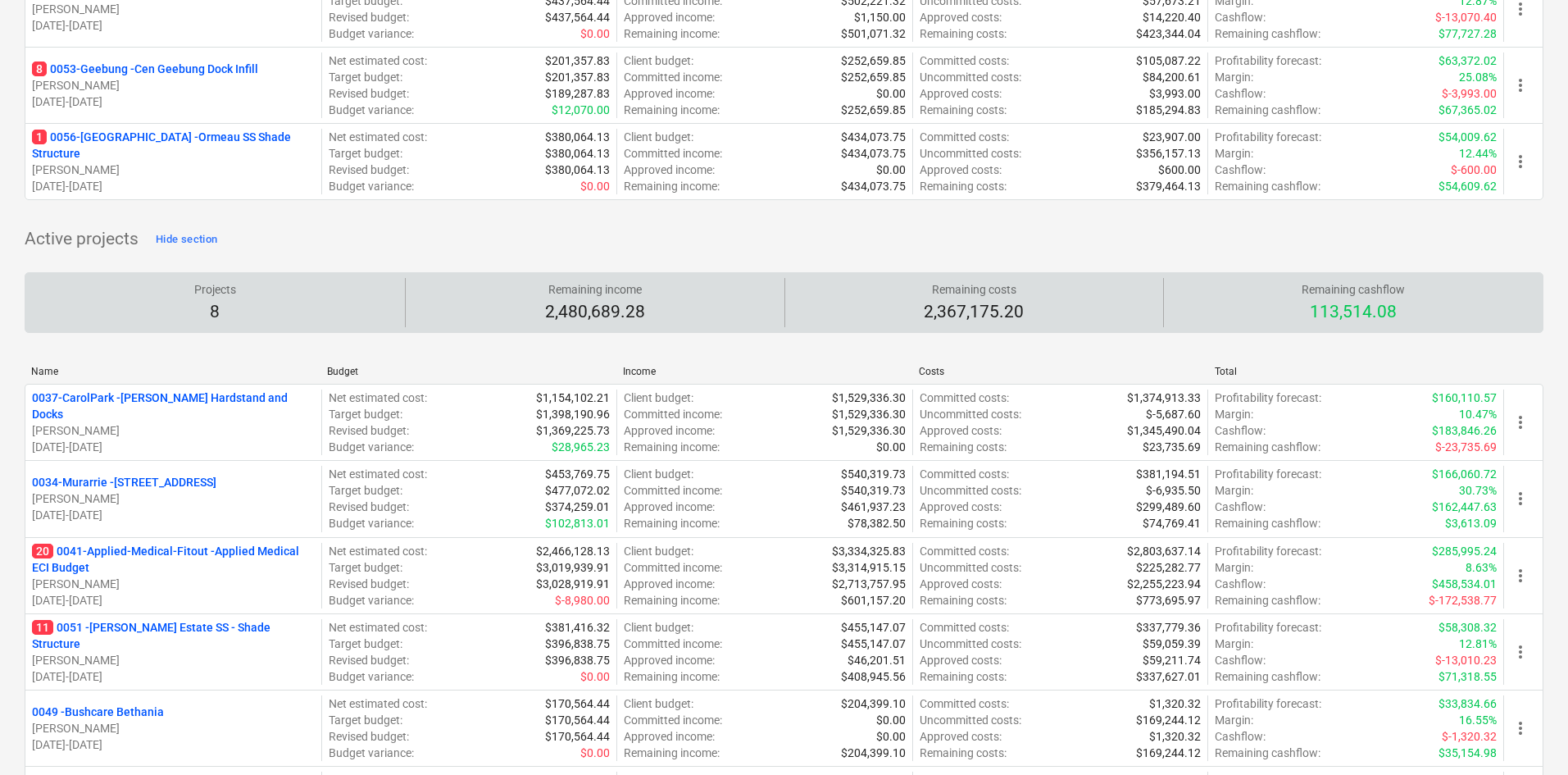
click at [1077, 236] on div "Active projects Hide section Projects 8 Remaining income 2,480,689.28 Remaining…" at bounding box center [784, 620] width 1519 height 788
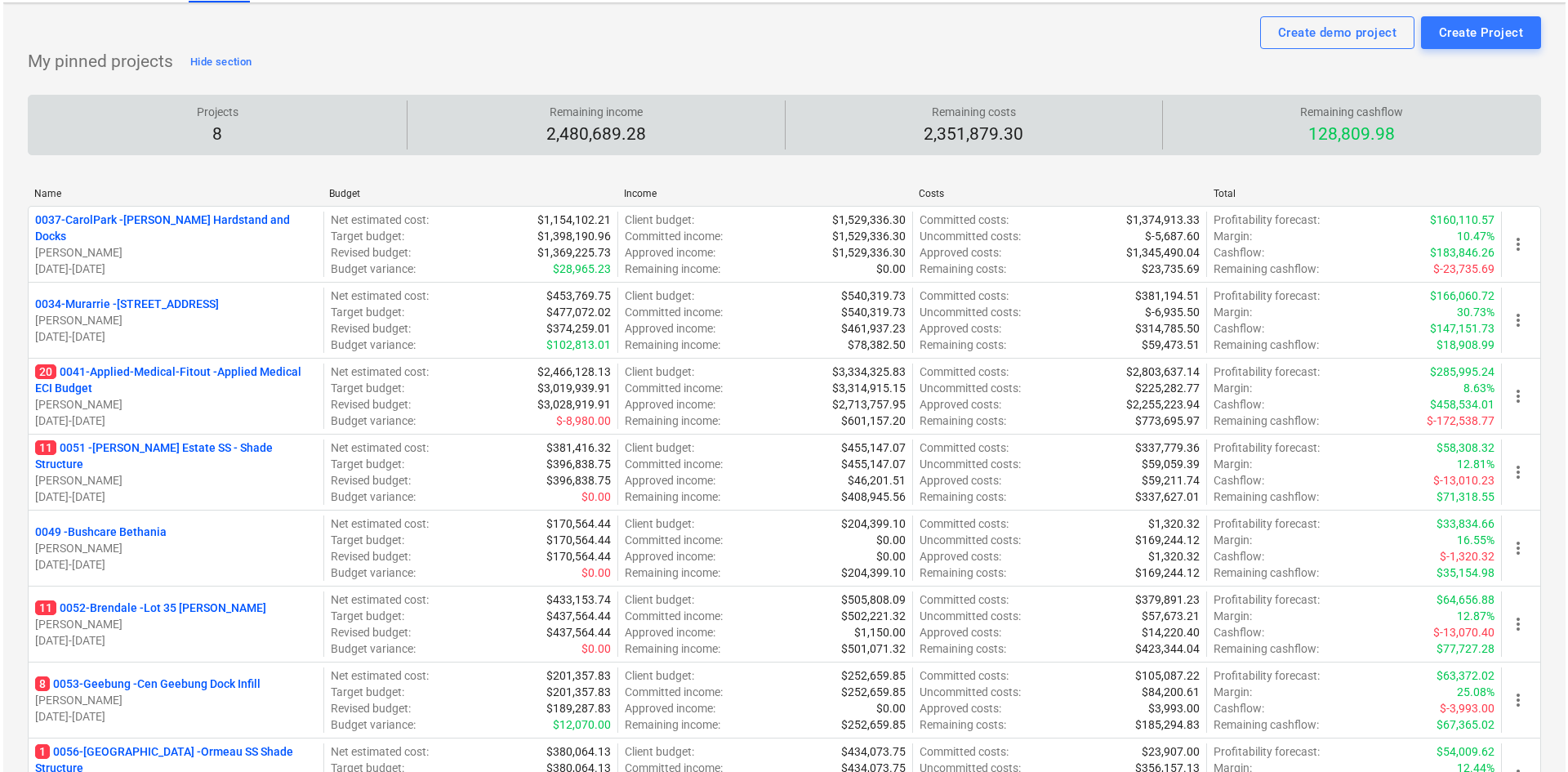
scroll to position [0, 0]
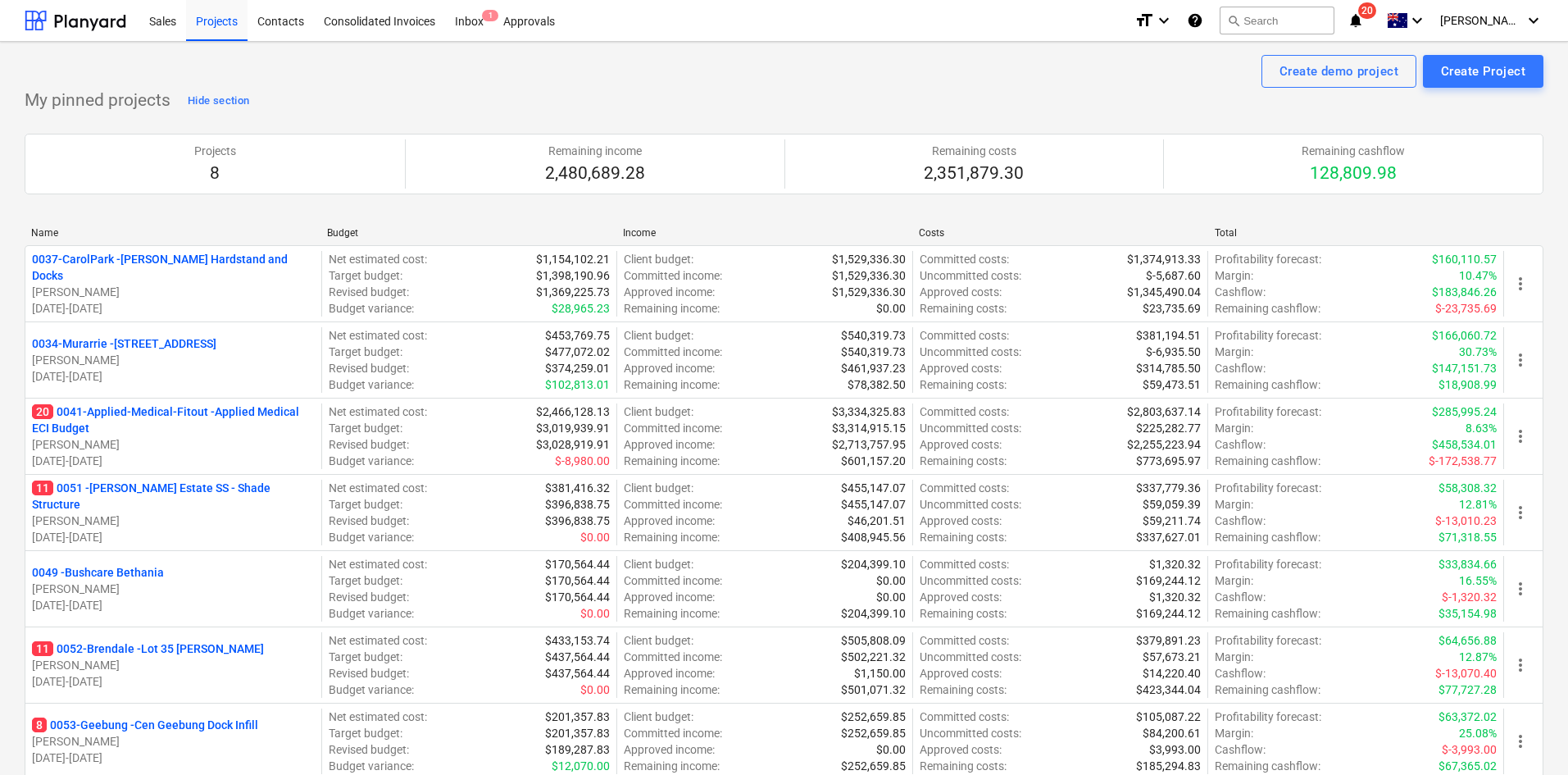
click at [393, 111] on div "My pinned projects Hide section Projects 8 Remaining income 2,480,689.28 Remain…" at bounding box center [784, 482] width 1519 height 788
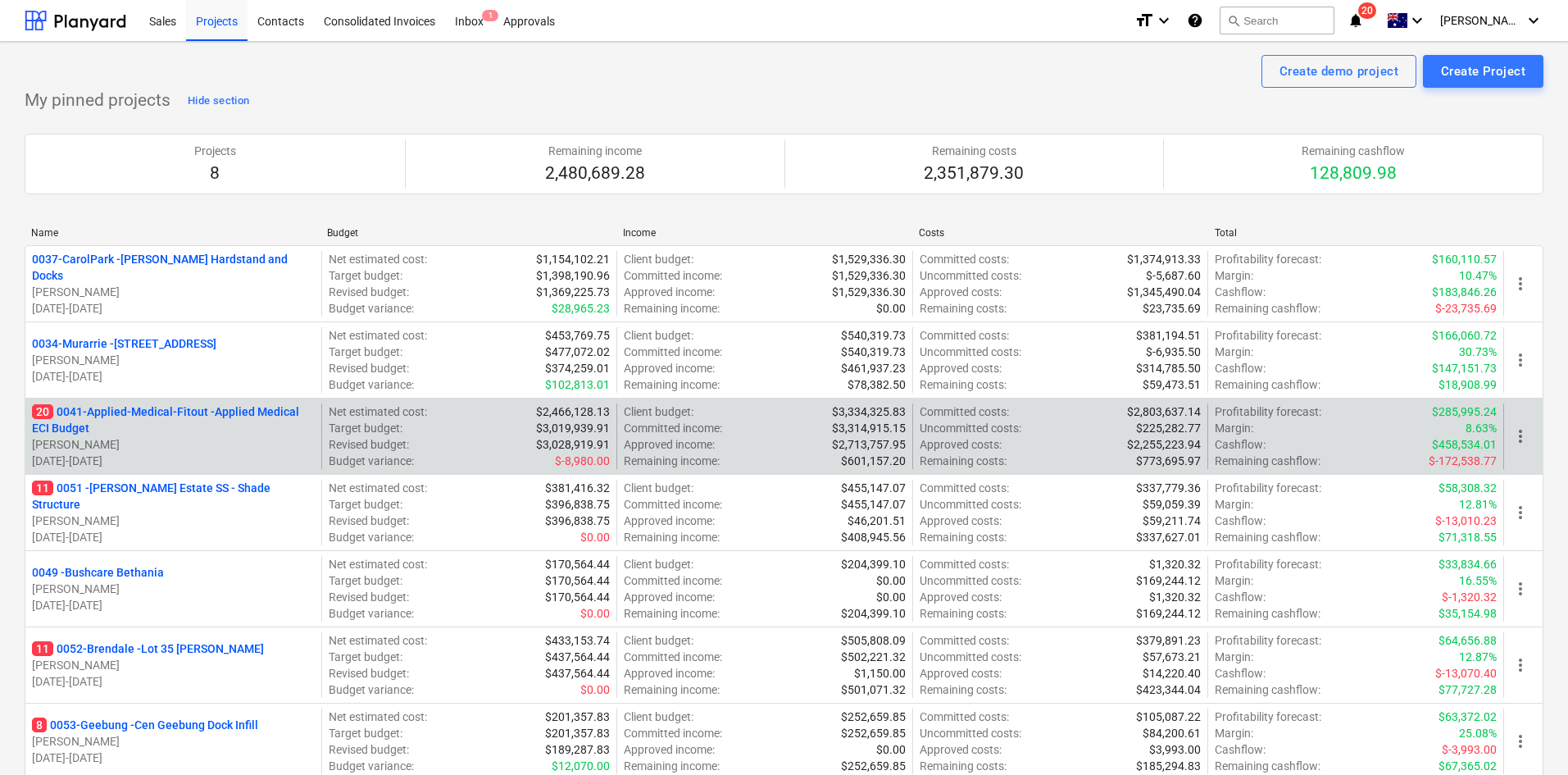
click at [214, 415] on p "20 0041-Applied-Medical-Fitout - Applied Medical ECI Budget" at bounding box center [173, 420] width 283 height 33
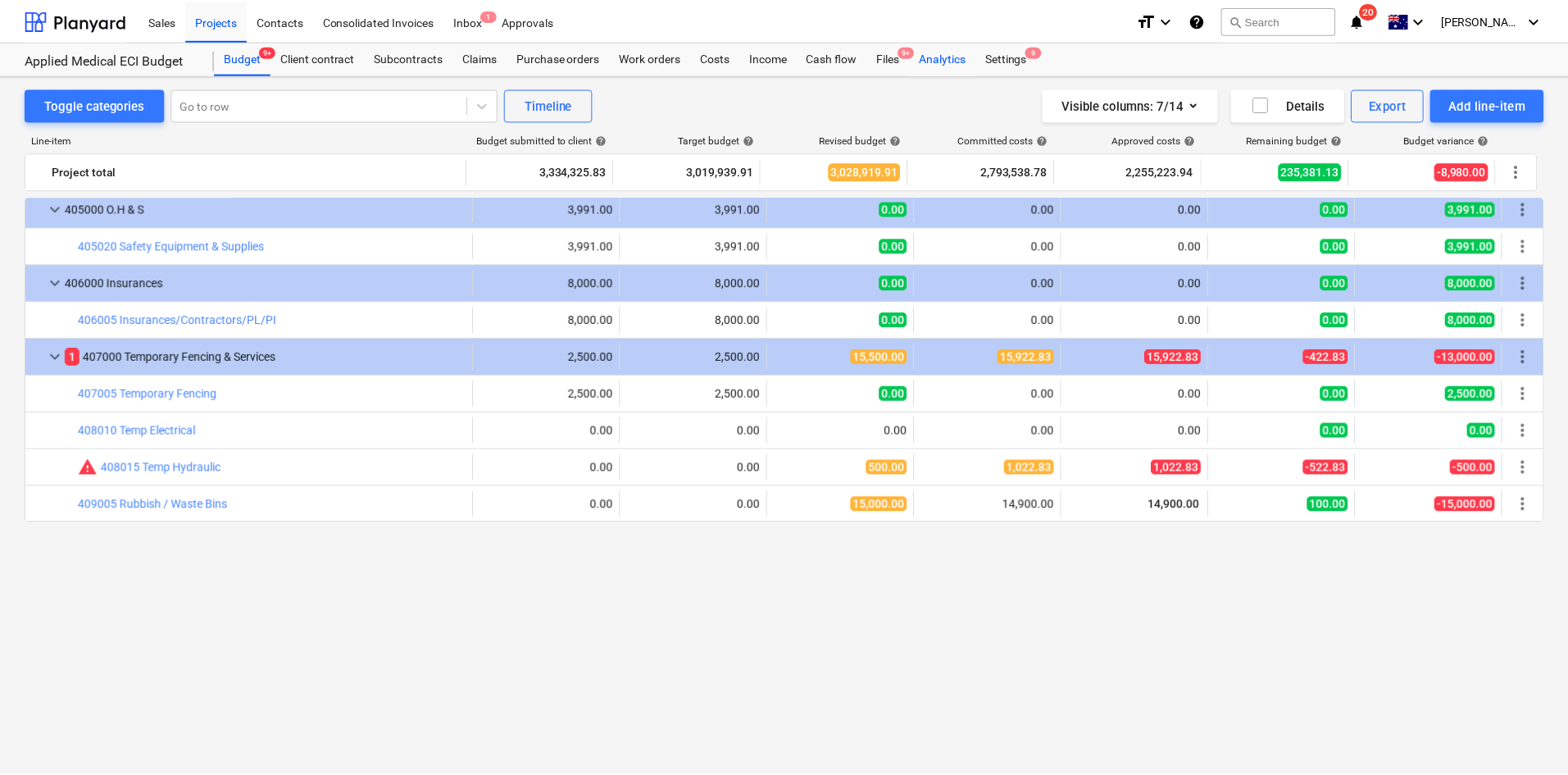
scroll to position [962, 0]
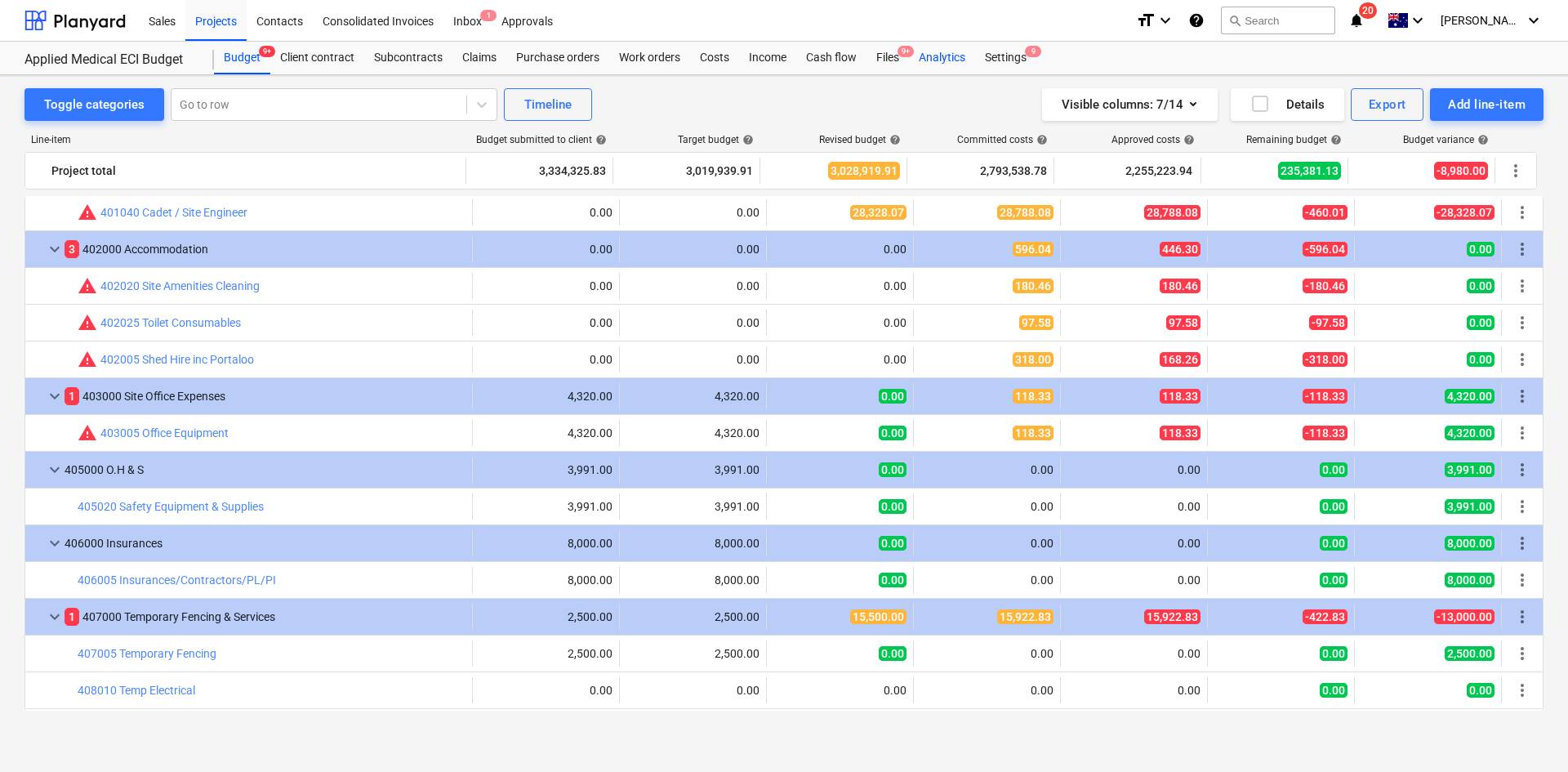
drag, startPoint x: 986, startPoint y: 57, endPoint x: 955, endPoint y: 60, distance: 31.1
click at [985, 57] on div "Settings 9" at bounding box center [1006, 57] width 61 height 33
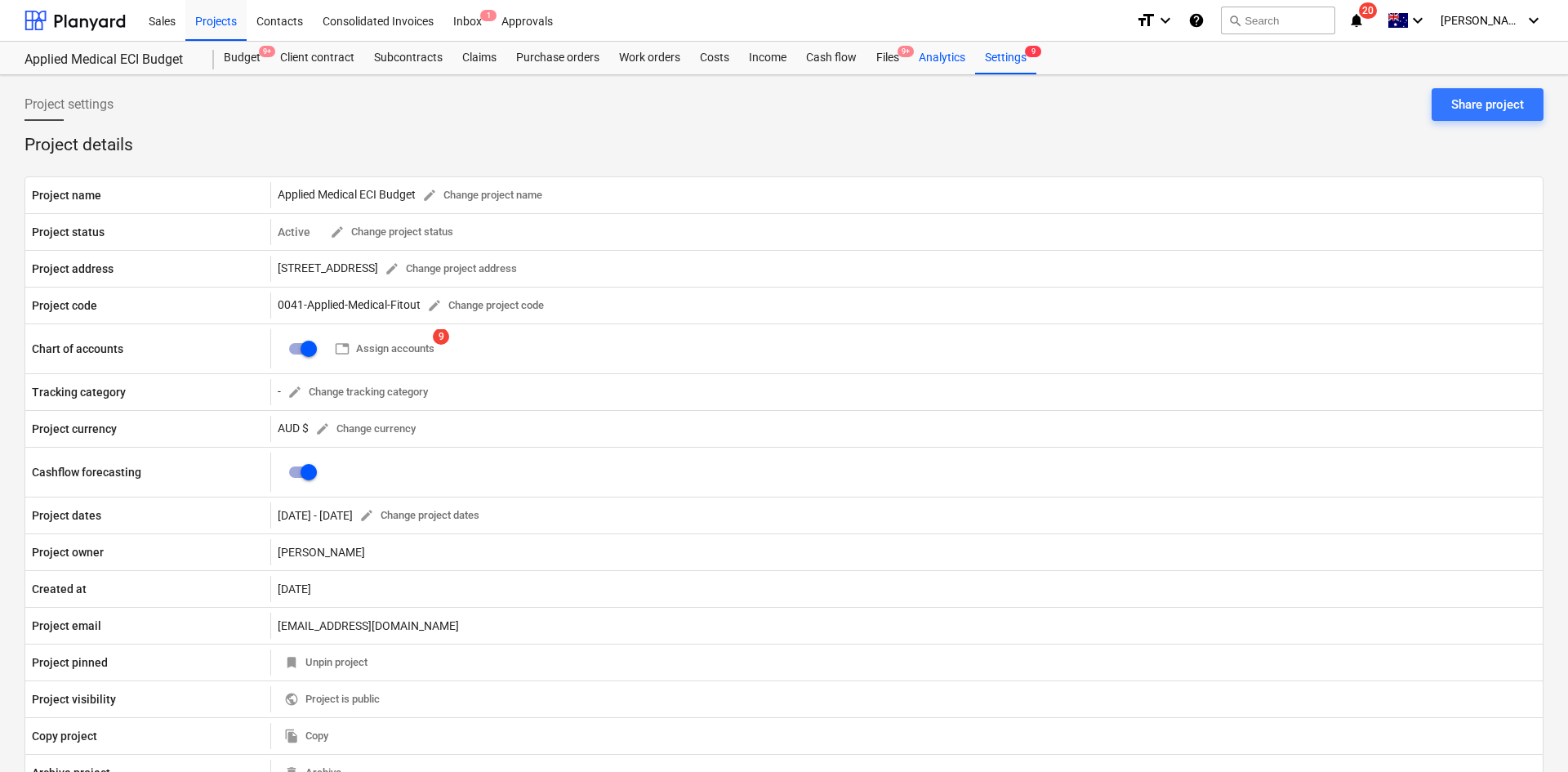
click at [955, 60] on div "Analytics" at bounding box center [942, 57] width 66 height 33
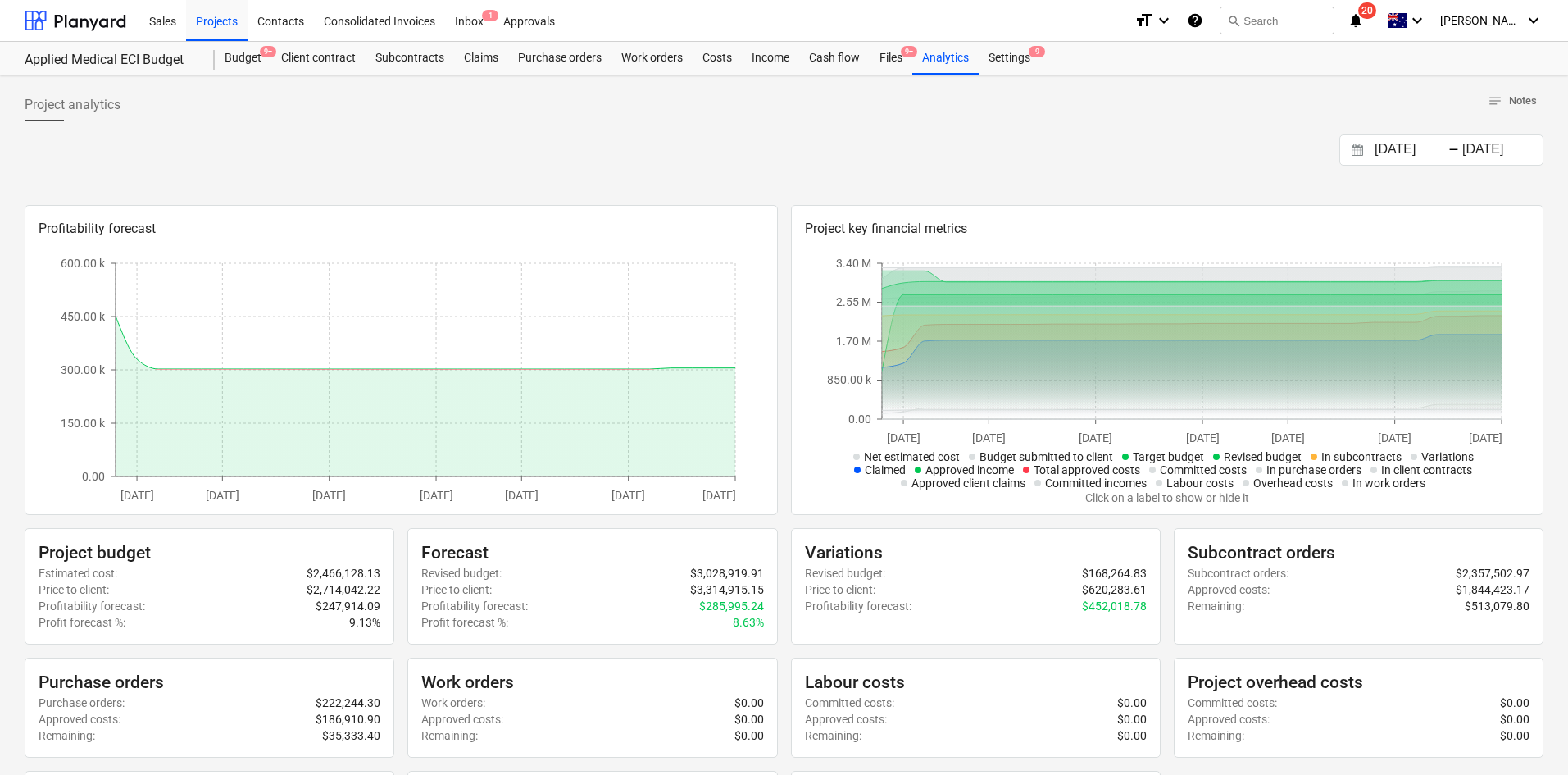
click at [927, 150] on div "07.09.2025 Press the down arrow key to interact with the calendar and select a …" at bounding box center [784, 150] width 1519 height 31
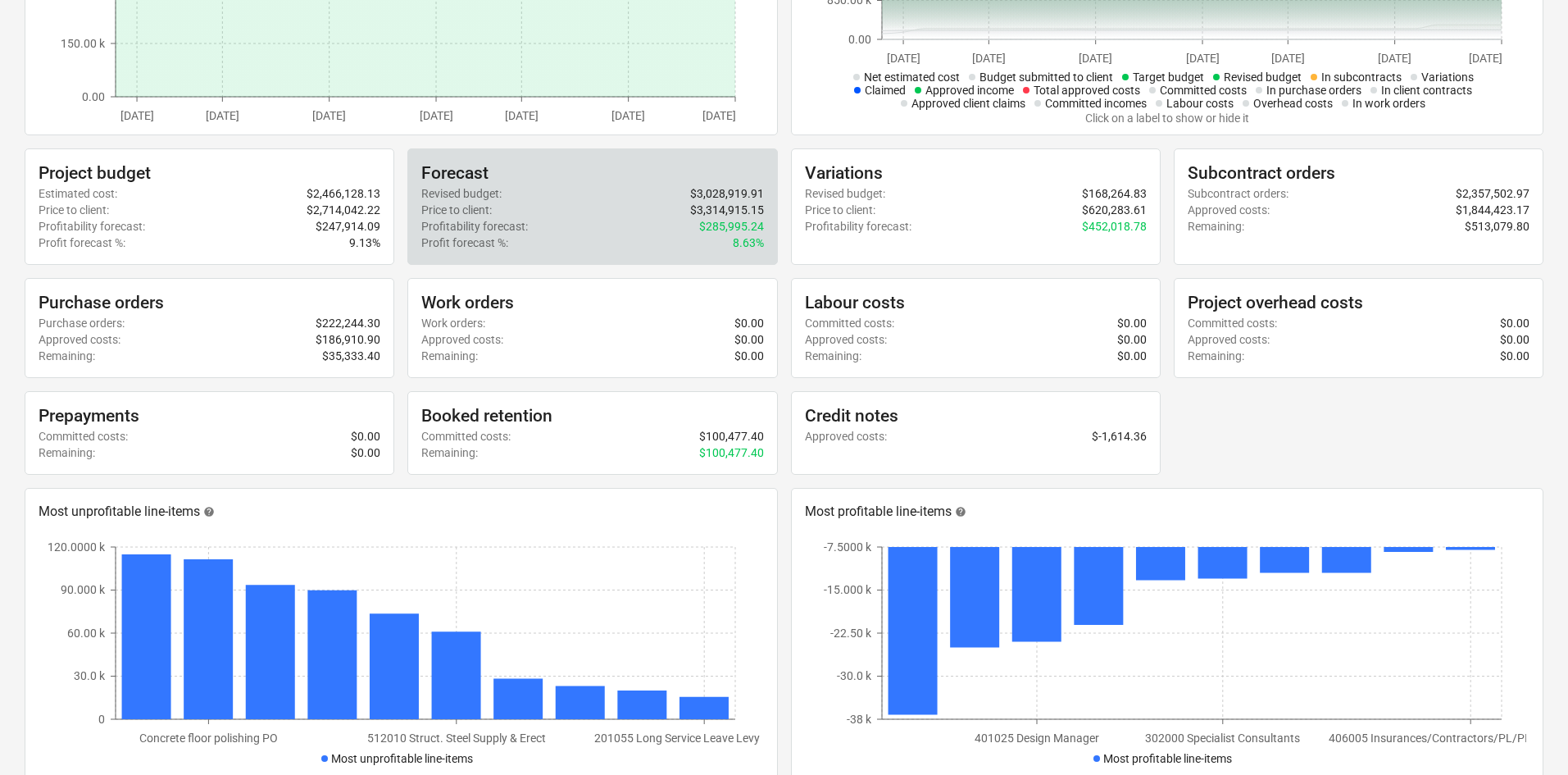
scroll to position [574, 0]
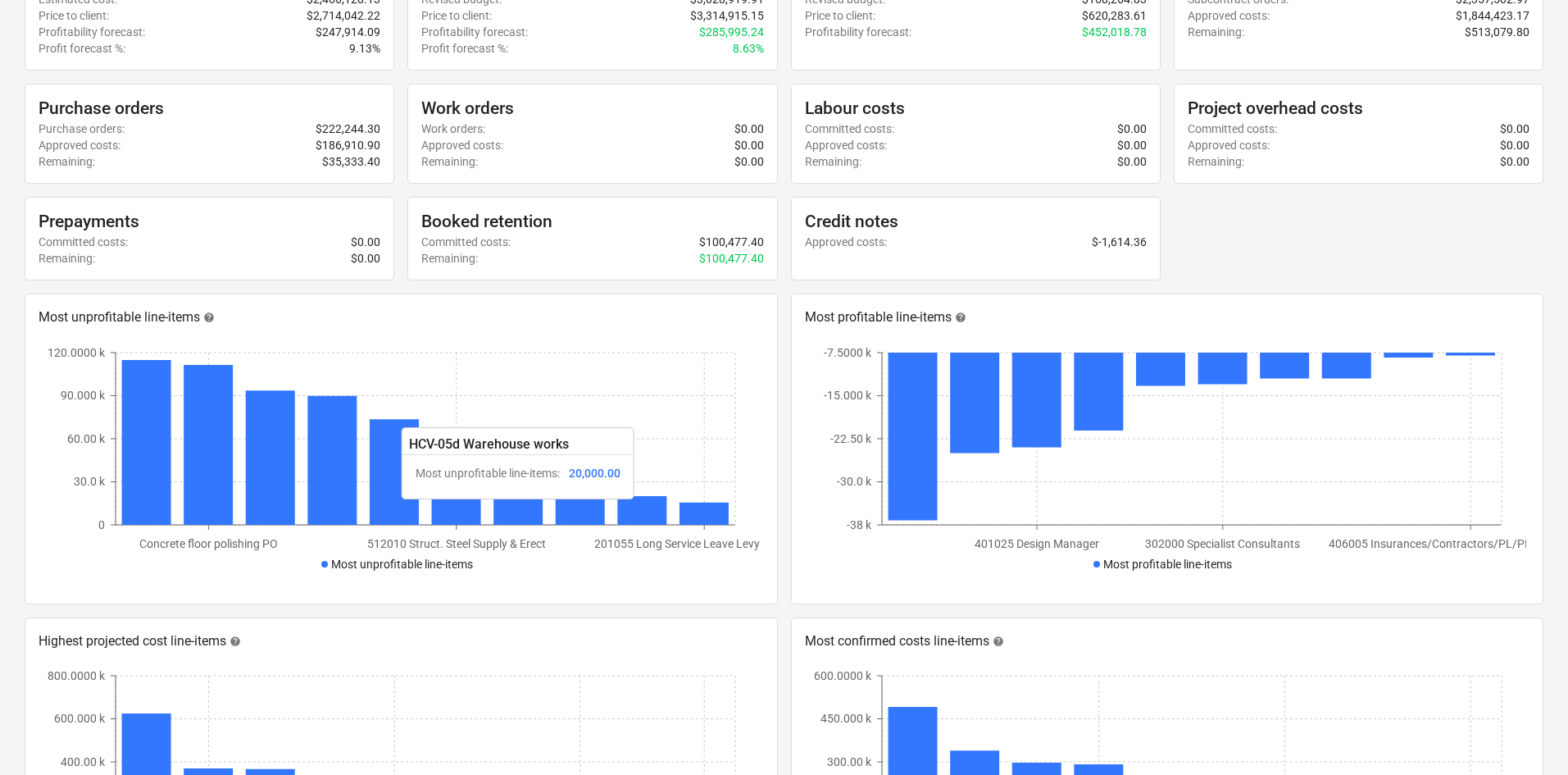
click at [617, 508] on icon "Concrete floor polishing PO 512010 Struct. Steel Supply & Erect 201055 Long Ser…" at bounding box center [400, 467] width 718 height 246
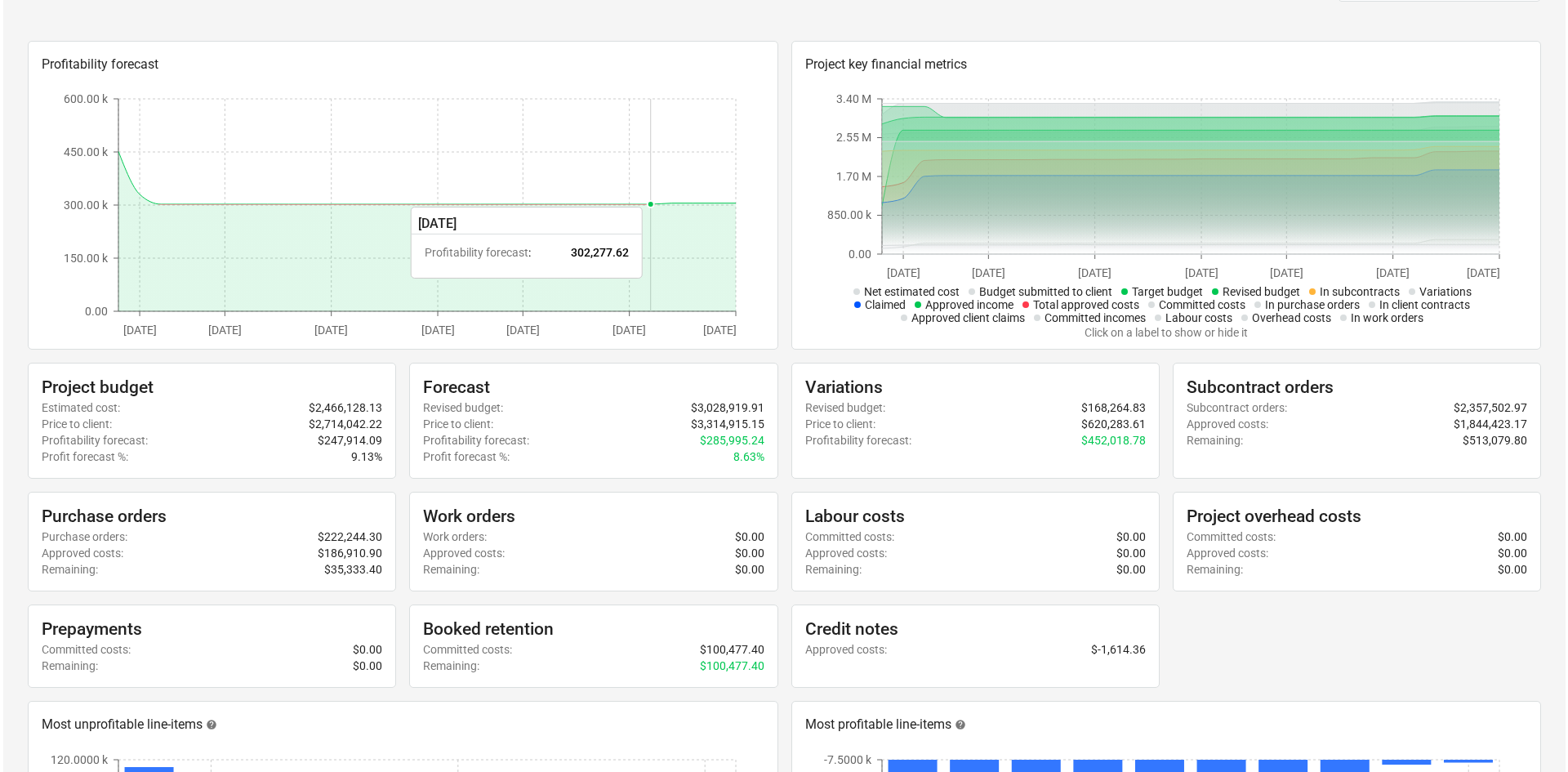
scroll to position [0, 0]
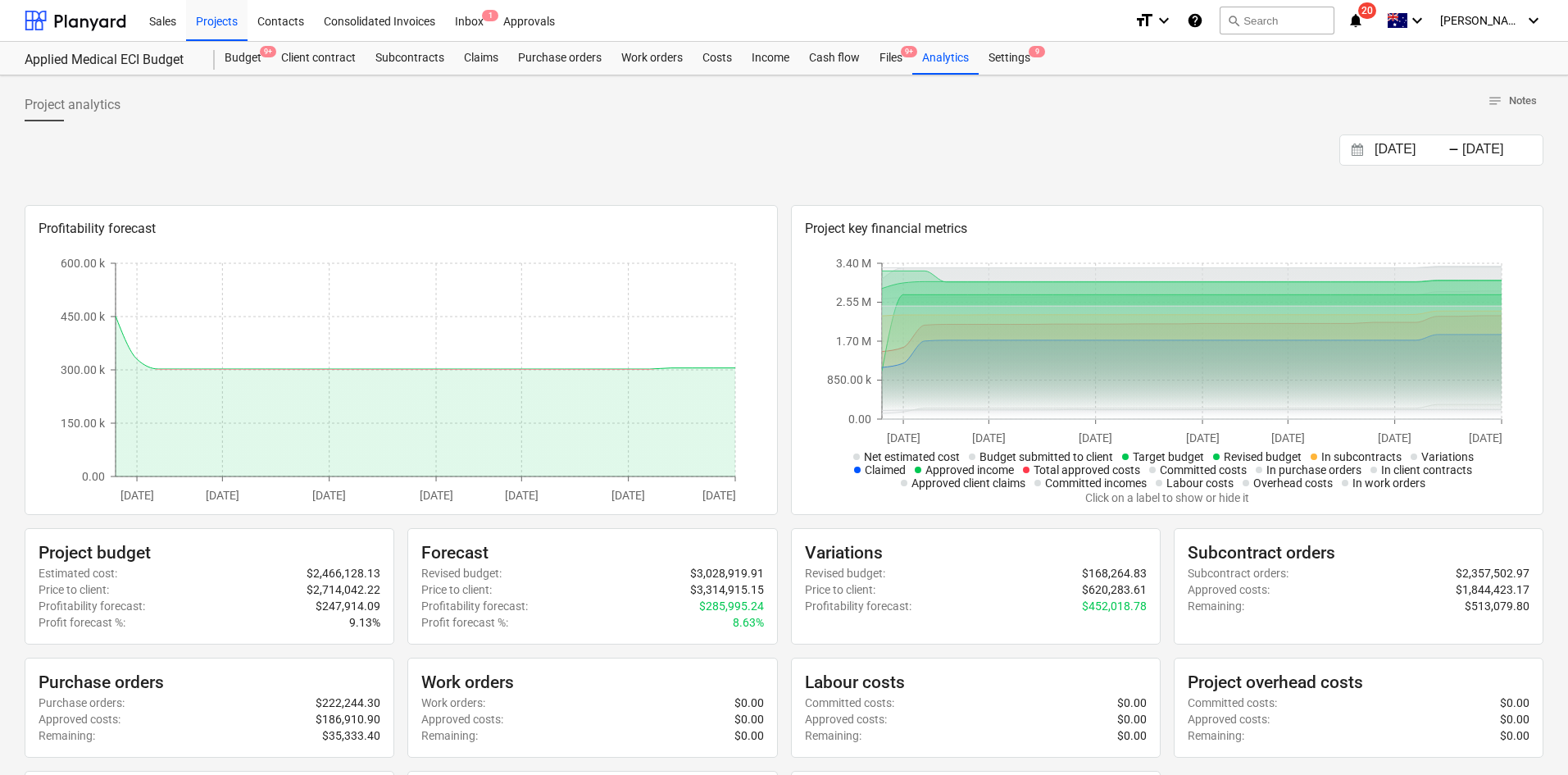
click at [391, 131] on div at bounding box center [784, 128] width 1519 height 13
click at [236, 20] on div "Projects" at bounding box center [217, 19] width 62 height 41
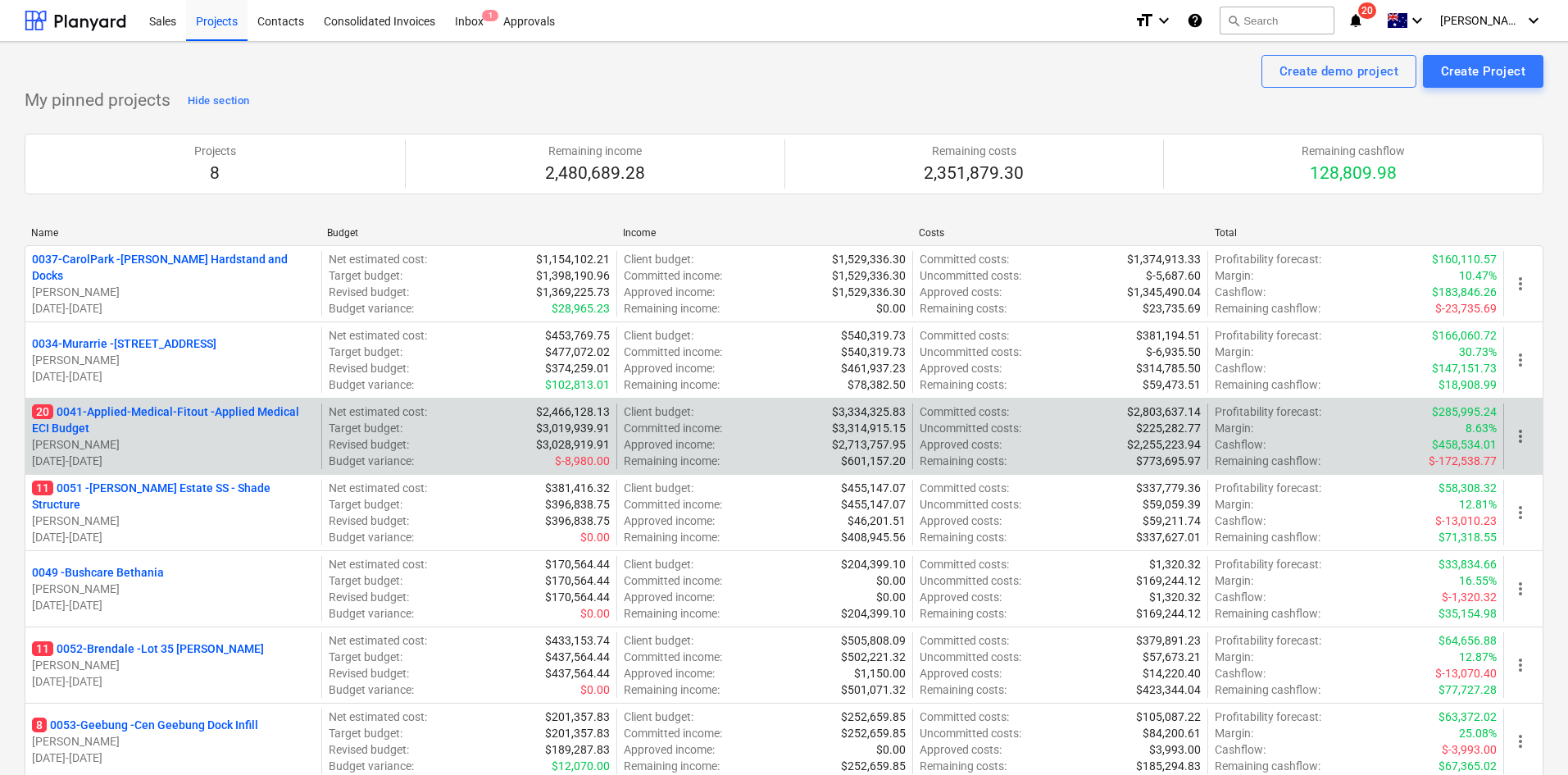
click at [194, 402] on div "20 0041-Applied-Medical-Fitout - Applied Medical ECI Budget [PERSON_NAME] [DATE…" at bounding box center [784, 436] width 1519 height 76
click at [195, 410] on p "20 0041-Applied-Medical-Fitout - Applied Medical ECI Budget" at bounding box center [173, 420] width 283 height 33
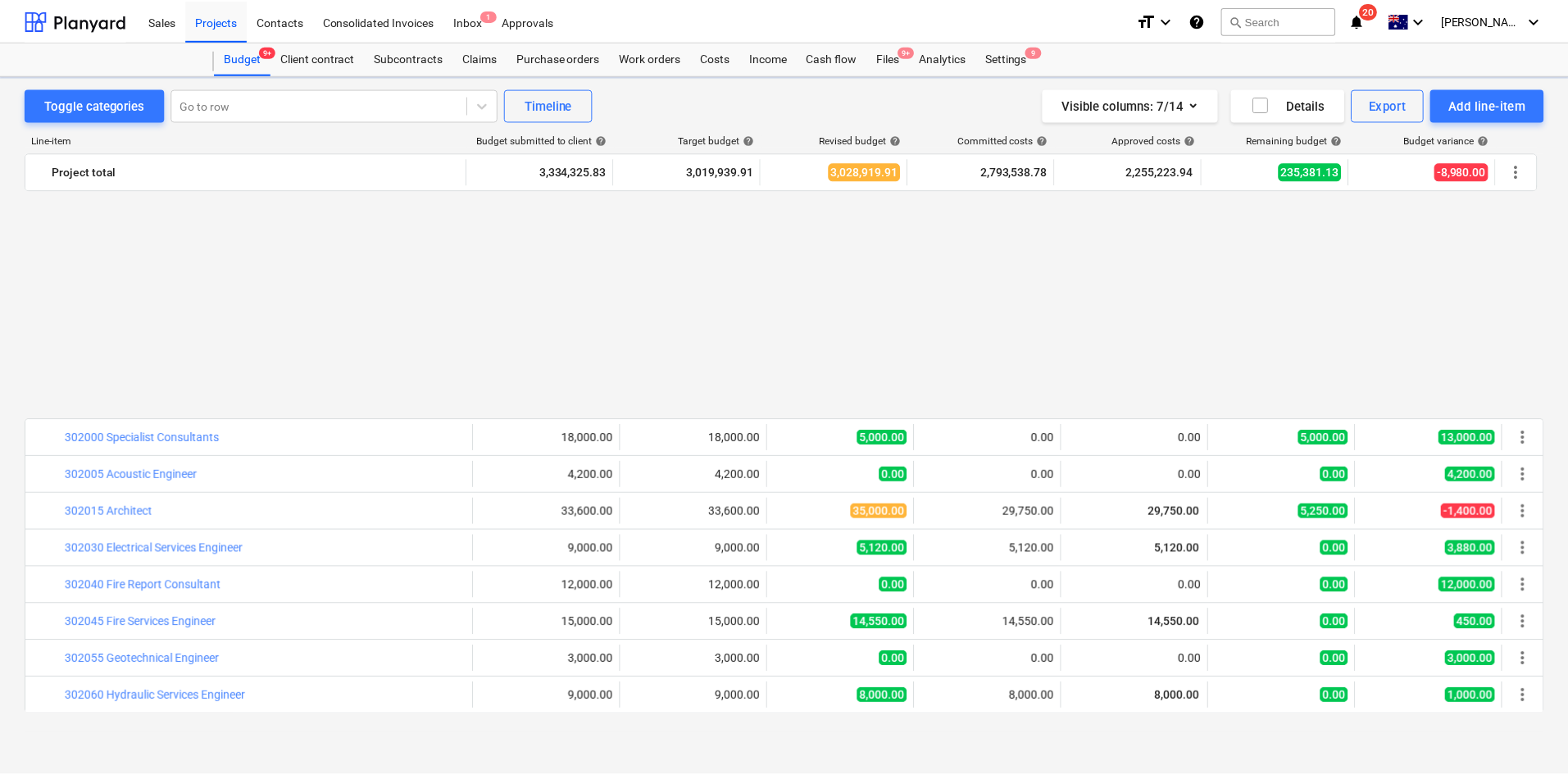
scroll to position [962, 0]
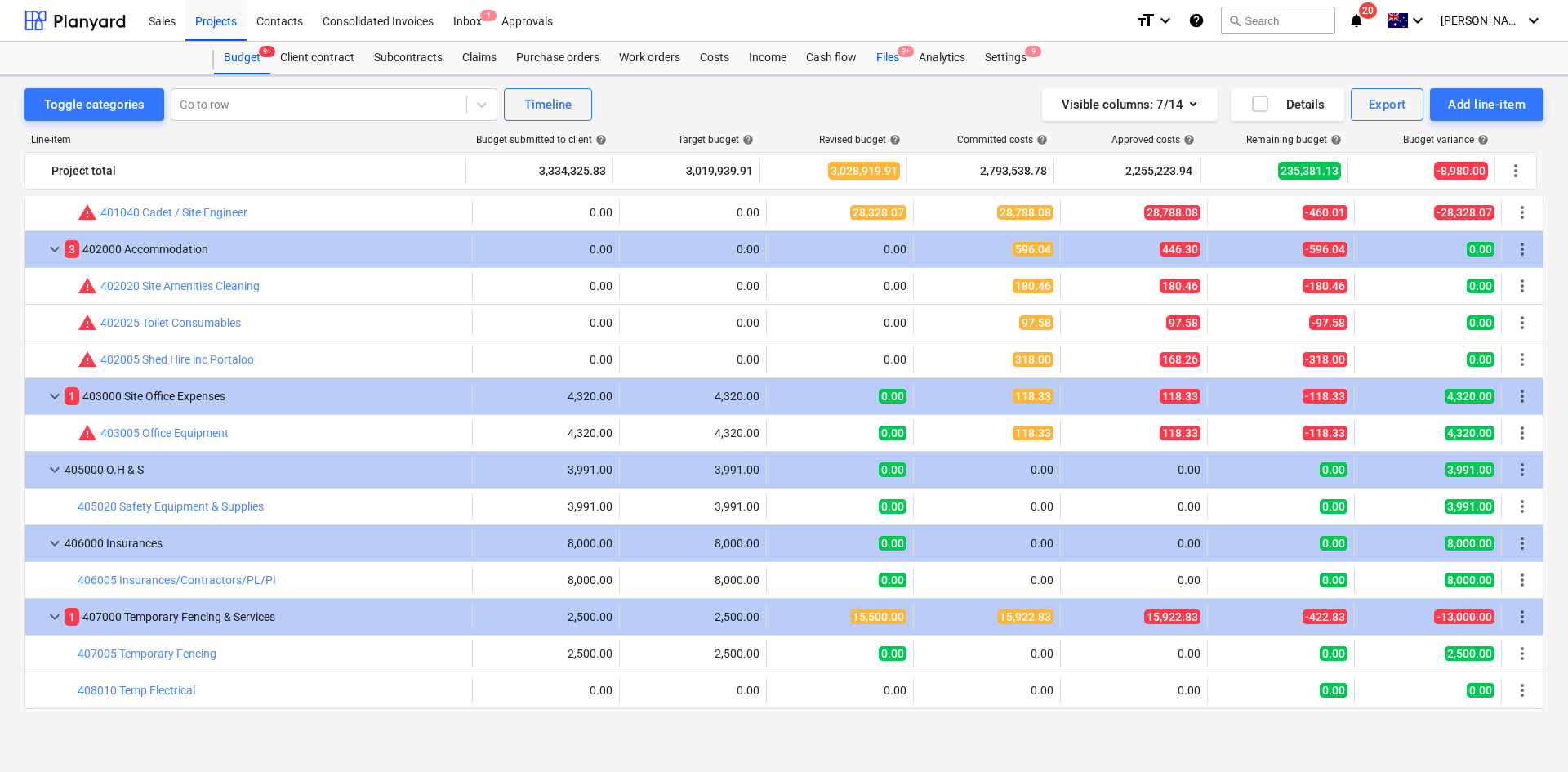
click at [906, 63] on div "Files 9+" at bounding box center [888, 57] width 42 height 33
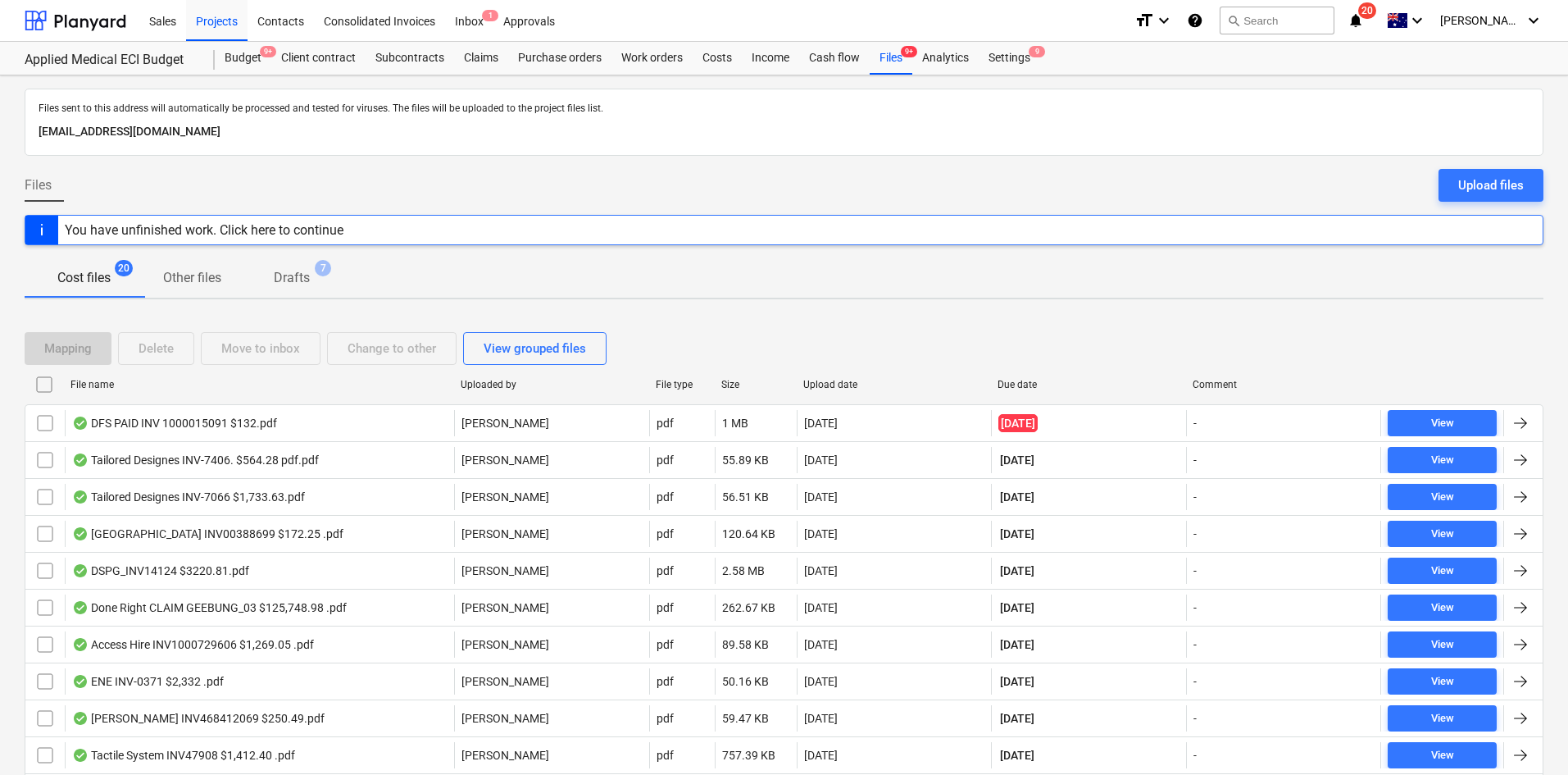
click at [732, 301] on div "Files sent to this address will automatically be processed and tested for virus…" at bounding box center [784, 638] width 1568 height 1127
click at [635, 267] on div "Cost files 20 Other files Drafts 7" at bounding box center [784, 278] width 1519 height 39
click at [267, 284] on span "Drafts 7" at bounding box center [291, 278] width 62 height 19
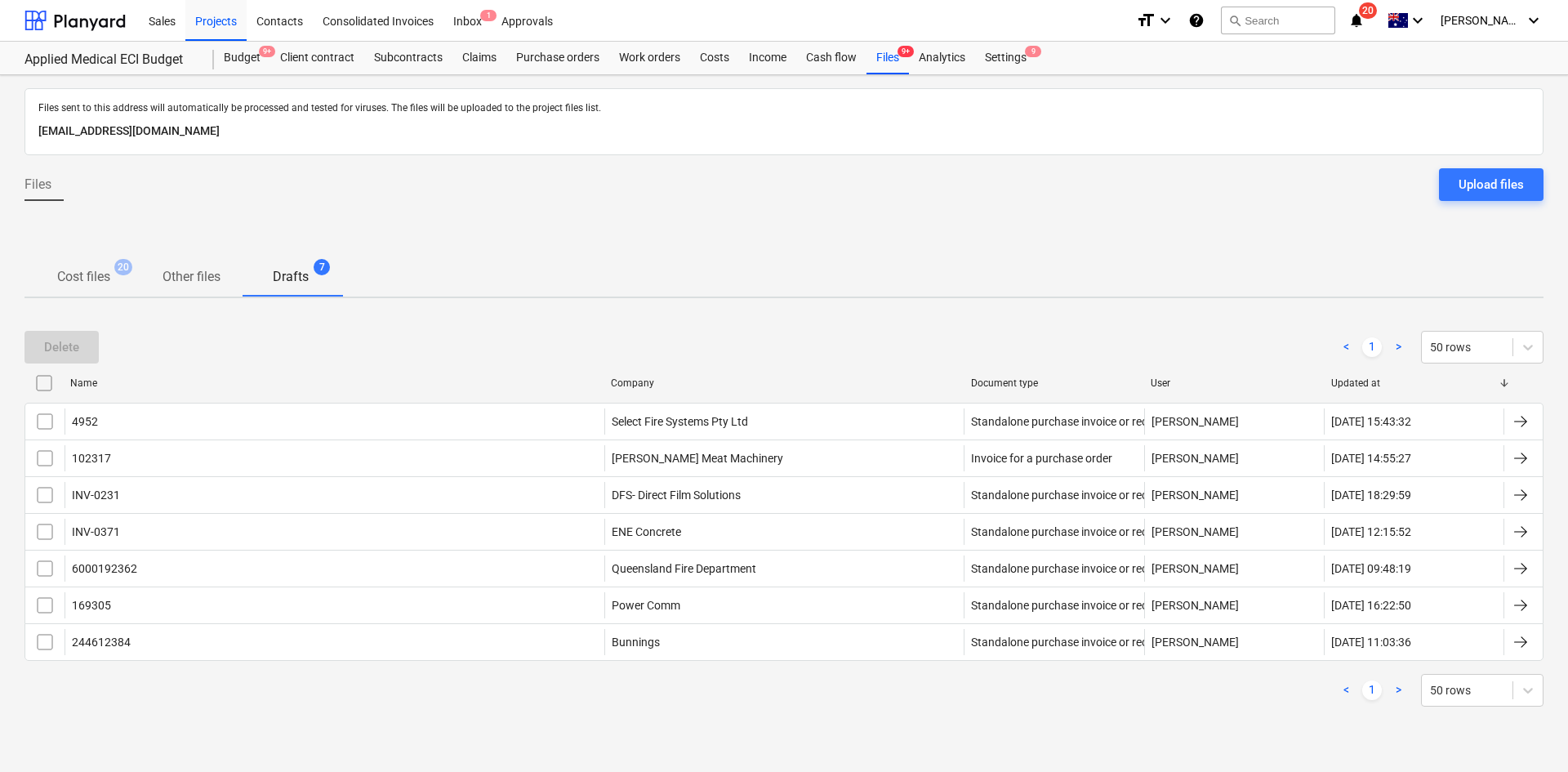
drag, startPoint x: 77, startPoint y: 269, endPoint x: 86, endPoint y: 265, distance: 9.8
click at [78, 269] on p "Cost files" at bounding box center [83, 277] width 53 height 19
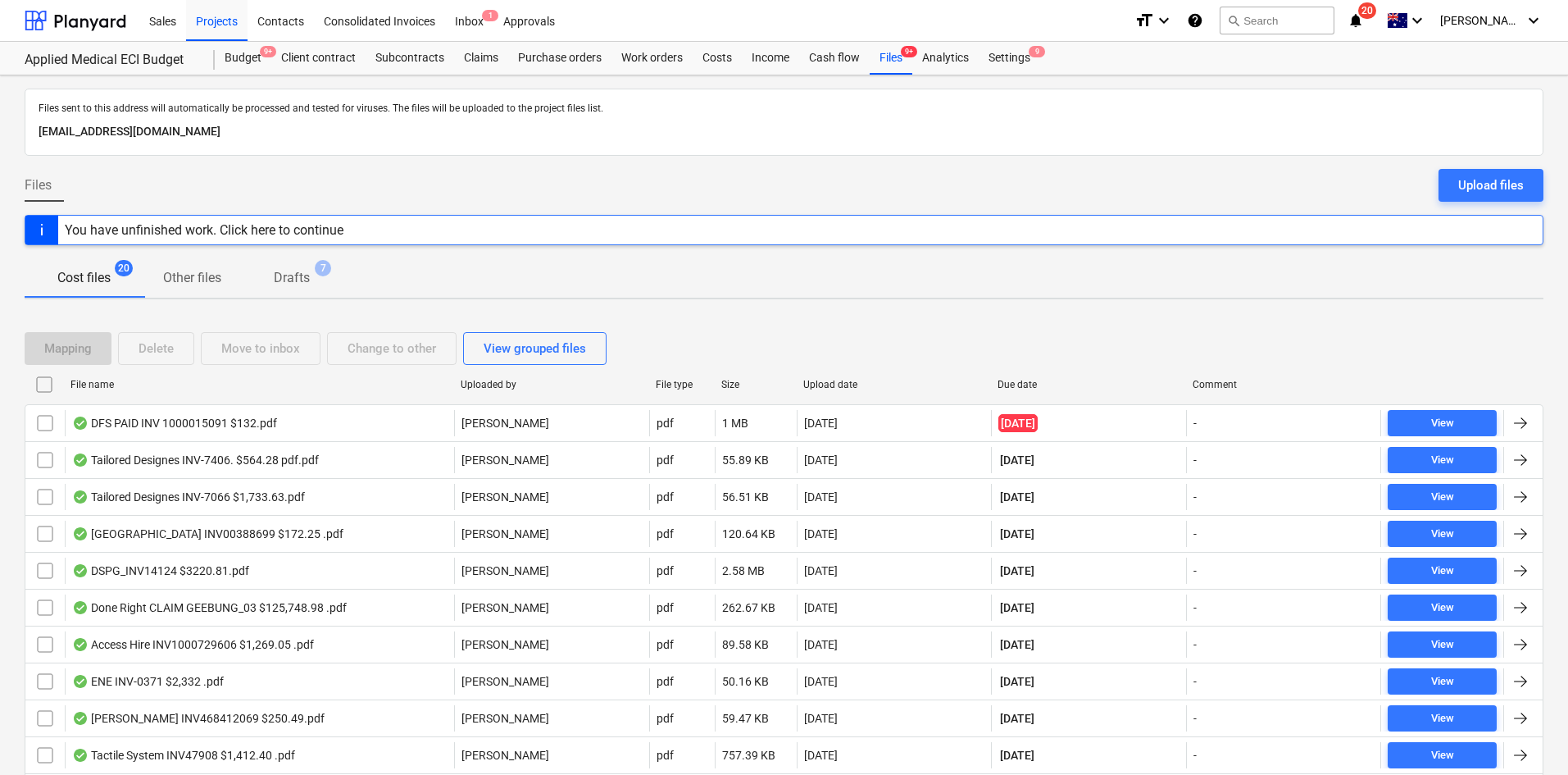
click at [398, 176] on div "Files Upload files" at bounding box center [784, 192] width 1519 height 46
click at [43, 228] on div at bounding box center [41, 230] width 33 height 29
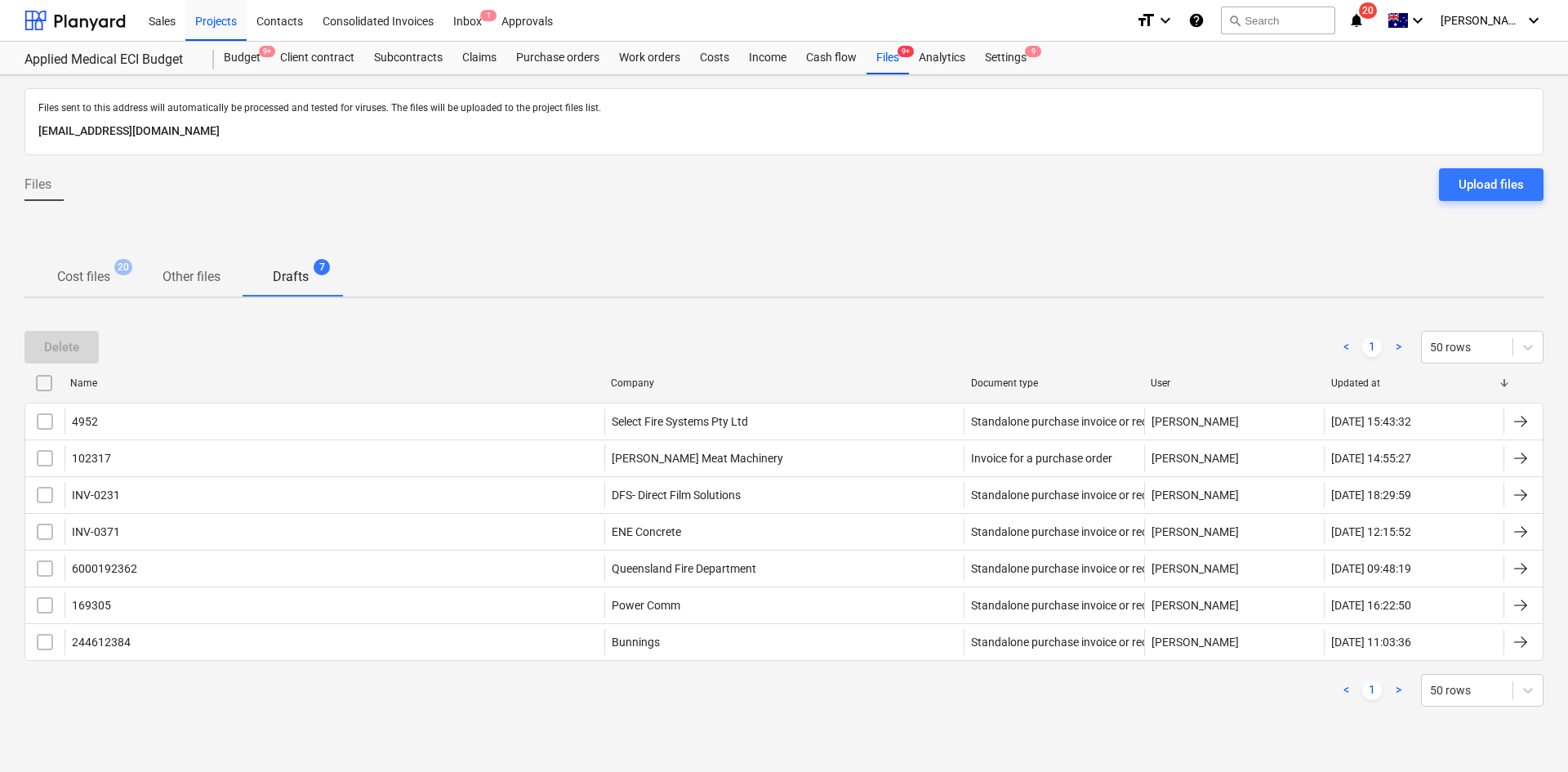
click at [114, 275] on span "Cost files 20" at bounding box center [83, 277] width 80 height 19
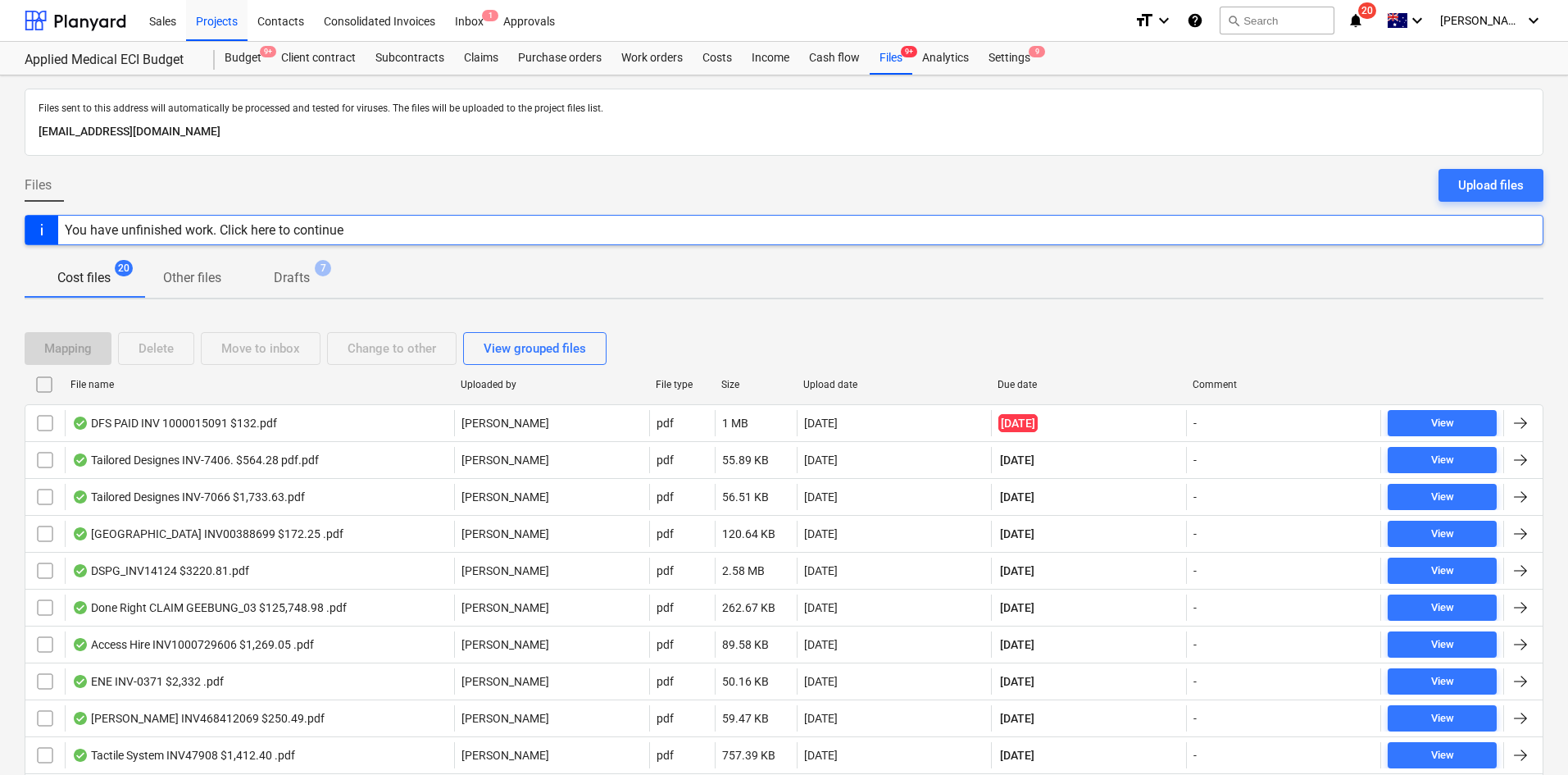
click at [206, 165] on div at bounding box center [784, 162] width 1519 height 13
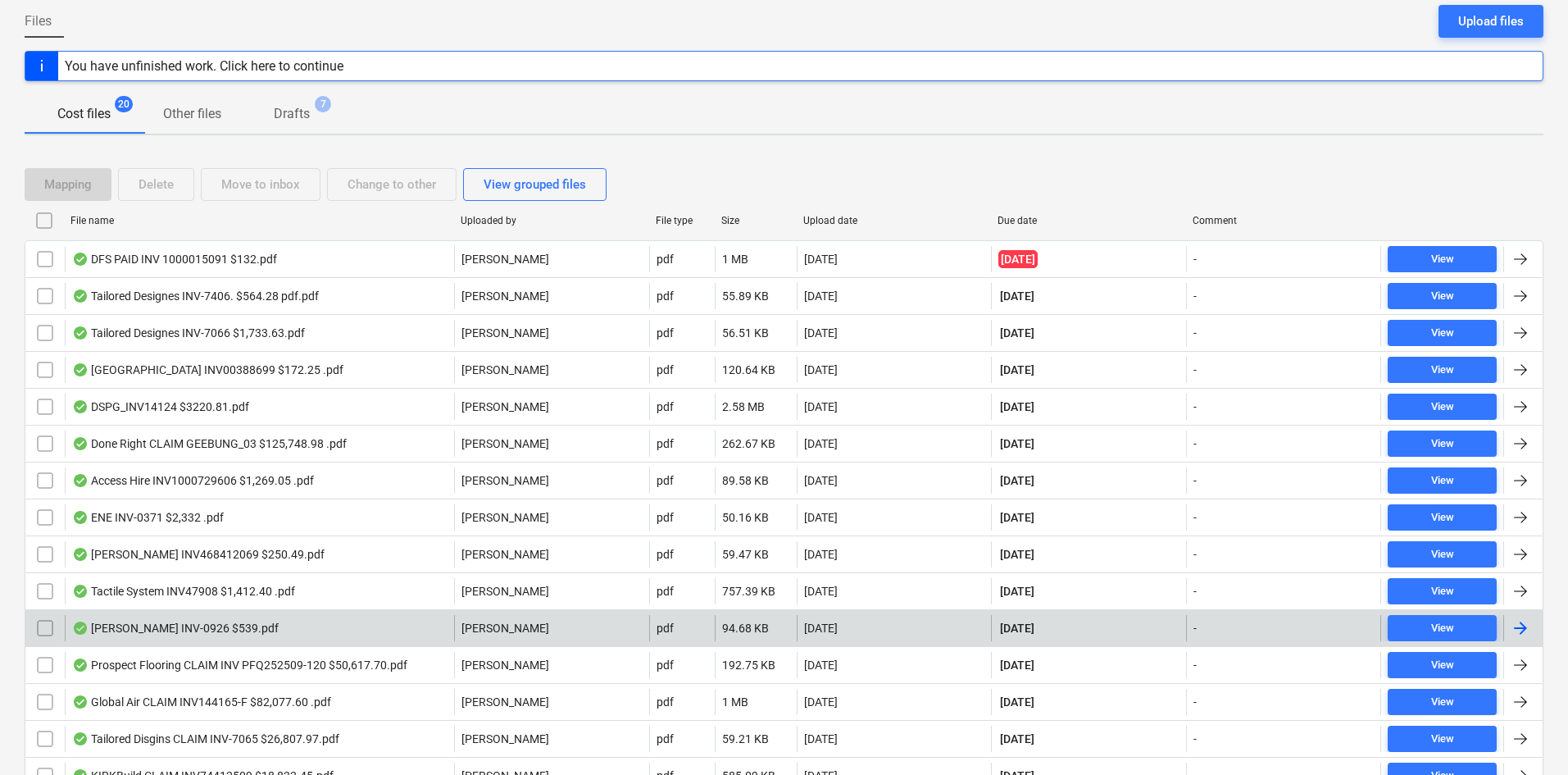
scroll to position [246, 0]
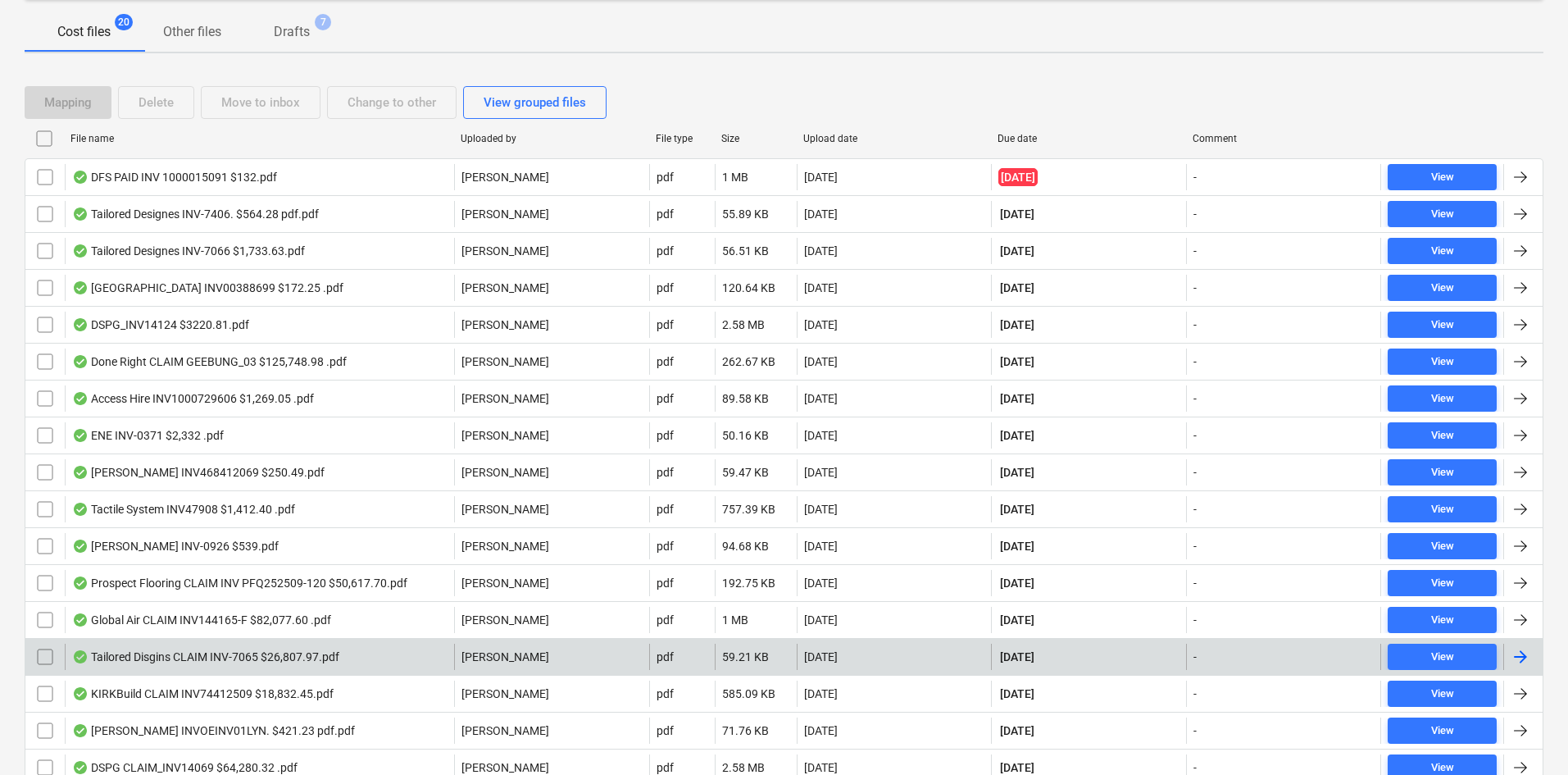
click at [314, 662] on div "Tailored Disgins CLAIM INV-7065 $26,807.97.pdf" at bounding box center [206, 657] width 267 height 13
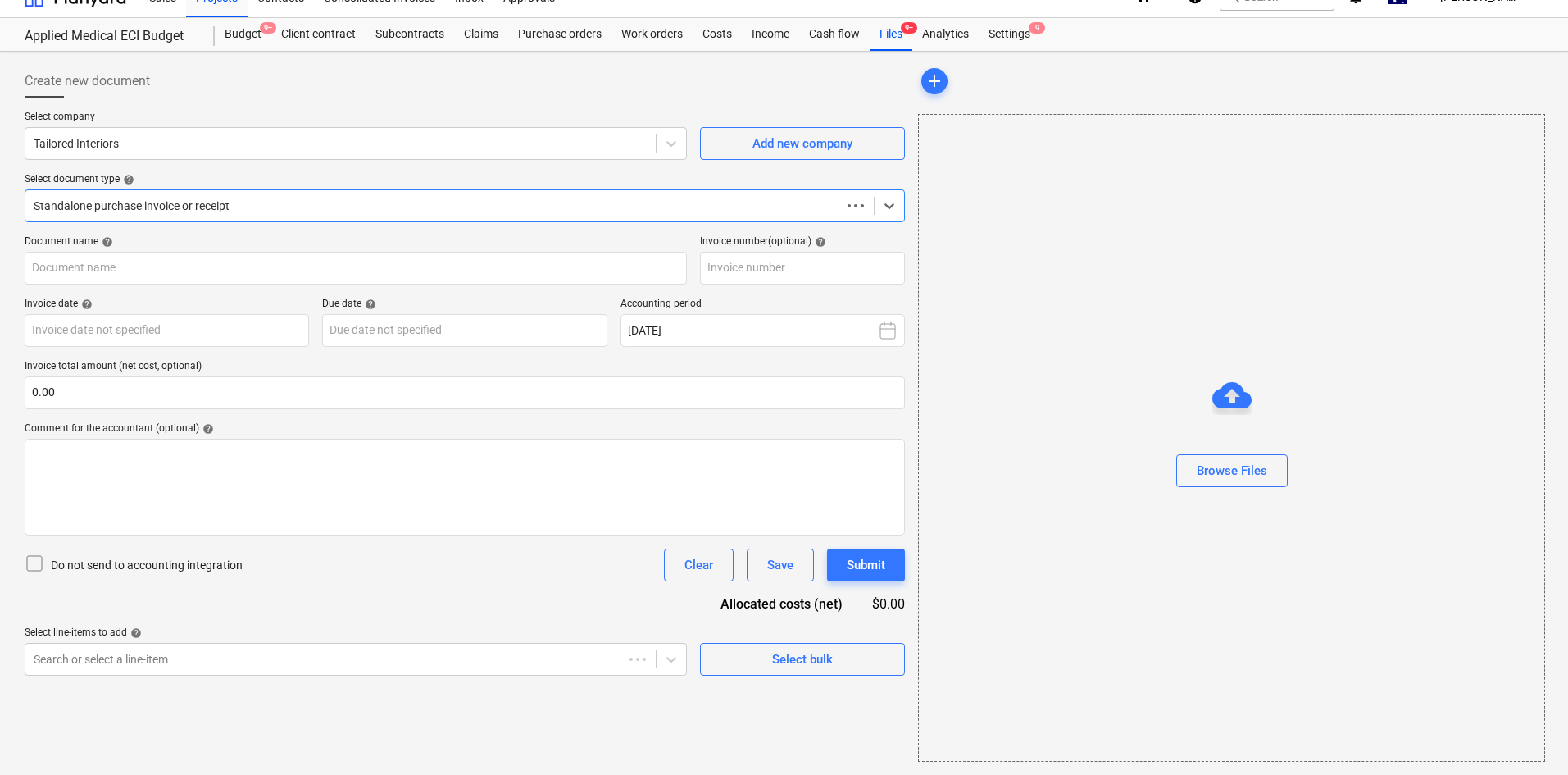
scroll to position [24, 0]
type input "INV-7065"
type input "25 Sep 2025"
type input "10 Oct 2025"
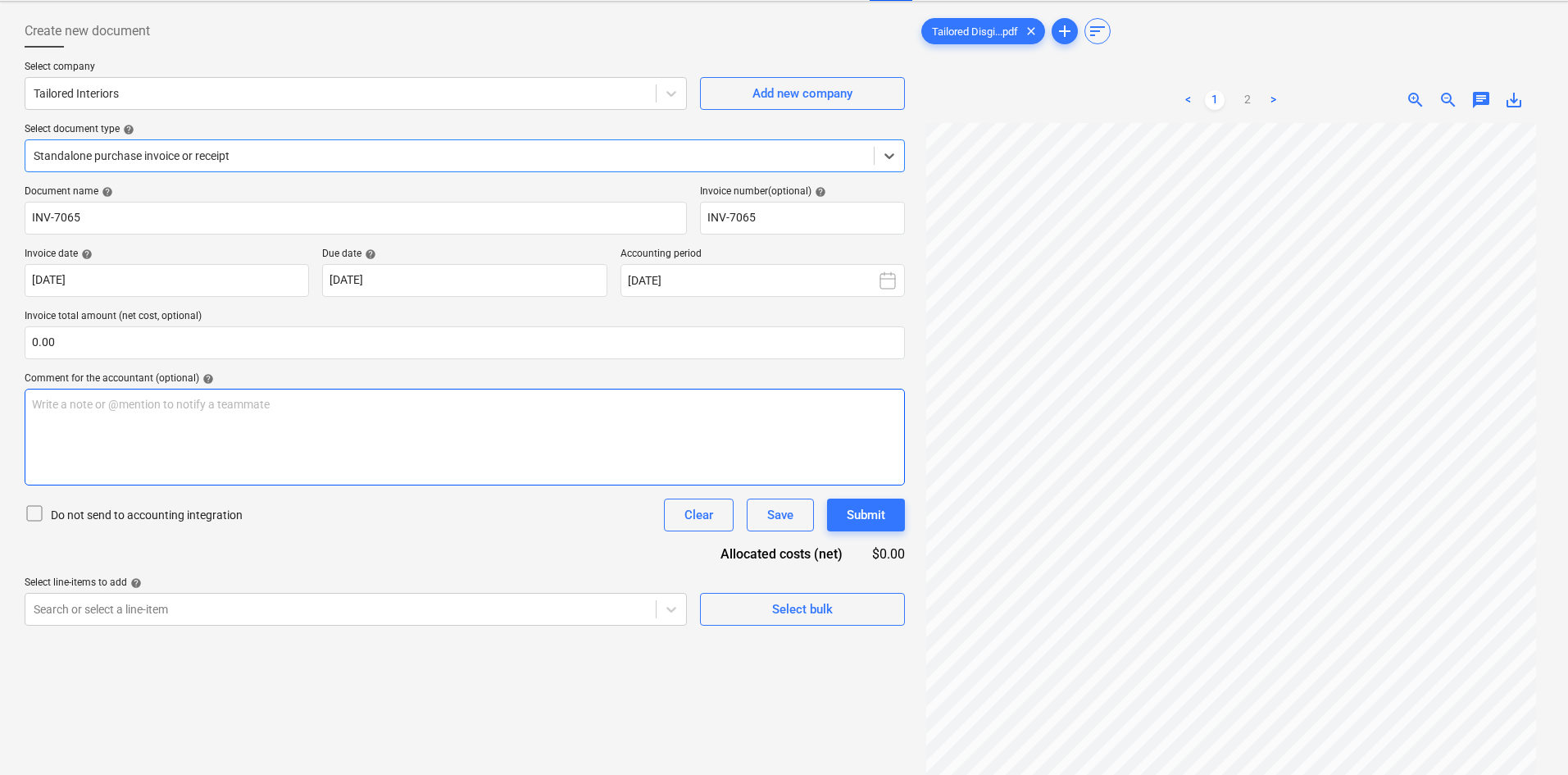
scroll to position [0, 0]
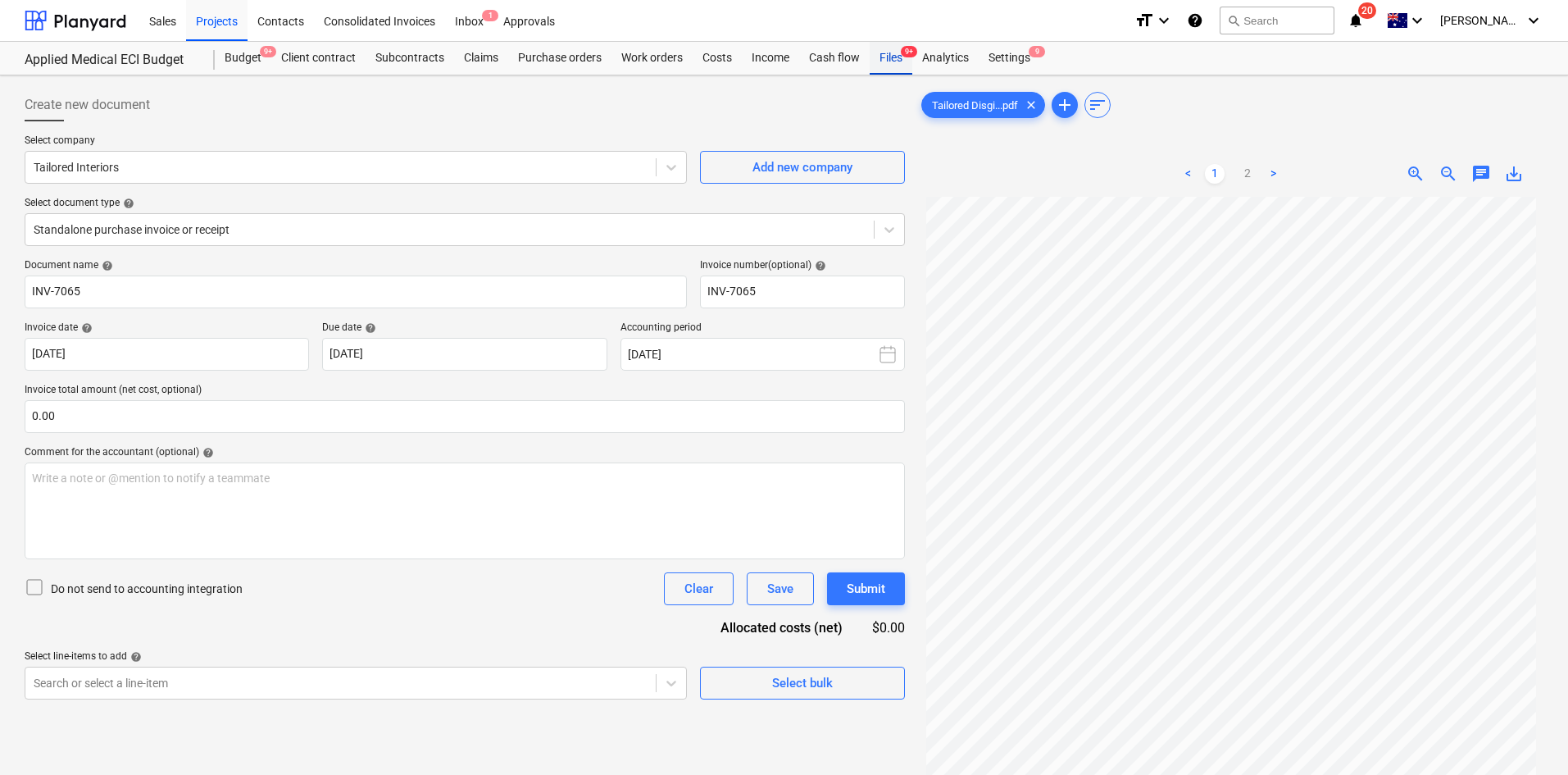
click at [897, 66] on div "Files 9+" at bounding box center [891, 58] width 42 height 33
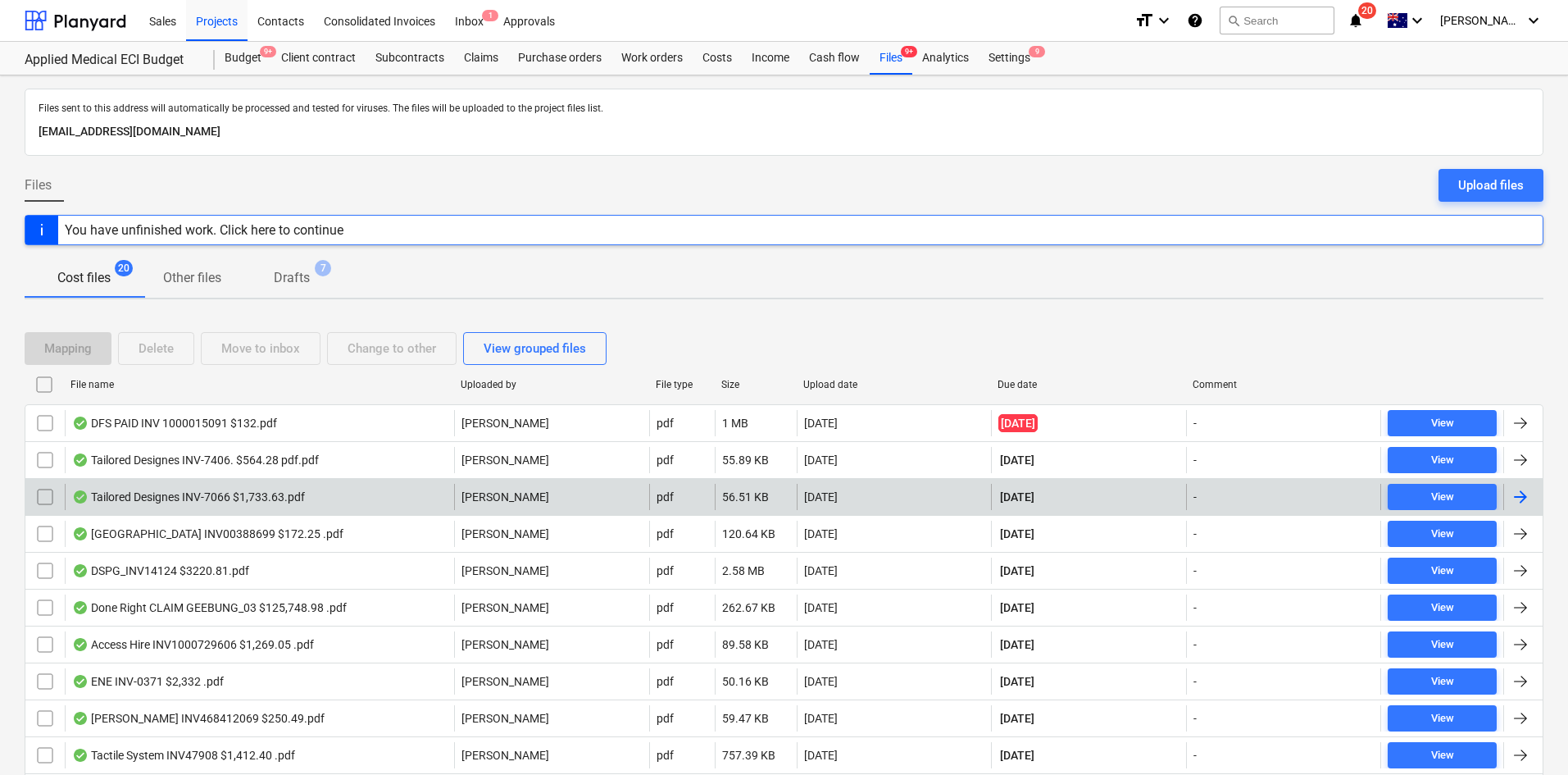
click at [311, 496] on div "Tailored Designes INV-7066 $1,733.63.pdf" at bounding box center [259, 496] width 389 height 26
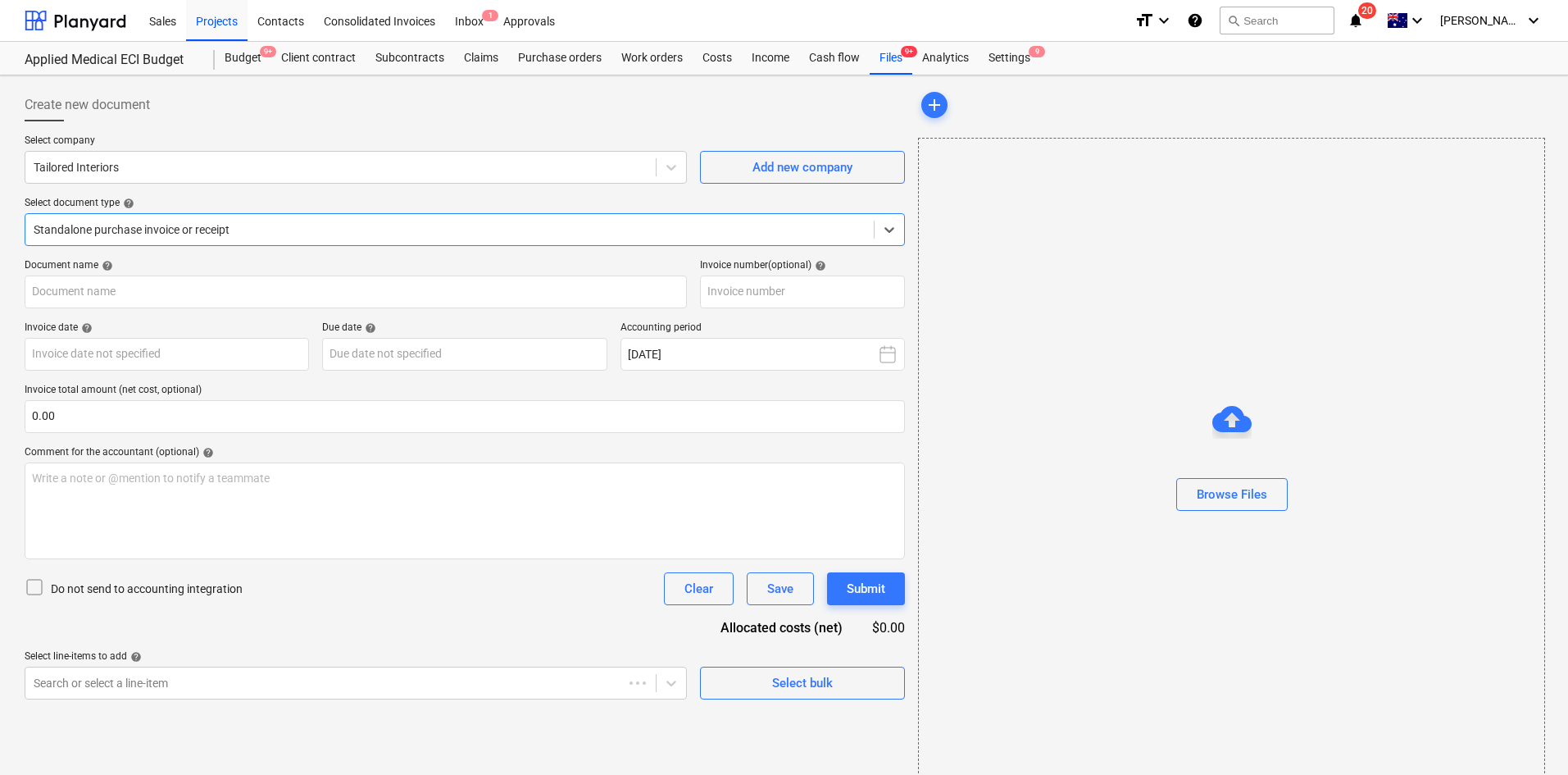
type input "INV-7066"
type input "25 Sep 2025"
type input "30 Oct 2025"
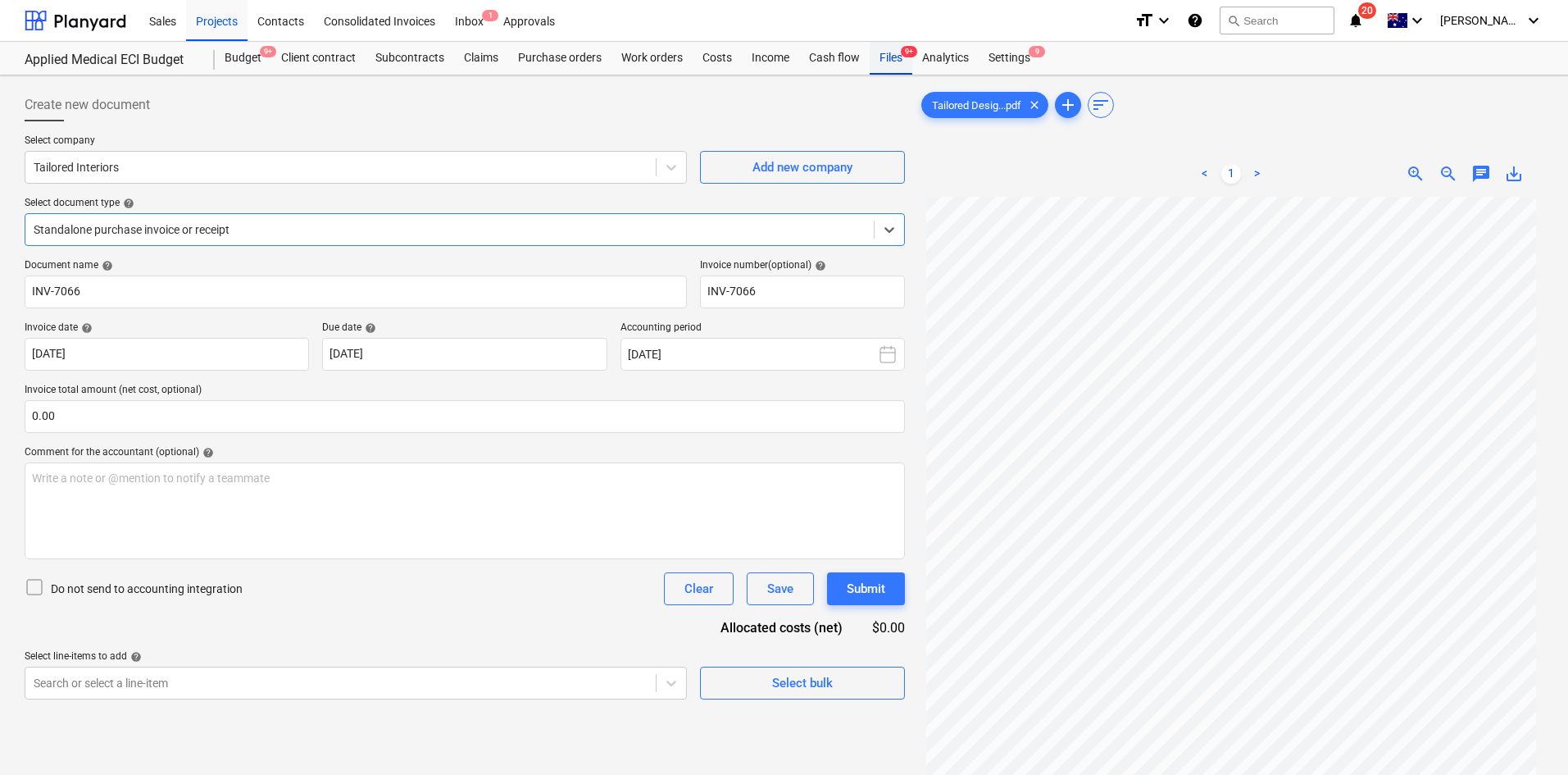
click at [901, 65] on div "Files 9+" at bounding box center [891, 58] width 42 height 33
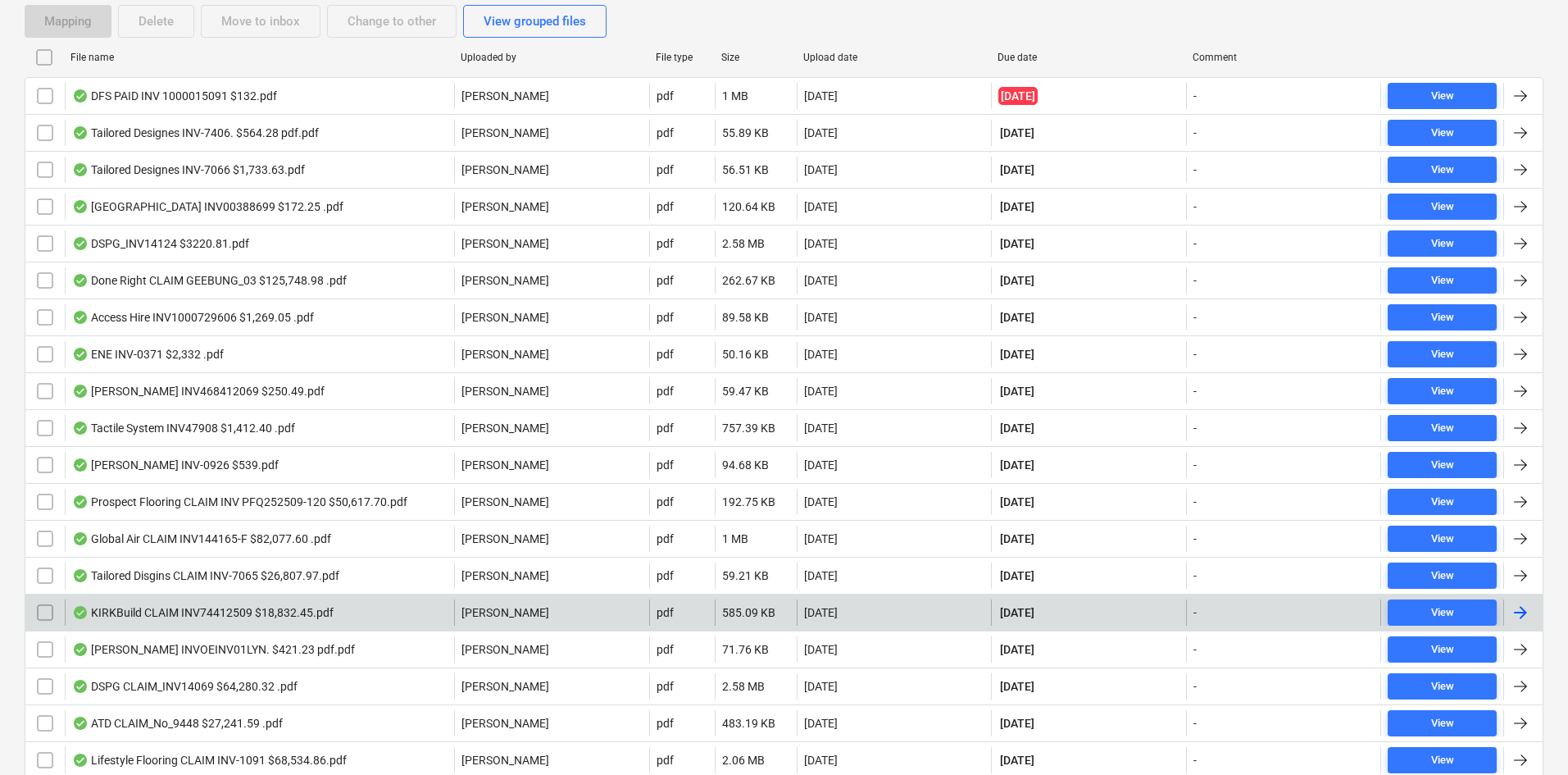
scroll to position [328, 0]
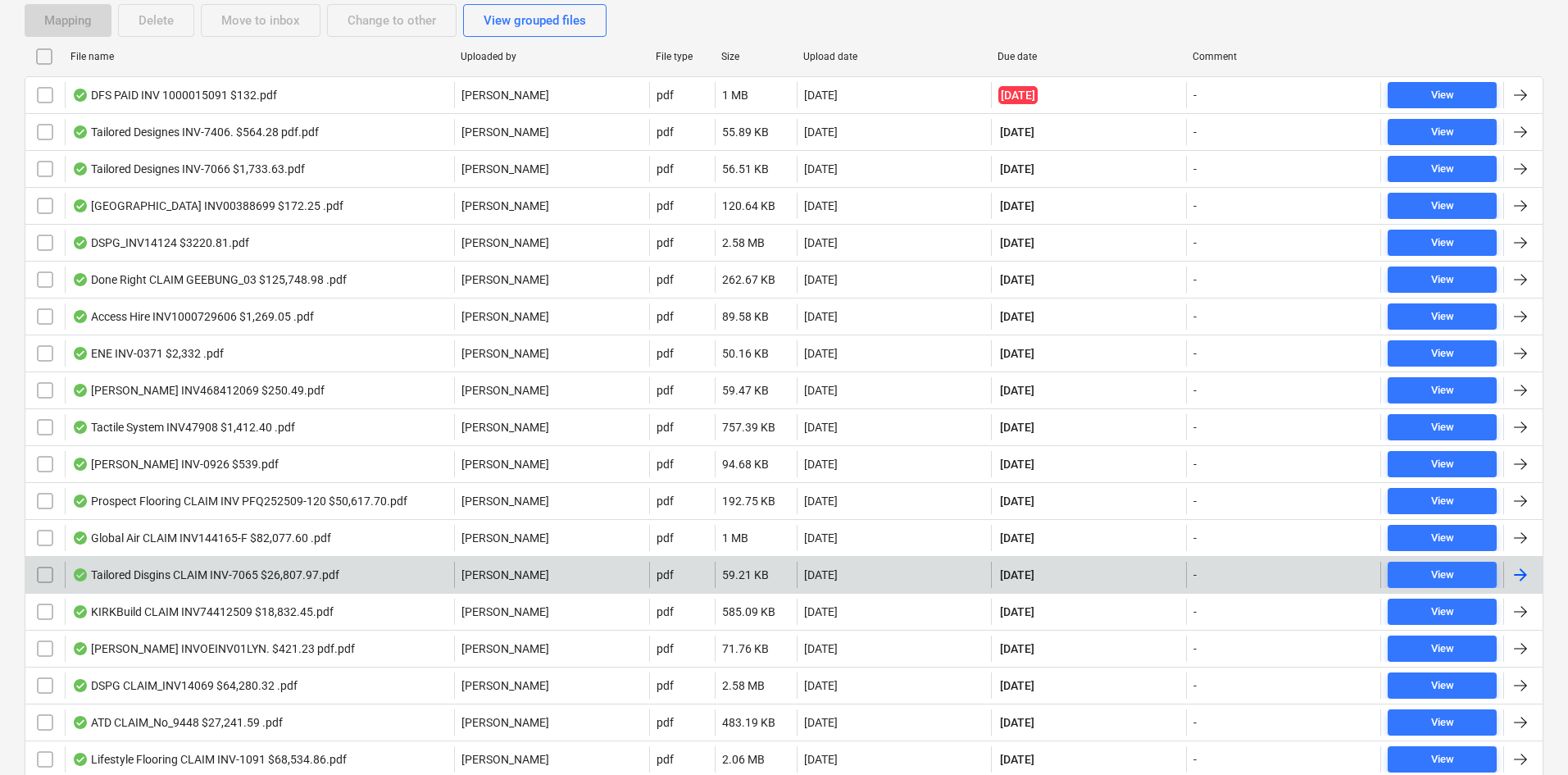
click at [354, 577] on div "Tailored Disgins CLAIM INV-7065 $26,807.97.pdf" at bounding box center [259, 574] width 389 height 26
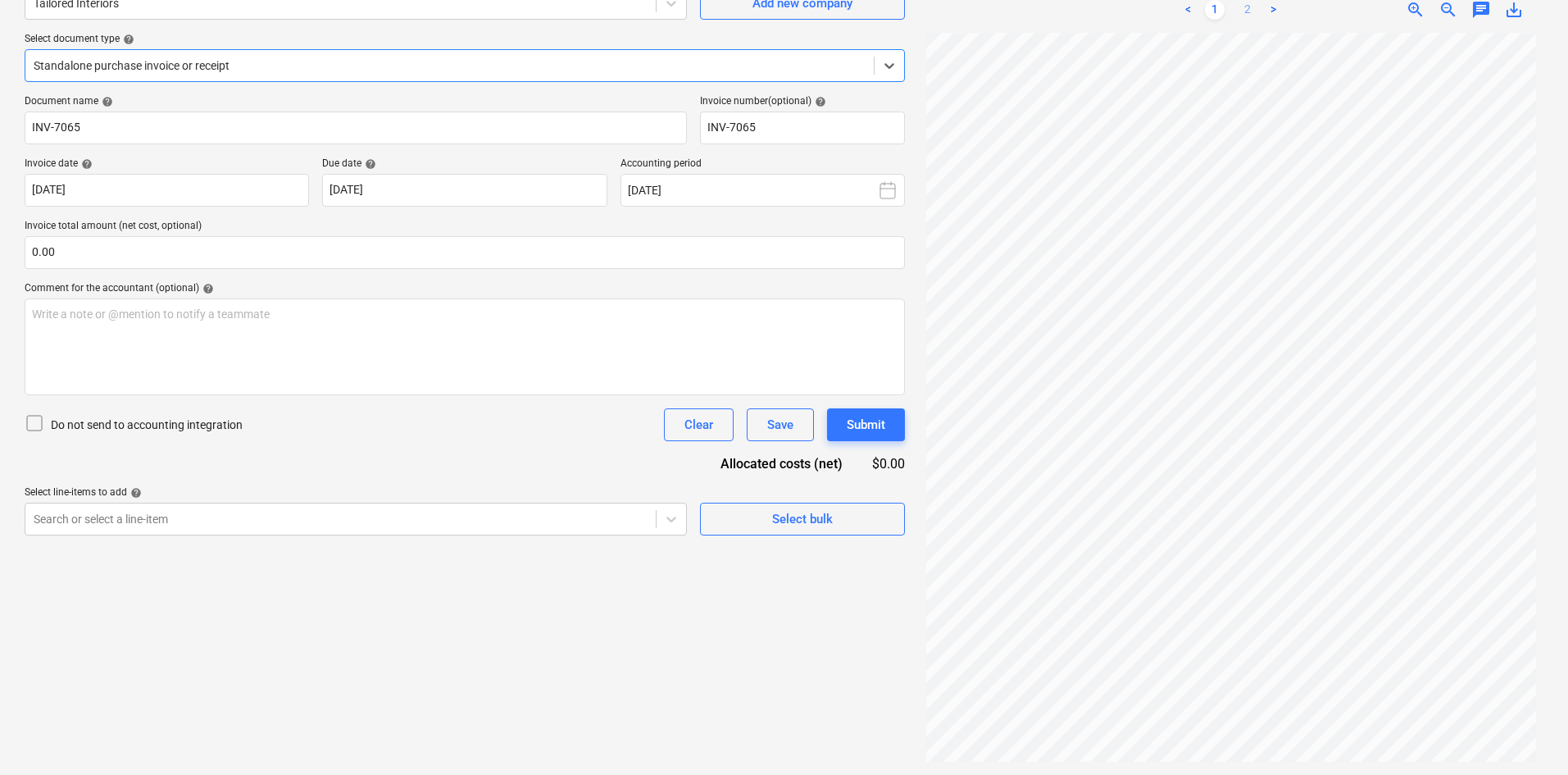
click at [1240, 9] on link "2" at bounding box center [1248, 10] width 19 height 19
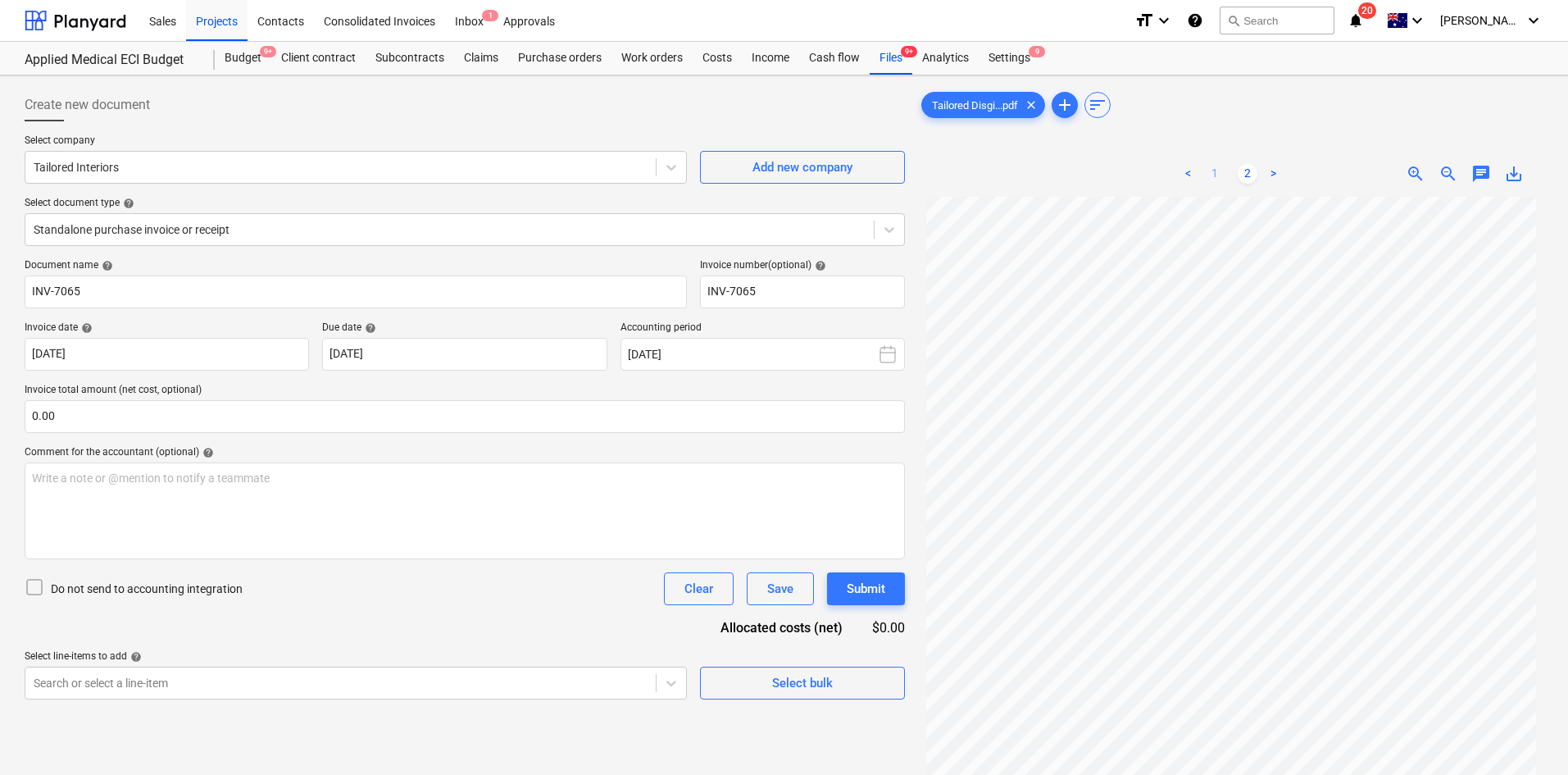
click at [1223, 170] on link "1" at bounding box center [1215, 174] width 19 height 19
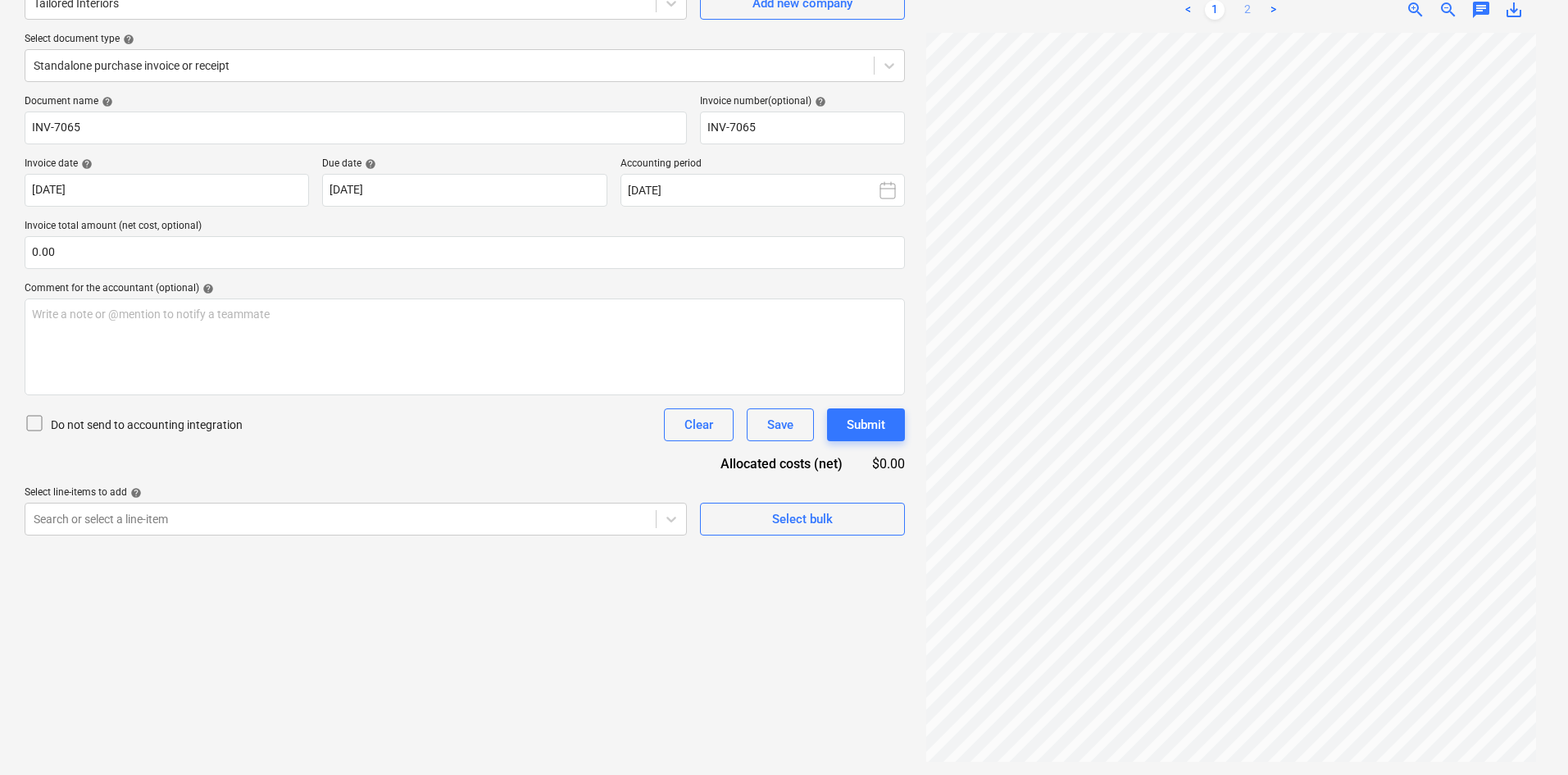
click at [1238, 9] on link "2" at bounding box center [1248, 10] width 19 height 19
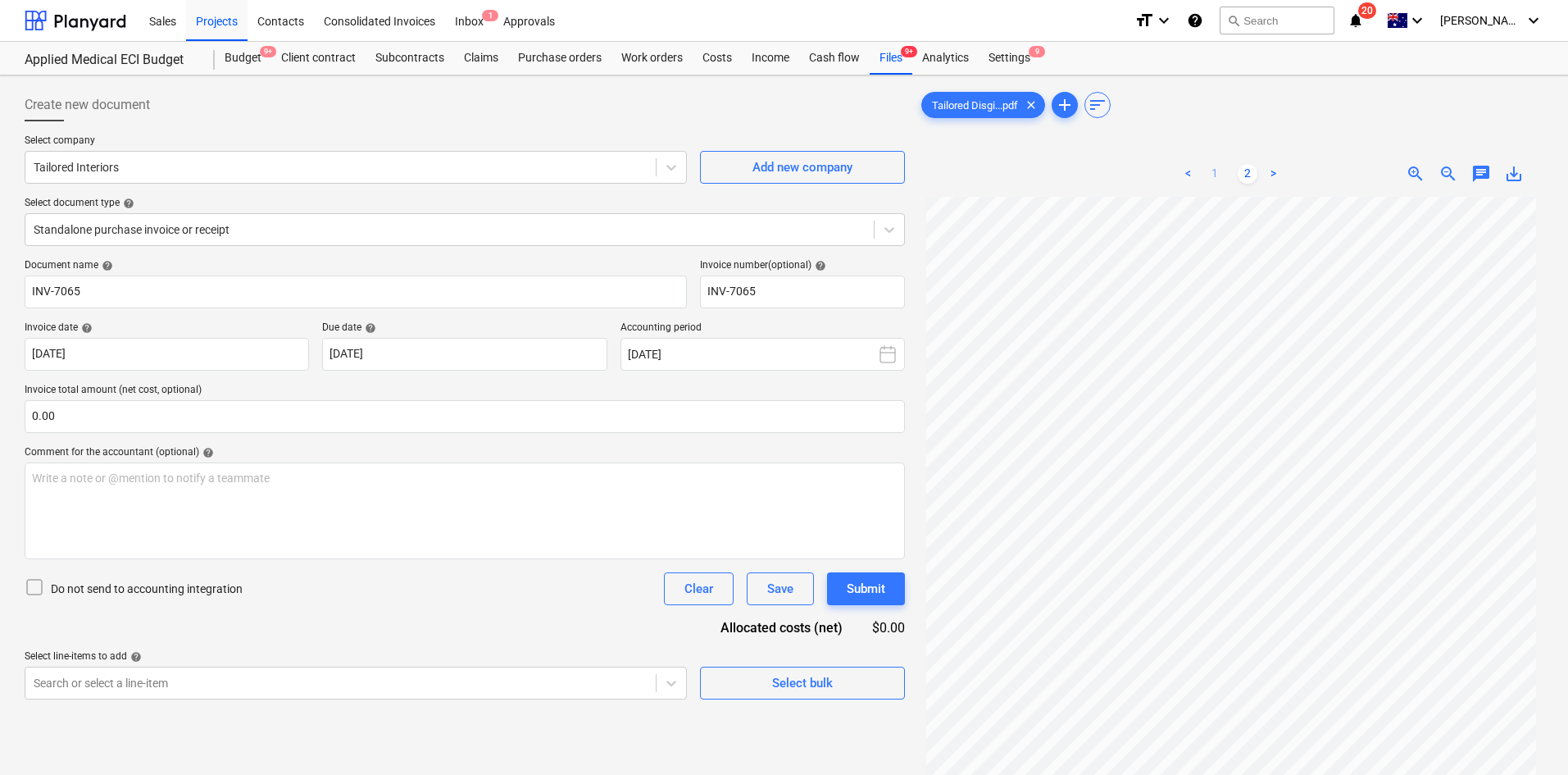
click at [1213, 175] on link "1" at bounding box center [1215, 174] width 19 height 19
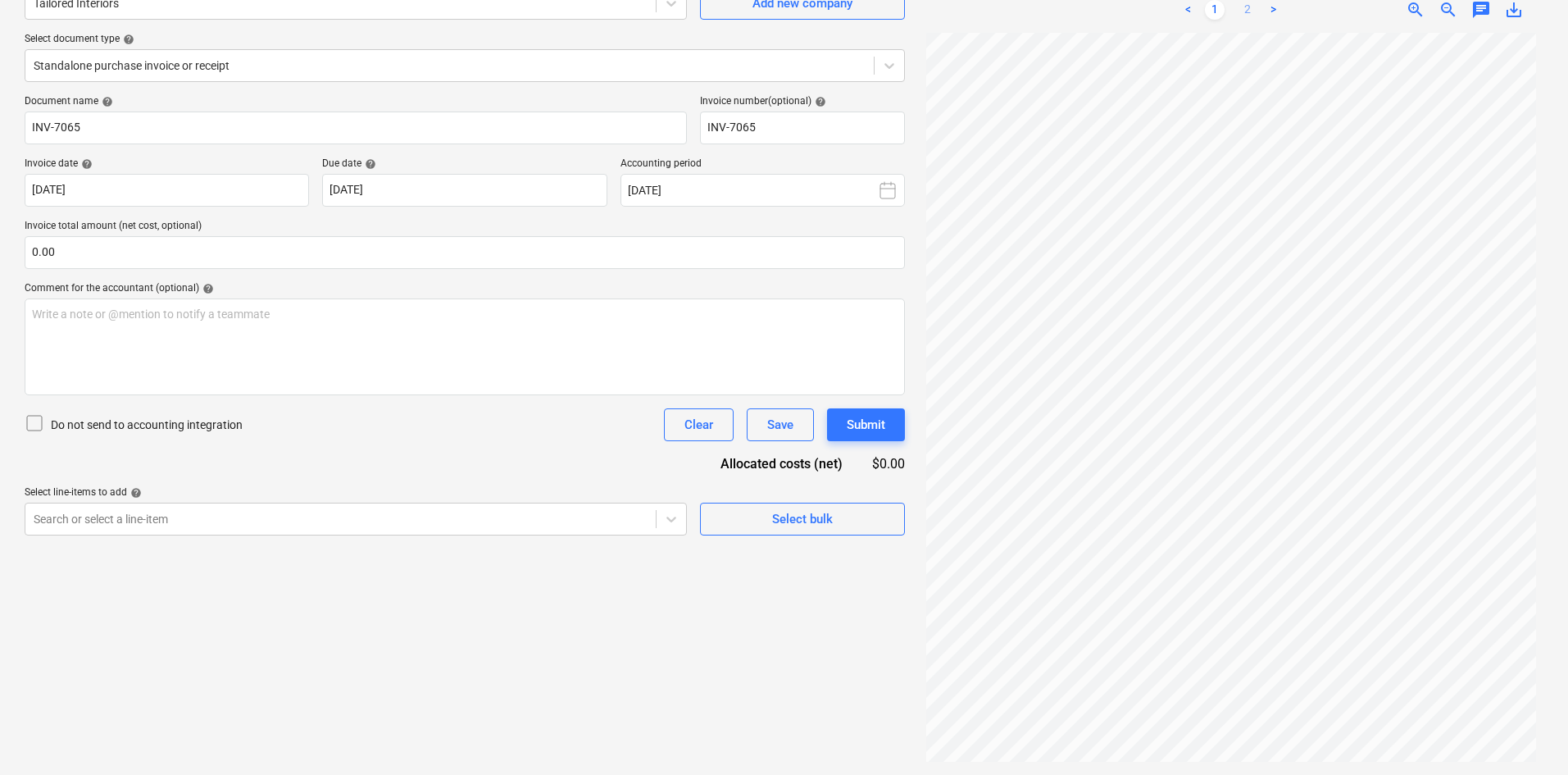
click at [1251, 13] on link "2" at bounding box center [1248, 10] width 19 height 19
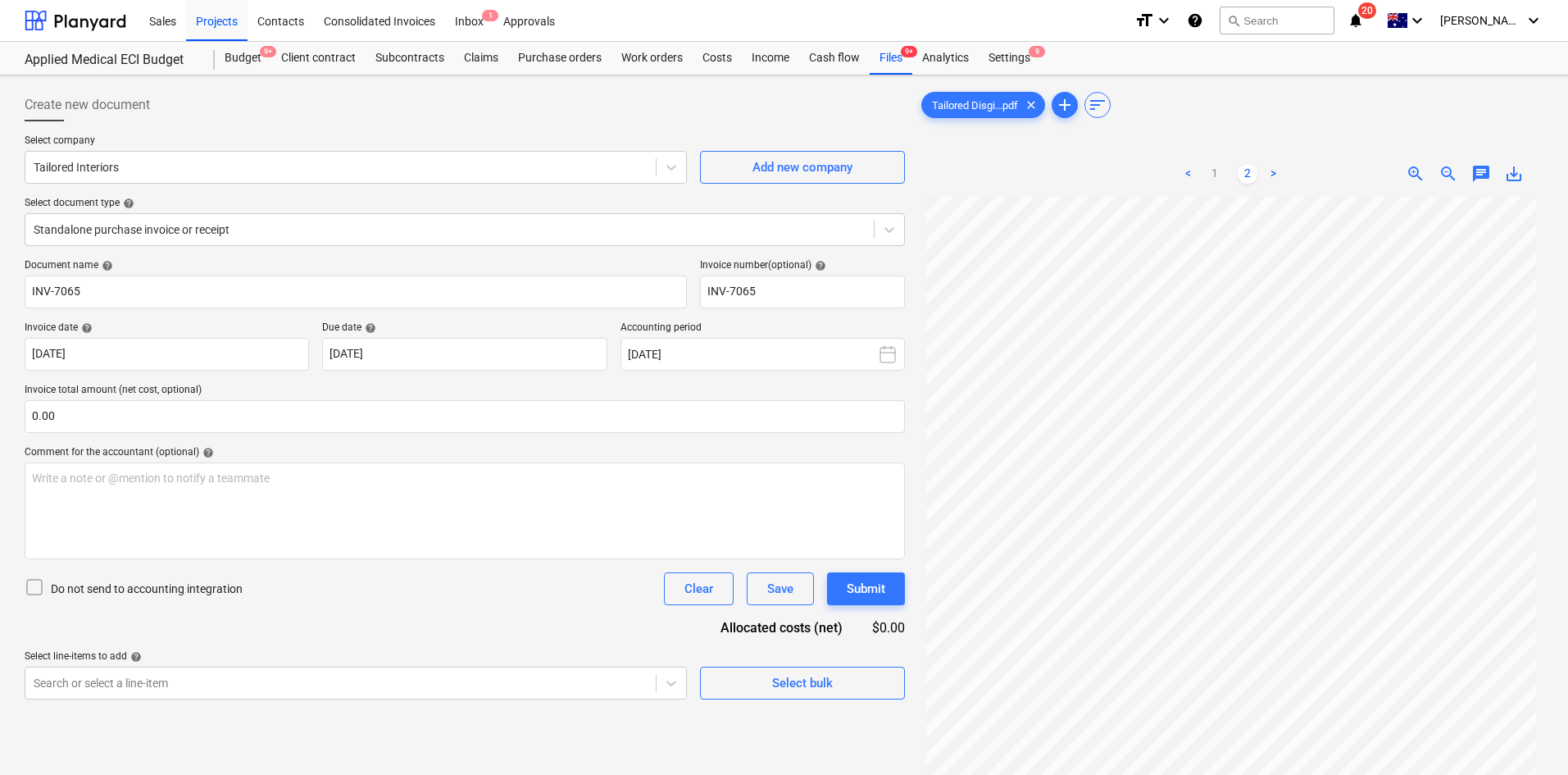
drag, startPoint x: 769, startPoint y: 125, endPoint x: 642, endPoint y: 80, distance: 134.7
click at [771, 124] on div at bounding box center [465, 128] width 881 height 13
click at [223, 31] on div "Projects" at bounding box center [217, 19] width 62 height 41
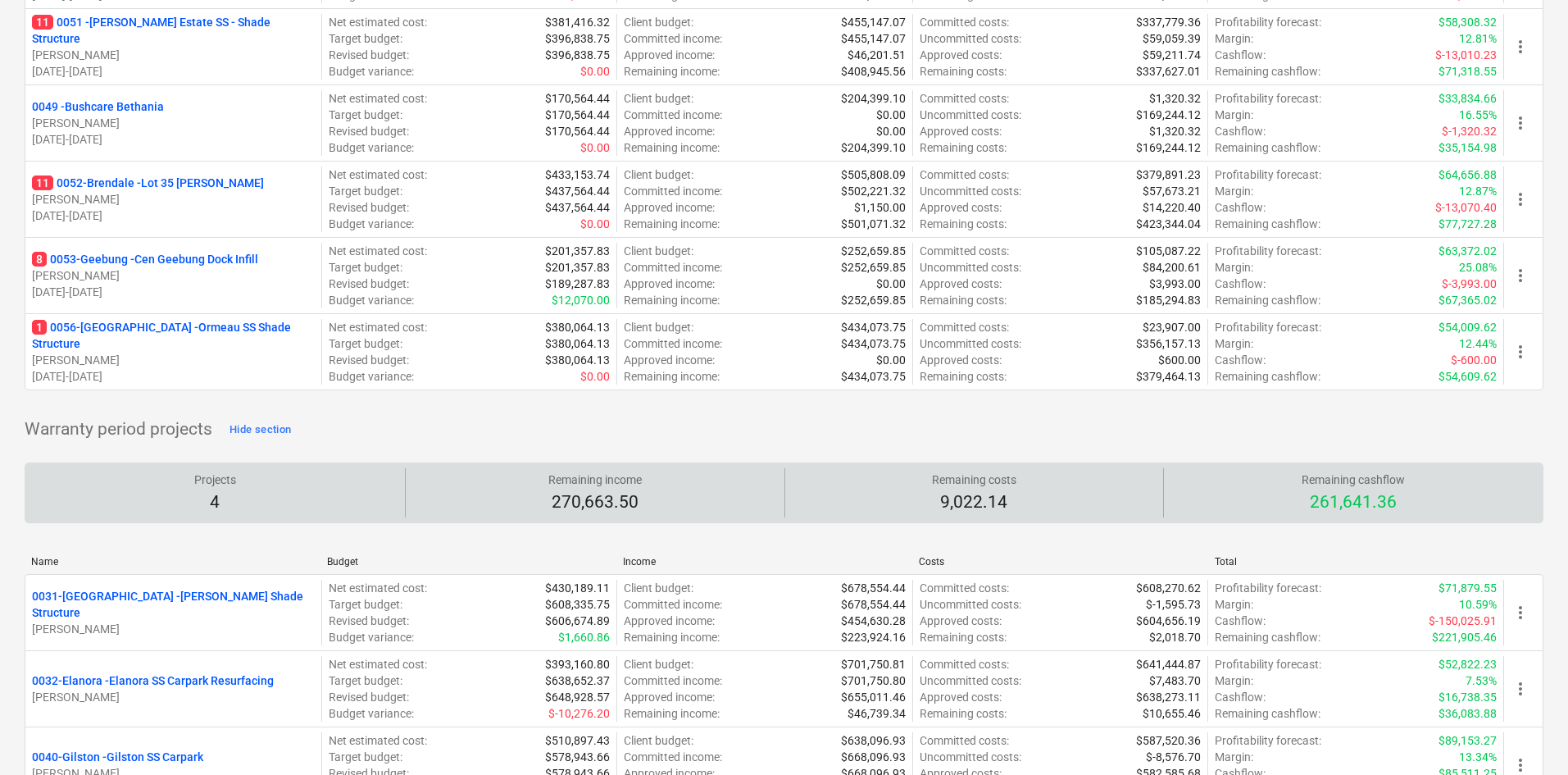
scroll to position [1558, 0]
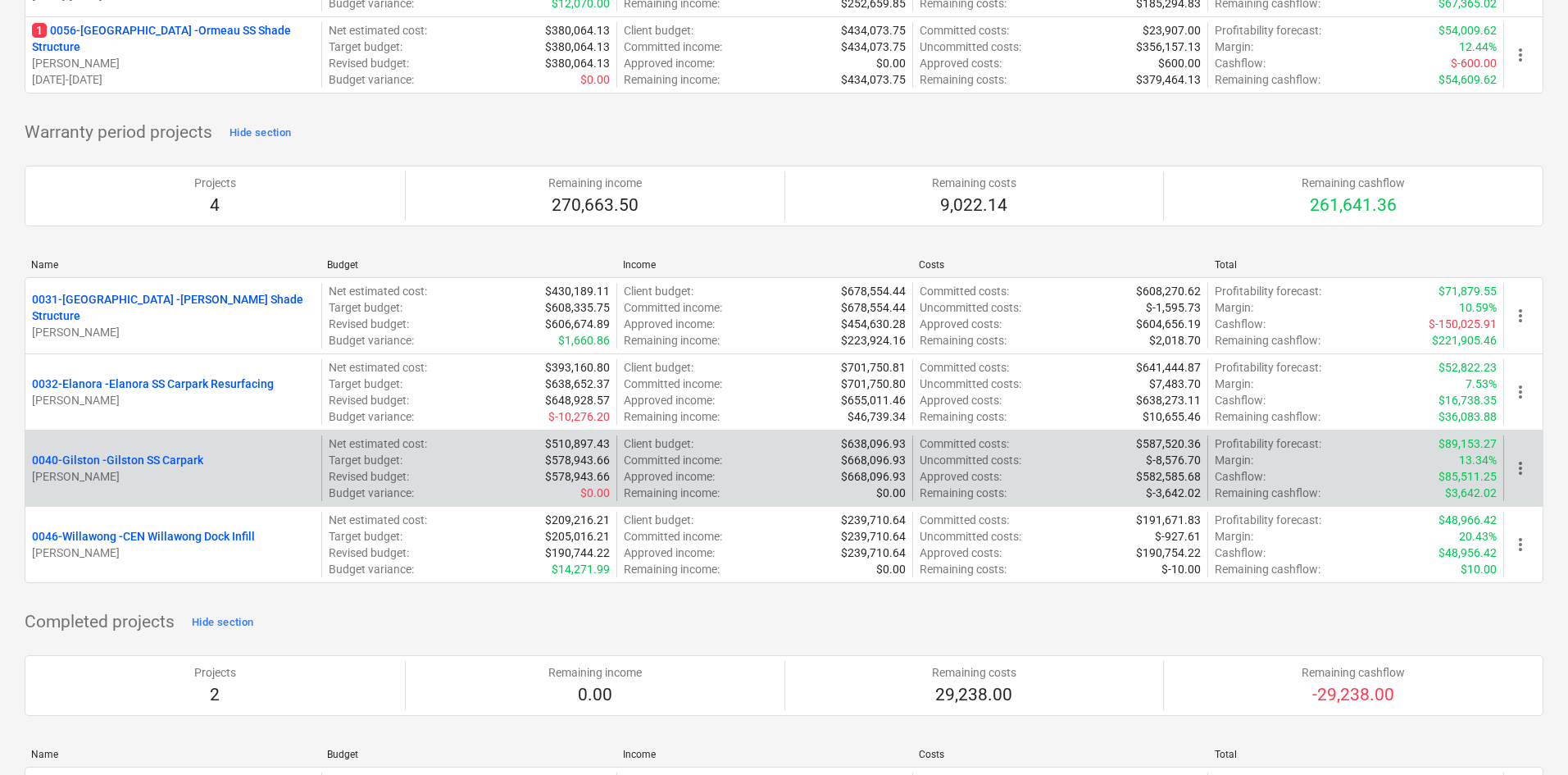
click at [152, 469] on p "[PERSON_NAME]" at bounding box center [173, 476] width 283 height 16
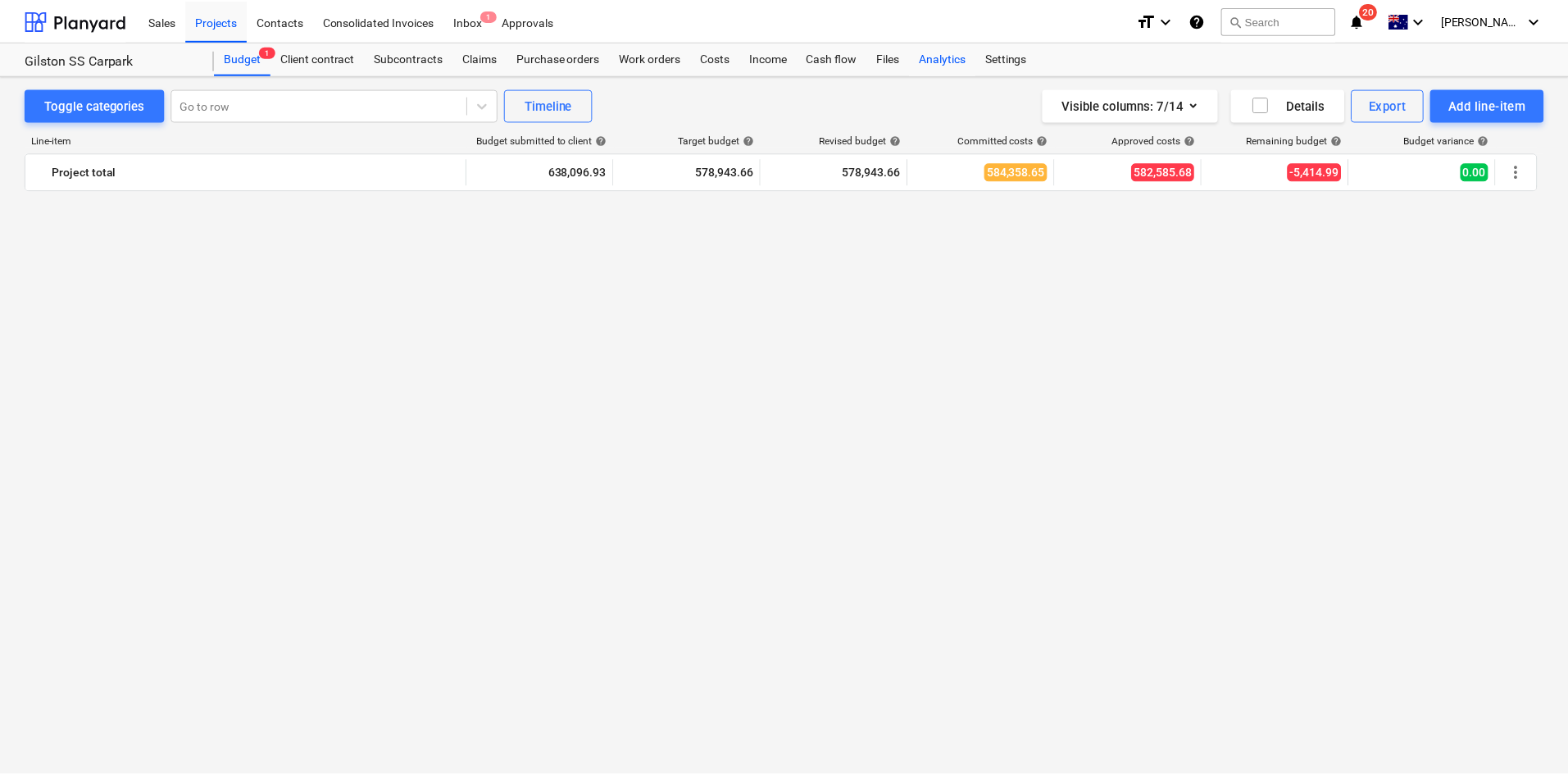
scroll to position [2612, 0]
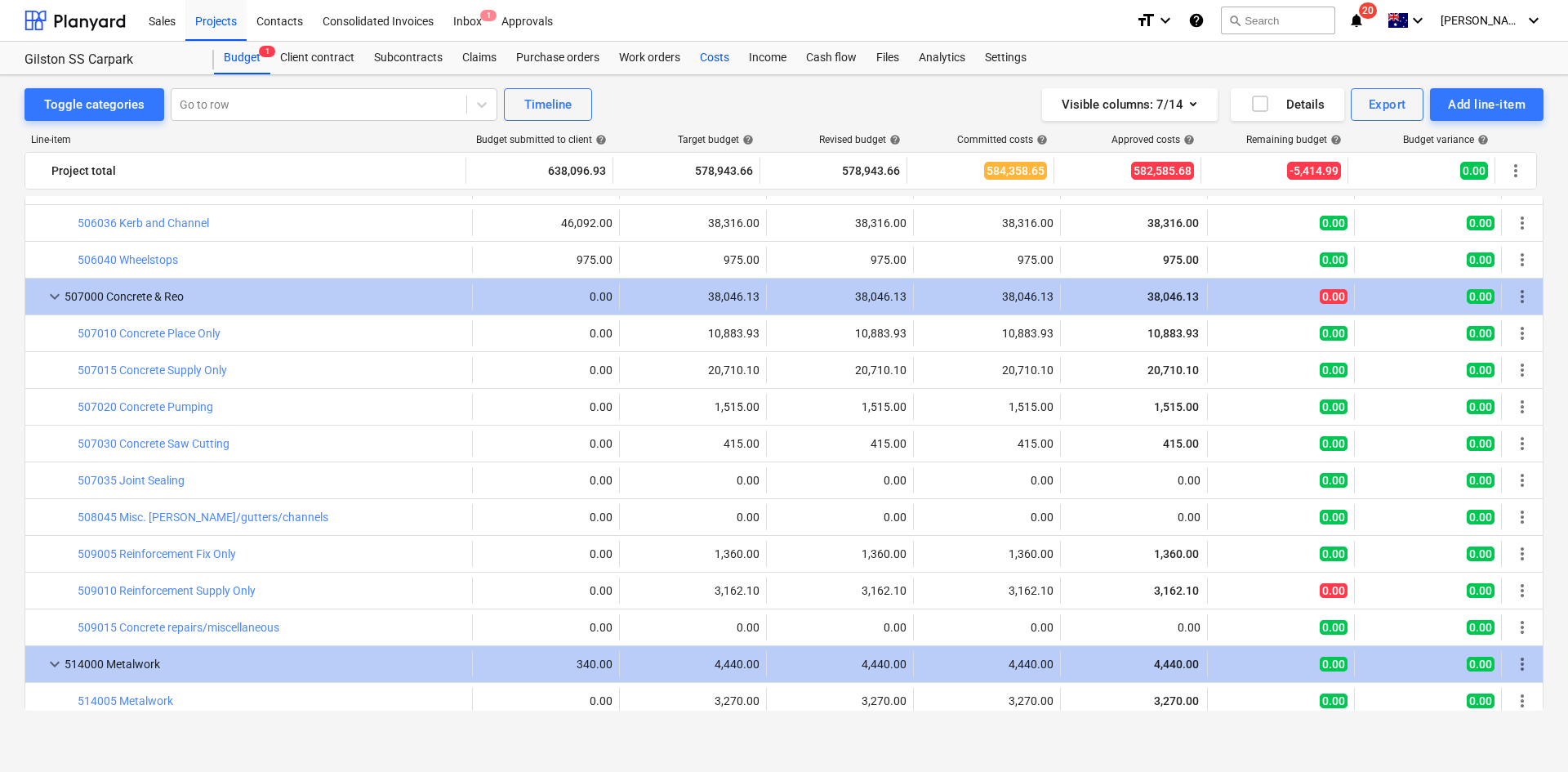
click at [699, 61] on div "Costs" at bounding box center [715, 57] width 49 height 33
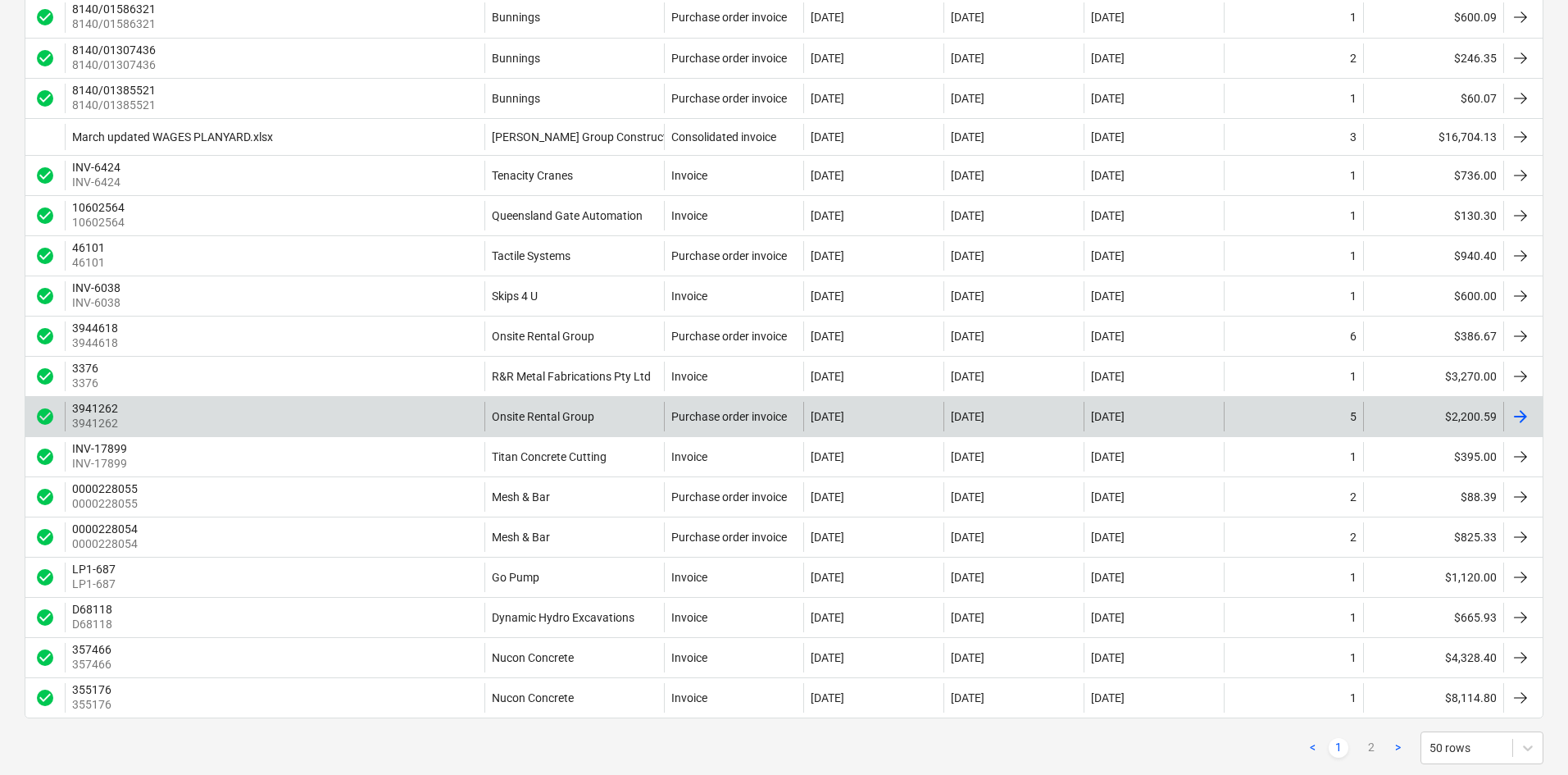
scroll to position [1640, 0]
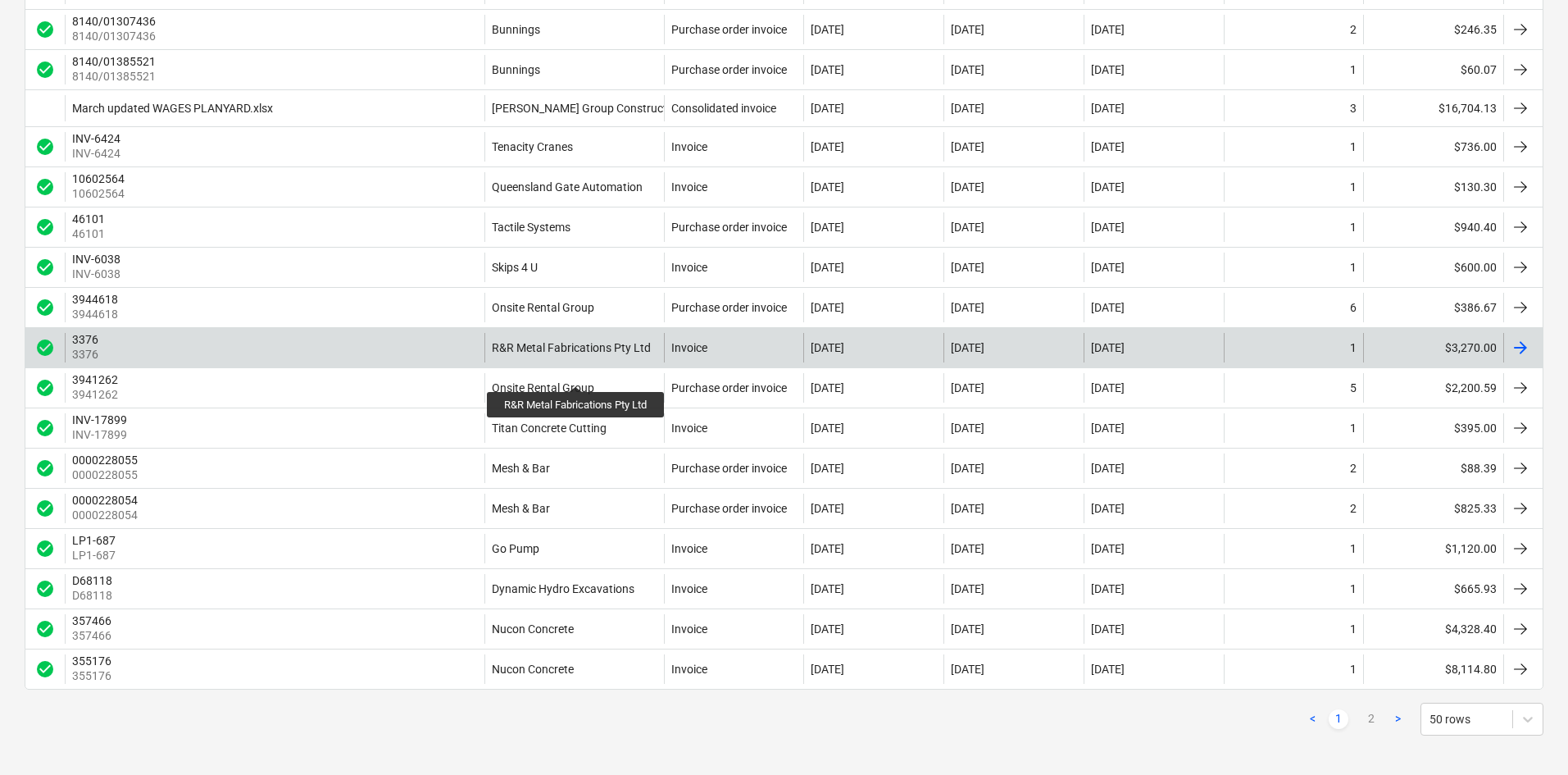
click at [577, 354] on div "R&R Metal Fabrications Pty Ltd" at bounding box center [571, 348] width 159 height 13
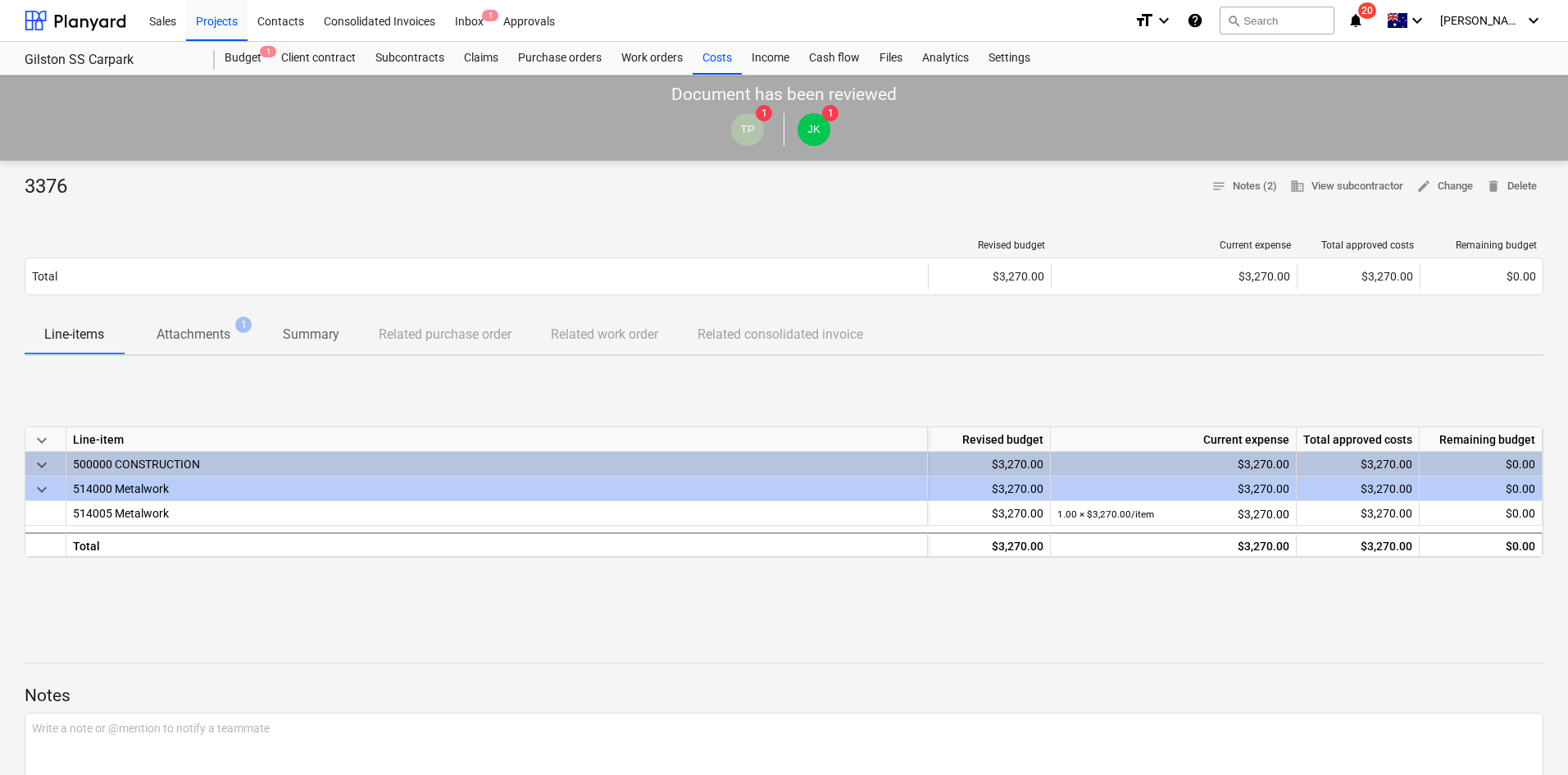
drag, startPoint x: 236, startPoint y: 338, endPoint x: 230, endPoint y: 335, distance: 6.7
click at [236, 337] on span "Attachments 1" at bounding box center [193, 335] width 100 height 19
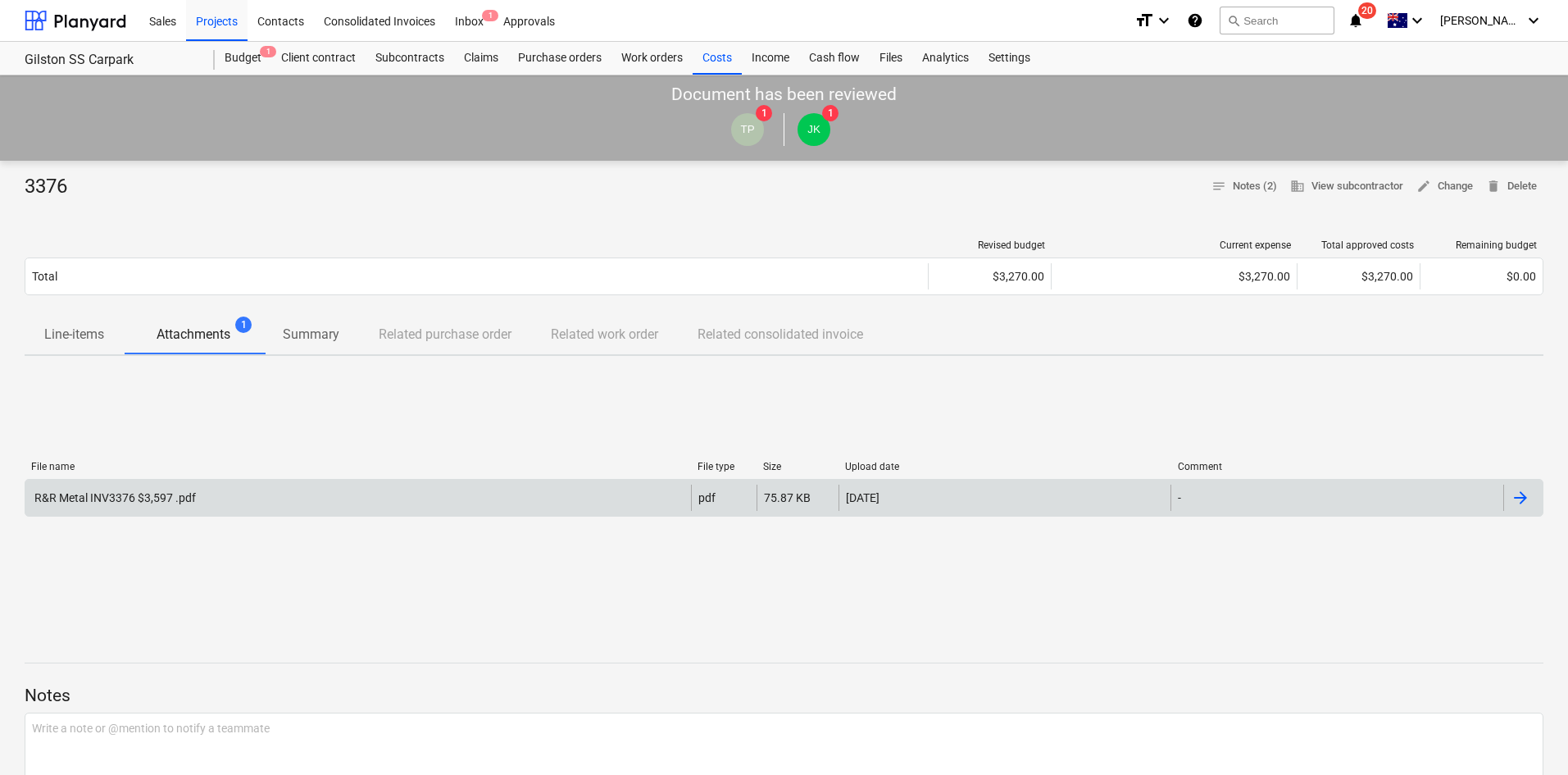
click at [187, 501] on div "R&R Metal INV3376 $3,597 .pdf" at bounding box center [113, 498] width 164 height 13
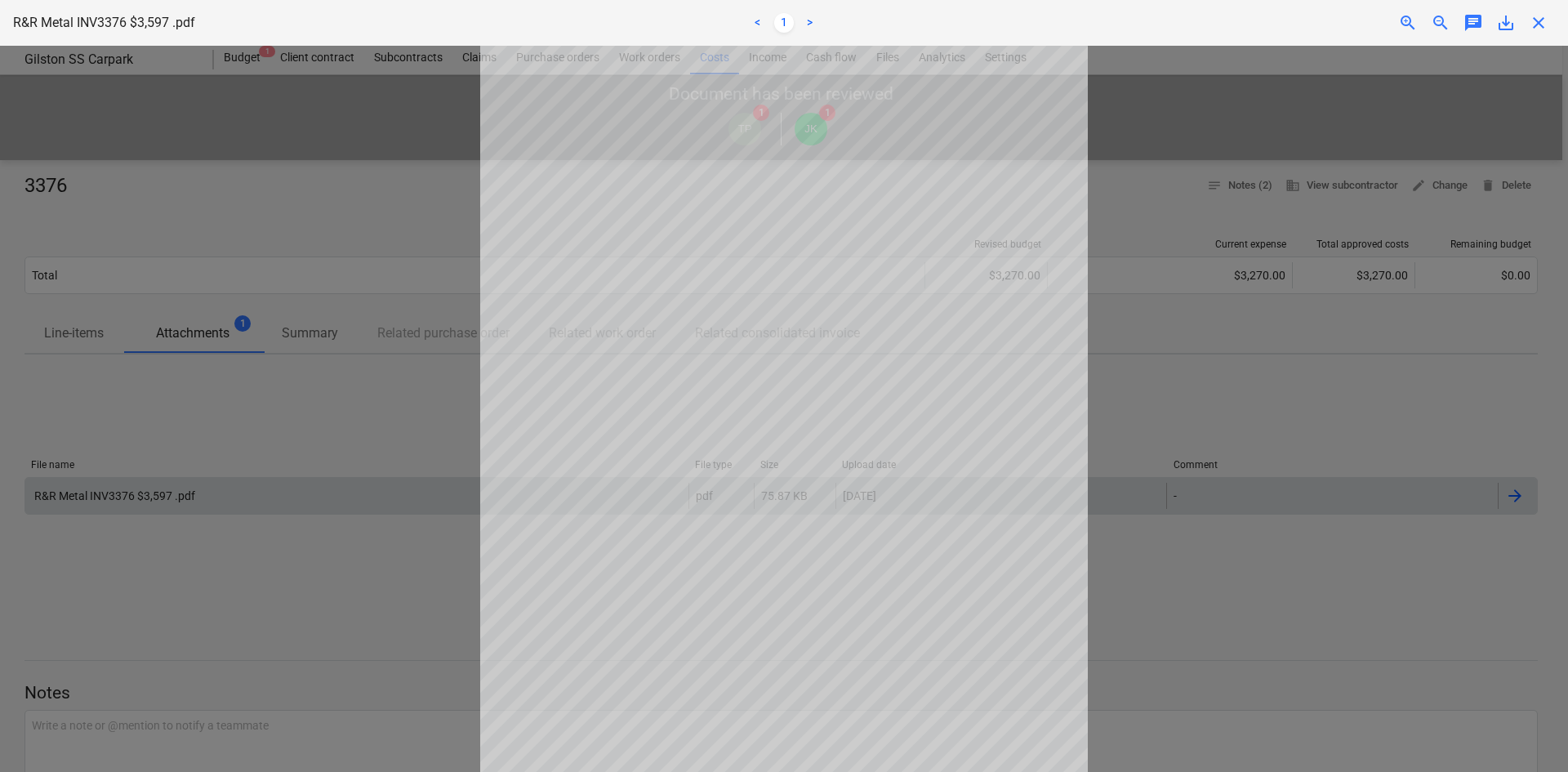
click at [1185, 313] on div at bounding box center [784, 409] width 1568 height 726
click at [1548, 20] on div "close" at bounding box center [1539, 23] width 33 height 19
click at [1534, 24] on span "close" at bounding box center [1538, 23] width 19 height 19
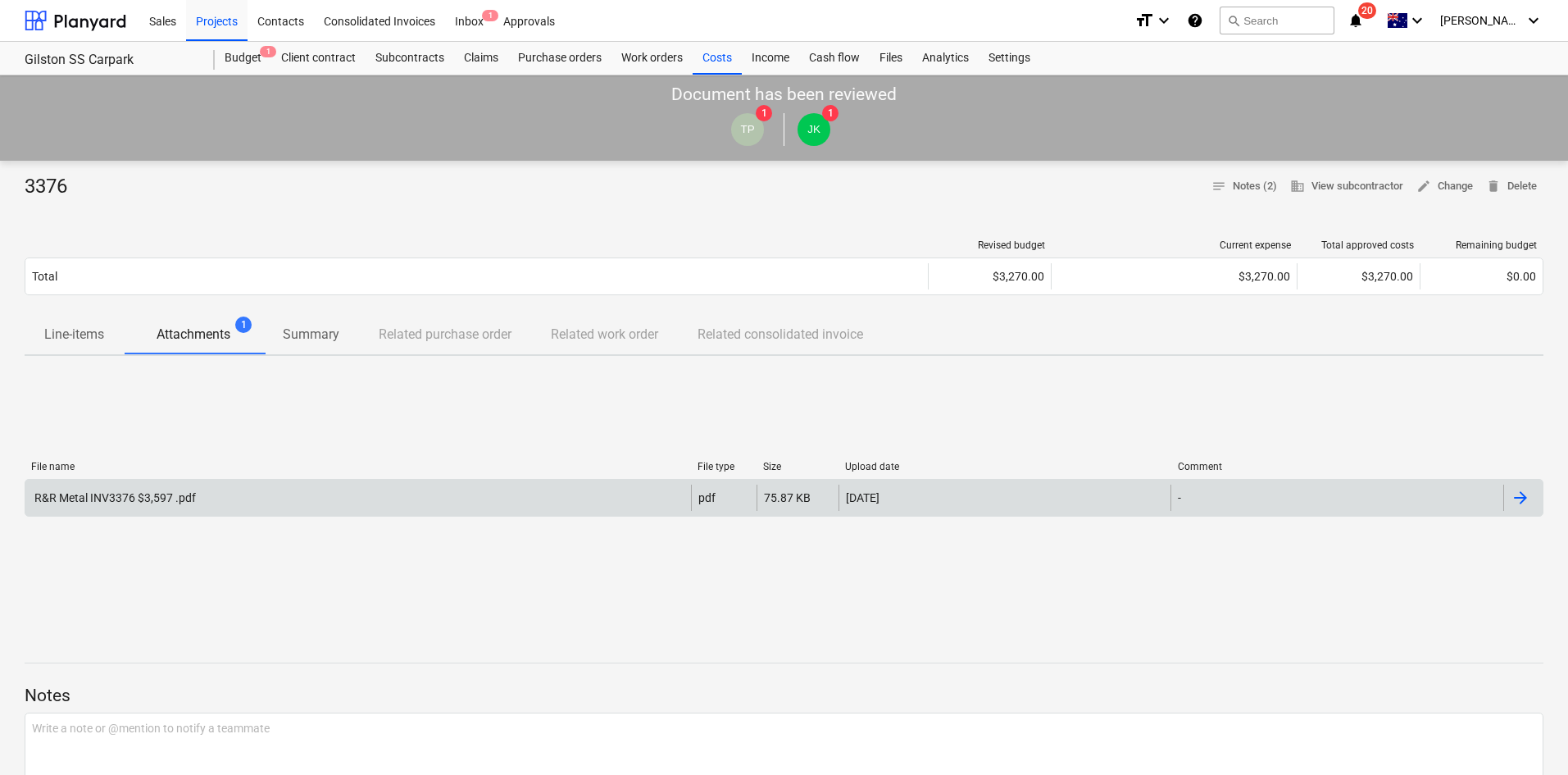
click at [599, 225] on div "3376 notes Notes (2) business View subcontractor edit Change delete Delete Revi…" at bounding box center [784, 677] width 1568 height 1033
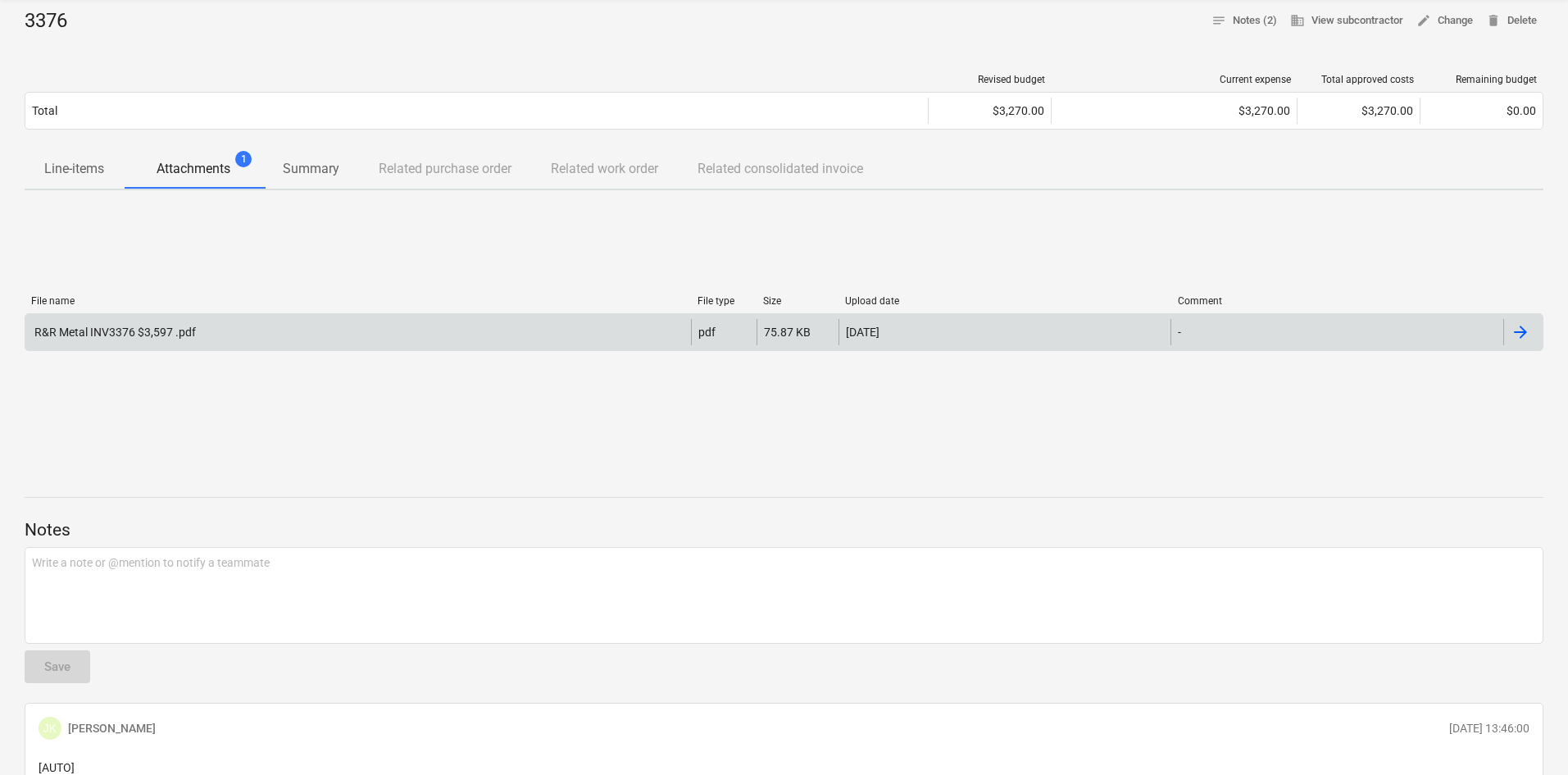
scroll to position [410, 0]
